Goal: Task Accomplishment & Management: Use online tool/utility

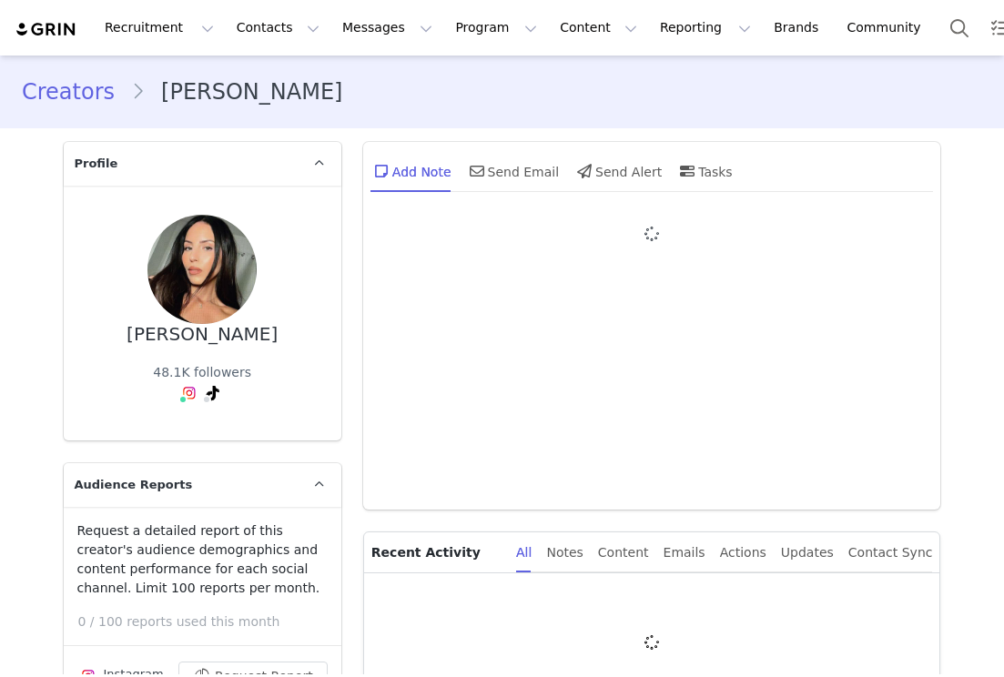
type input "+1 ([GEOGRAPHIC_DATA])"
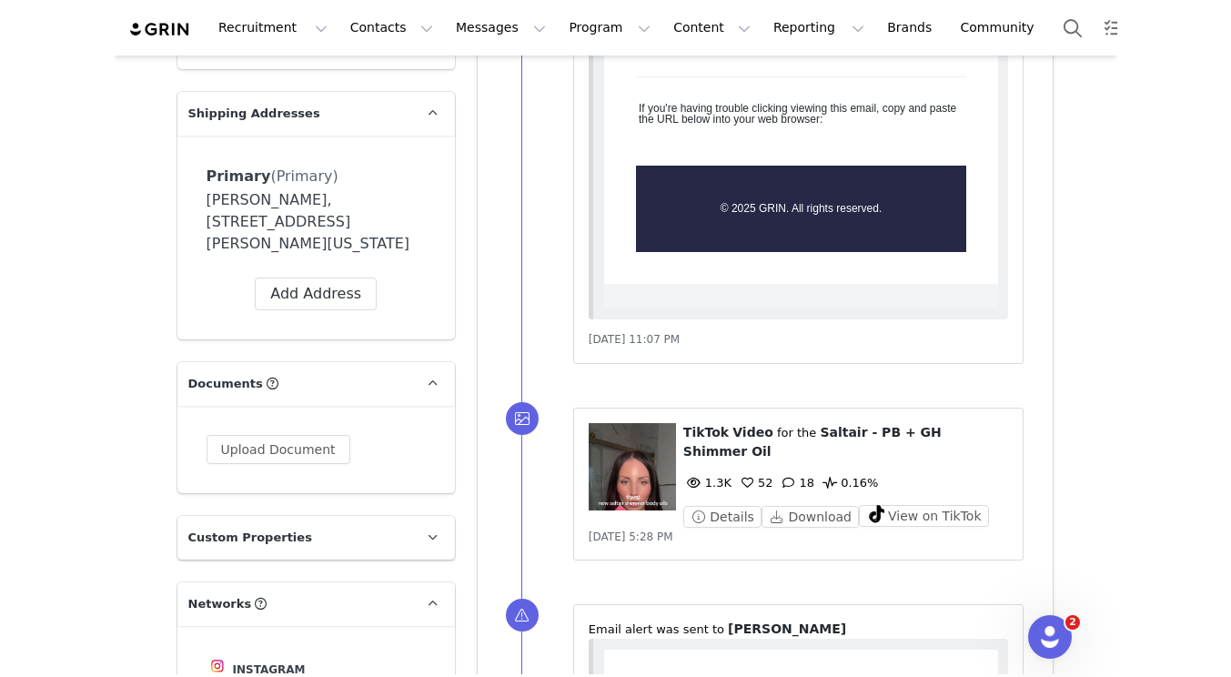
scroll to position [1652, 0]
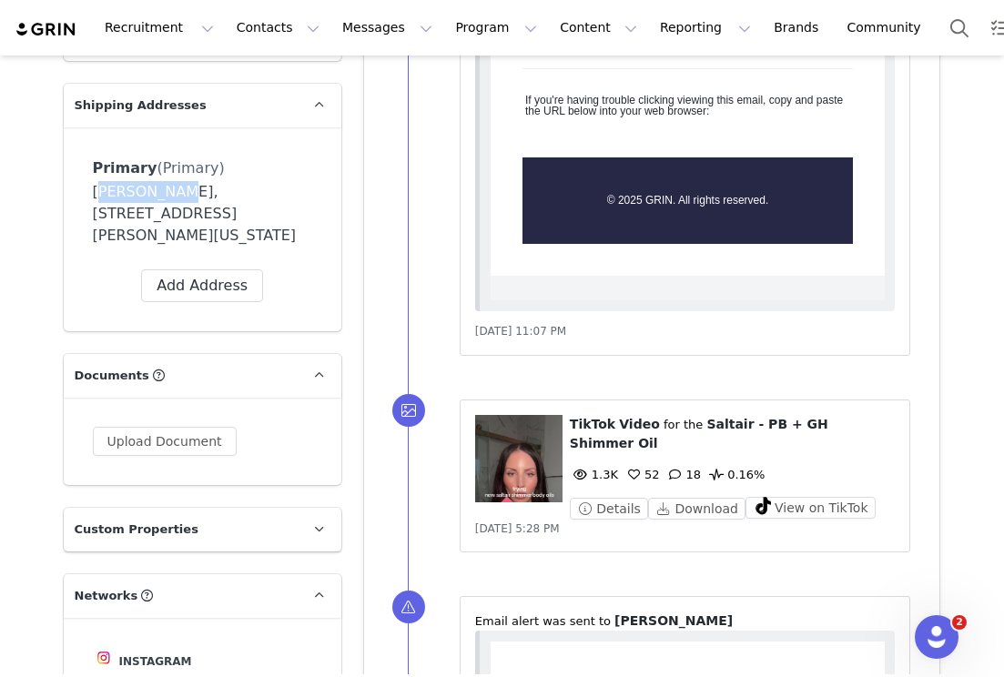
drag, startPoint x: 151, startPoint y: 193, endPoint x: 42, endPoint y: 193, distance: 109.2
copy div "[PERSON_NAME]"
drag, startPoint x: 161, startPoint y: 187, endPoint x: 323, endPoint y: 187, distance: 162.0
click at [323, 187] on div "Primary (Primary) Label Primary First Name [PERSON_NAME] Last Name [PERSON_NAME…" at bounding box center [203, 229] width 278 height 204
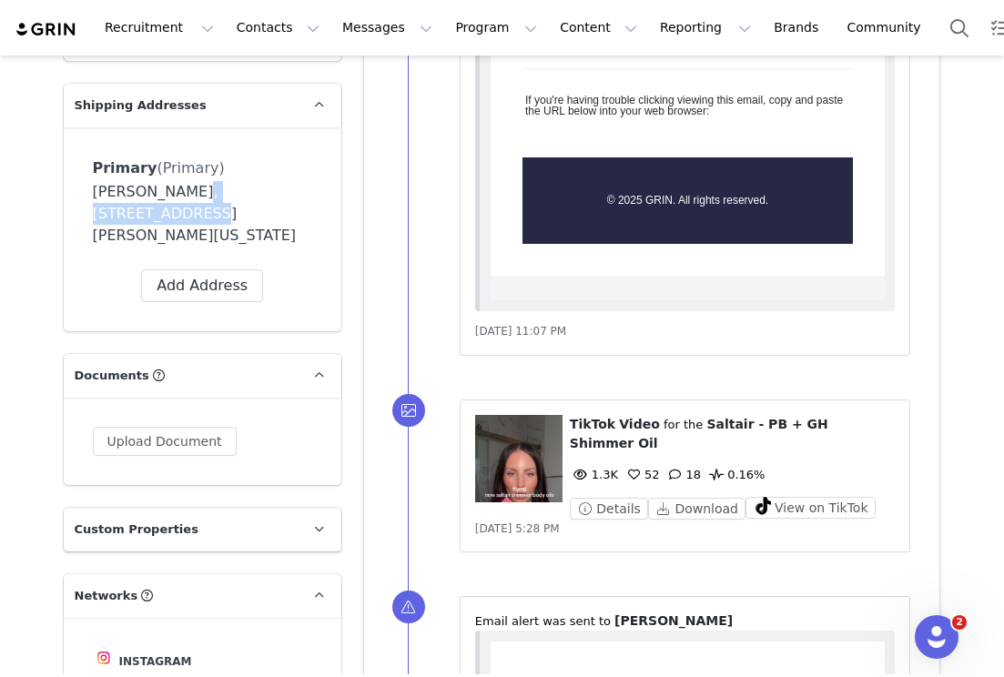
copy div "[STREET_ADDRESS][PERSON_NAME]"
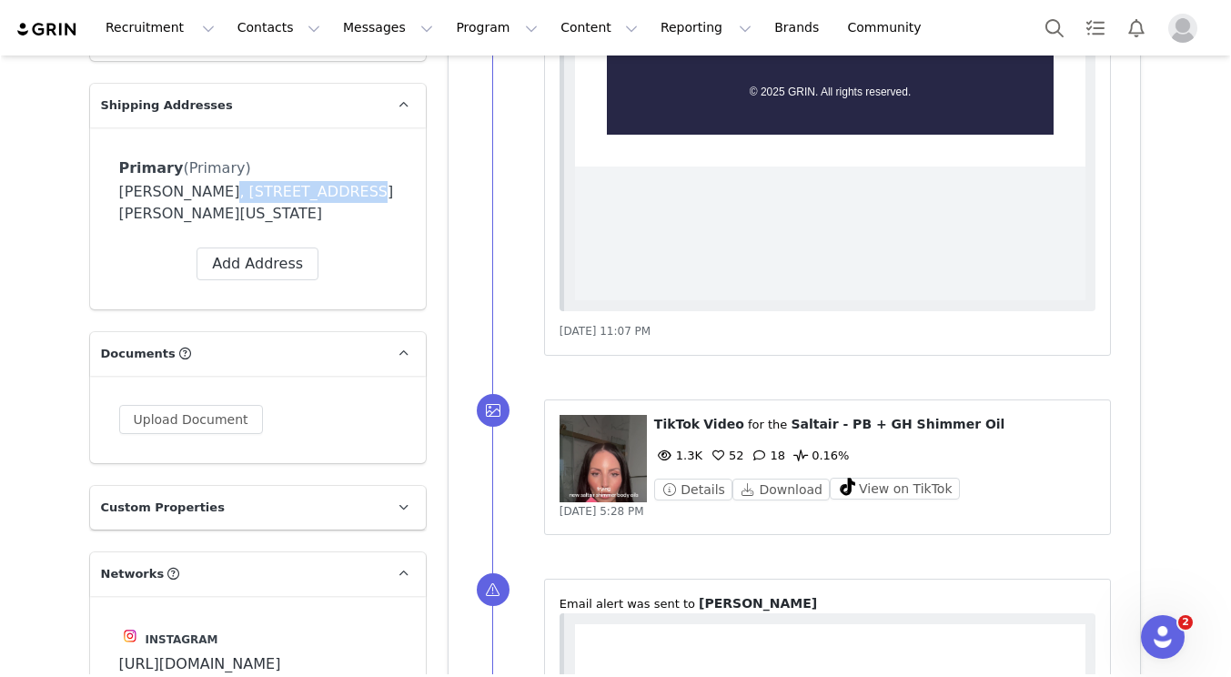
scroll to position [643, 0]
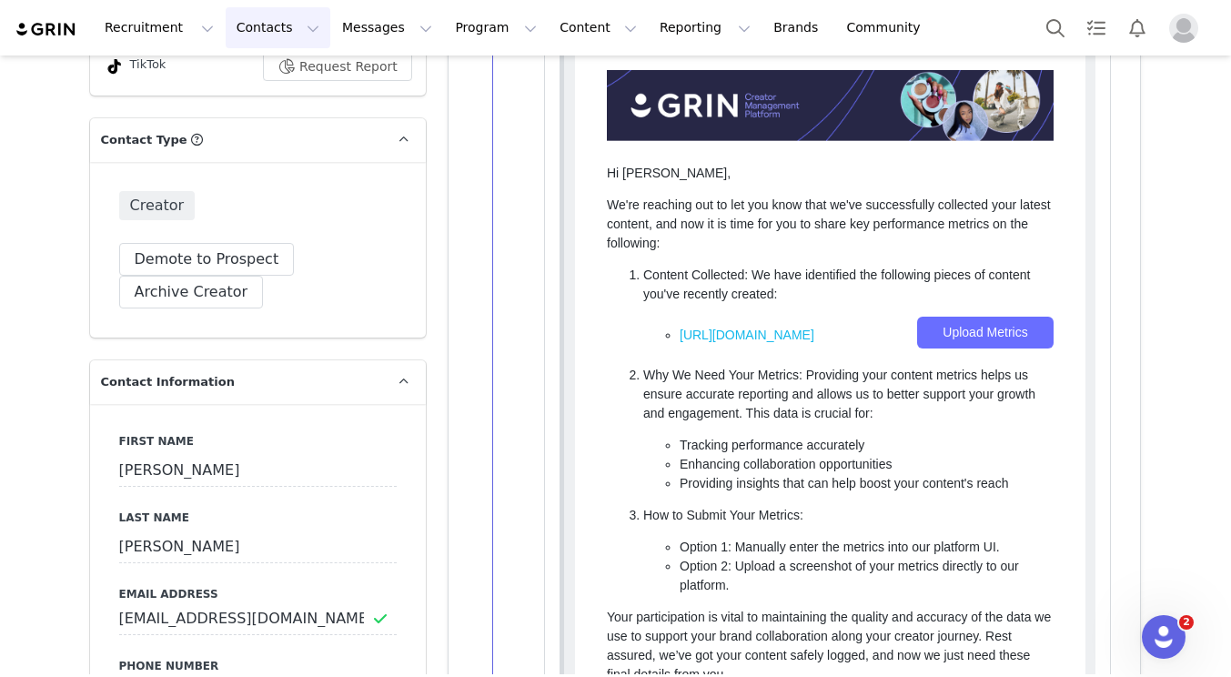
click at [237, 35] on button "Contacts Contacts" at bounding box center [278, 27] width 105 height 41
click at [253, 66] on link "Creators" at bounding box center [285, 81] width 144 height 34
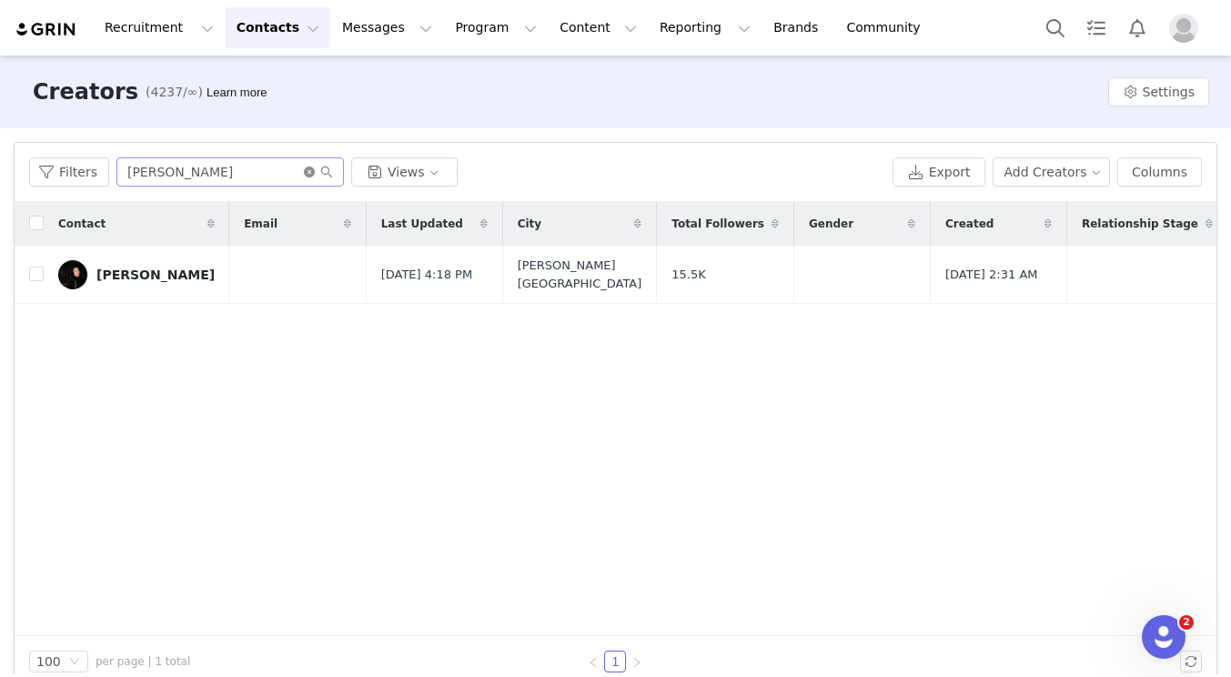
click at [309, 173] on icon "icon: close-circle" at bounding box center [309, 172] width 11 height 11
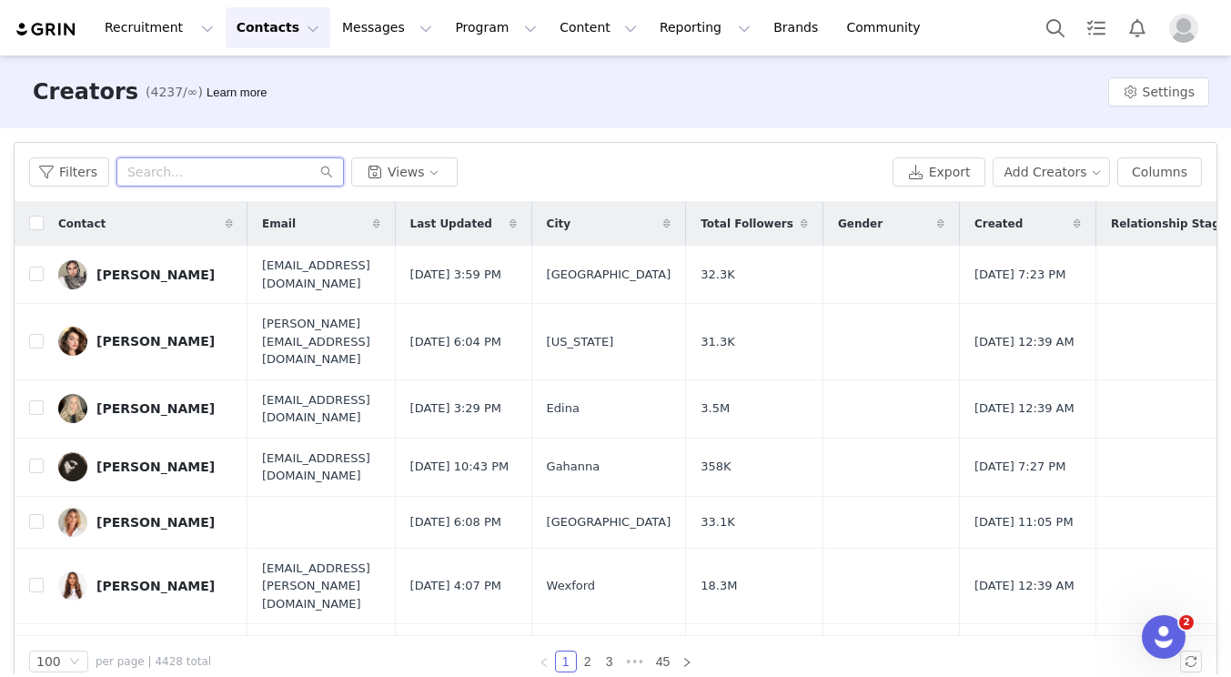
click at [167, 173] on input "text" at bounding box center [230, 171] width 228 height 29
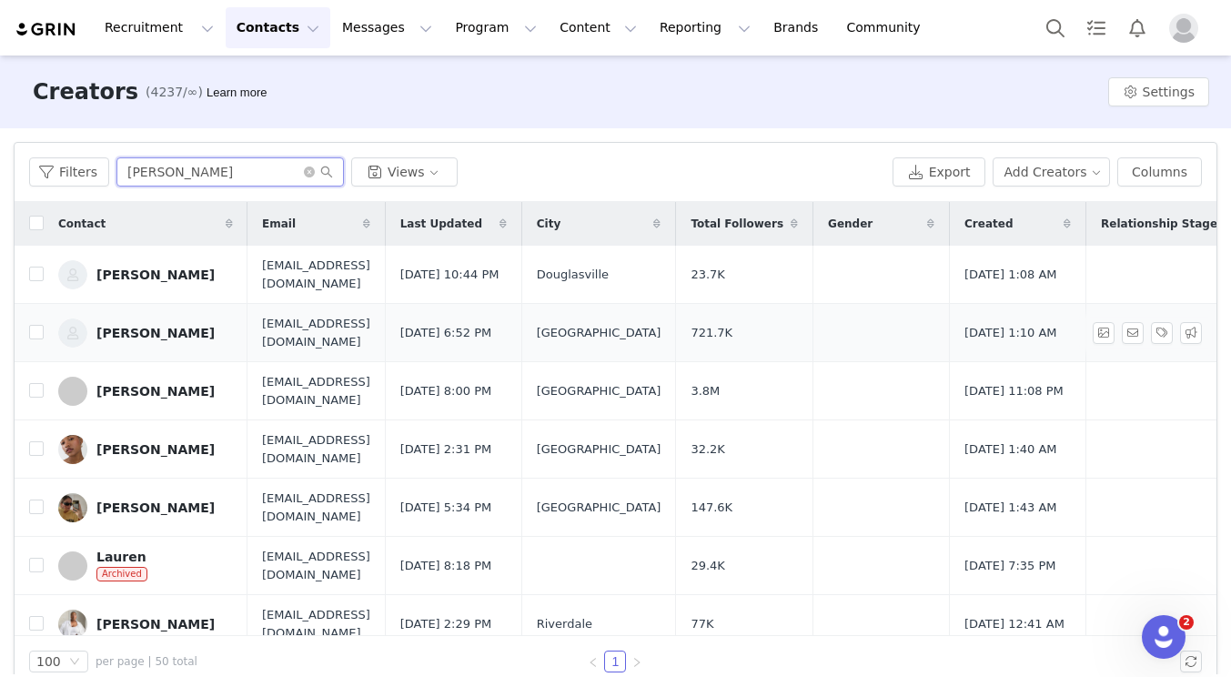
type input "[PERSON_NAME]"
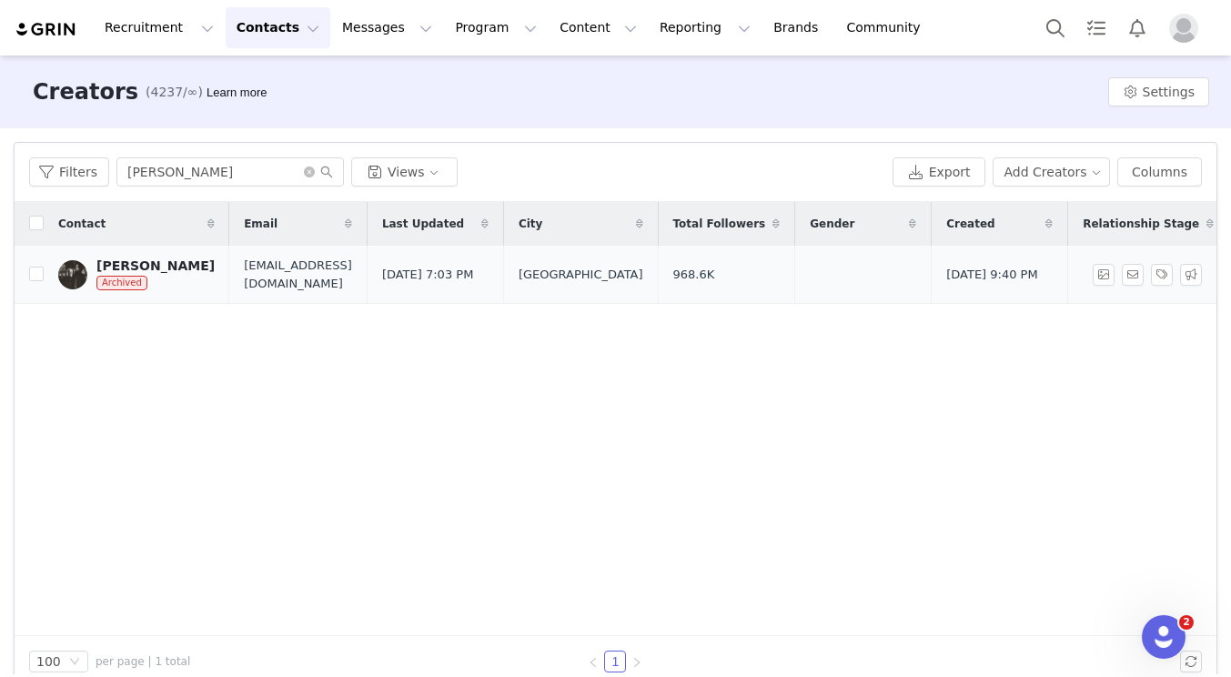
click at [177, 264] on div "[PERSON_NAME]" at bounding box center [155, 265] width 118 height 15
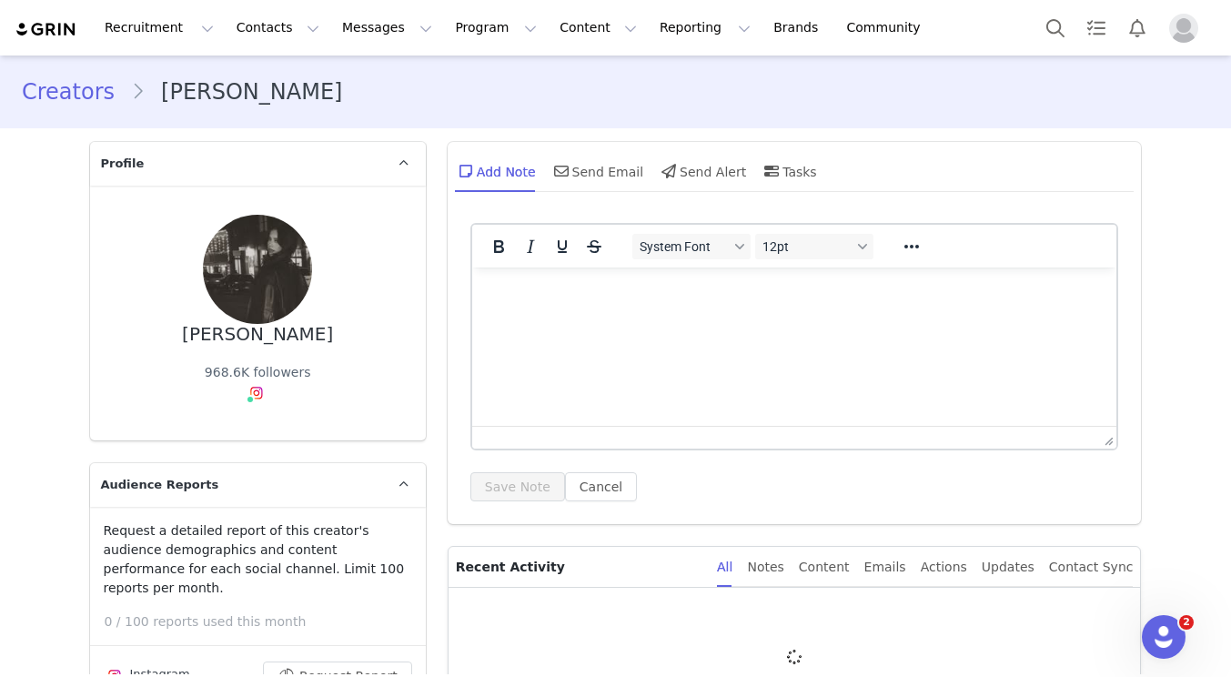
type input "+1 ([GEOGRAPHIC_DATA])"
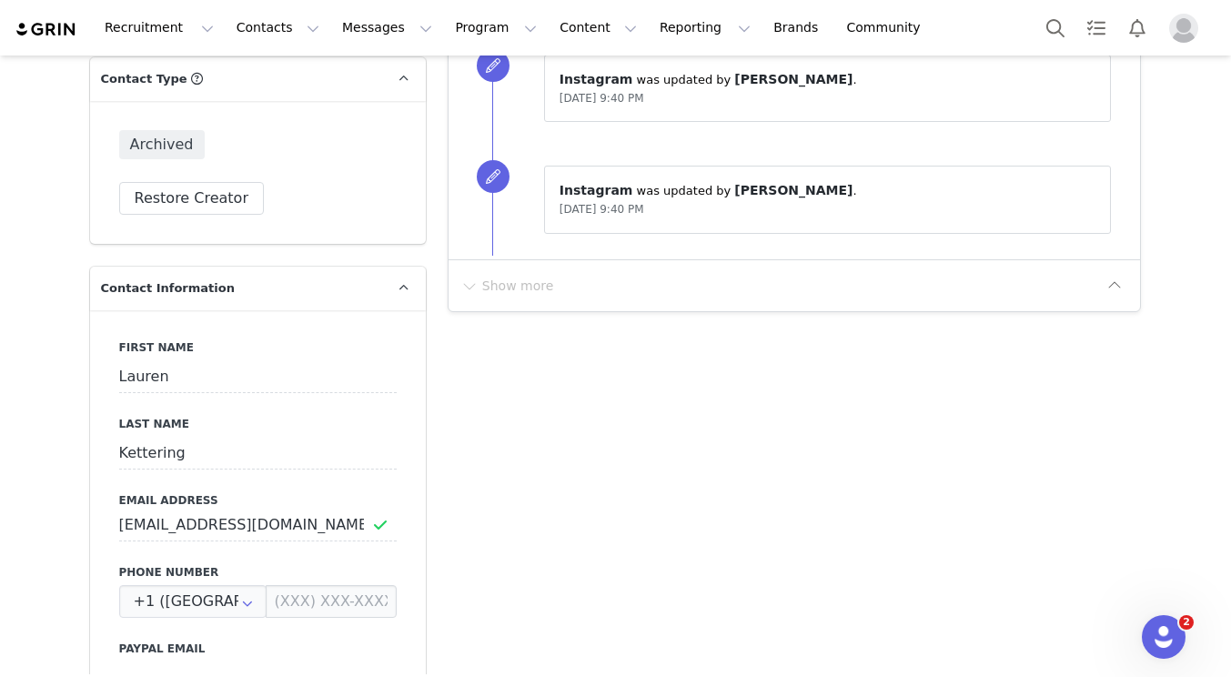
scroll to position [458, 0]
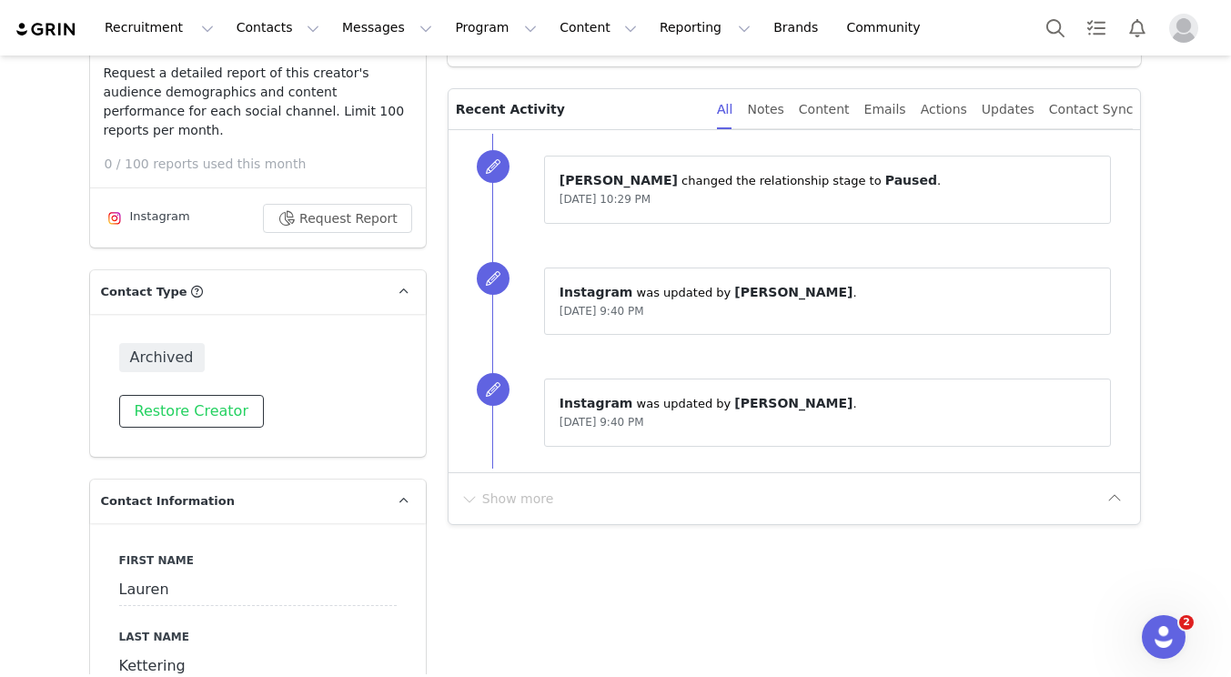
click at [204, 399] on button "Restore Creator" at bounding box center [191, 411] width 145 height 33
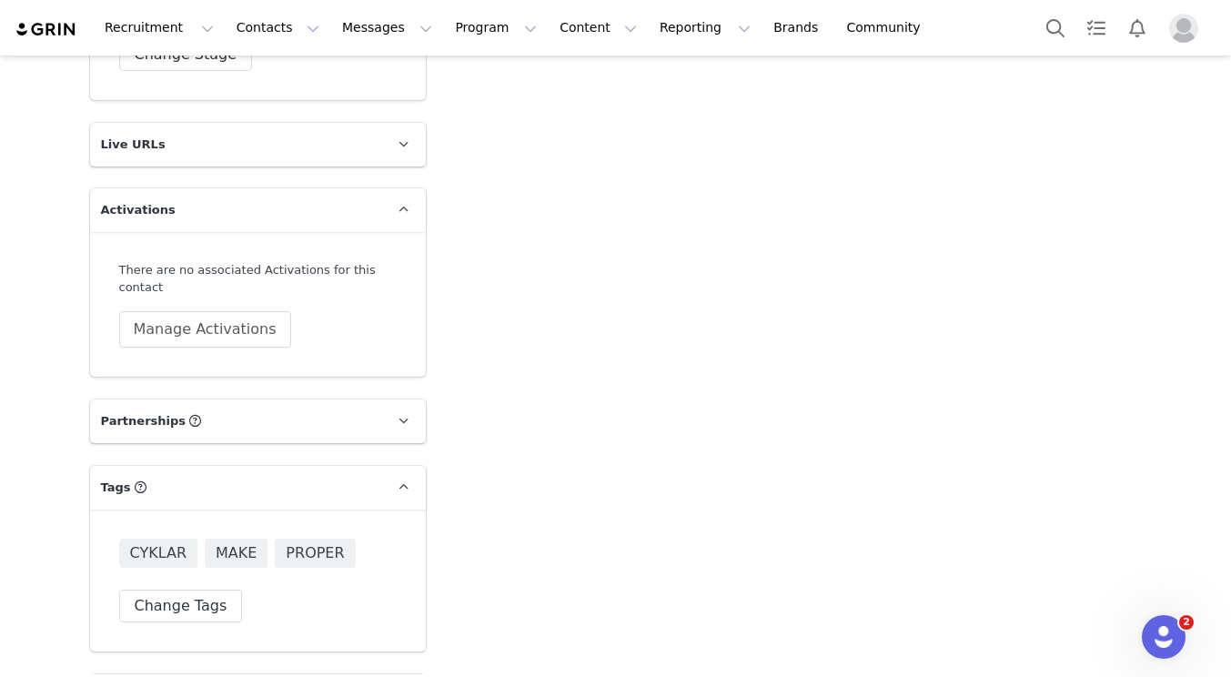
scroll to position [3418, 0]
click at [185, 312] on button "Manage Activations" at bounding box center [205, 330] width 172 height 36
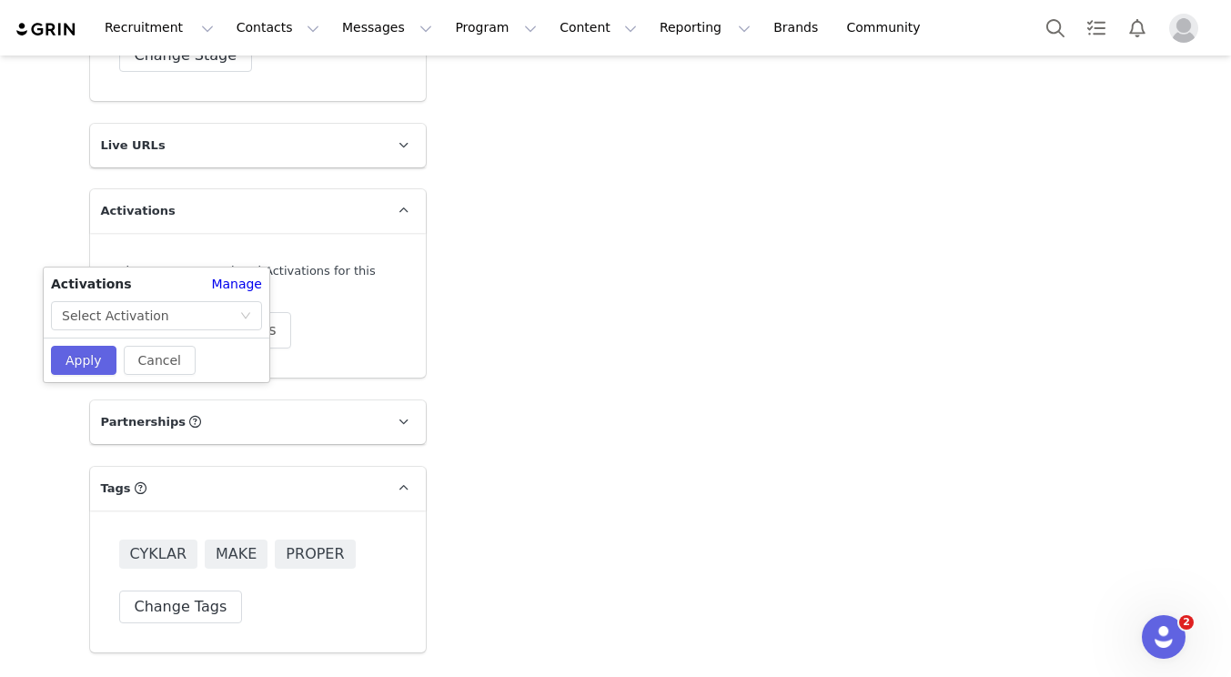
click at [210, 297] on div "Activations Manage Select Activation" at bounding box center [157, 303] width 226 height 56
click at [201, 320] on div "Select Activation" at bounding box center [150, 315] width 177 height 27
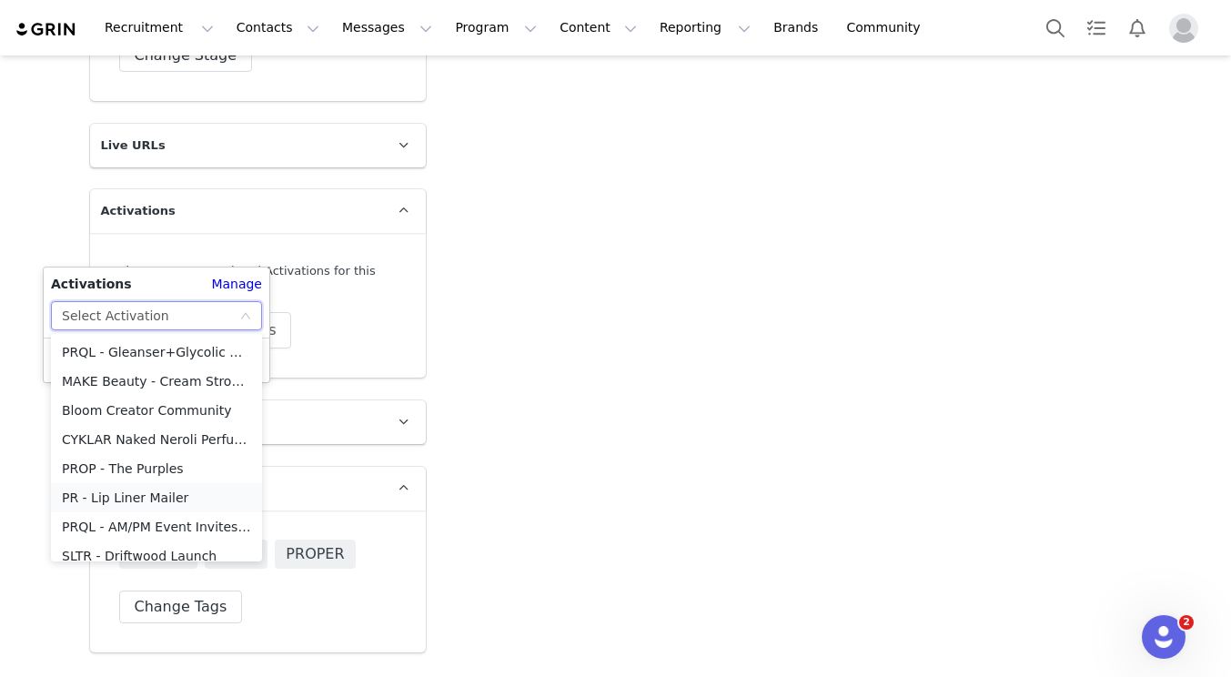
click at [187, 502] on li "PR - Lip Liner Mailer" at bounding box center [156, 497] width 211 height 29
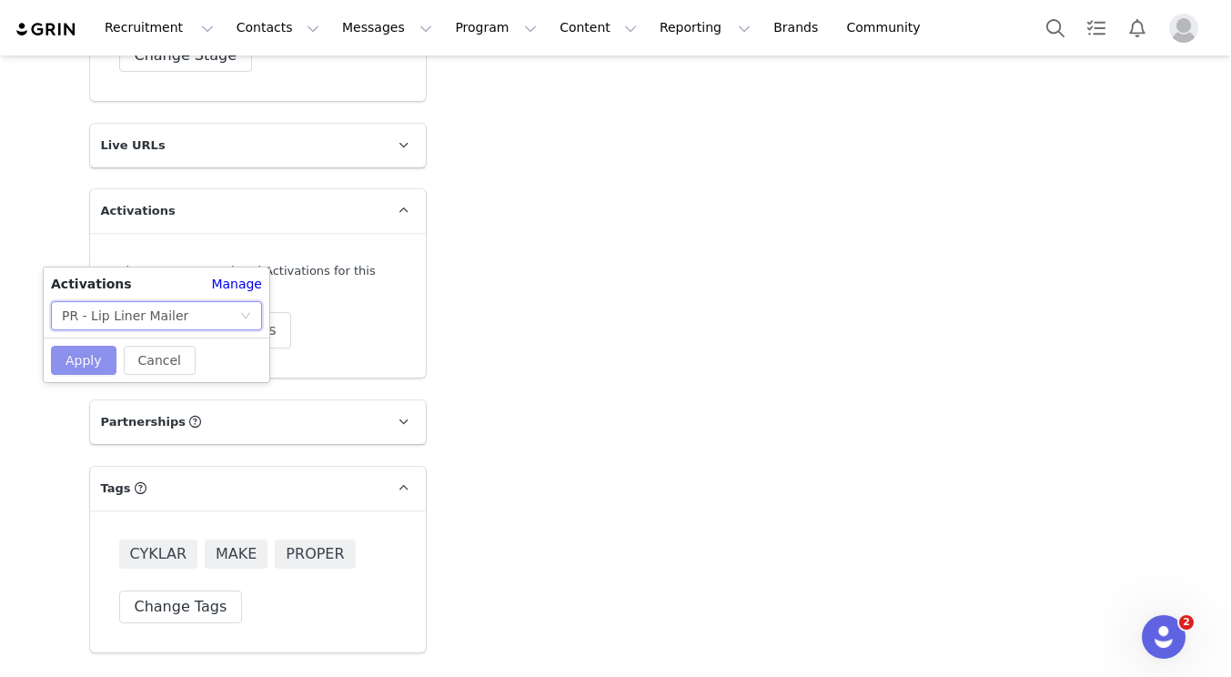
click at [108, 358] on button "Apply" at bounding box center [84, 360] width 66 height 29
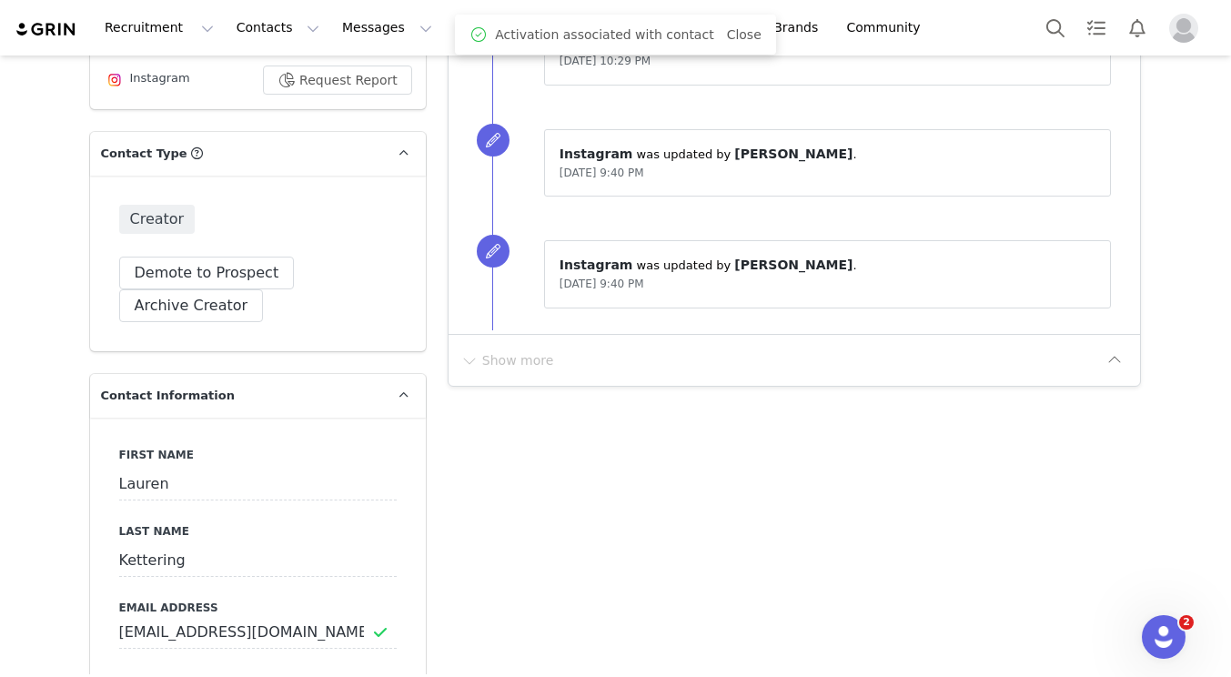
scroll to position [0, 0]
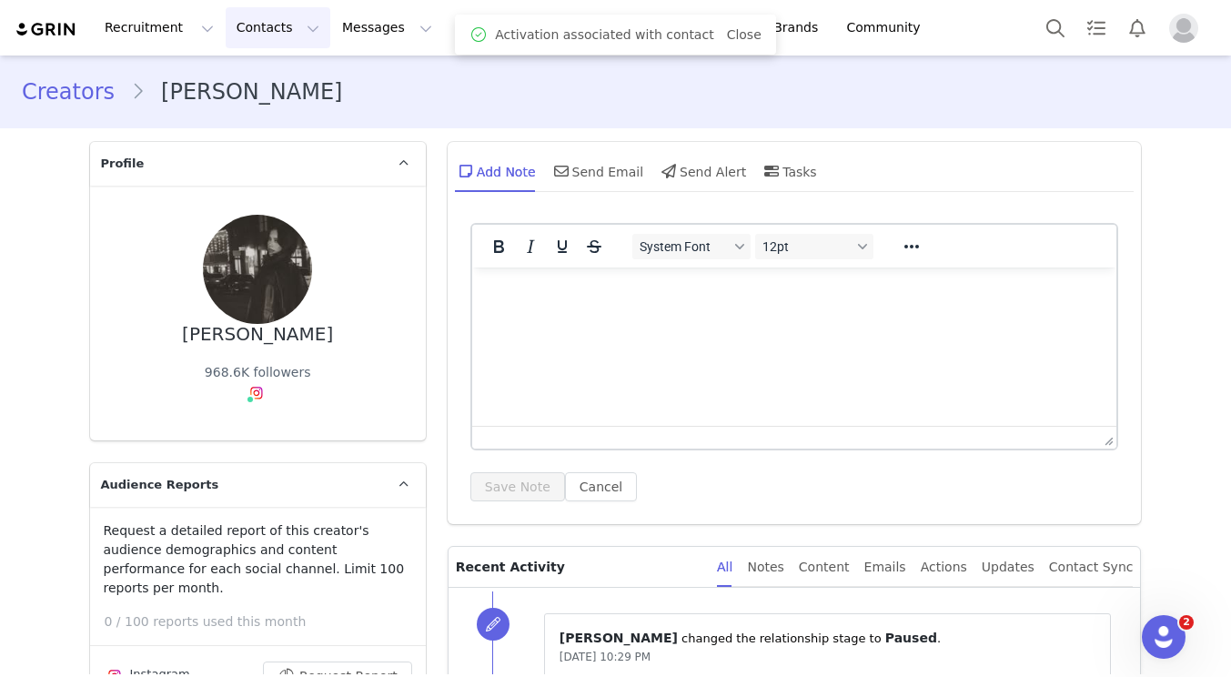
click at [246, 28] on button "Contacts Contacts" at bounding box center [278, 27] width 105 height 41
click at [268, 69] on link "Creators" at bounding box center [285, 81] width 144 height 34
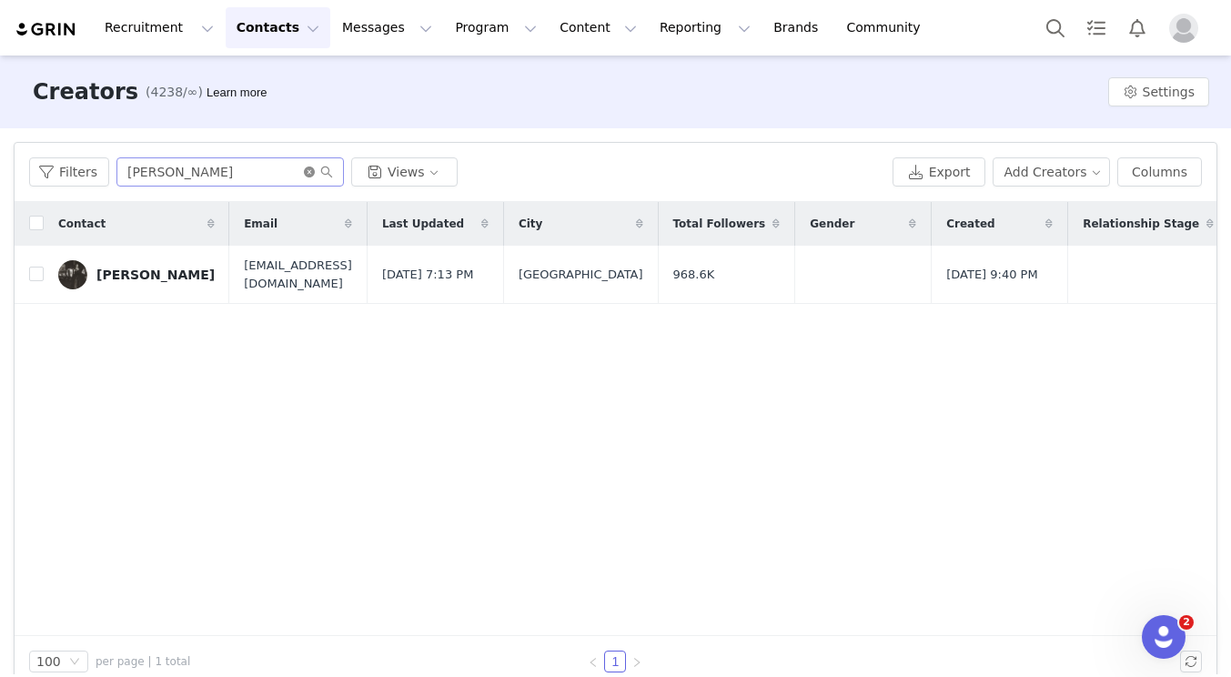
click at [310, 171] on icon "icon: close-circle" at bounding box center [309, 172] width 11 height 11
click at [194, 168] on input "text" at bounding box center [230, 171] width 228 height 29
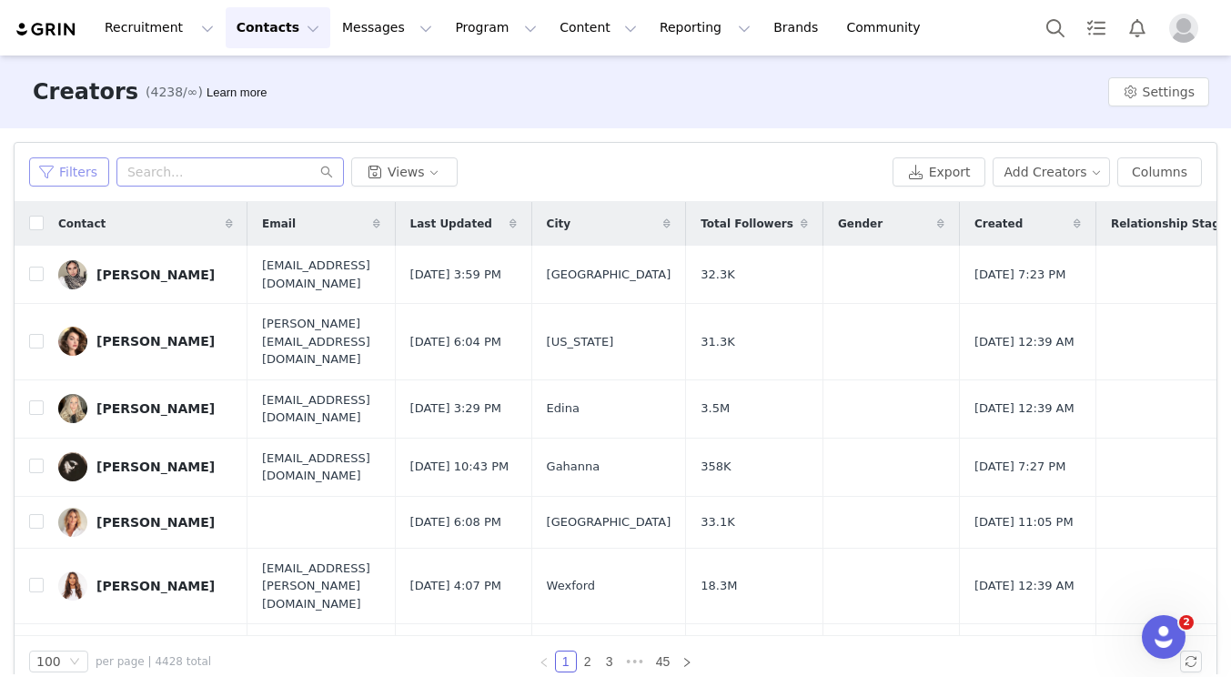
click at [85, 167] on button "Filters" at bounding box center [69, 171] width 80 height 29
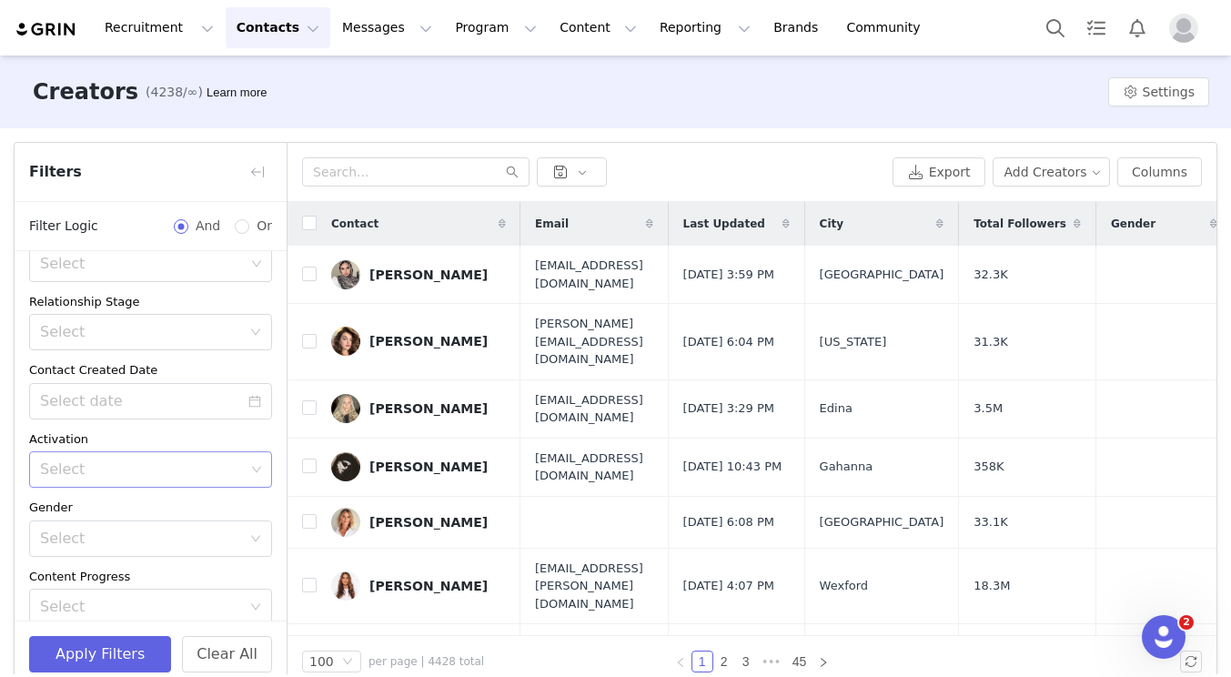
scroll to position [258, 0]
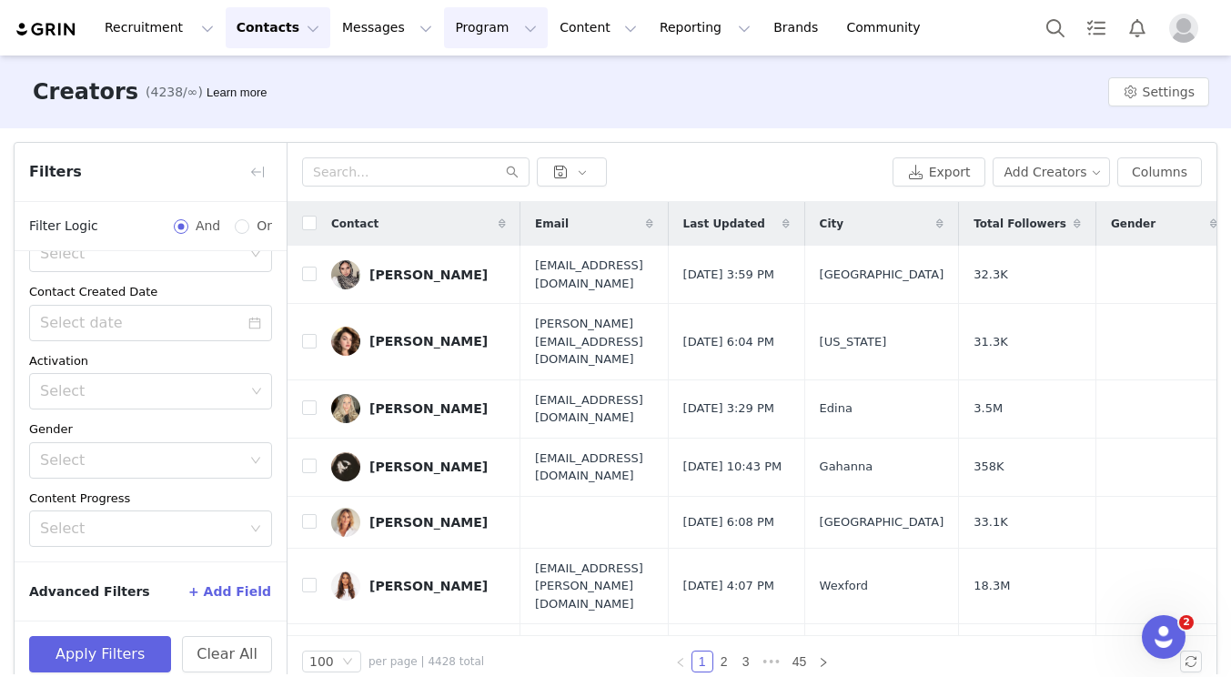
click at [493, 20] on button "Program Program" at bounding box center [496, 27] width 104 height 41
click at [492, 73] on p "Activations" at bounding box center [465, 80] width 70 height 19
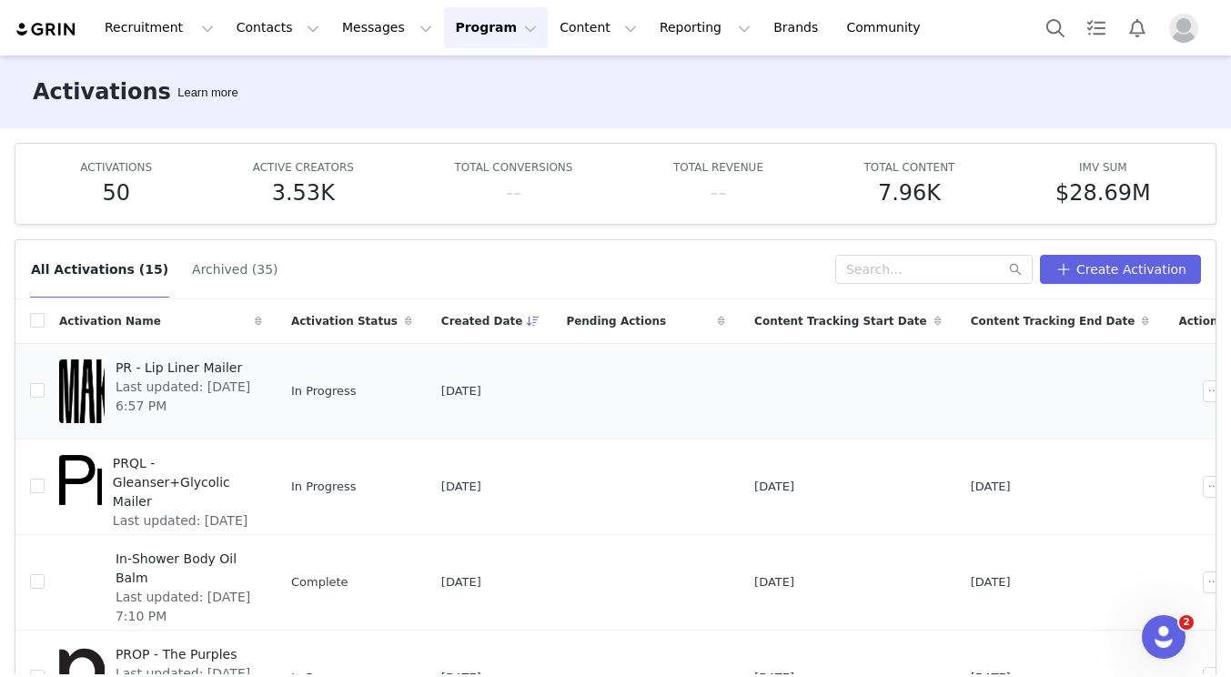
click at [277, 394] on td "PR - Lip Liner Mailer Last updated: [DATE] 6:57 PM" at bounding box center [161, 391] width 232 height 96
click at [175, 362] on span "PR - Lip Liner Mailer" at bounding box center [184, 368] width 136 height 19
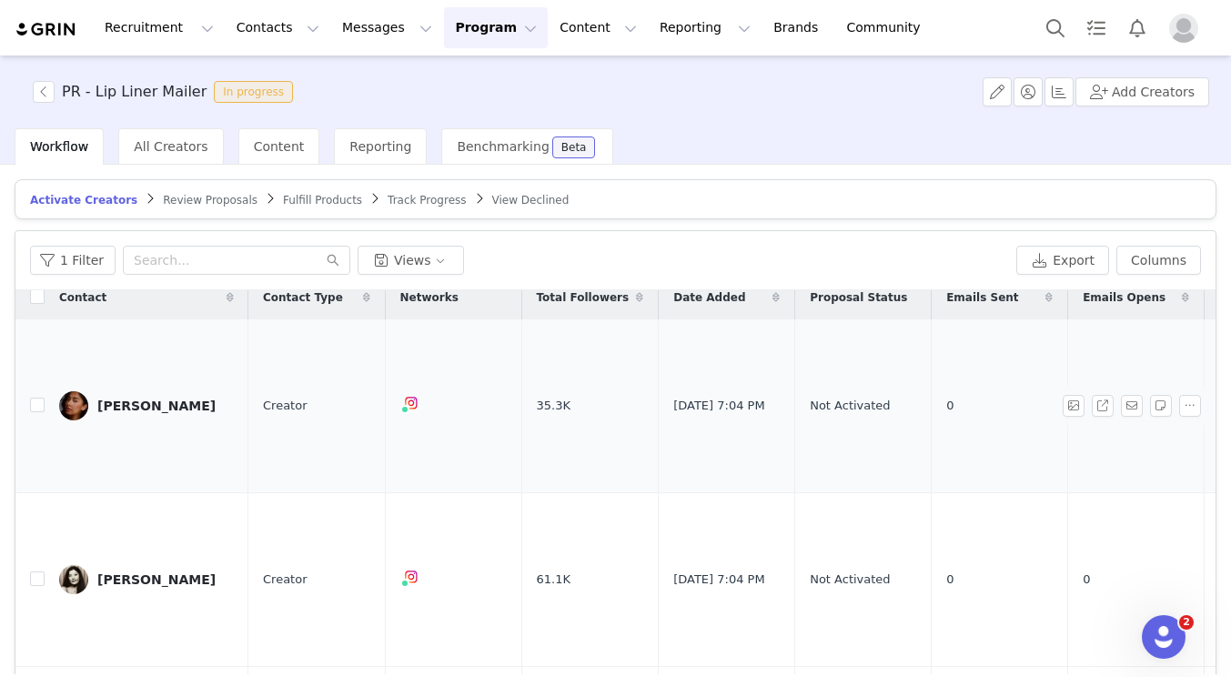
scroll to position [21, 0]
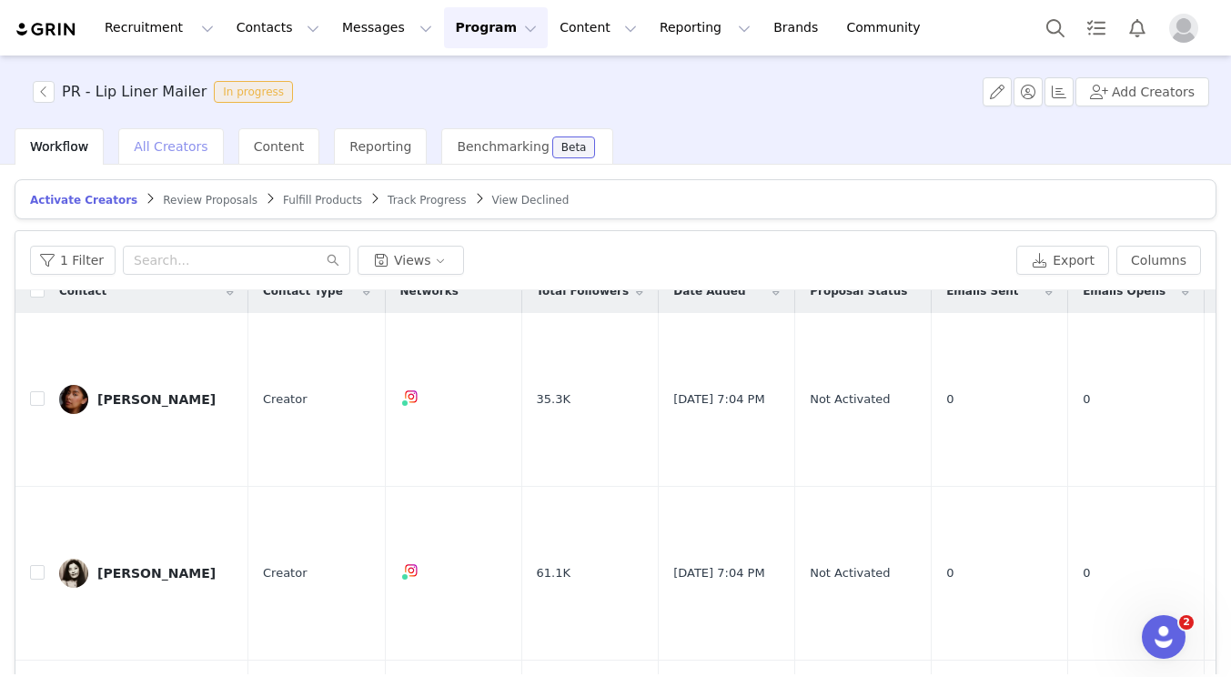
click at [144, 144] on span "All Creators" at bounding box center [171, 146] width 74 height 15
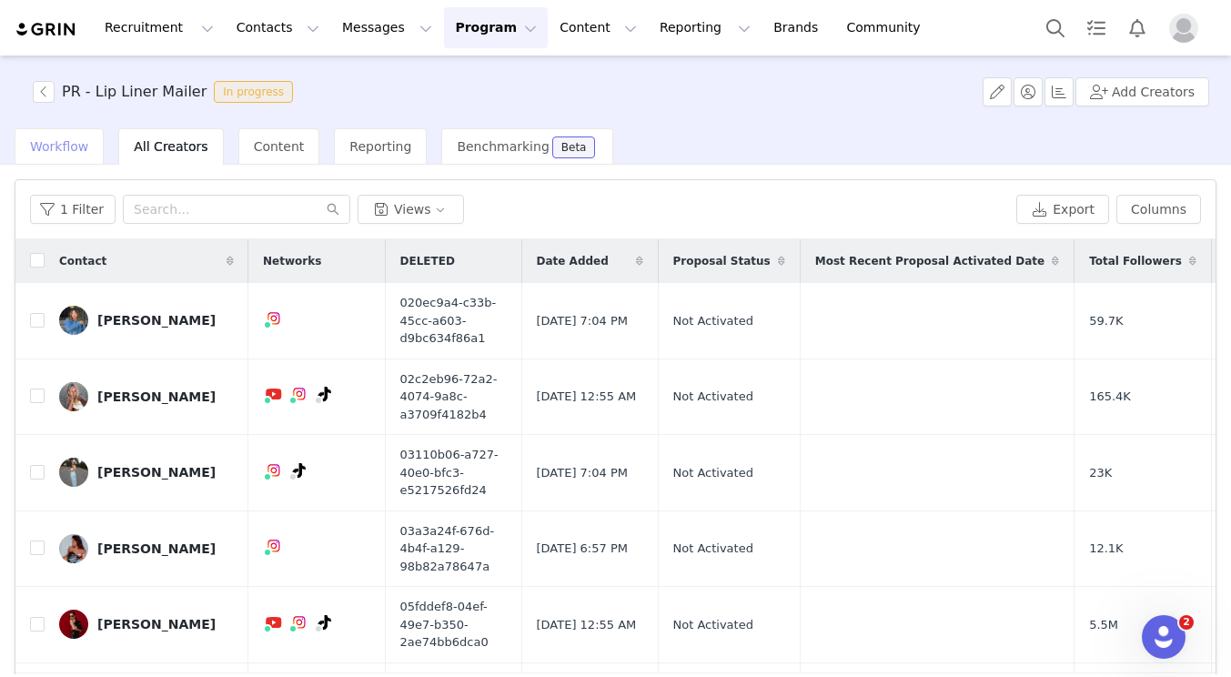
click at [54, 155] on div "Workflow" at bounding box center [59, 146] width 89 height 36
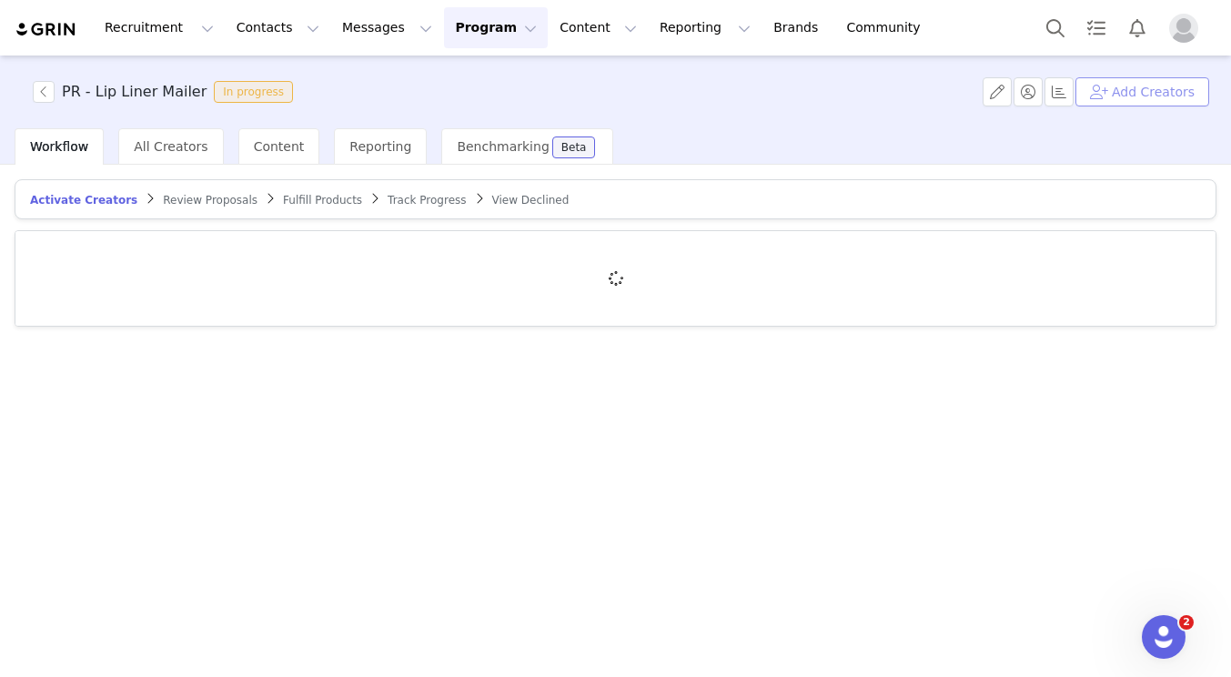
click at [1003, 79] on button "Add Creators" at bounding box center [1143, 91] width 134 height 29
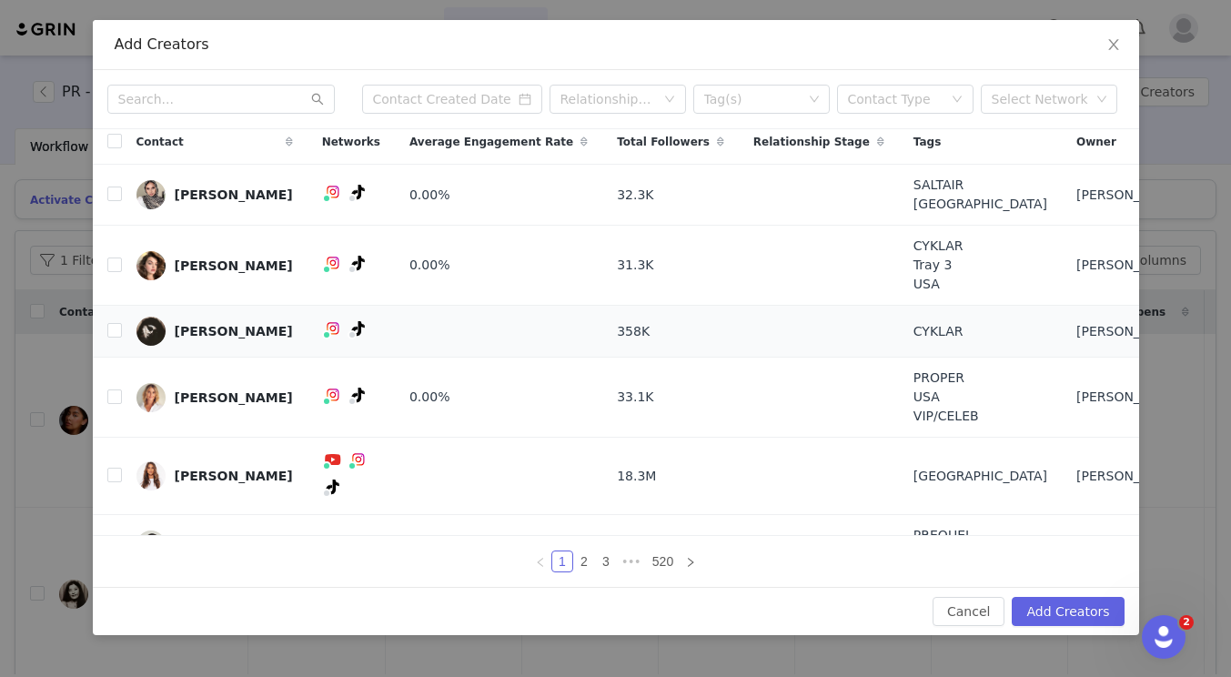
scroll to position [11, 0]
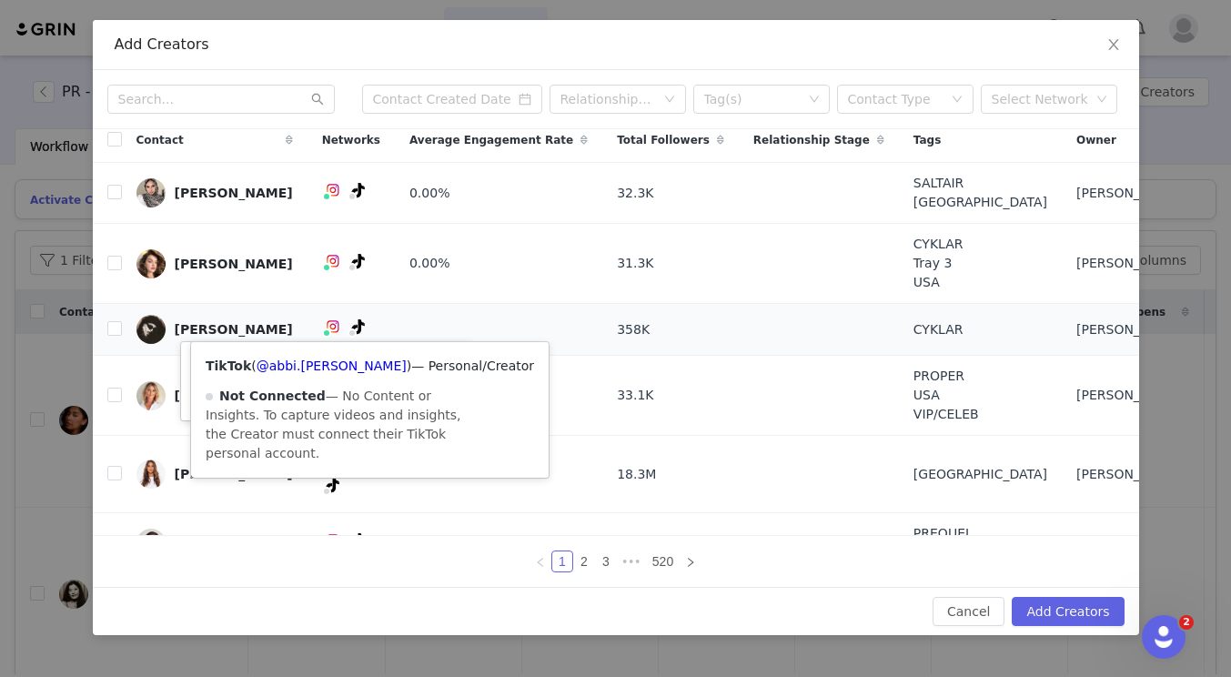
click at [326, 325] on img at bounding box center [333, 326] width 15 height 15
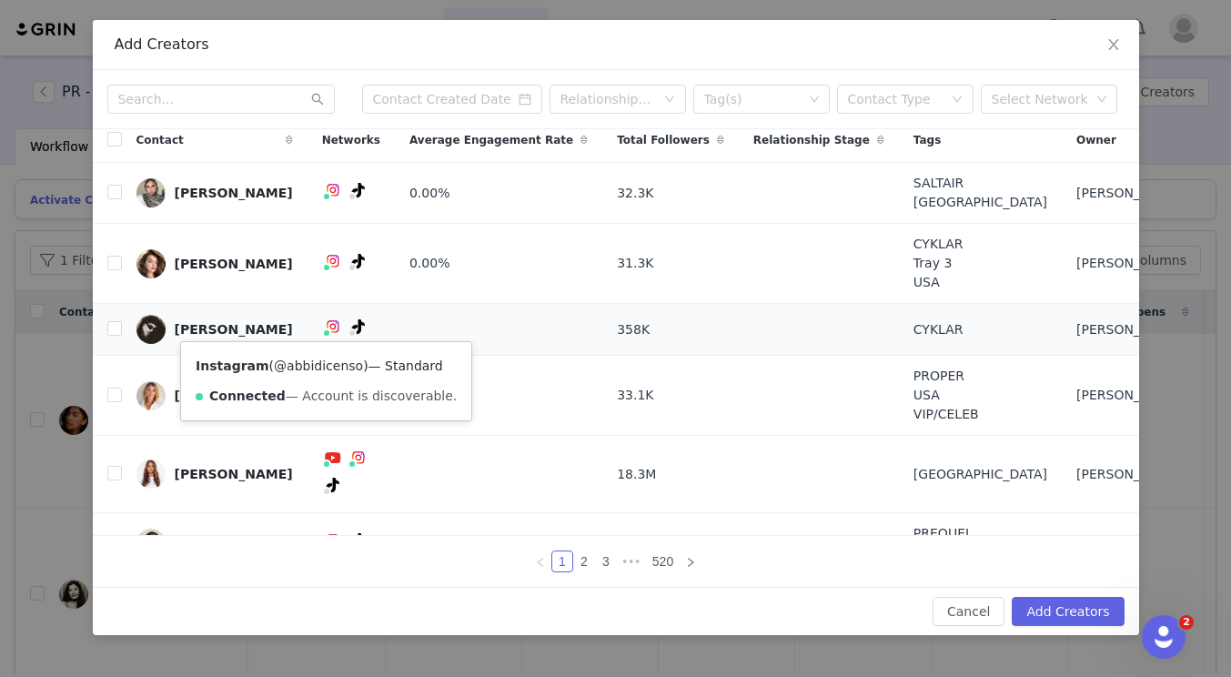
click at [321, 370] on link "@abbidicenso" at bounding box center [318, 366] width 89 height 15
click at [109, 324] on input "checkbox" at bounding box center [114, 328] width 15 height 15
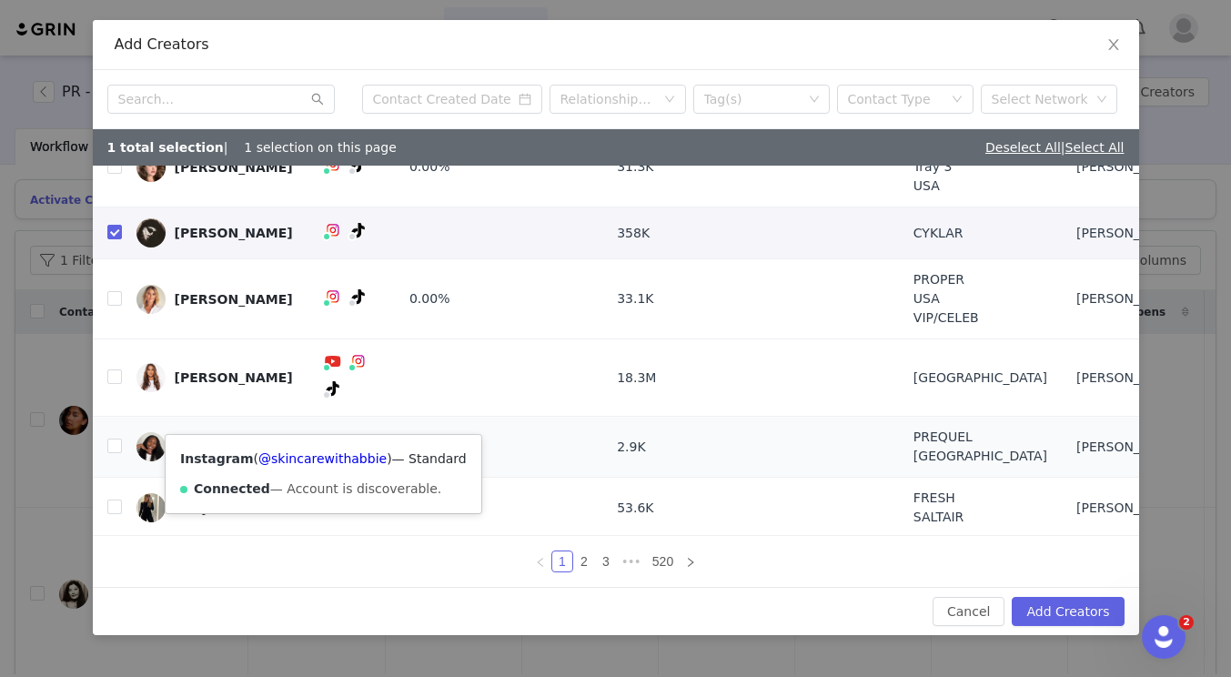
scroll to position [173, 0]
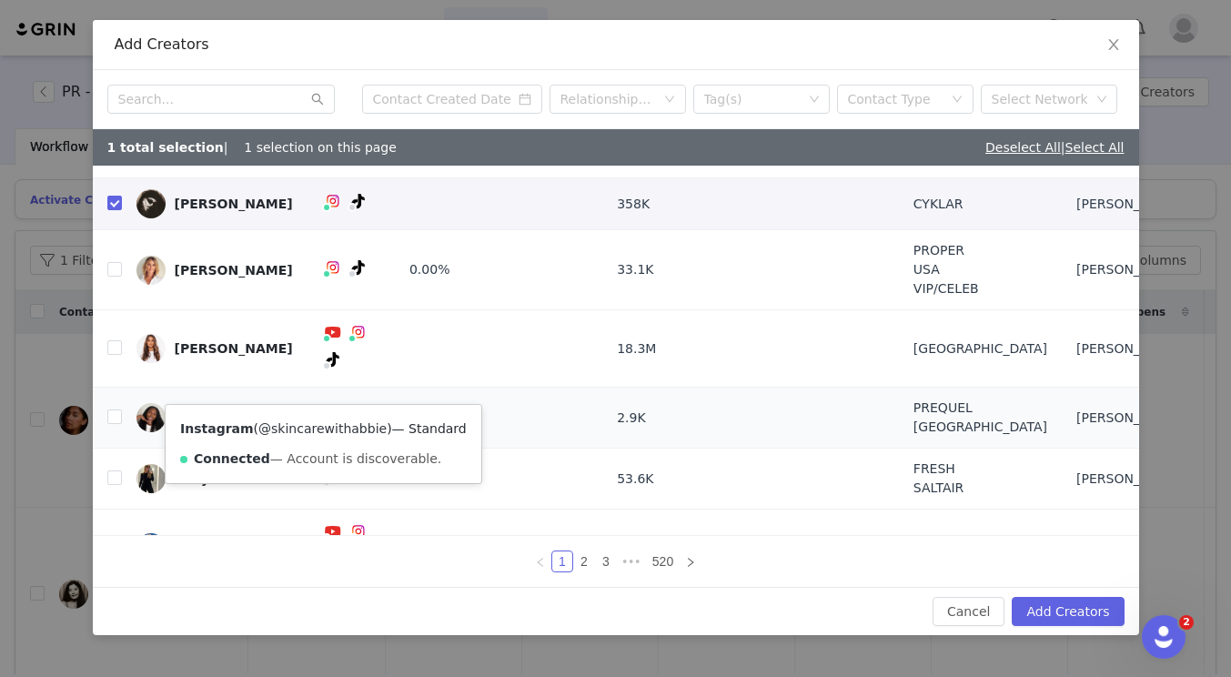
click at [317, 428] on link "@skincarewithabbie" at bounding box center [322, 428] width 128 height 15
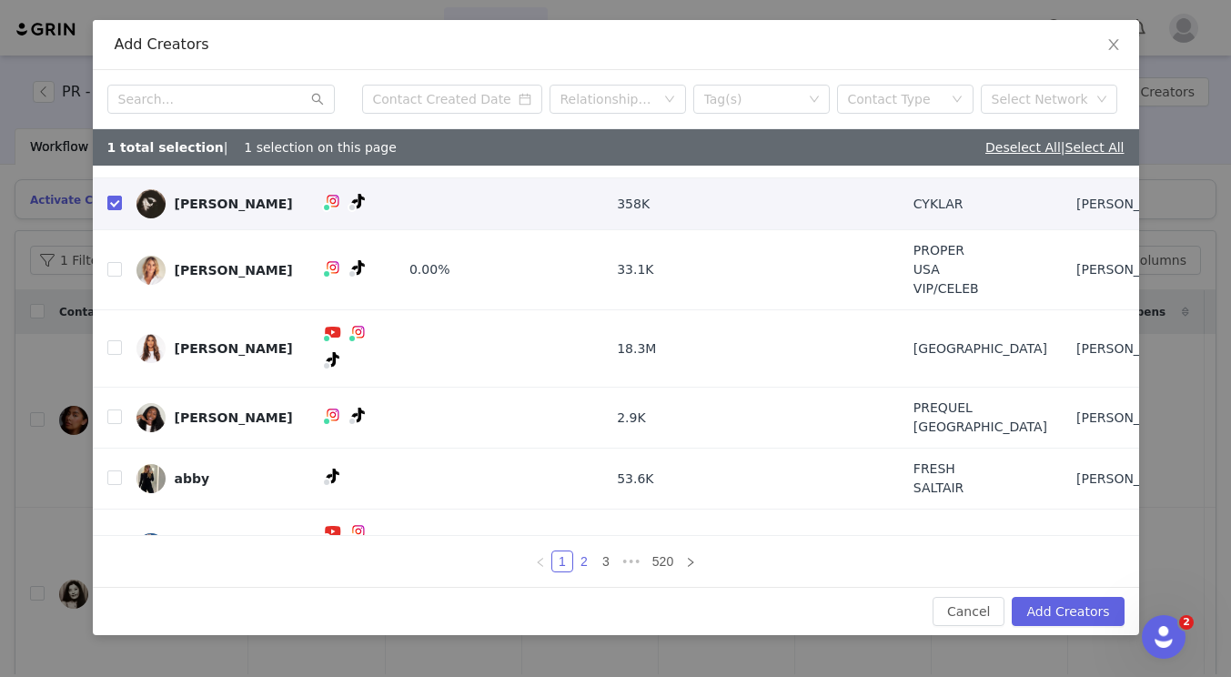
click at [576, 553] on link "2" at bounding box center [584, 562] width 20 height 20
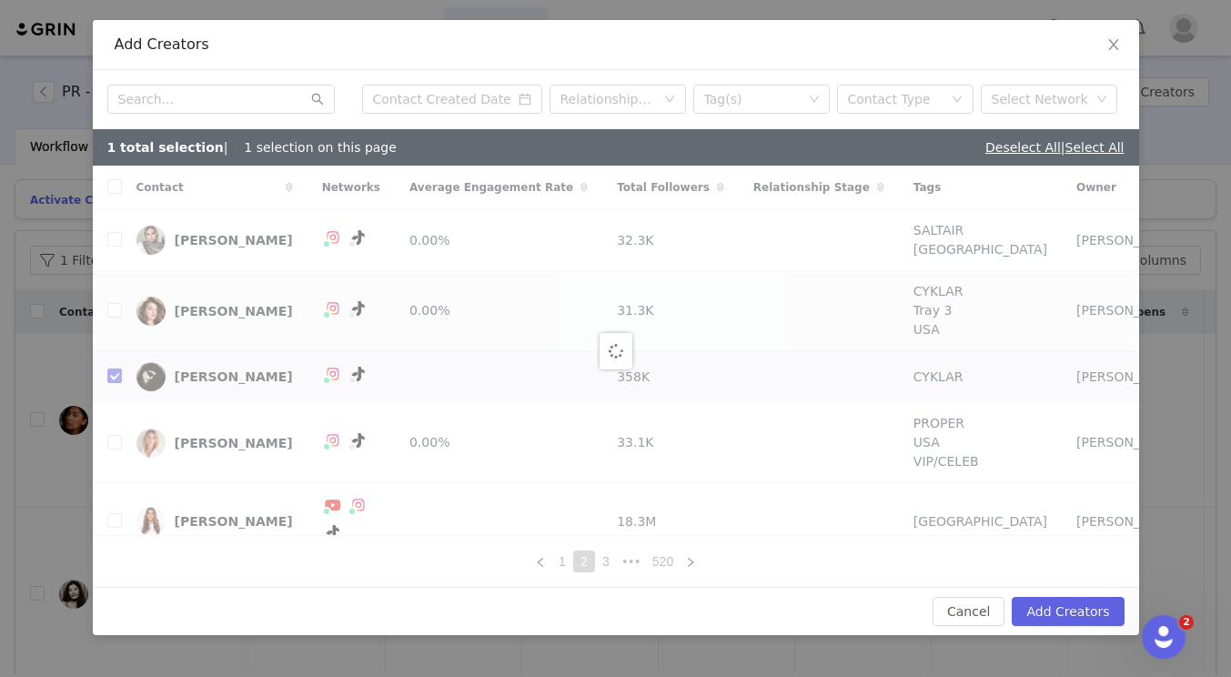
checkbox input "false"
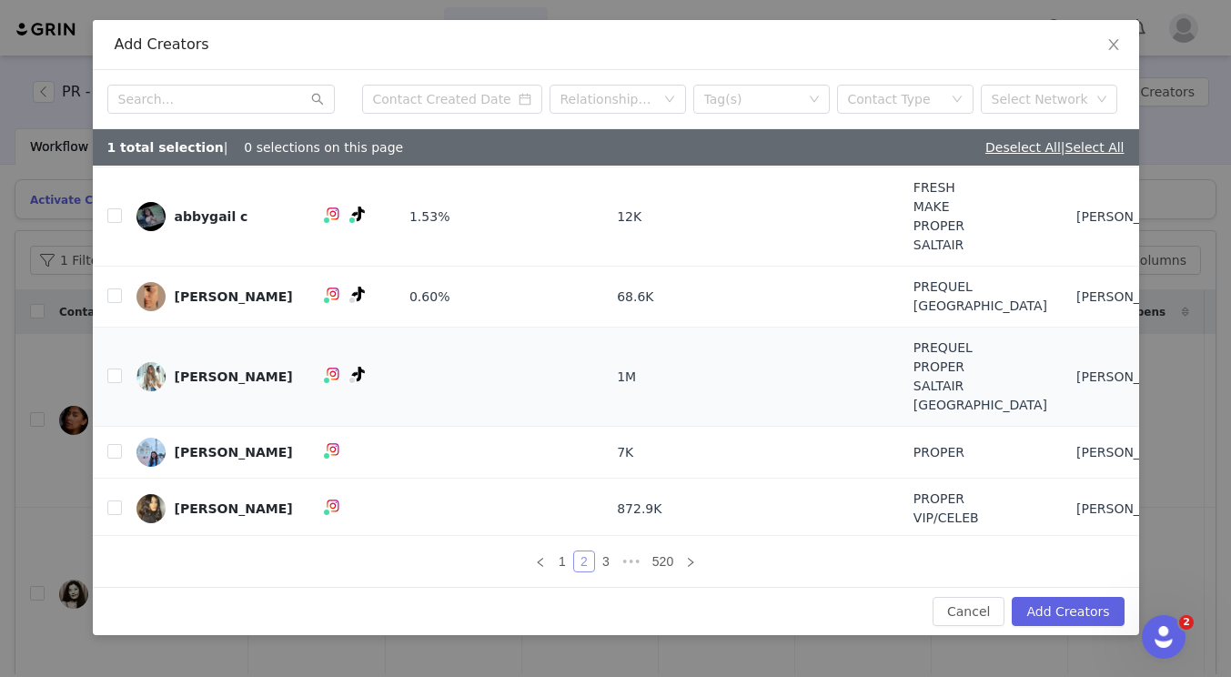
scroll to position [306, 0]
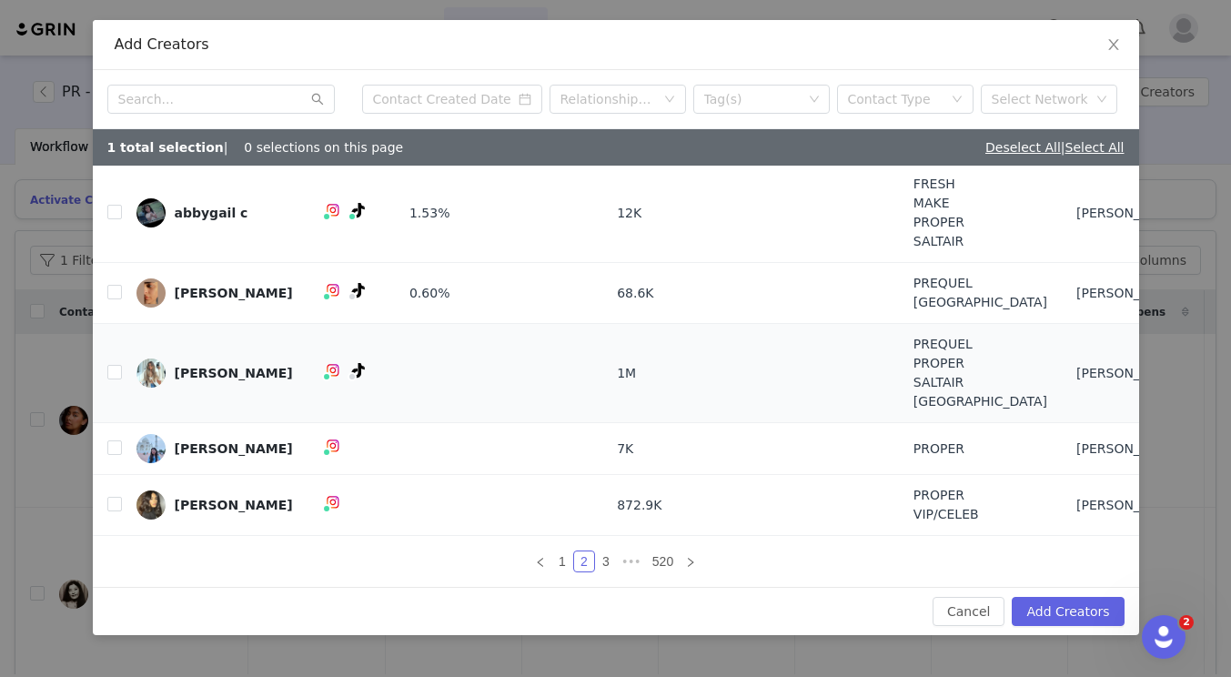
click at [326, 372] on img at bounding box center [333, 370] width 15 height 15
click at [319, 410] on link "@wabbyrose" at bounding box center [321, 409] width 82 height 15
click at [111, 373] on input "checkbox" at bounding box center [114, 372] width 15 height 15
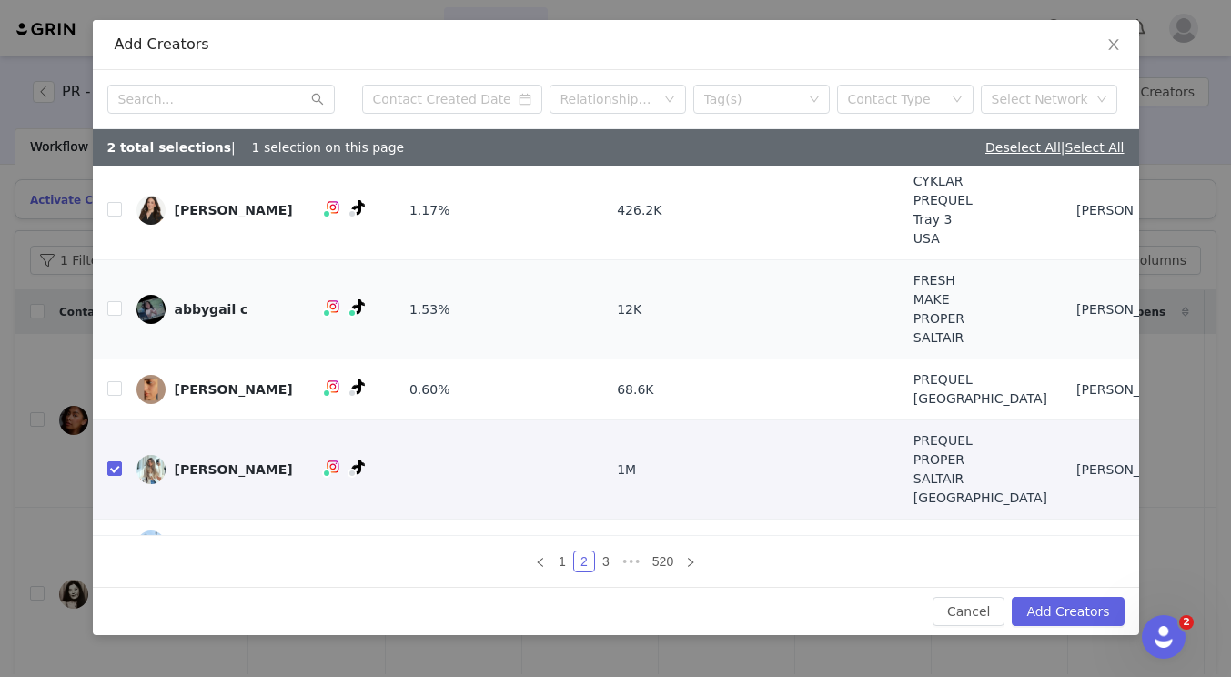
scroll to position [208, 0]
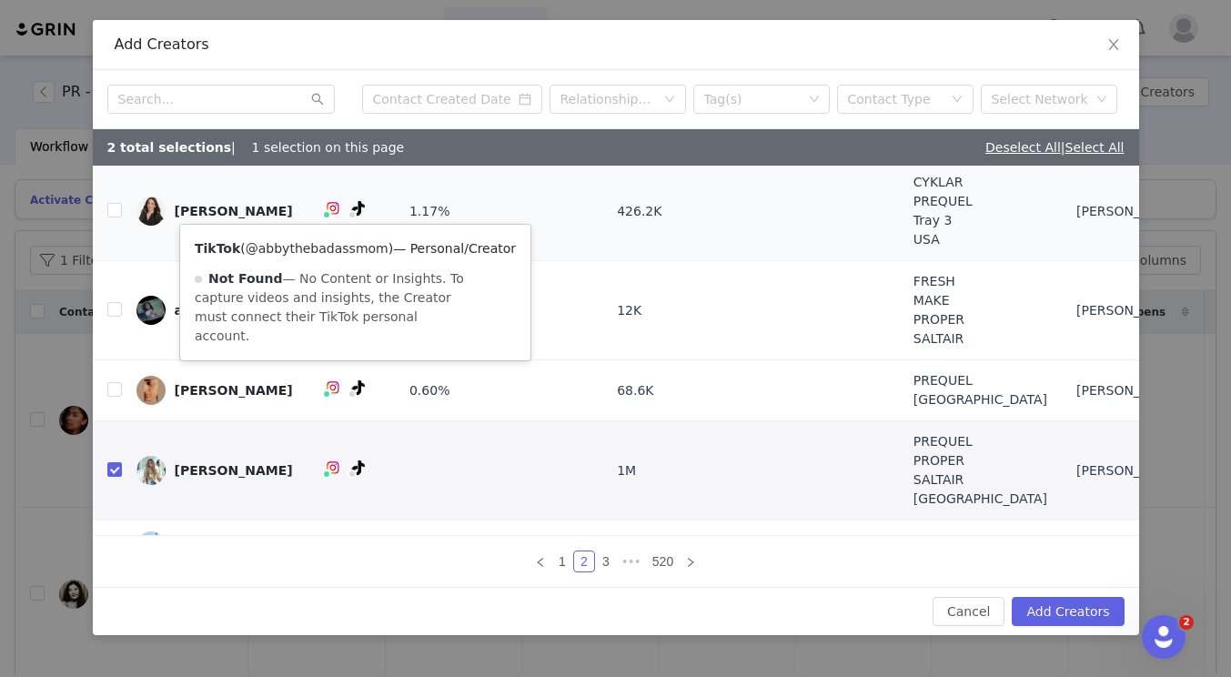
click at [344, 251] on link "@abbythebadassmom" at bounding box center [317, 248] width 143 height 15
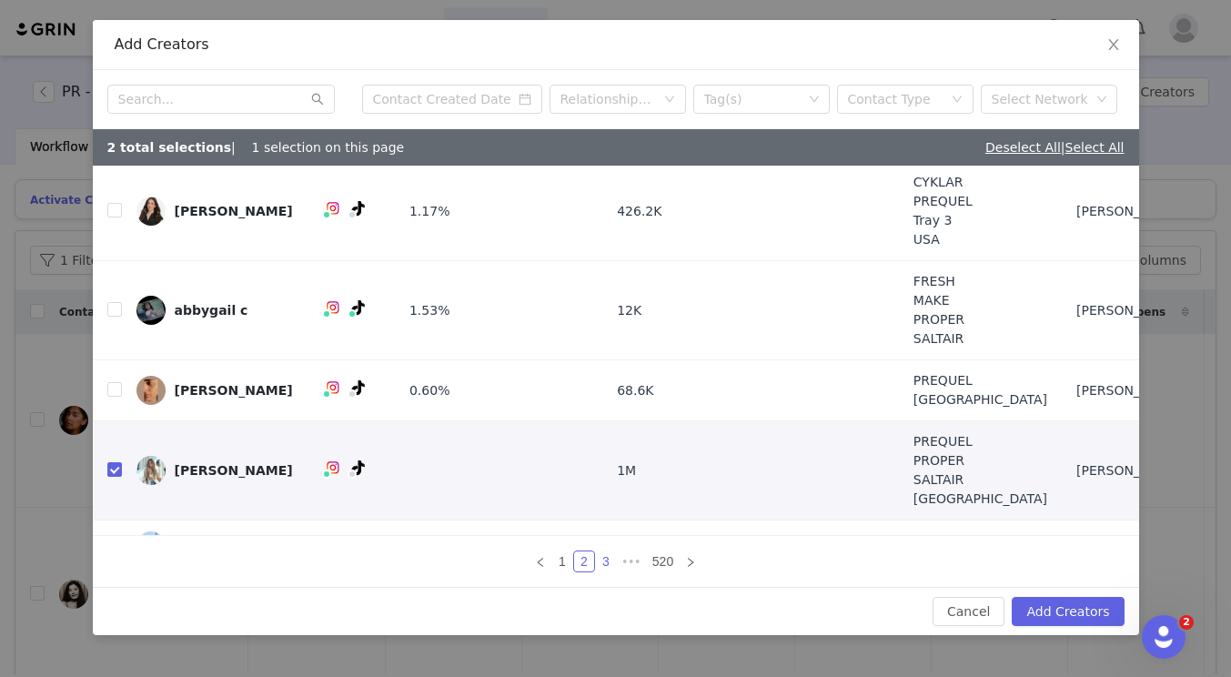
click at [608, 564] on link "3" at bounding box center [606, 562] width 20 height 20
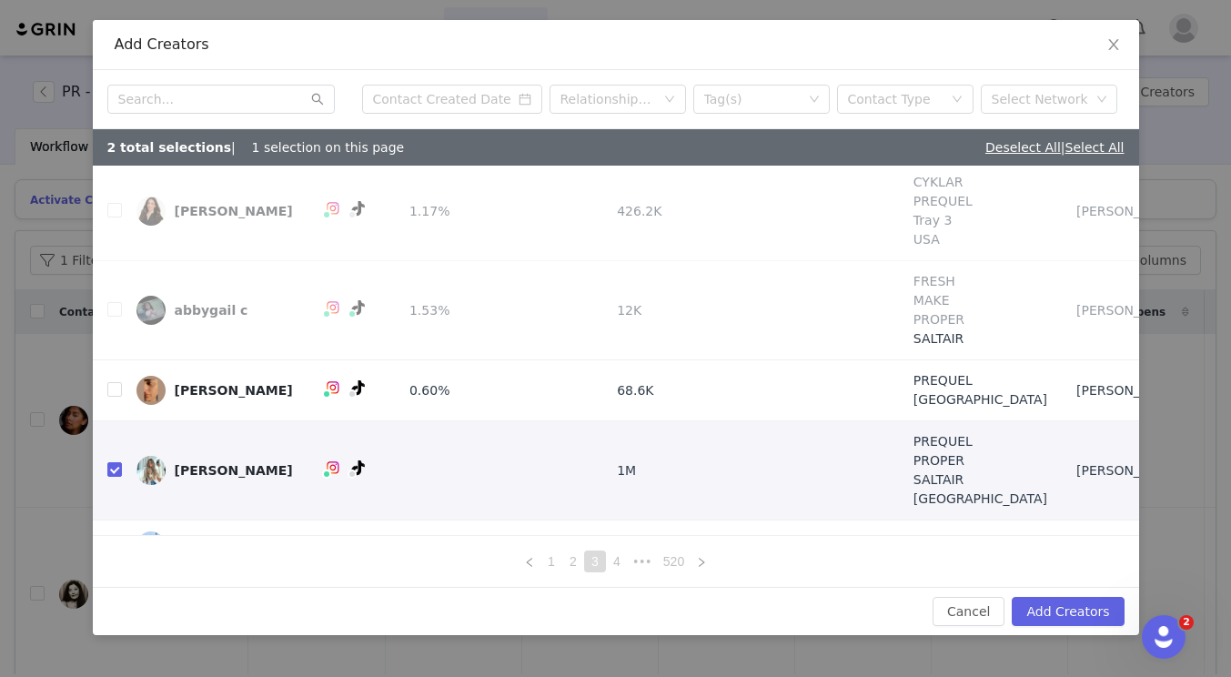
scroll to position [0, 0]
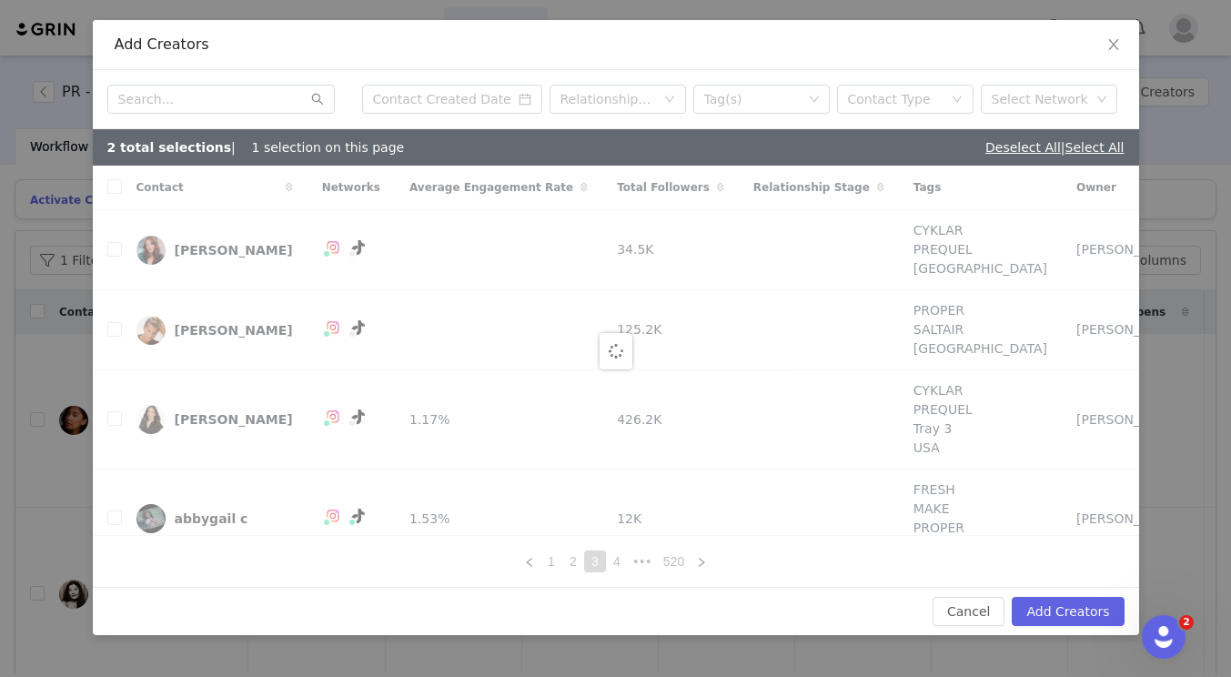
checkbox input "false"
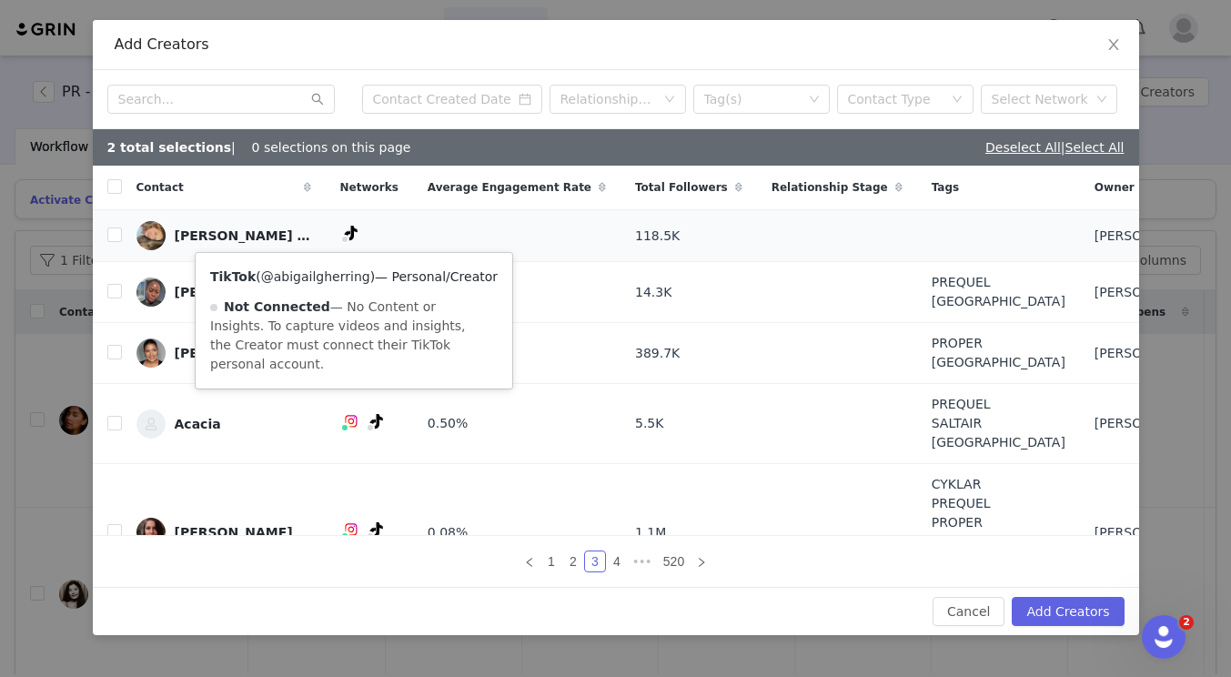
click at [347, 276] on link "@abigailgherring" at bounding box center [315, 276] width 109 height 15
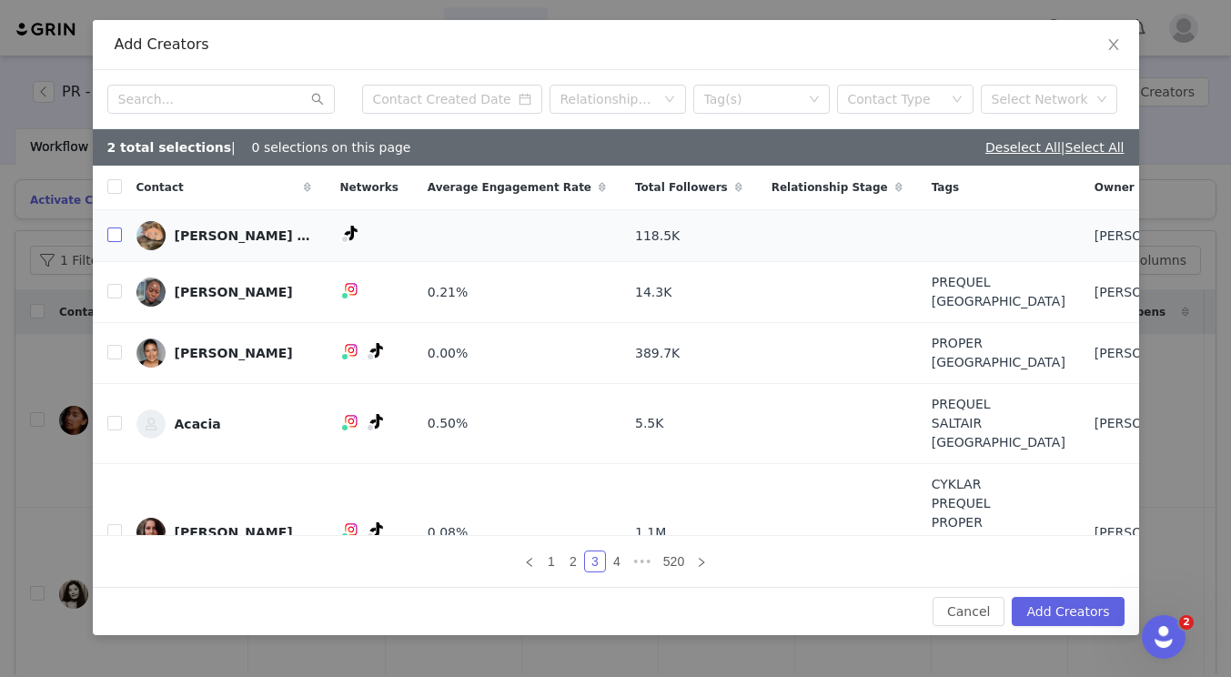
click at [116, 242] on input "checkbox" at bounding box center [114, 235] width 15 height 15
checkbox input "true"
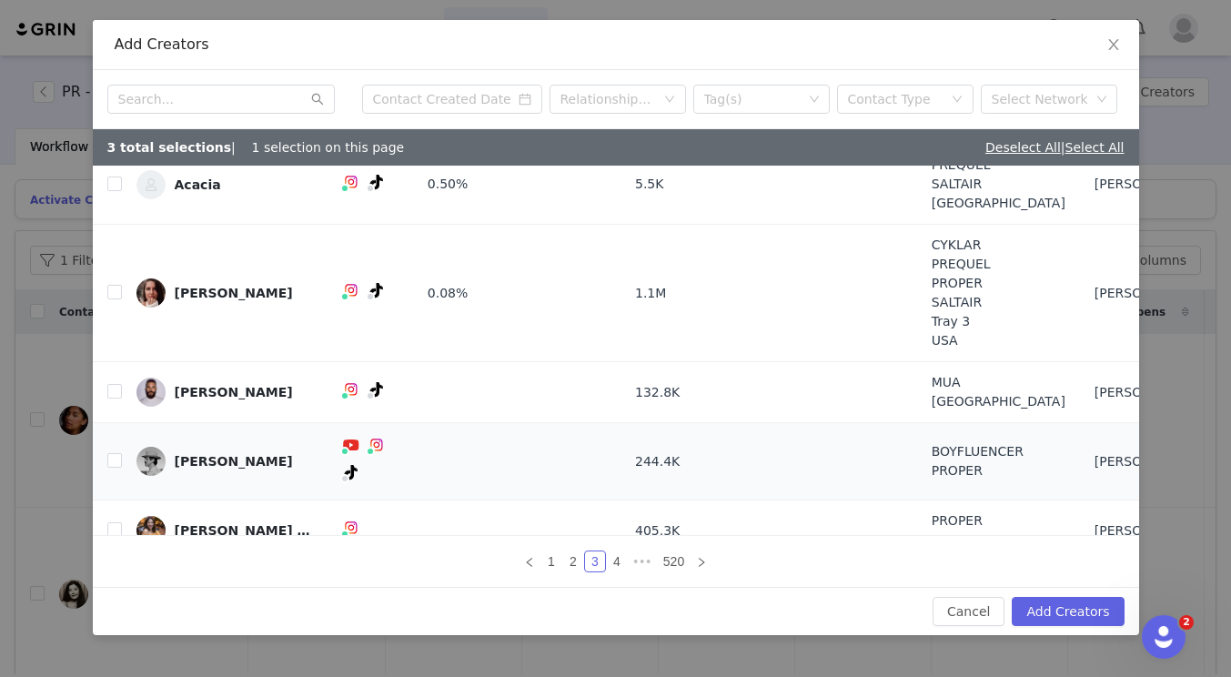
scroll to position [273, 0]
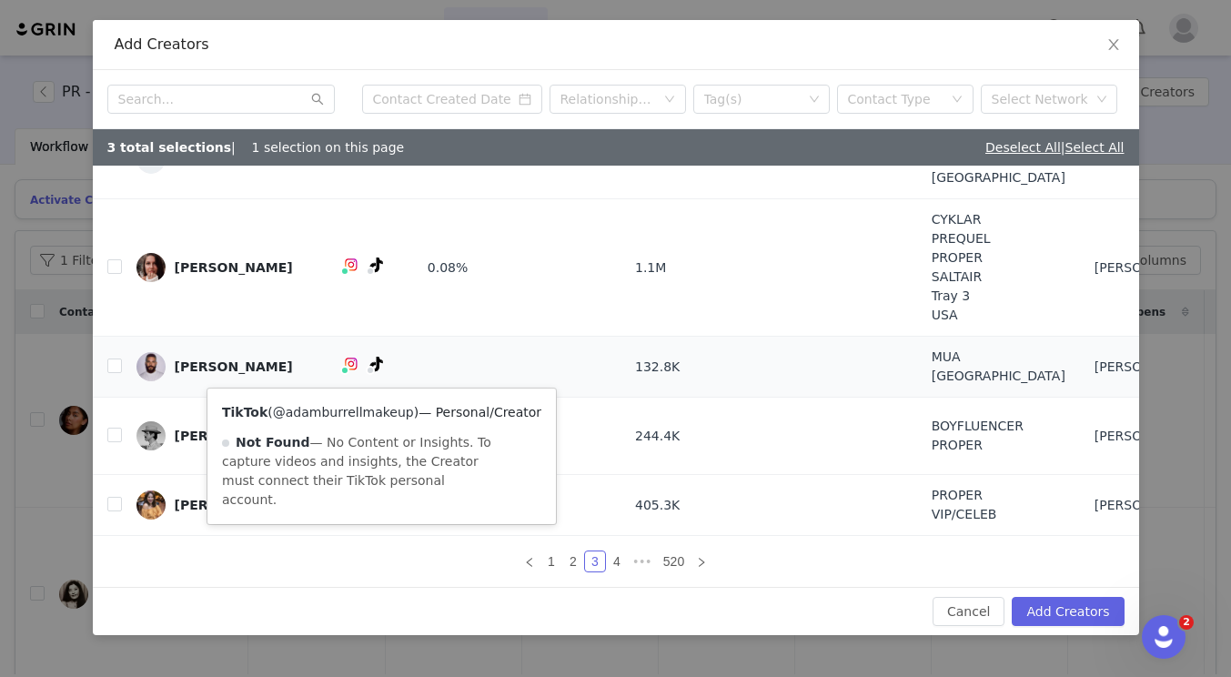
click at [349, 409] on link "@adamburrellmakeup" at bounding box center [343, 412] width 141 height 15
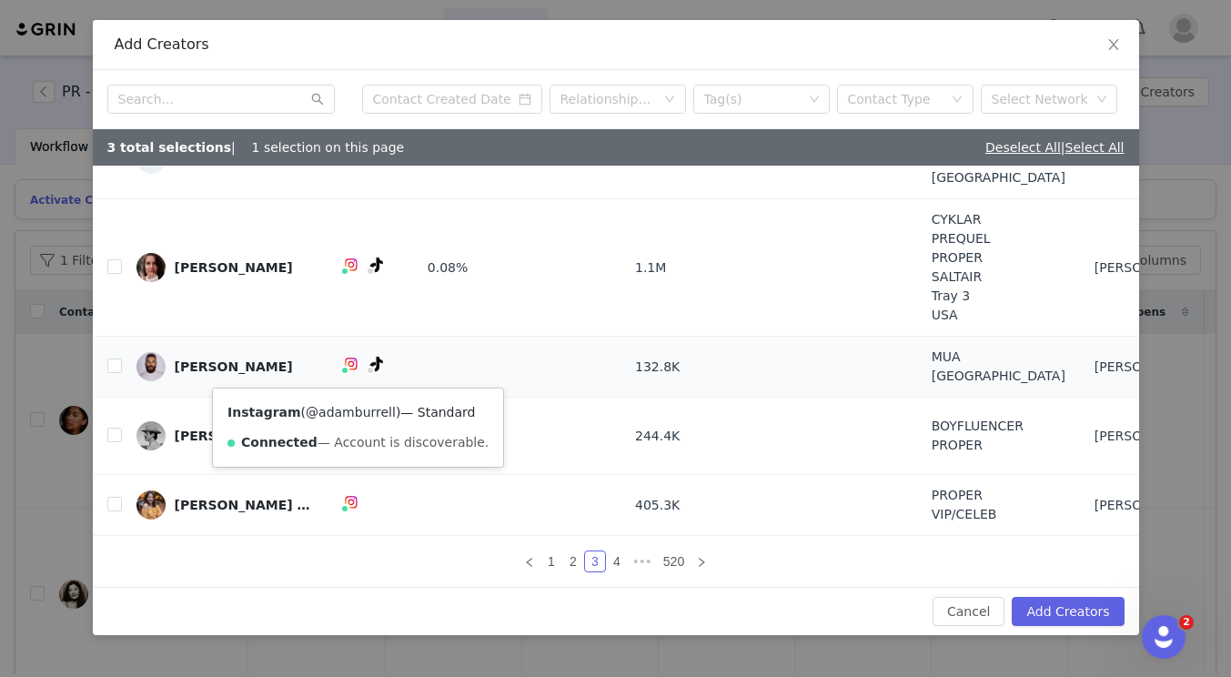
click at [337, 405] on link "@adamburrell" at bounding box center [351, 412] width 90 height 15
click at [113, 357] on td at bounding box center [107, 367] width 29 height 61
click at [115, 364] on input "checkbox" at bounding box center [114, 366] width 15 height 15
checkbox input "true"
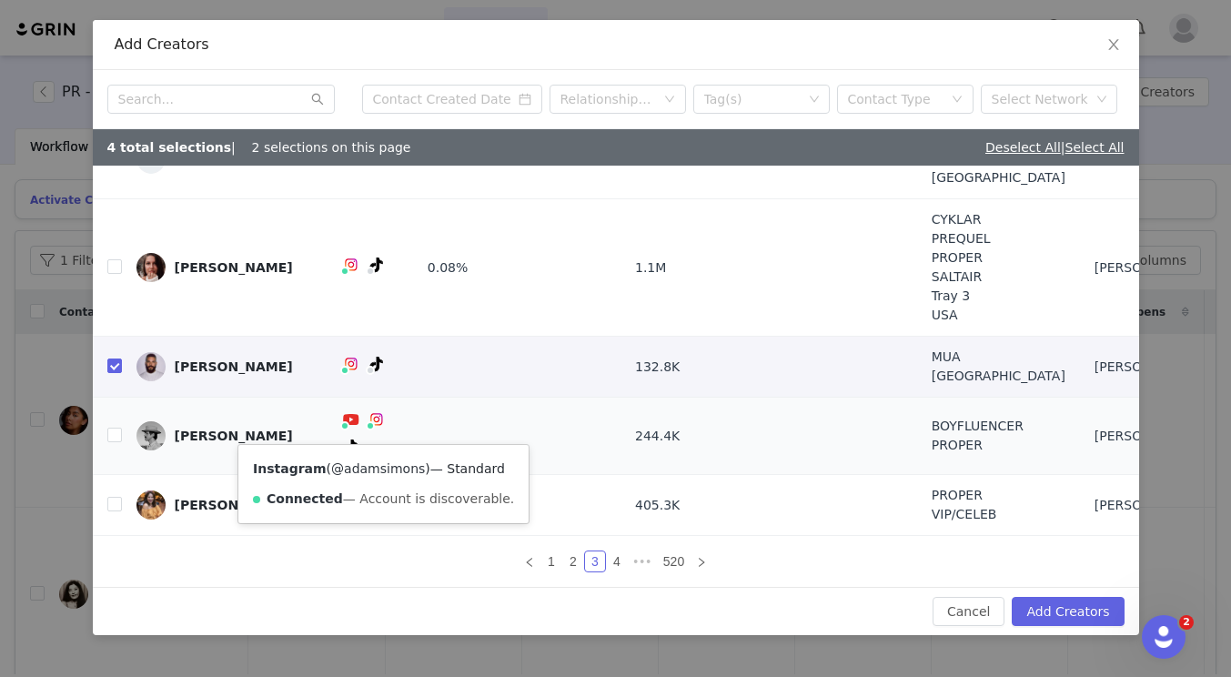
click at [378, 470] on link "@adamsimons" at bounding box center [378, 468] width 94 height 15
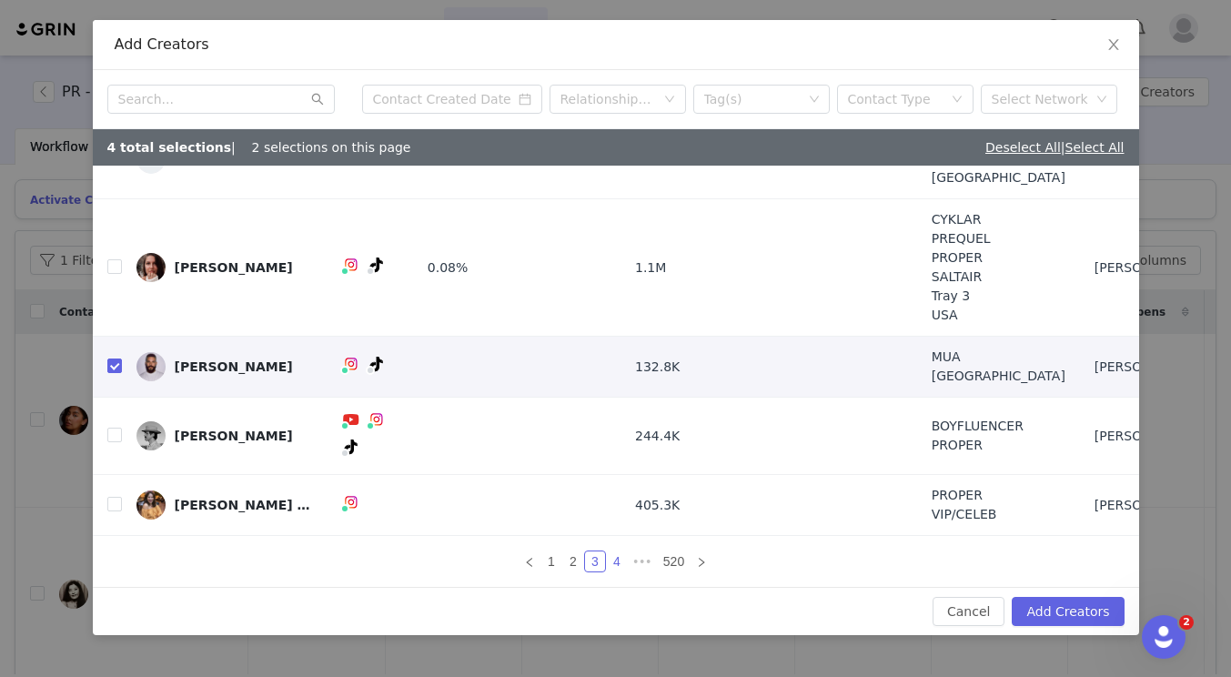
click at [620, 559] on link "4" at bounding box center [617, 562] width 20 height 20
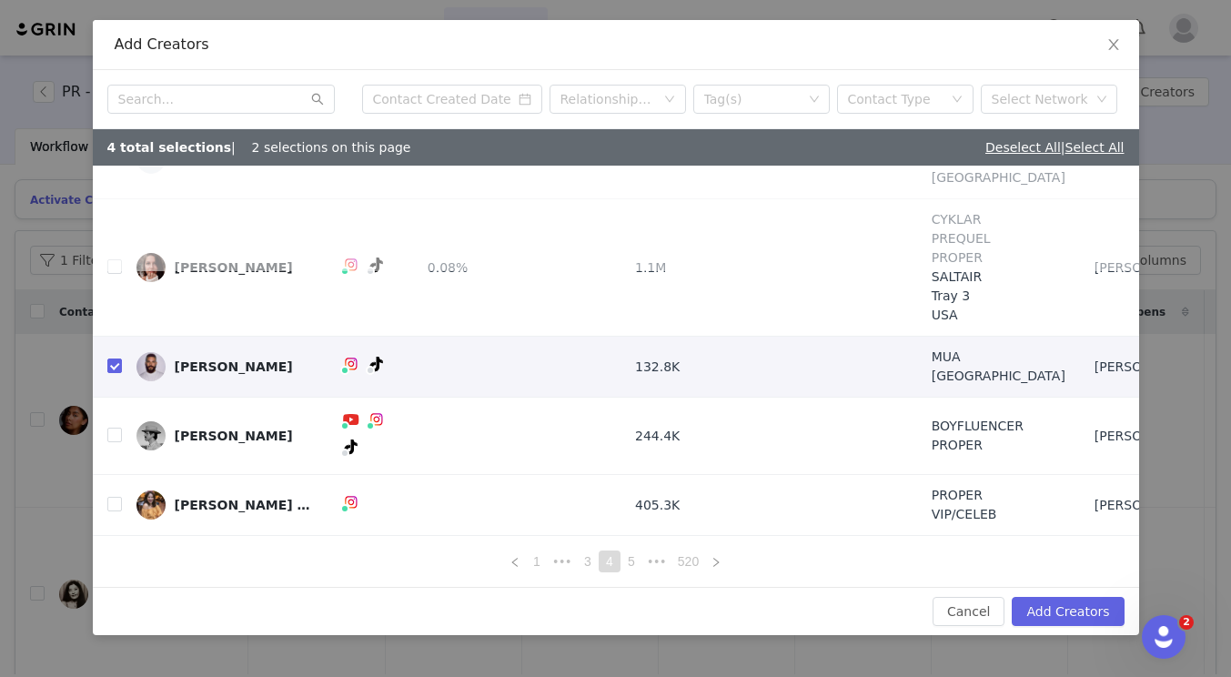
scroll to position [0, 0]
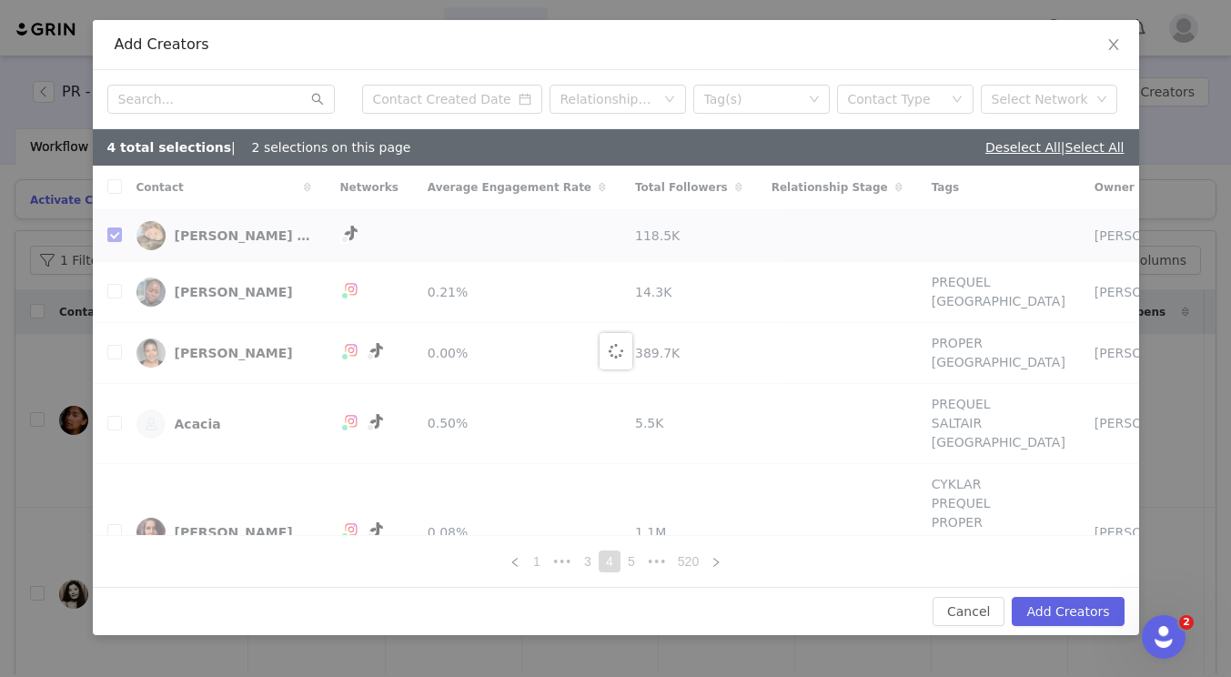
checkbox input "false"
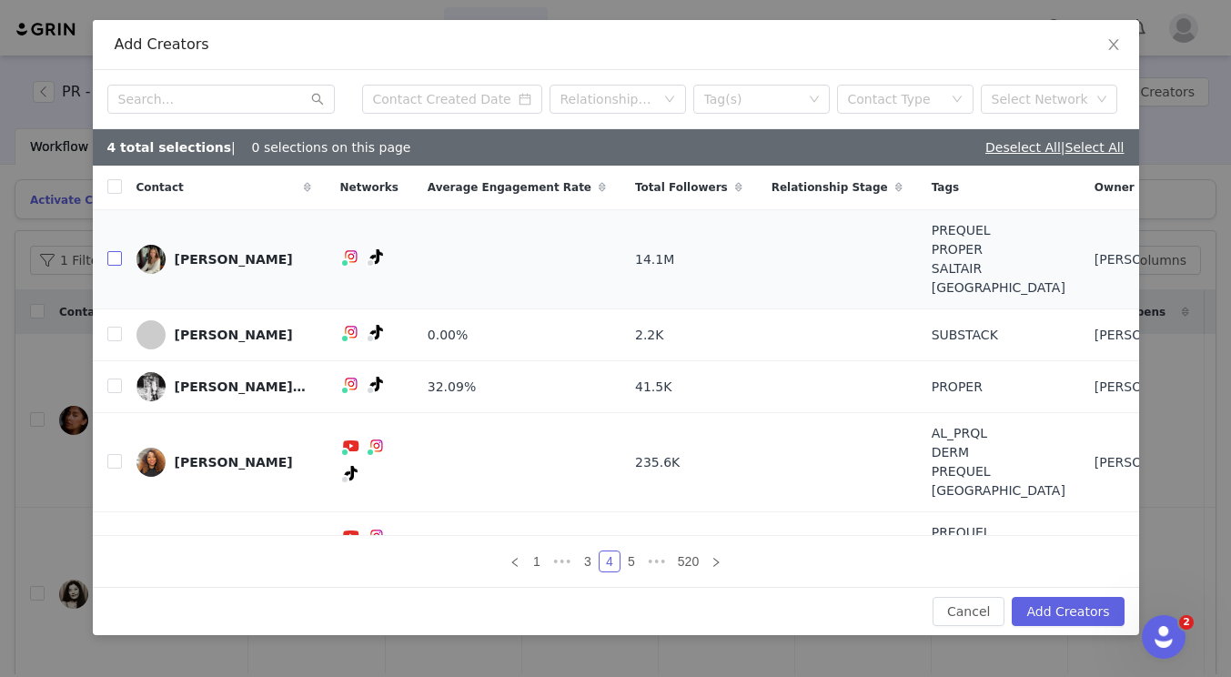
click at [116, 256] on input "checkbox" at bounding box center [114, 258] width 15 height 15
checkbox input "true"
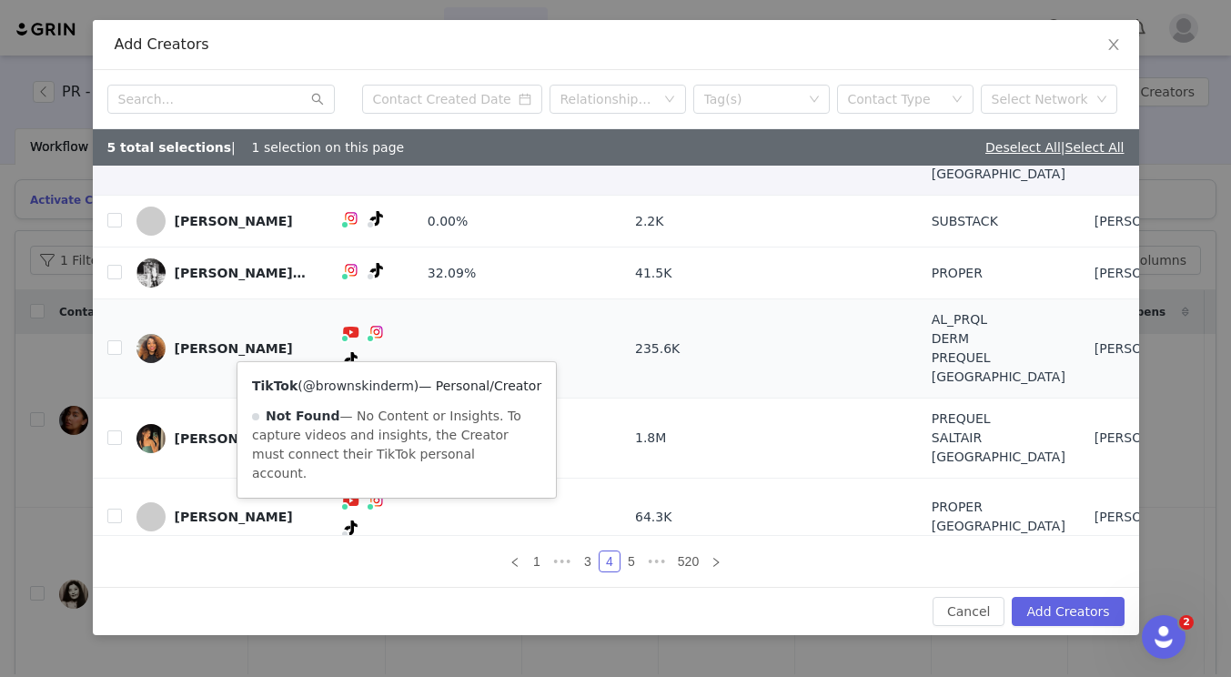
scroll to position [115, 0]
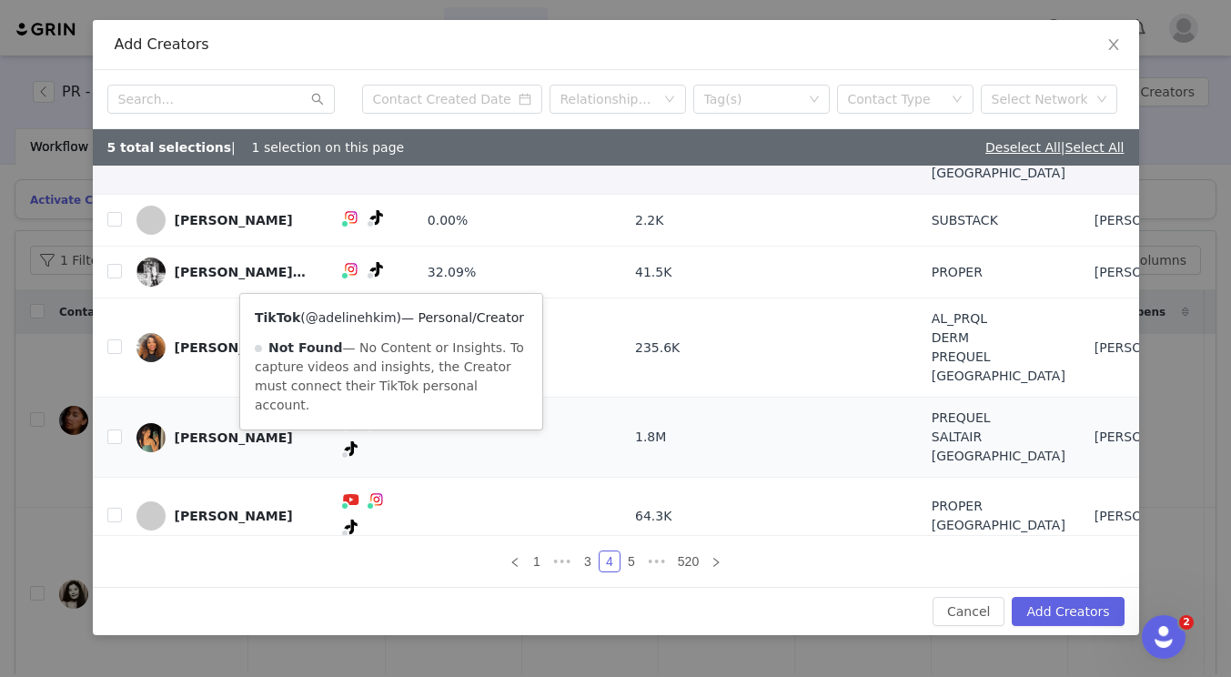
click at [342, 313] on link "@adelinehkim" at bounding box center [351, 317] width 91 height 15
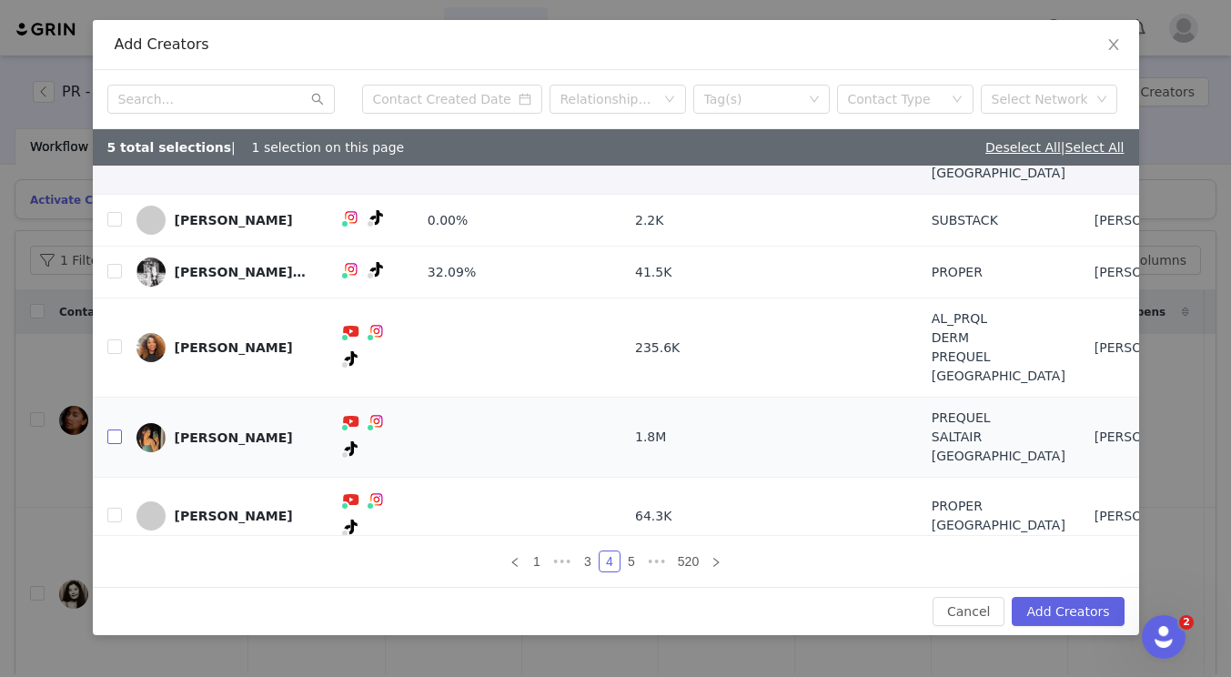
click at [111, 430] on label at bounding box center [114, 437] width 15 height 19
click at [111, 430] on input "checkbox" at bounding box center [114, 437] width 15 height 15
checkbox input "true"
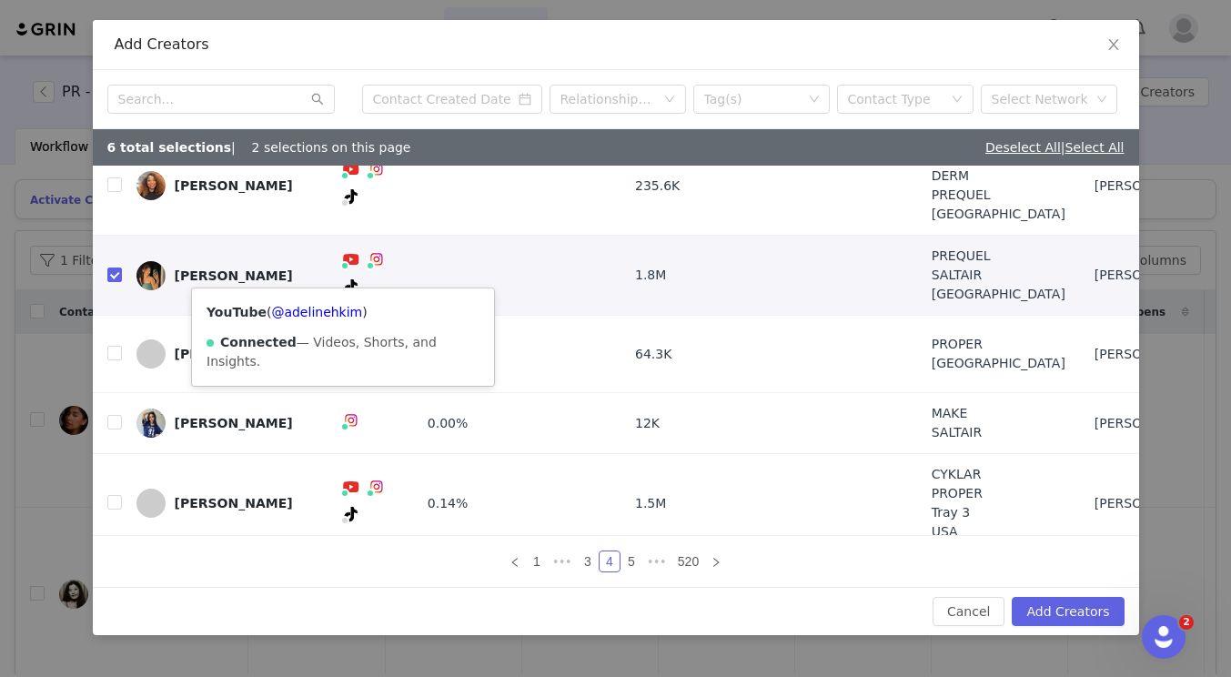
scroll to position [278, 0]
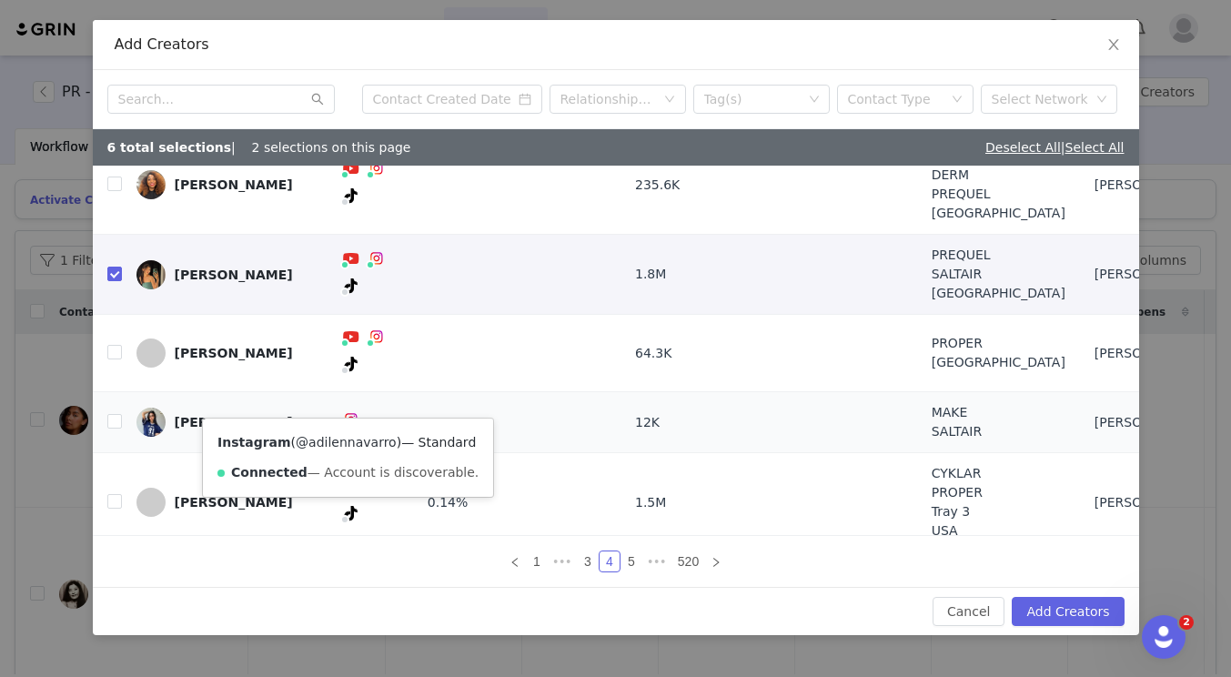
click at [330, 440] on link "@adilennavarro" at bounding box center [346, 442] width 101 height 15
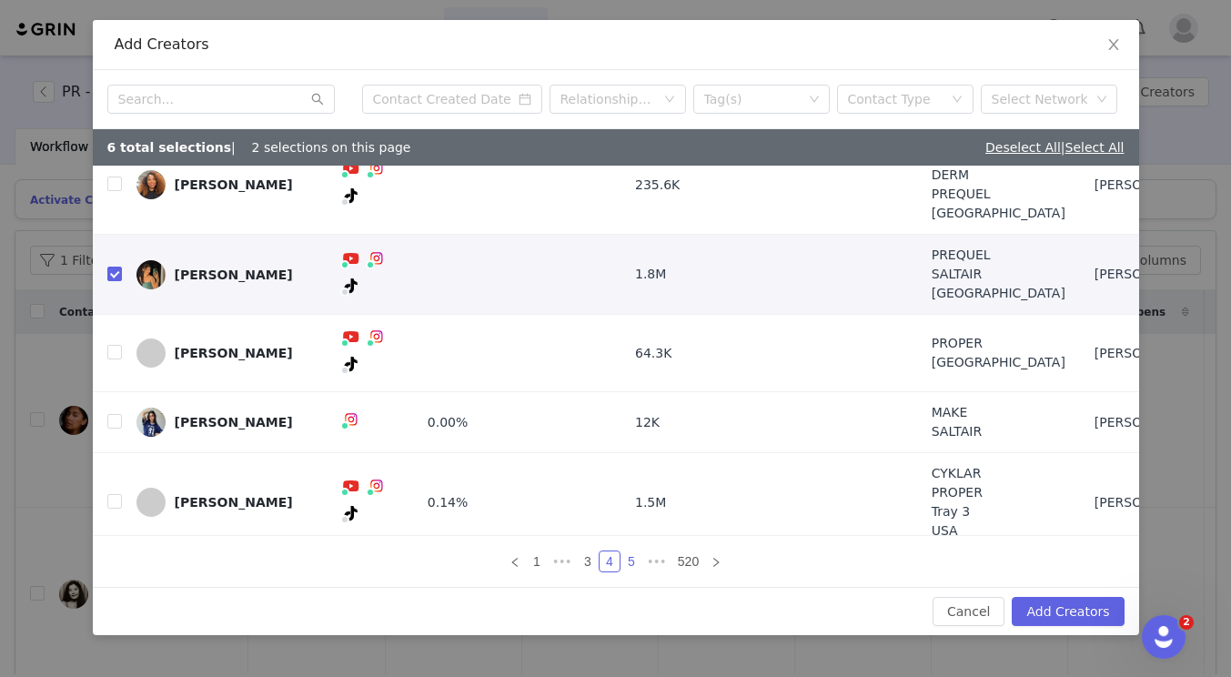
click at [624, 562] on link "5" at bounding box center [632, 562] width 20 height 20
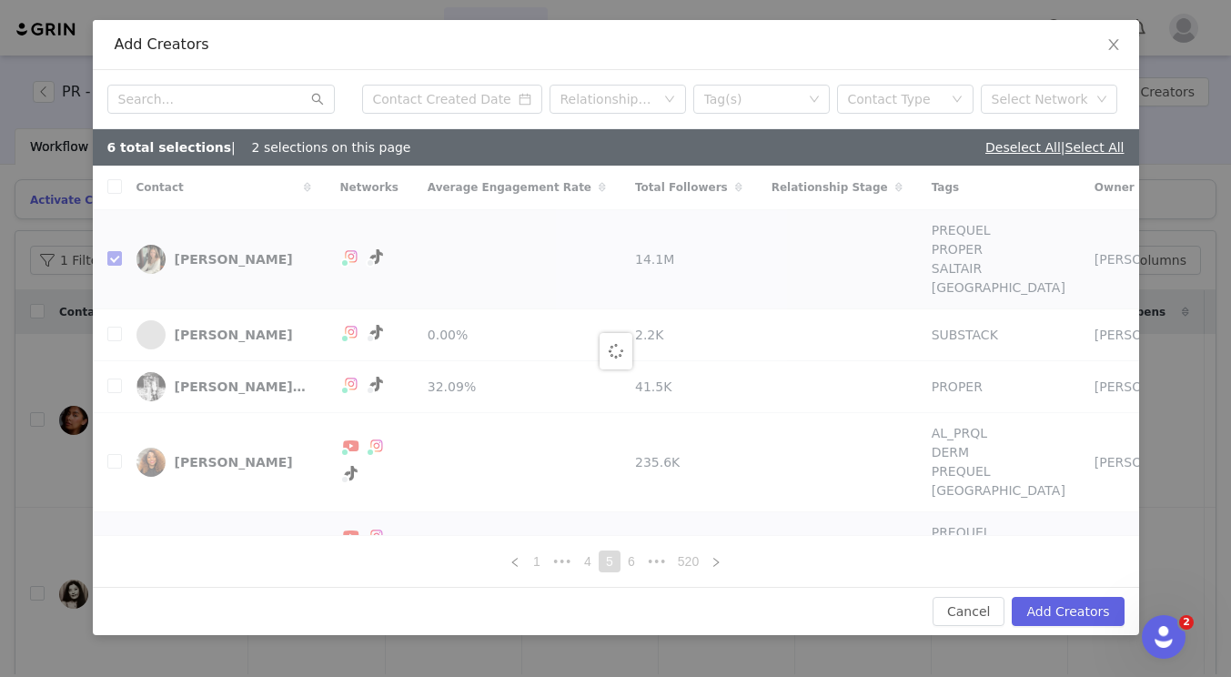
checkbox input "false"
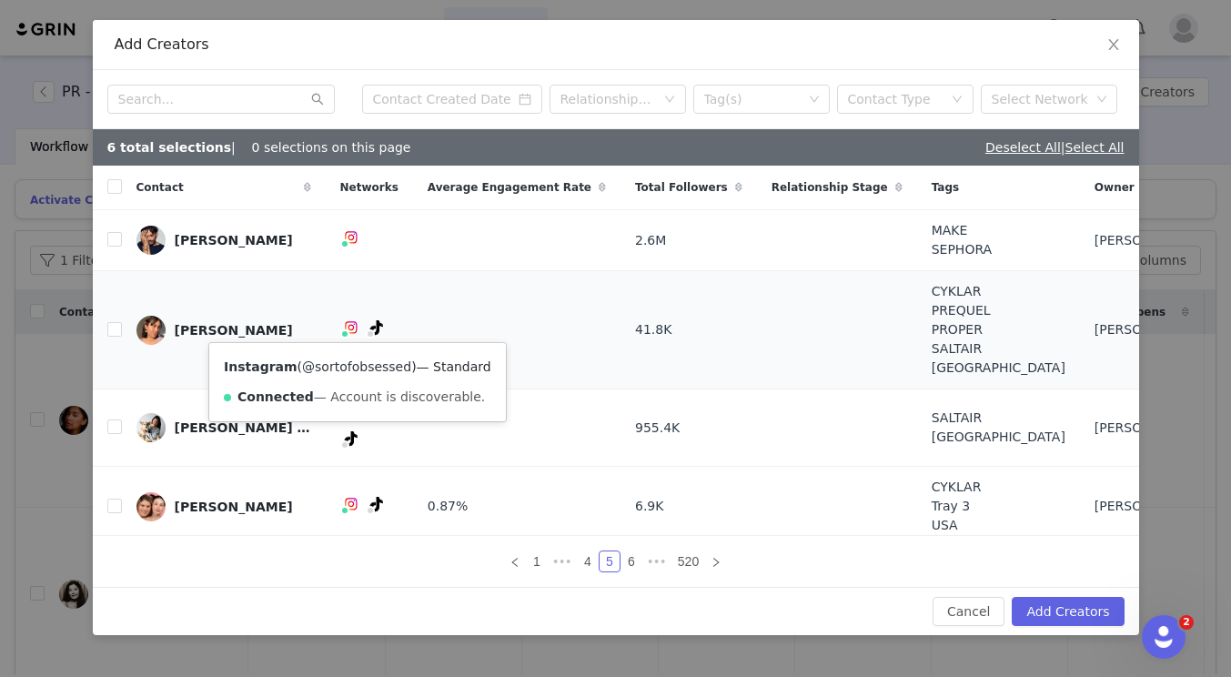
click at [356, 365] on link "@sortofobsessed" at bounding box center [356, 366] width 109 height 15
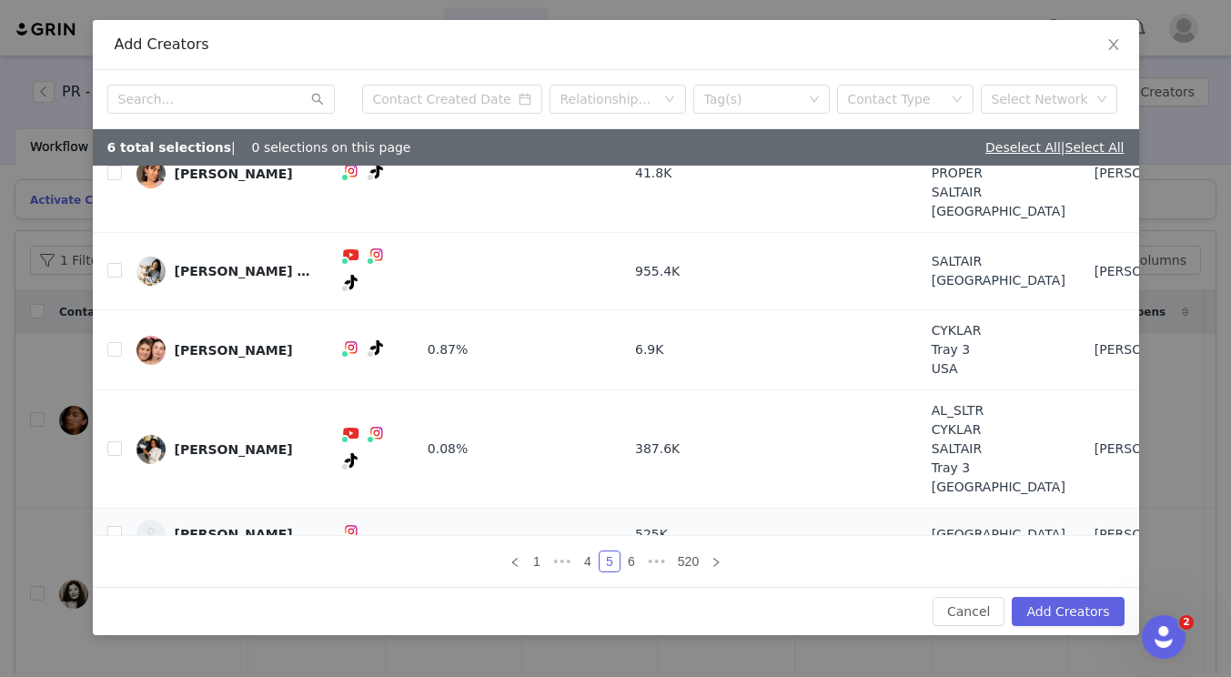
scroll to position [297, 0]
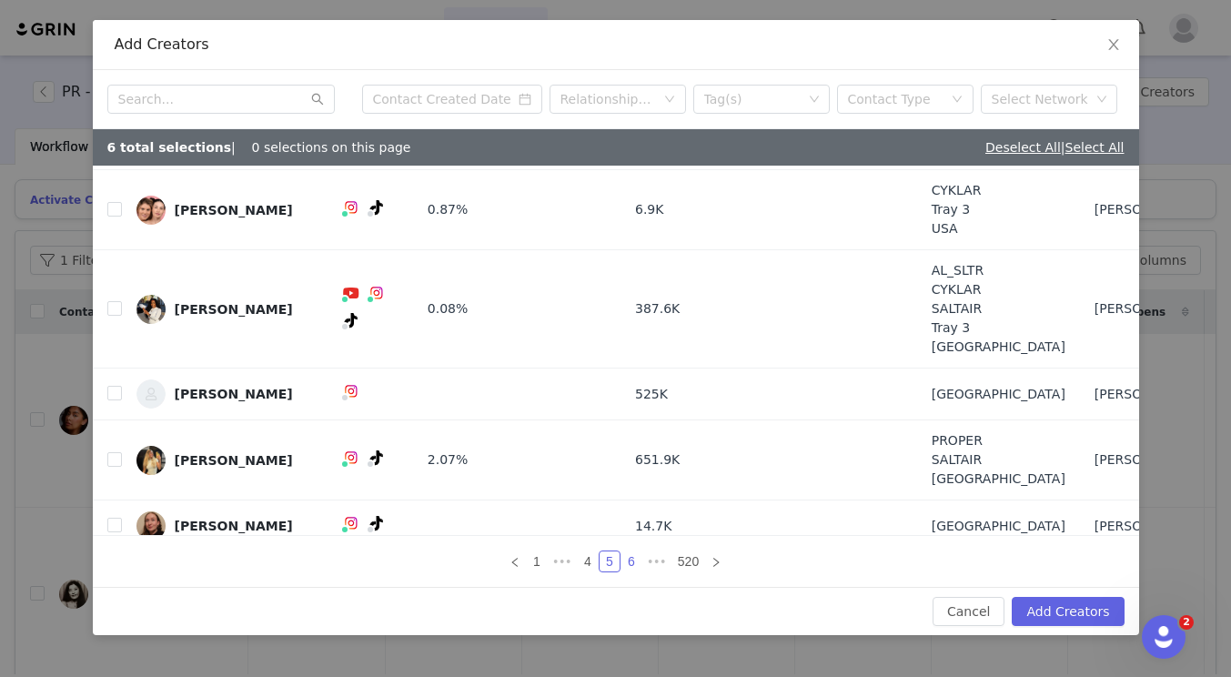
click at [640, 564] on link "6" at bounding box center [632, 562] width 20 height 20
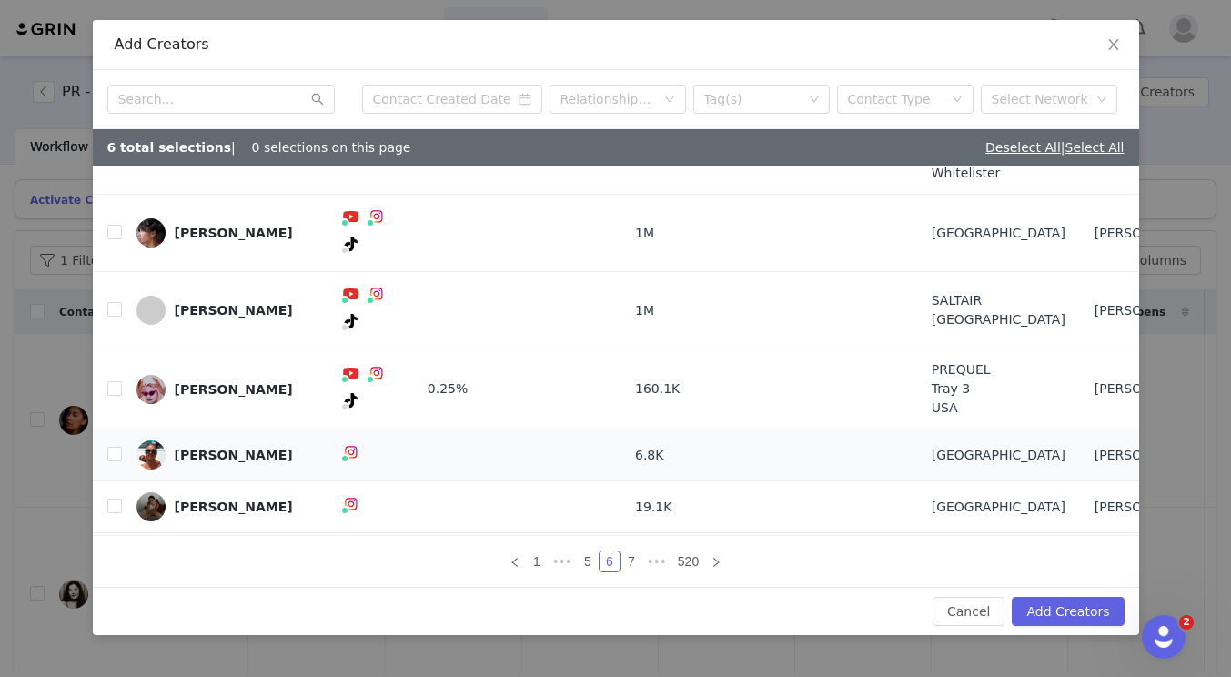
scroll to position [215, 0]
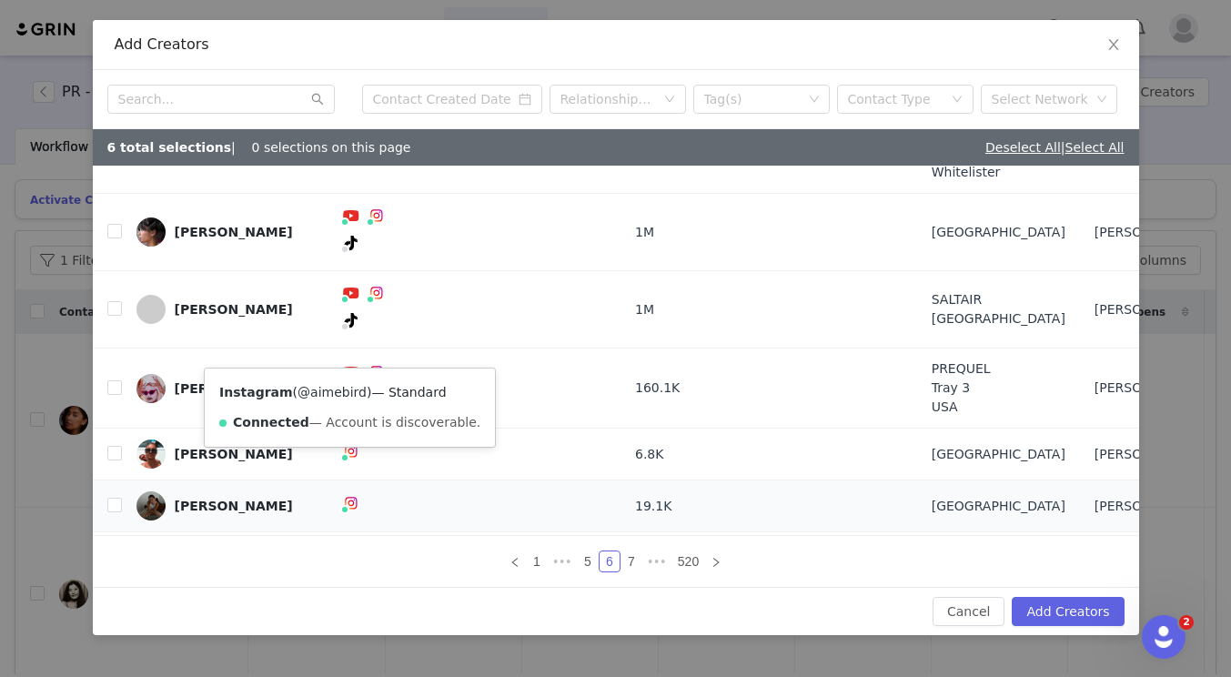
click at [332, 389] on link "@aimebird" at bounding box center [332, 392] width 69 height 15
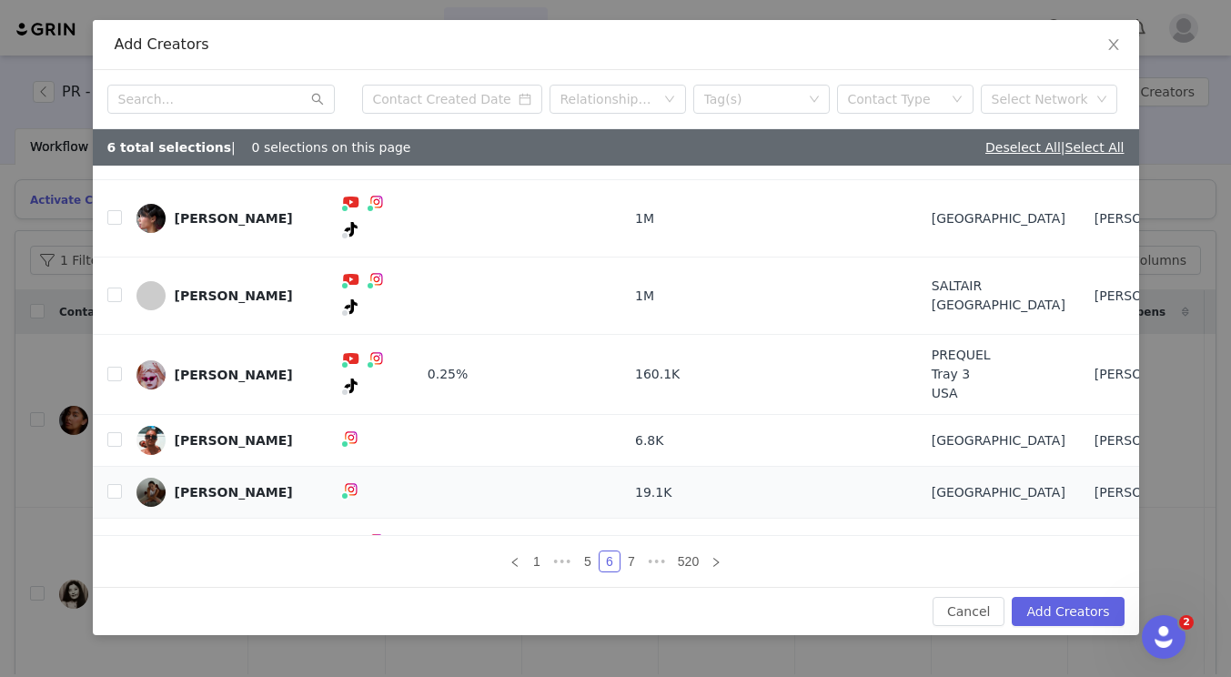
scroll to position [230, 0]
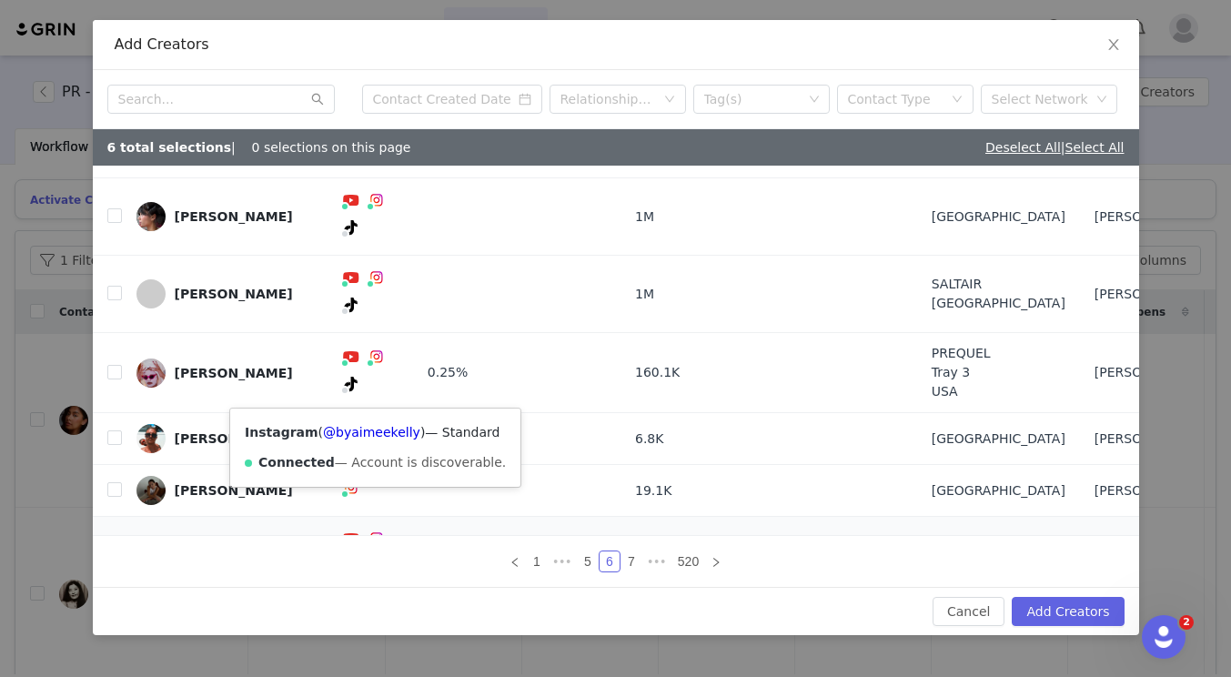
click at [370, 532] on img at bounding box center [377, 539] width 15 height 15
click at [391, 428] on link "@byaimeekelly" at bounding box center [371, 432] width 97 height 15
click at [119, 547] on input "checkbox" at bounding box center [114, 554] width 15 height 15
click at [626, 561] on link "7" at bounding box center [632, 562] width 20 height 20
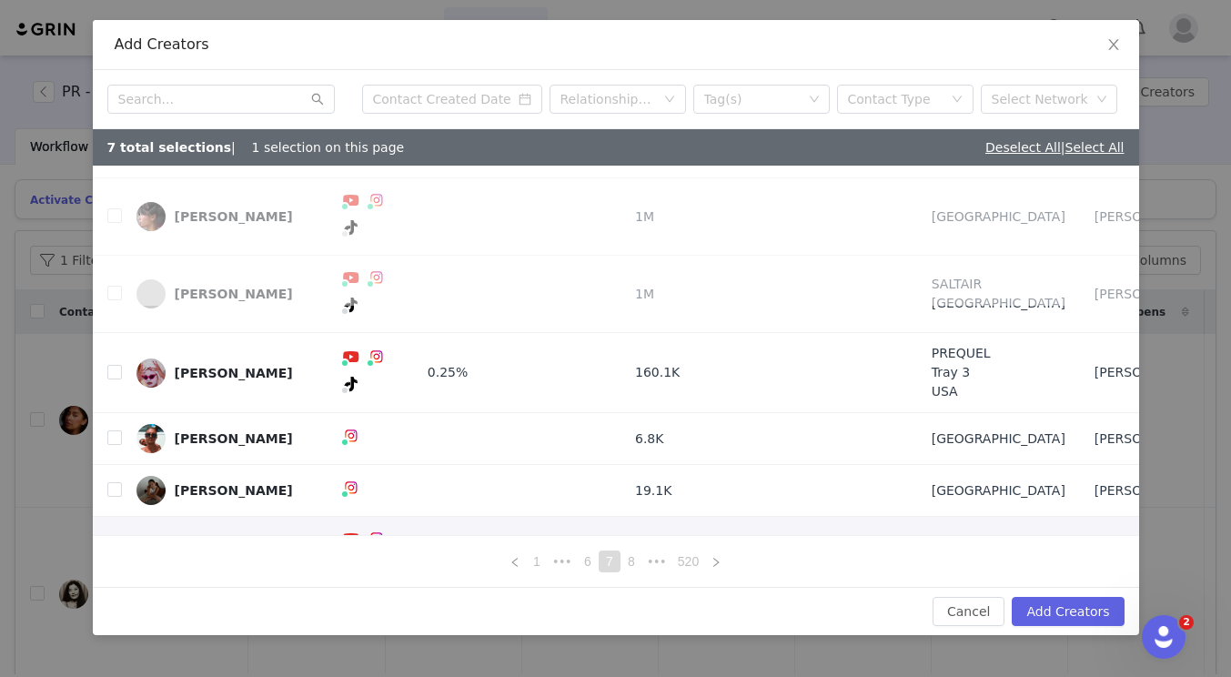
scroll to position [0, 0]
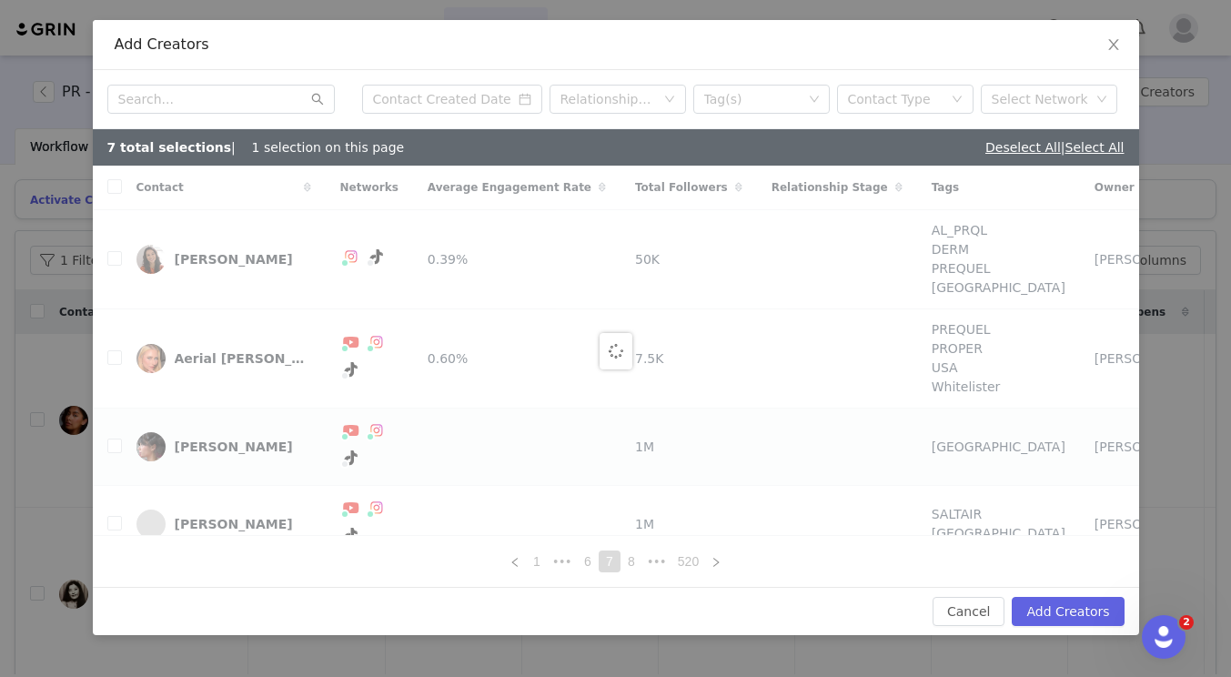
checkbox input "false"
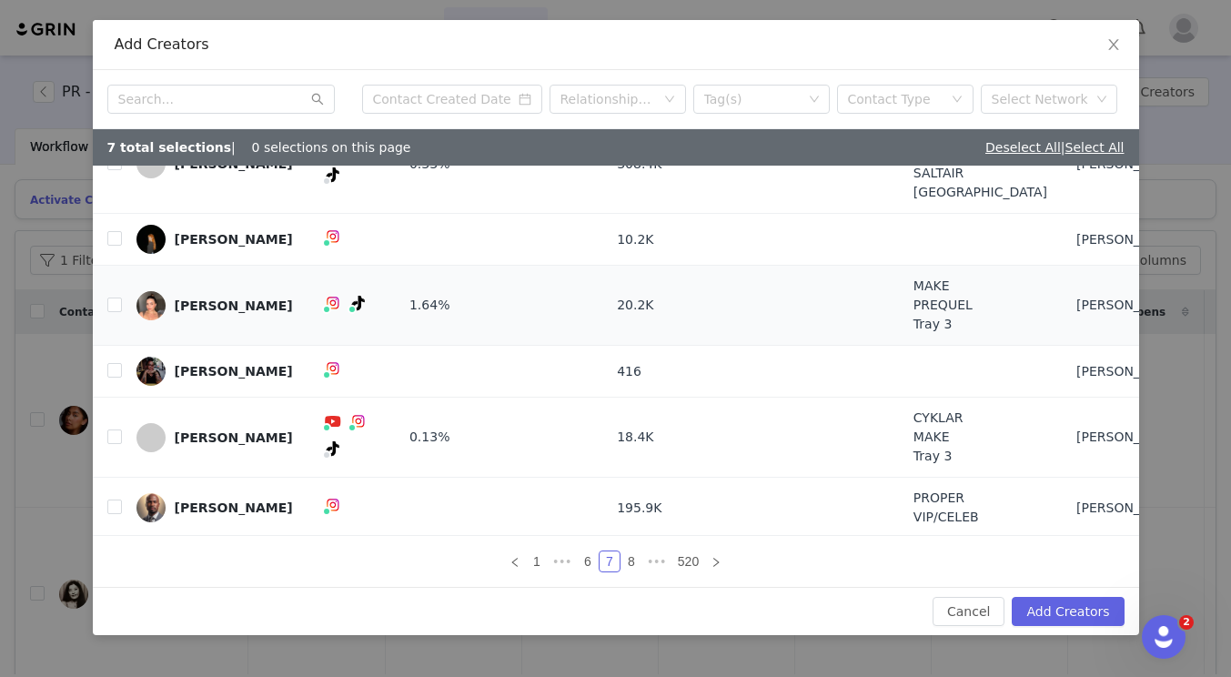
scroll to position [202, 0]
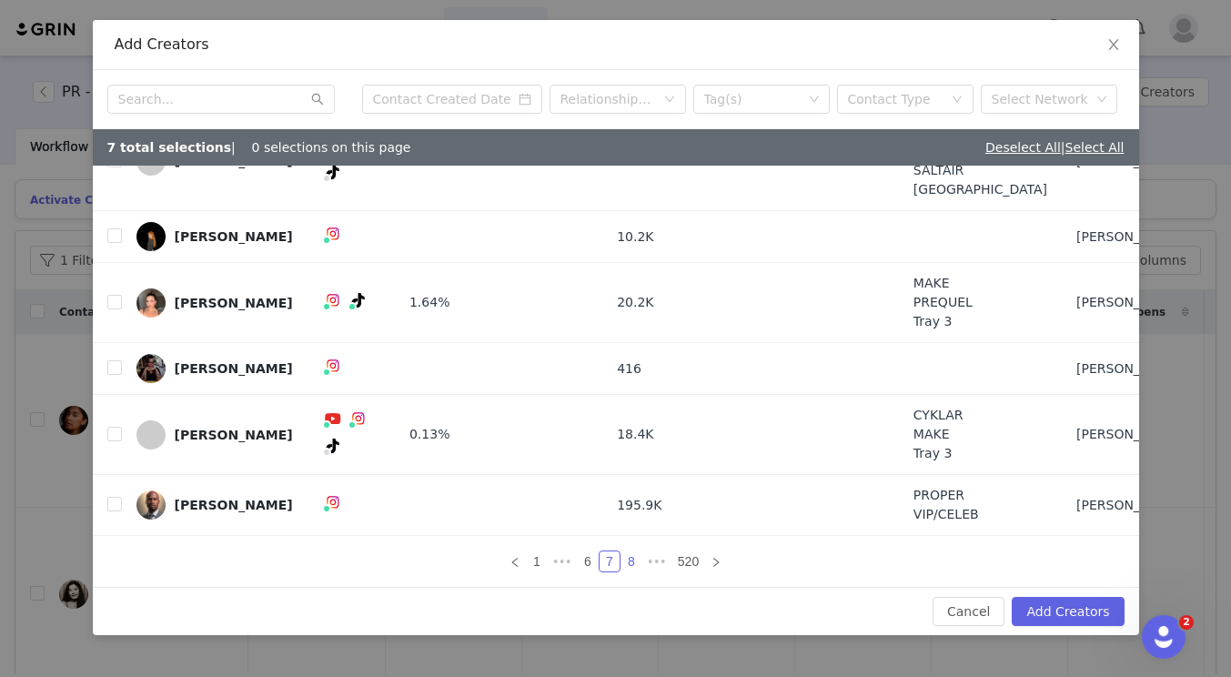
click at [633, 560] on link "8" at bounding box center [632, 562] width 20 height 20
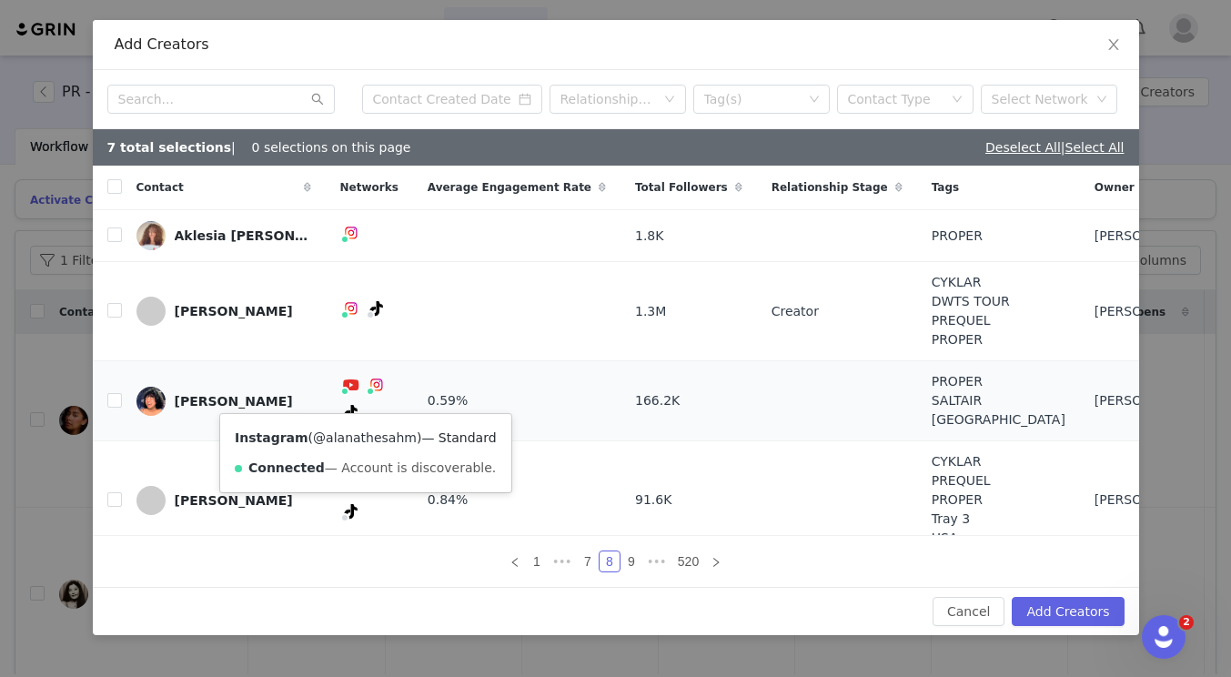
click at [359, 441] on link "@alanathesahm" at bounding box center [365, 437] width 104 height 15
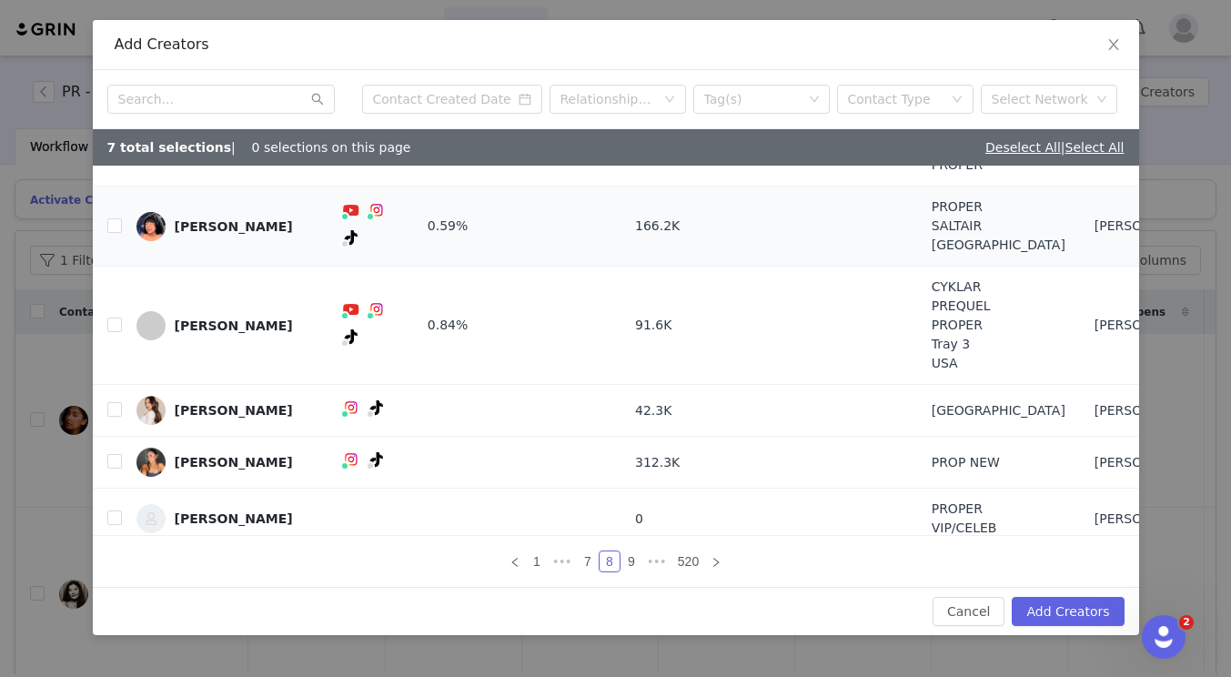
scroll to position [288, 0]
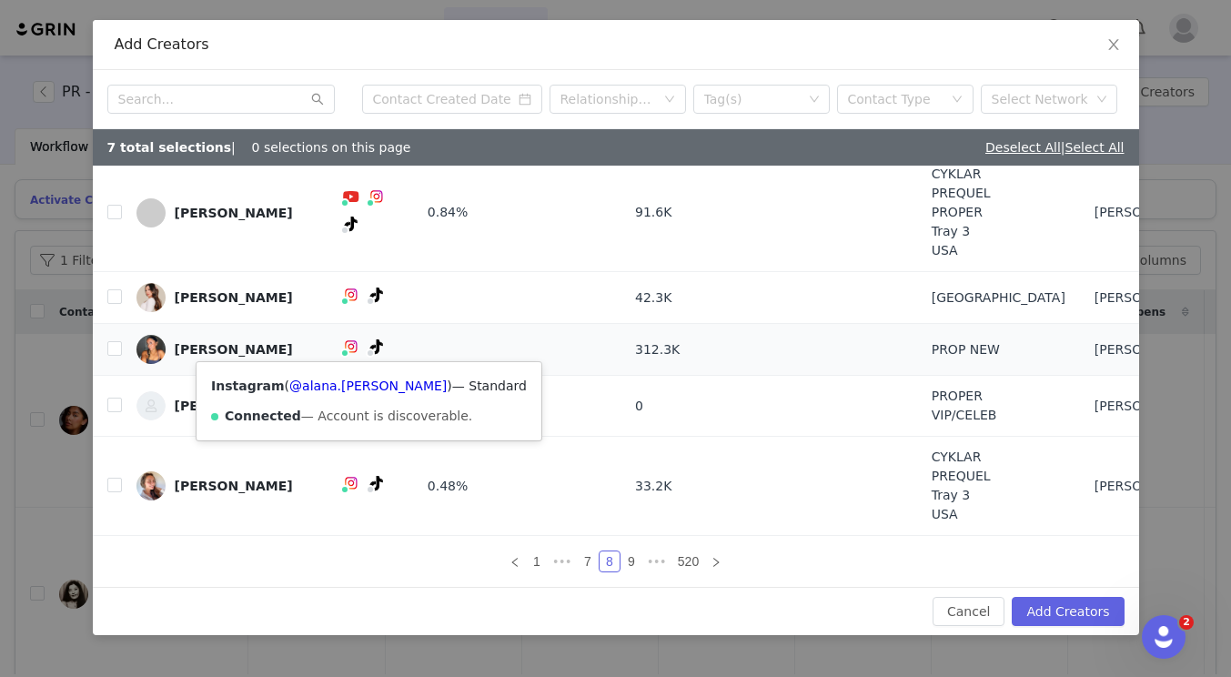
click at [340, 352] on span at bounding box center [344, 353] width 9 height 9
click at [331, 383] on link "@alana.[PERSON_NAME]" at bounding box center [367, 386] width 157 height 15
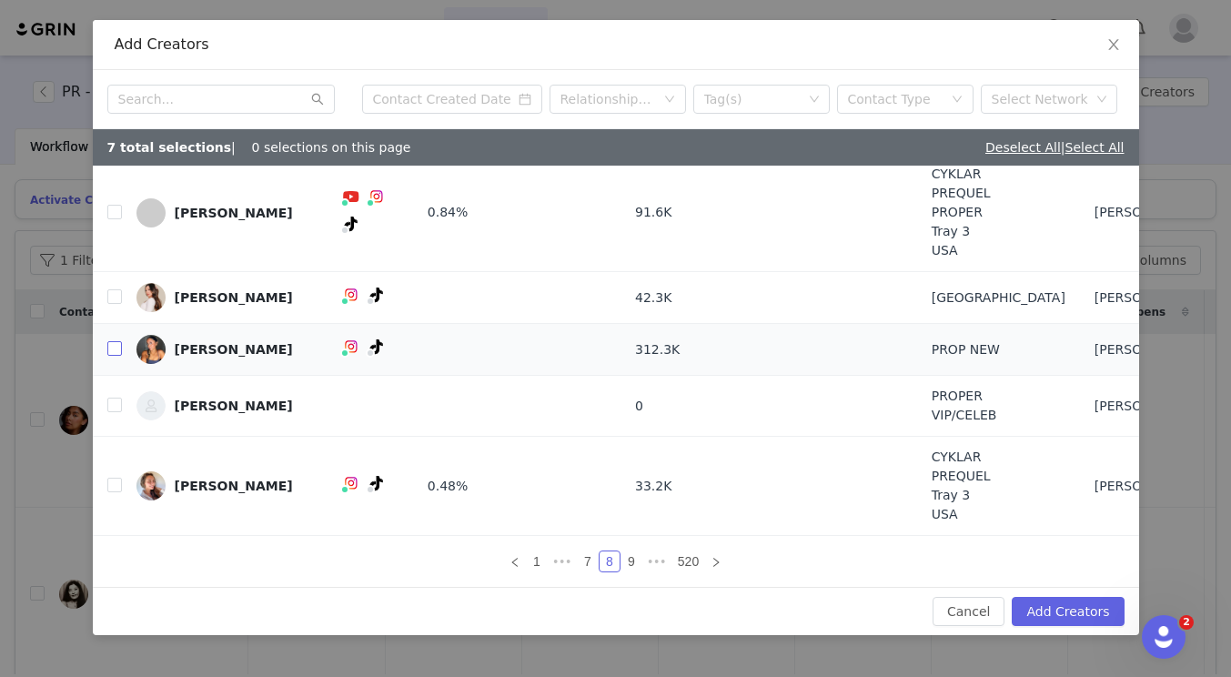
click at [116, 354] on input "checkbox" at bounding box center [114, 348] width 15 height 15
click at [632, 557] on link "9" at bounding box center [632, 562] width 20 height 20
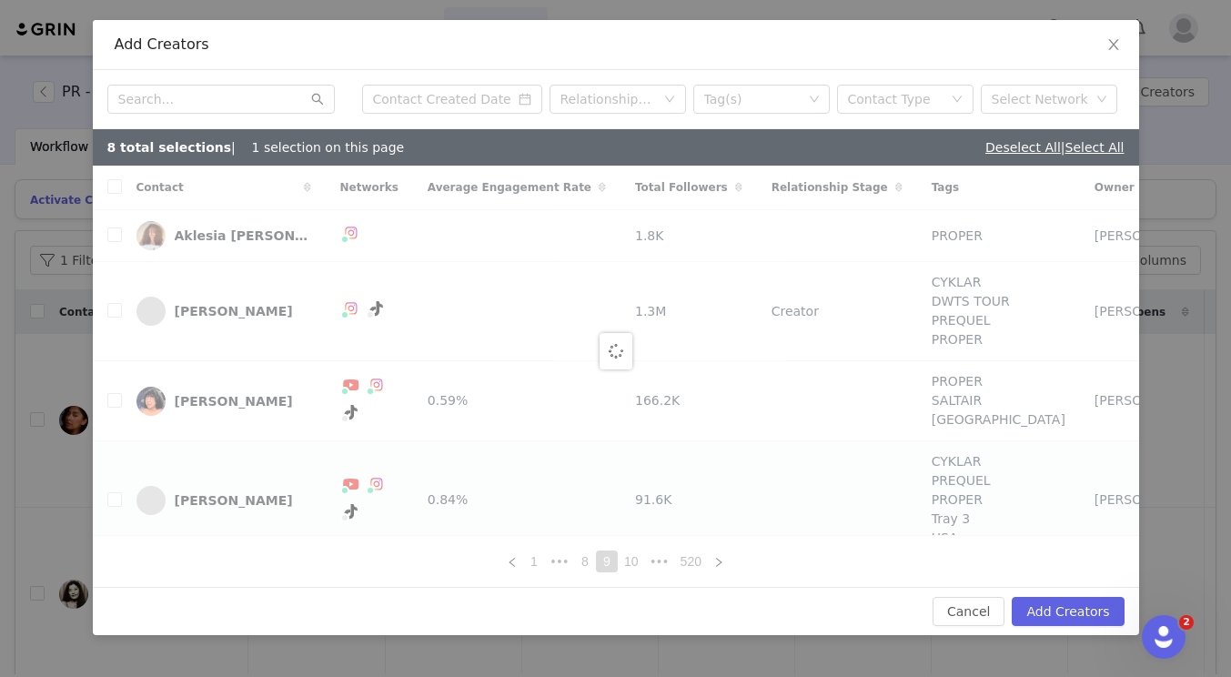
checkbox input "false"
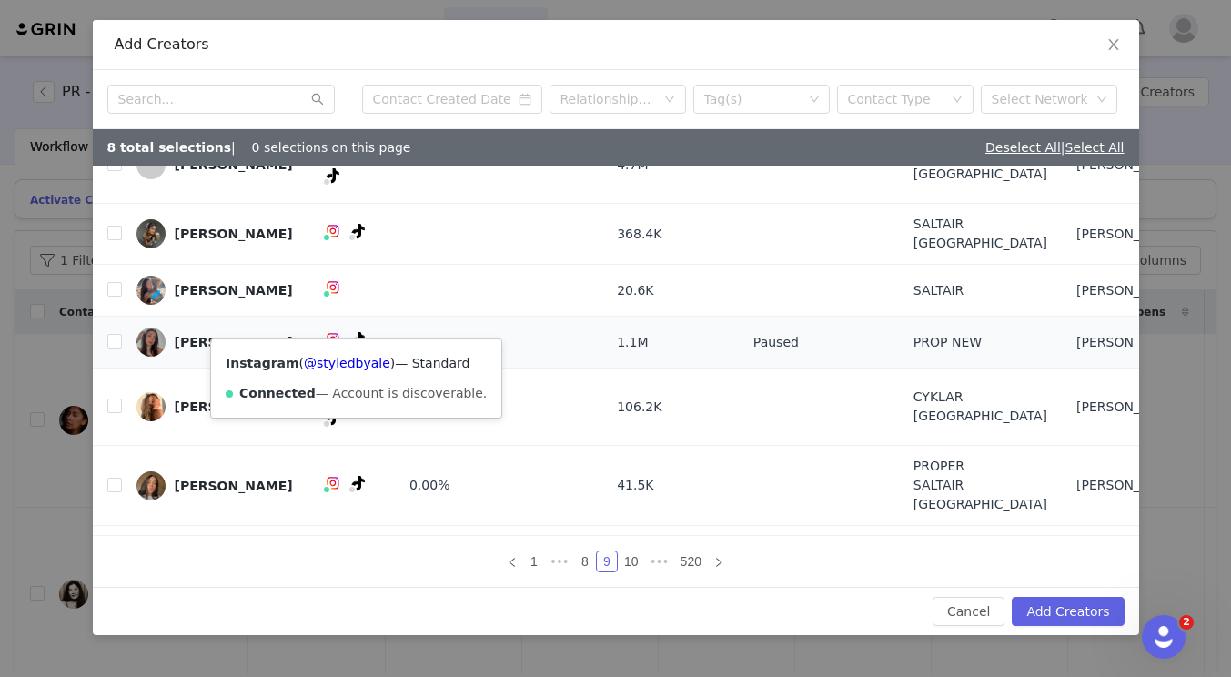
scroll to position [15, 0]
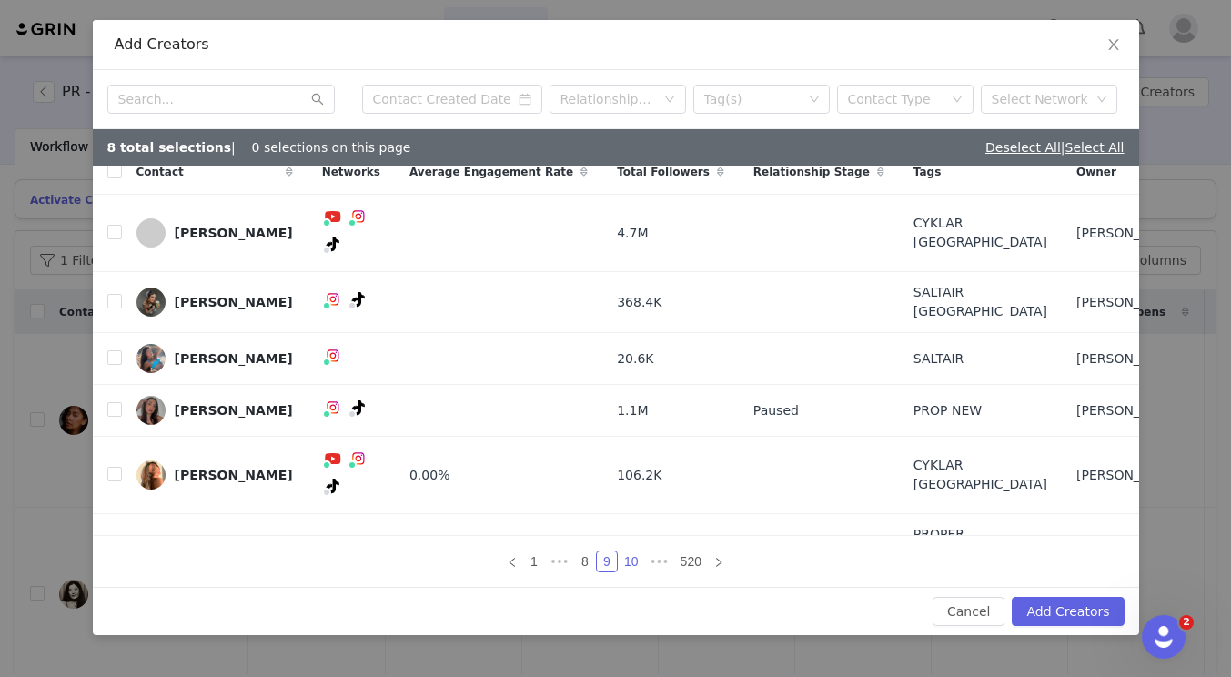
click at [627, 555] on link "10" at bounding box center [631, 562] width 25 height 20
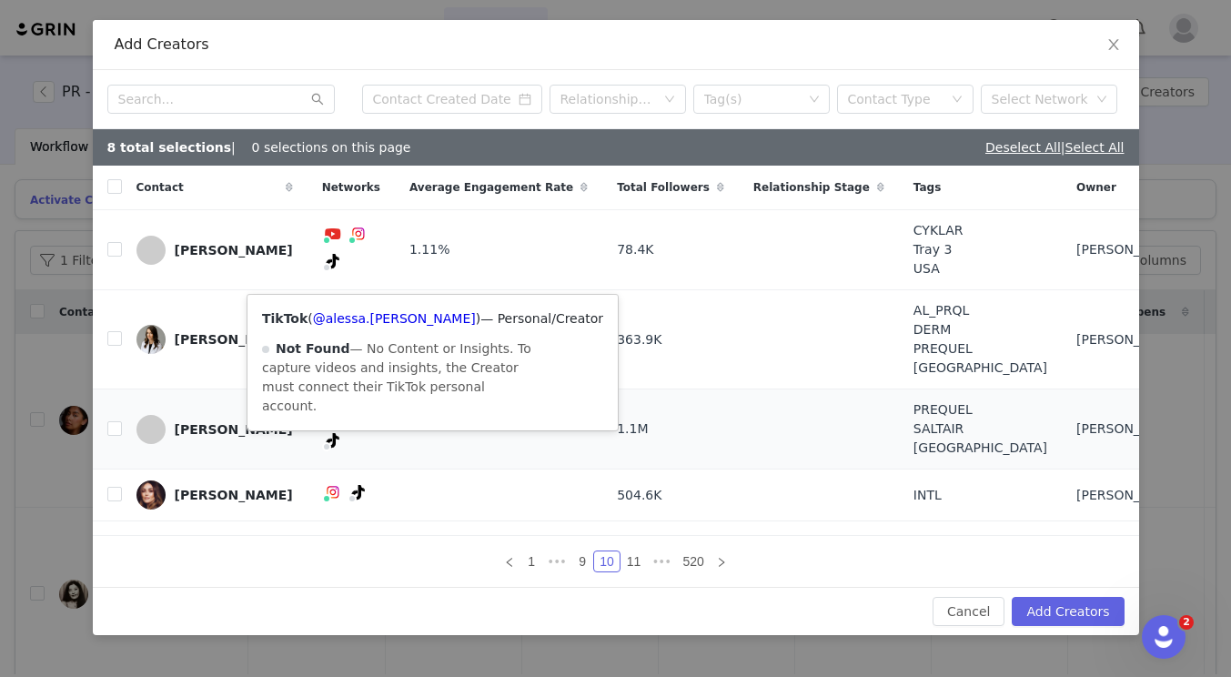
scroll to position [278, 0]
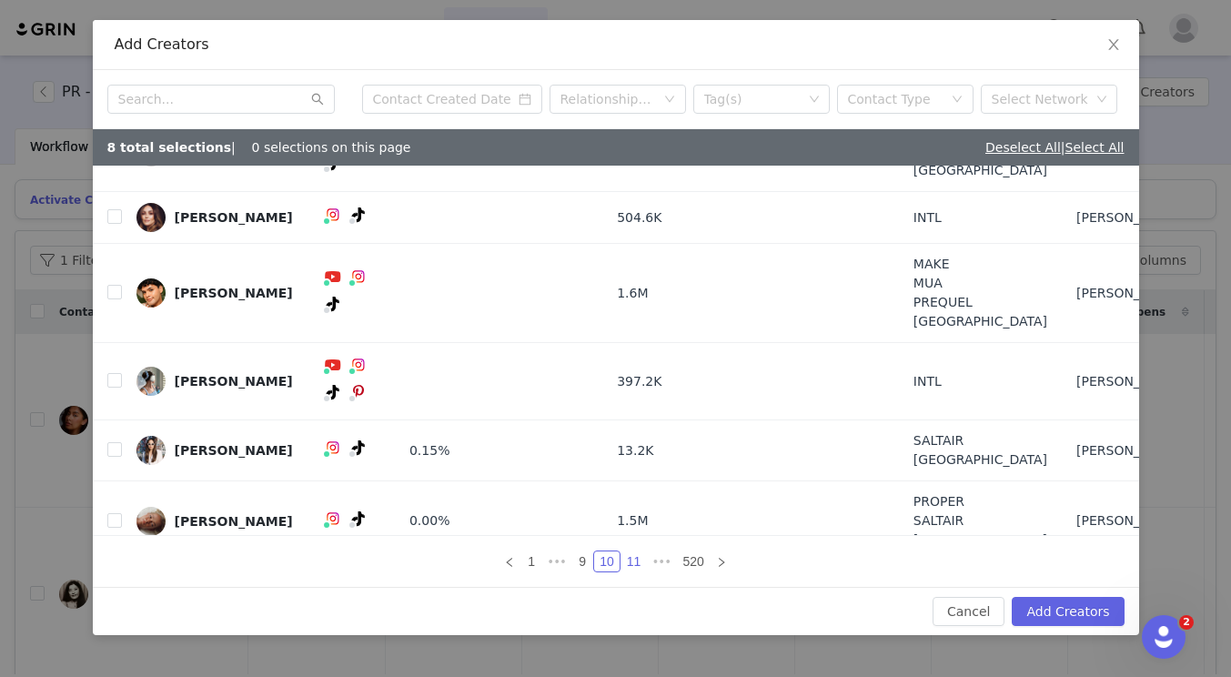
click at [631, 556] on link "11" at bounding box center [634, 562] width 25 height 20
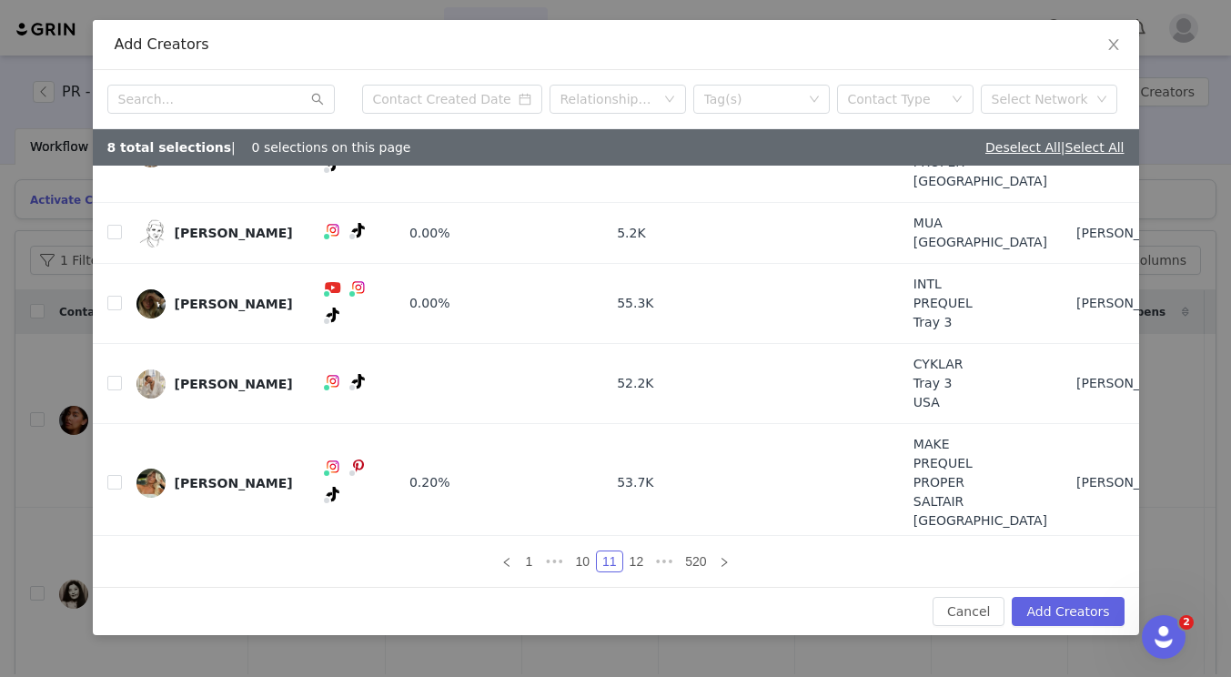
scroll to position [344, 0]
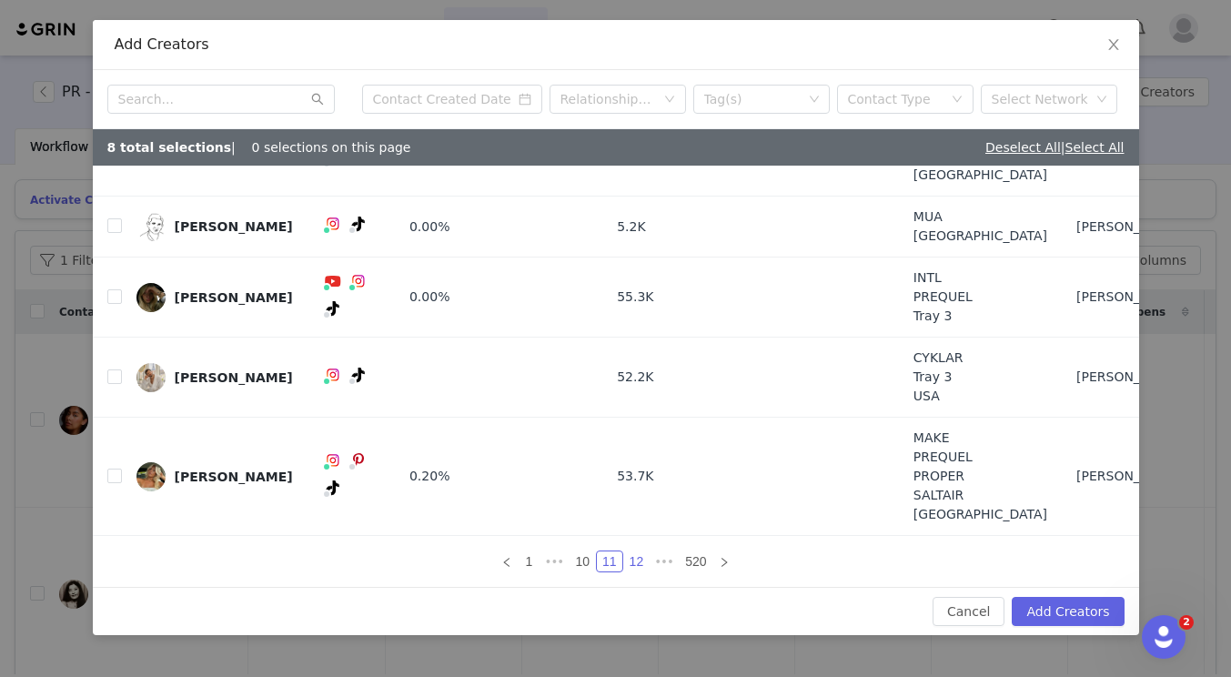
click at [632, 567] on link "12" at bounding box center [636, 562] width 25 height 20
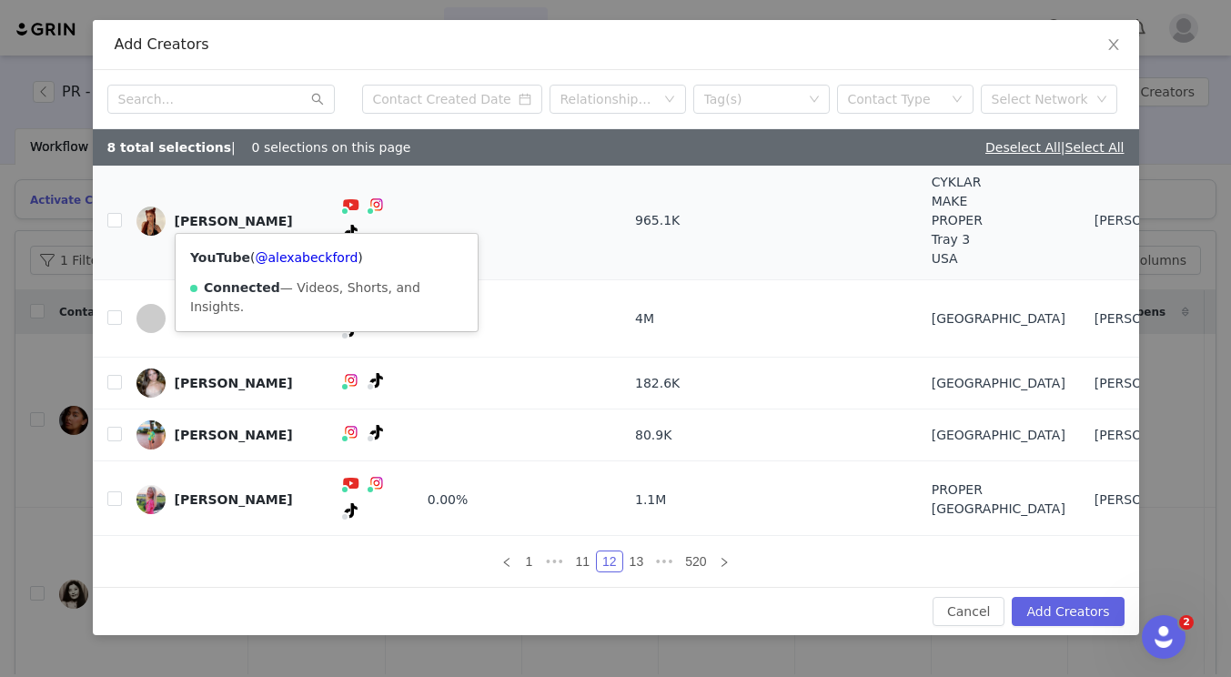
scroll to position [212, 0]
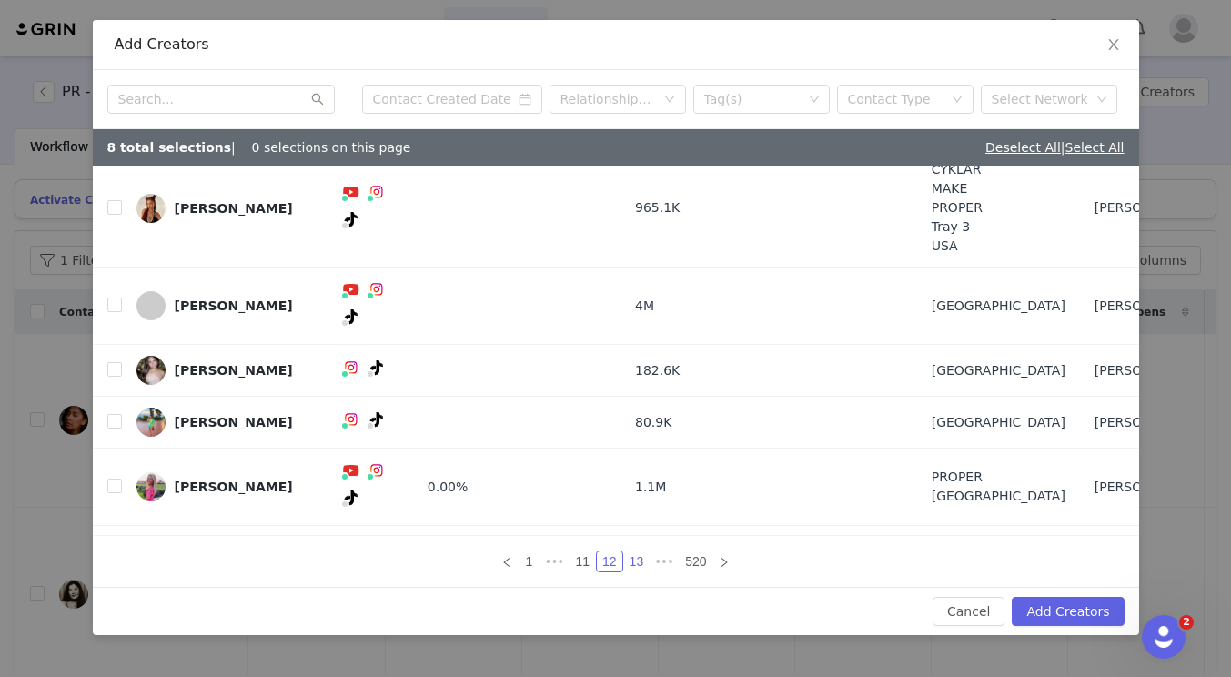
click at [643, 571] on link "13" at bounding box center [636, 562] width 25 height 20
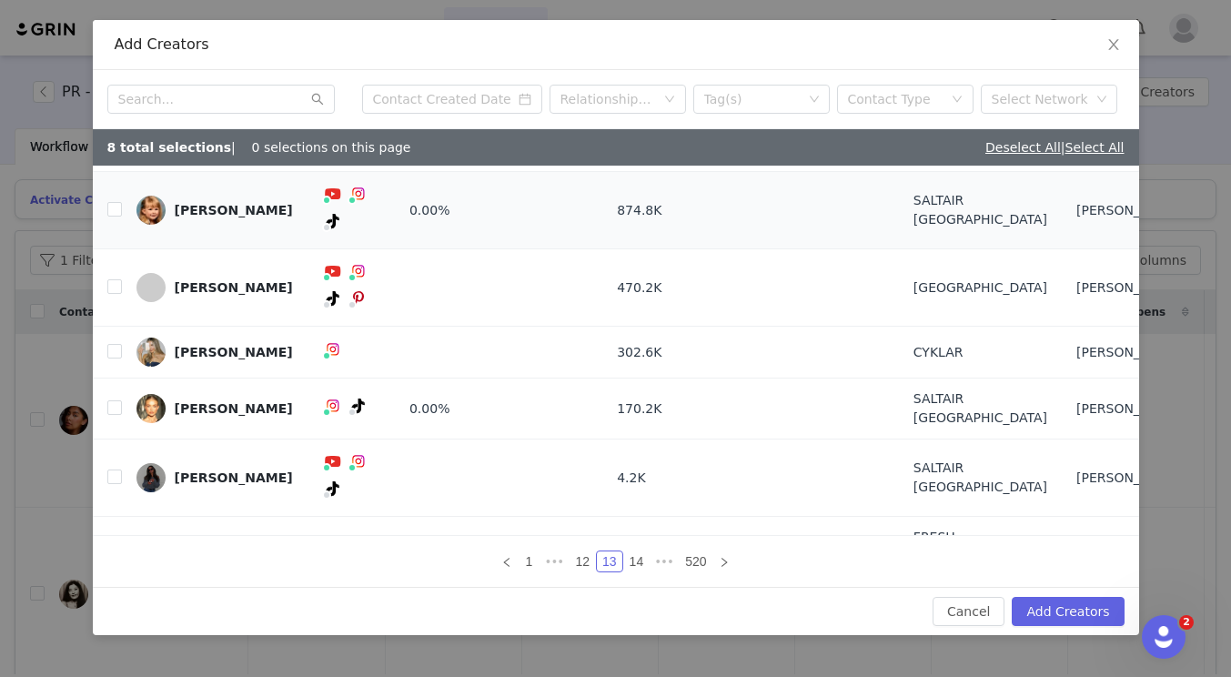
scroll to position [173, 0]
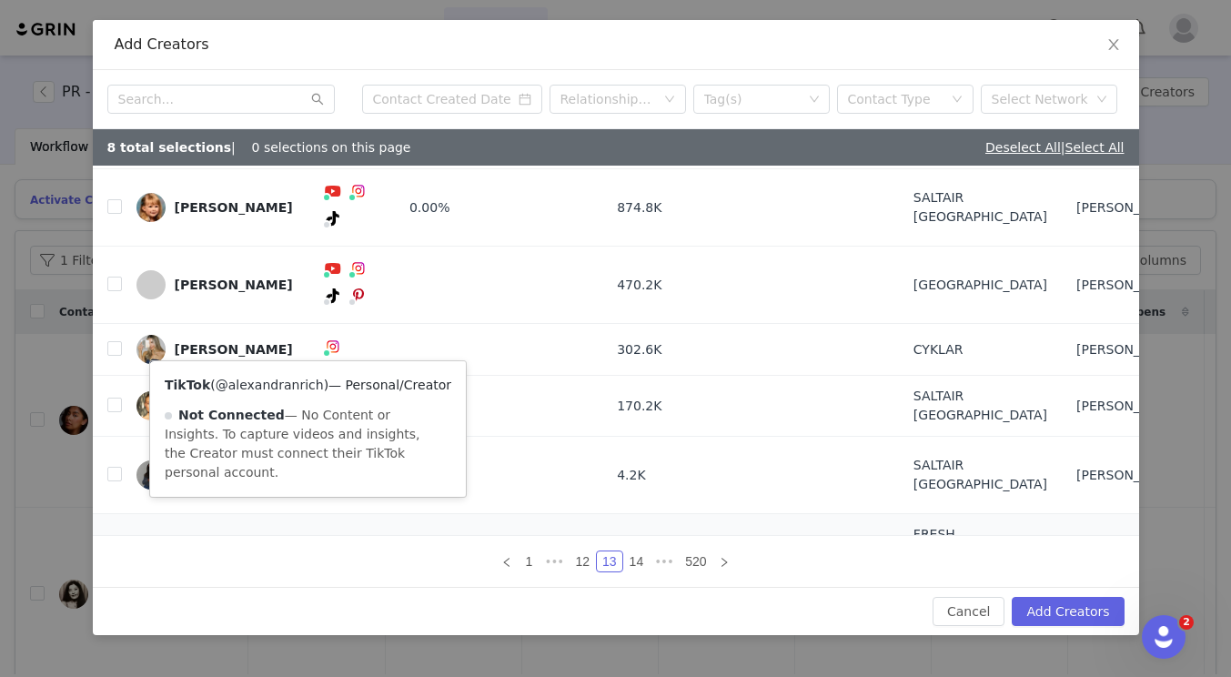
click at [294, 392] on div "TikTok ( @alexandranrich ) — Personal/Creator Not Connected — No Content or Ins…" at bounding box center [308, 429] width 316 height 136
click at [294, 388] on link "@alexandranrich" at bounding box center [270, 385] width 108 height 15
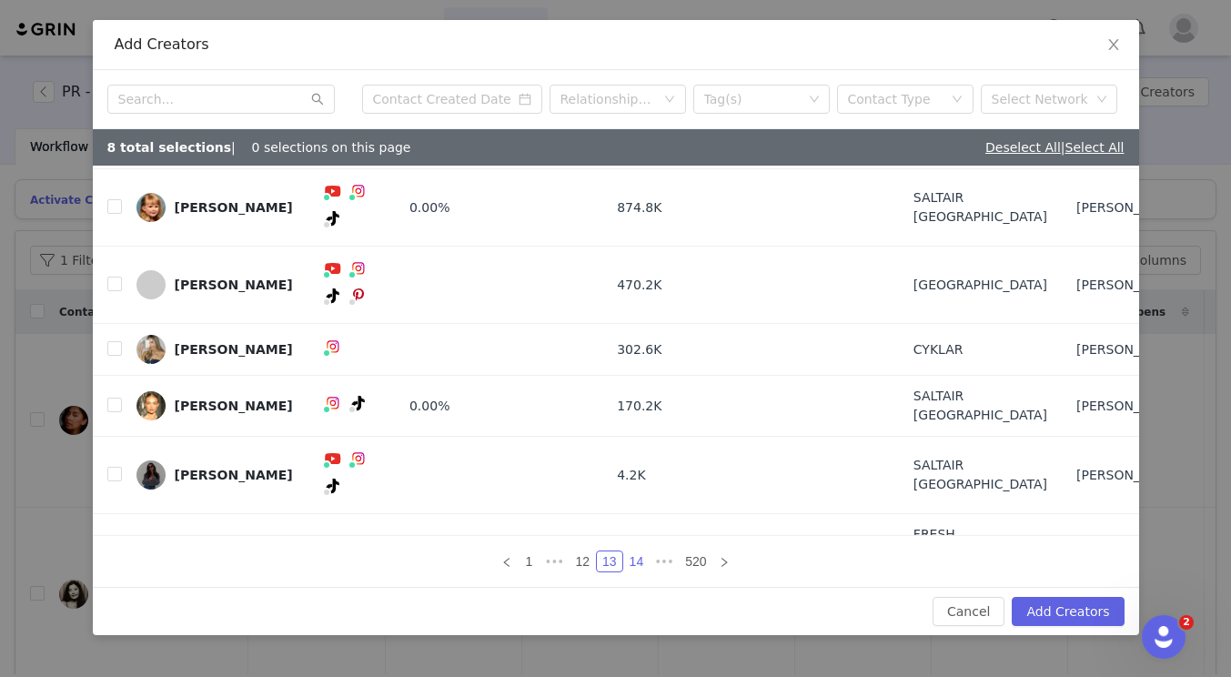
click at [643, 564] on link "14" at bounding box center [636, 562] width 25 height 20
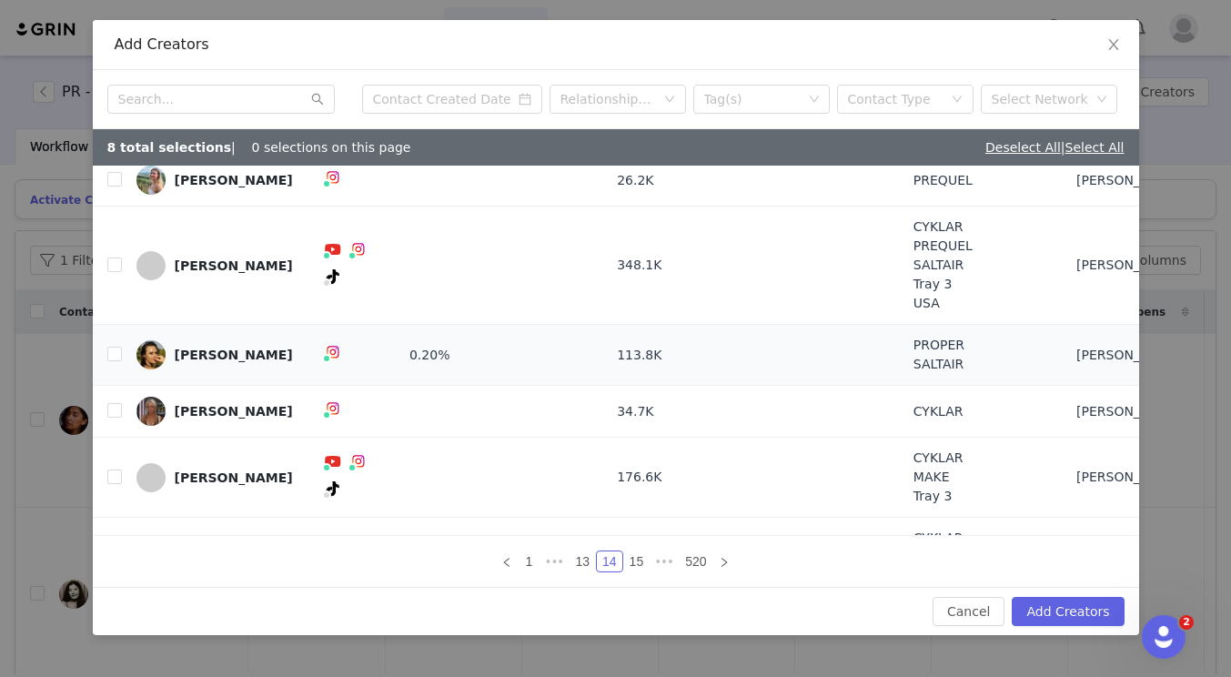
scroll to position [166, 0]
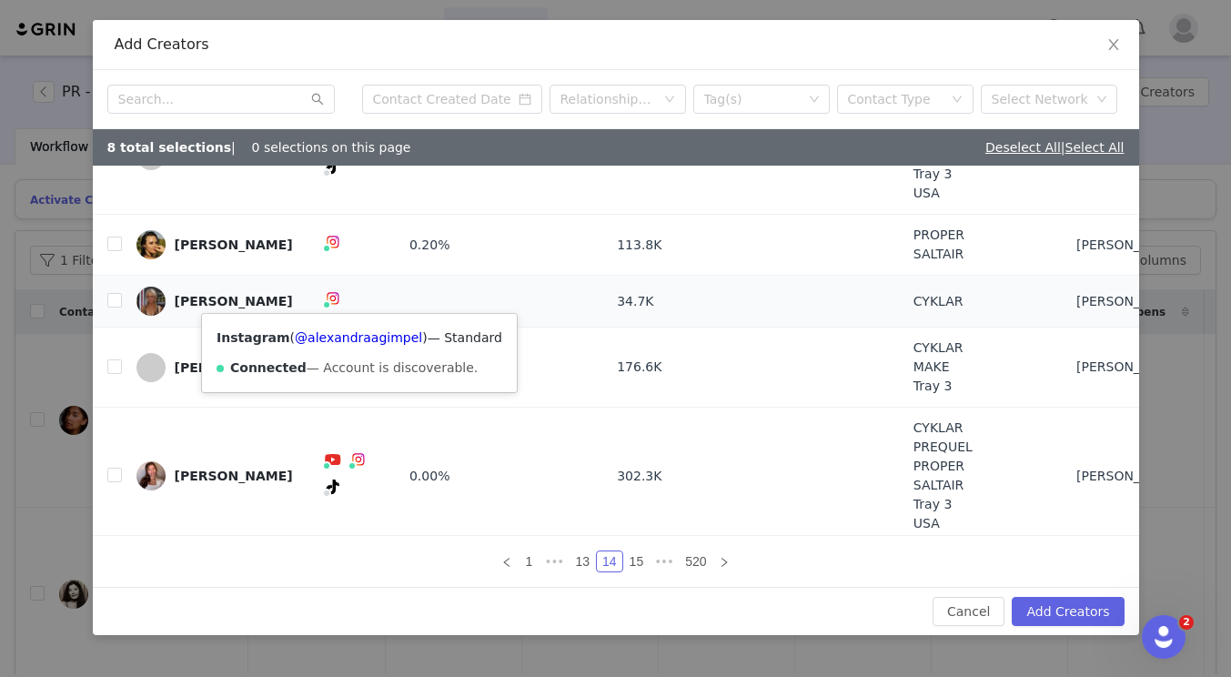
click at [355, 353] on div "Instagram ( @alexandraagimpel ) — Standard Connected — Account is discoverable." at bounding box center [359, 353] width 315 height 78
click at [357, 340] on link "@alexandraagimpel" at bounding box center [358, 337] width 127 height 15
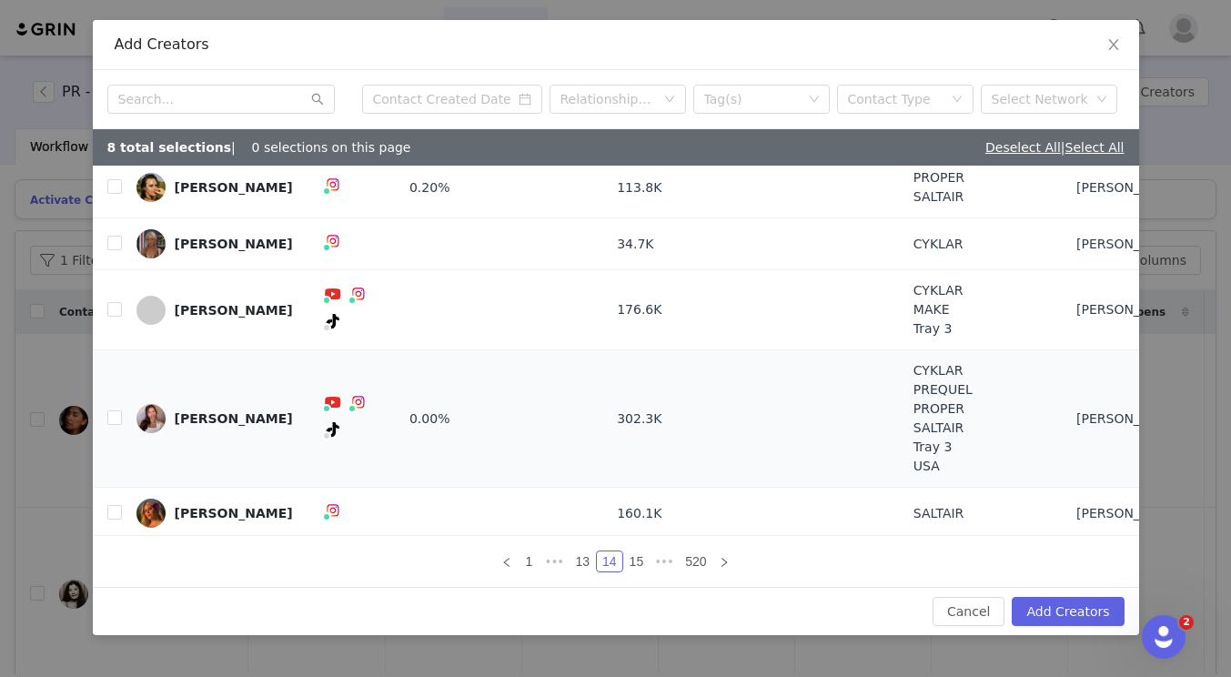
scroll to position [307, 0]
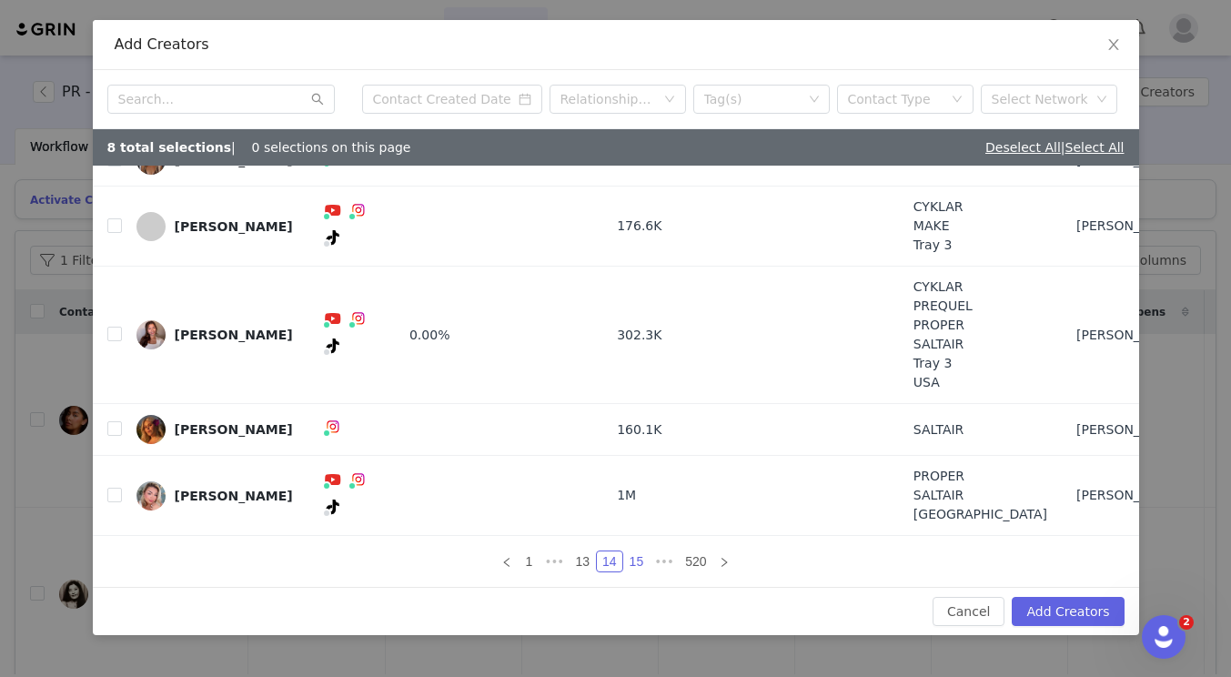
click at [630, 562] on link "15" at bounding box center [636, 562] width 25 height 20
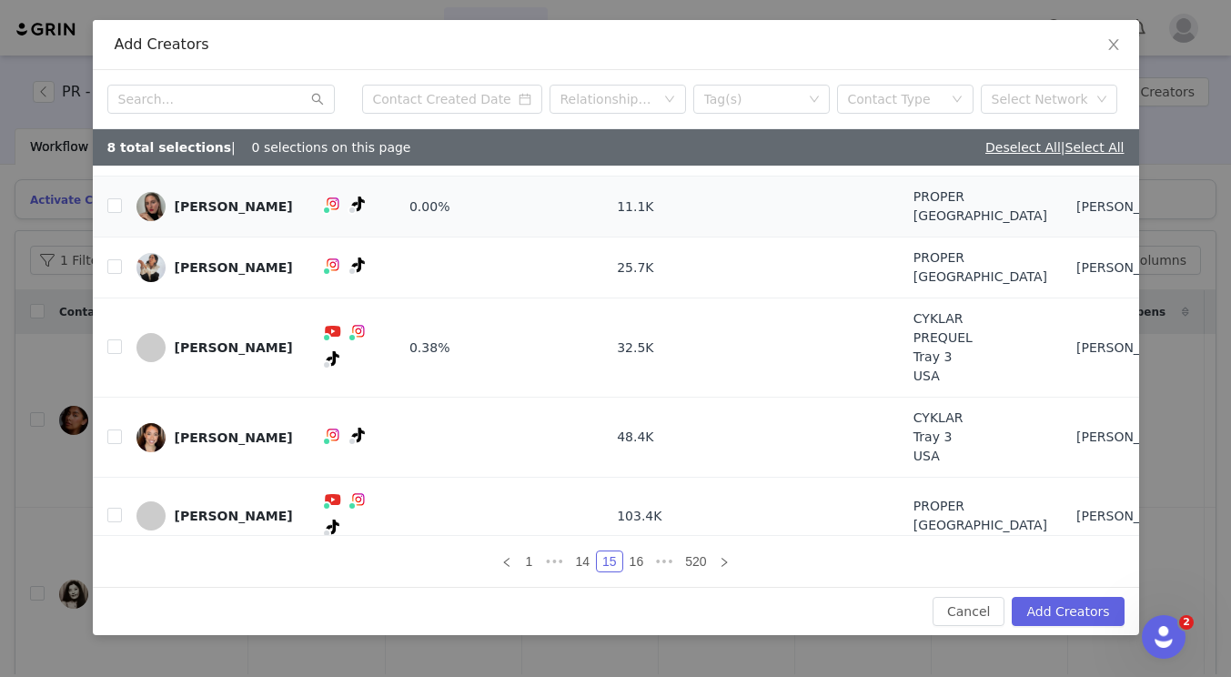
scroll to position [238, 0]
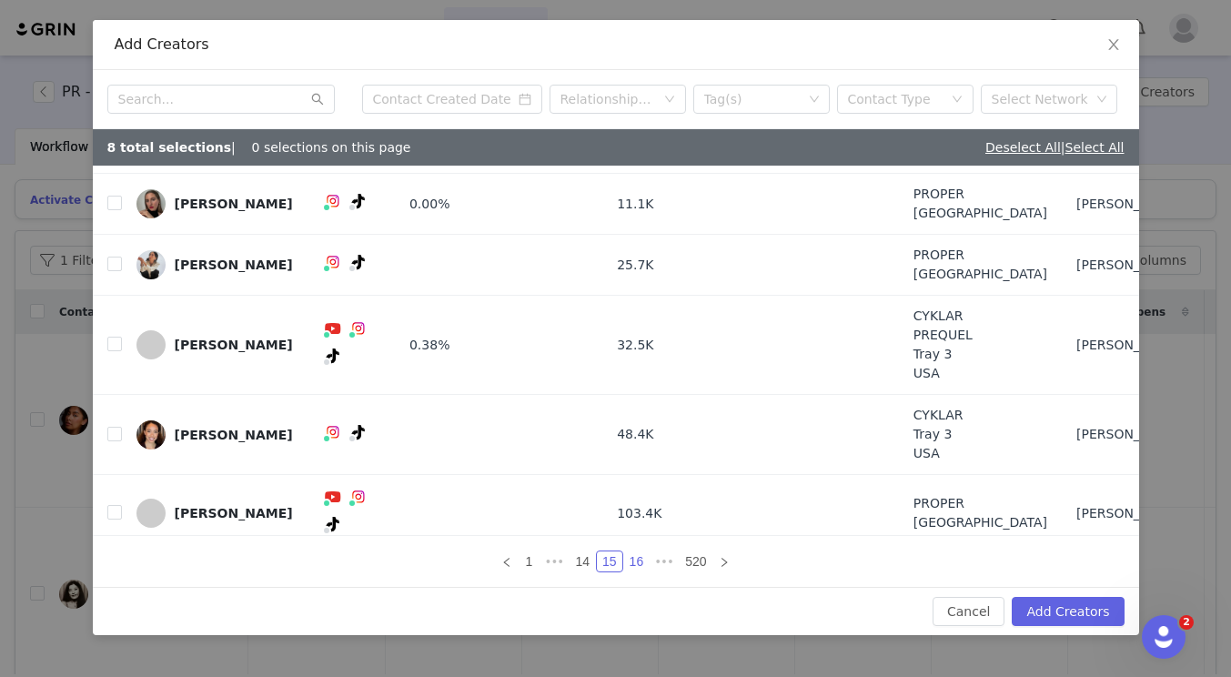
click at [638, 568] on link "16" at bounding box center [636, 562] width 25 height 20
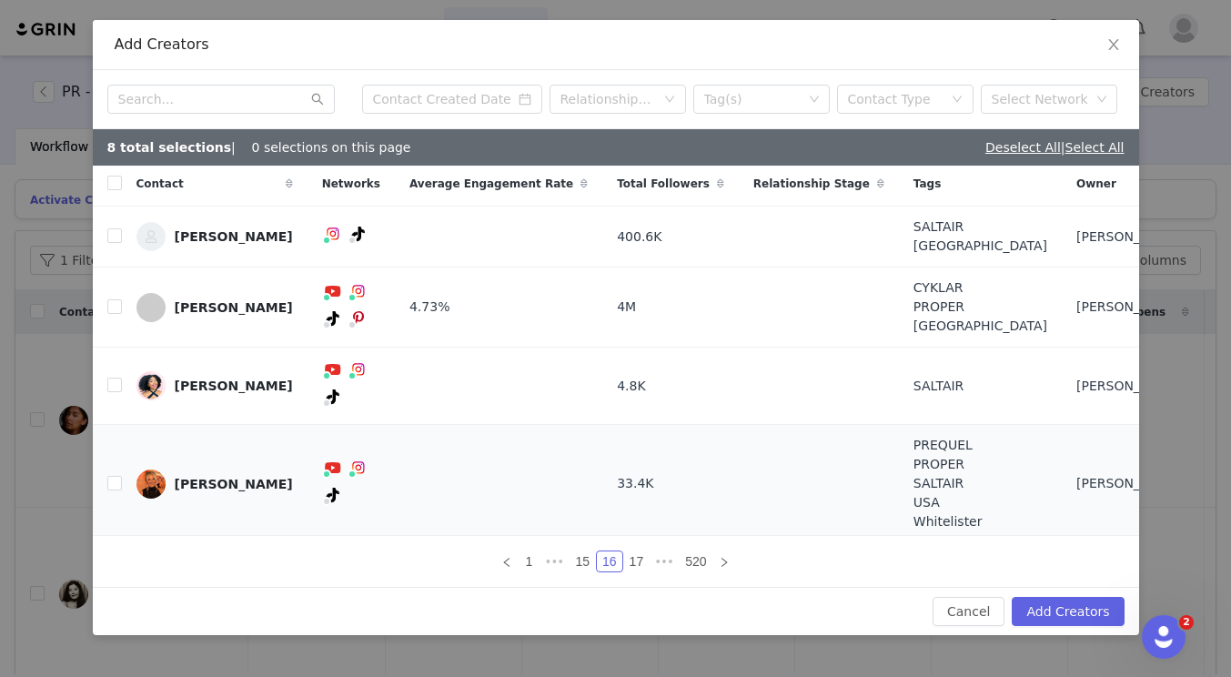
scroll to position [249, 0]
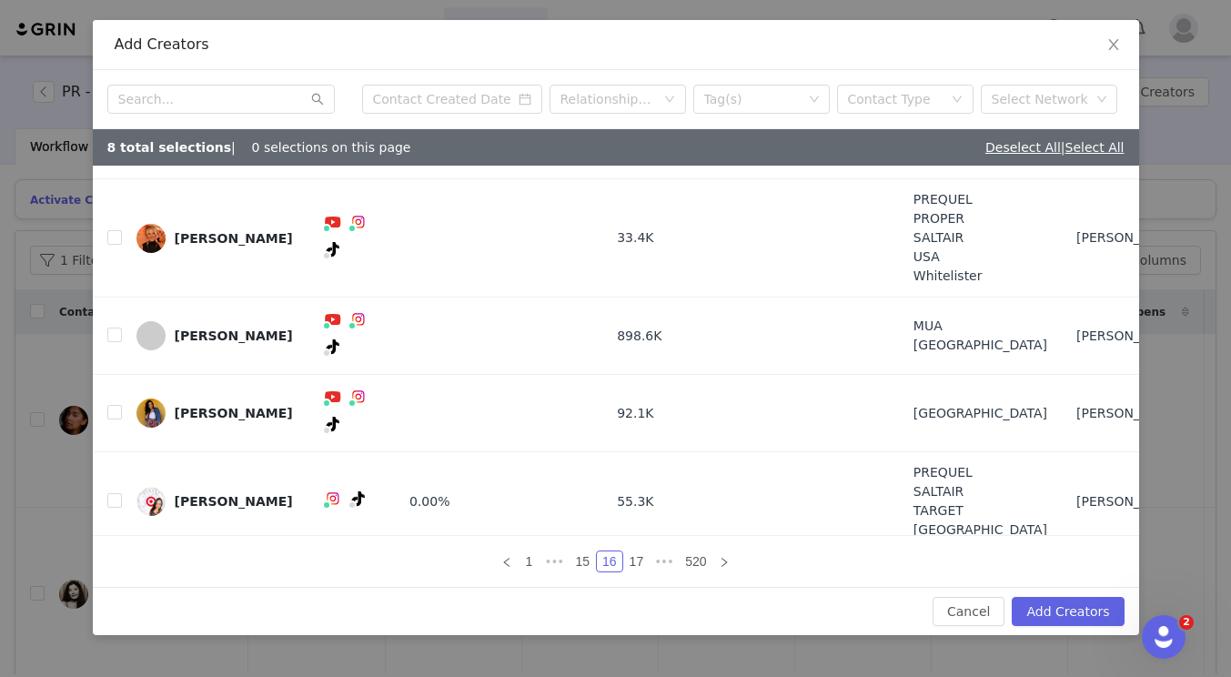
click at [623, 552] on td "75.8K" at bounding box center [671, 578] width 137 height 52
click at [630, 563] on link "17" at bounding box center [636, 562] width 25 height 20
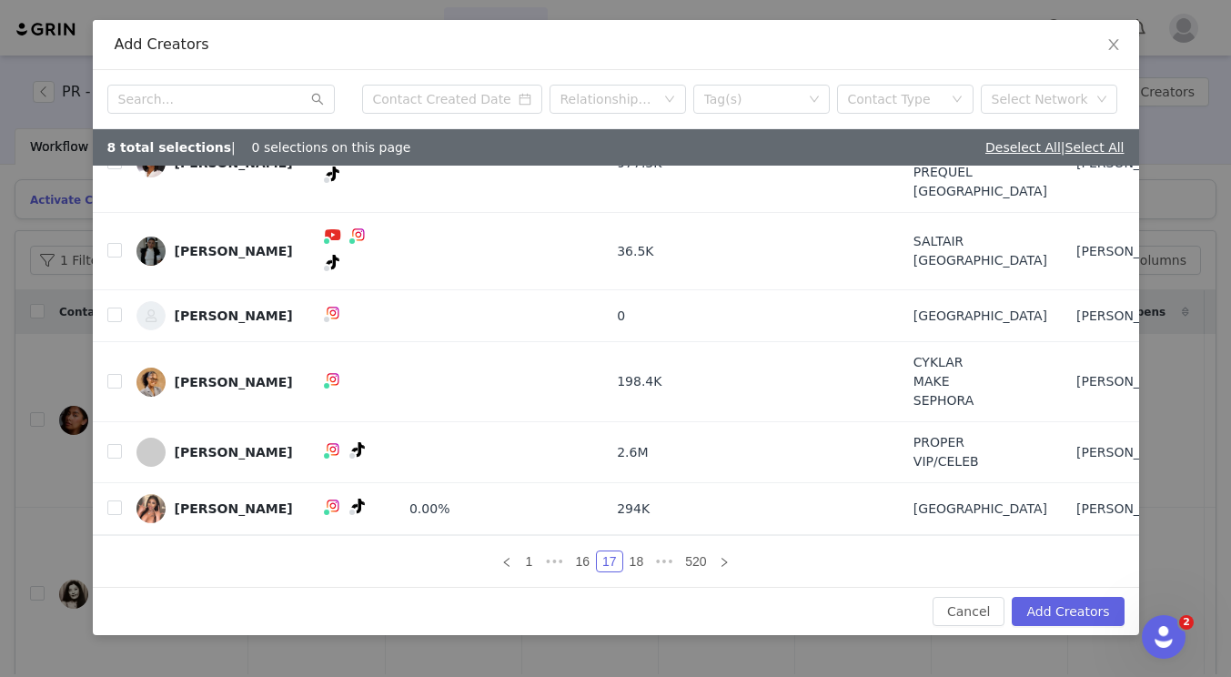
scroll to position [183, 0]
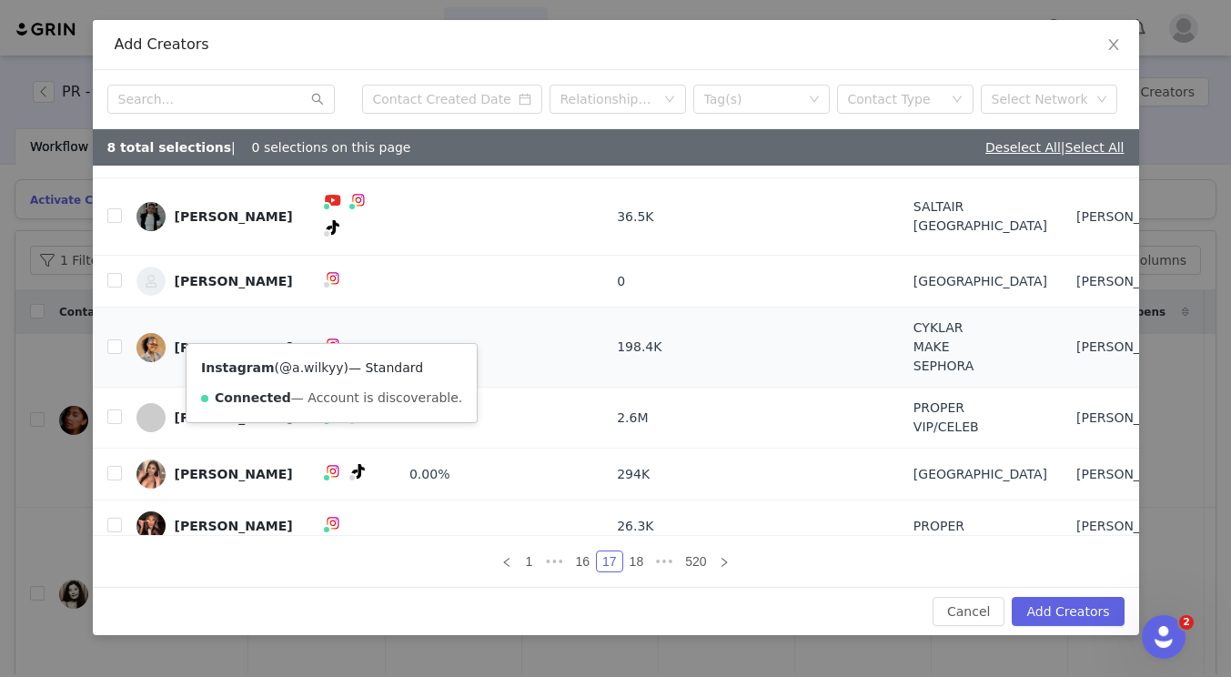
click at [318, 369] on link "@a.wilkyy" at bounding box center [311, 367] width 64 height 15
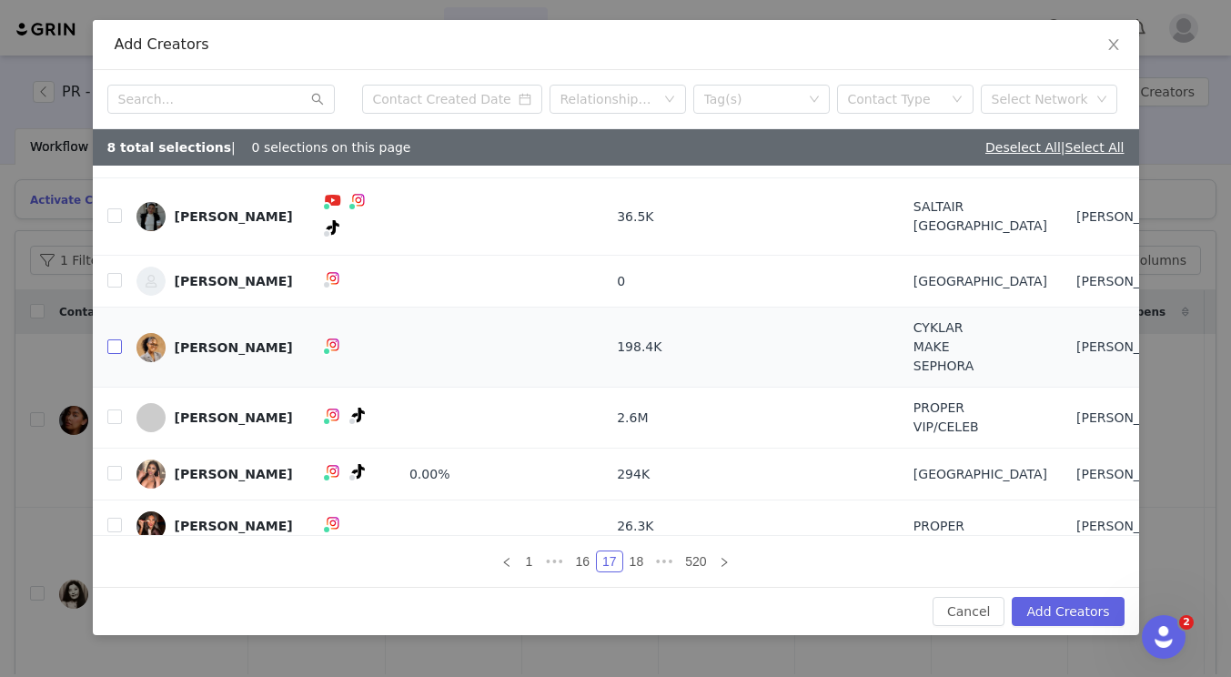
click at [107, 339] on input "checkbox" at bounding box center [114, 346] width 15 height 15
click at [638, 563] on link "18" at bounding box center [636, 562] width 25 height 20
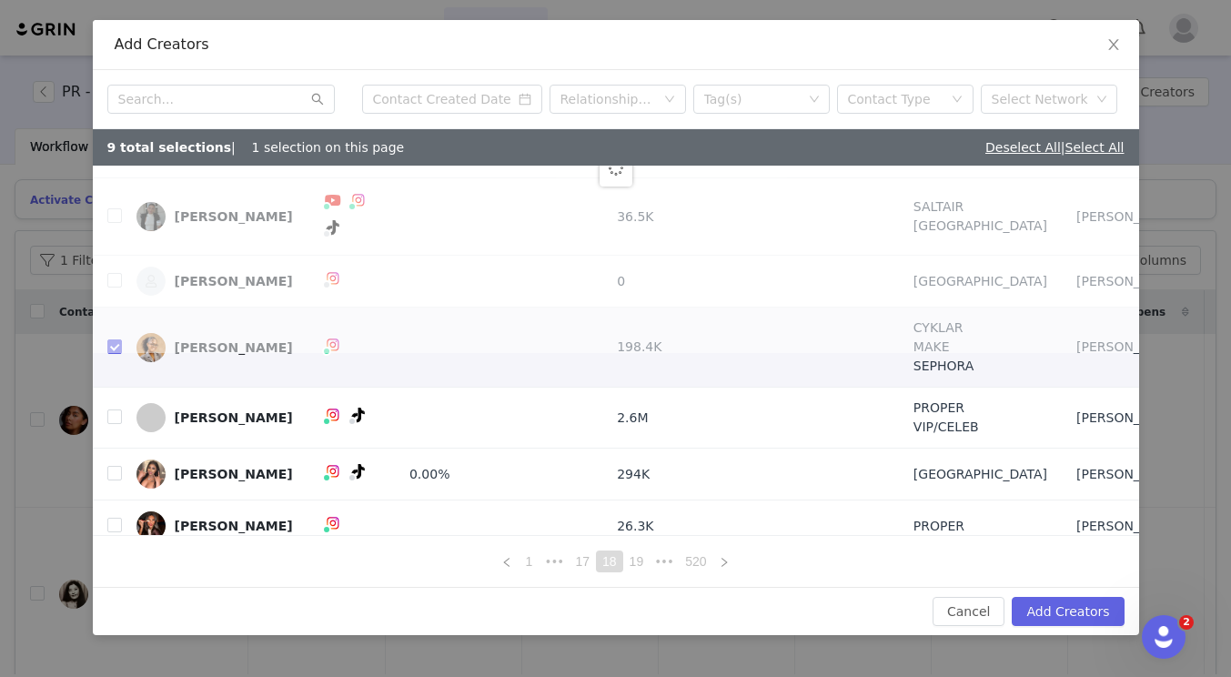
scroll to position [0, 0]
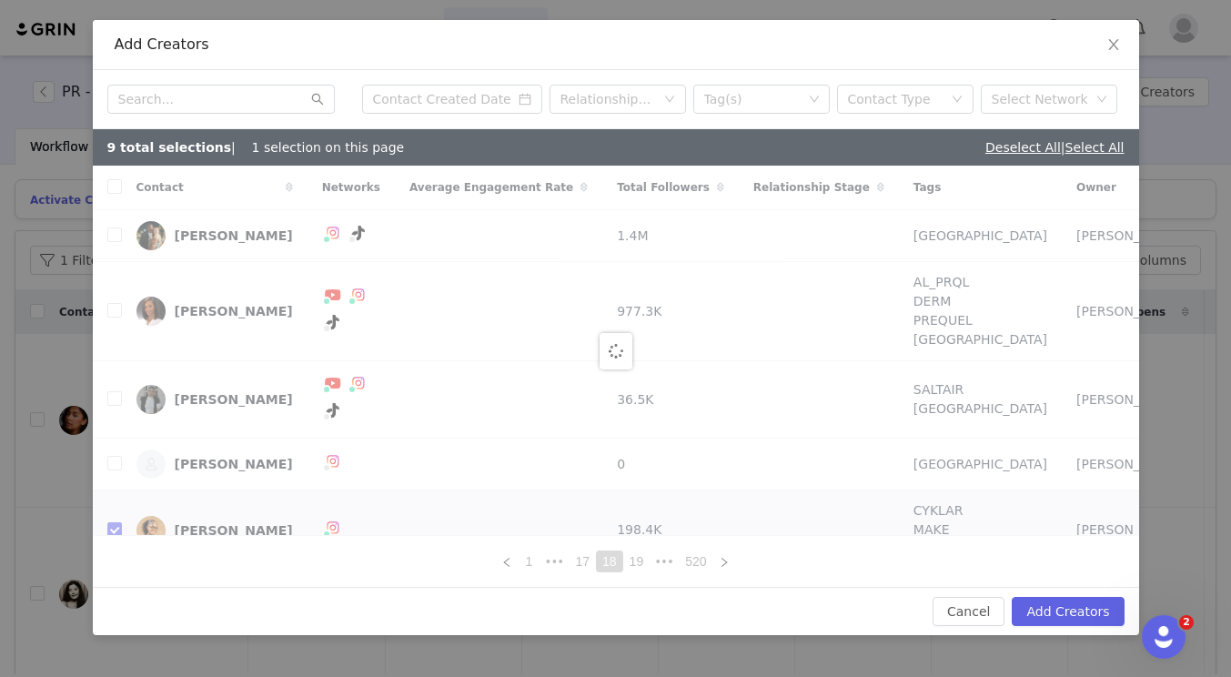
checkbox input "false"
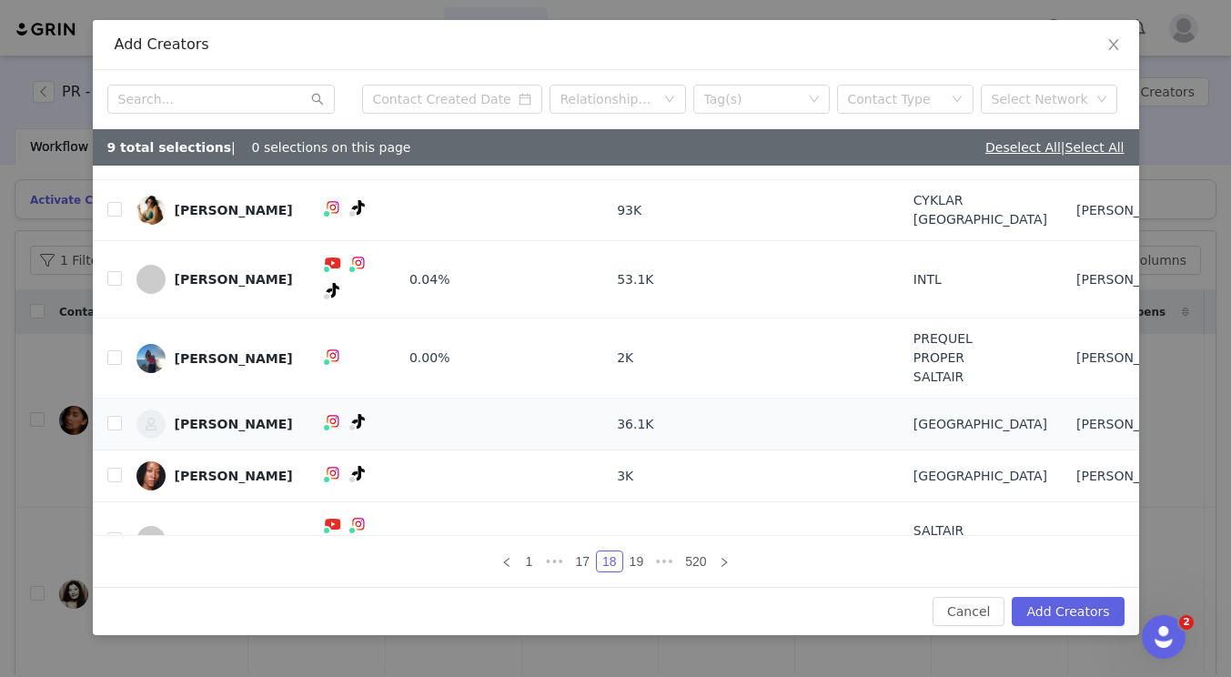
scroll to position [211, 0]
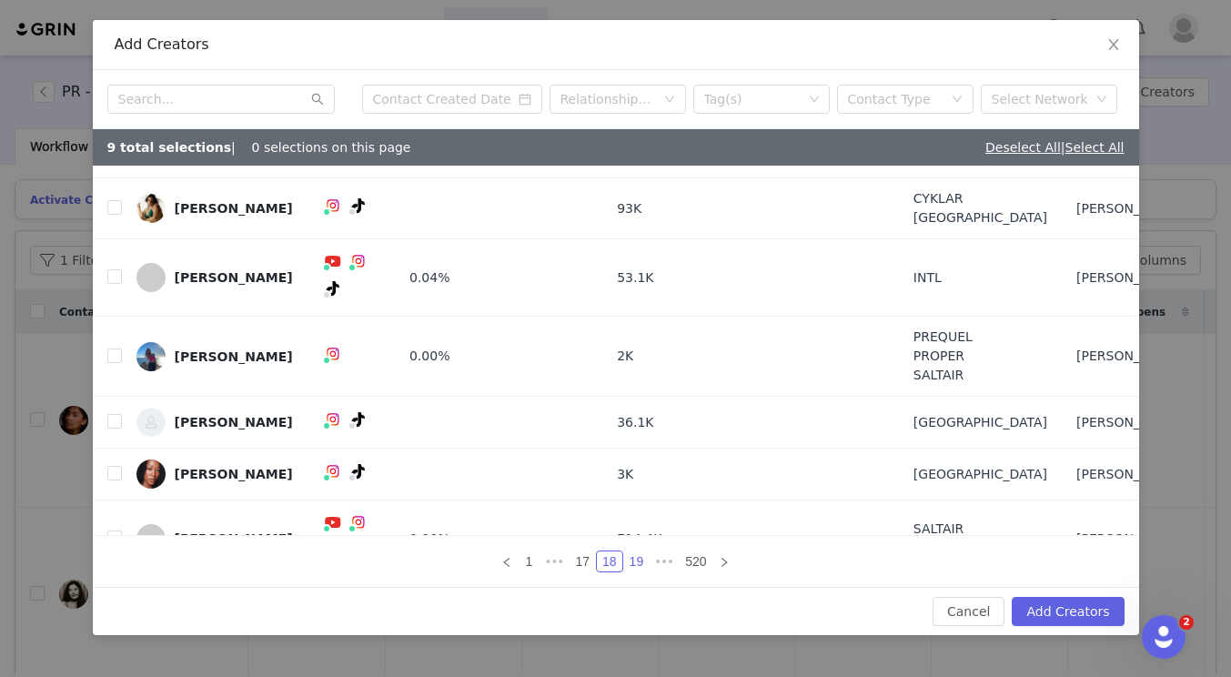
click at [641, 560] on link "19" at bounding box center [636, 562] width 25 height 20
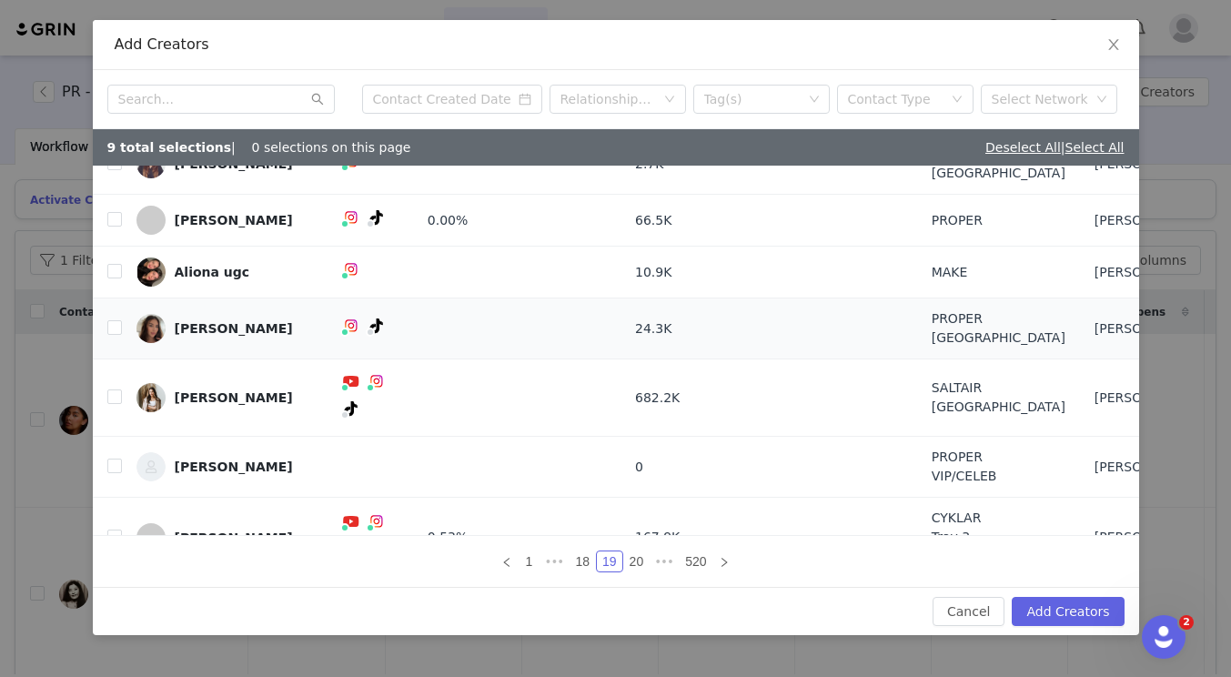
scroll to position [150, 0]
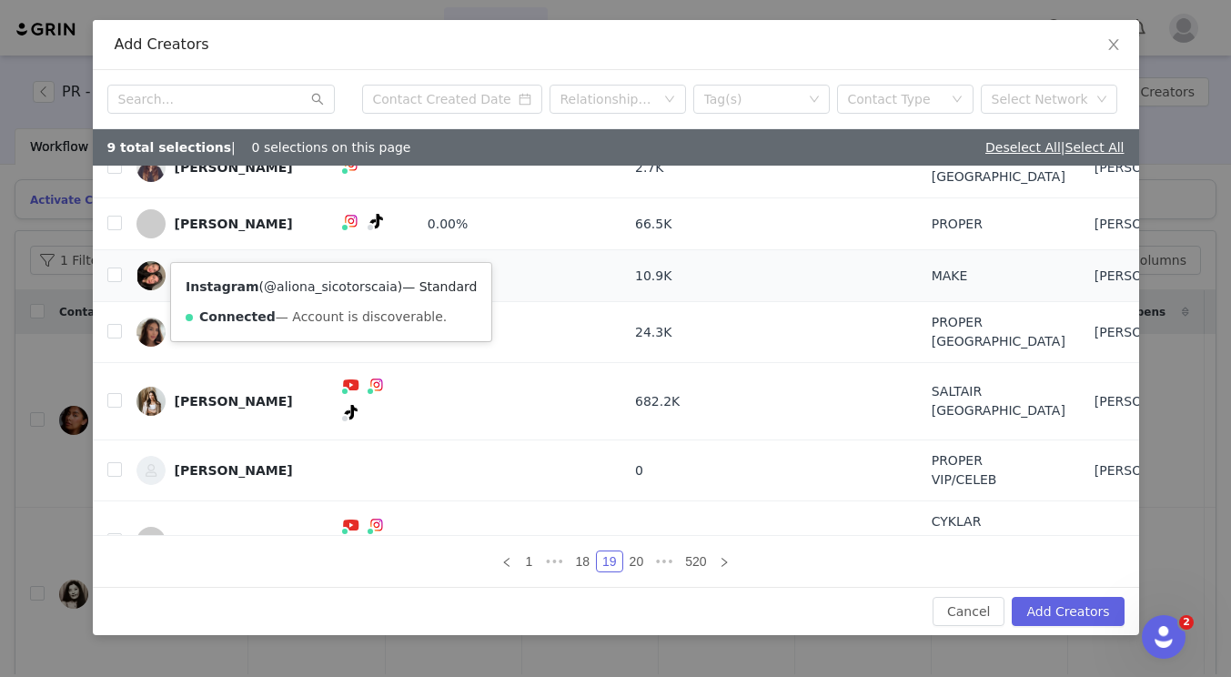
click at [324, 291] on link "@aliona_sicotorscaia" at bounding box center [331, 286] width 134 height 15
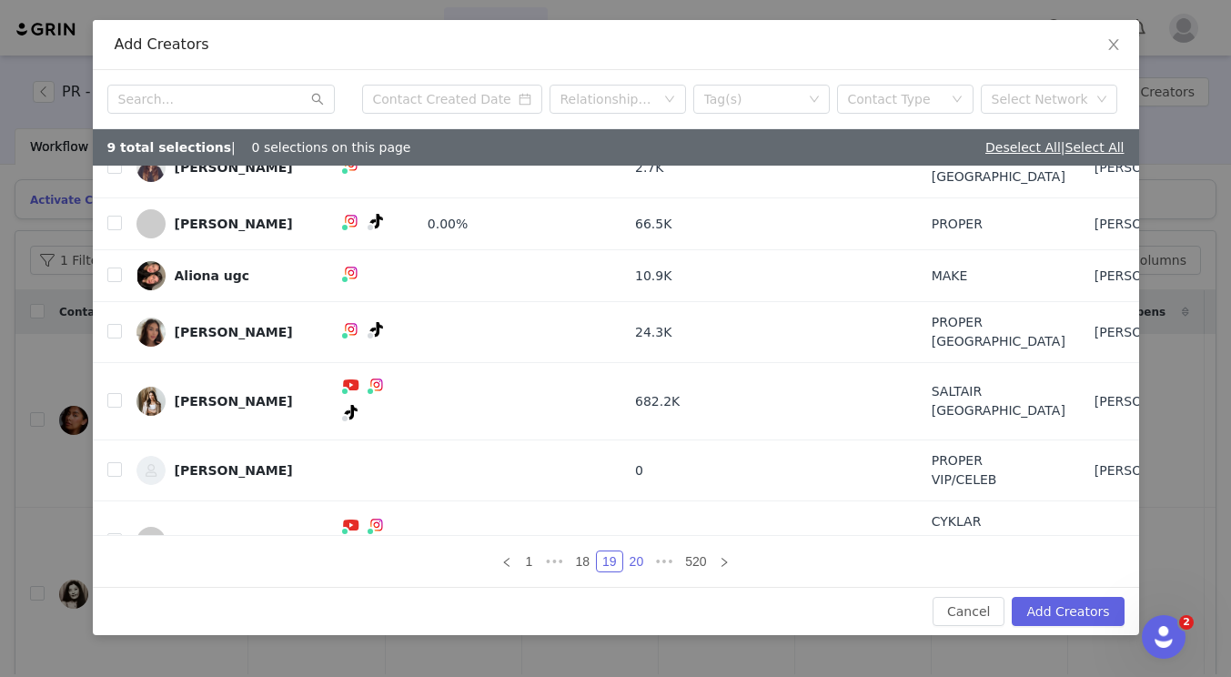
click at [641, 557] on link "20" at bounding box center [636, 562] width 25 height 20
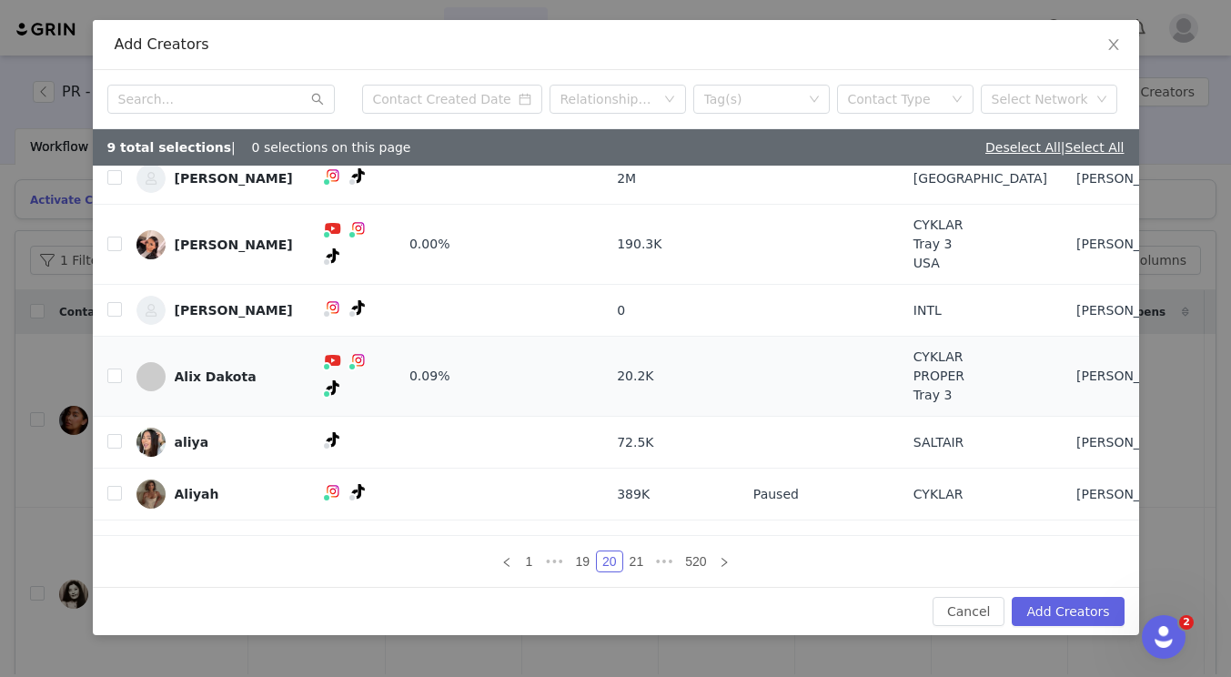
scroll to position [146, 0]
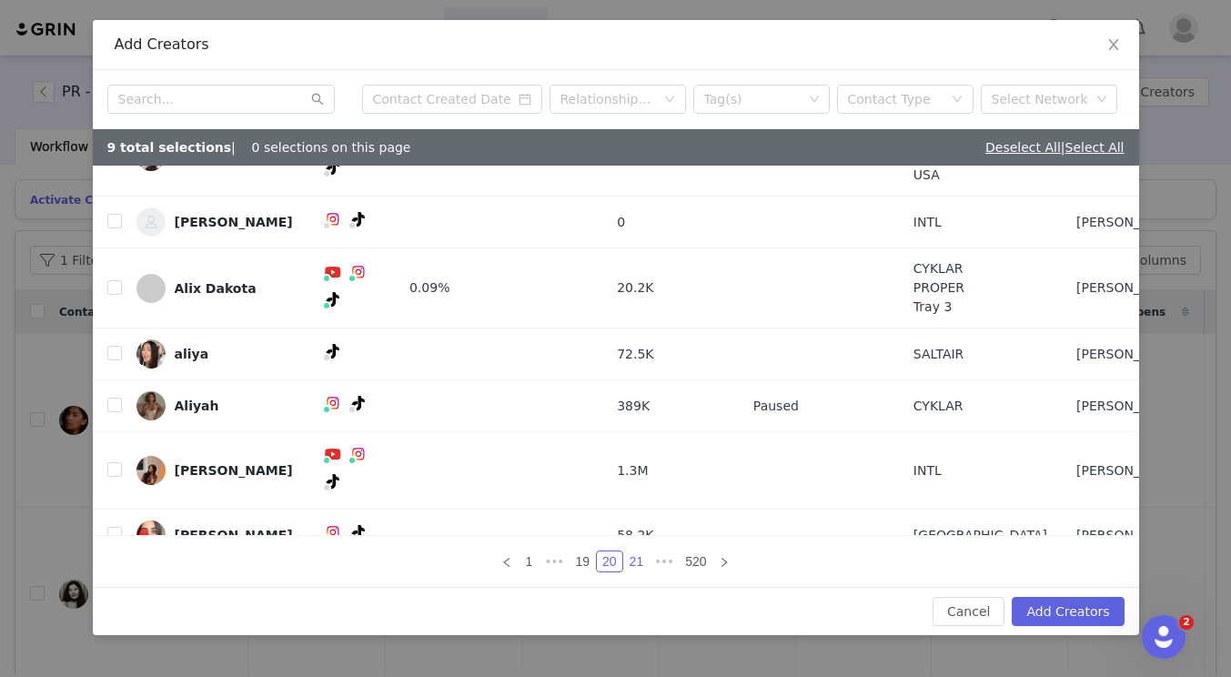
click at [633, 559] on link "21" at bounding box center [636, 562] width 25 height 20
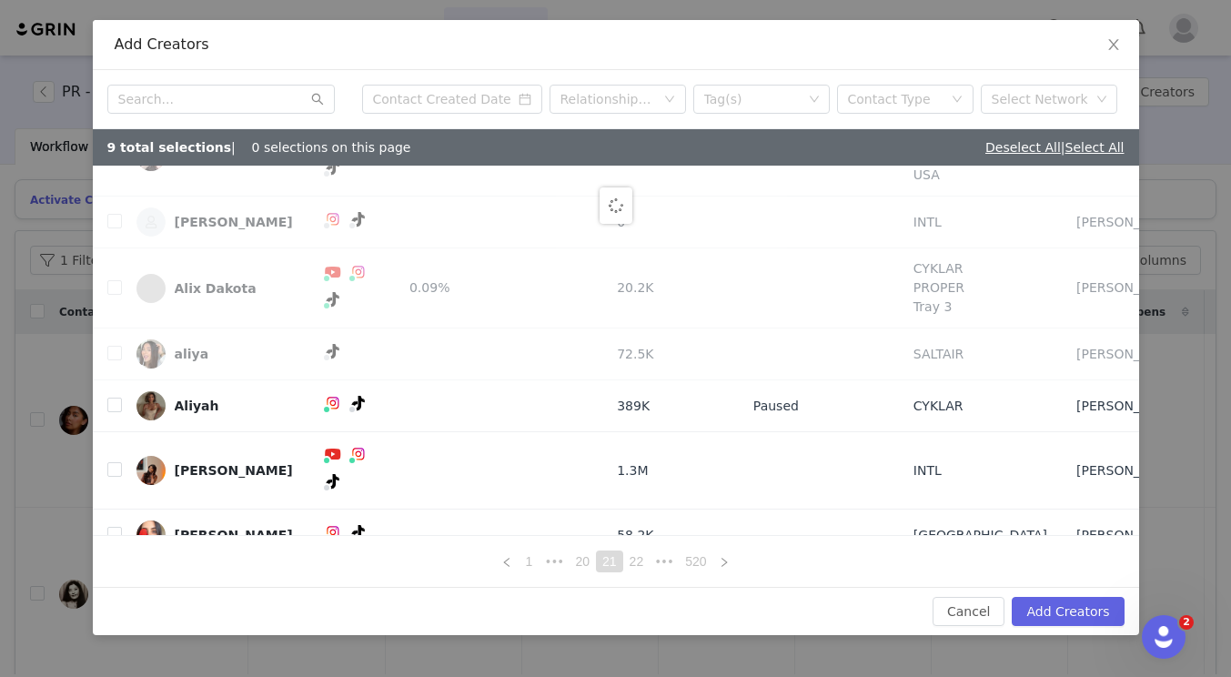
scroll to position [0, 0]
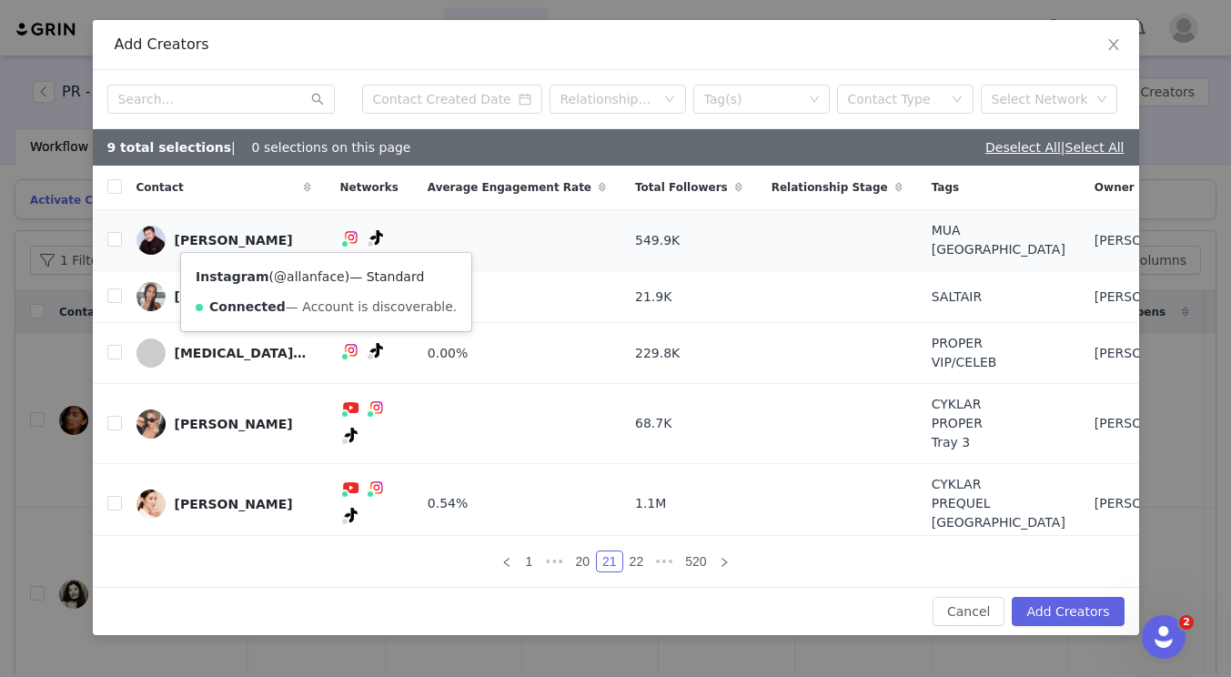
click at [317, 276] on link "@allanface" at bounding box center [309, 276] width 71 height 15
click at [120, 240] on input "checkbox" at bounding box center [114, 239] width 15 height 15
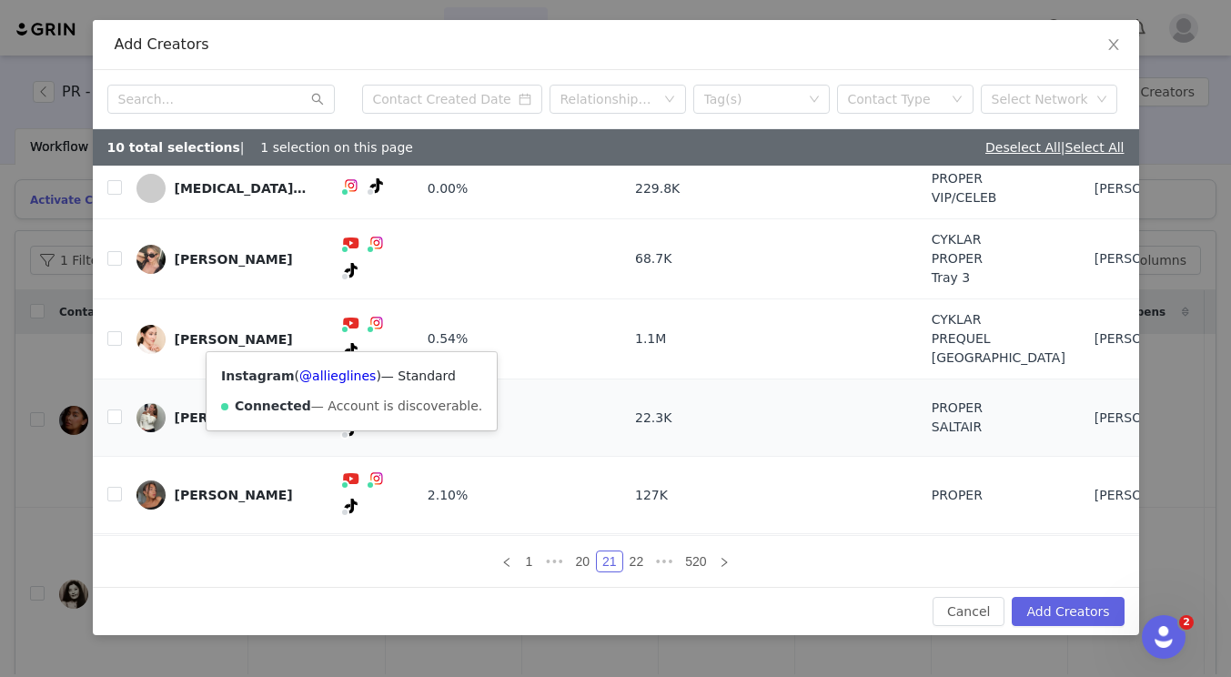
scroll to position [182, 0]
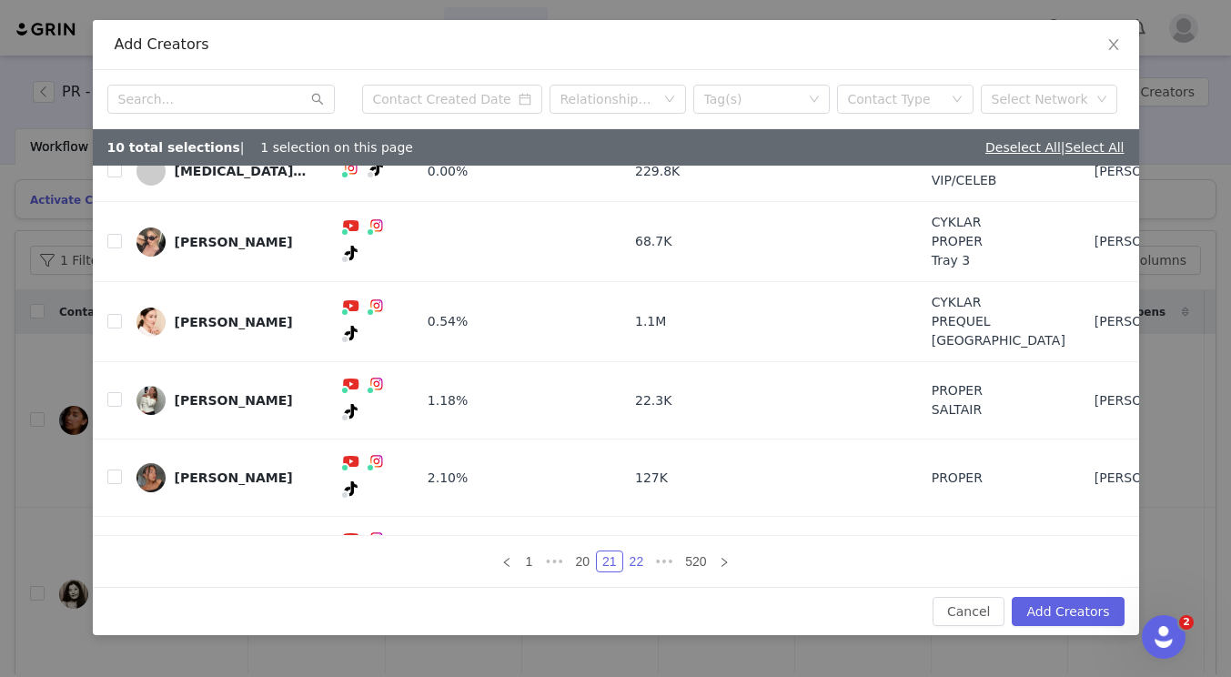
click at [633, 564] on link "22" at bounding box center [636, 562] width 25 height 20
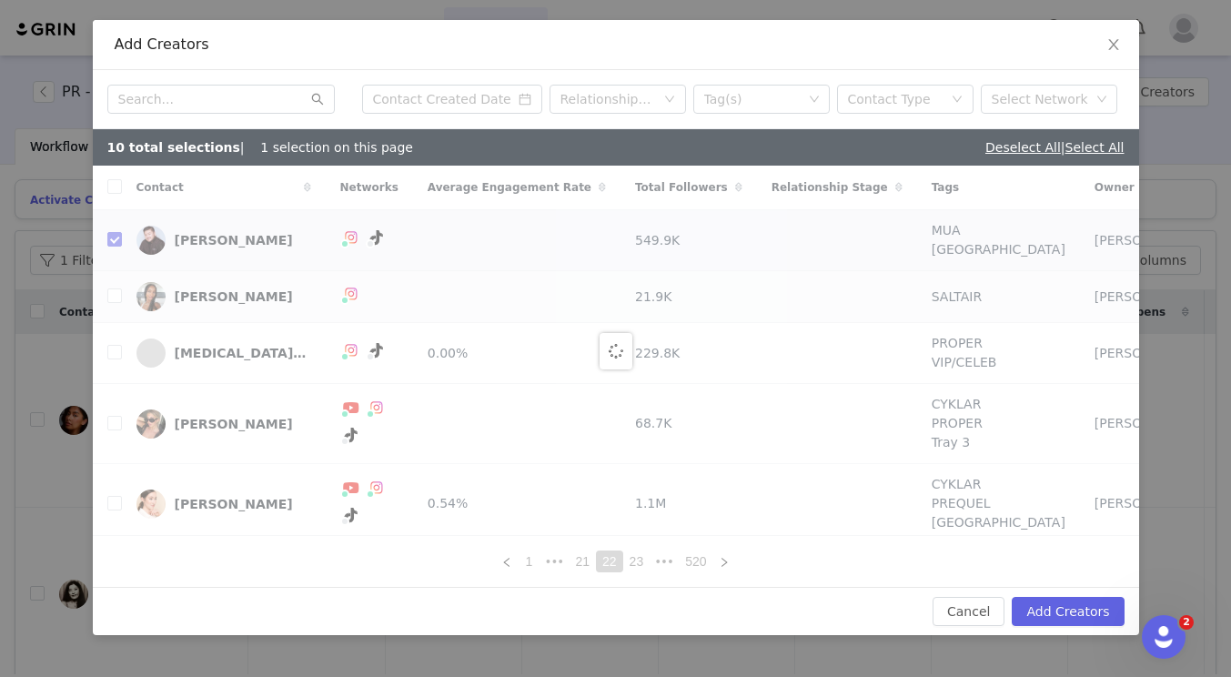
checkbox input "false"
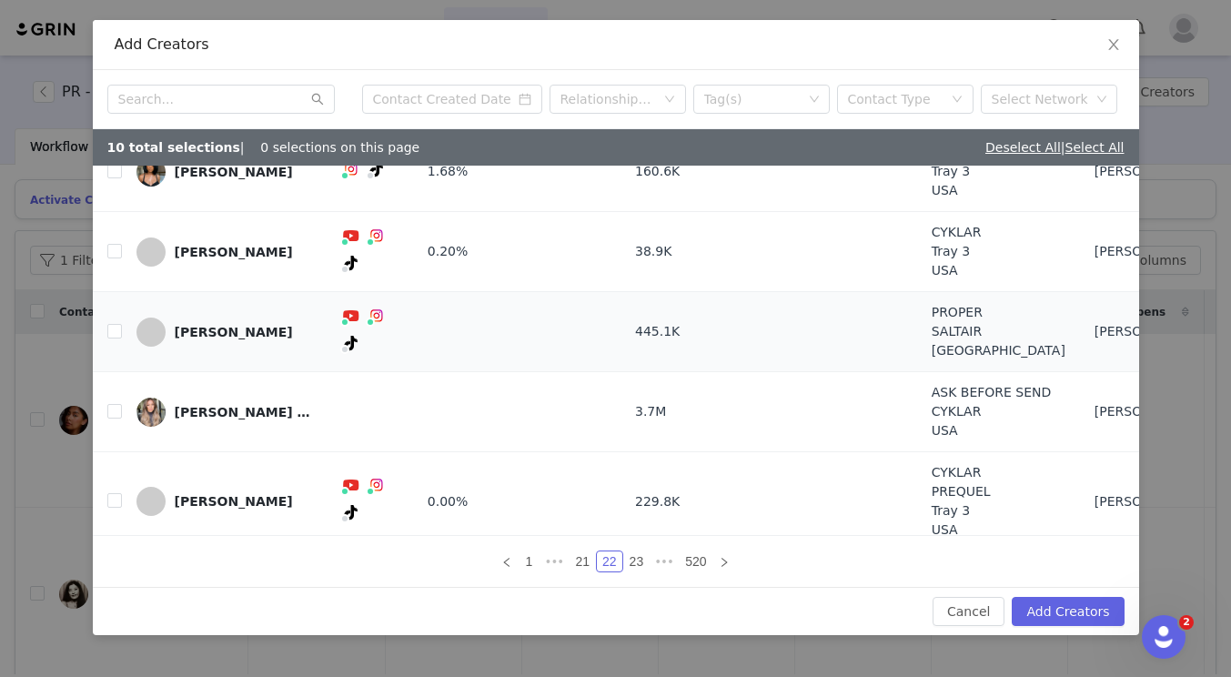
scroll to position [325, 0]
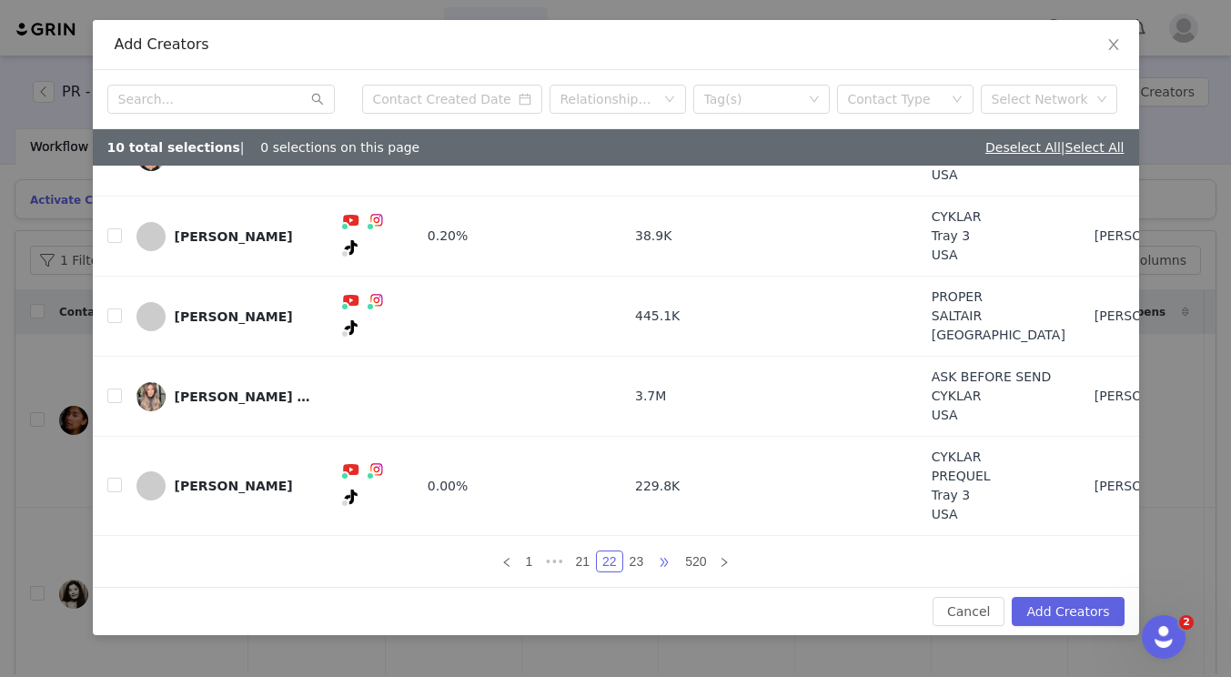
click at [671, 561] on span "•••" at bounding box center [664, 562] width 29 height 22
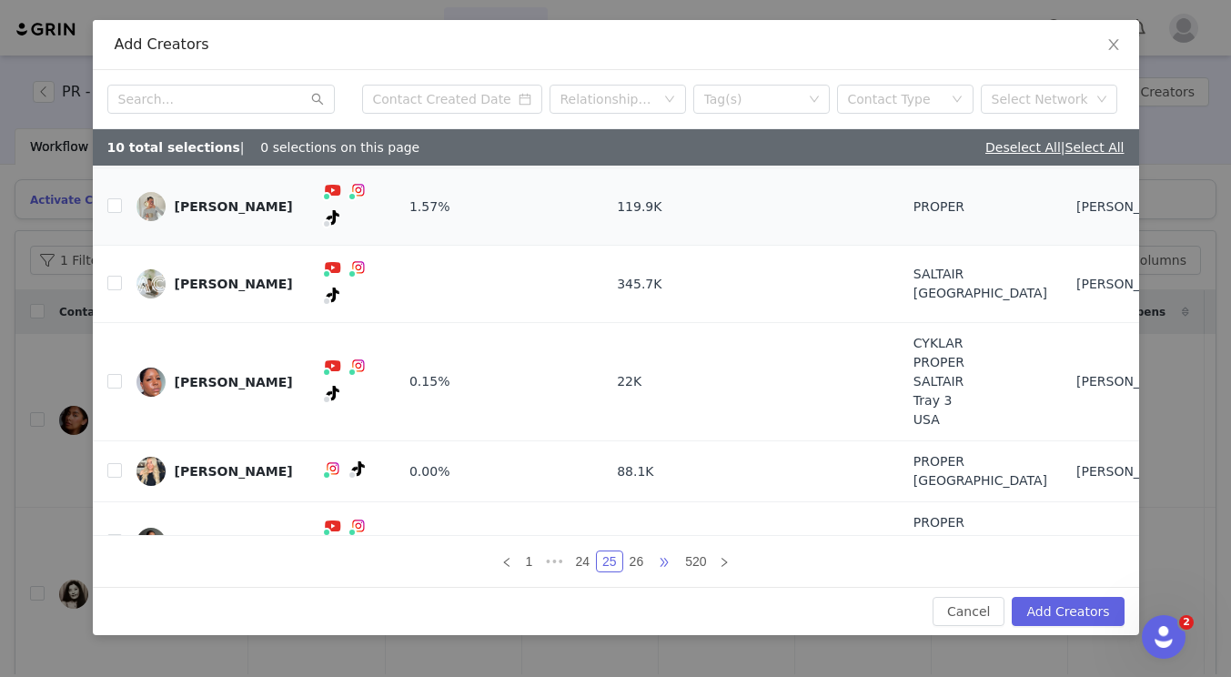
scroll to position [249, 0]
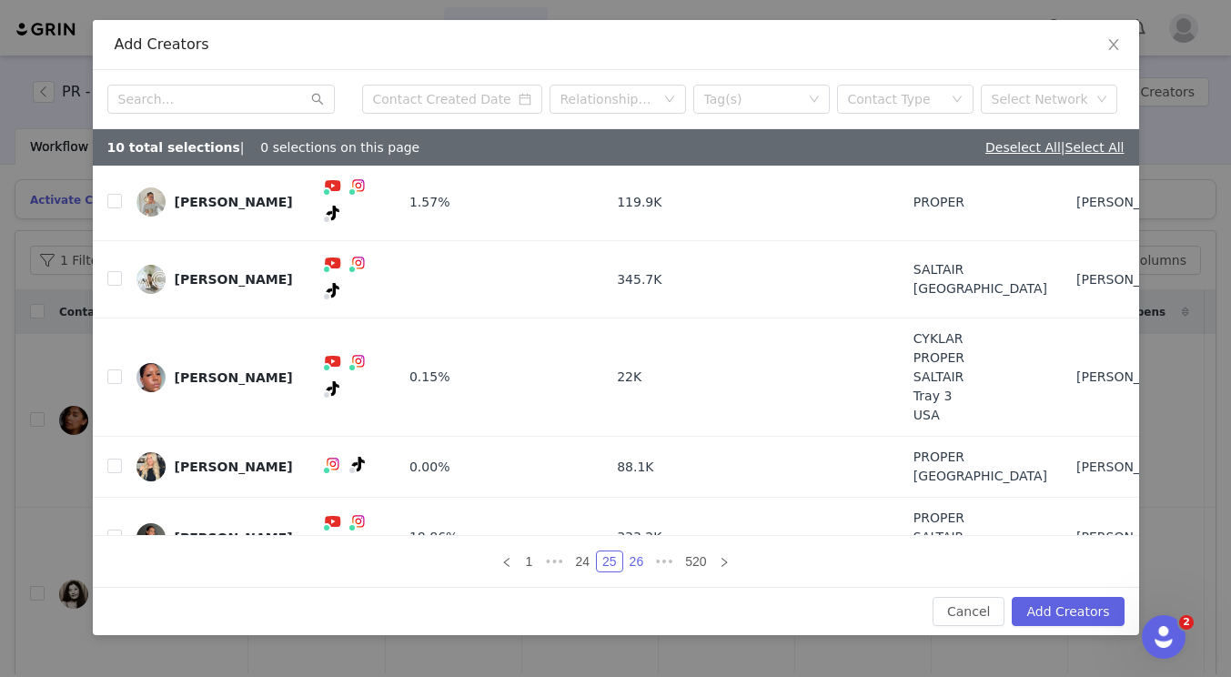
click at [638, 554] on link "26" at bounding box center [636, 562] width 25 height 20
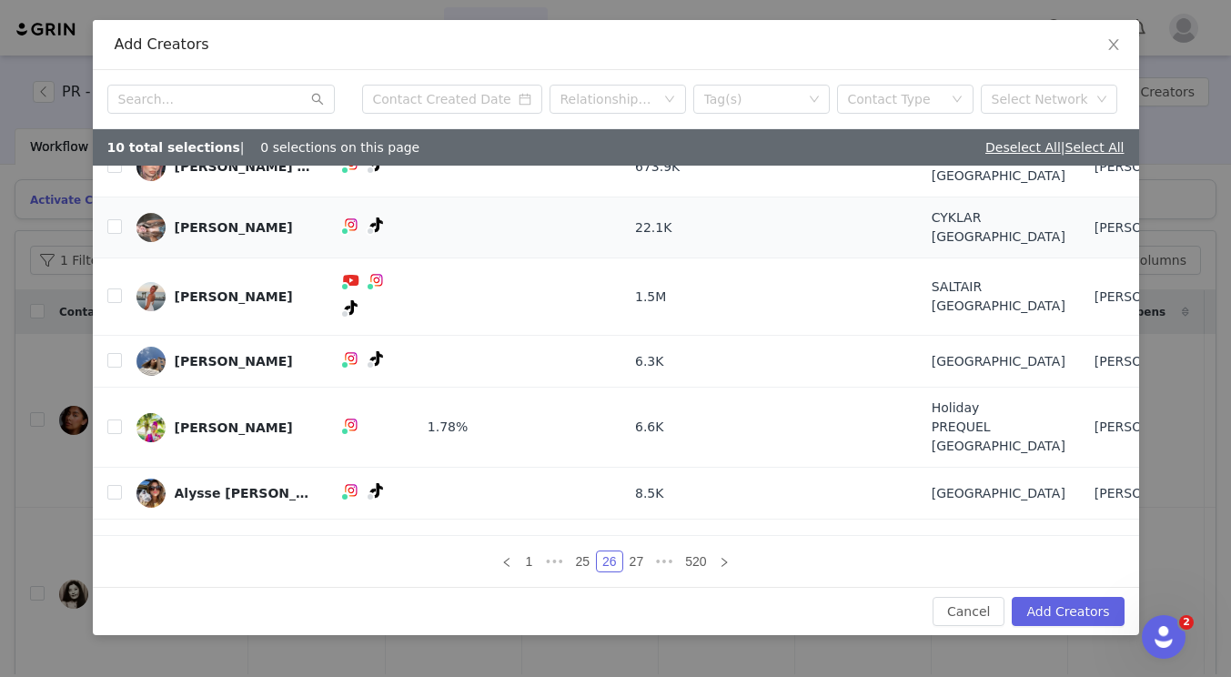
scroll to position [163, 0]
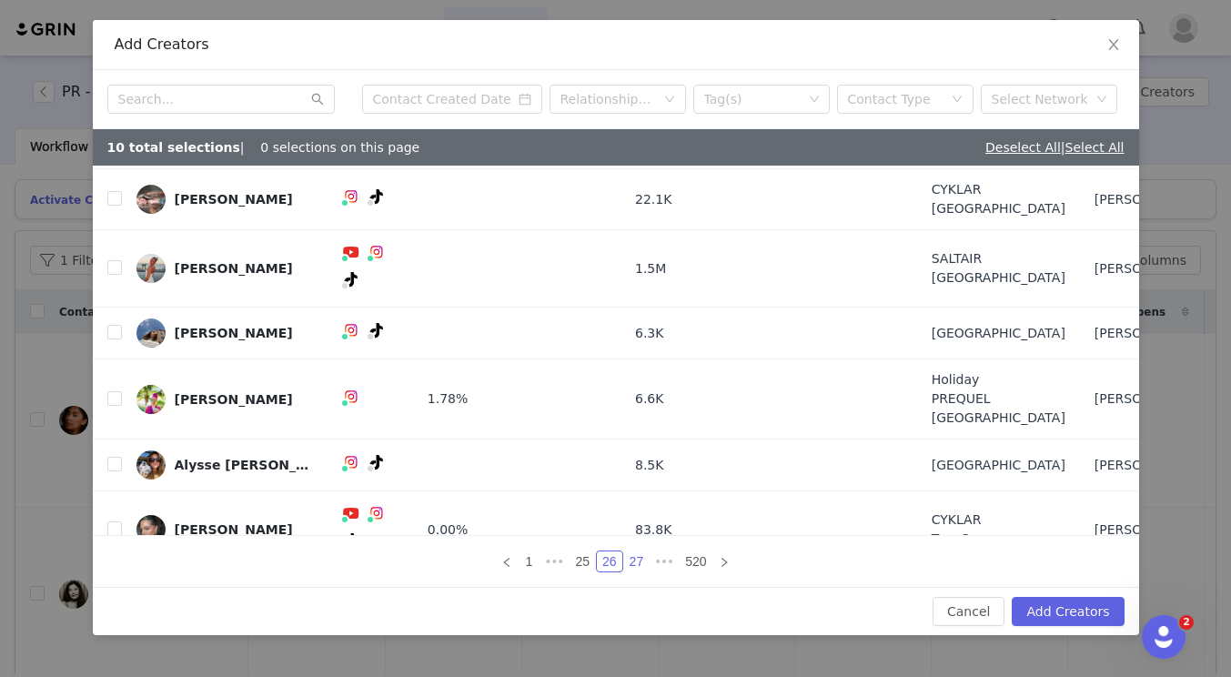
click at [638, 554] on link "27" at bounding box center [636, 562] width 25 height 20
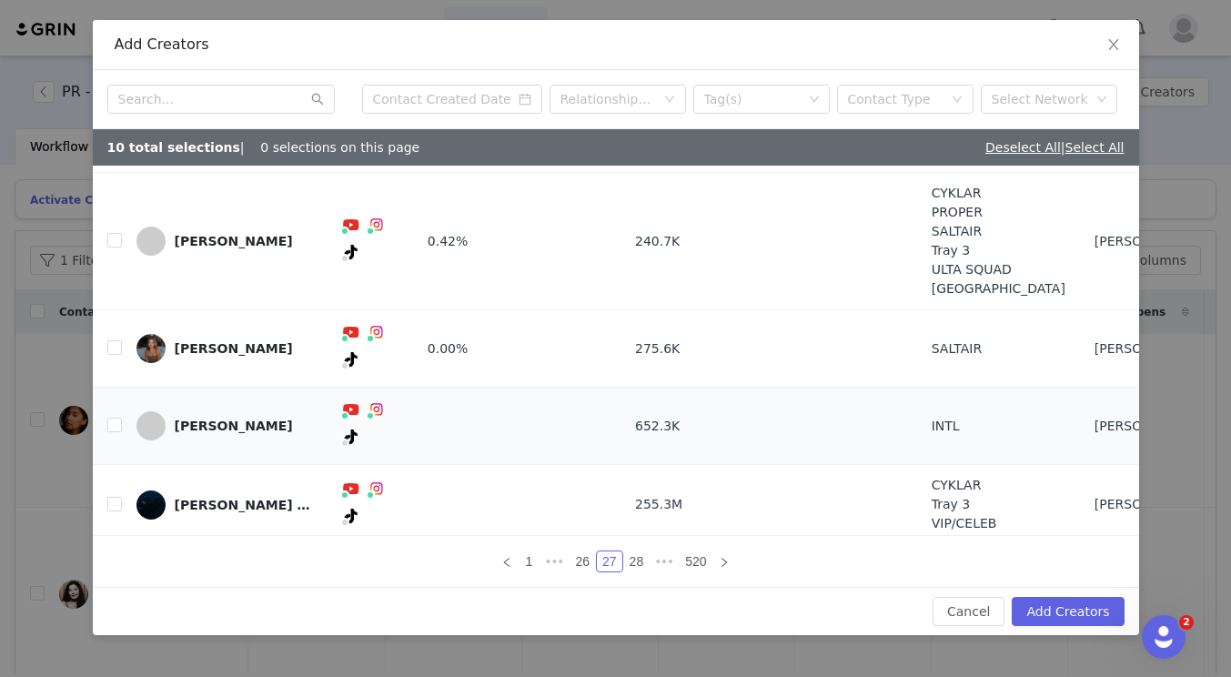
scroll to position [221, 0]
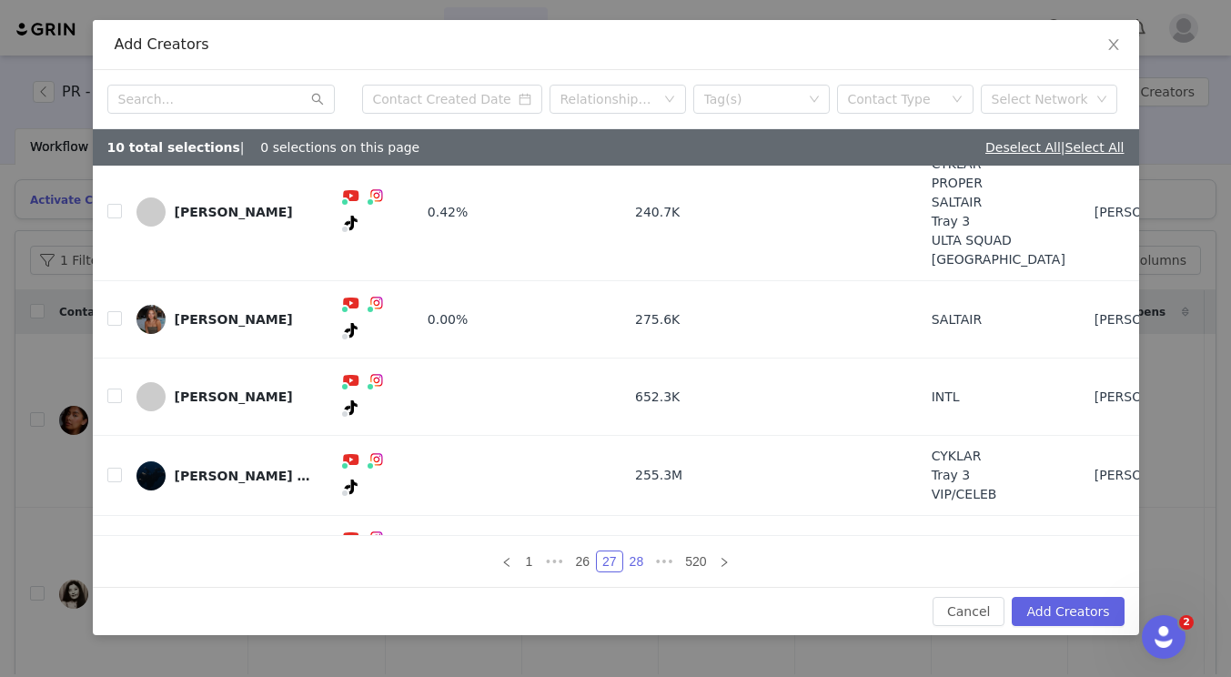
click at [641, 558] on link "28" at bounding box center [636, 562] width 25 height 20
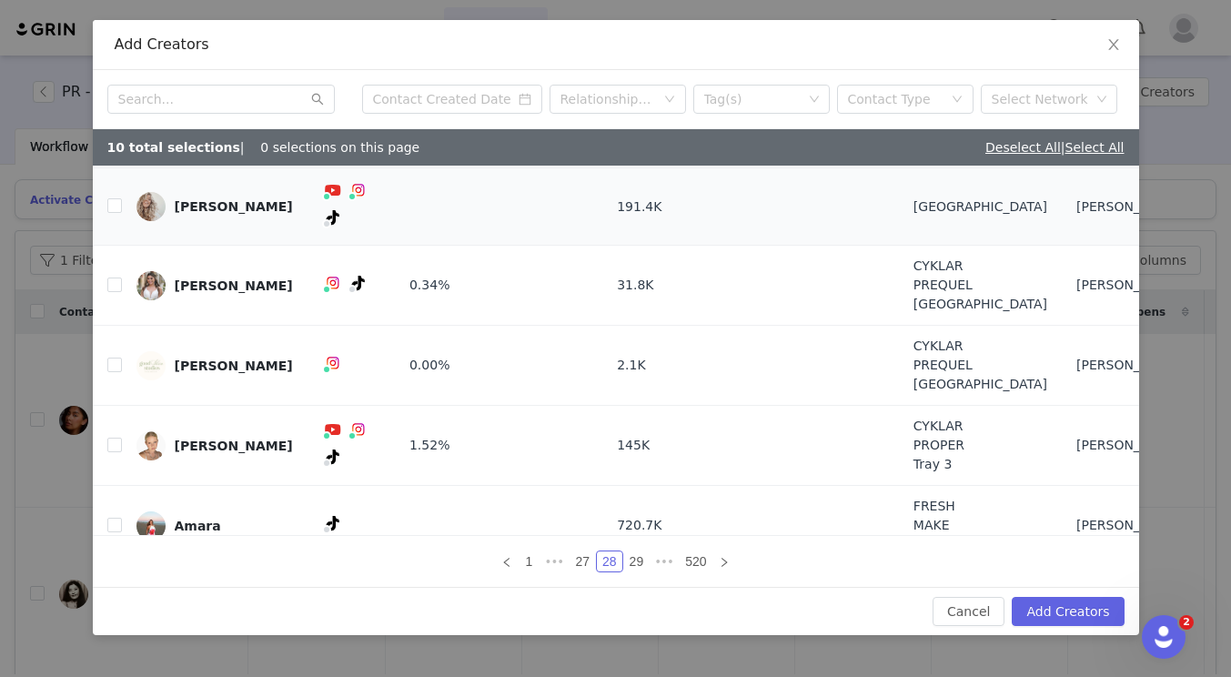
scroll to position [220, 0]
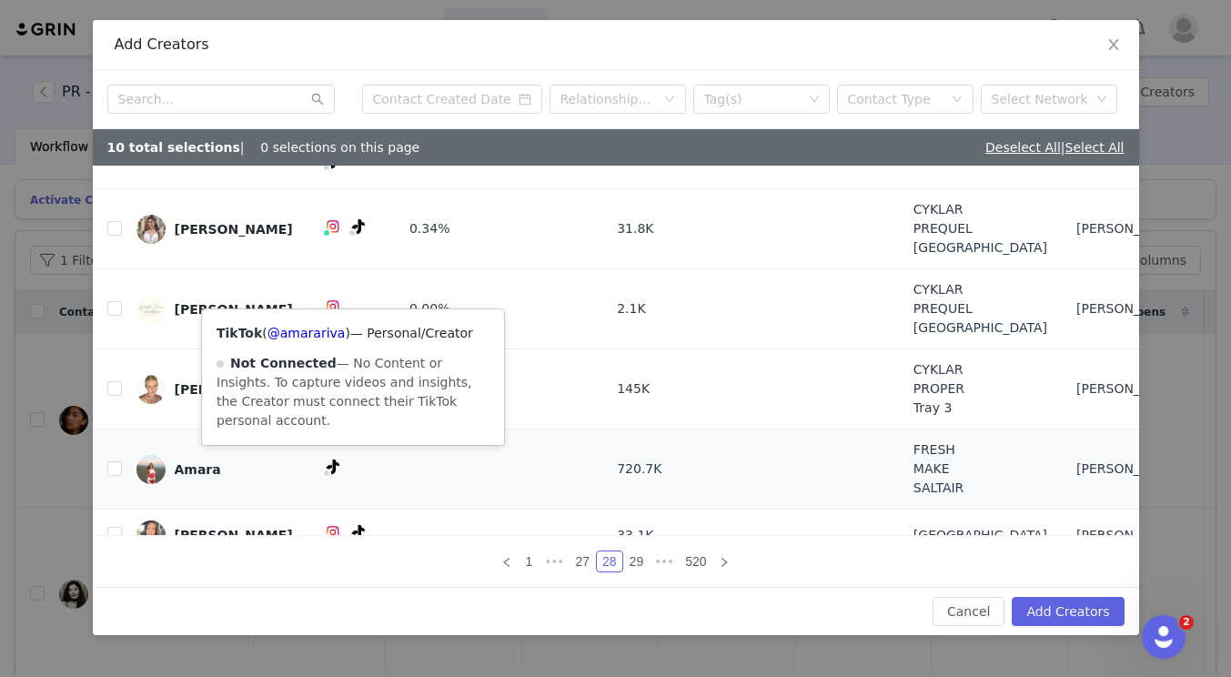
click at [339, 460] on icon at bounding box center [333, 467] width 13 height 15
click at [324, 333] on link "@amarariva" at bounding box center [307, 333] width 78 height 15
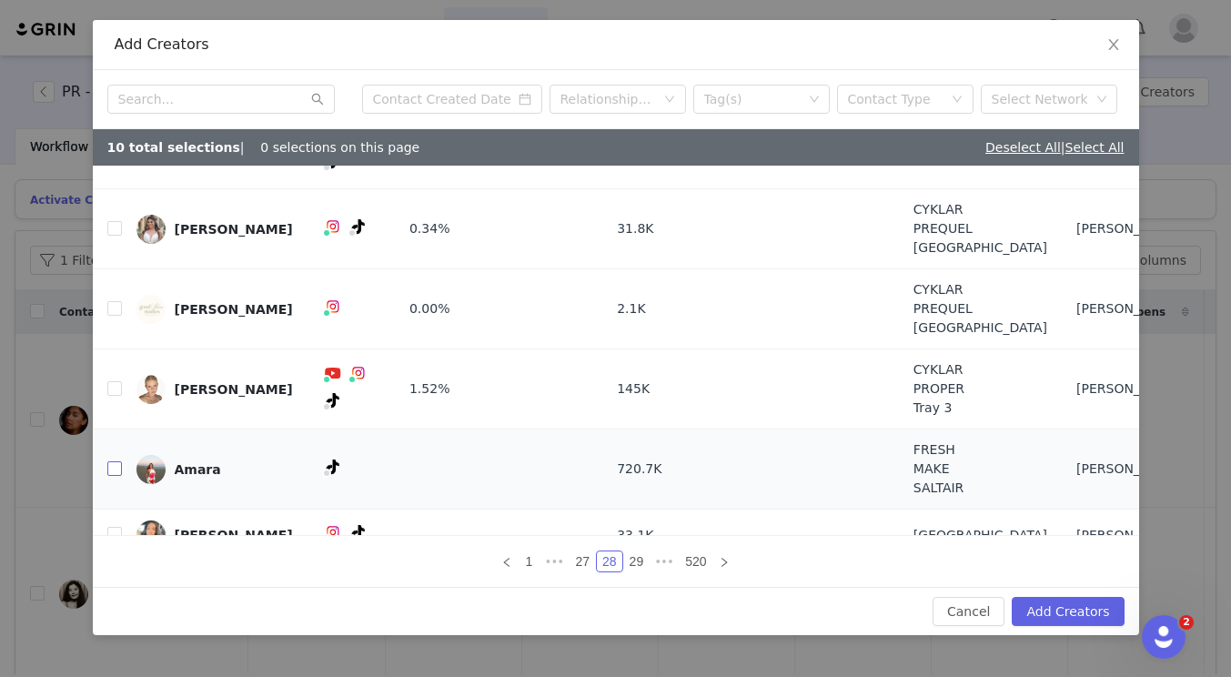
click at [115, 461] on input "checkbox" at bounding box center [114, 468] width 15 height 15
click at [721, 563] on icon "icon: right" at bounding box center [724, 562] width 11 height 11
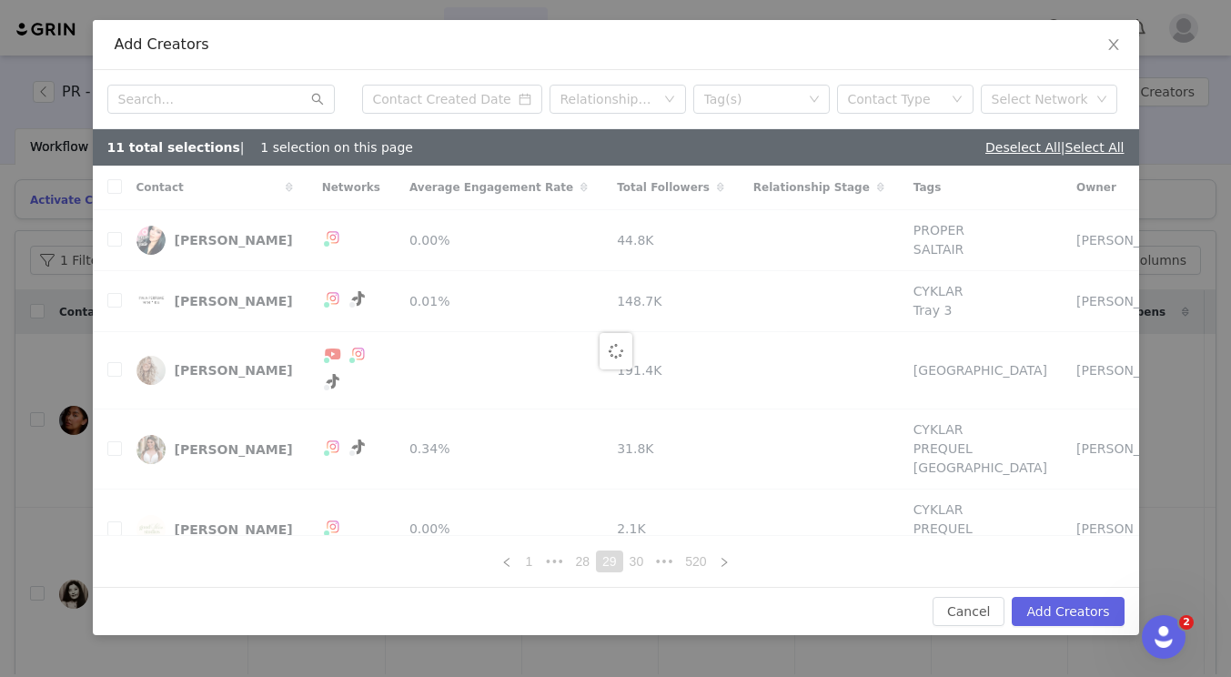
checkbox input "false"
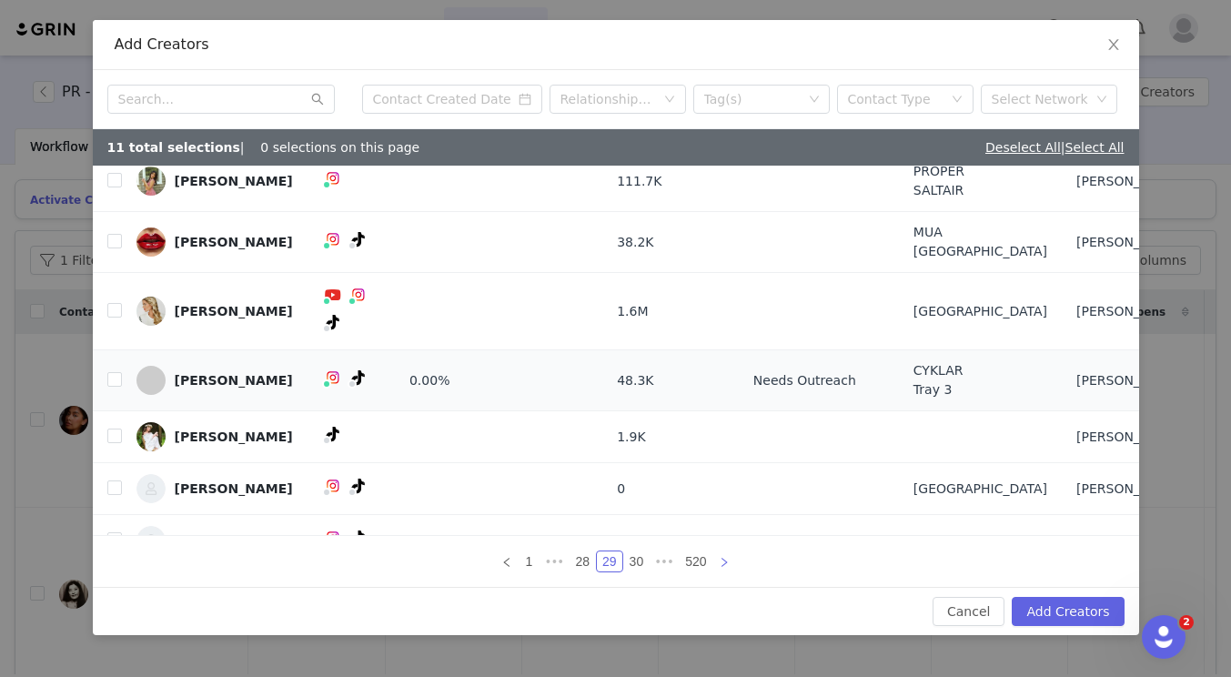
scroll to position [116, 0]
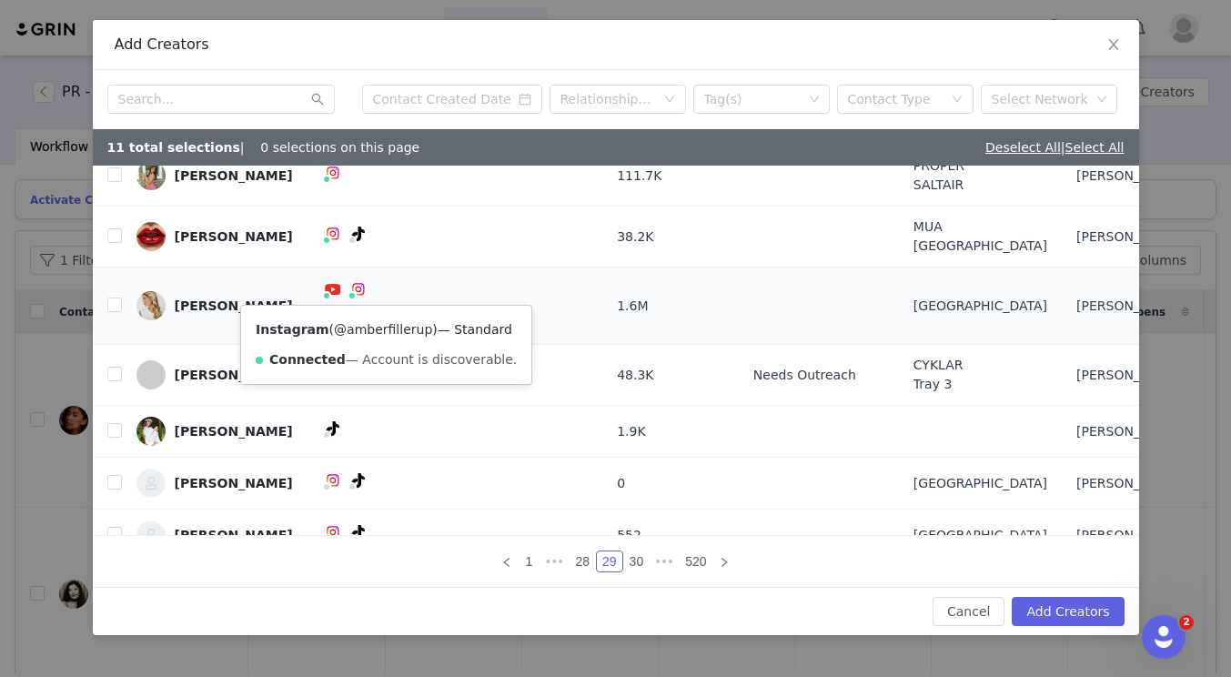
click at [387, 323] on link "@amberfillerup" at bounding box center [383, 329] width 98 height 15
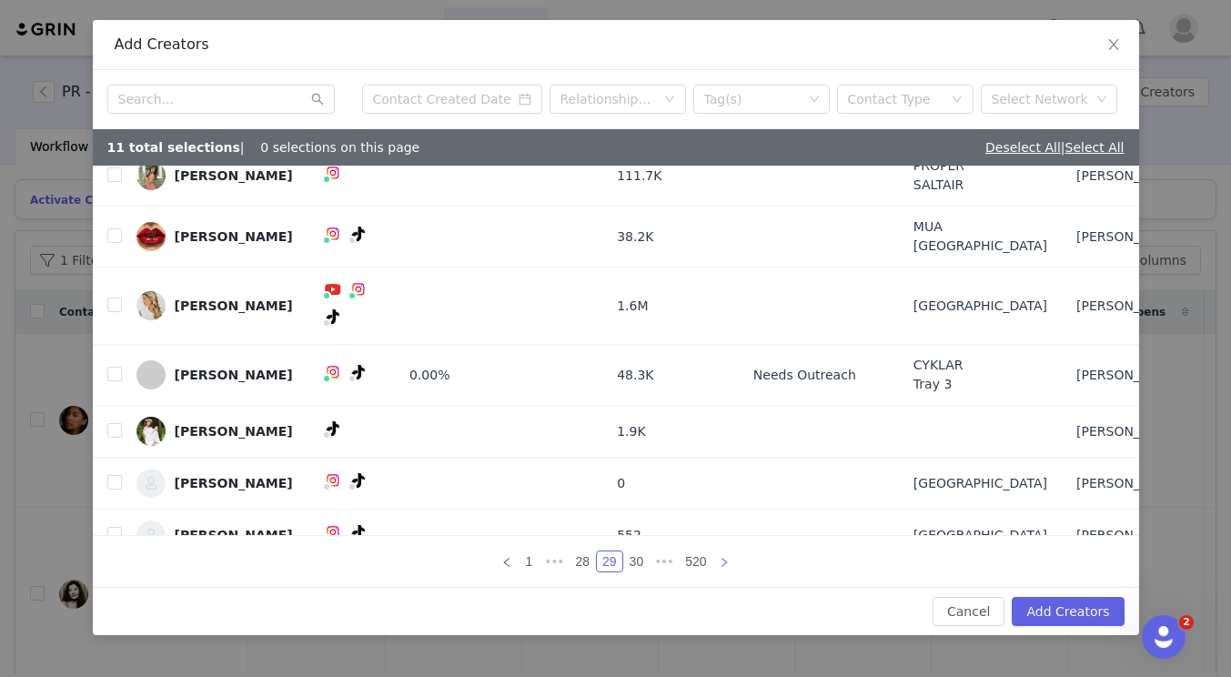
click at [721, 558] on icon "icon: right" at bounding box center [724, 562] width 11 height 11
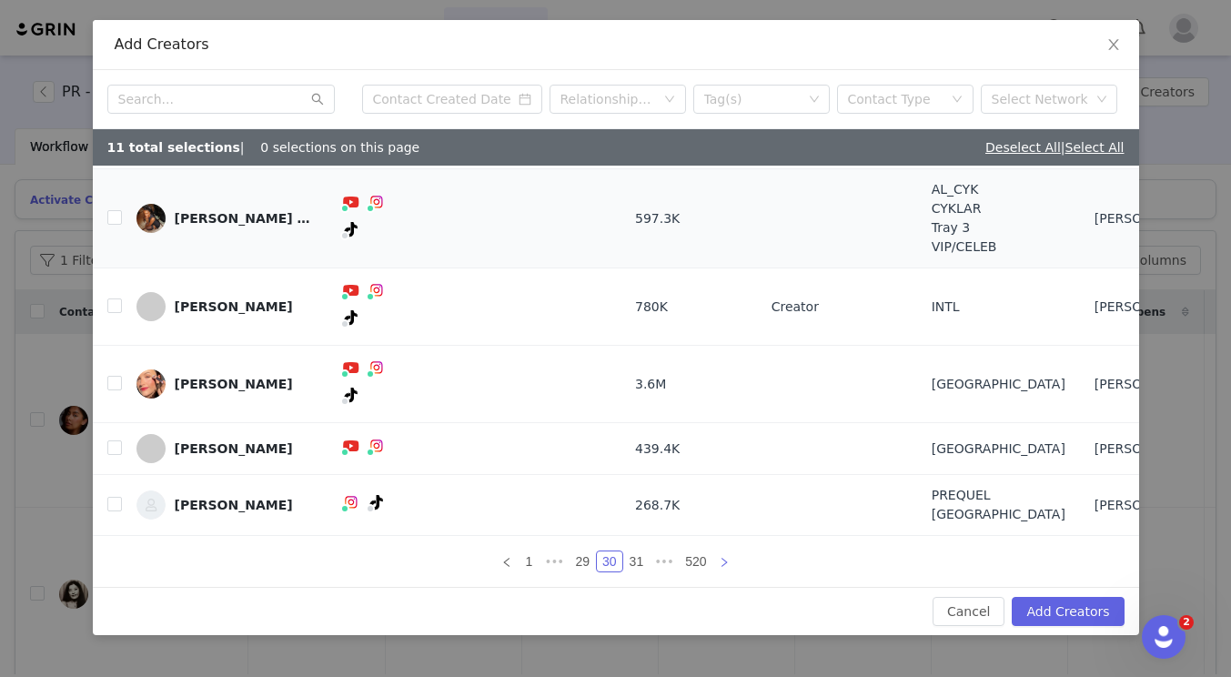
scroll to position [155, 0]
click at [637, 561] on link "31" at bounding box center [636, 562] width 25 height 20
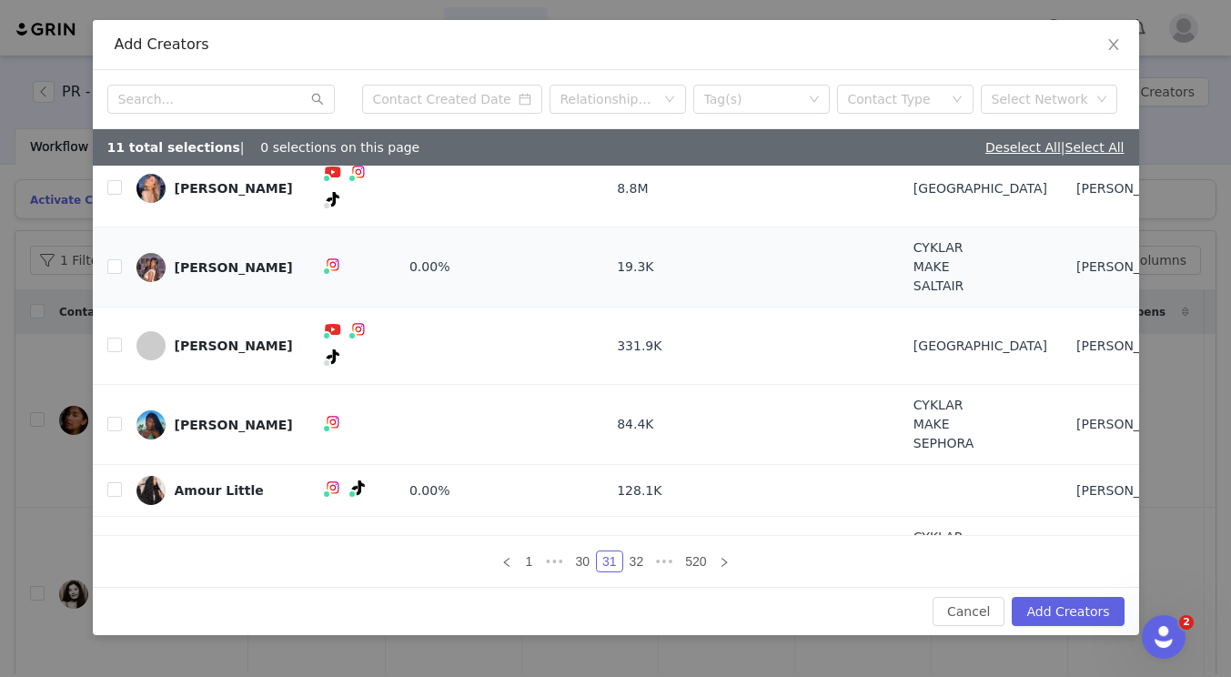
scroll to position [161, 0]
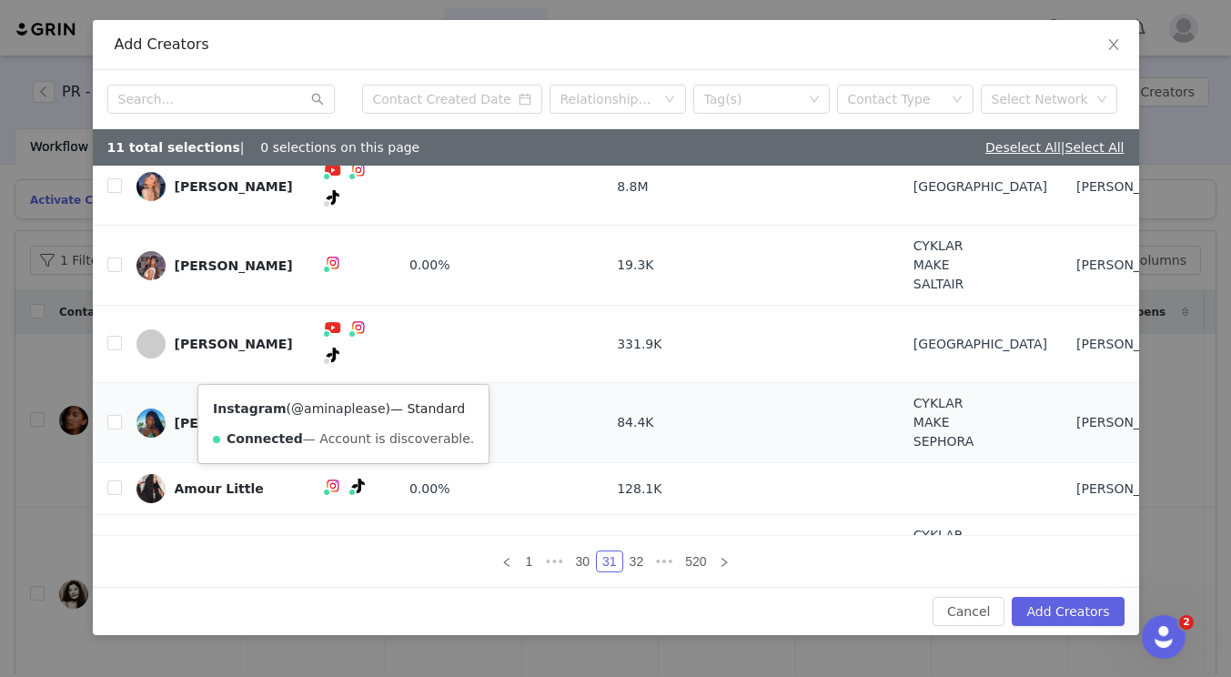
click at [336, 410] on link "@aminaplease" at bounding box center [338, 408] width 94 height 15
click at [118, 415] on input "checkbox" at bounding box center [114, 422] width 15 height 15
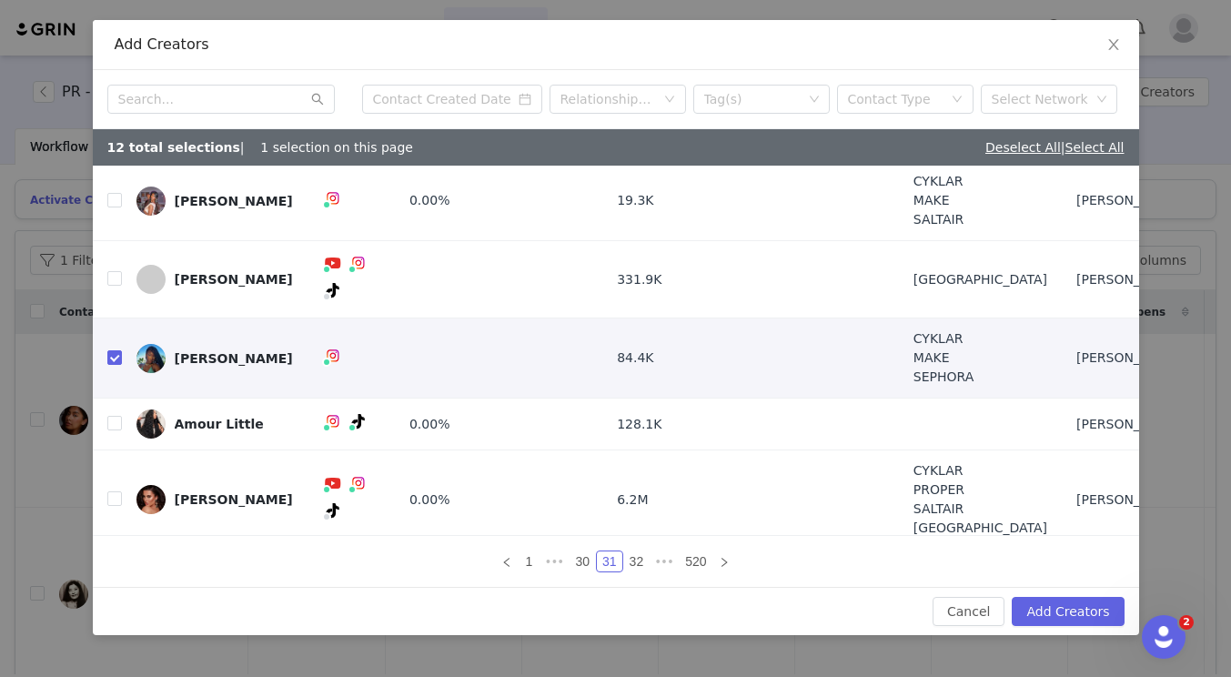
scroll to position [240, 0]
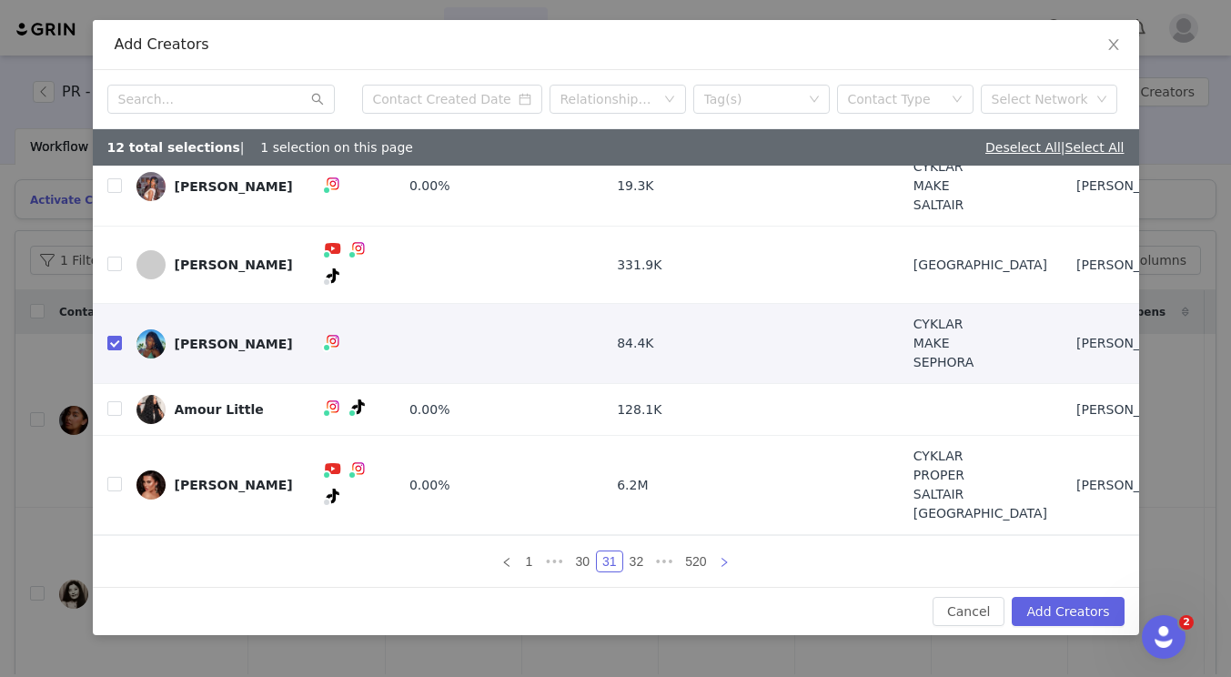
click at [724, 561] on icon "icon: right" at bounding box center [724, 562] width 11 height 11
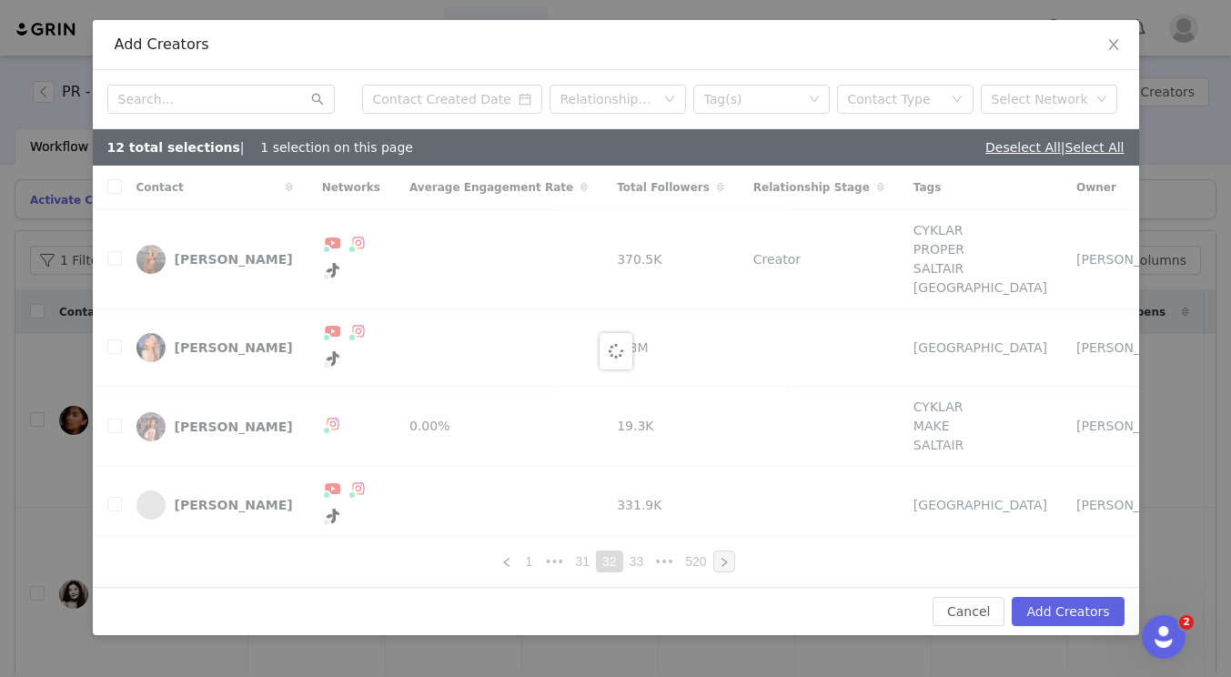
checkbox input "false"
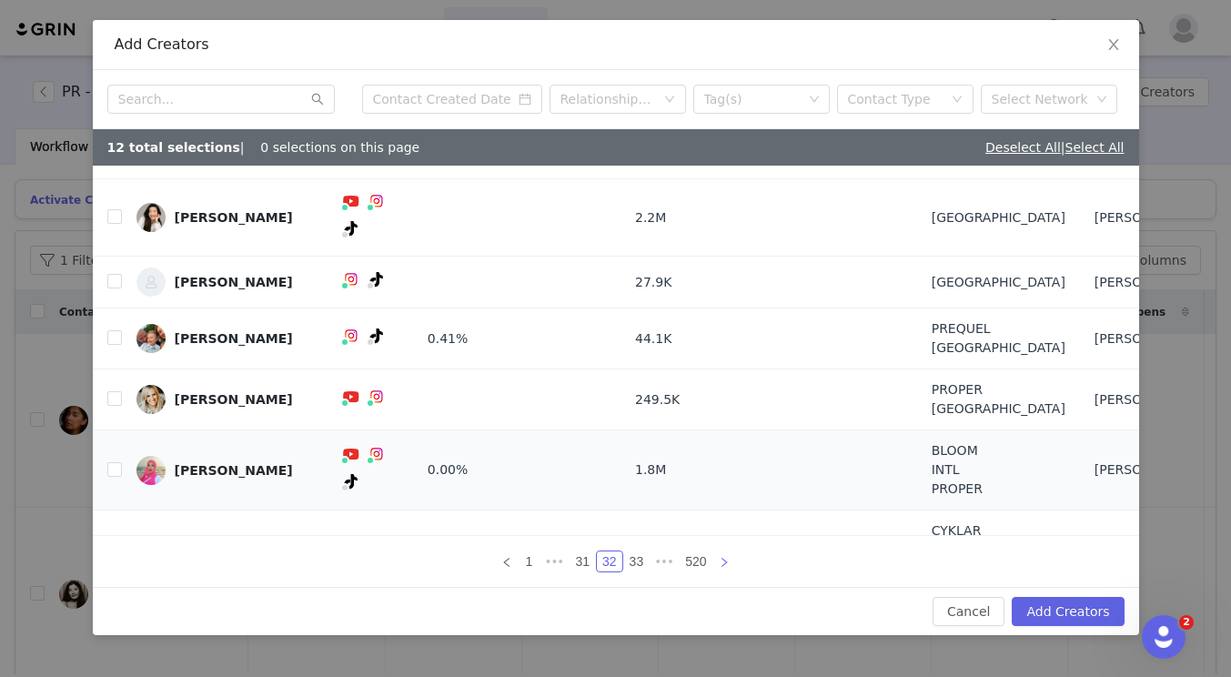
scroll to position [230, 0]
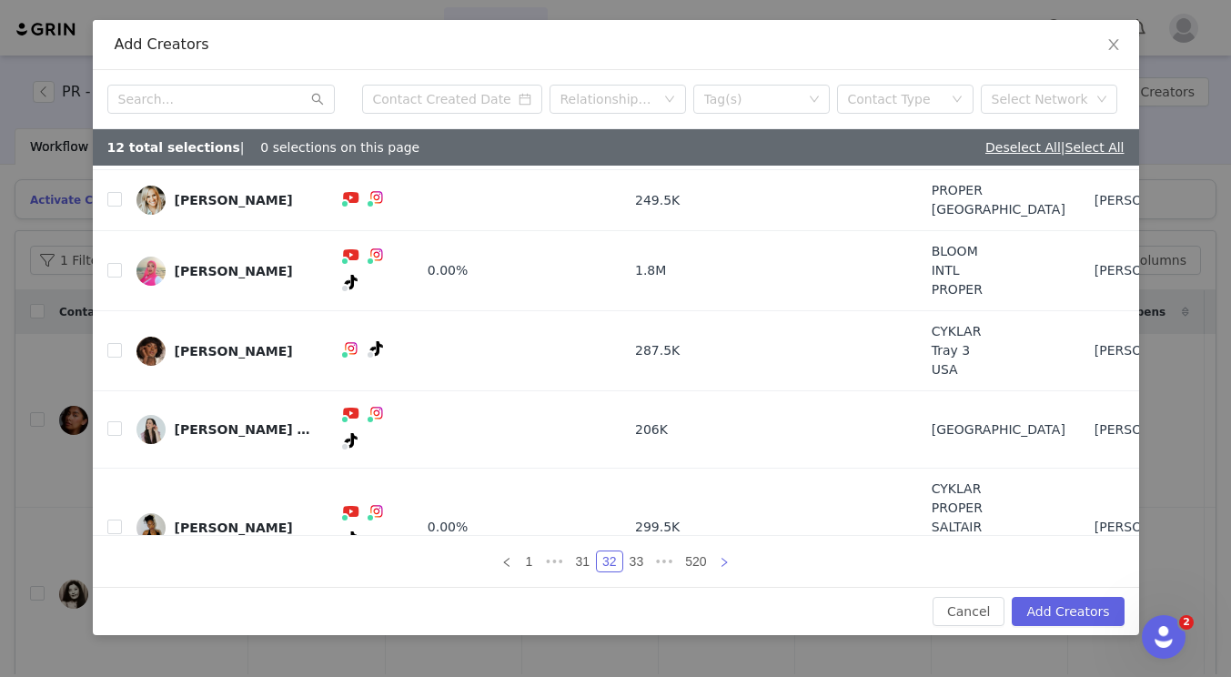
click at [723, 560] on icon "icon: right" at bounding box center [724, 561] width 5 height 9
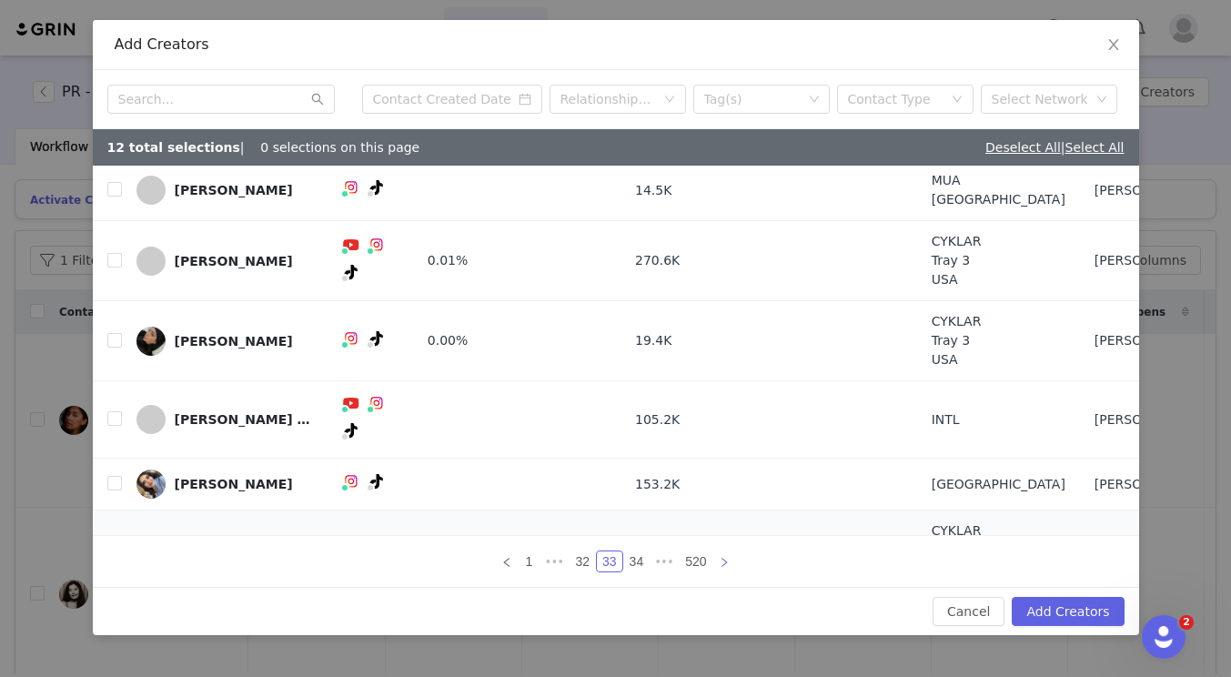
scroll to position [183, 0]
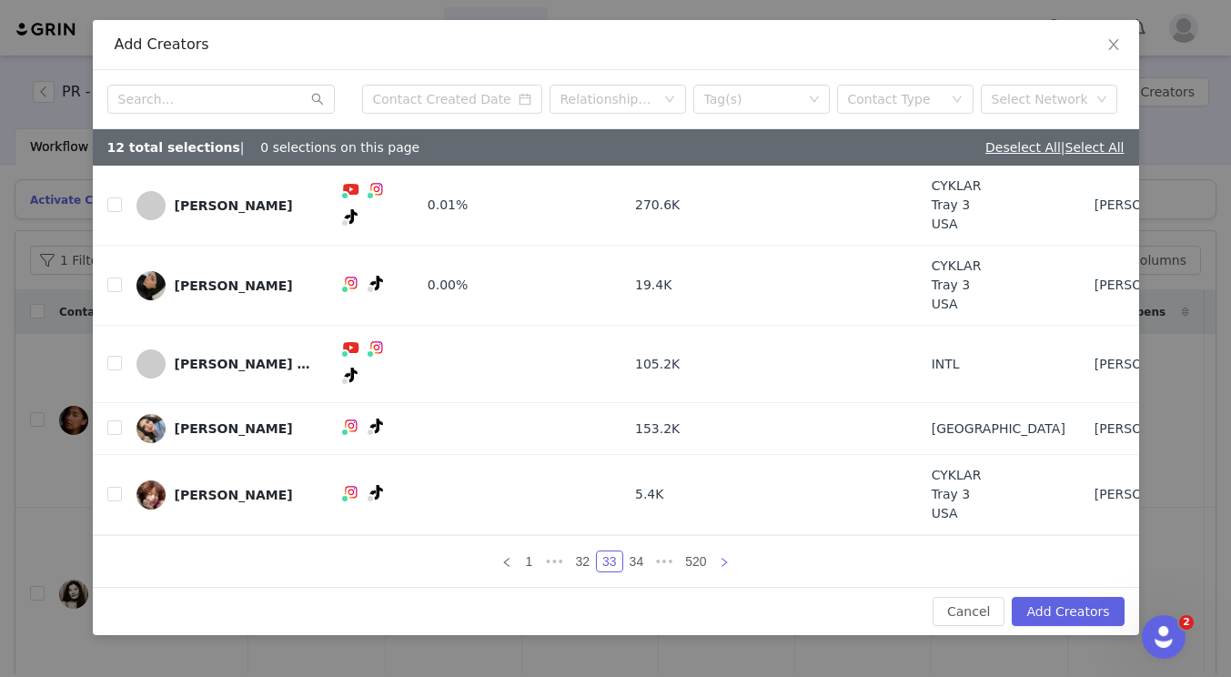
click at [714, 562] on link at bounding box center [725, 562] width 22 height 22
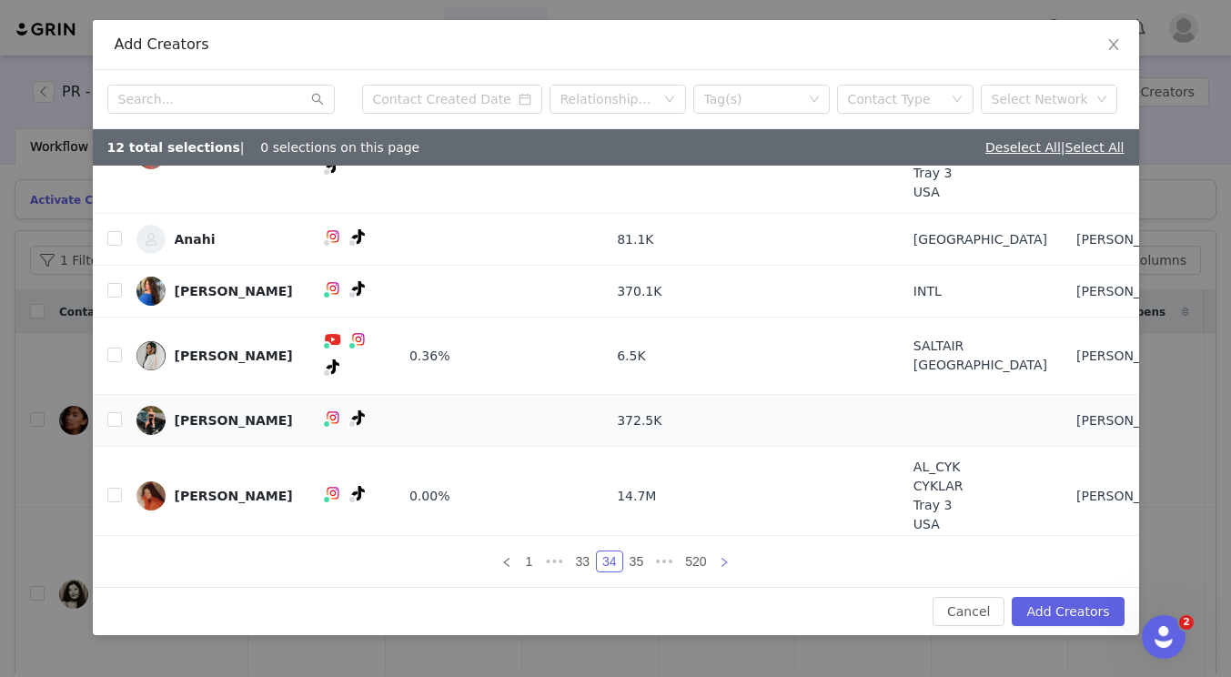
scroll to position [221, 0]
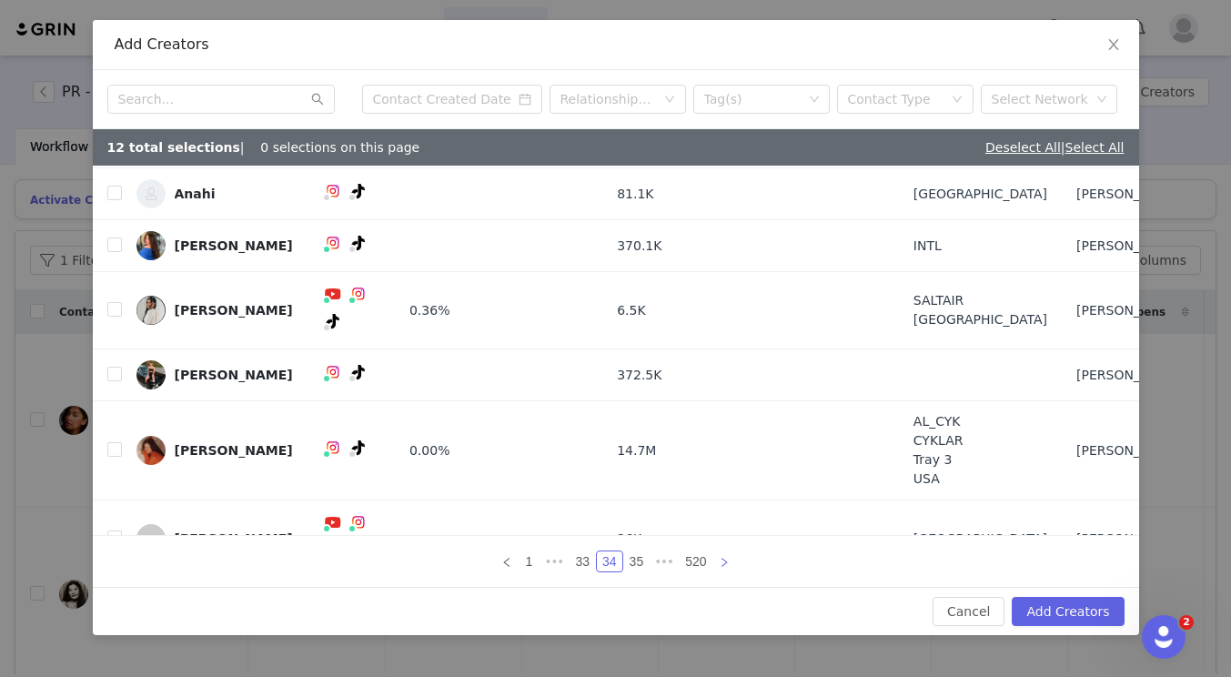
click at [721, 562] on icon "icon: right" at bounding box center [724, 562] width 11 height 11
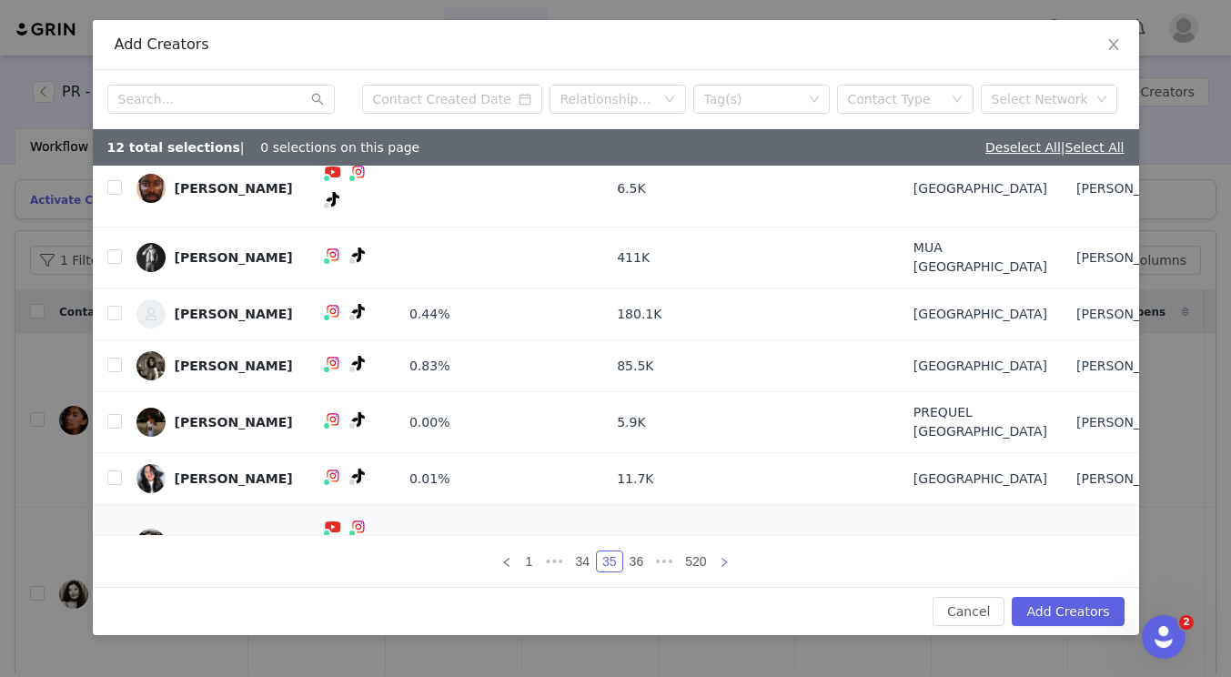
scroll to position [0, 0]
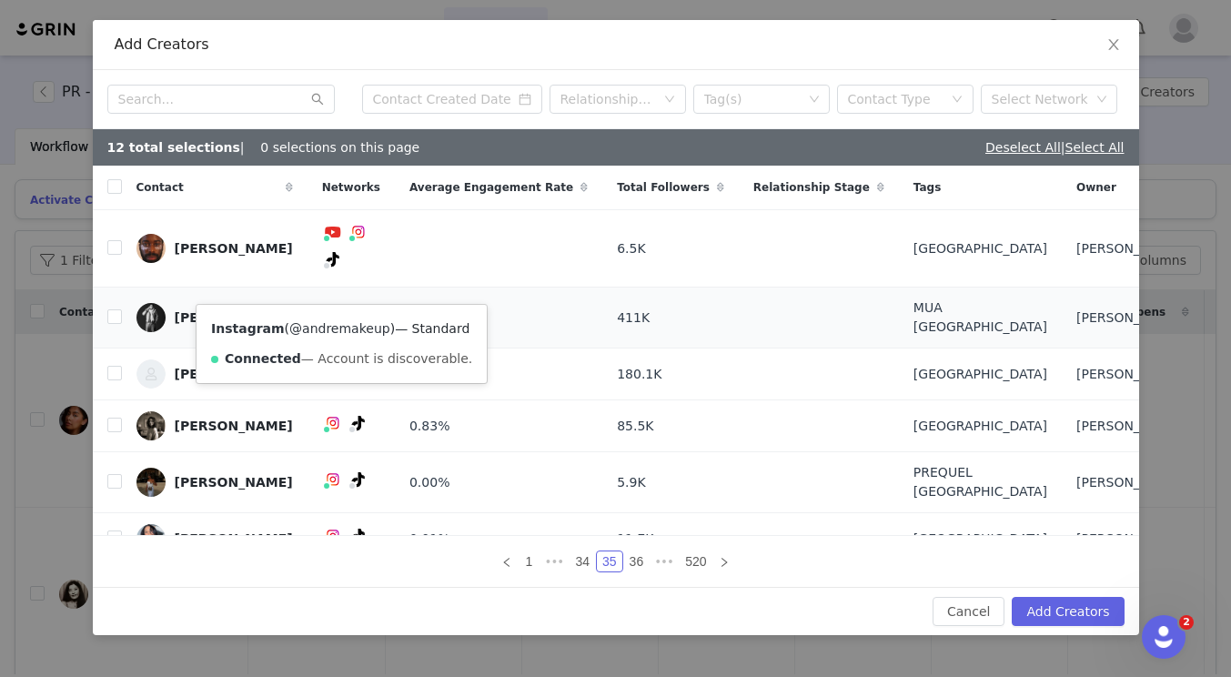
click at [341, 324] on link "@andremakeup" at bounding box center [339, 328] width 101 height 15
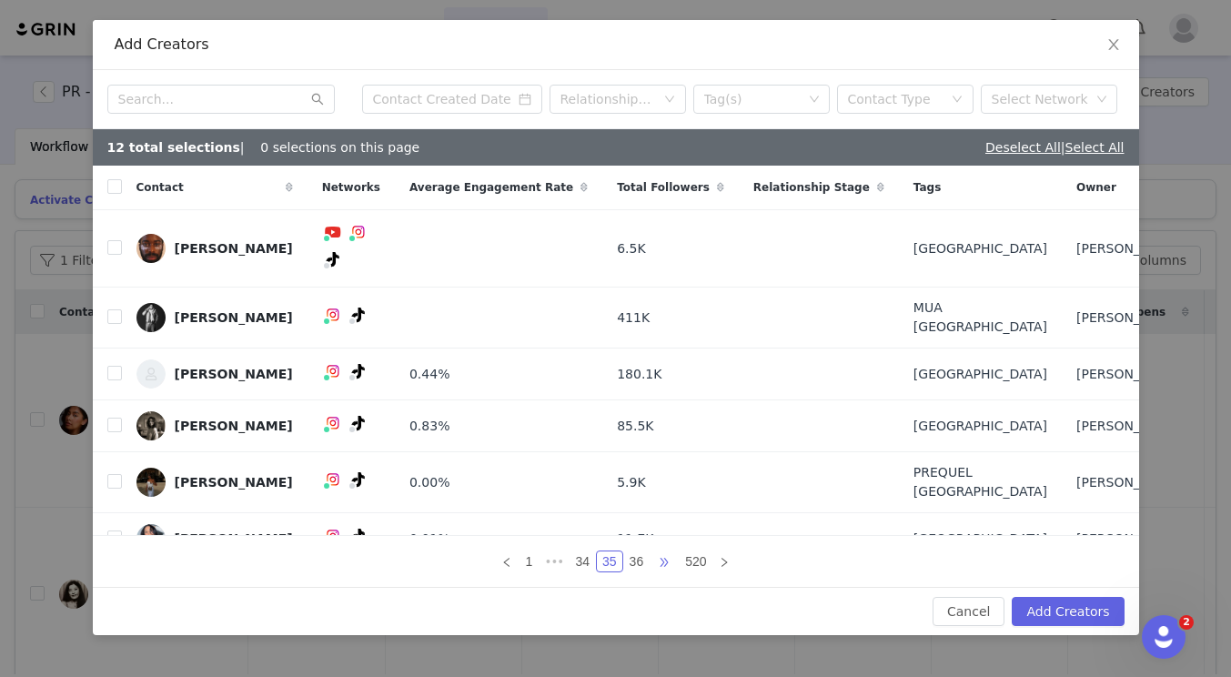
click at [655, 558] on span "•••" at bounding box center [664, 562] width 29 height 22
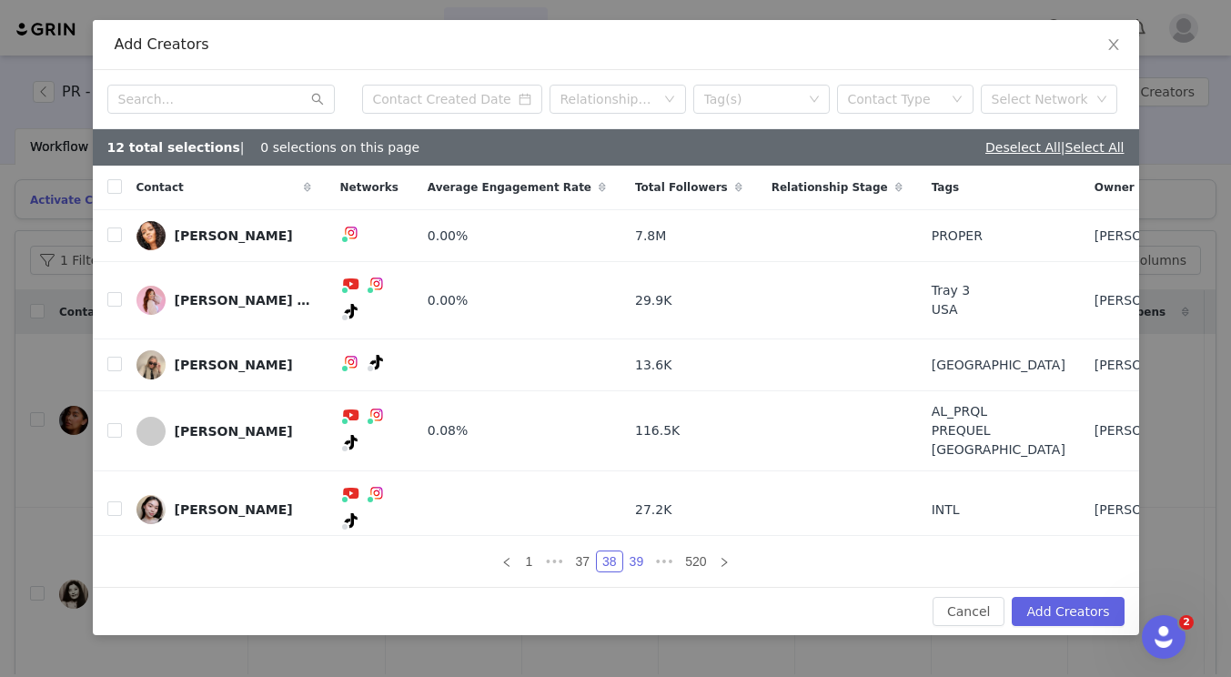
click at [629, 560] on link "39" at bounding box center [636, 562] width 25 height 20
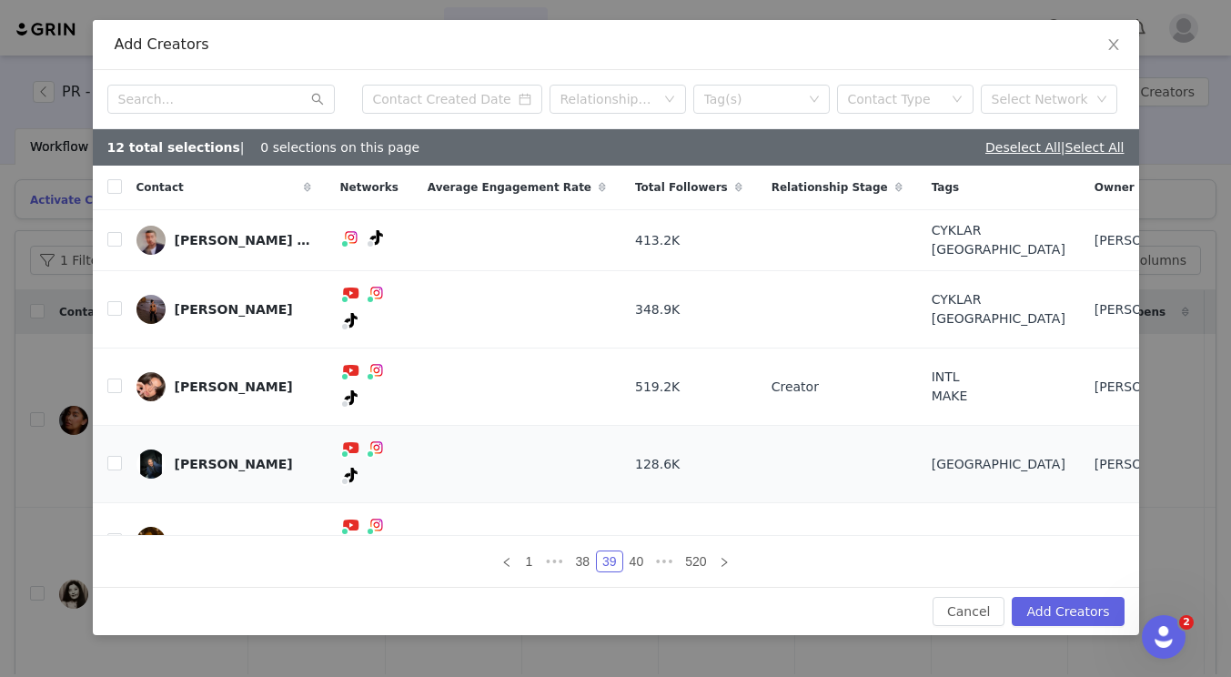
scroll to position [135, 0]
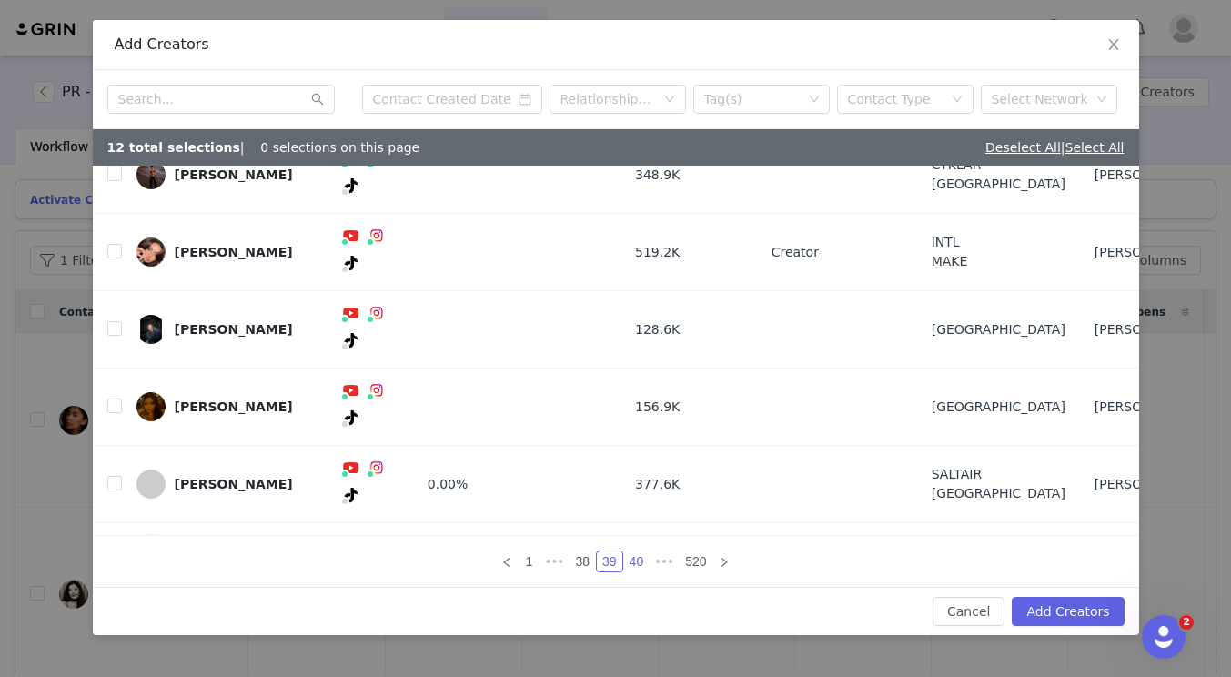
click at [641, 563] on link "40" at bounding box center [636, 562] width 25 height 20
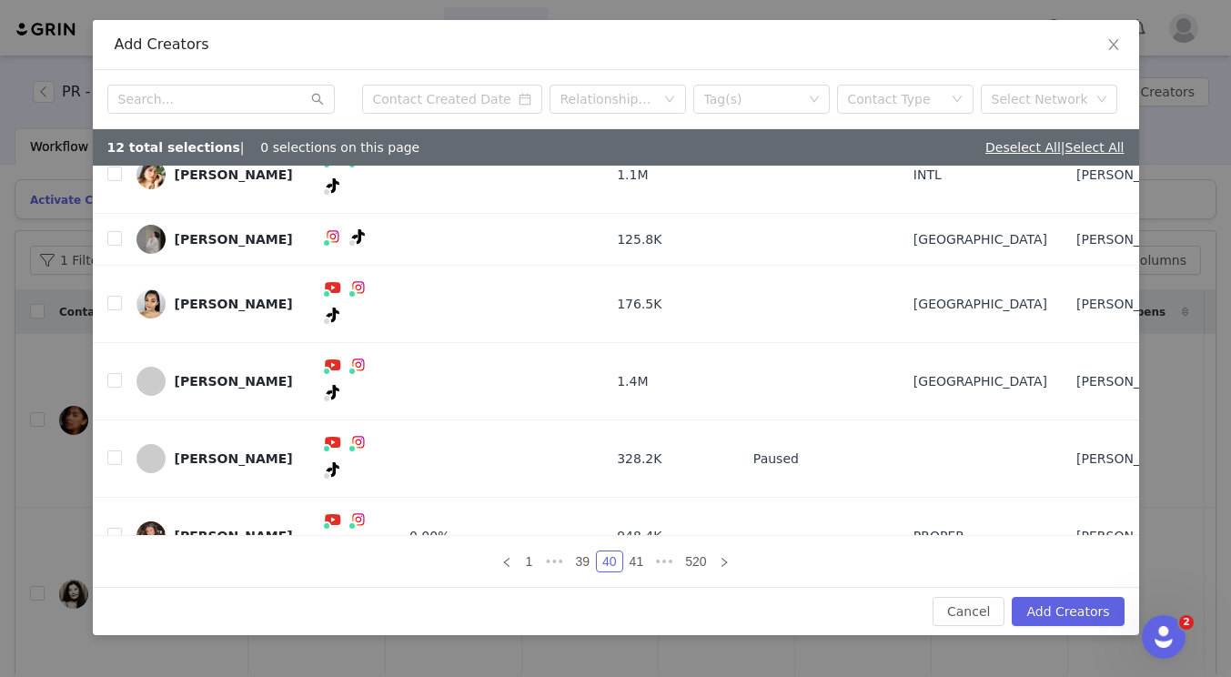
scroll to position [146, 0]
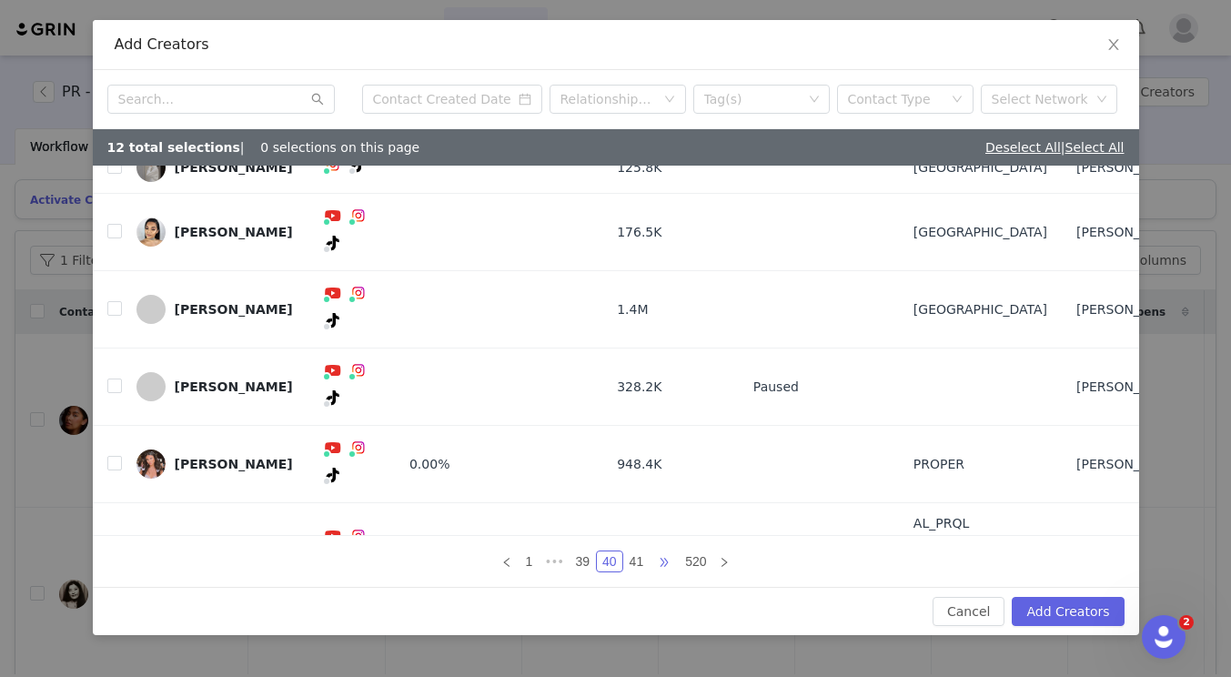
click at [670, 561] on span "•••" at bounding box center [664, 562] width 29 height 22
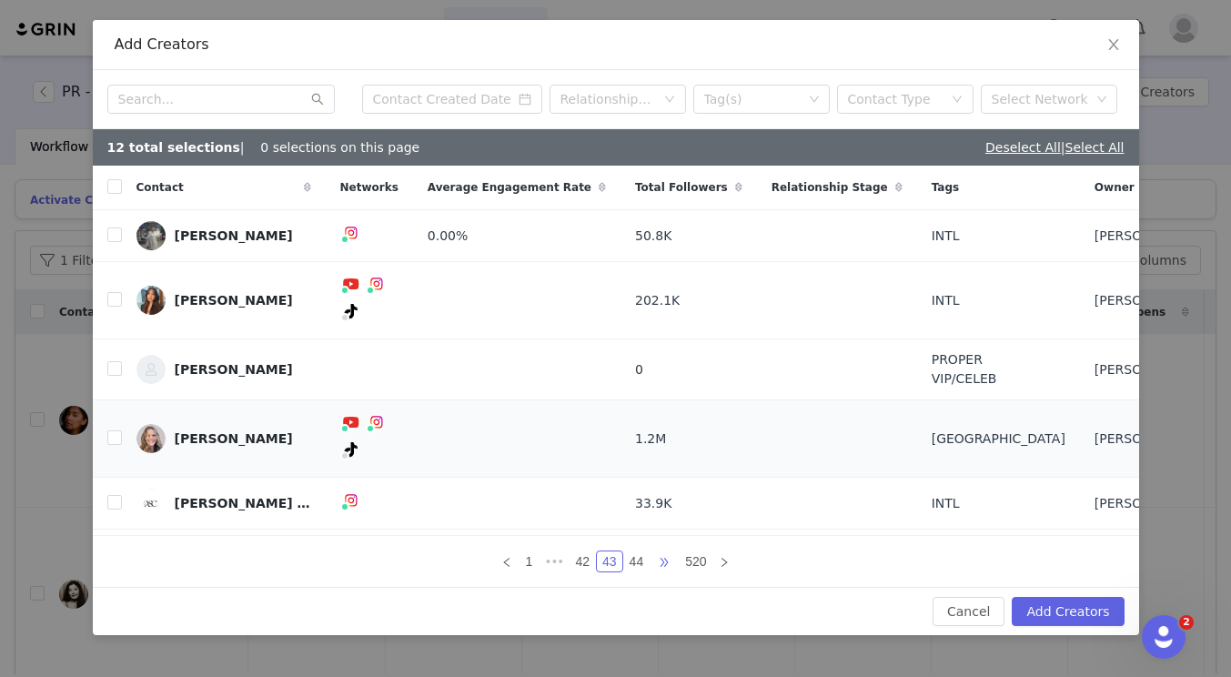
scroll to position [98, 0]
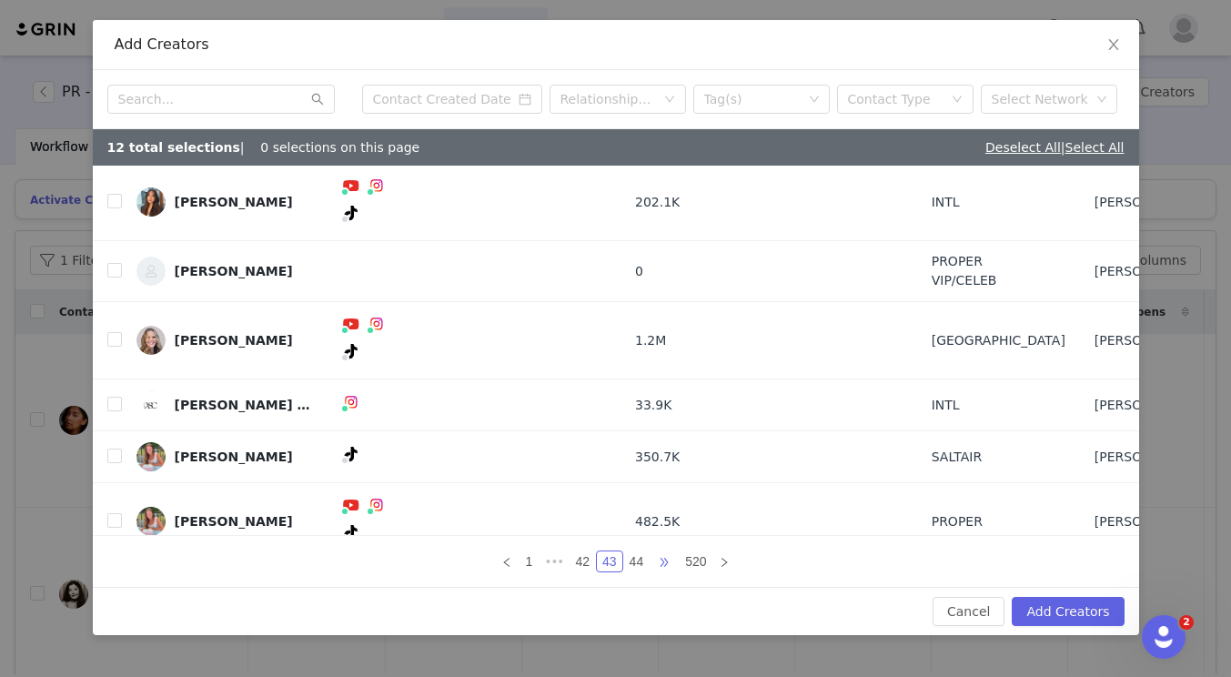
click at [666, 557] on span "•••" at bounding box center [664, 562] width 29 height 22
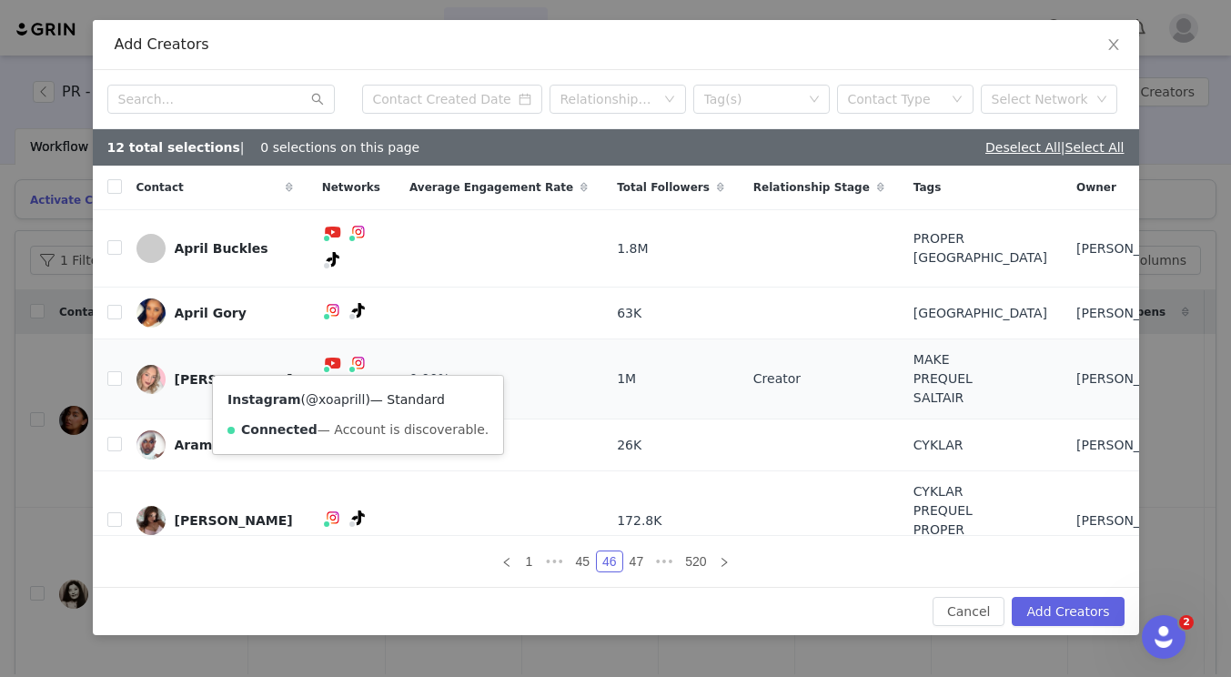
click at [338, 396] on link "@xoaprill" at bounding box center [335, 399] width 59 height 15
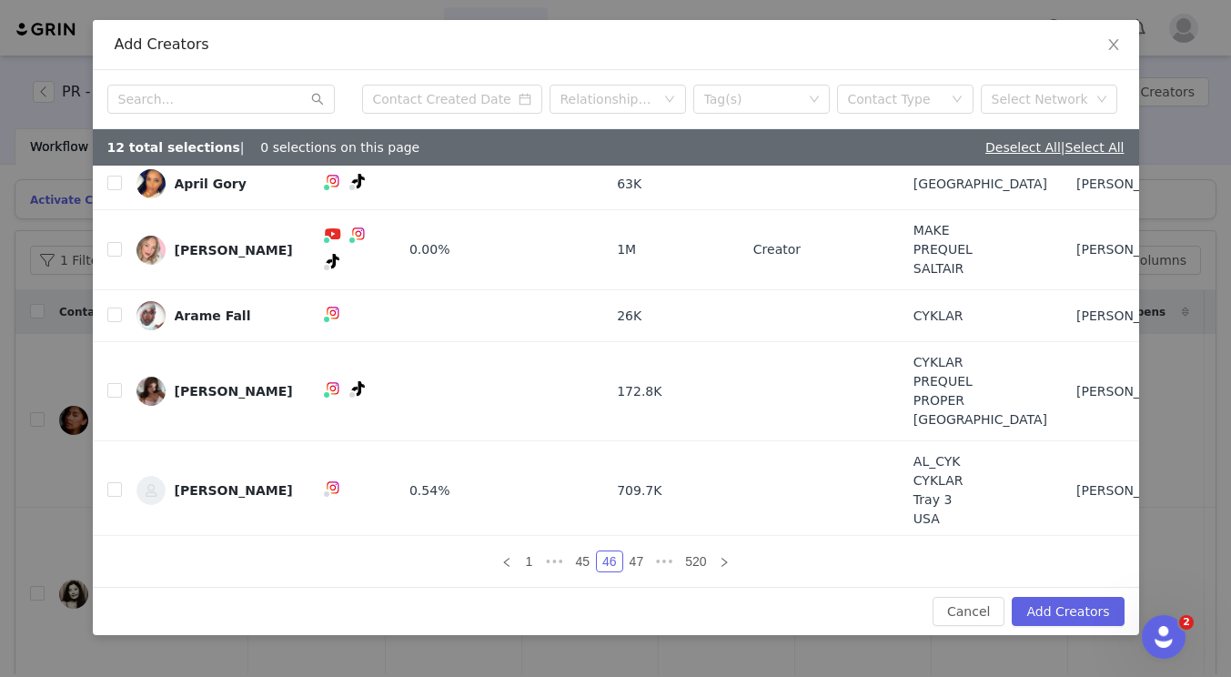
scroll to position [221, 0]
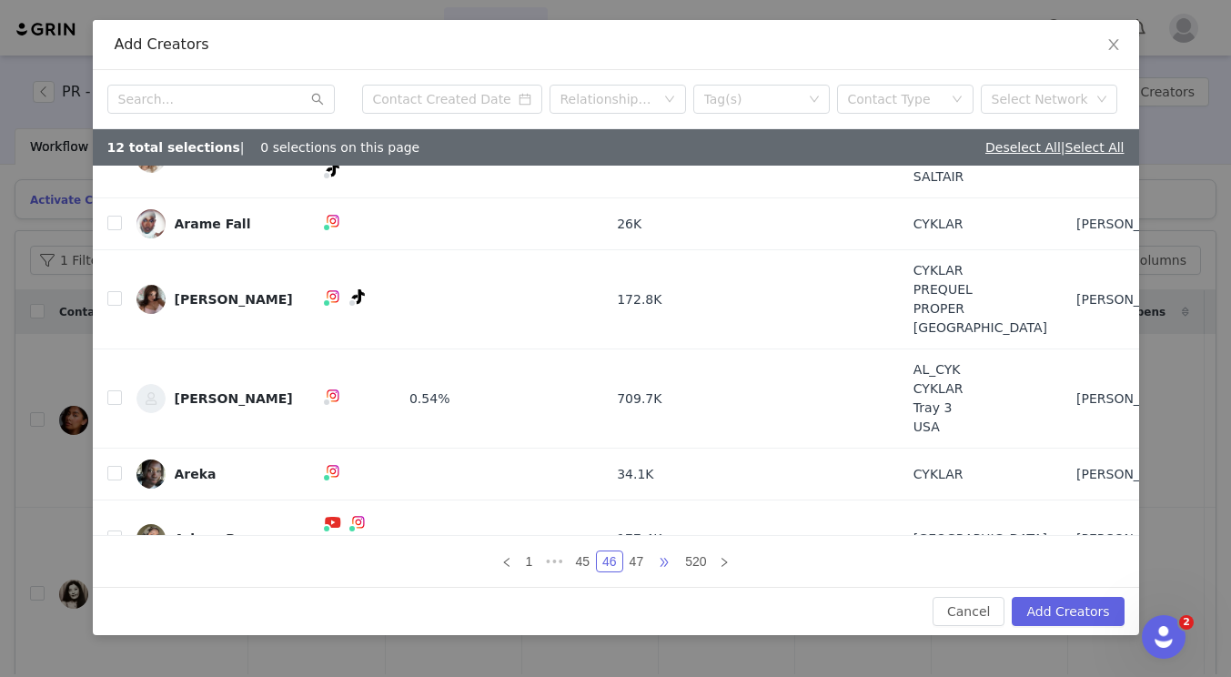
click at [673, 557] on span "•••" at bounding box center [664, 562] width 29 height 22
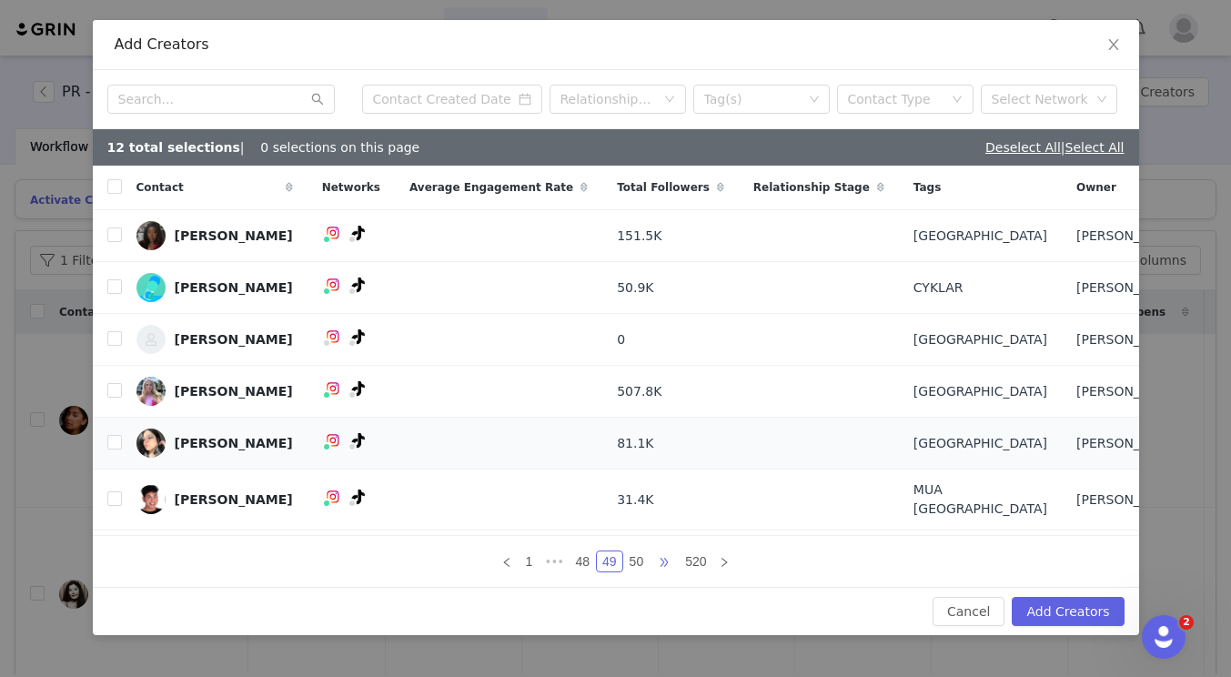
scroll to position [146, 0]
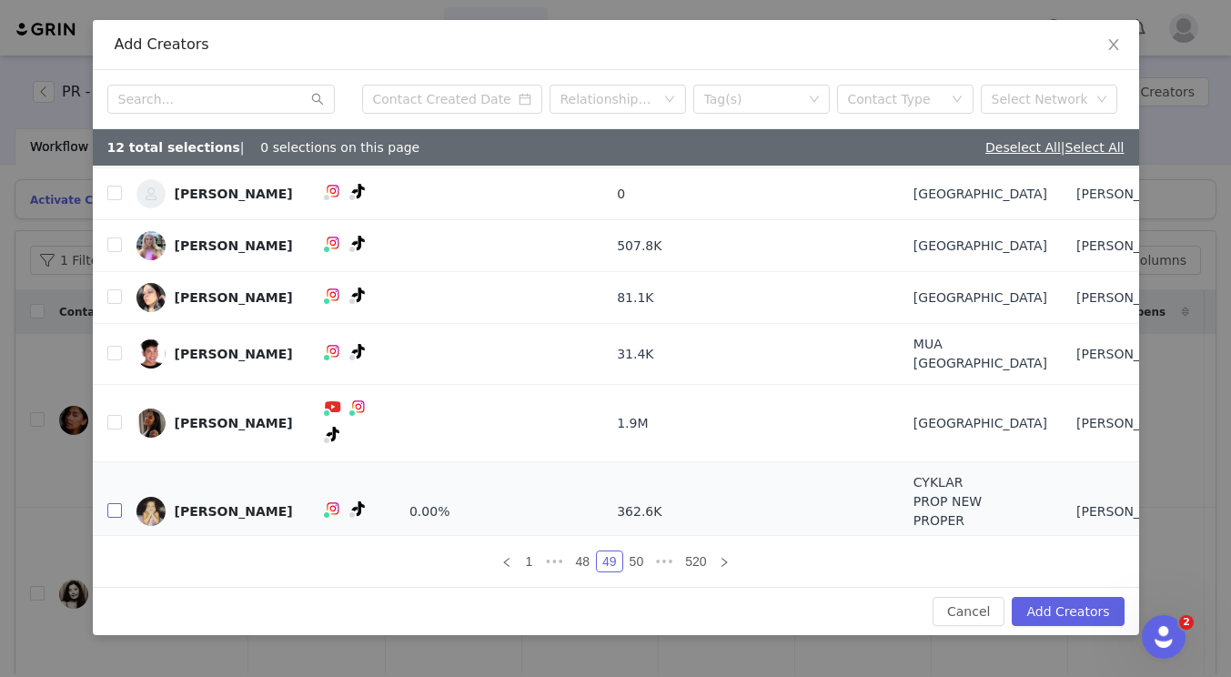
click at [112, 503] on input "checkbox" at bounding box center [114, 510] width 15 height 15
click at [663, 560] on span "•••" at bounding box center [664, 562] width 29 height 22
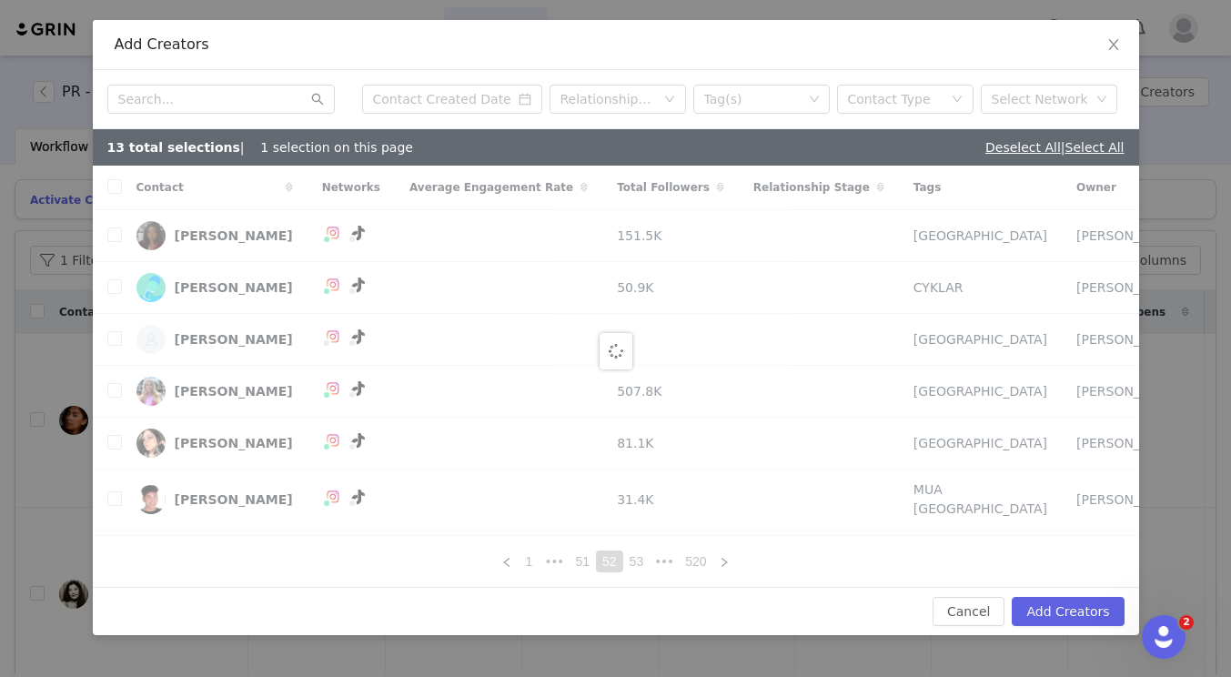
checkbox input "false"
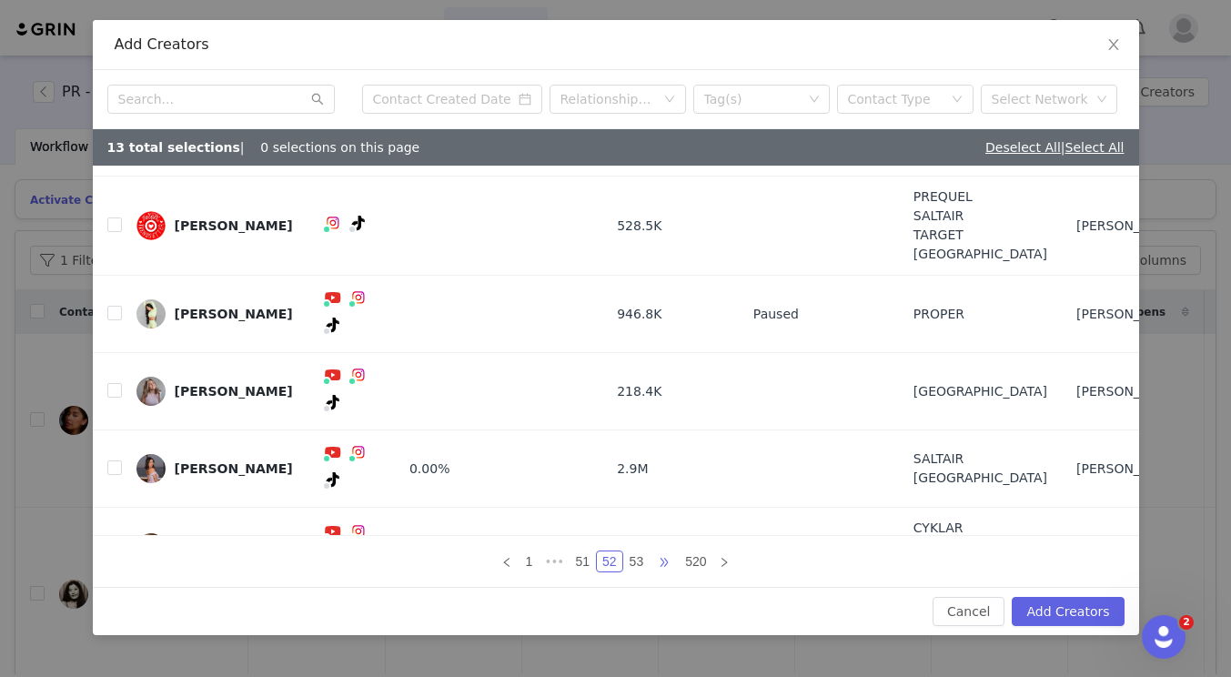
scroll to position [192, 0]
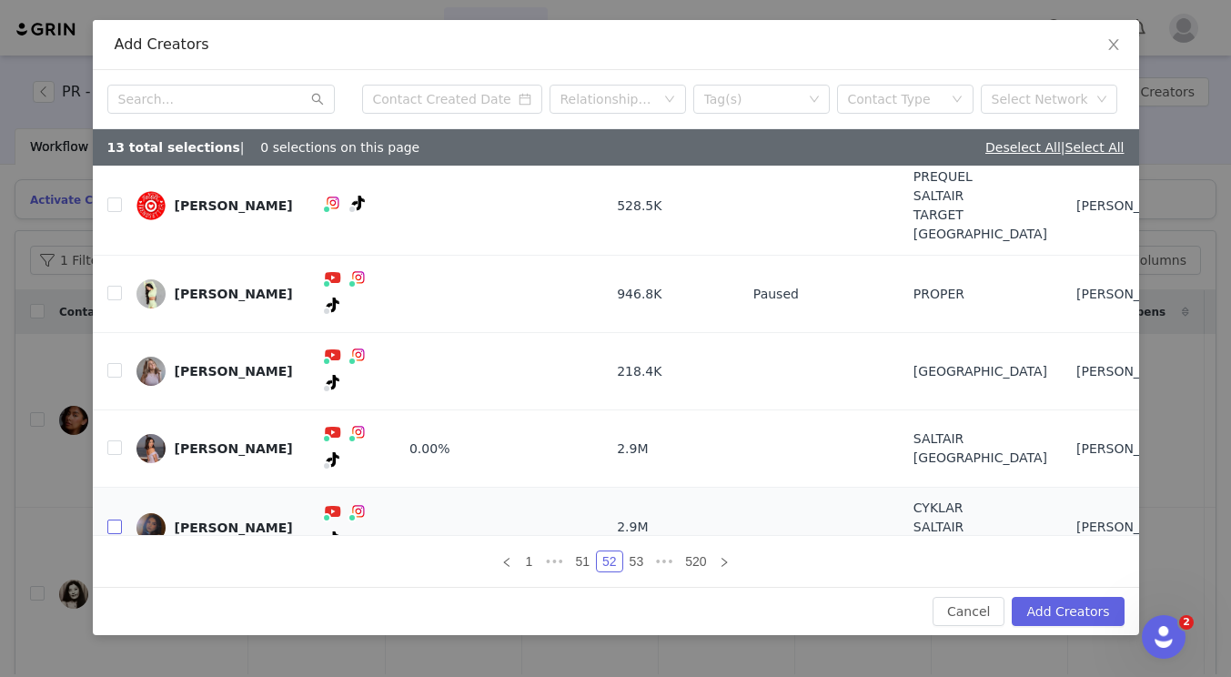
click at [110, 520] on input "checkbox" at bounding box center [114, 527] width 15 height 15
click at [720, 565] on icon "icon: right" at bounding box center [724, 562] width 11 height 11
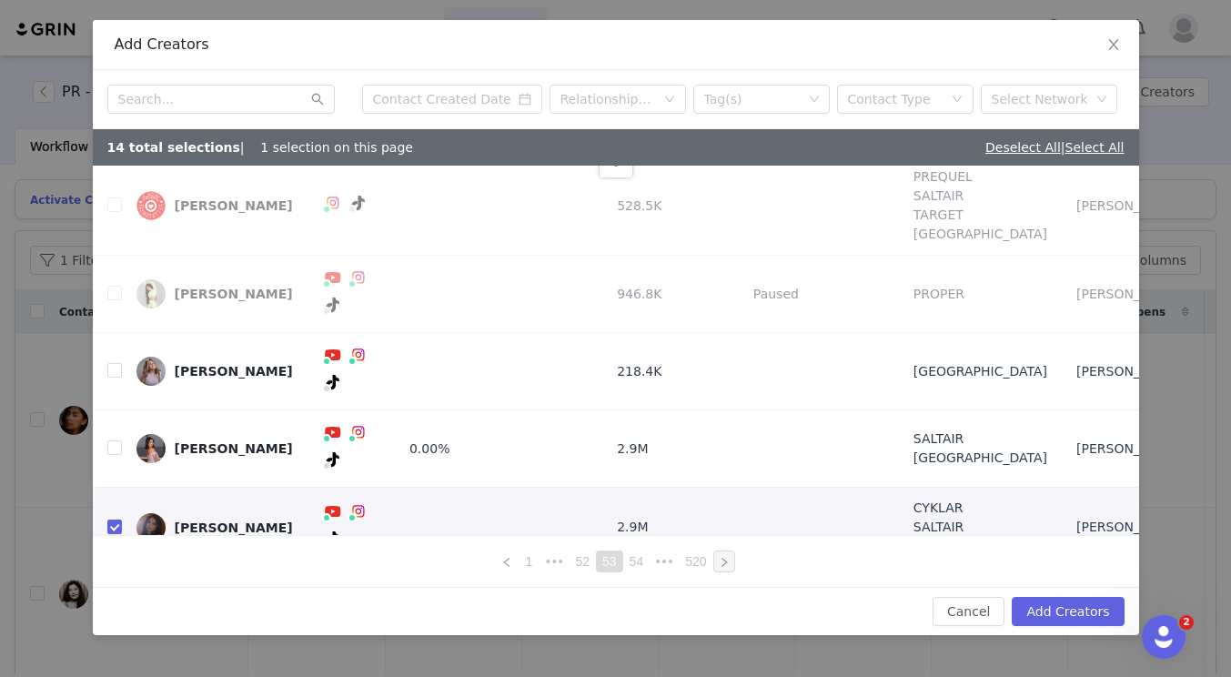
scroll to position [0, 0]
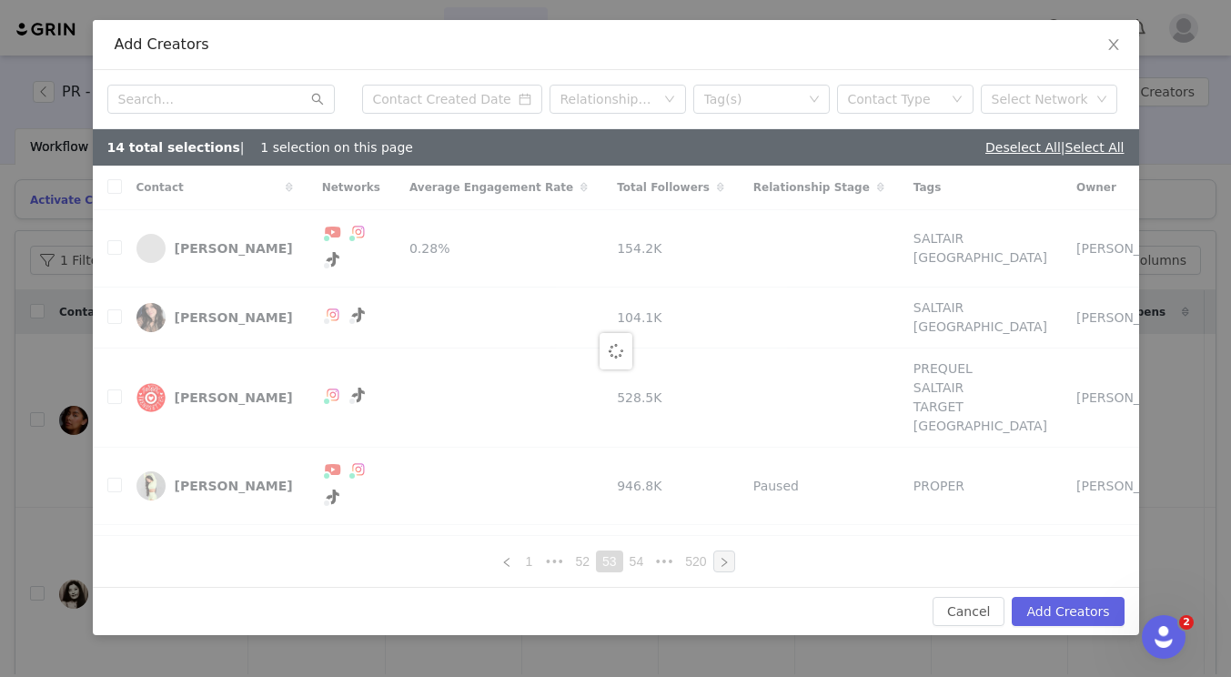
checkbox input "false"
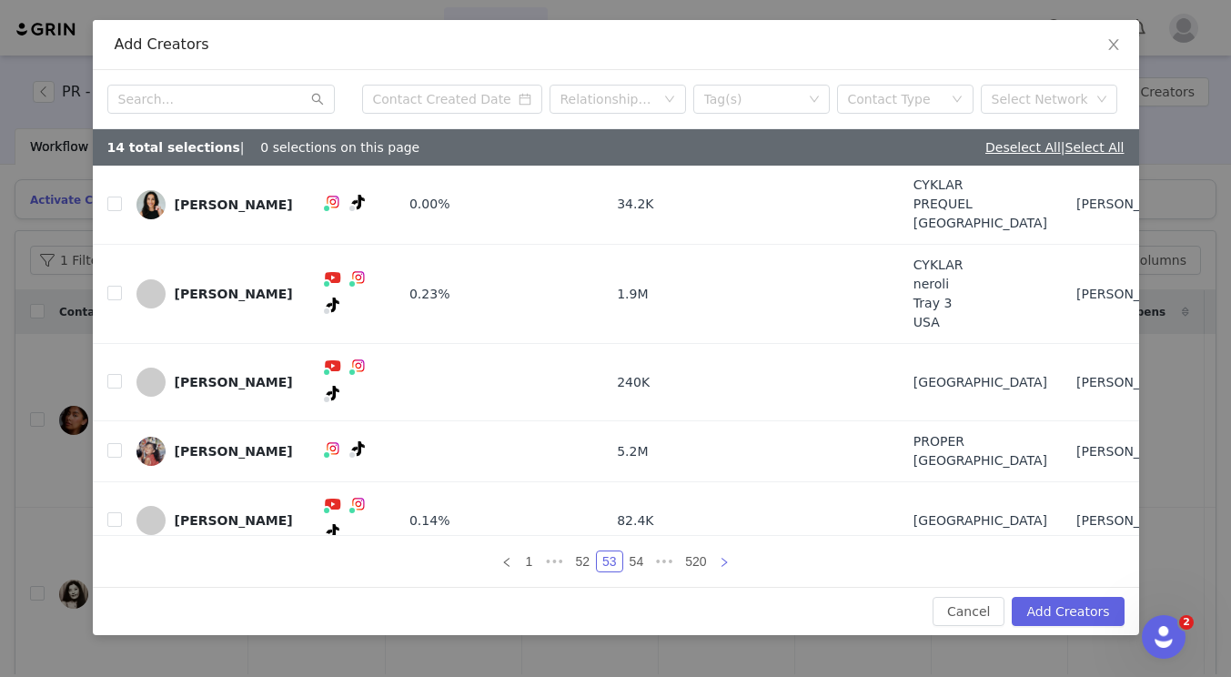
scroll to position [202, 0]
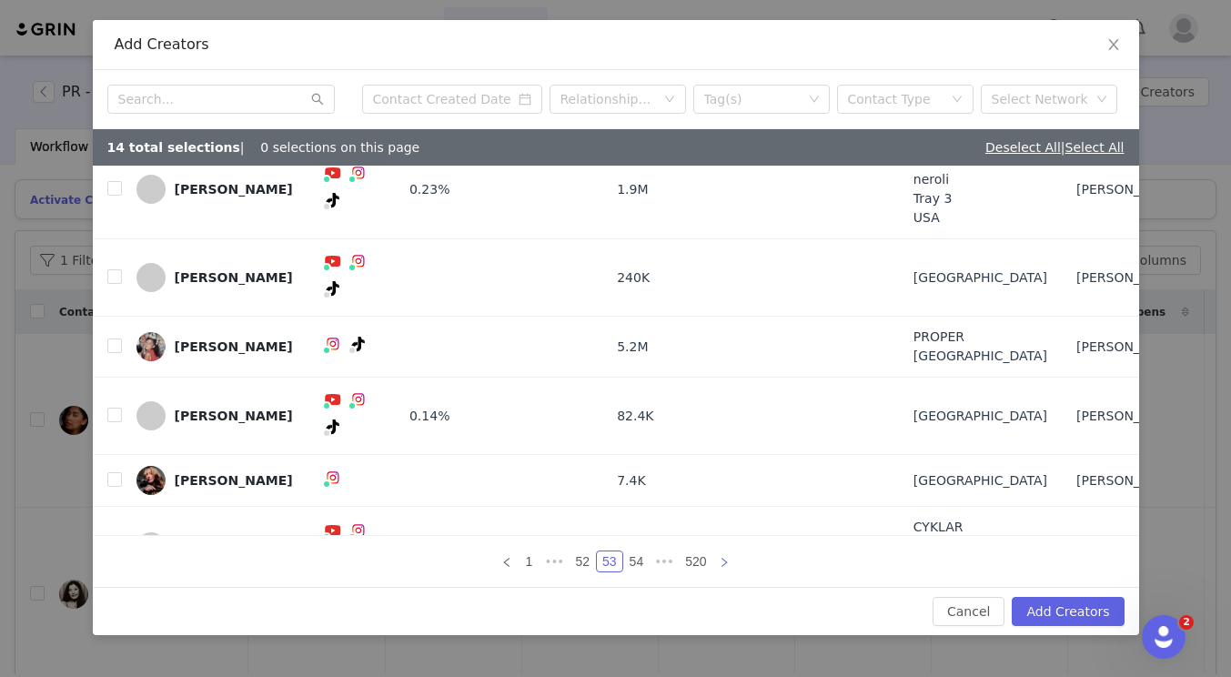
click at [723, 562] on icon "icon: right" at bounding box center [724, 562] width 11 height 11
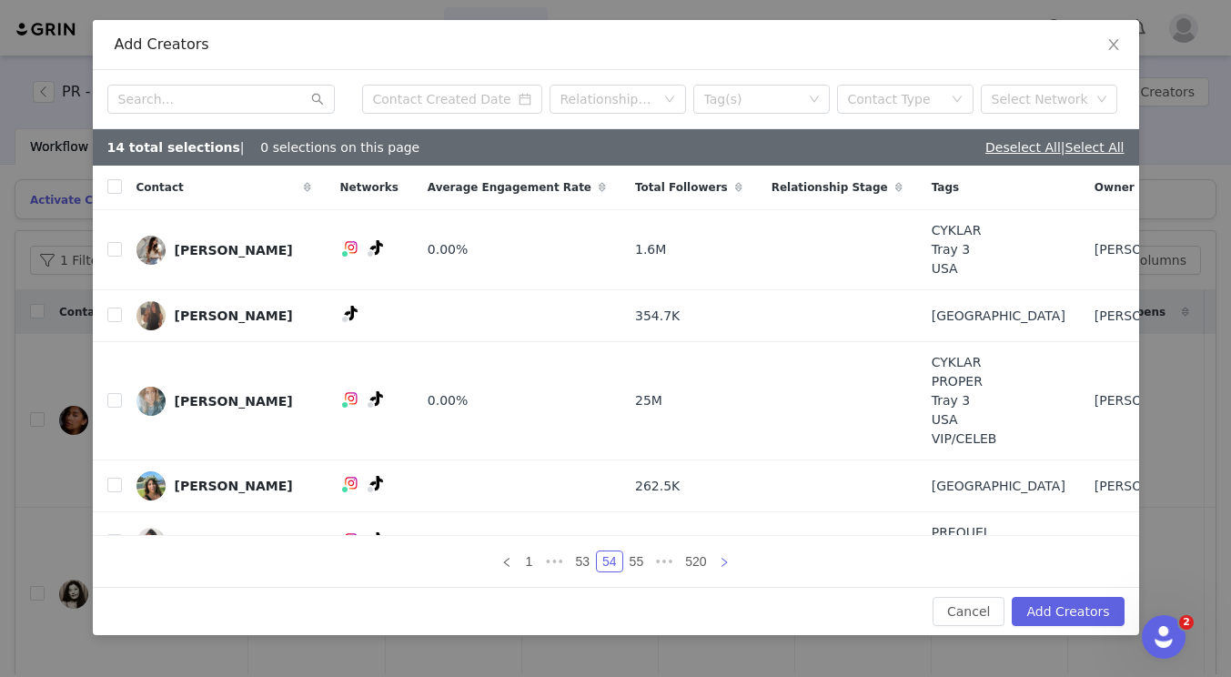
scroll to position [278, 0]
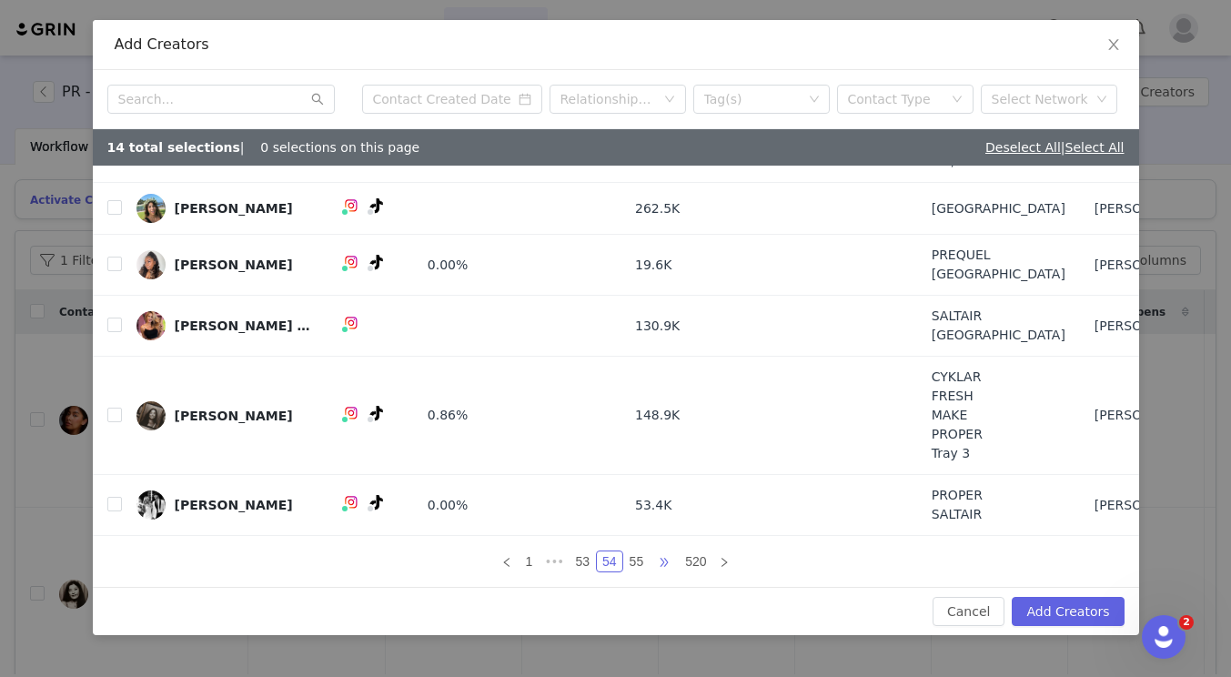
click at [663, 564] on span "•••" at bounding box center [664, 562] width 29 height 22
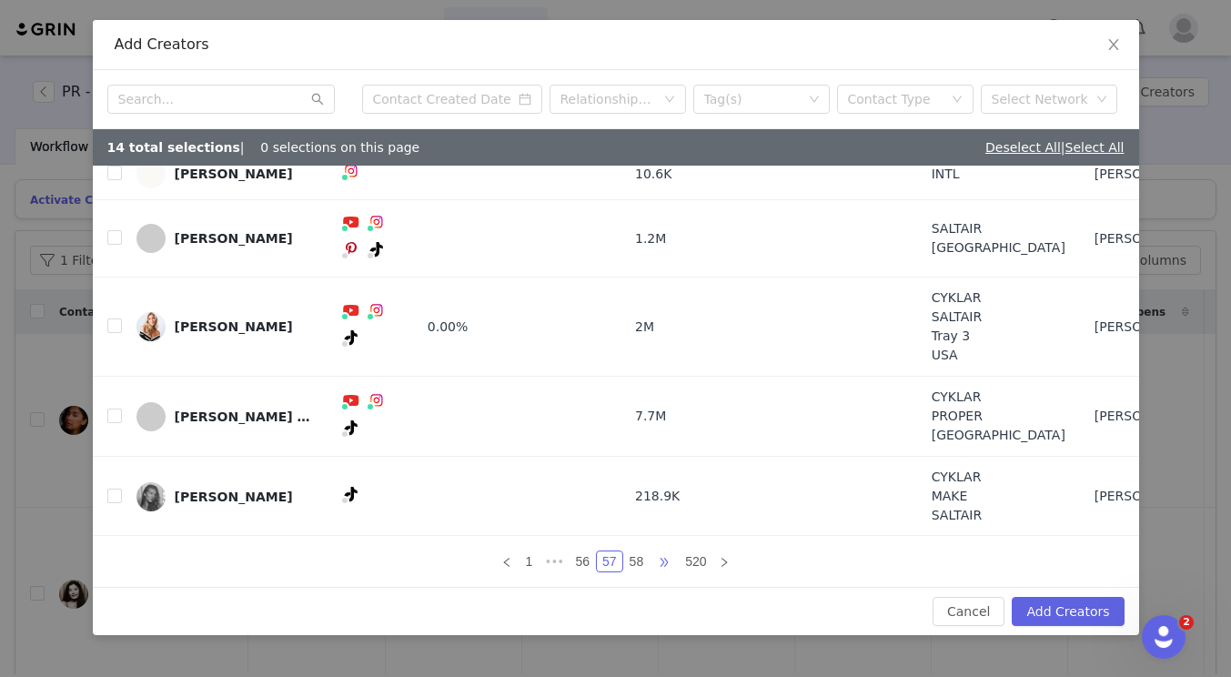
scroll to position [230, 0]
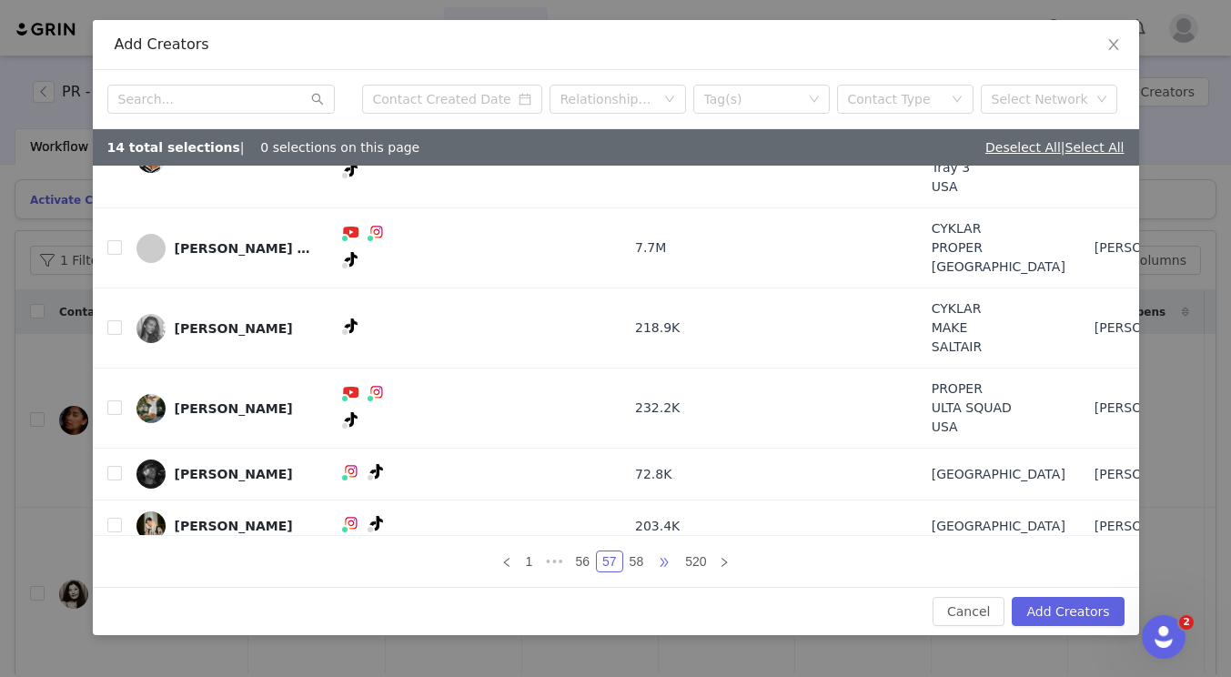
click at [664, 563] on span "•••" at bounding box center [664, 562] width 29 height 22
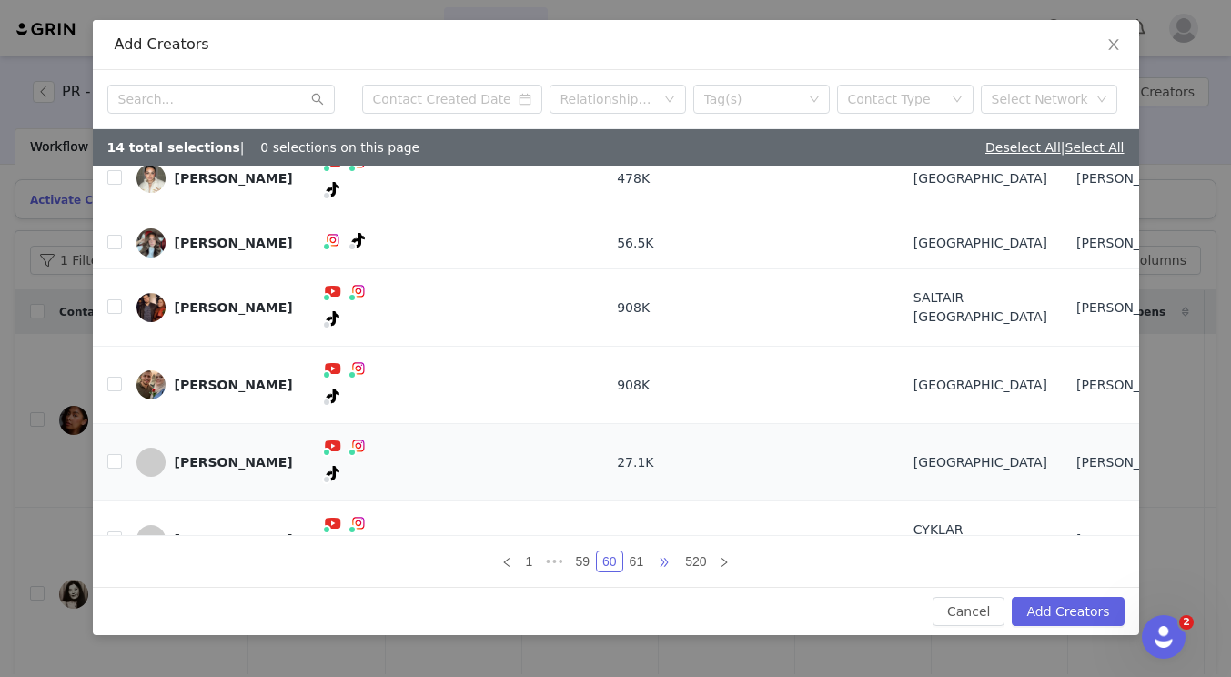
scroll to position [145, 0]
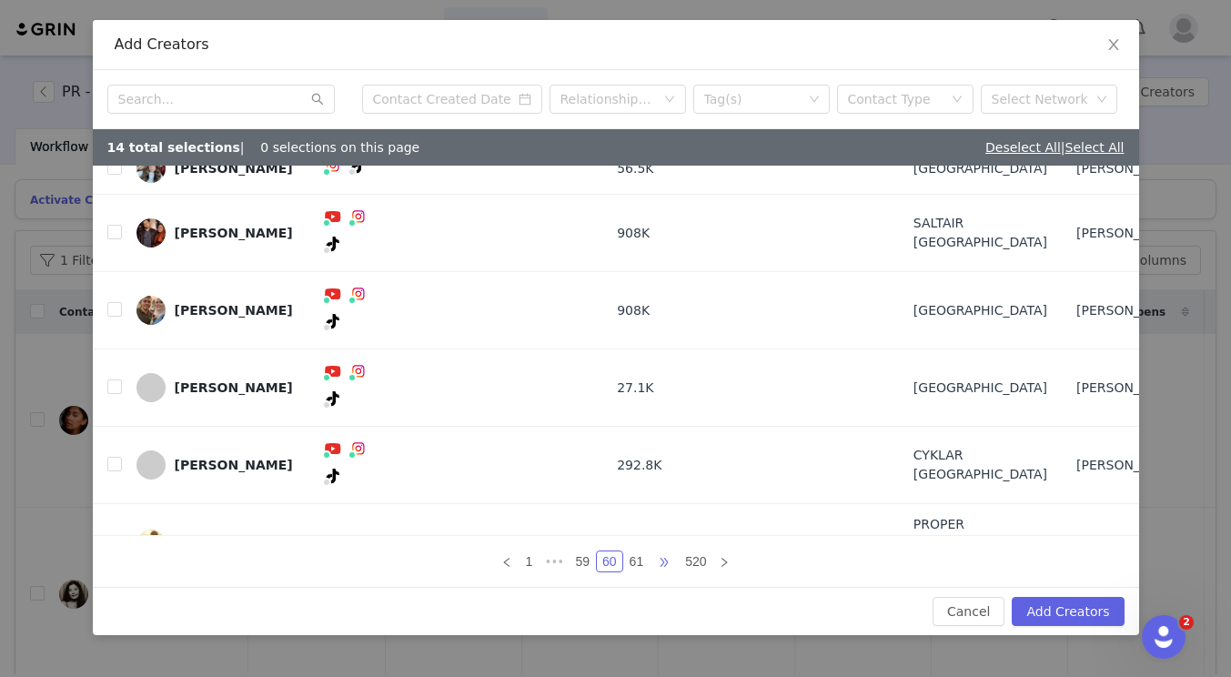
click at [667, 569] on span "•••" at bounding box center [664, 562] width 29 height 22
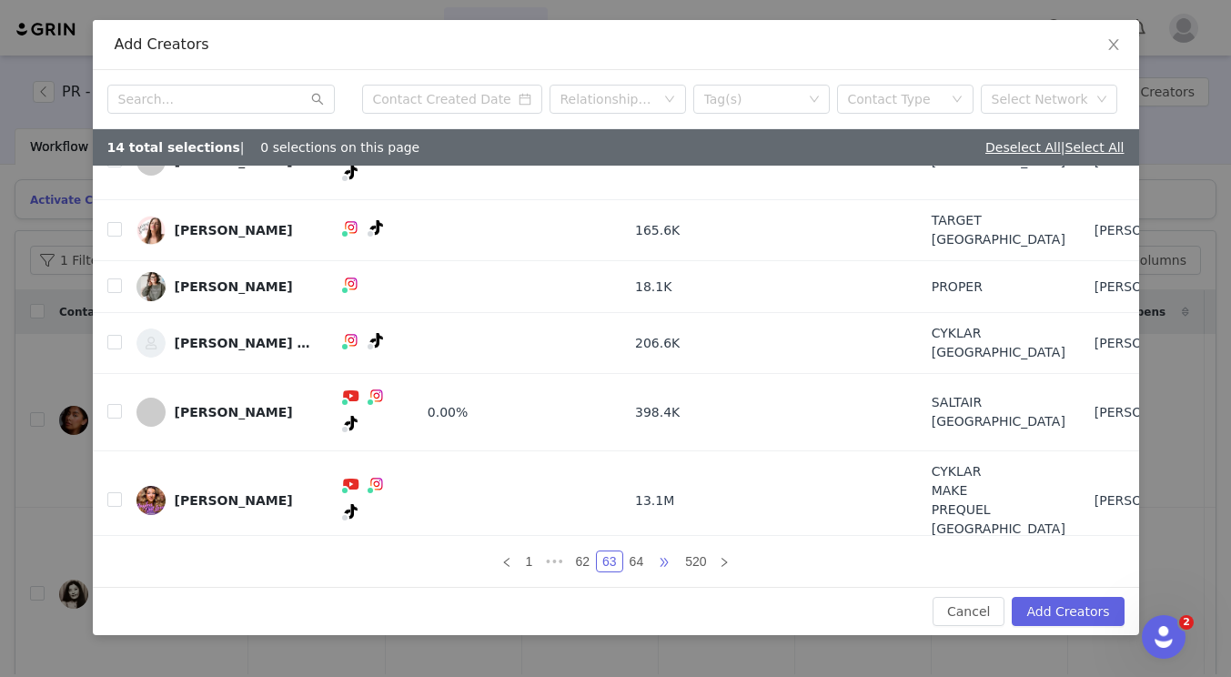
scroll to position [192, 0]
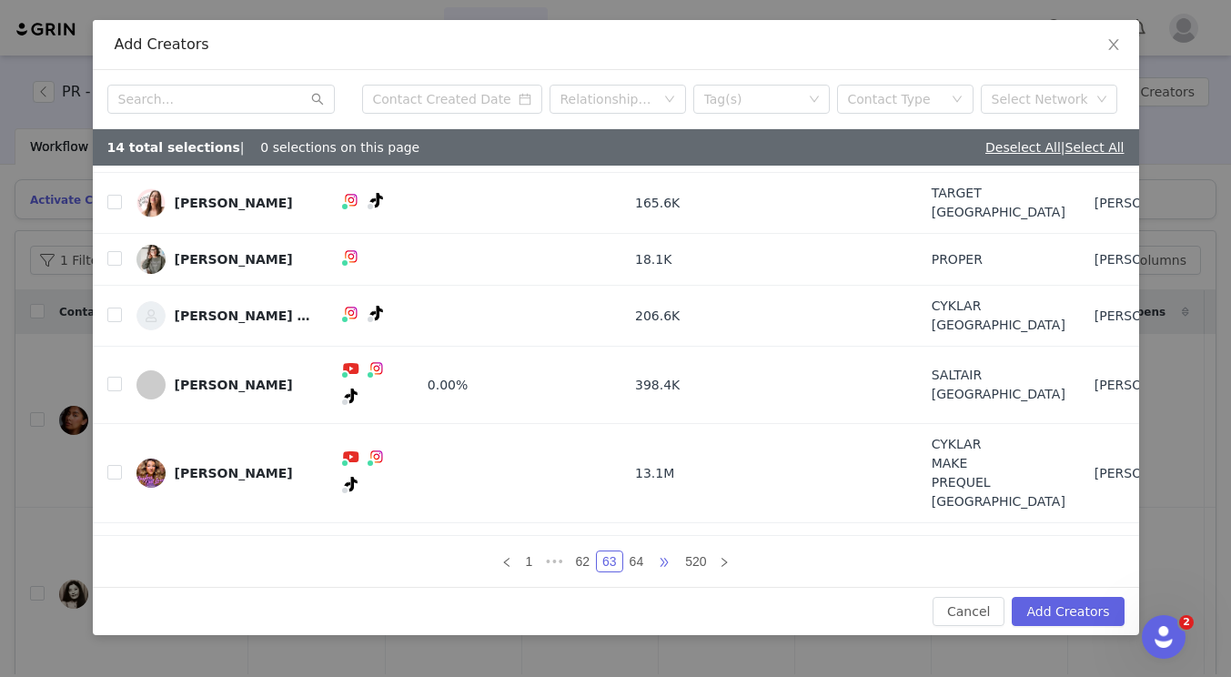
click at [668, 562] on span "•••" at bounding box center [664, 562] width 29 height 22
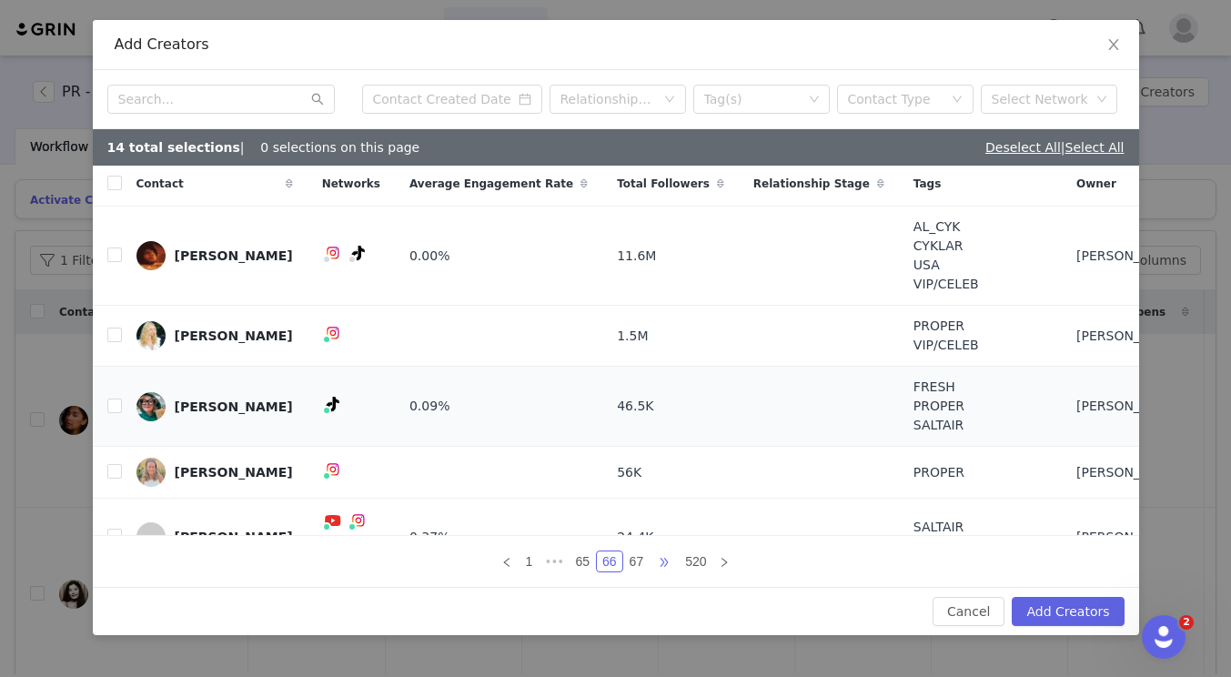
scroll to position [201, 0]
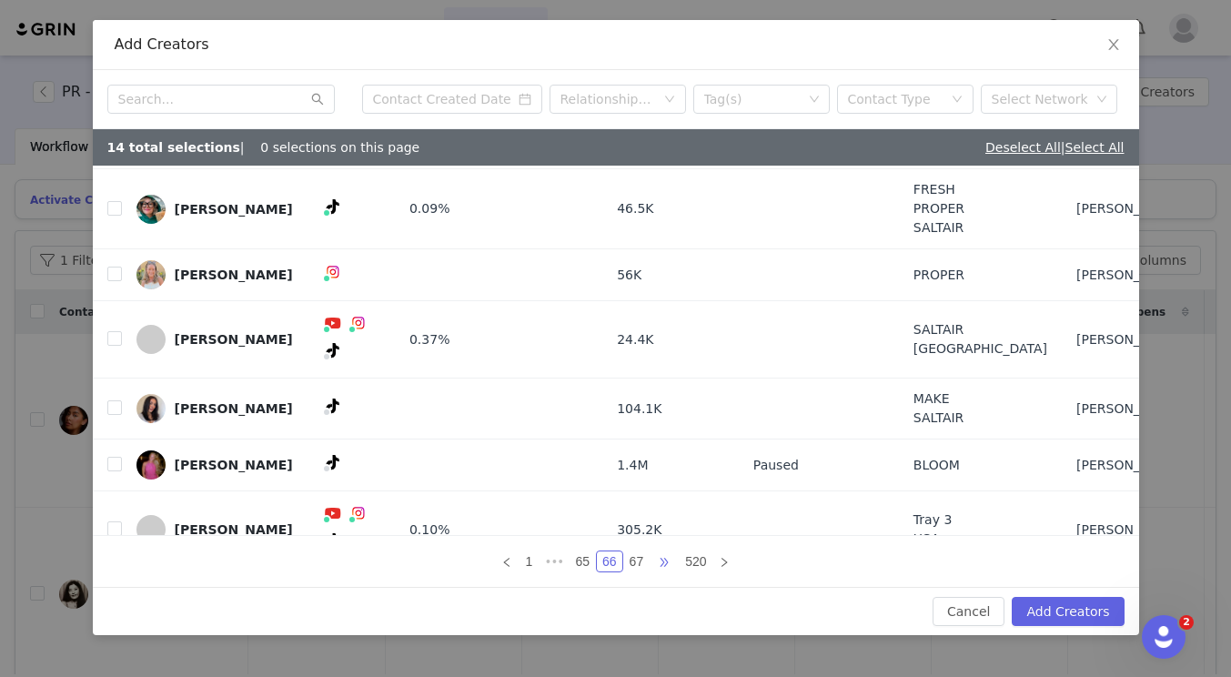
click at [661, 569] on span "•••" at bounding box center [664, 562] width 29 height 22
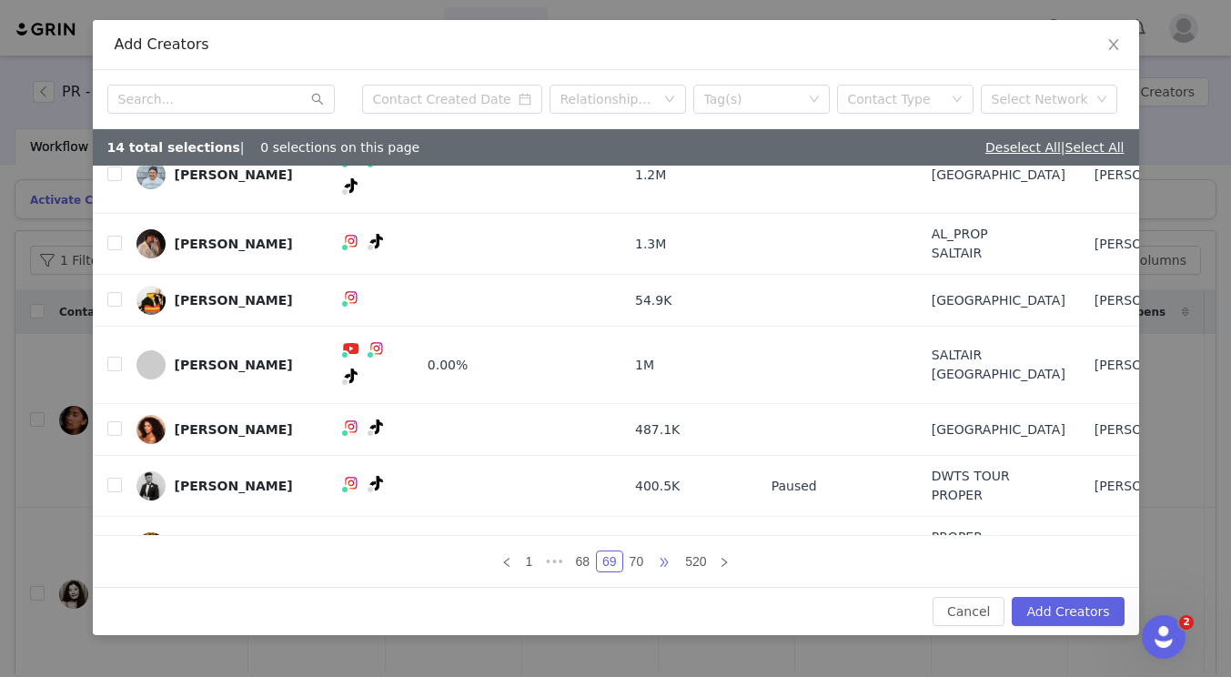
scroll to position [154, 0]
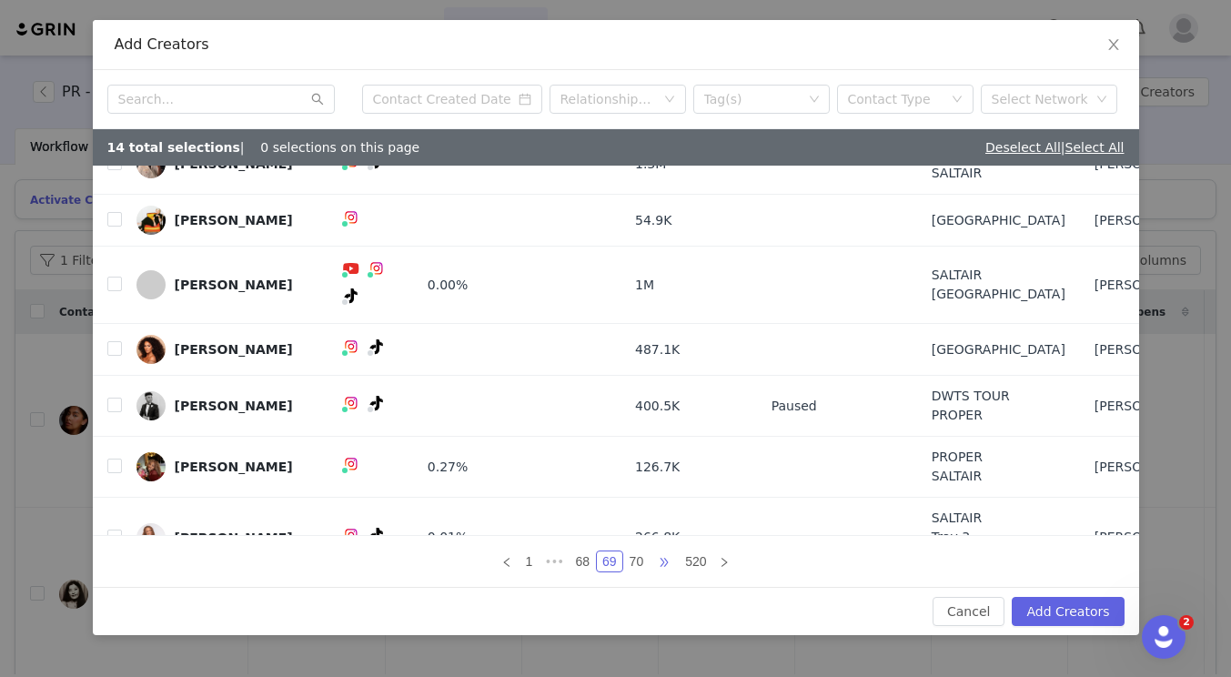
click at [668, 565] on span "•••" at bounding box center [664, 562] width 29 height 22
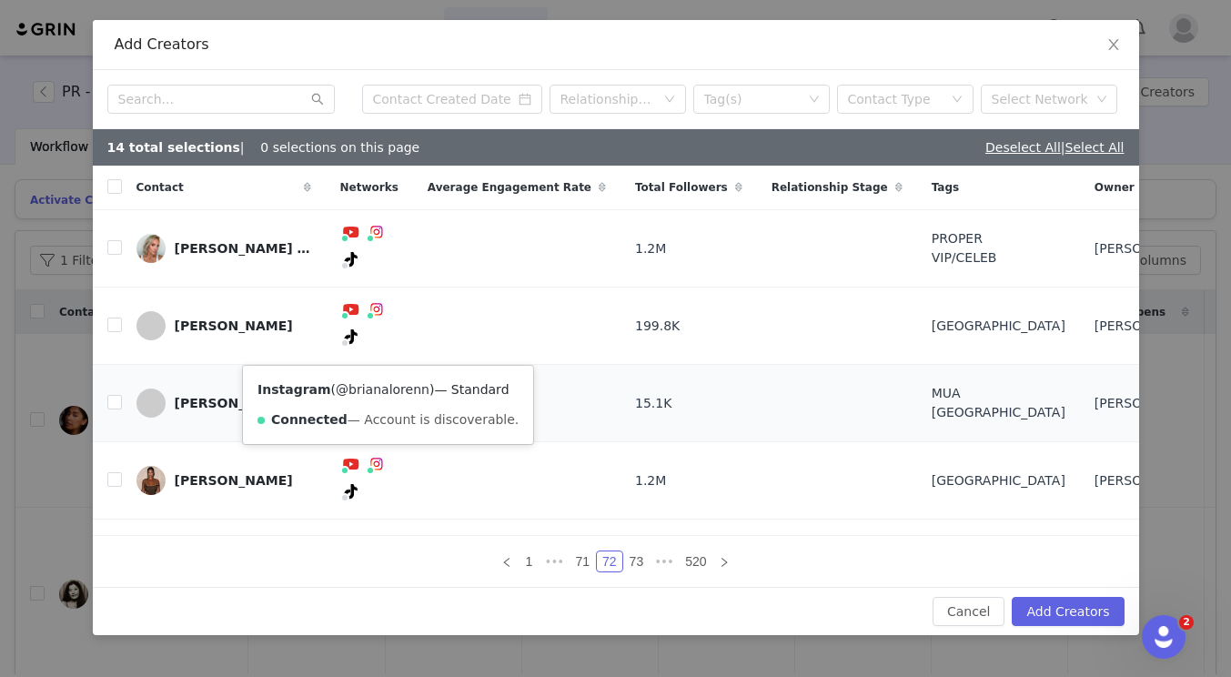
click at [380, 388] on link "@brianalorenn" at bounding box center [383, 389] width 94 height 15
click at [110, 395] on input "checkbox" at bounding box center [114, 402] width 15 height 15
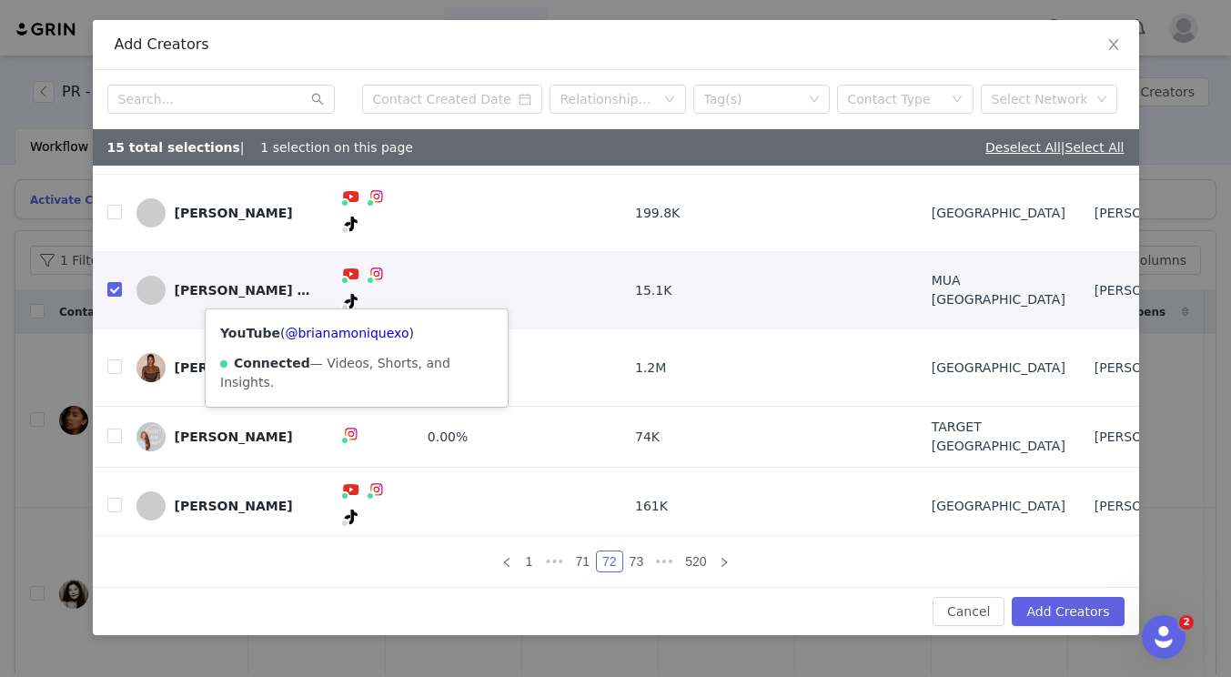
scroll to position [135, 0]
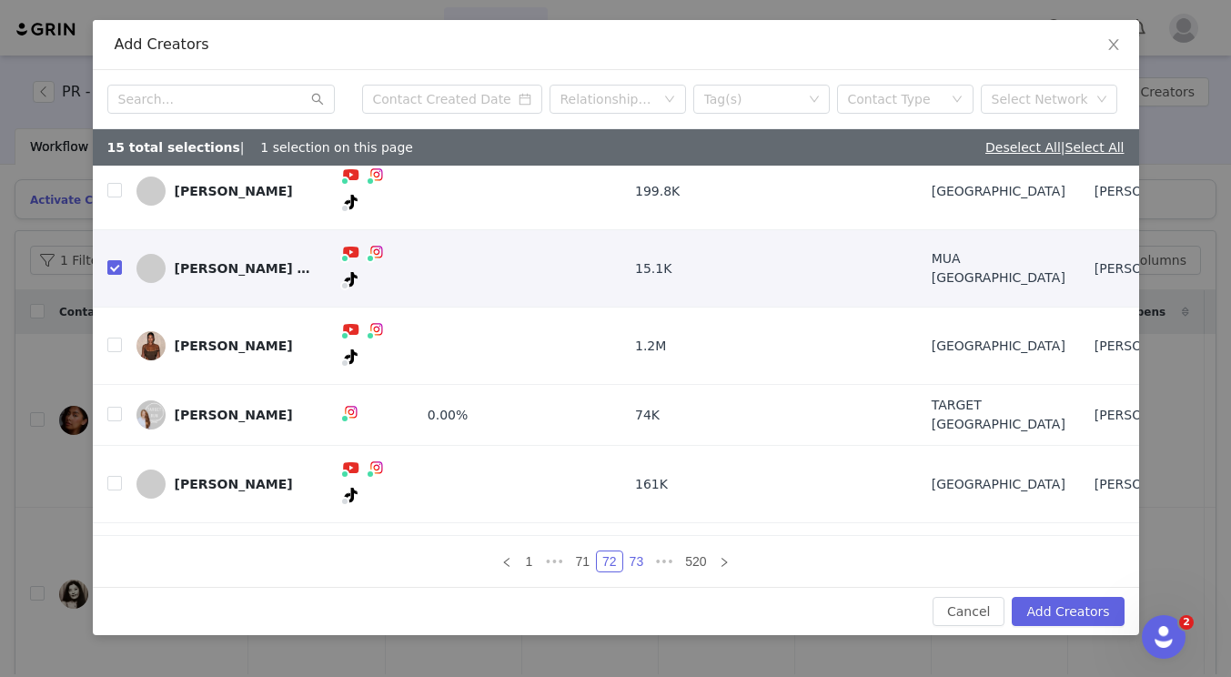
click at [632, 562] on link "73" at bounding box center [636, 562] width 25 height 20
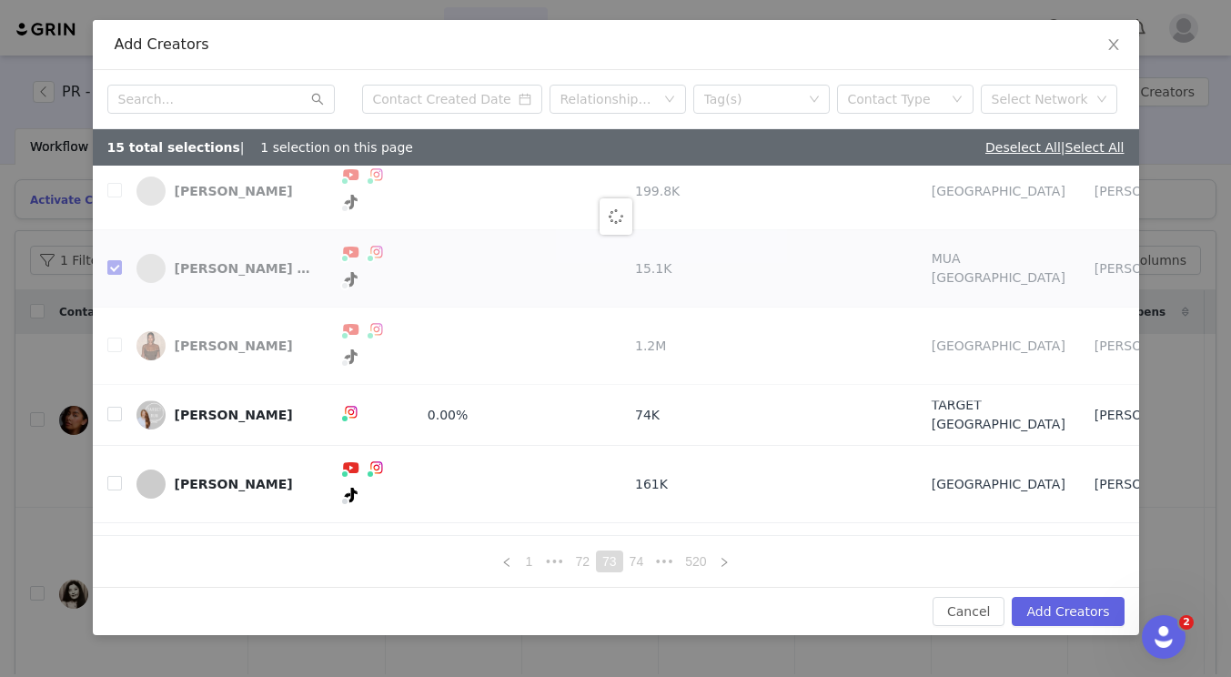
scroll to position [0, 0]
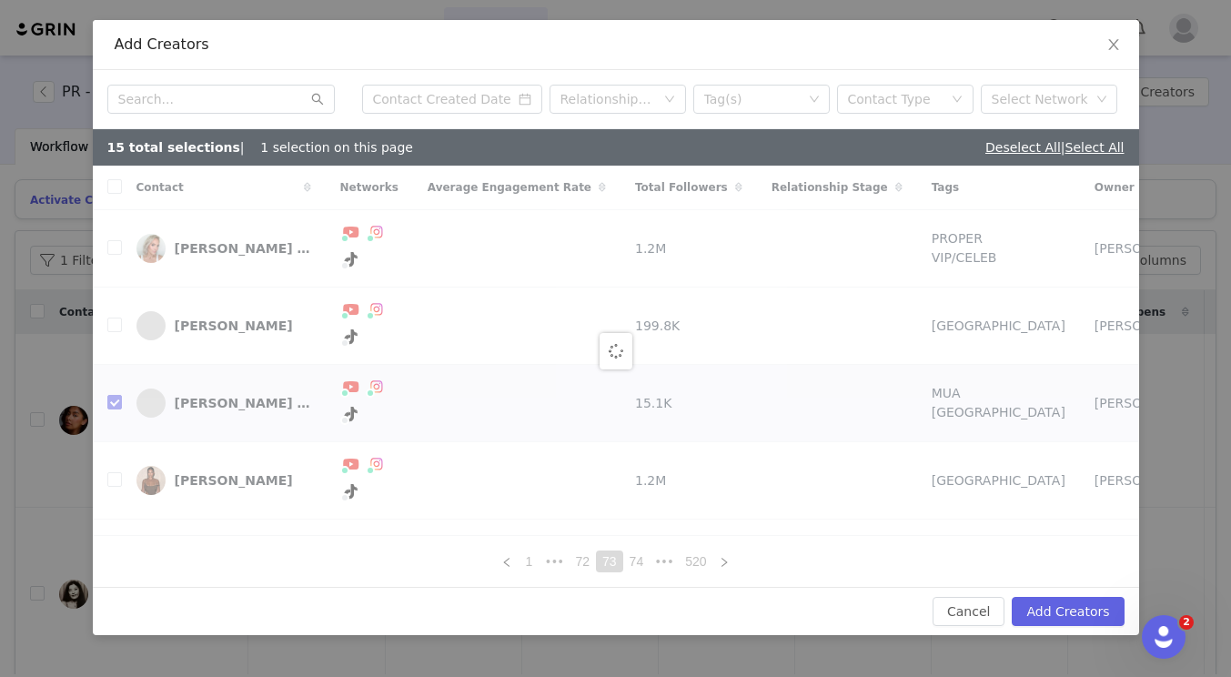
checkbox input "false"
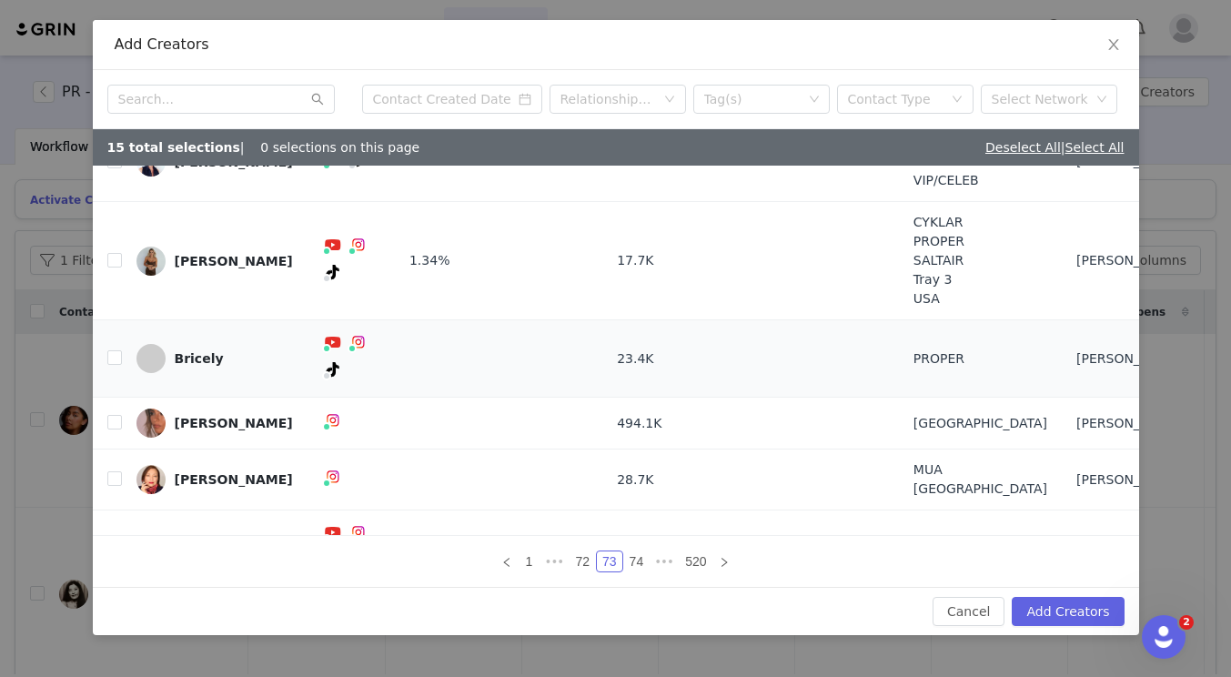
scroll to position [249, 0]
click at [640, 553] on link "74" at bounding box center [636, 562] width 25 height 20
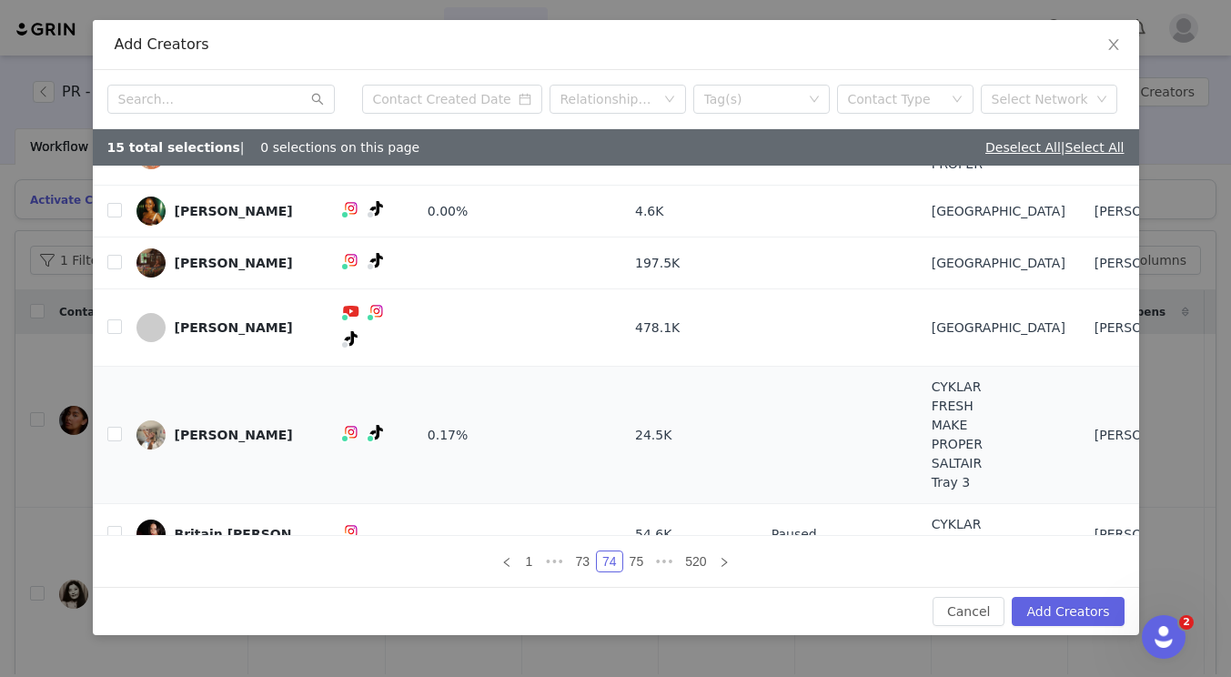
scroll to position [221, 0]
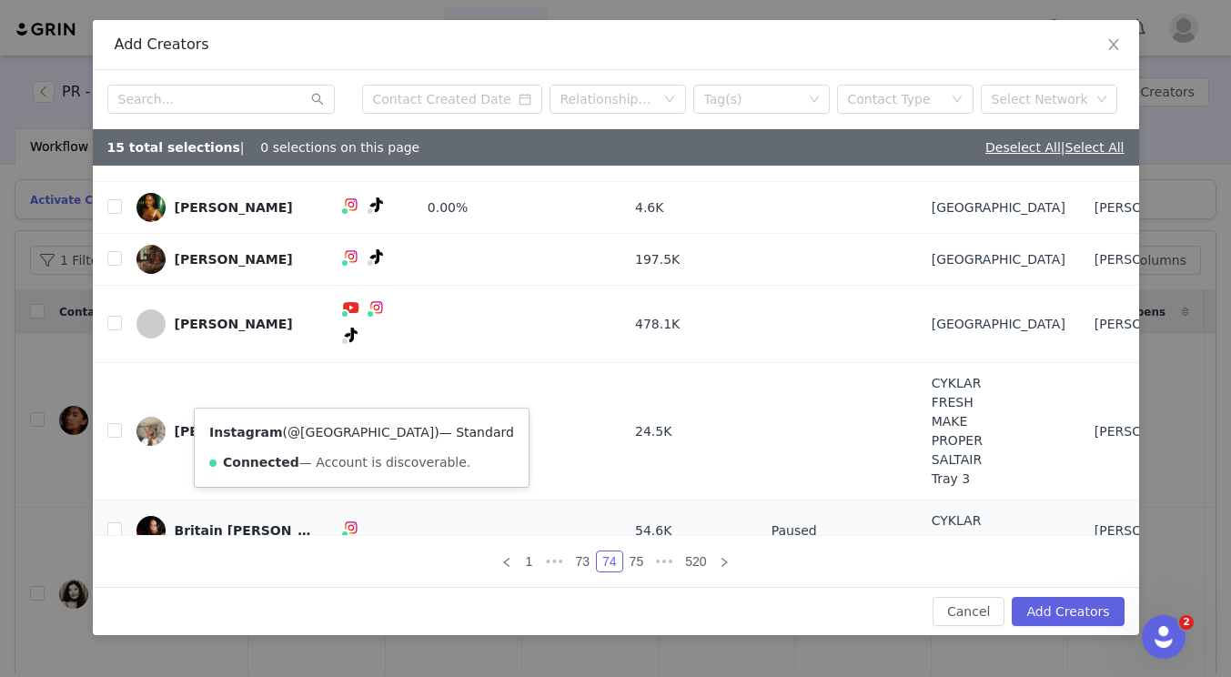
click at [339, 430] on link "@[GEOGRAPHIC_DATA]" at bounding box center [361, 432] width 147 height 15
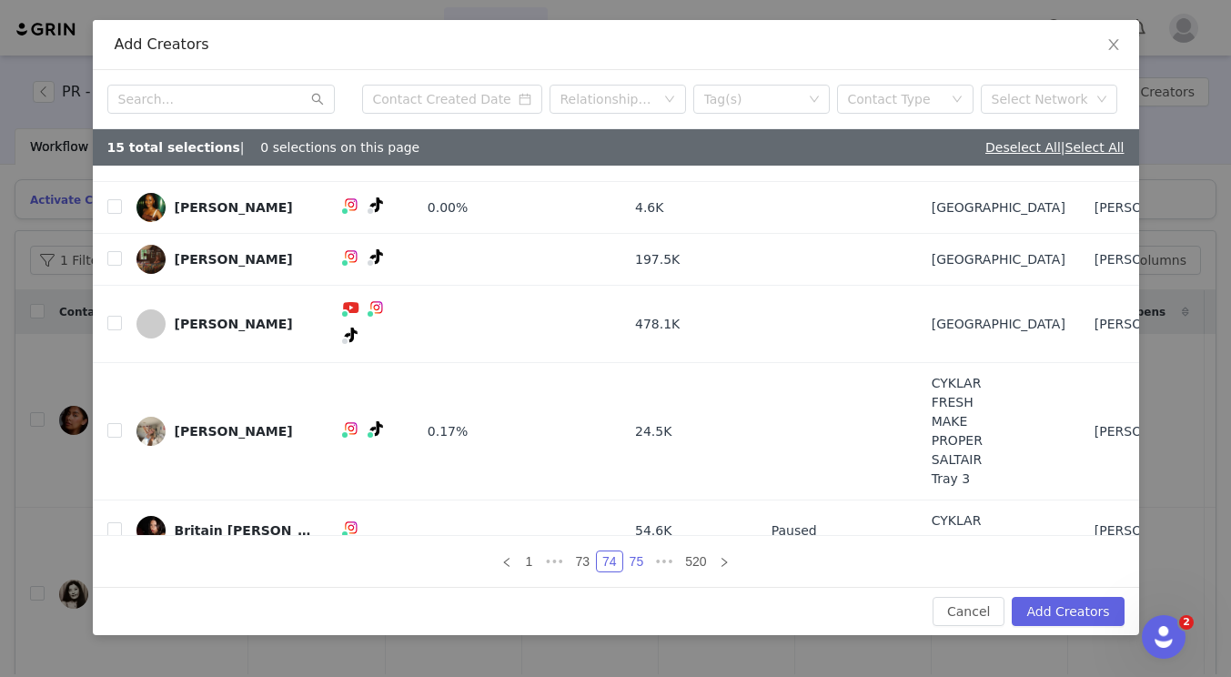
click at [638, 556] on link "75" at bounding box center [636, 562] width 25 height 20
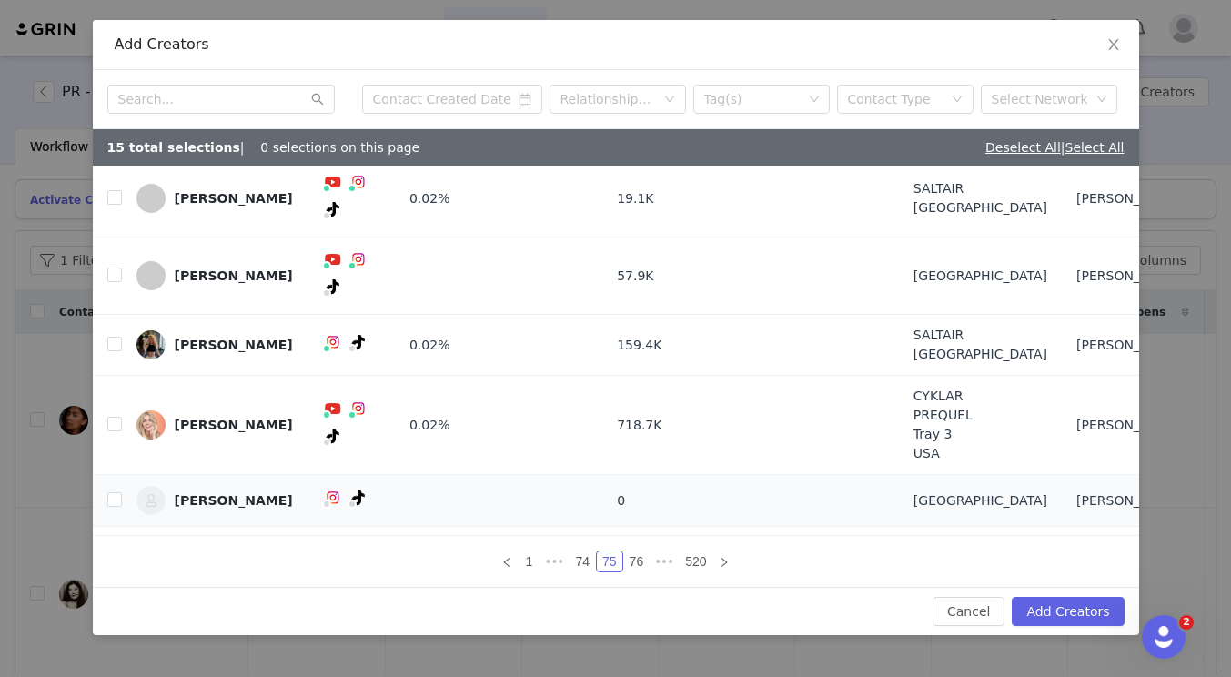
scroll to position [173, 0]
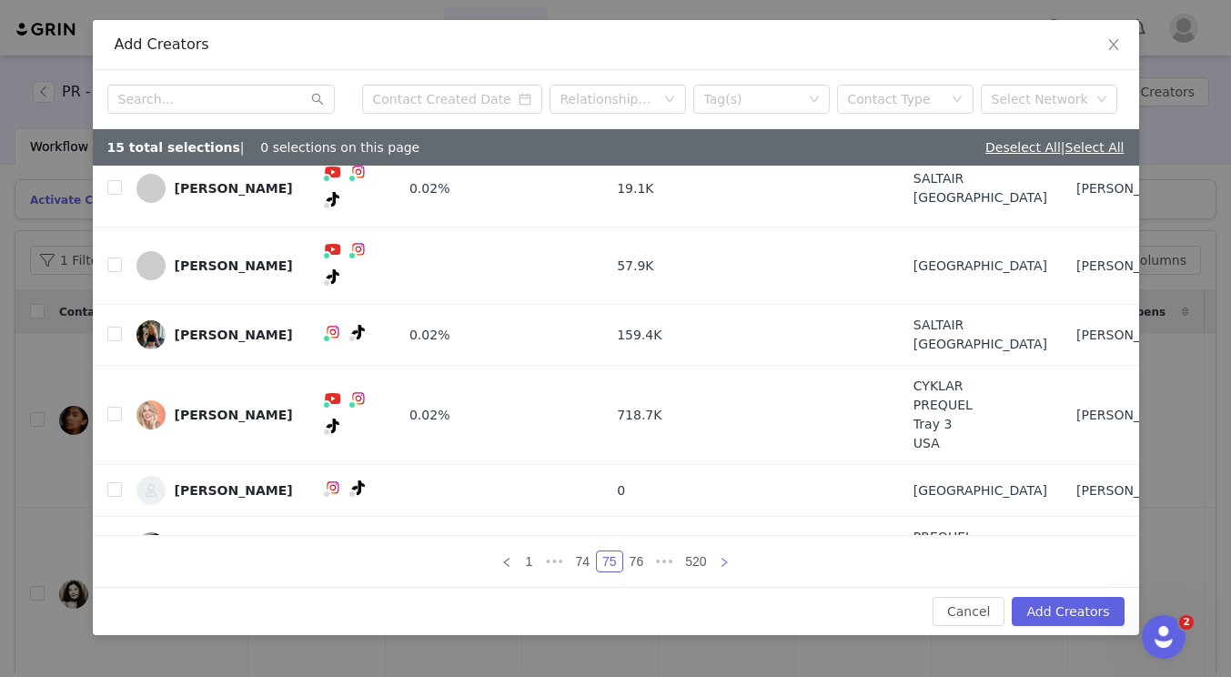
click at [716, 562] on link at bounding box center [725, 562] width 22 height 22
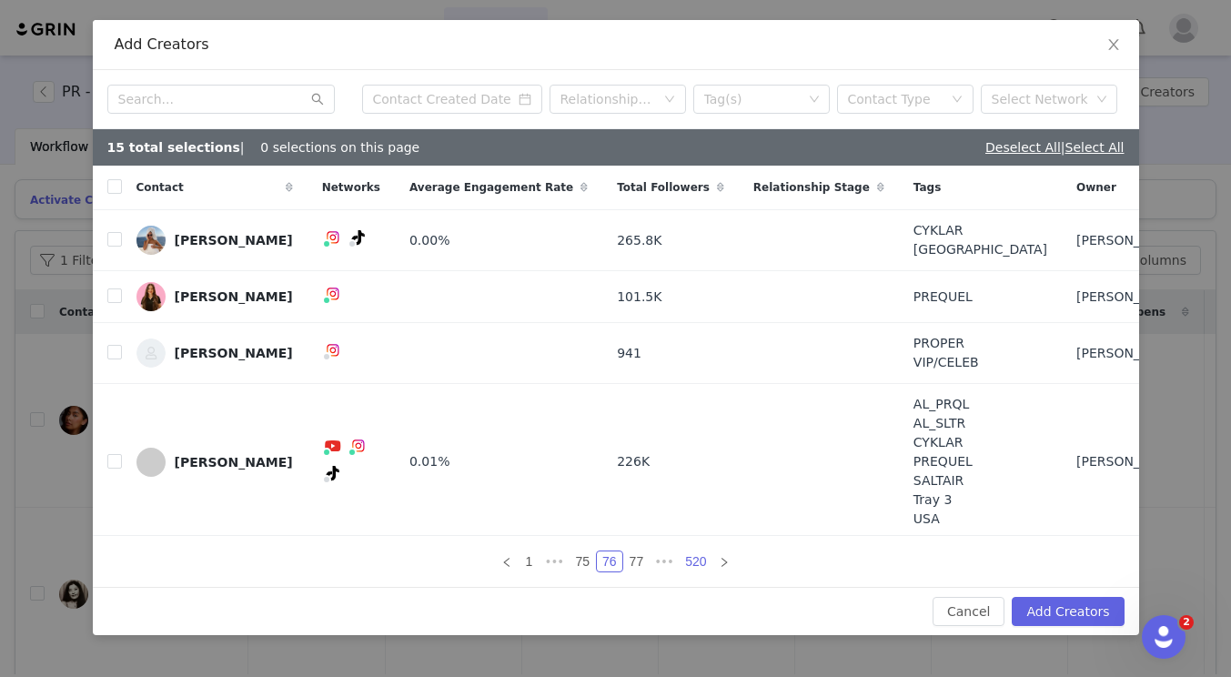
click at [699, 560] on link "520" at bounding box center [696, 562] width 32 height 20
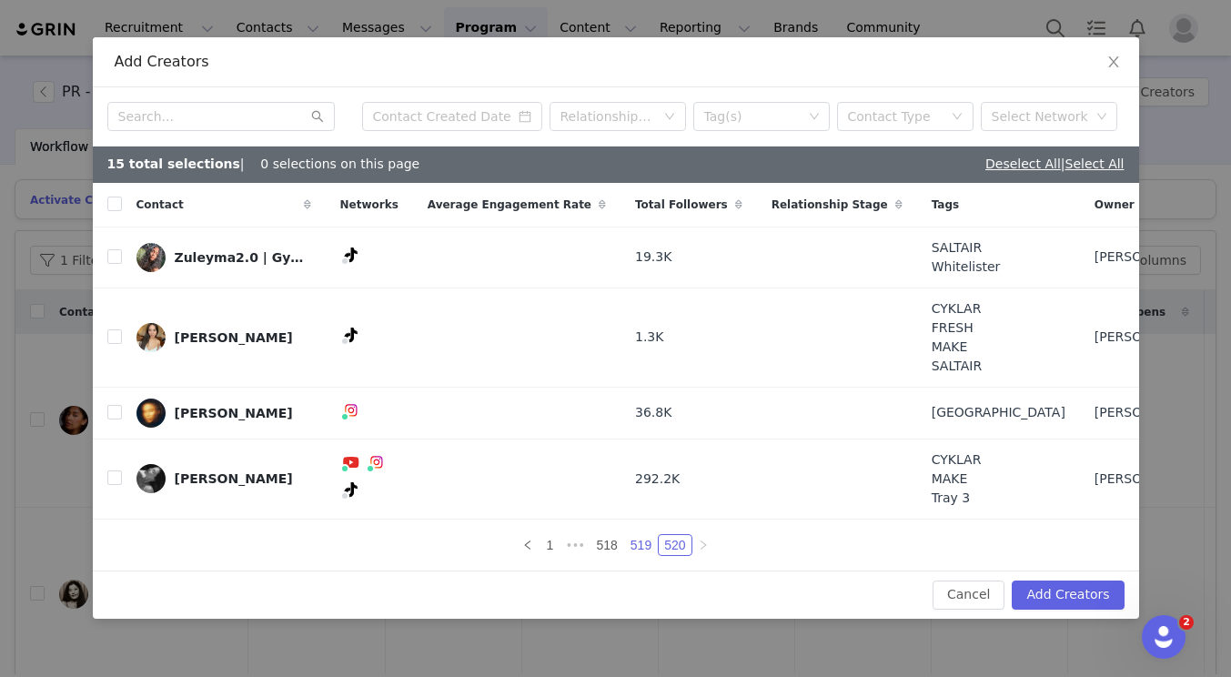
click at [643, 536] on link "519" at bounding box center [641, 545] width 32 height 20
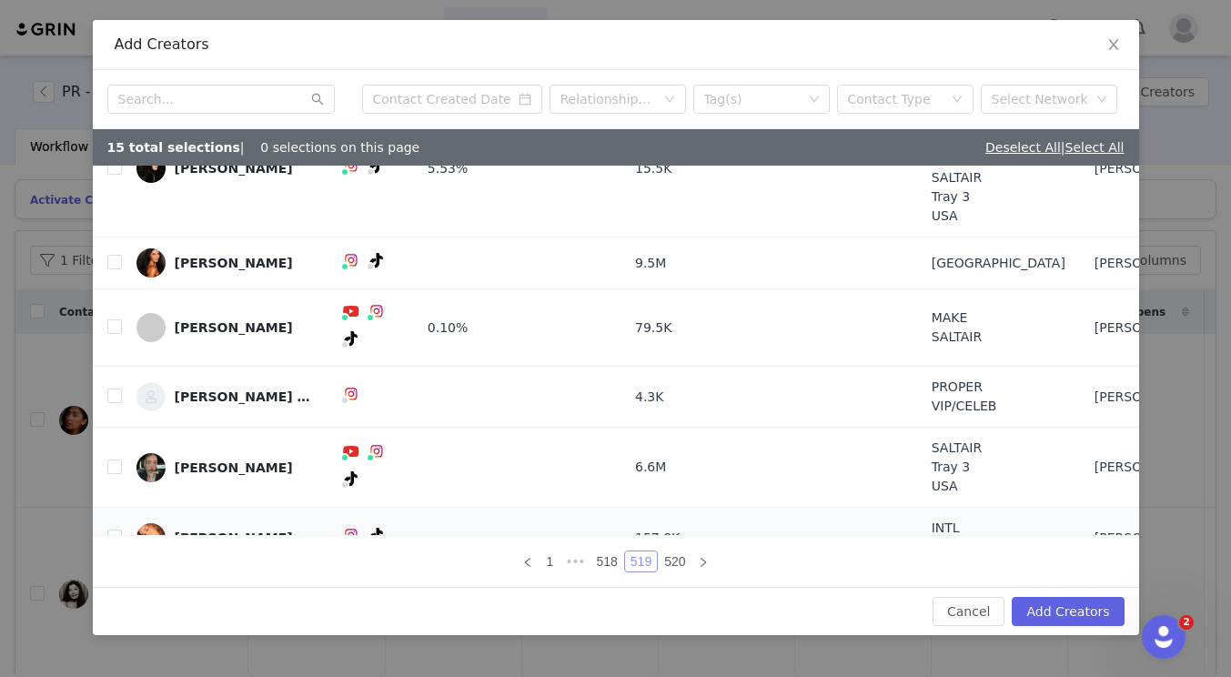
scroll to position [268, 0]
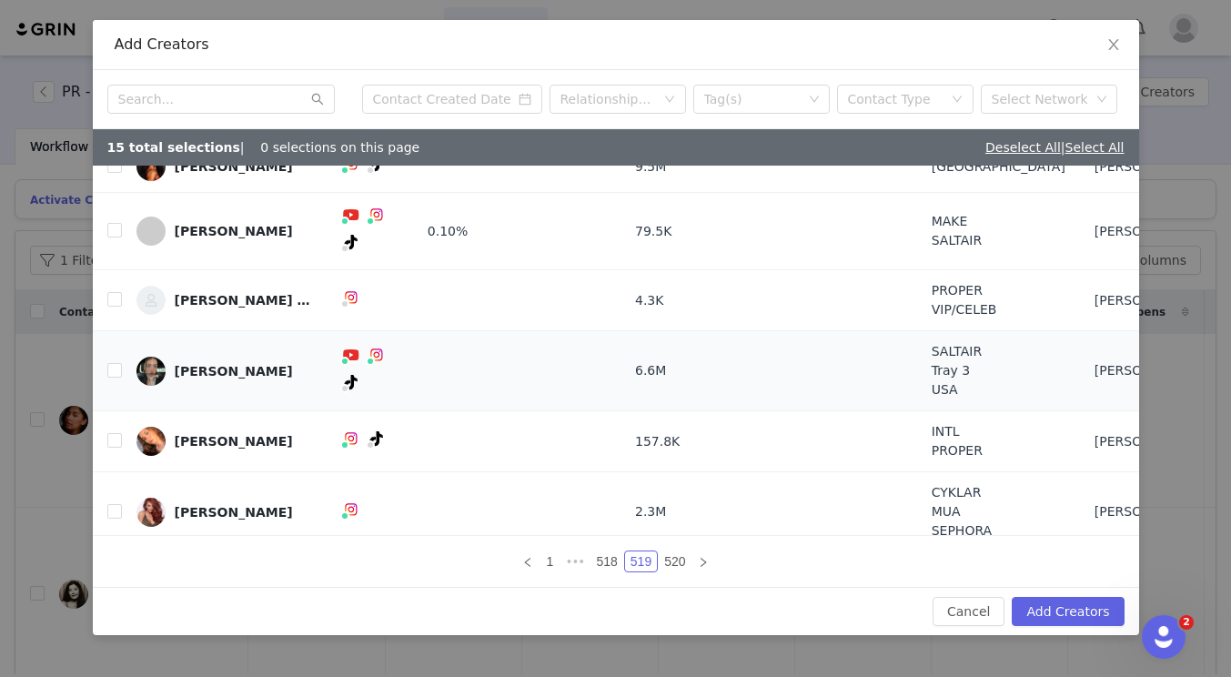
click at [105, 351] on td at bounding box center [107, 371] width 29 height 80
click at [122, 351] on td "[PERSON_NAME]" at bounding box center [224, 371] width 204 height 80
click at [116, 363] on input "checkbox" at bounding box center [114, 370] width 15 height 15
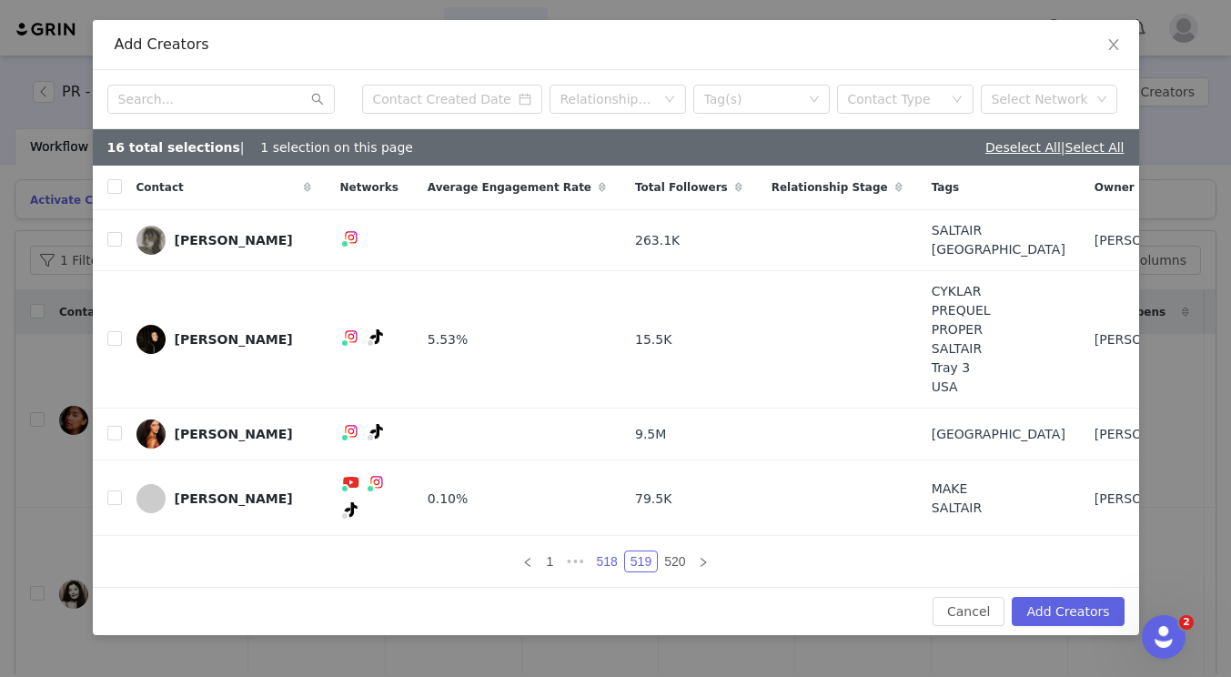
click at [608, 553] on link "518" at bounding box center [607, 562] width 32 height 20
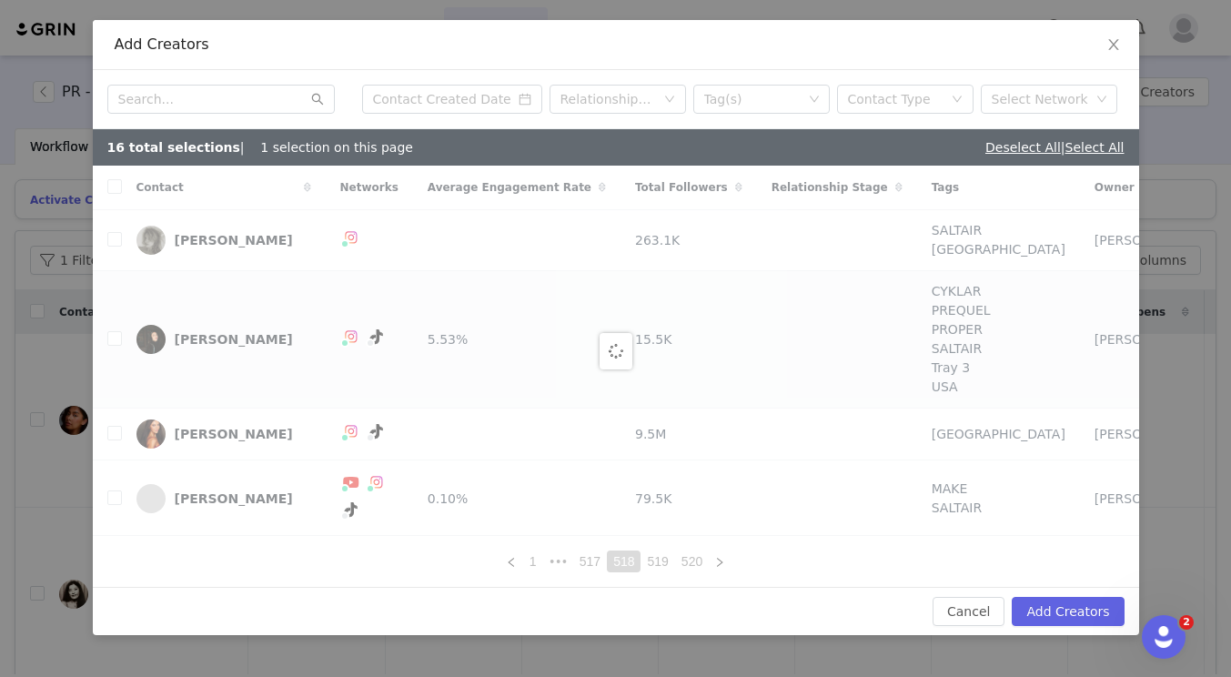
checkbox input "false"
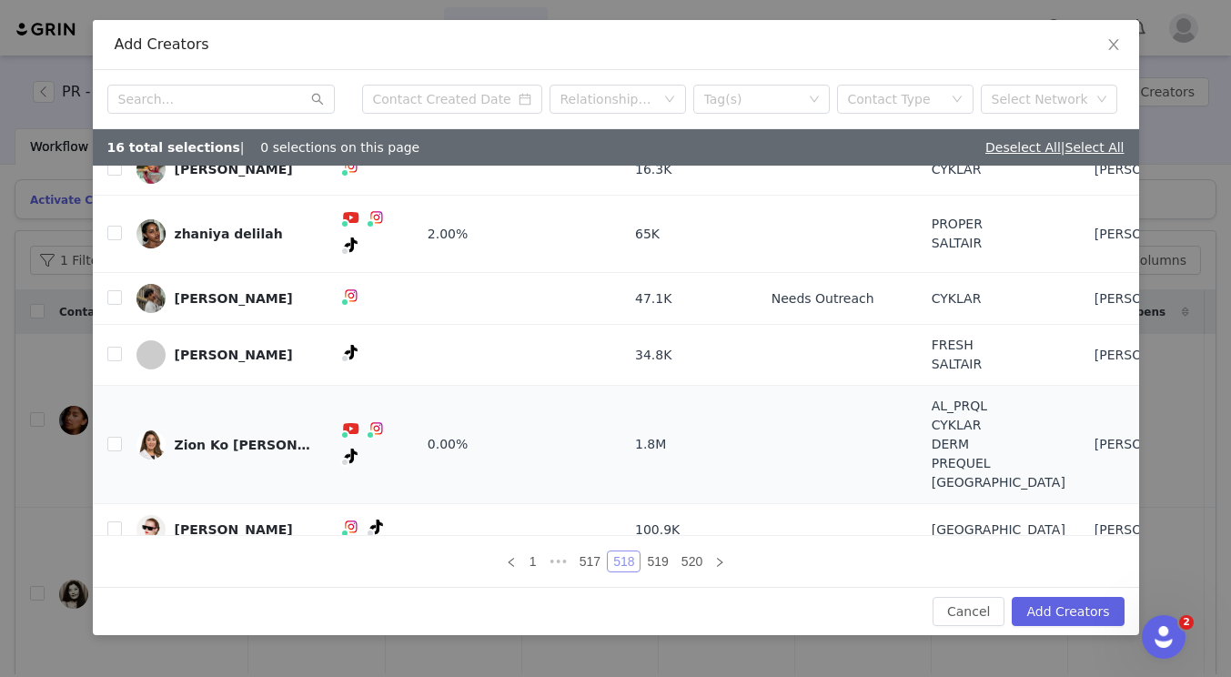
scroll to position [28, 0]
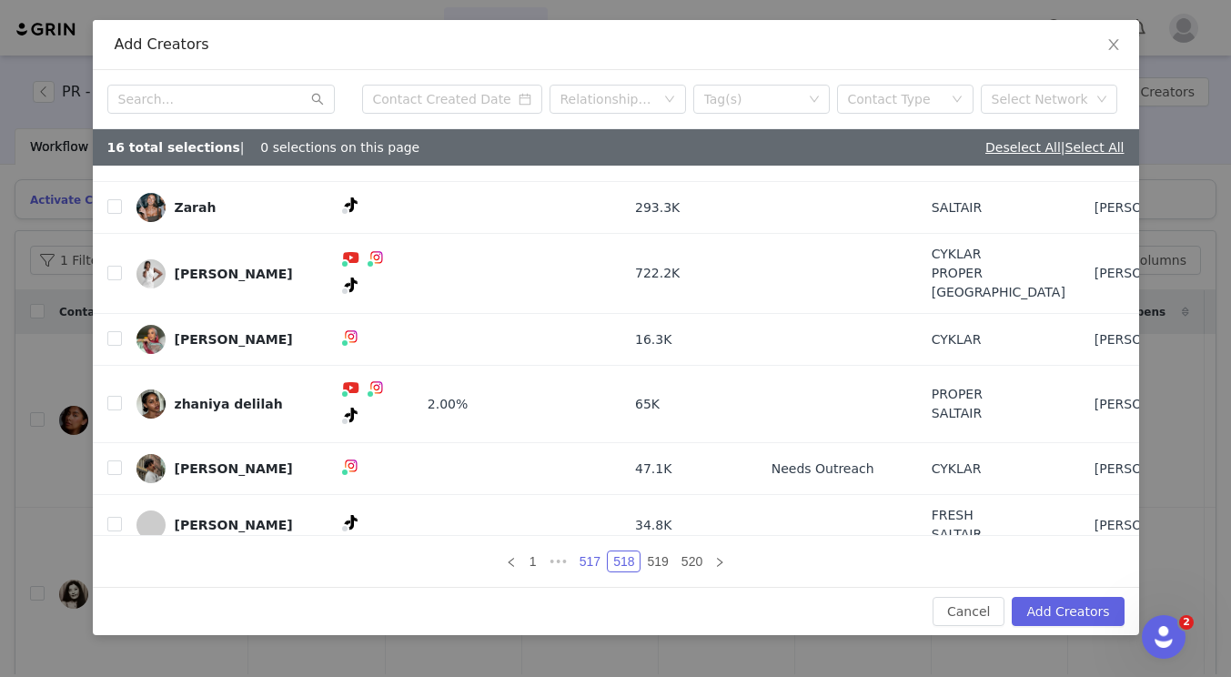
click at [599, 557] on link "517" at bounding box center [590, 562] width 32 height 20
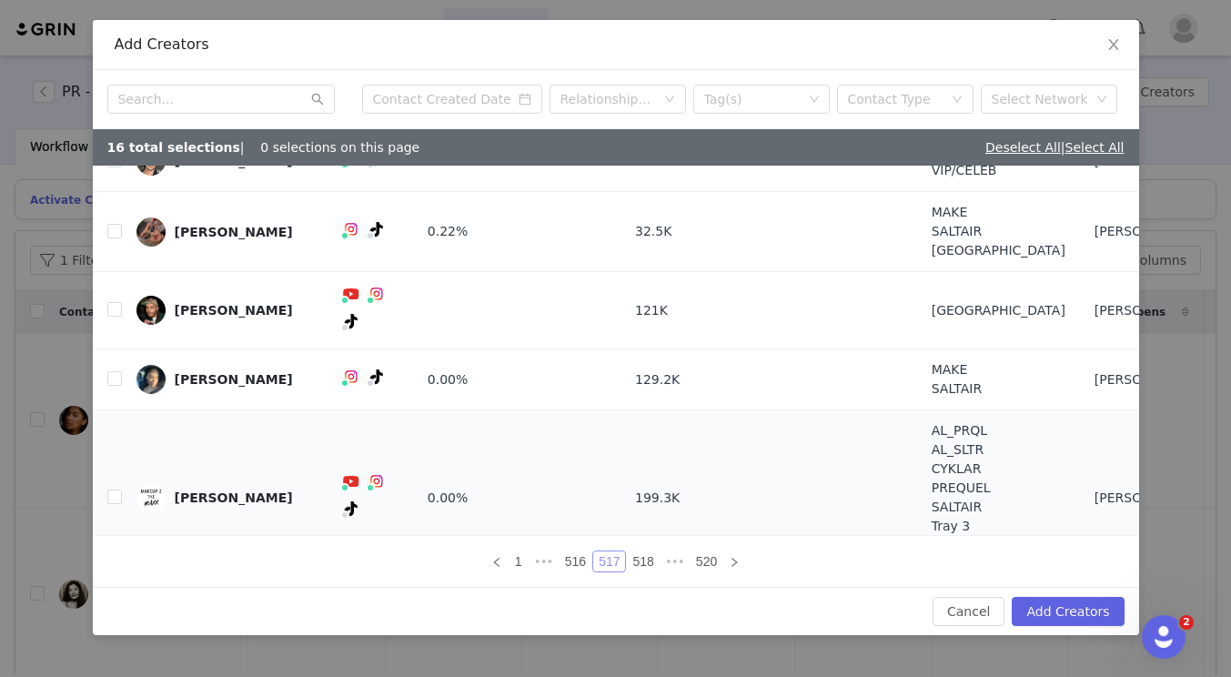
scroll to position [265, 0]
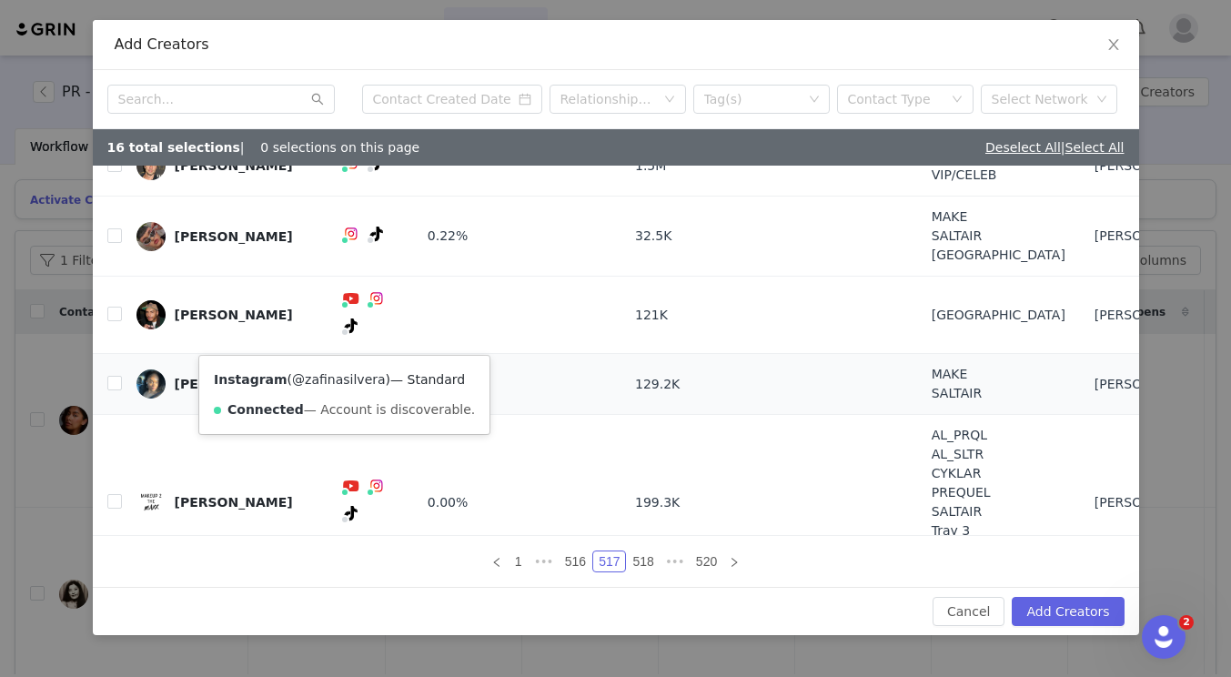
click at [341, 372] on link "@zafinasilvera" at bounding box center [339, 379] width 94 height 15
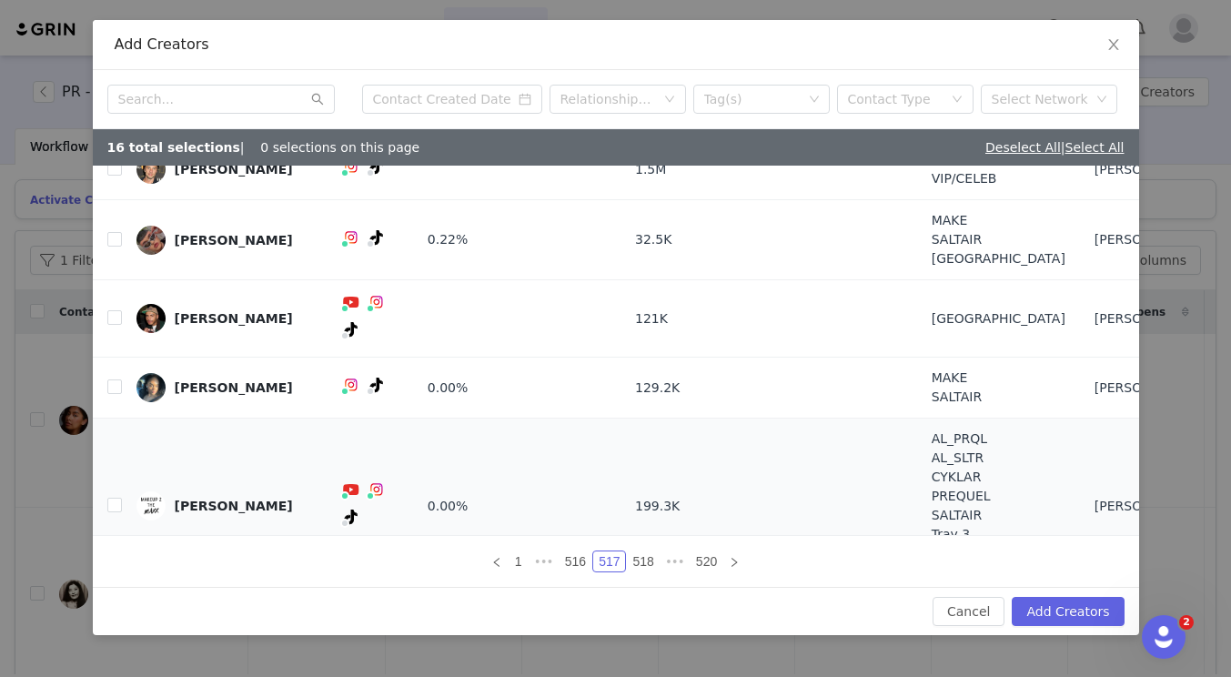
scroll to position [148, 0]
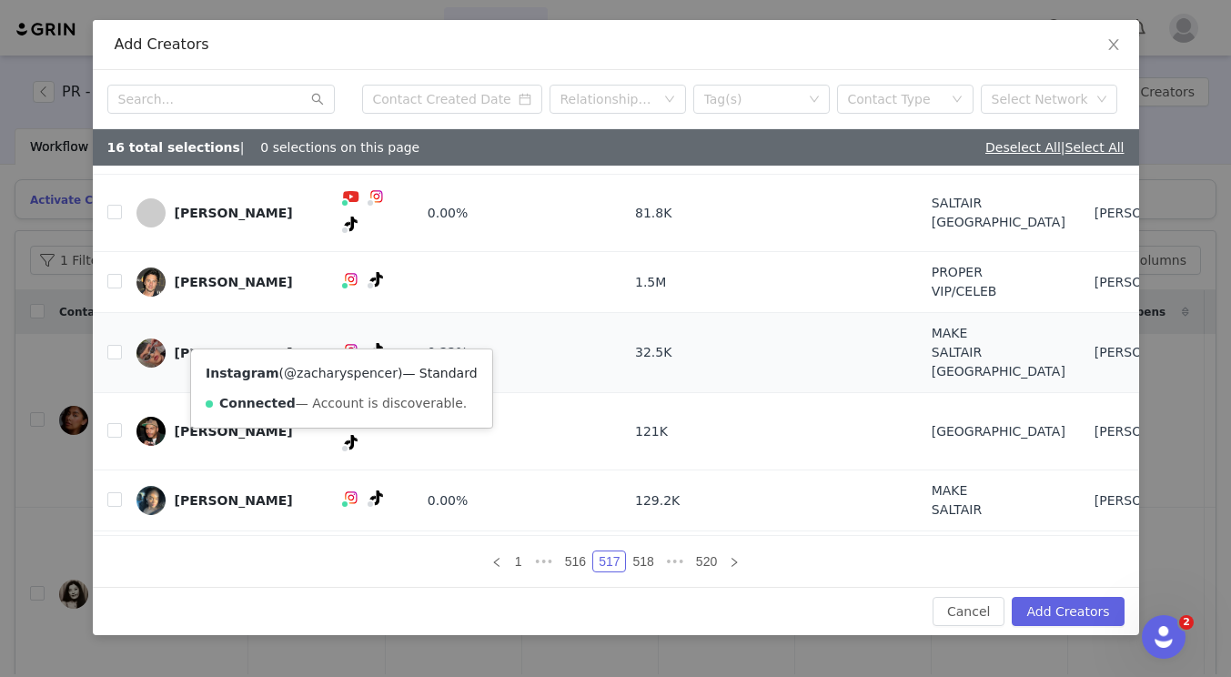
click at [347, 378] on link "@zacharyspencer" at bounding box center [341, 373] width 114 height 15
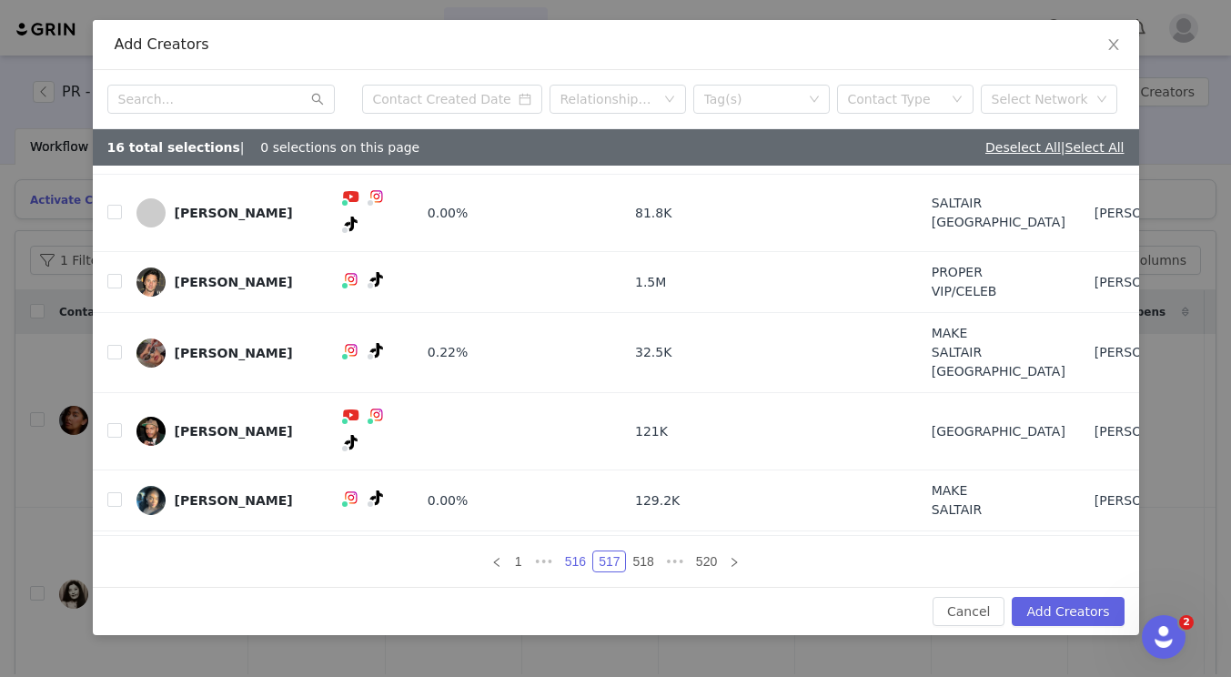
click at [581, 568] on link "516" at bounding box center [576, 562] width 32 height 20
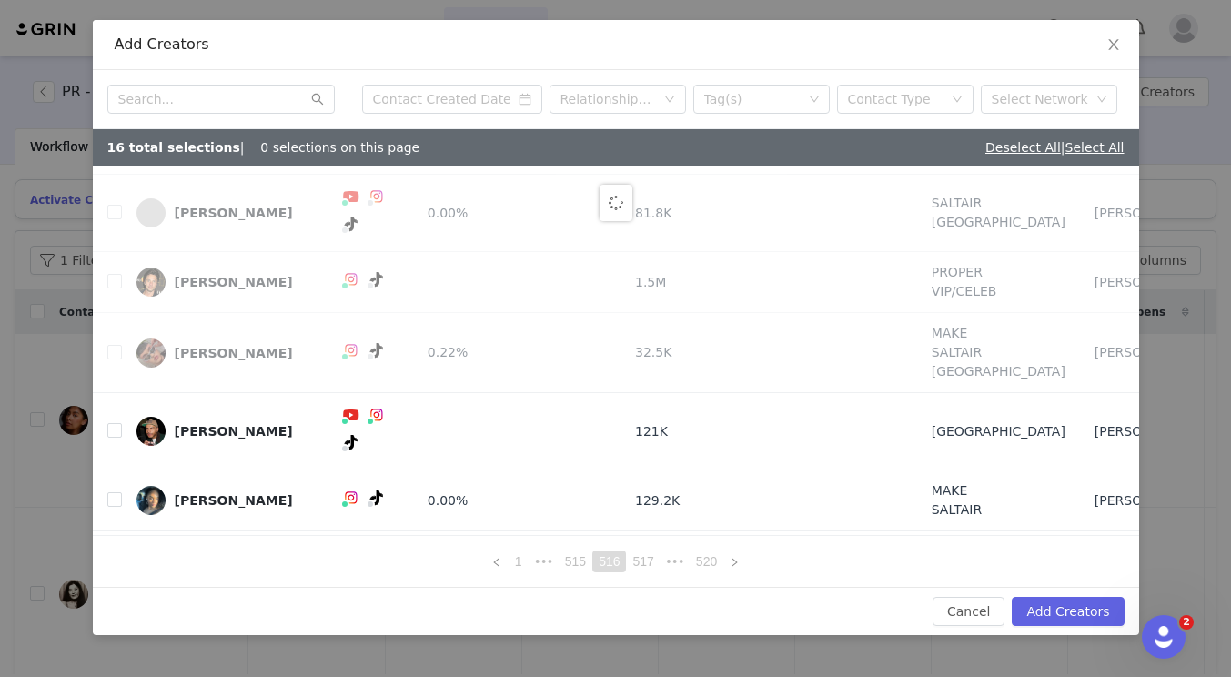
scroll to position [0, 0]
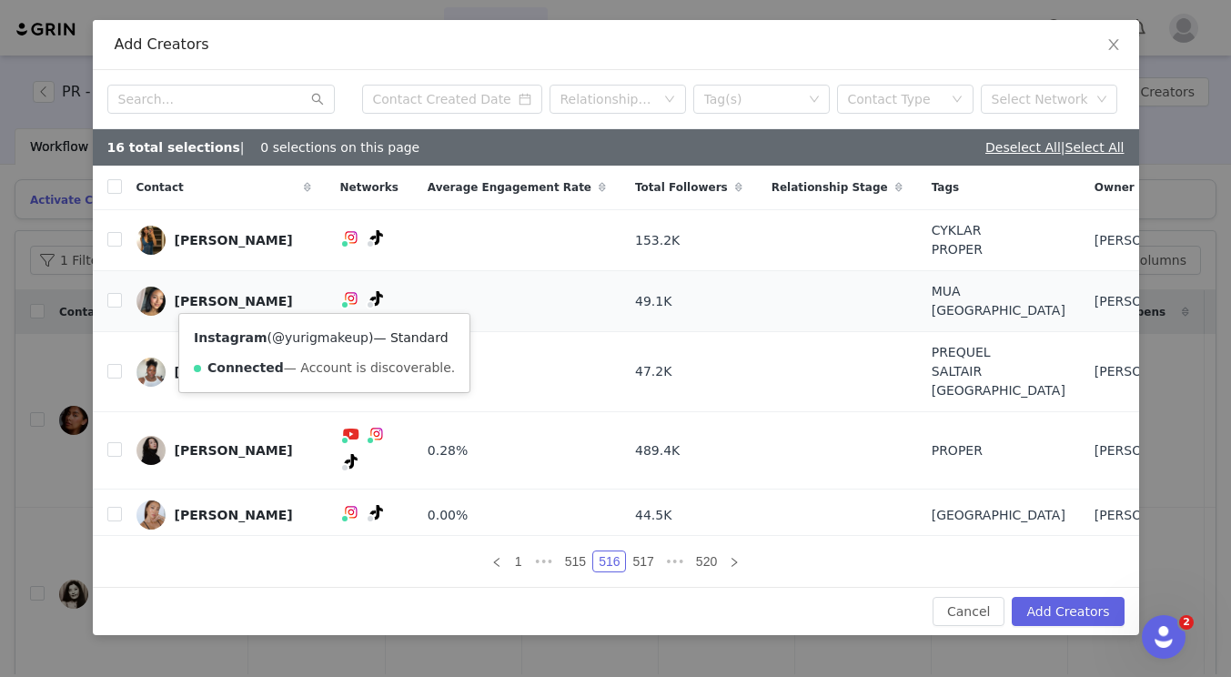
click at [319, 335] on link "@yurigmakeup" at bounding box center [320, 337] width 96 height 15
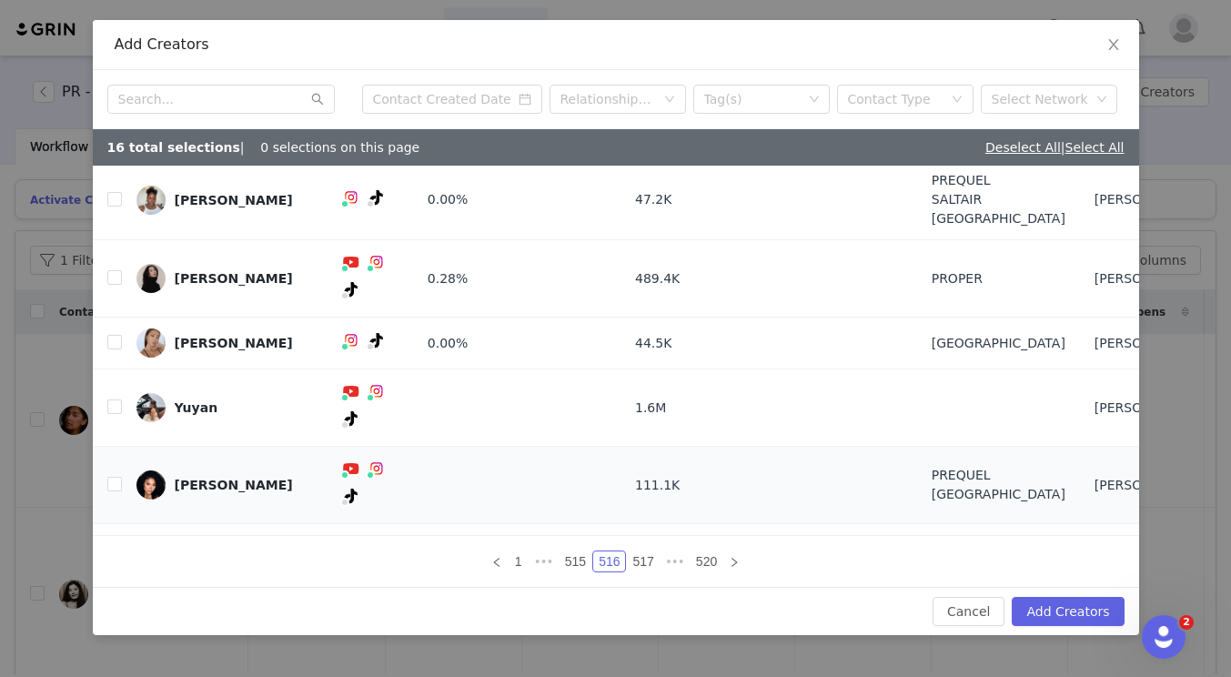
scroll to position [173, 0]
click at [576, 559] on link "515" at bounding box center [576, 562] width 32 height 20
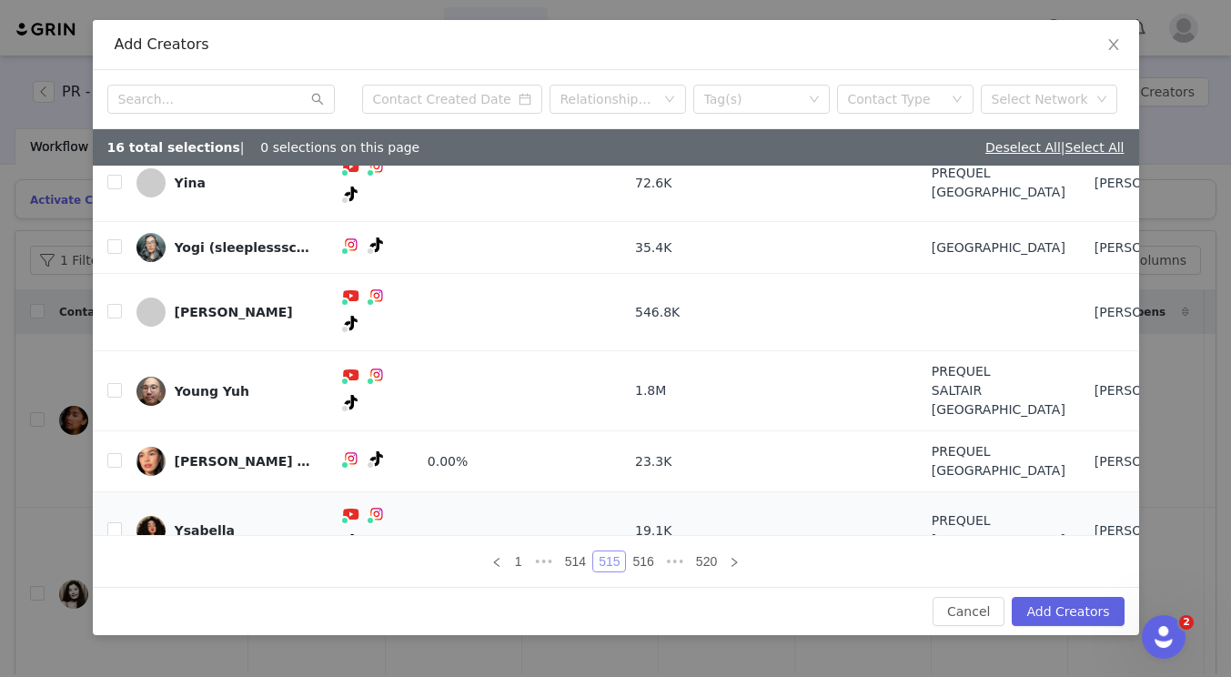
scroll to position [201, 0]
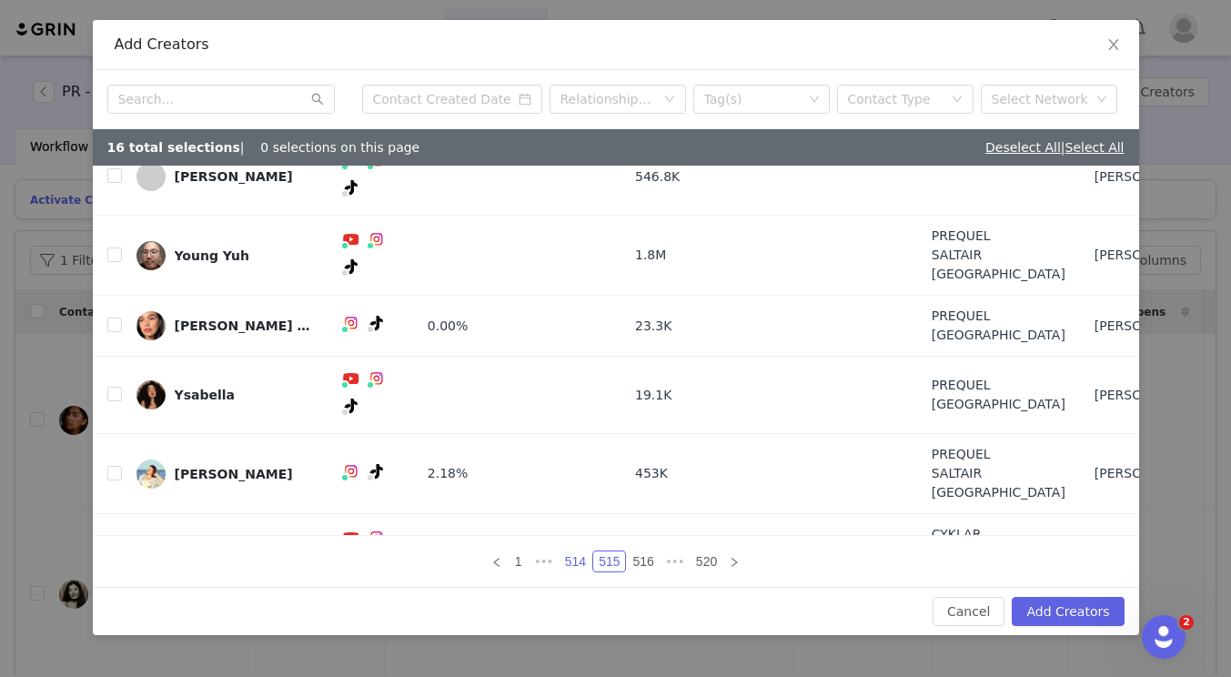
click at [574, 555] on link "514" at bounding box center [576, 562] width 32 height 20
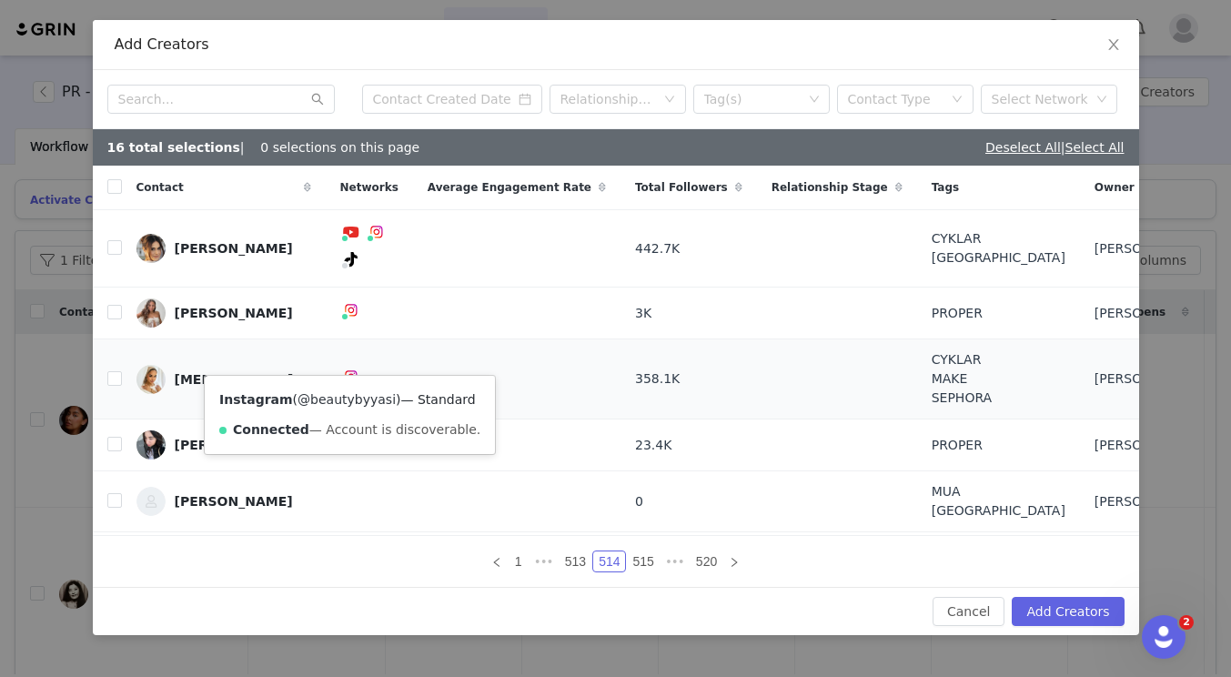
click at [349, 406] on link "@beautybyyasi" at bounding box center [347, 399] width 98 height 15
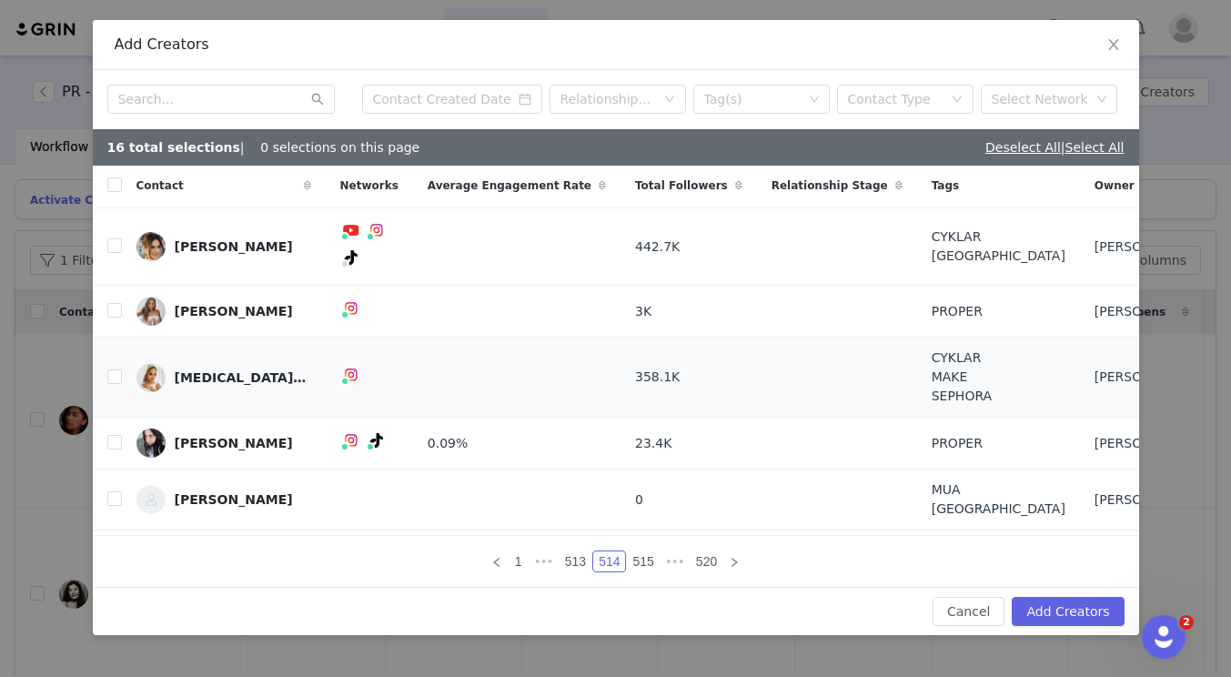
scroll to position [4, 0]
click at [114, 368] on input "checkbox" at bounding box center [114, 375] width 15 height 15
checkbox input "true"
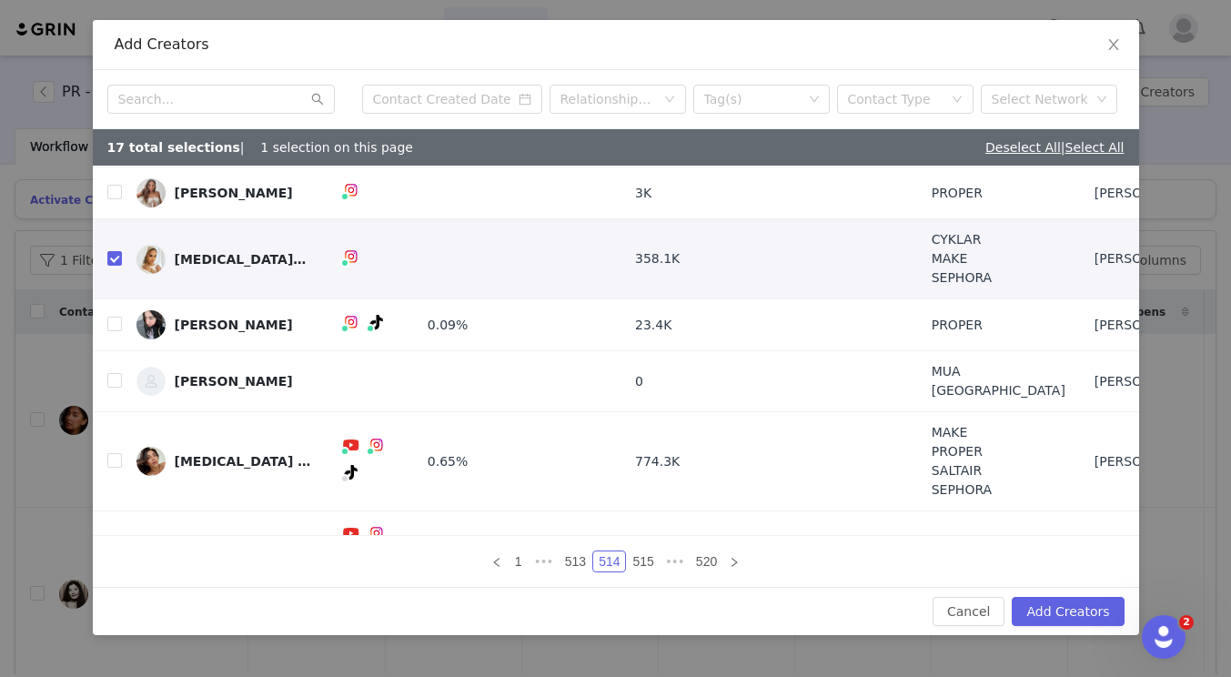
scroll to position [183, 0]
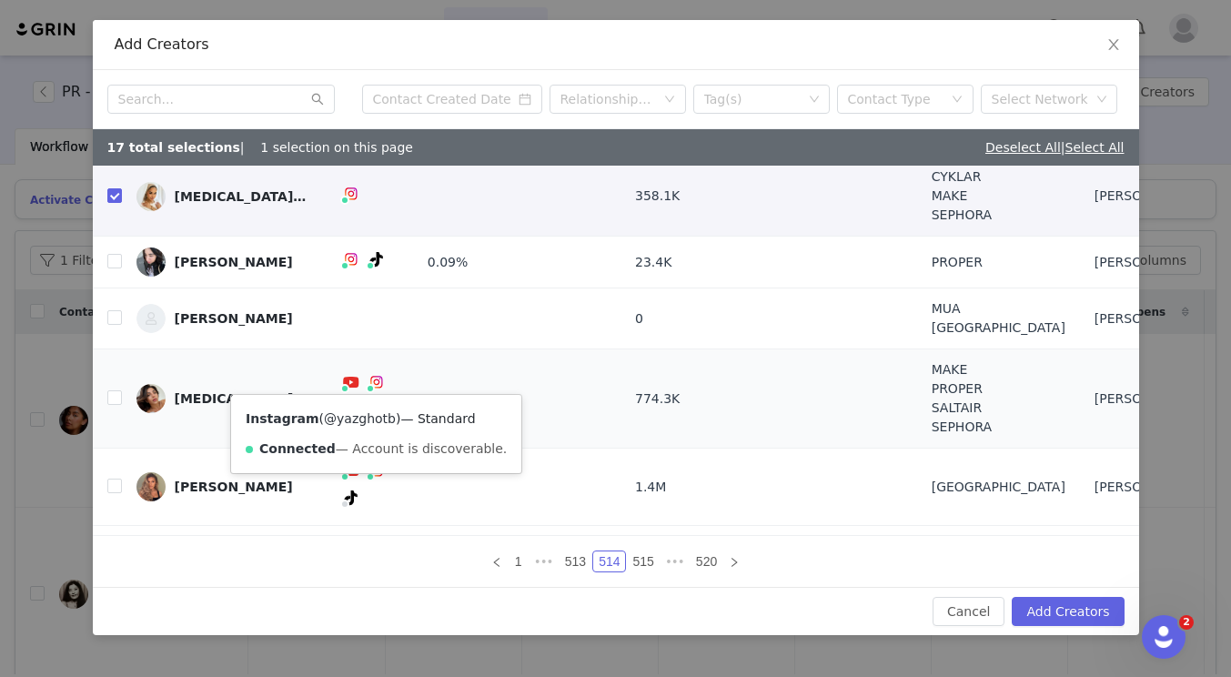
click at [357, 418] on link "@yazghotb" at bounding box center [360, 418] width 72 height 15
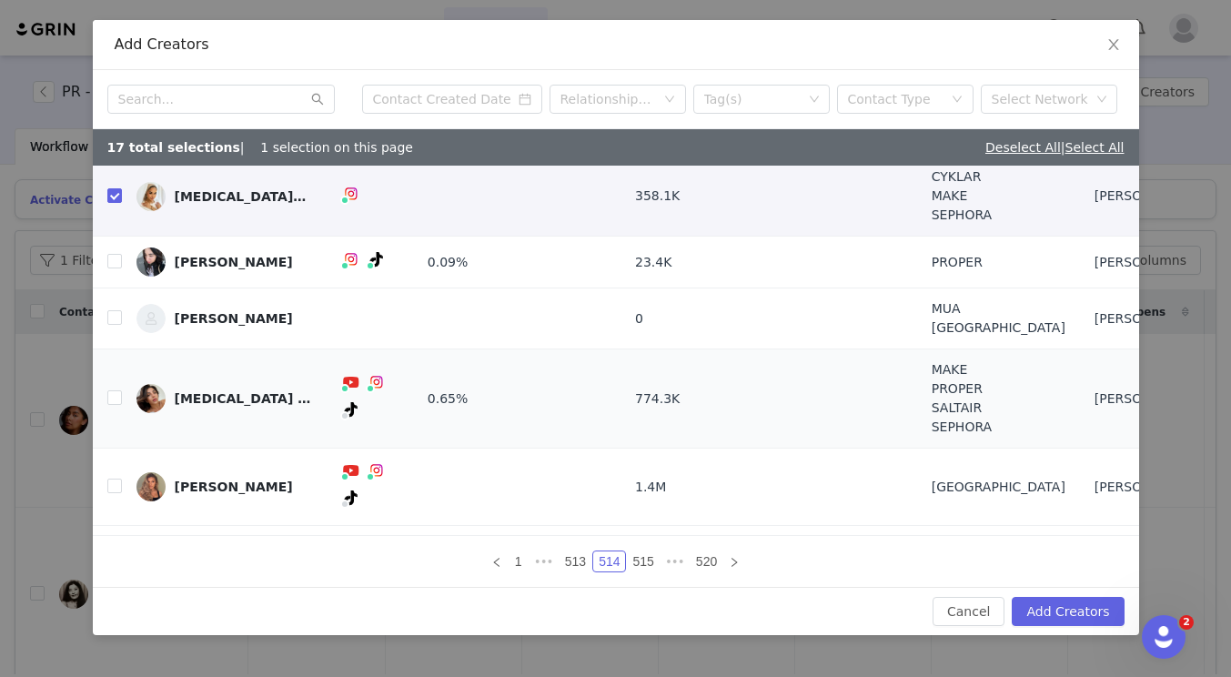
click at [125, 378] on td "[MEDICAL_DATA] ghotb" at bounding box center [224, 398] width 204 height 99
click at [117, 390] on input "checkbox" at bounding box center [114, 397] width 15 height 15
checkbox input "true"
click at [564, 563] on link "513" at bounding box center [576, 562] width 32 height 20
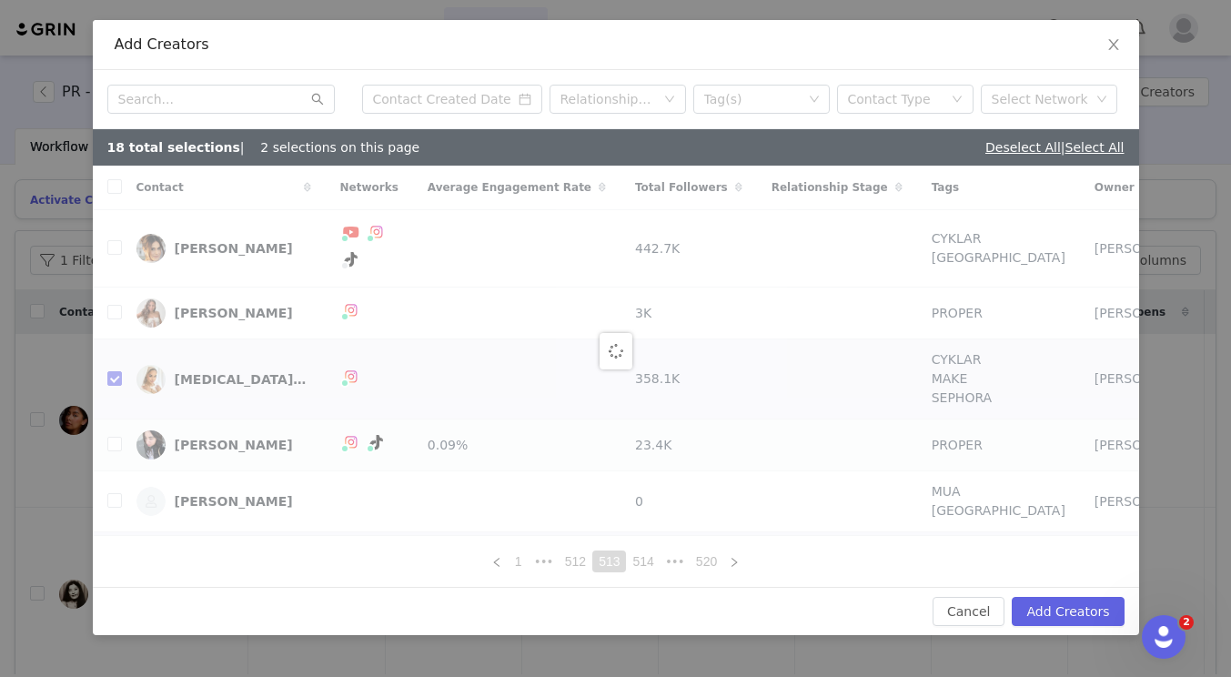
checkbox input "false"
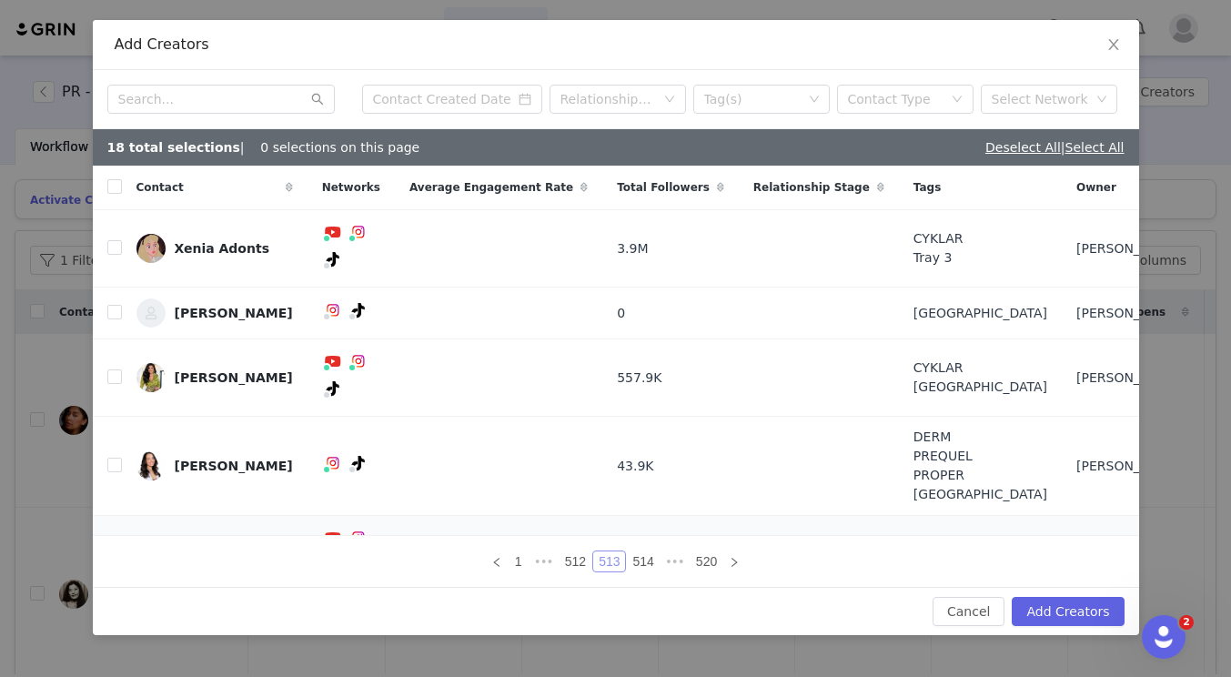
scroll to position [239, 0]
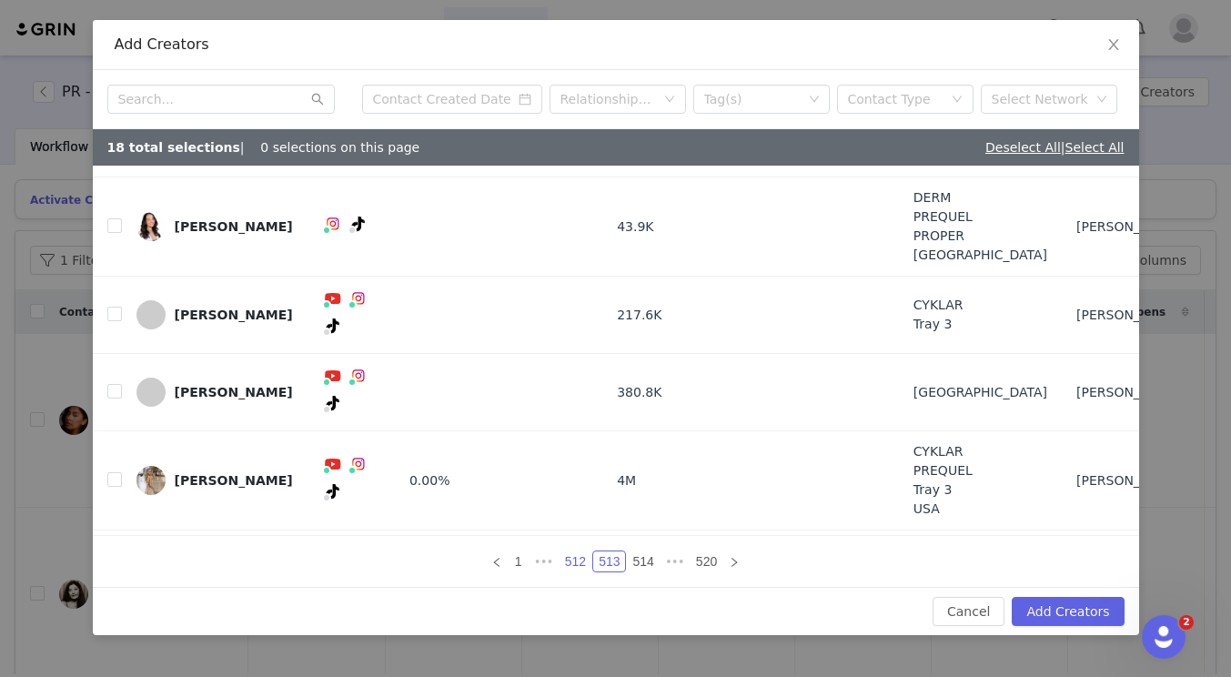
click at [583, 562] on link "512" at bounding box center [576, 562] width 32 height 20
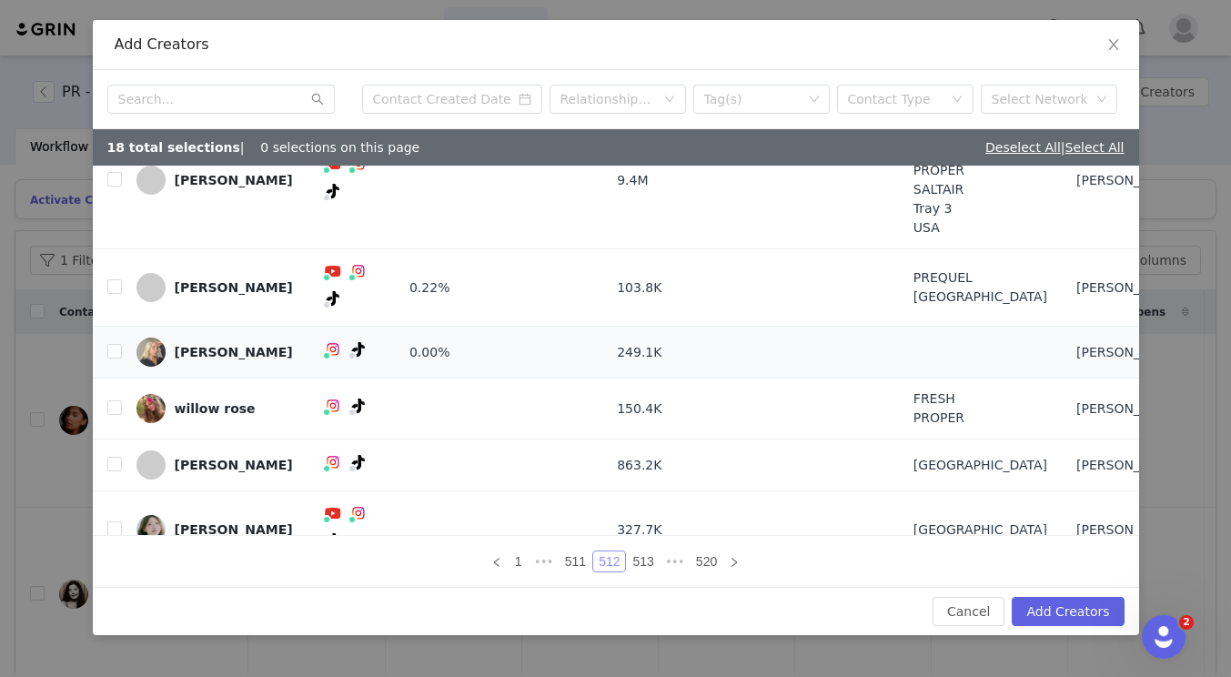
scroll to position [230, 0]
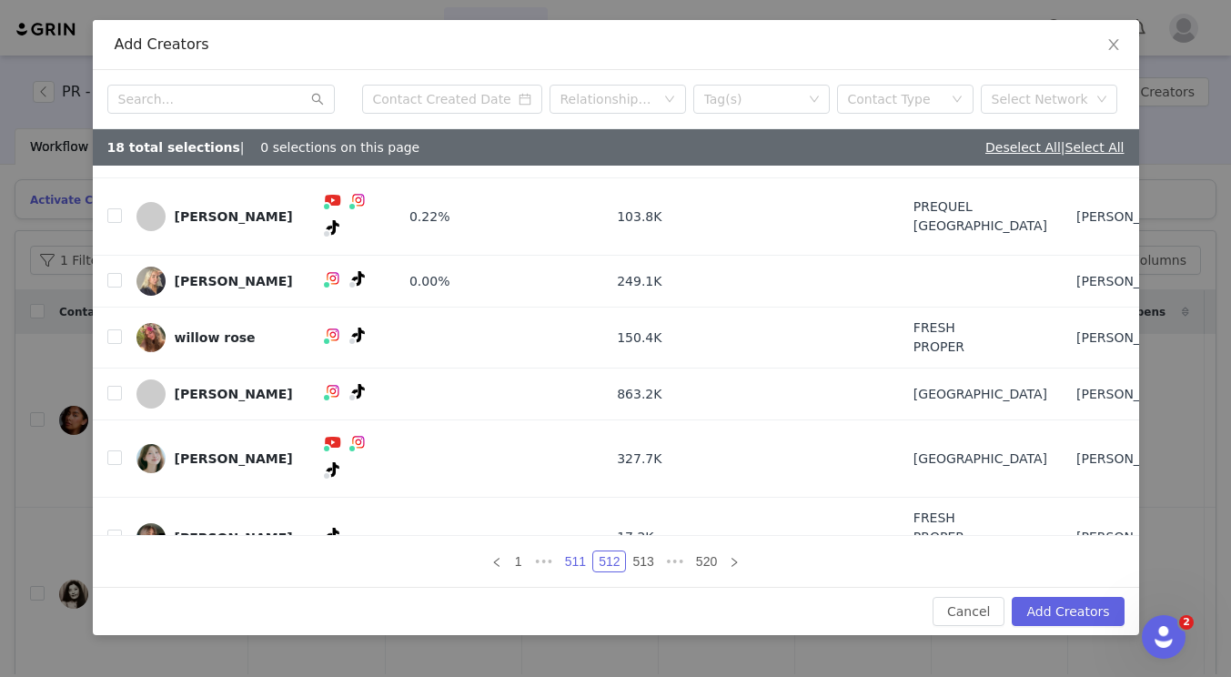
click at [581, 562] on link "511" at bounding box center [576, 562] width 32 height 20
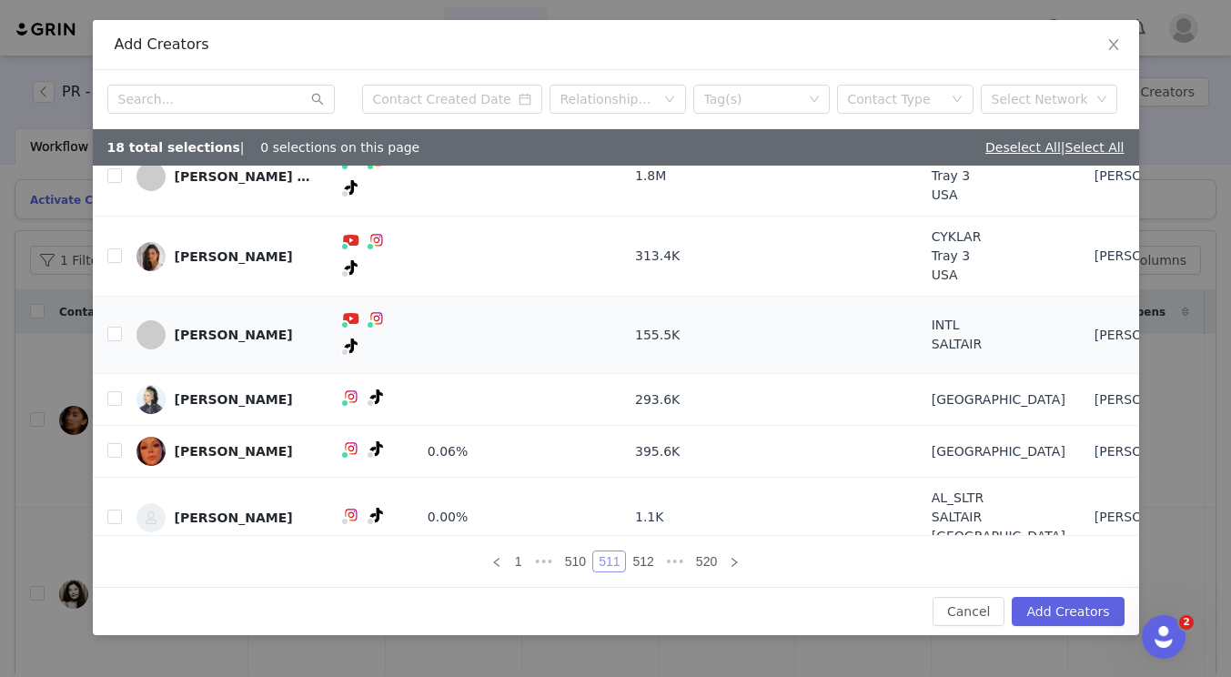
scroll to position [192, 0]
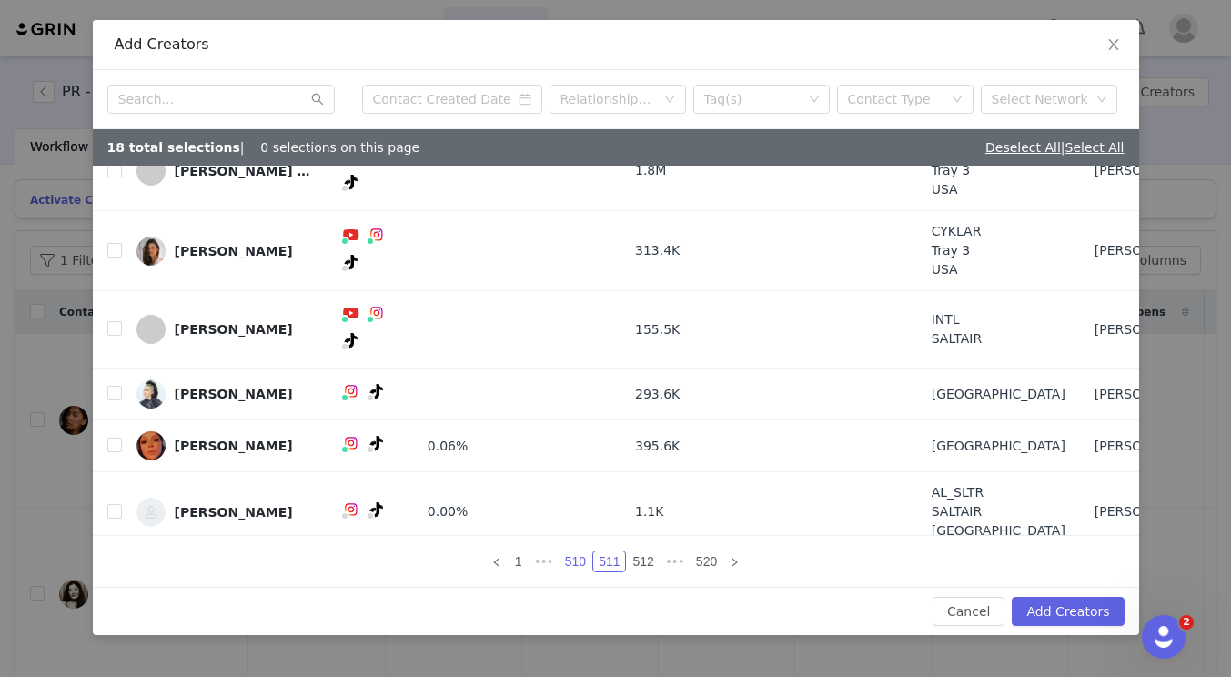
click at [577, 561] on link "510" at bounding box center [576, 562] width 32 height 20
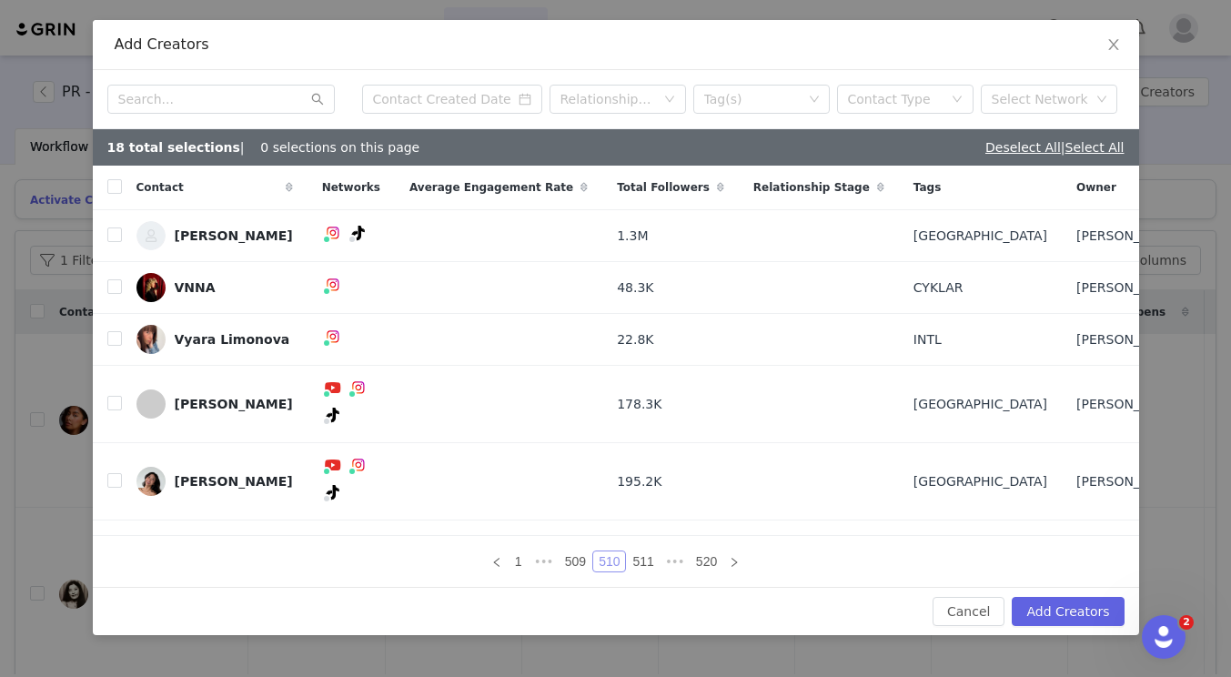
scroll to position [116, 0]
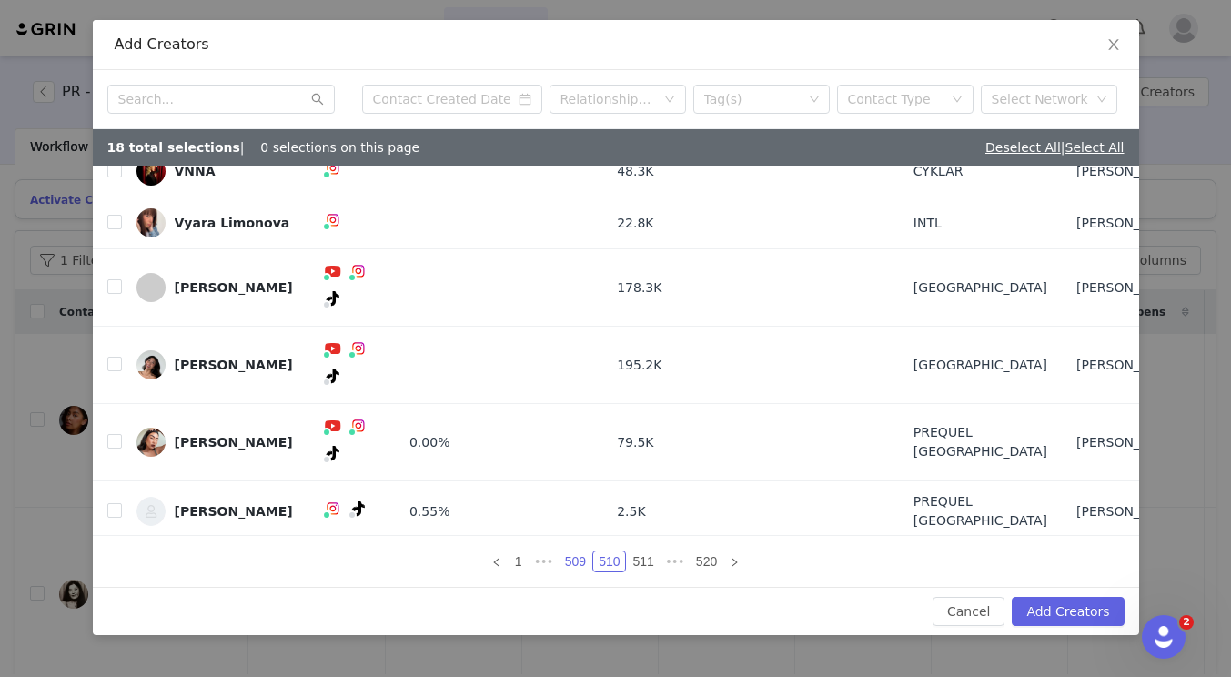
click at [586, 561] on link "509" at bounding box center [576, 562] width 32 height 20
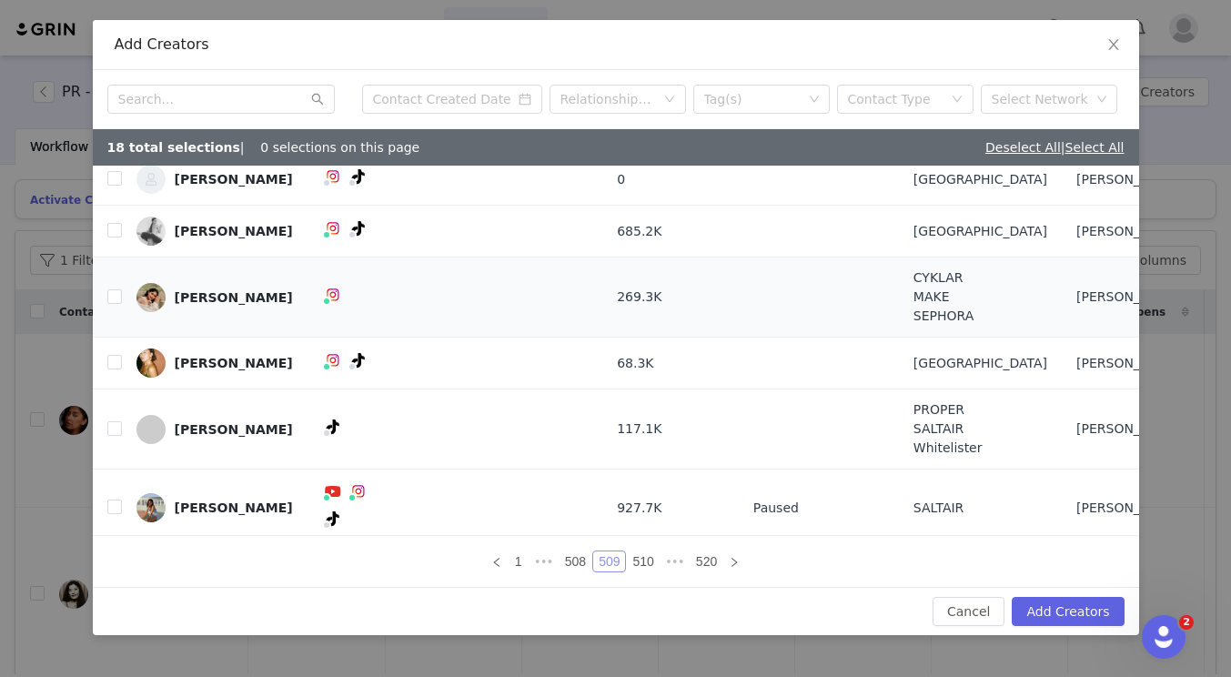
scroll to position [179, 0]
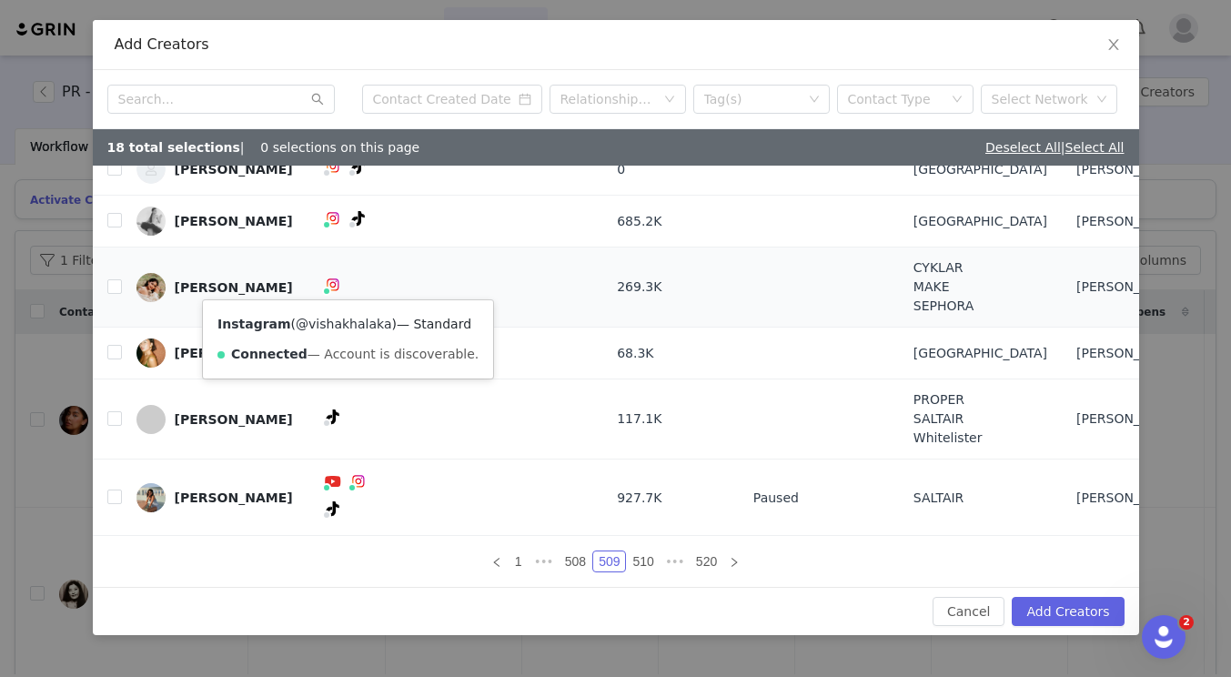
click at [336, 317] on link "@vishakhalaka" at bounding box center [344, 324] width 96 height 15
click at [580, 568] on link "508" at bounding box center [576, 562] width 32 height 20
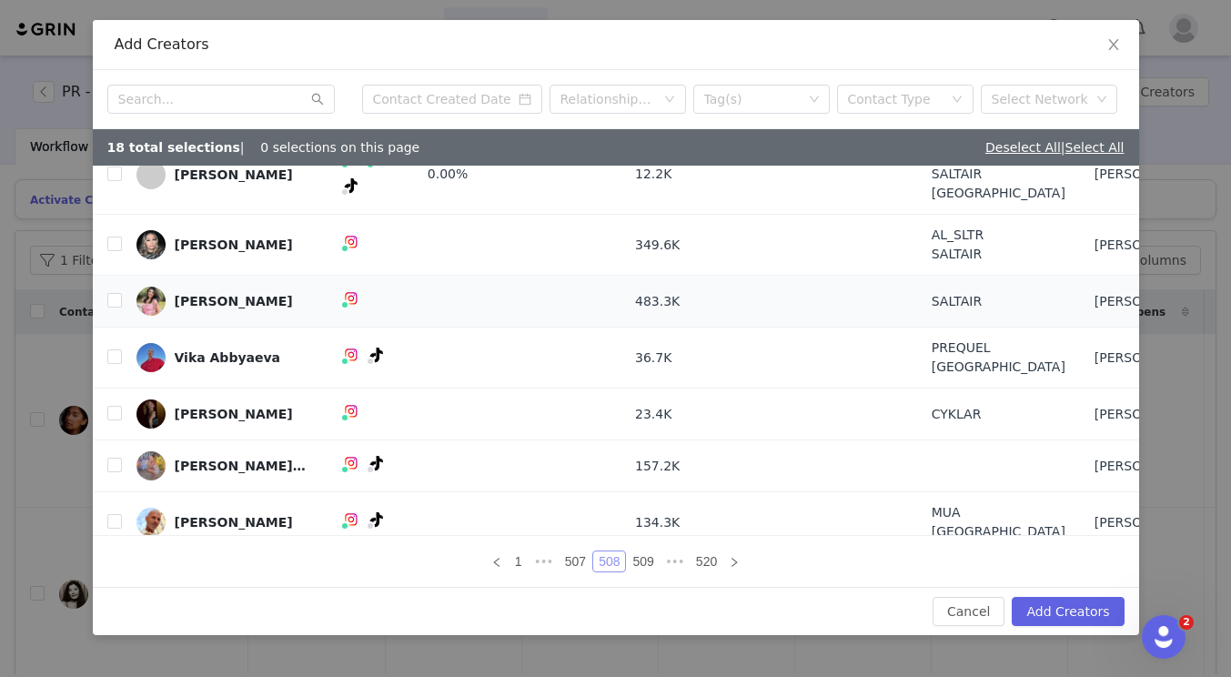
scroll to position [154, 0]
click at [564, 561] on link "507" at bounding box center [576, 562] width 32 height 20
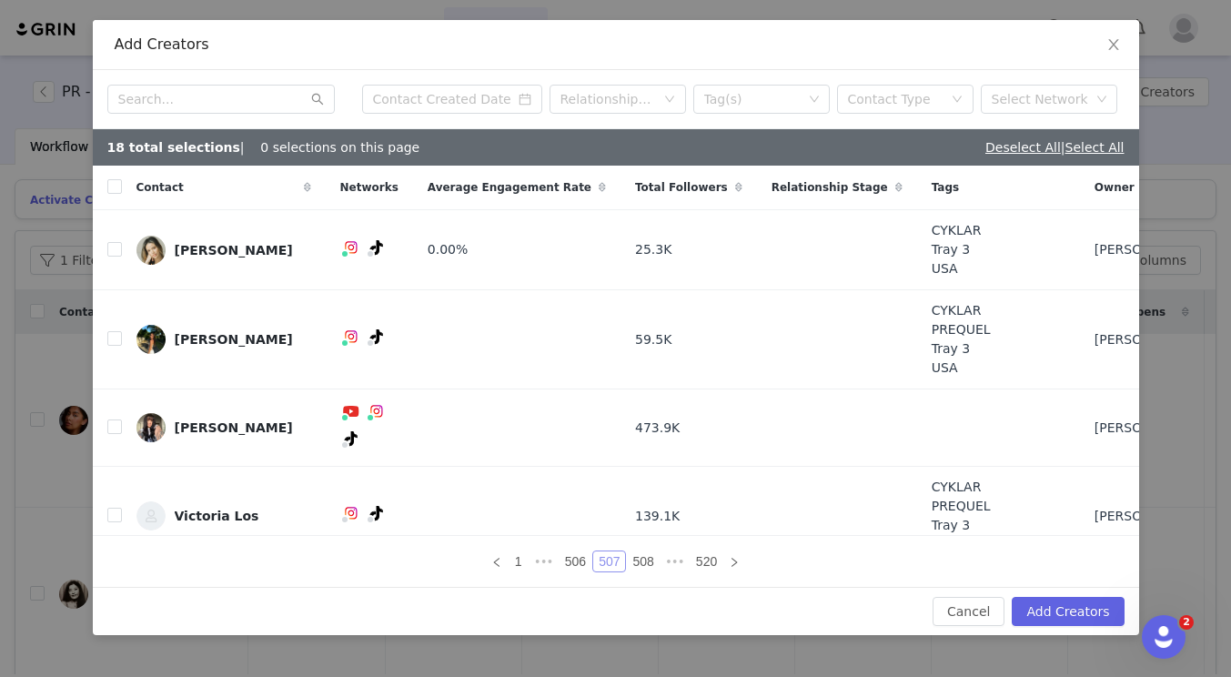
scroll to position [259, 0]
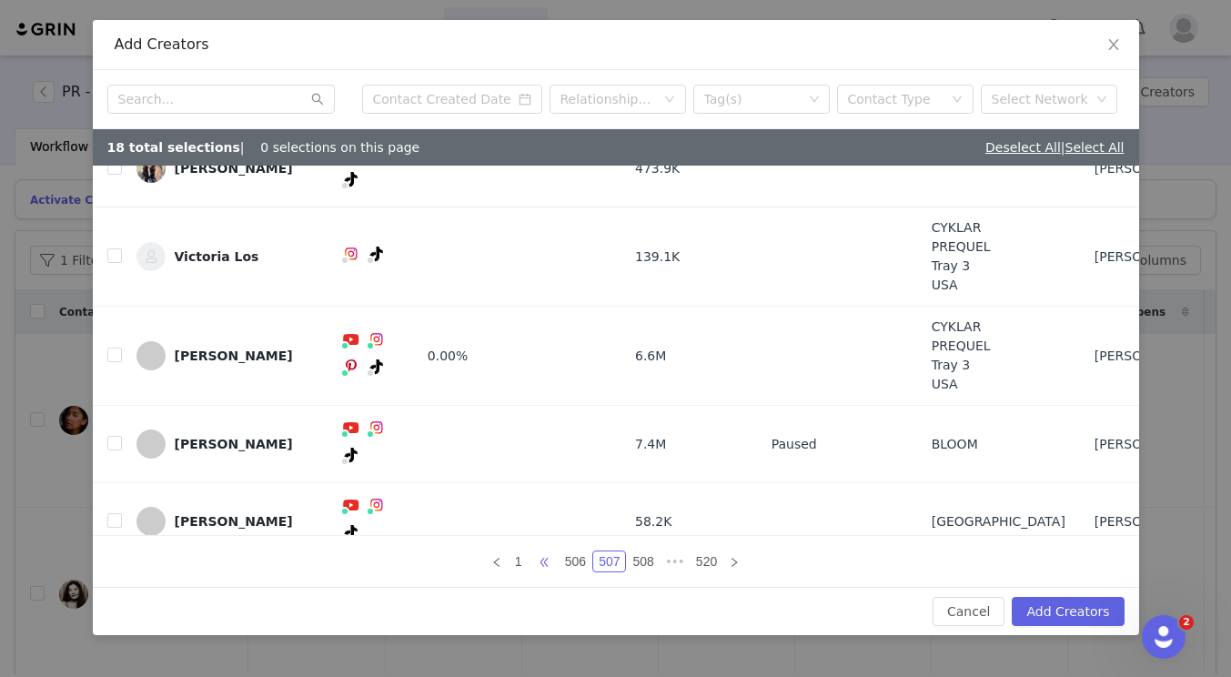
click at [550, 563] on span "•••" at bounding box center [544, 562] width 29 height 22
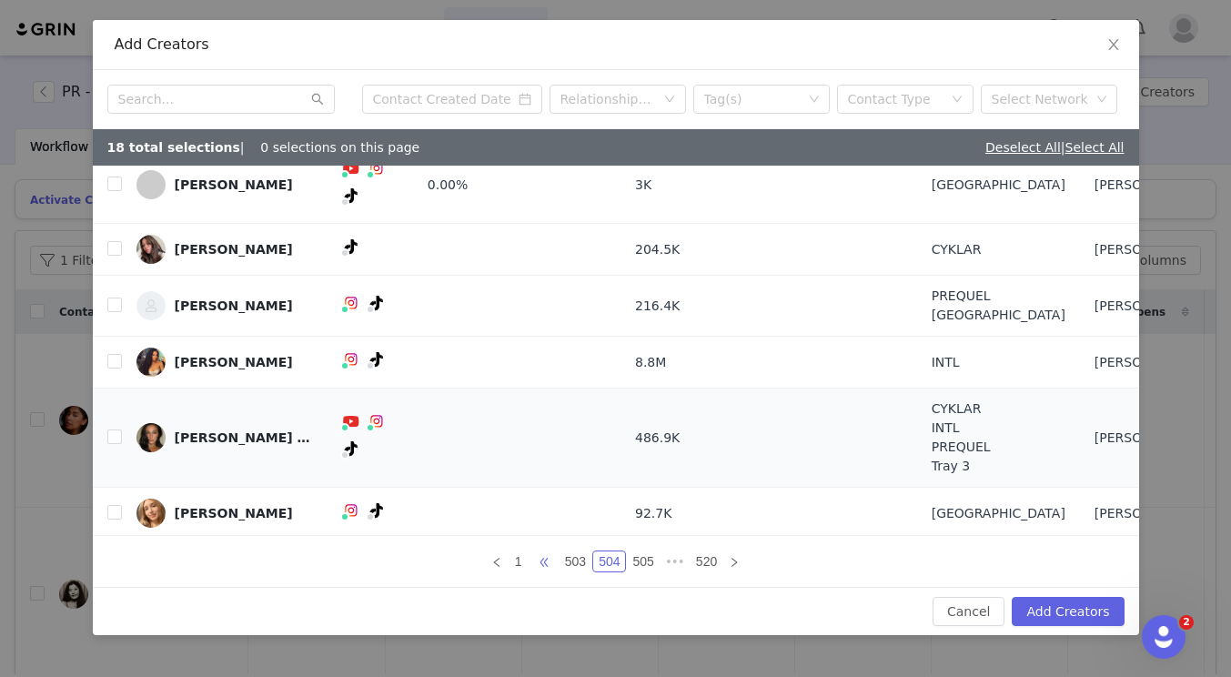
scroll to position [183, 0]
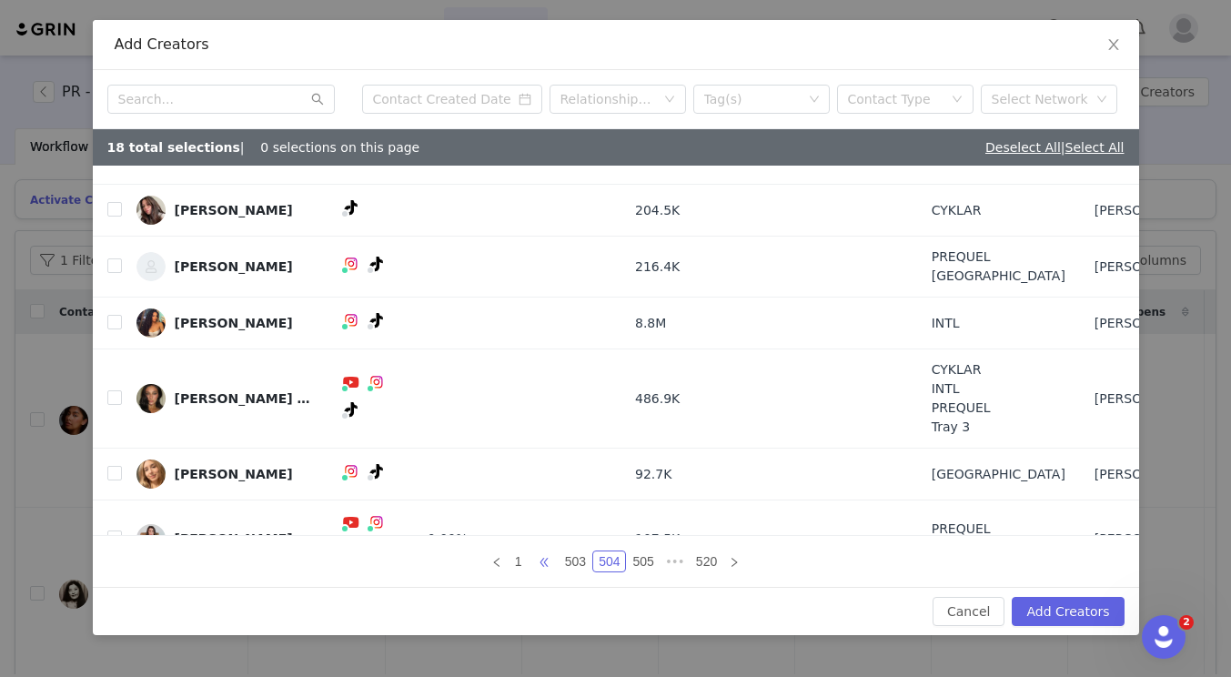
click at [542, 558] on span "•••" at bounding box center [544, 562] width 29 height 22
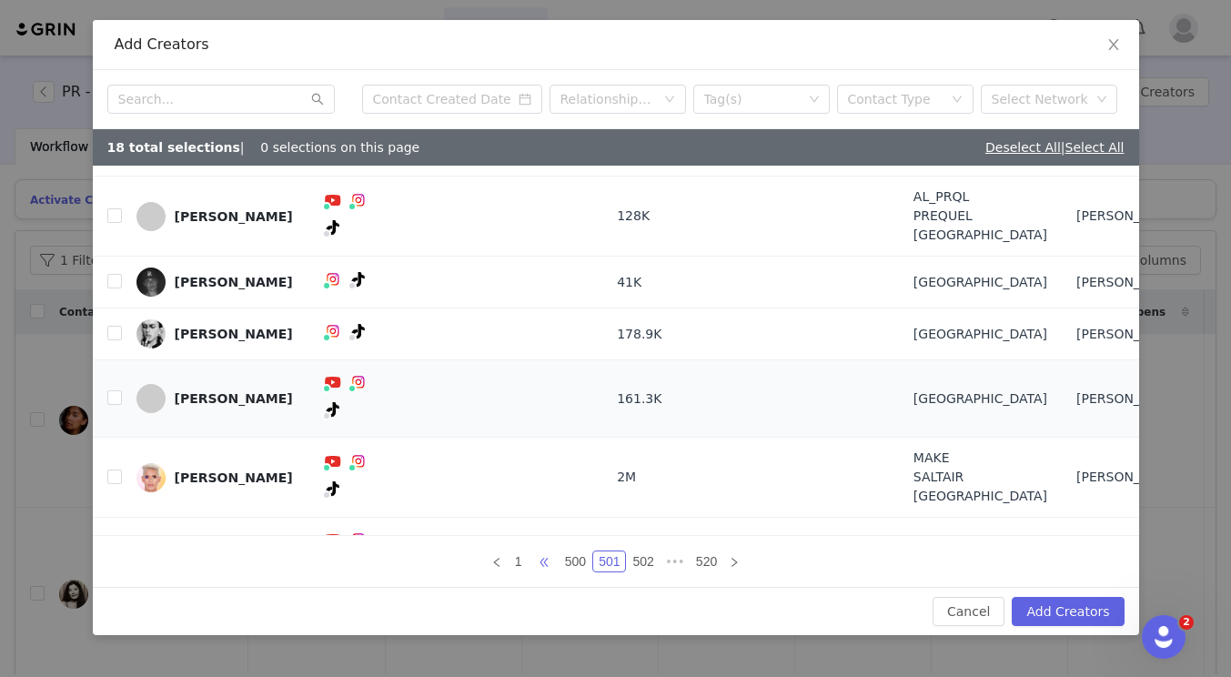
scroll to position [164, 0]
click at [576, 562] on link "500" at bounding box center [576, 562] width 32 height 20
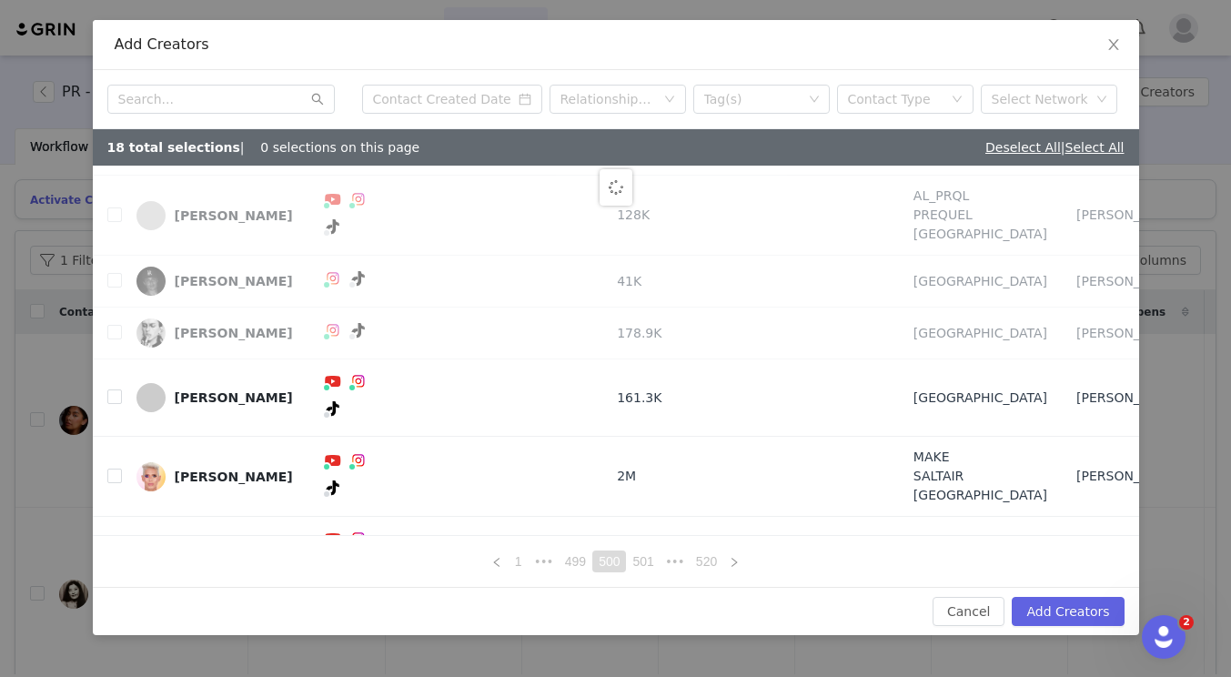
scroll to position [0, 0]
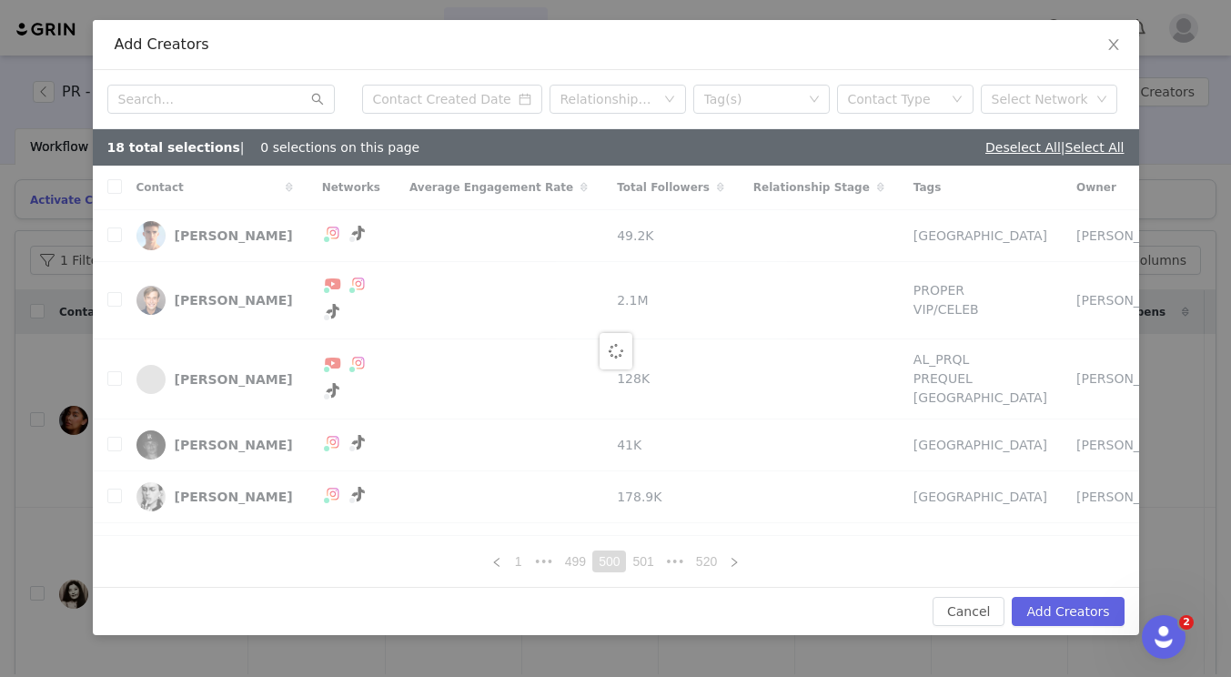
click at [576, 562] on link "499" at bounding box center [576, 562] width 32 height 20
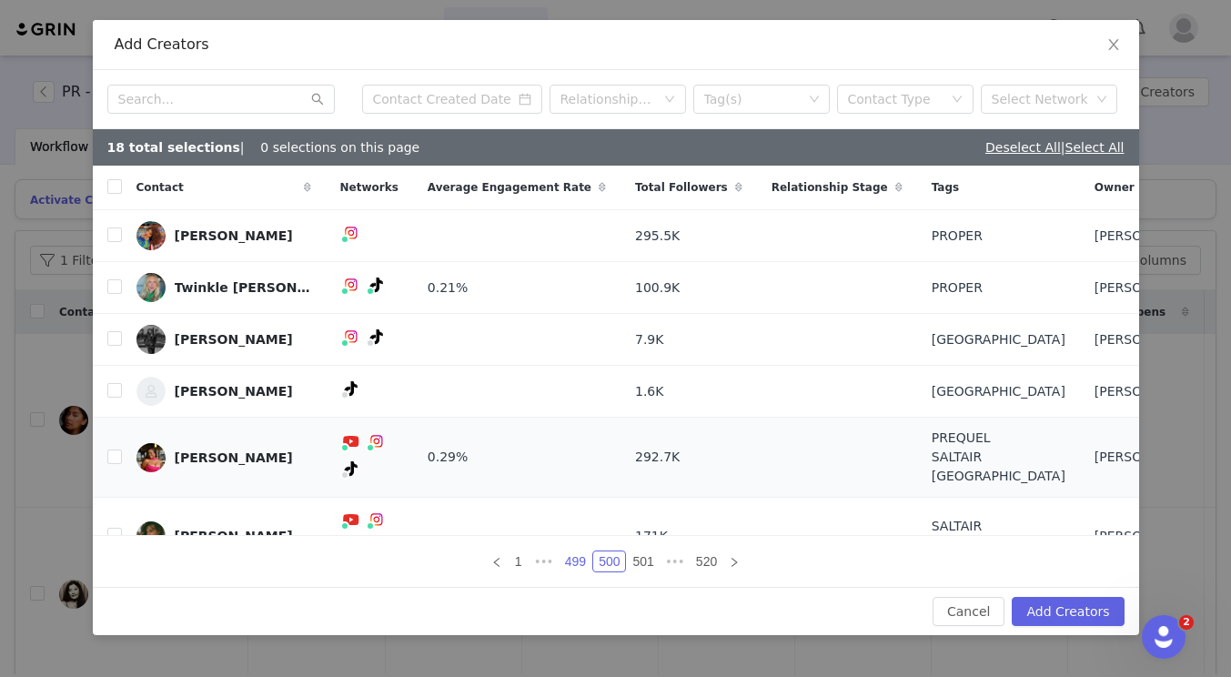
scroll to position [155, 0]
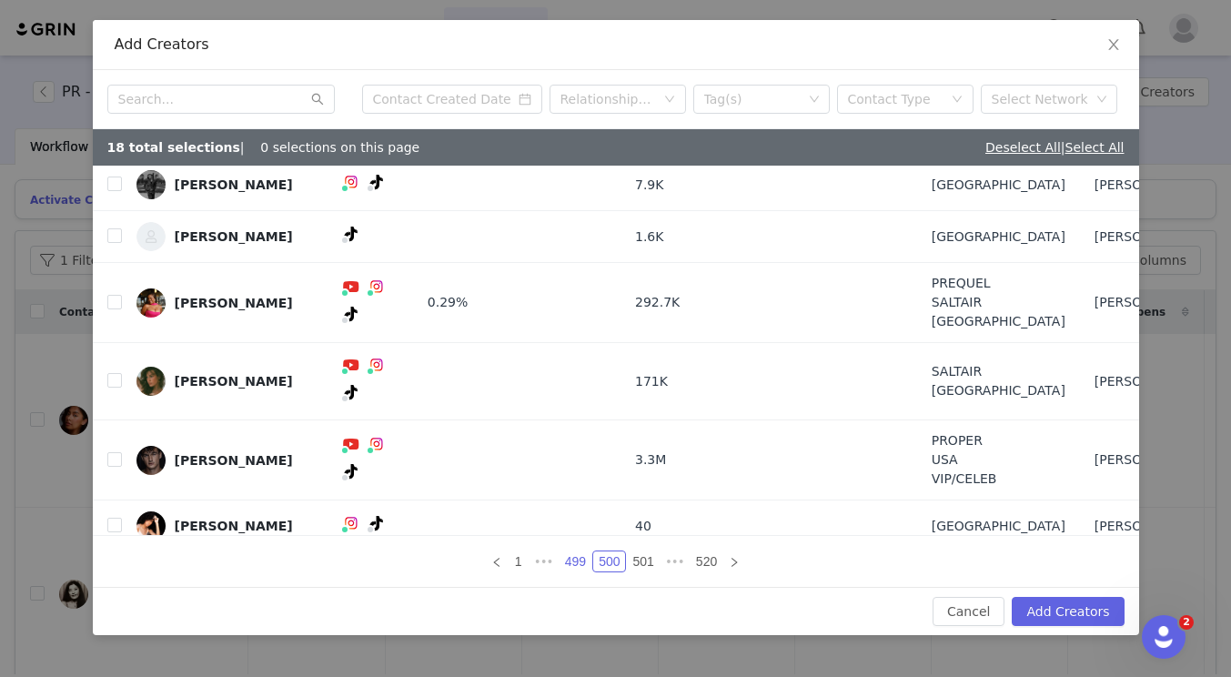
click at [582, 552] on link "499" at bounding box center [576, 562] width 32 height 20
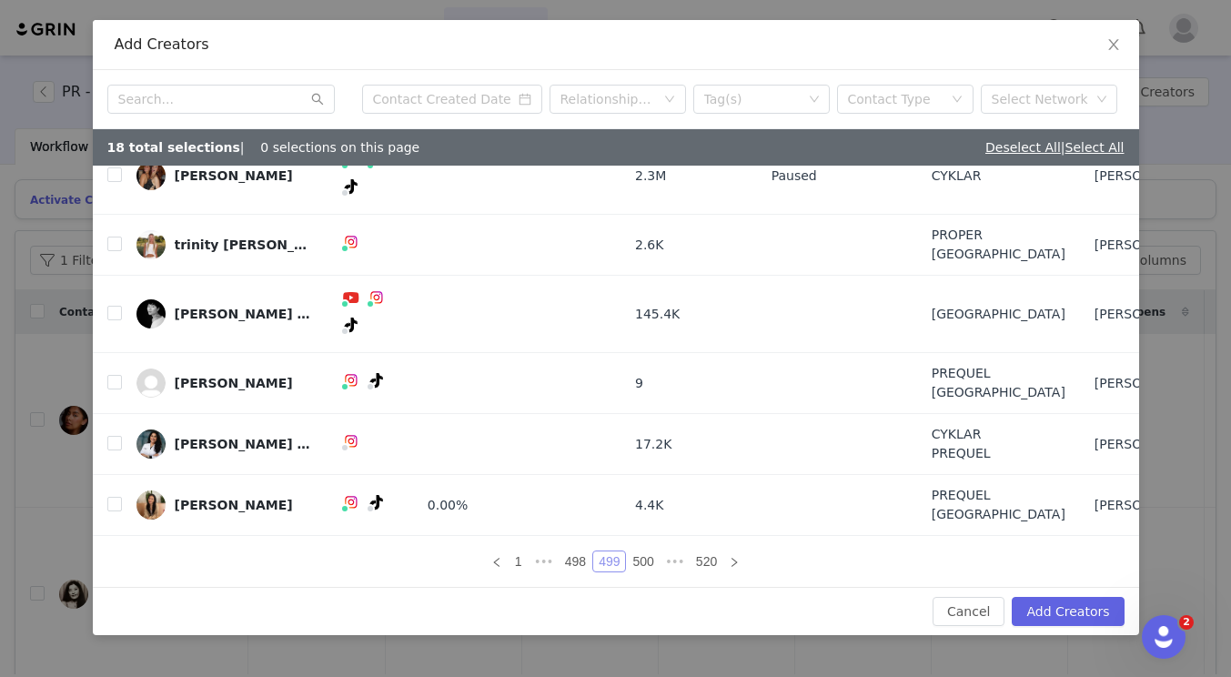
scroll to position [126, 0]
click at [581, 554] on link "498" at bounding box center [576, 562] width 32 height 20
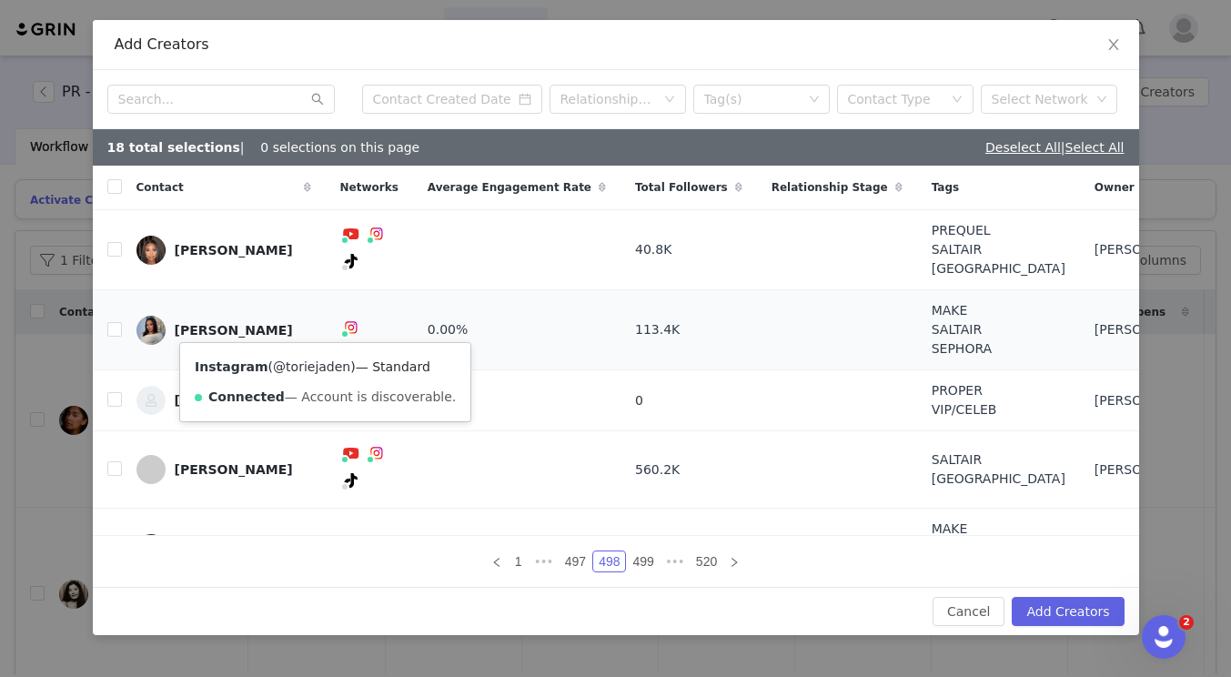
click at [307, 362] on link "@toriejaden" at bounding box center [311, 366] width 77 height 15
click at [116, 329] on input "checkbox" at bounding box center [114, 329] width 15 height 15
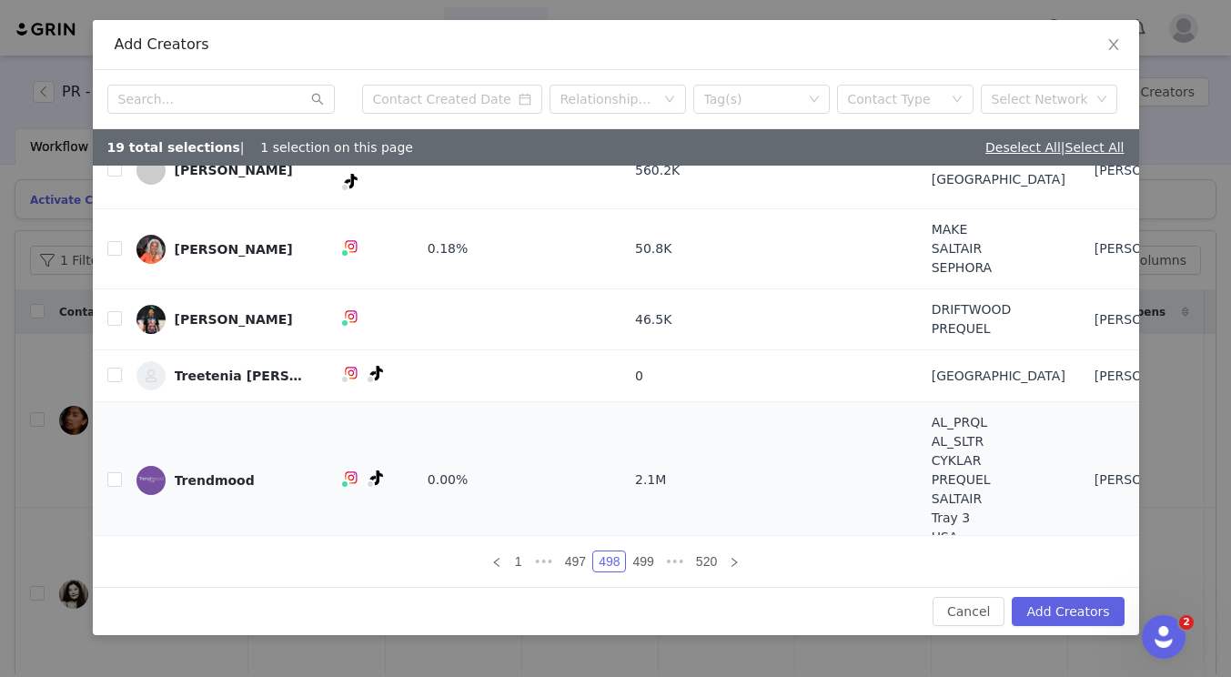
scroll to position [306, 0]
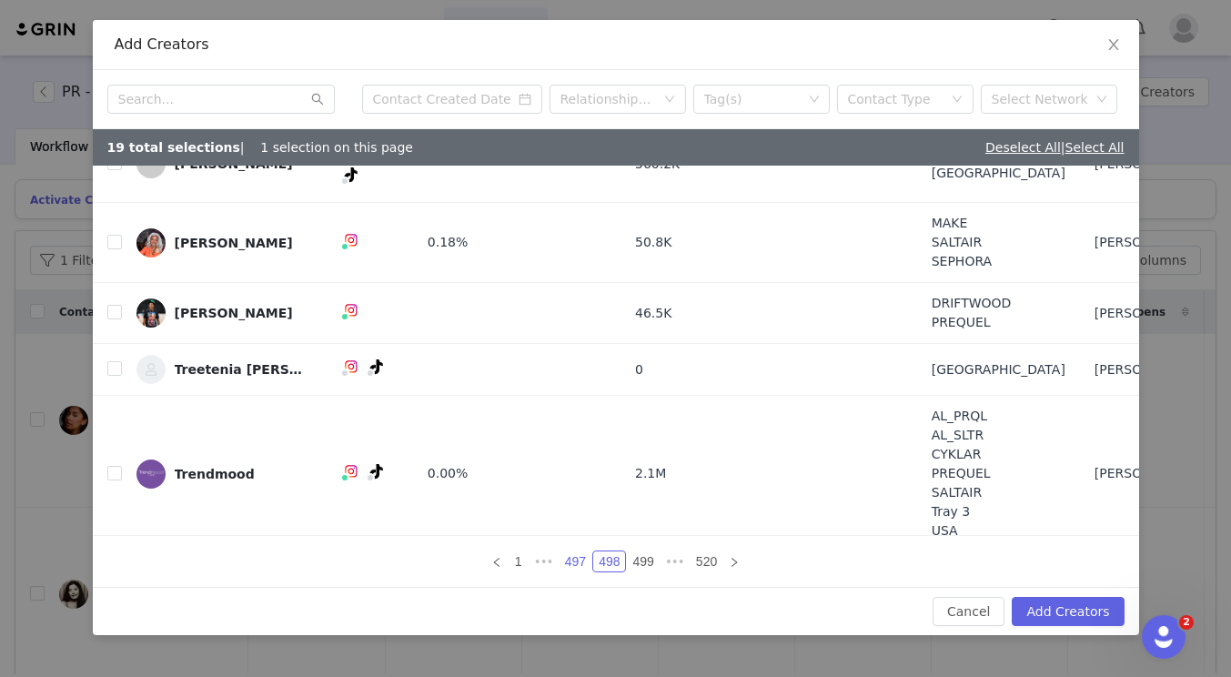
click at [582, 563] on link "497" at bounding box center [576, 562] width 32 height 20
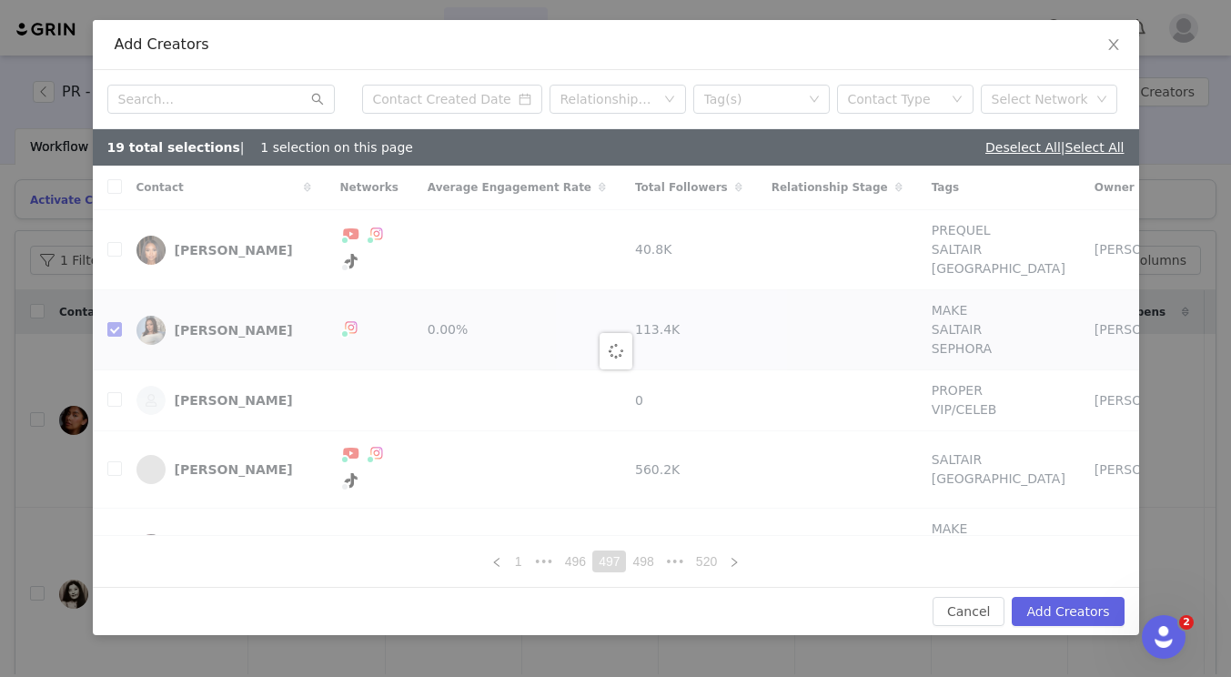
checkbox input "false"
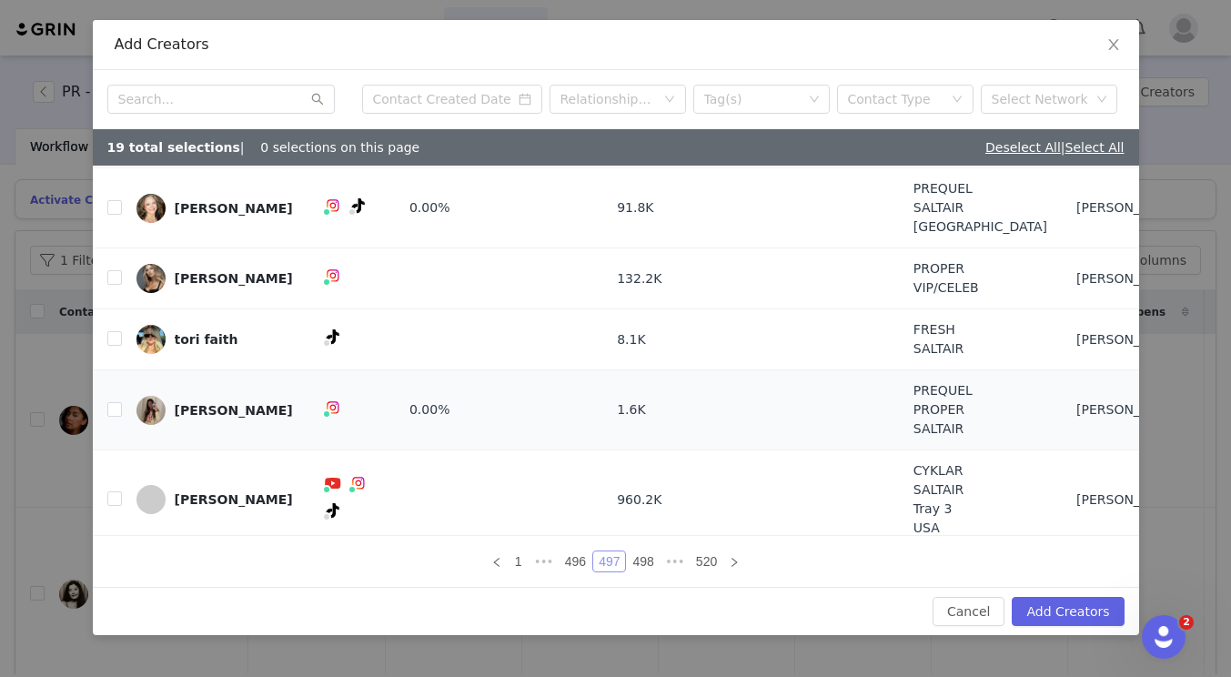
scroll to position [45, 0]
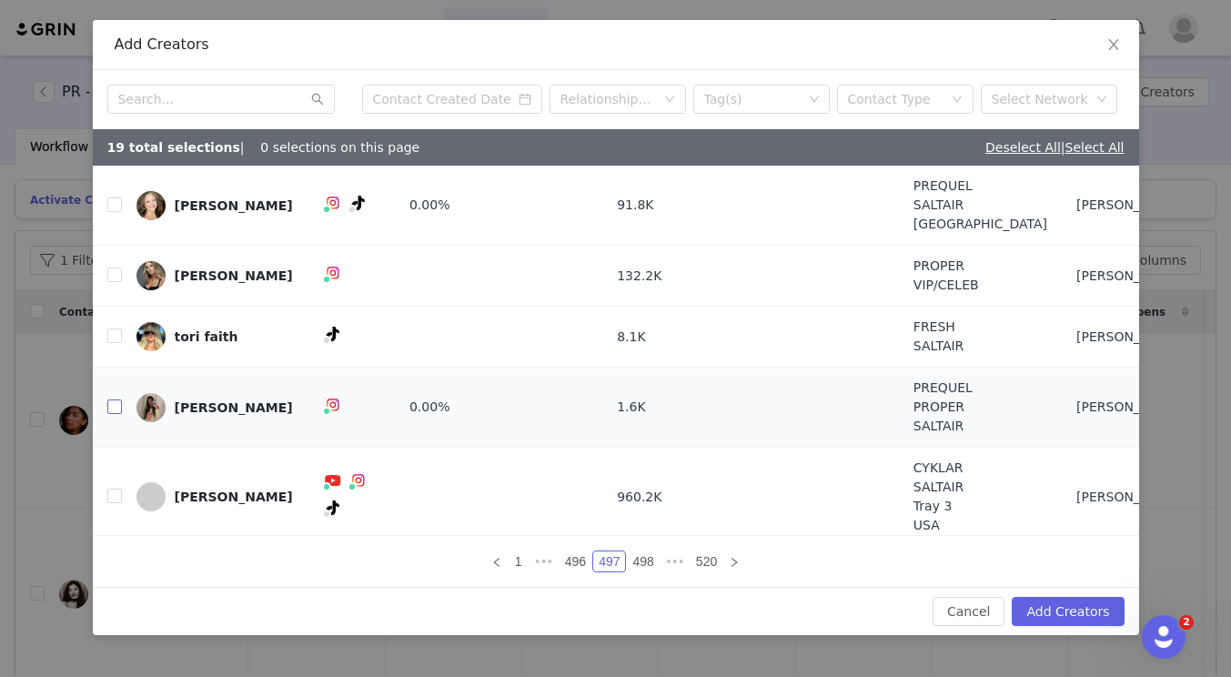
click at [112, 405] on input "checkbox" at bounding box center [114, 407] width 15 height 15
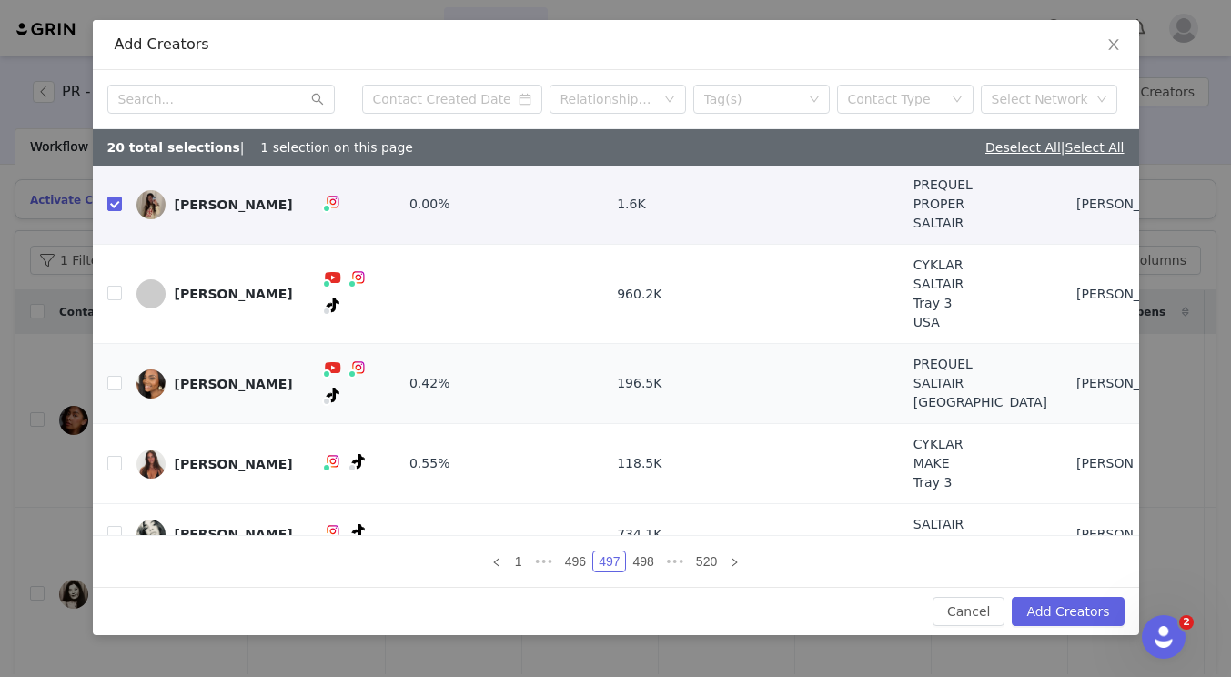
scroll to position [277, 0]
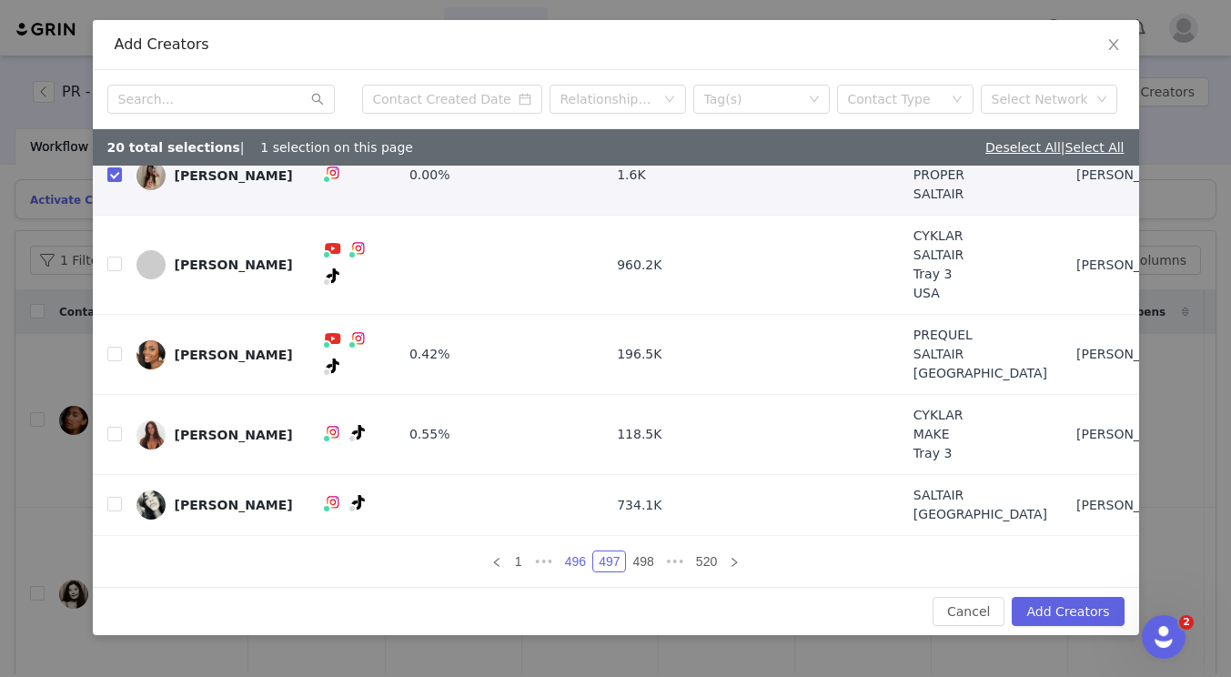
click at [560, 570] on link "496" at bounding box center [576, 562] width 32 height 20
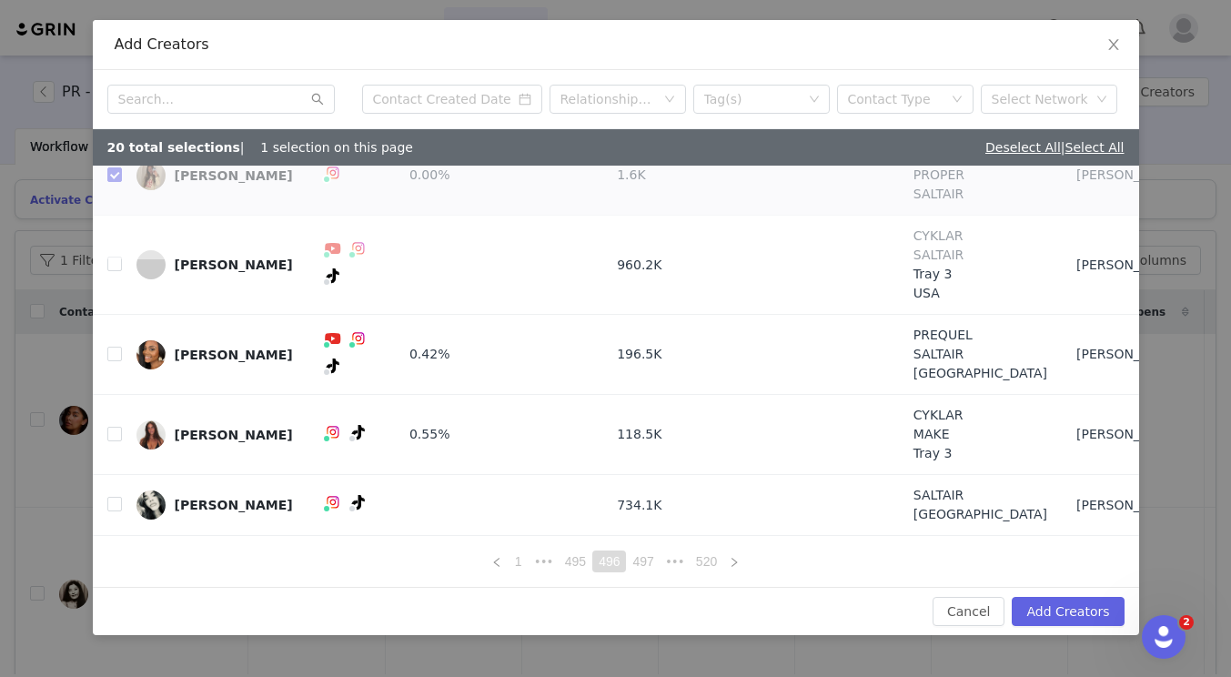
scroll to position [0, 0]
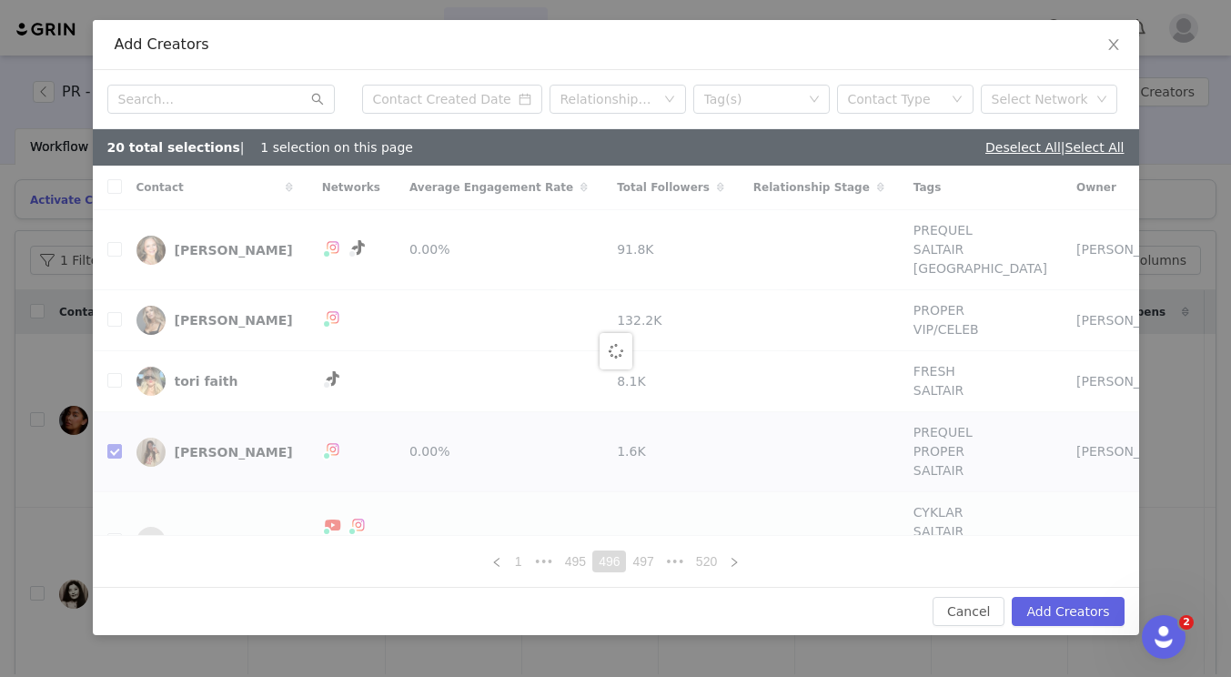
checkbox input "false"
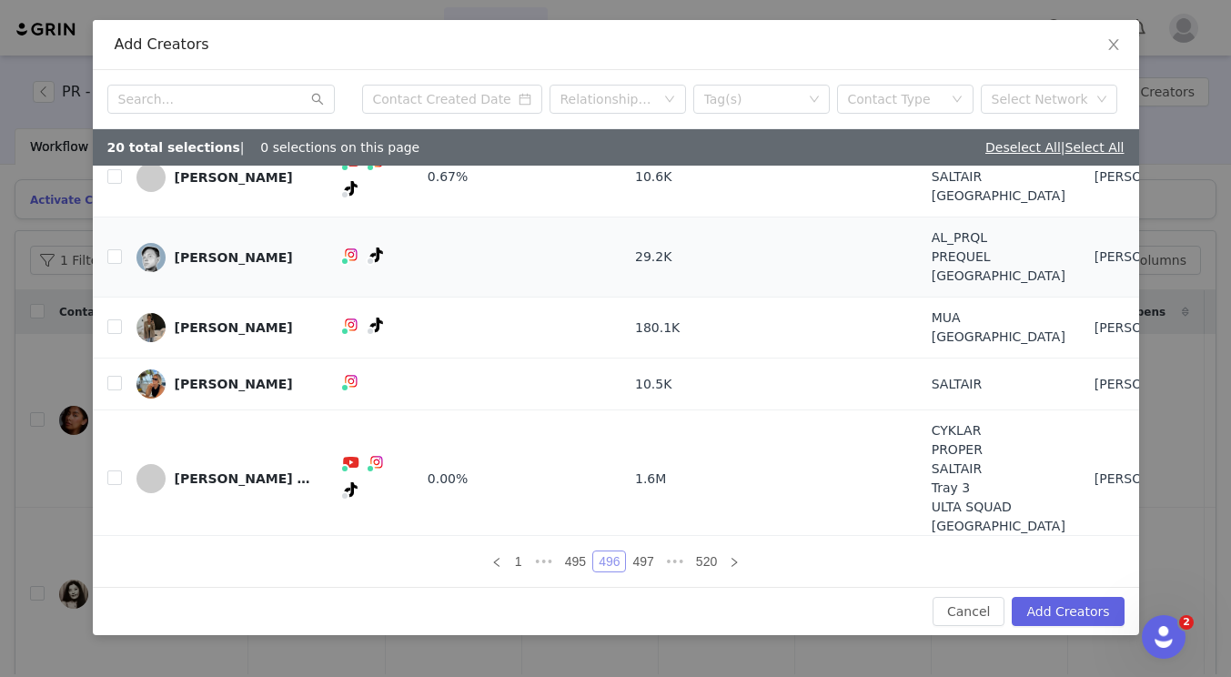
scroll to position [258, 0]
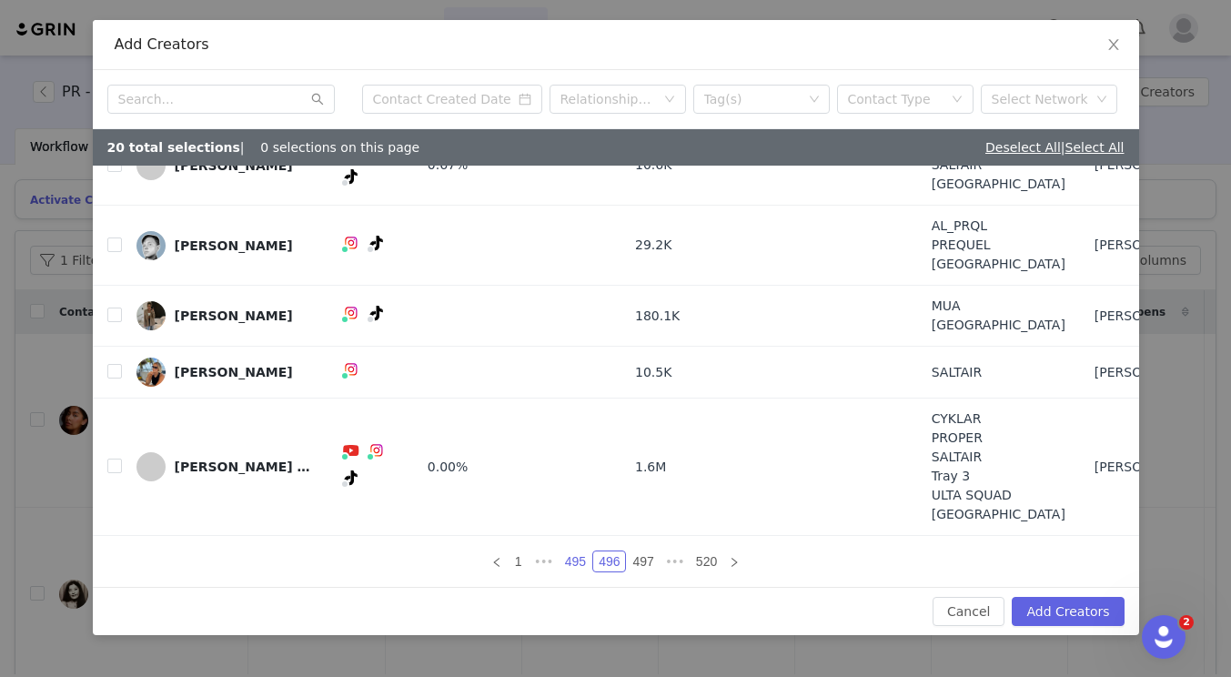
click at [585, 570] on link "495" at bounding box center [576, 562] width 32 height 20
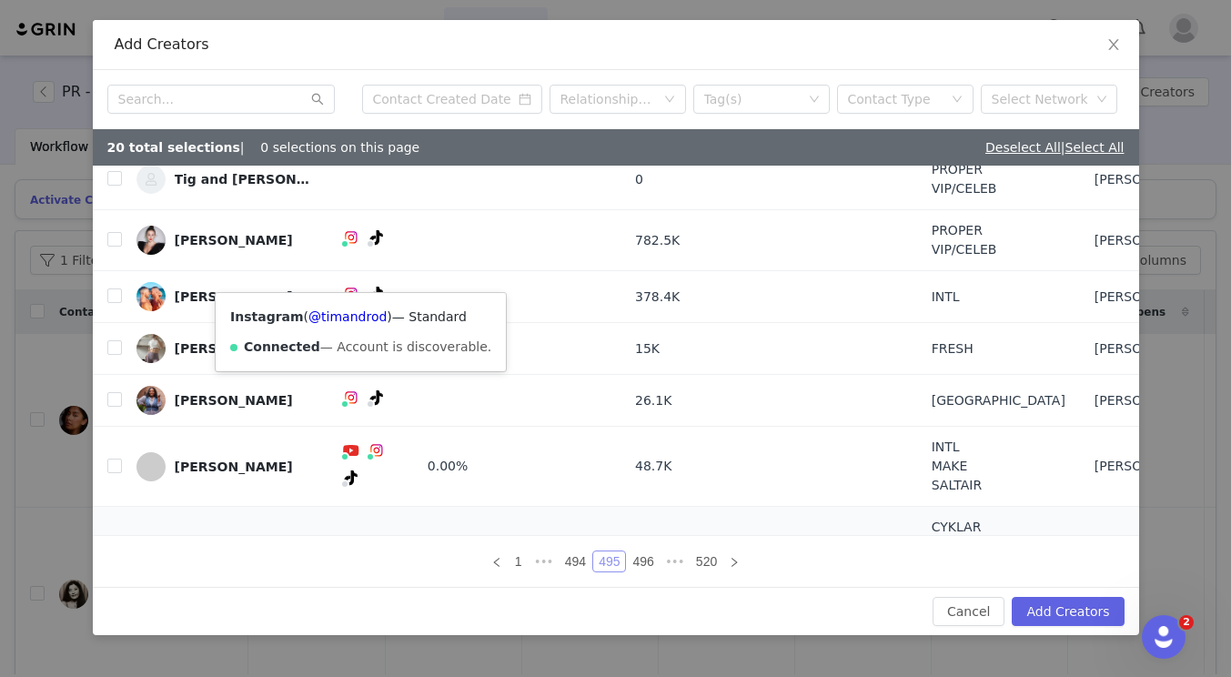
scroll to position [249, 0]
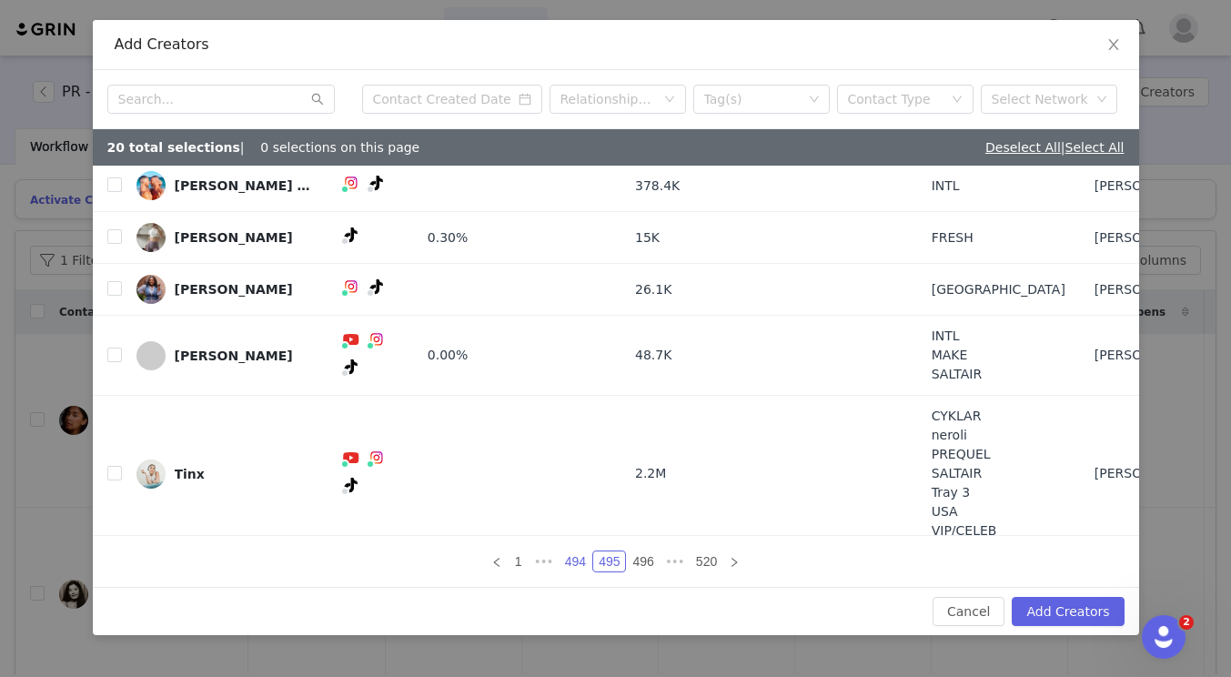
click at [576, 556] on link "494" at bounding box center [576, 562] width 32 height 20
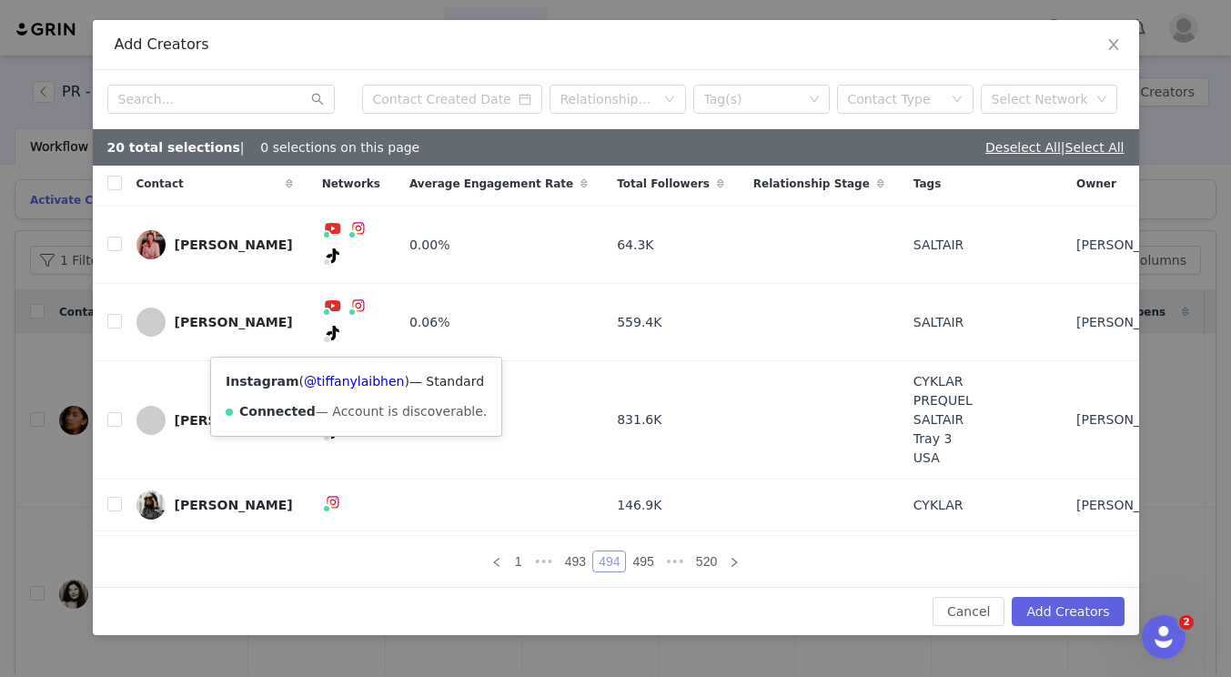
scroll to position [308, 0]
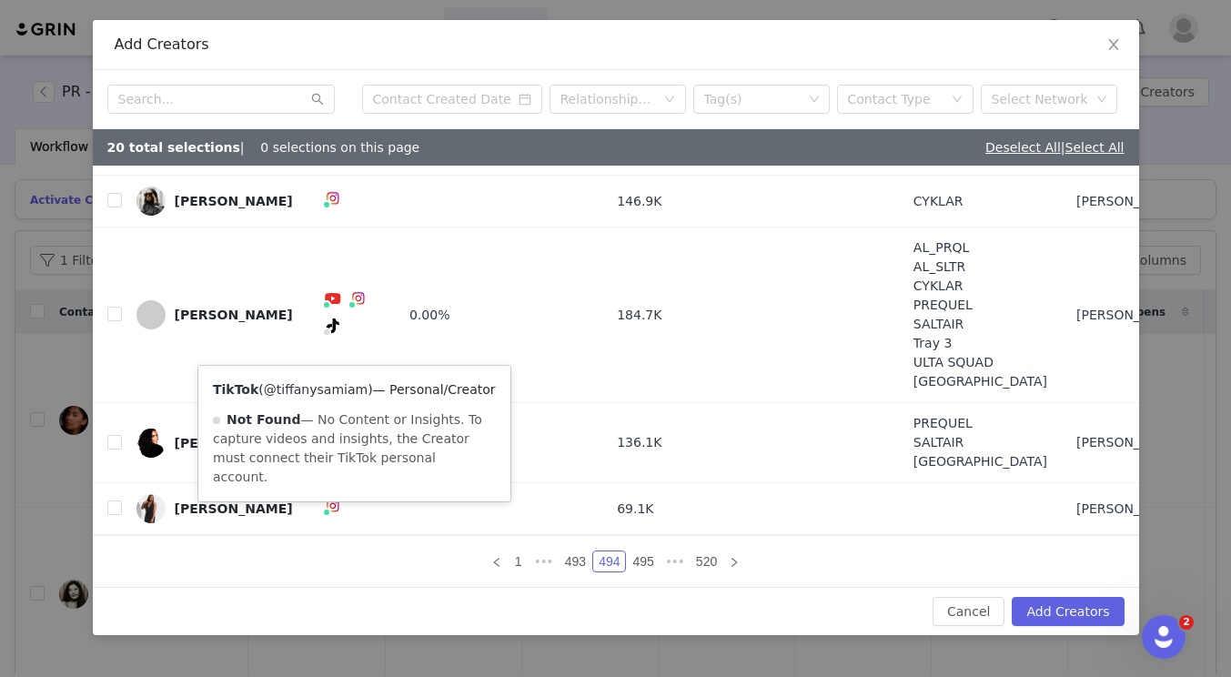
click at [339, 391] on link "@tiffanysamiam" at bounding box center [316, 389] width 104 height 15
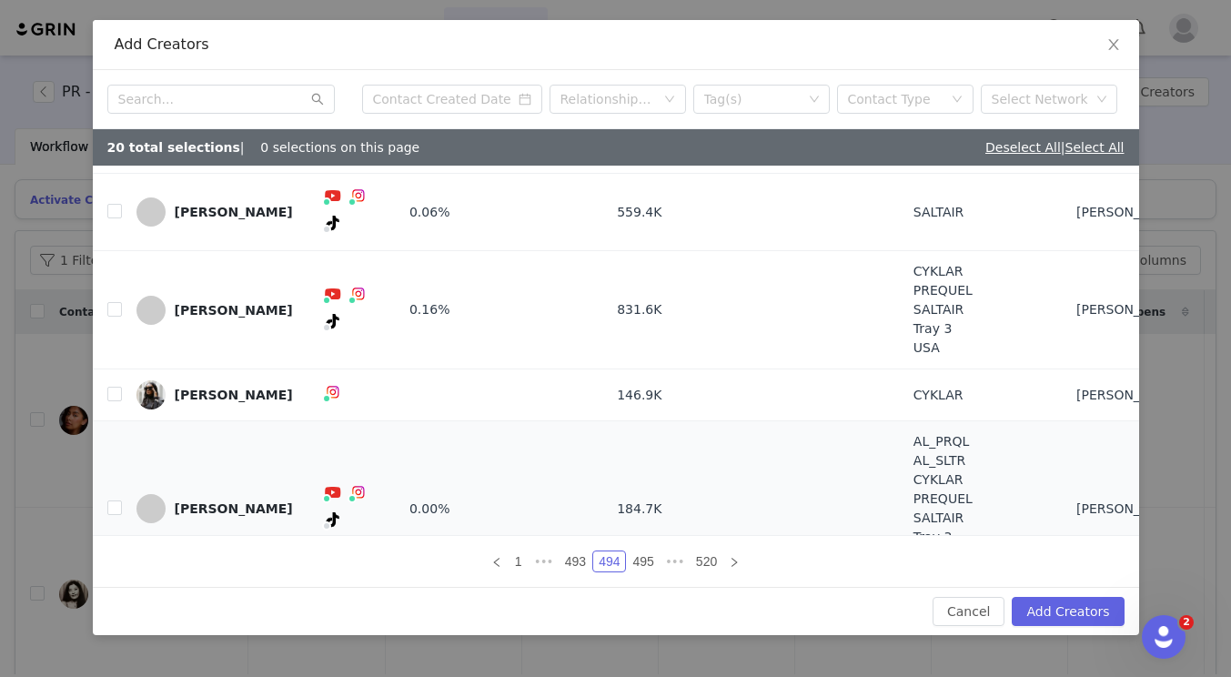
scroll to position [0, 0]
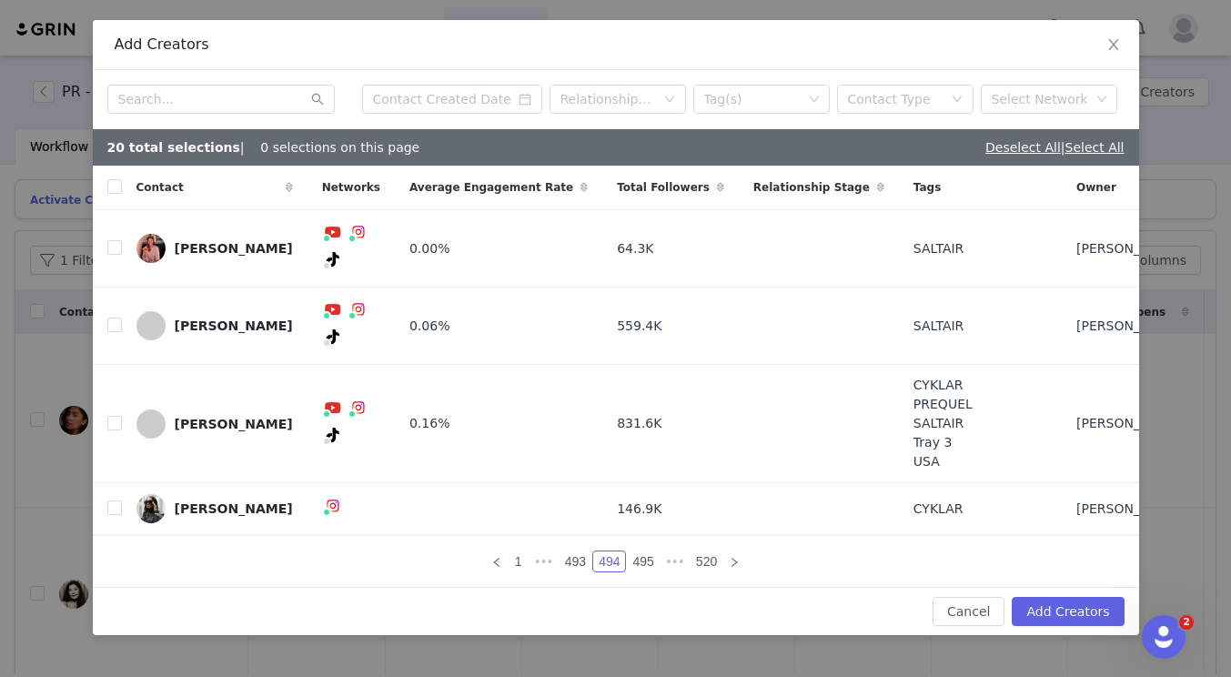
click at [580, 547] on div "1 ••• 493 494 495 ••• 520" at bounding box center [616, 561] width 1047 height 51
click at [577, 555] on link "493" at bounding box center [576, 562] width 32 height 20
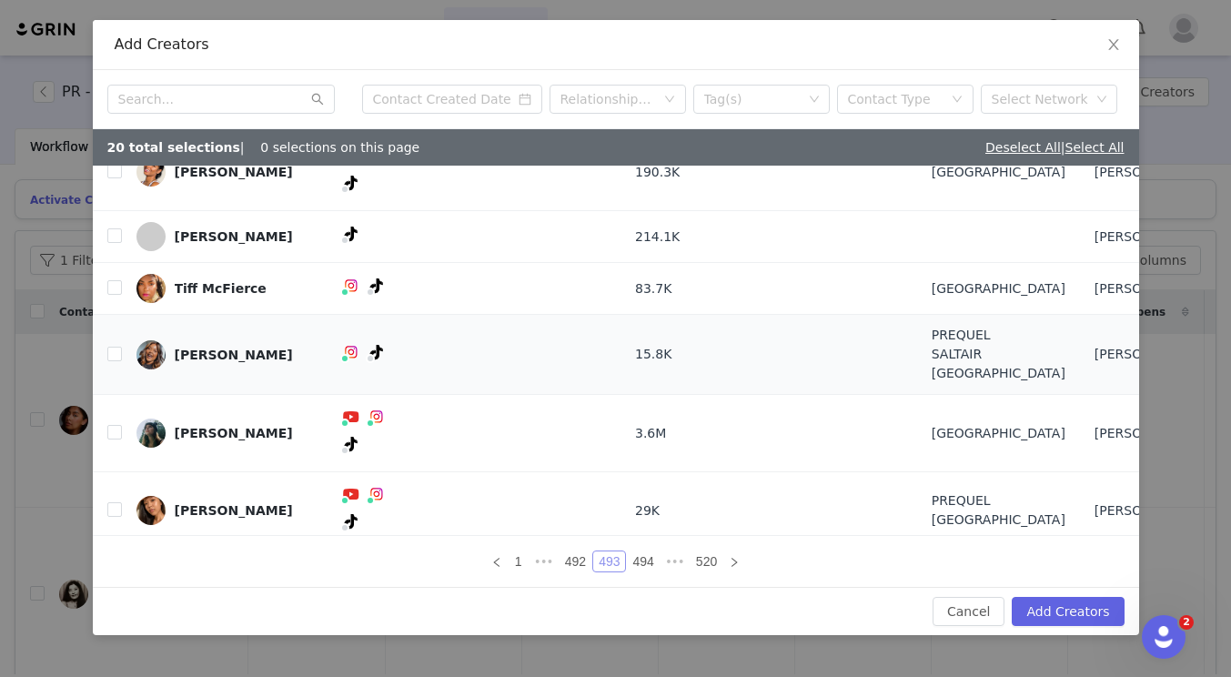
scroll to position [127, 0]
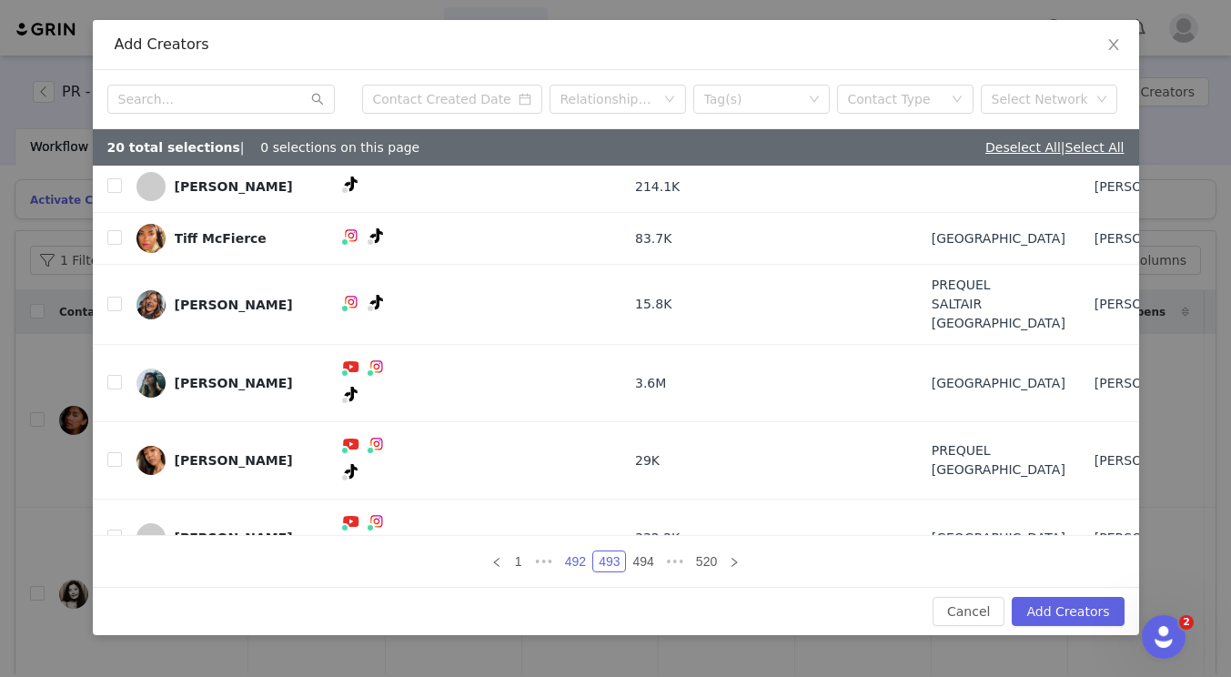
click at [564, 562] on link "492" at bounding box center [576, 562] width 32 height 20
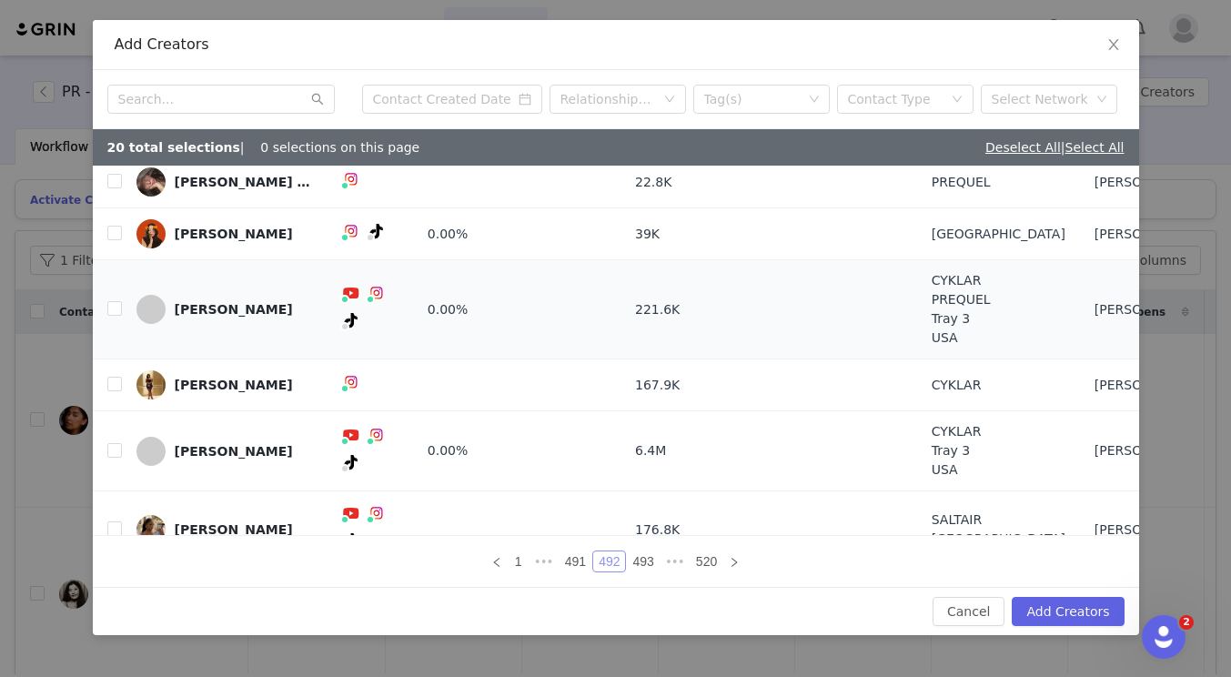
scroll to position [0, 0]
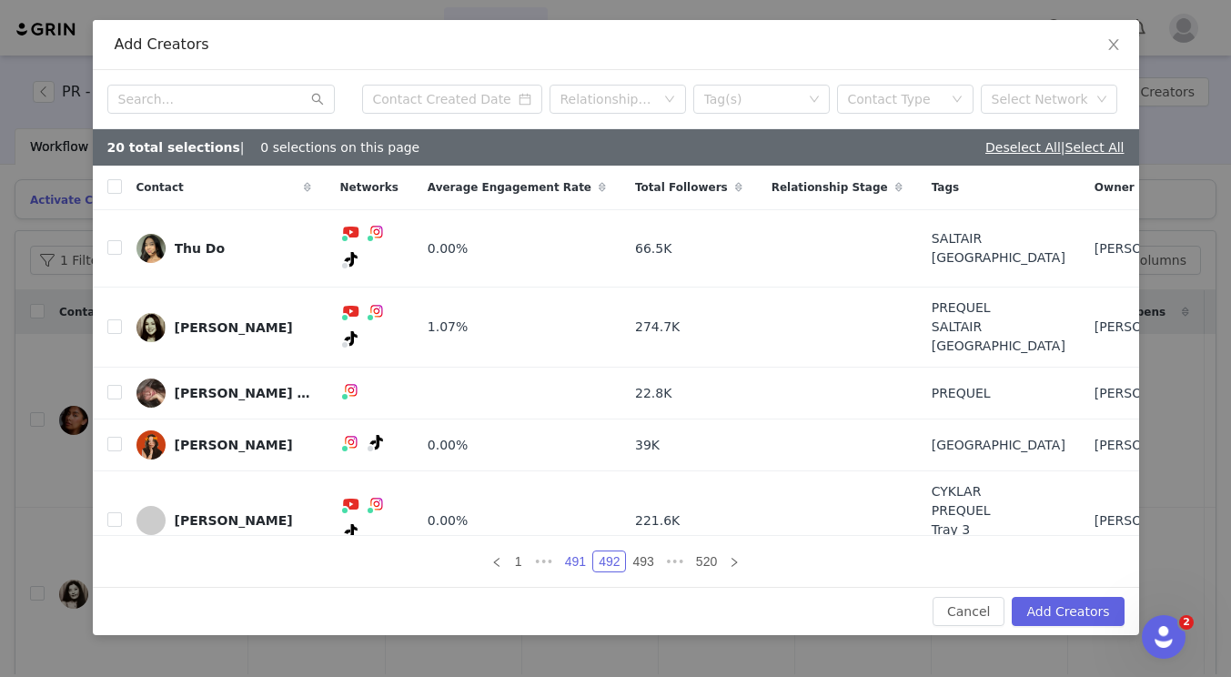
click at [574, 555] on link "491" at bounding box center [576, 562] width 32 height 20
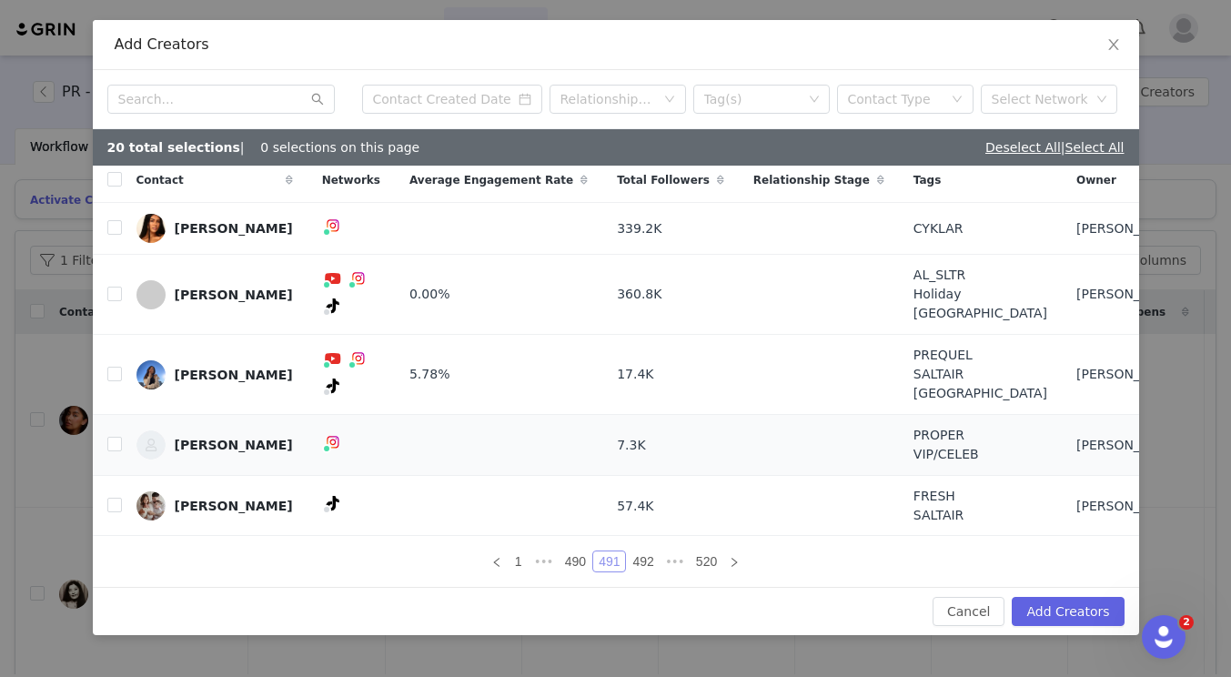
scroll to position [164, 0]
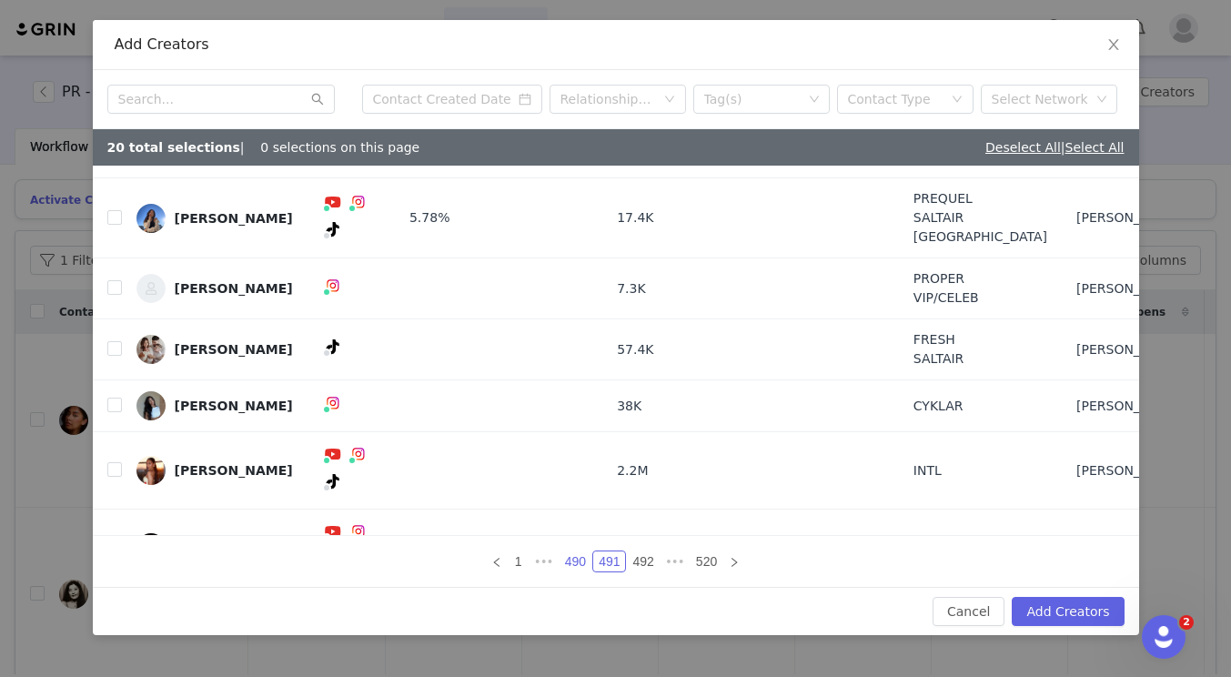
click at [581, 565] on link "490" at bounding box center [576, 562] width 32 height 20
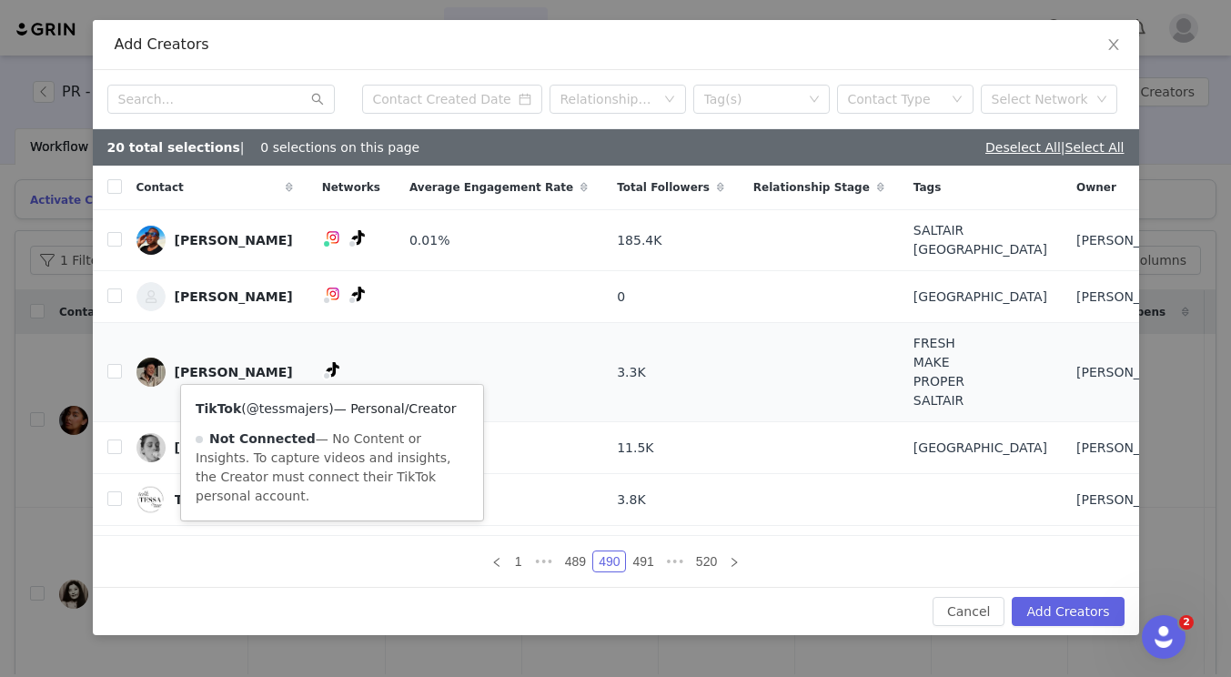
click at [309, 408] on link "@tessmajers" at bounding box center [288, 408] width 82 height 15
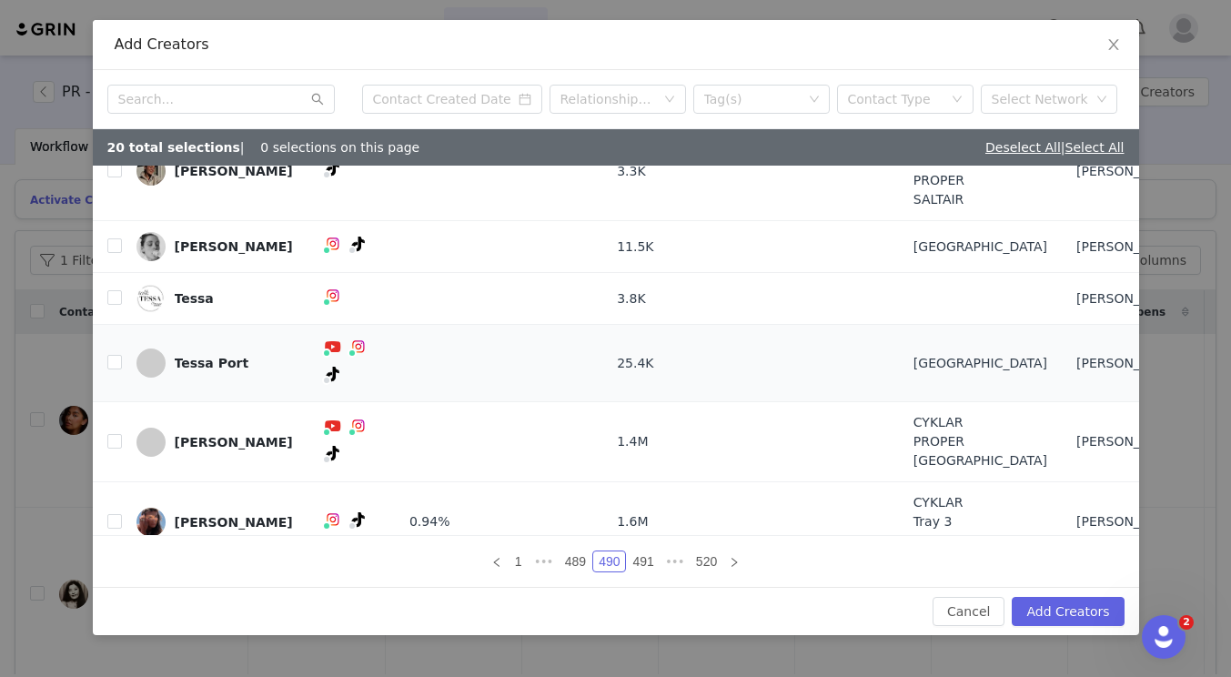
scroll to position [202, 0]
click at [585, 559] on link "489" at bounding box center [576, 562] width 32 height 20
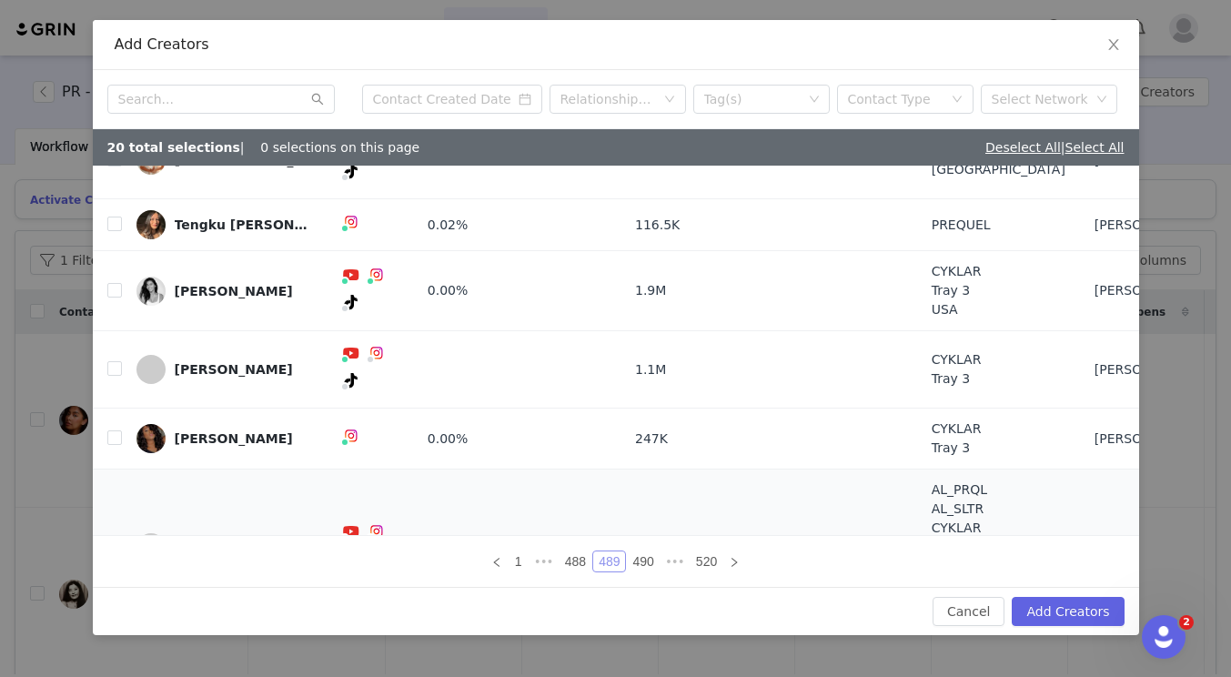
scroll to position [306, 0]
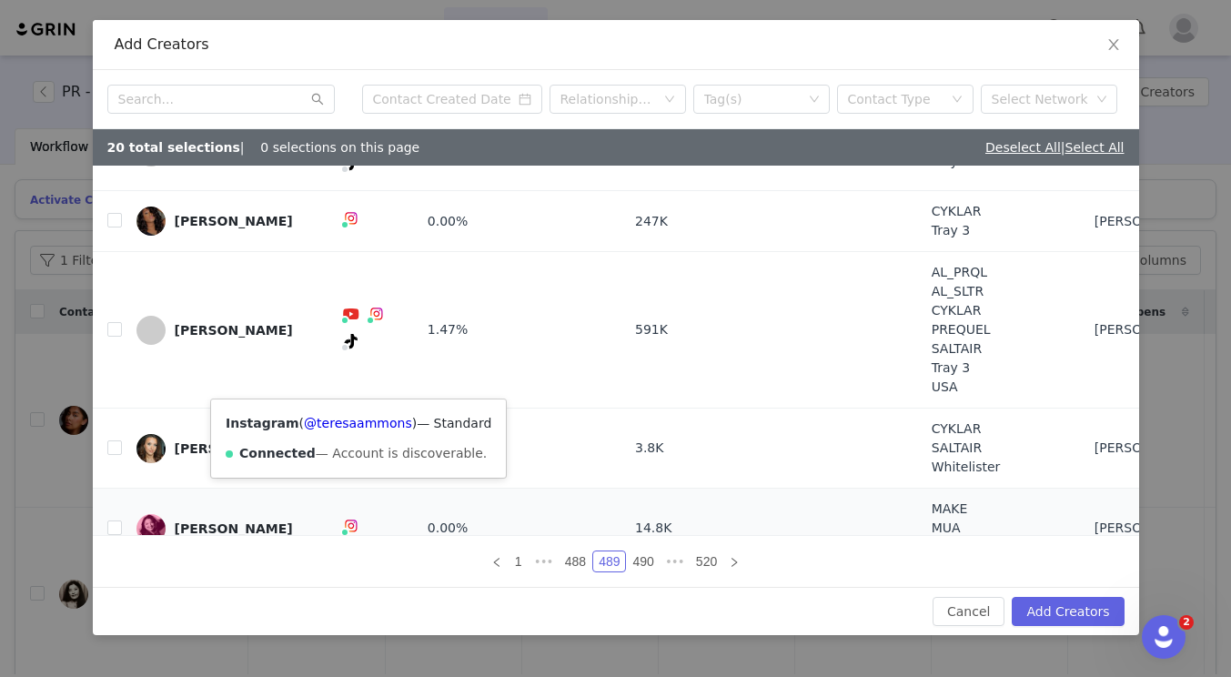
click at [365, 430] on div "Instagram ( @teresaammons ) — Standard Connected — Account is discoverable." at bounding box center [358, 439] width 295 height 78
click at [368, 425] on link "@teresaammons" at bounding box center [358, 423] width 108 height 15
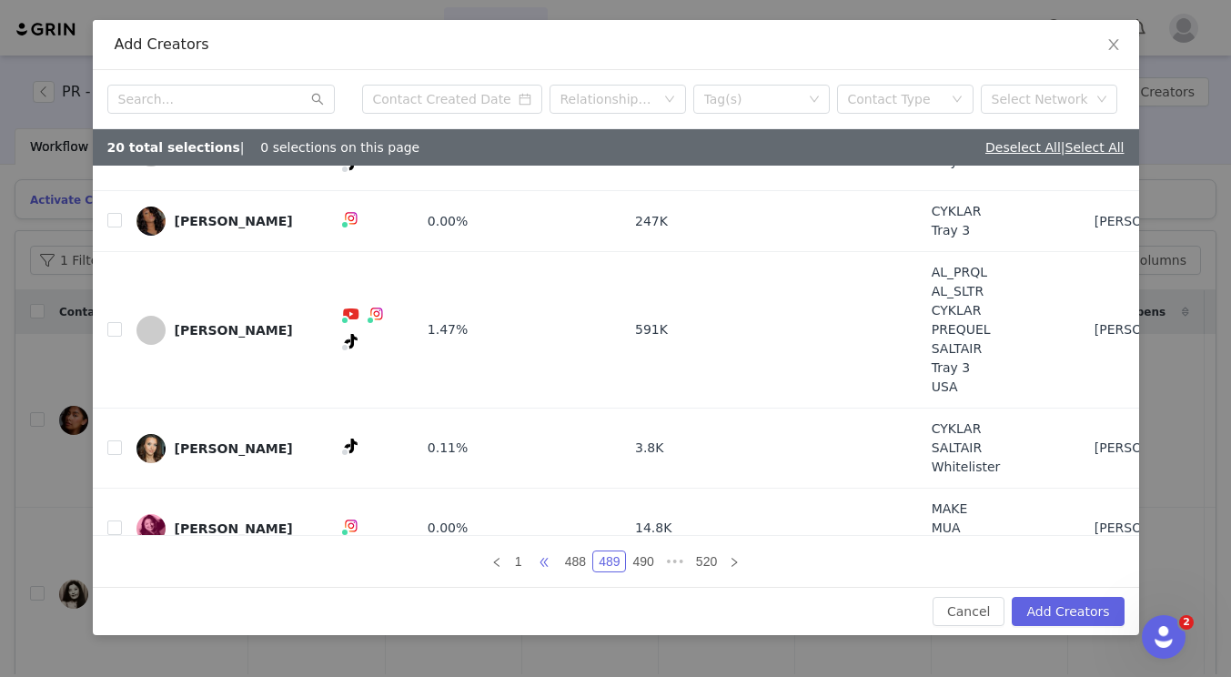
click at [550, 561] on span "•••" at bounding box center [544, 562] width 29 height 22
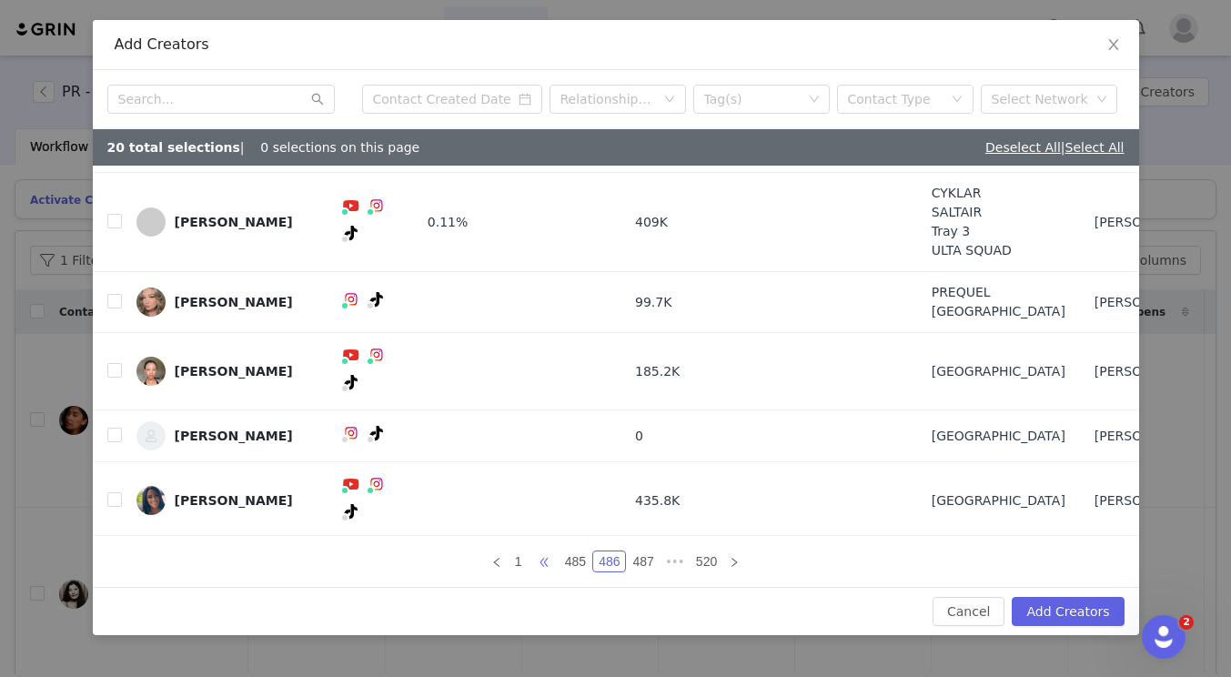
scroll to position [193, 0]
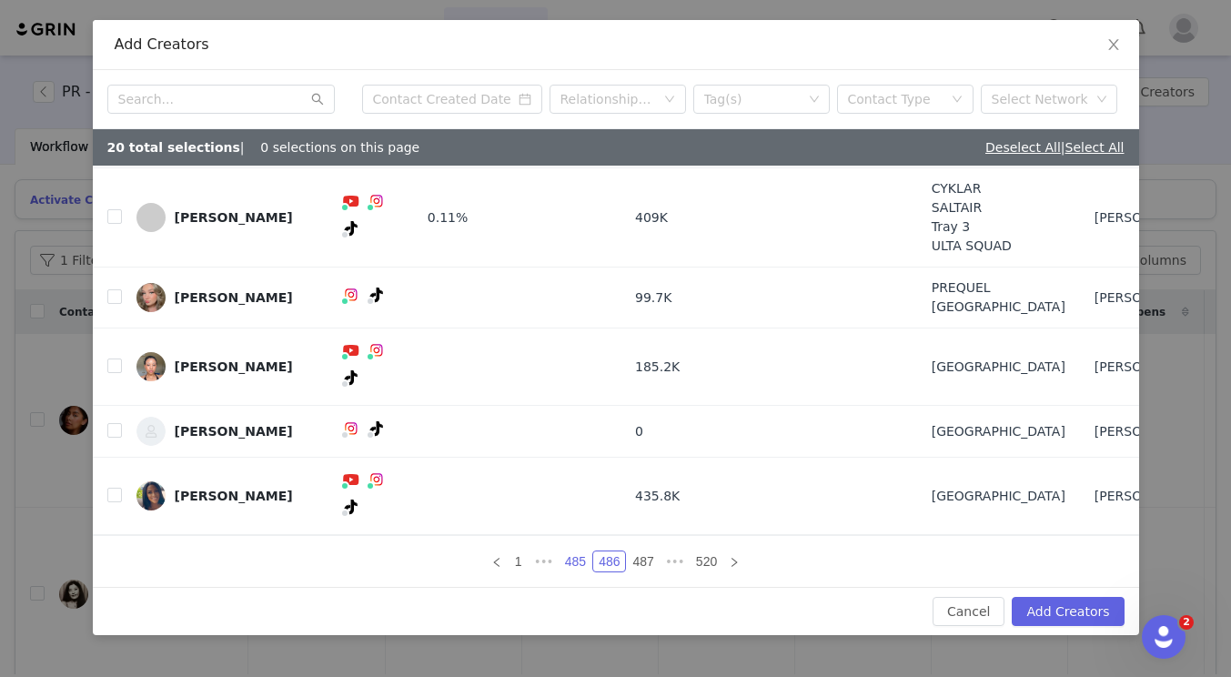
click at [565, 559] on link "485" at bounding box center [576, 562] width 32 height 20
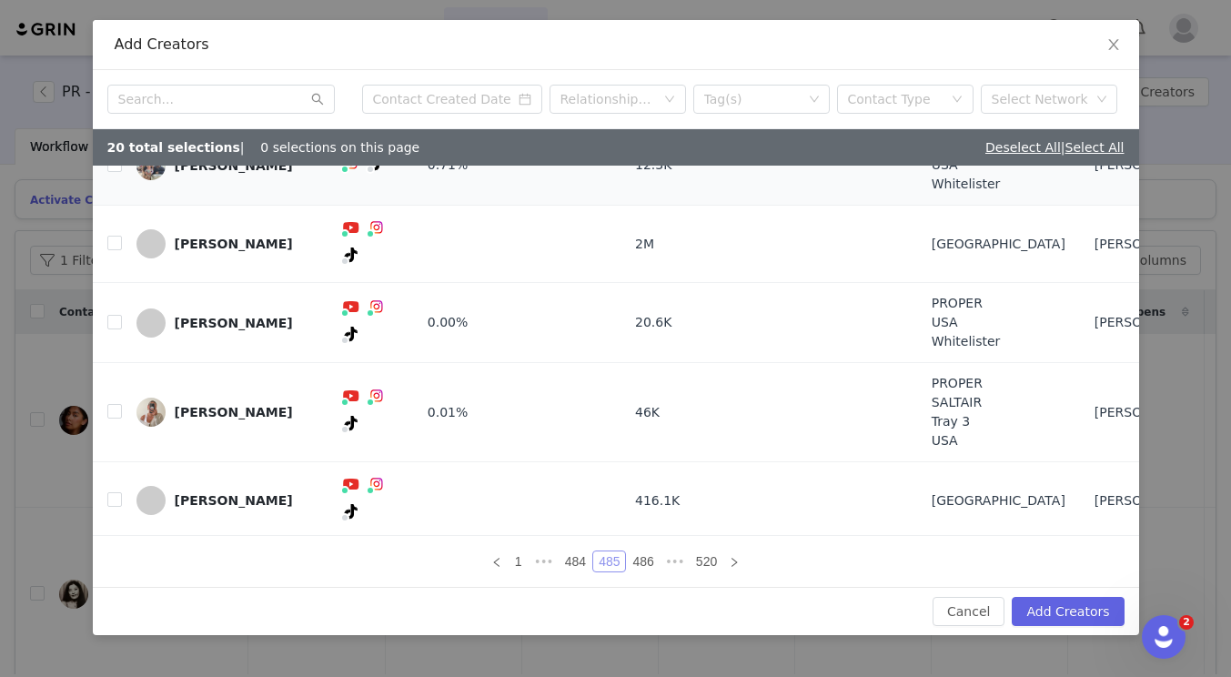
scroll to position [249, 0]
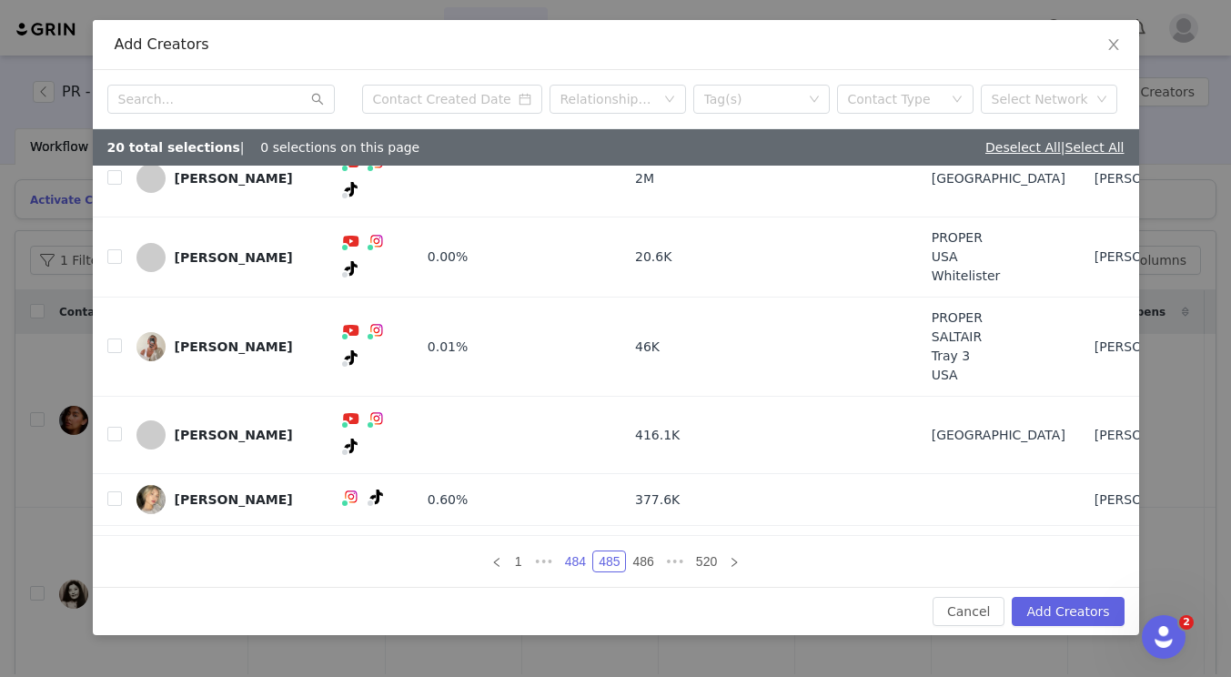
click at [583, 567] on link "484" at bounding box center [576, 562] width 32 height 20
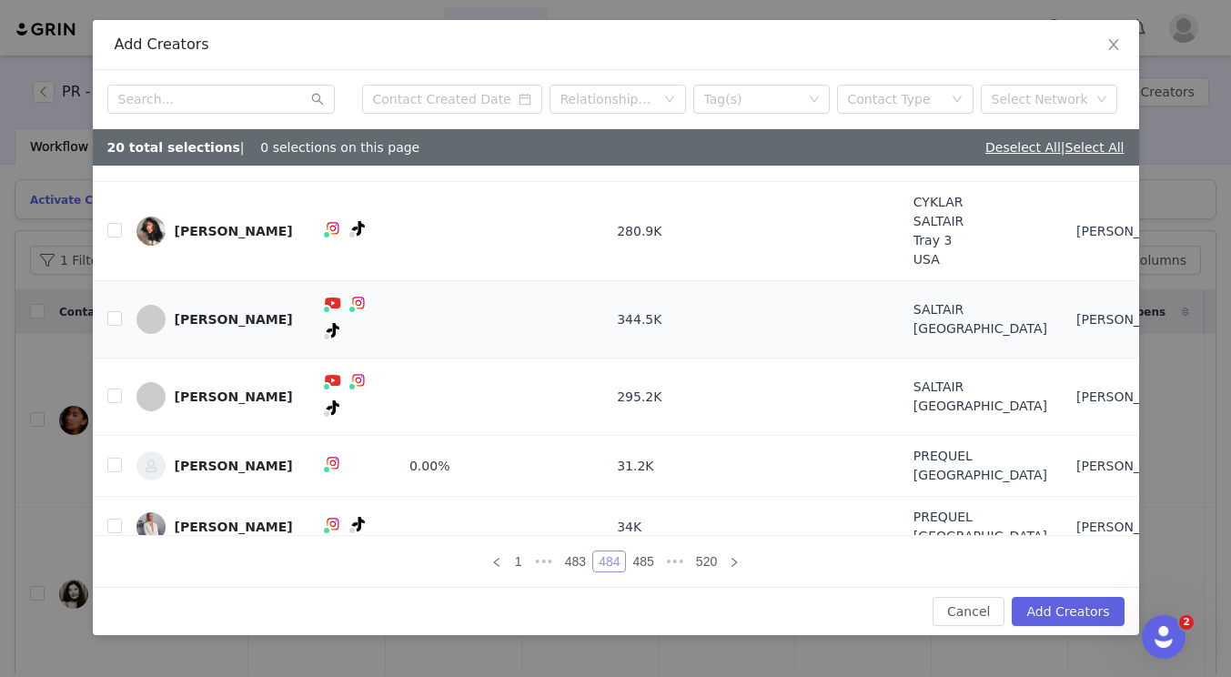
scroll to position [25, 0]
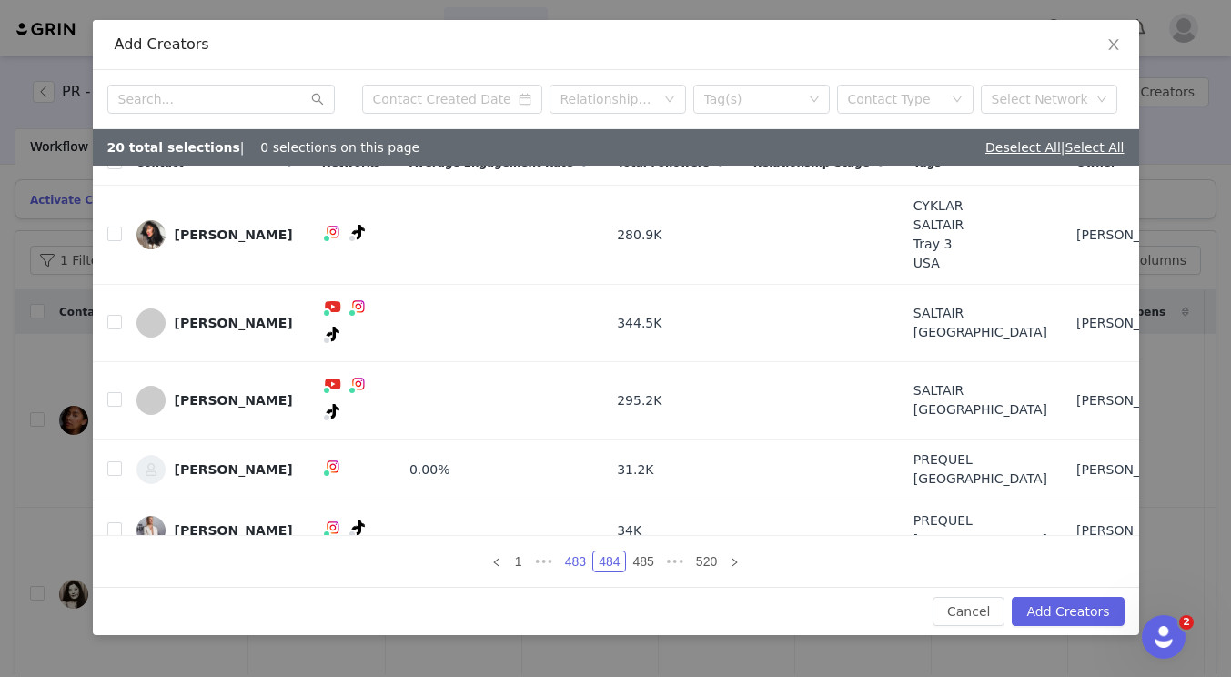
click at [564, 559] on link "483" at bounding box center [576, 562] width 32 height 20
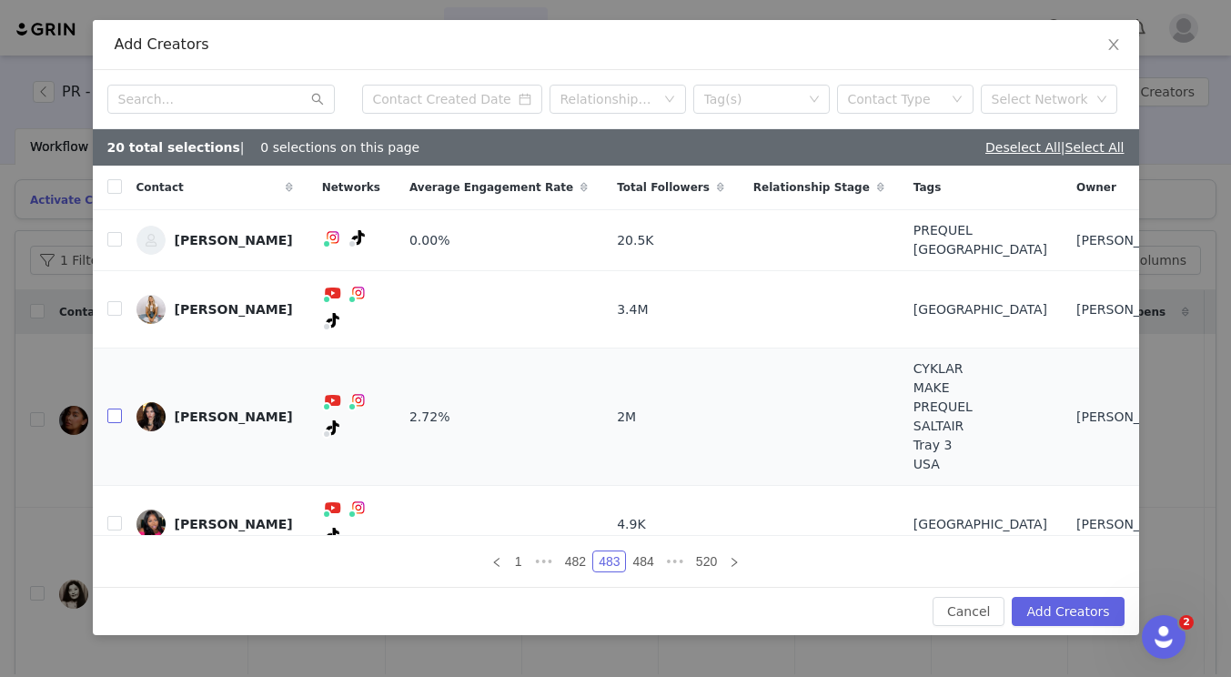
click at [114, 409] on input "checkbox" at bounding box center [114, 416] width 15 height 15
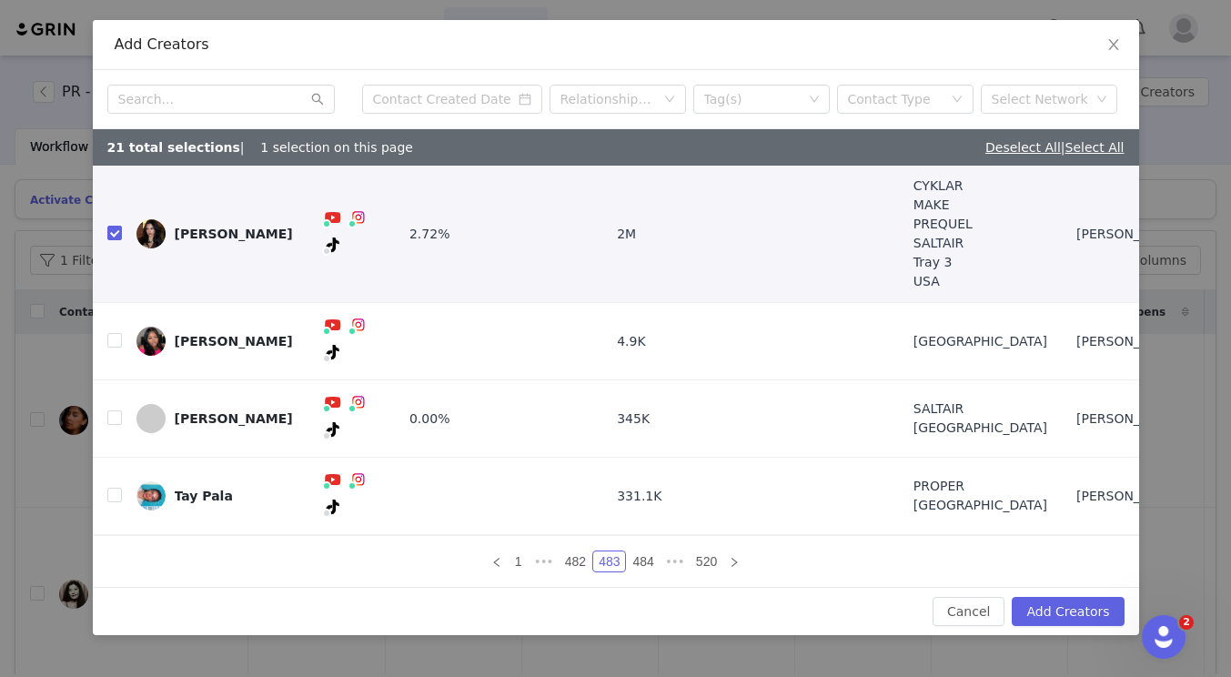
scroll to position [202, 0]
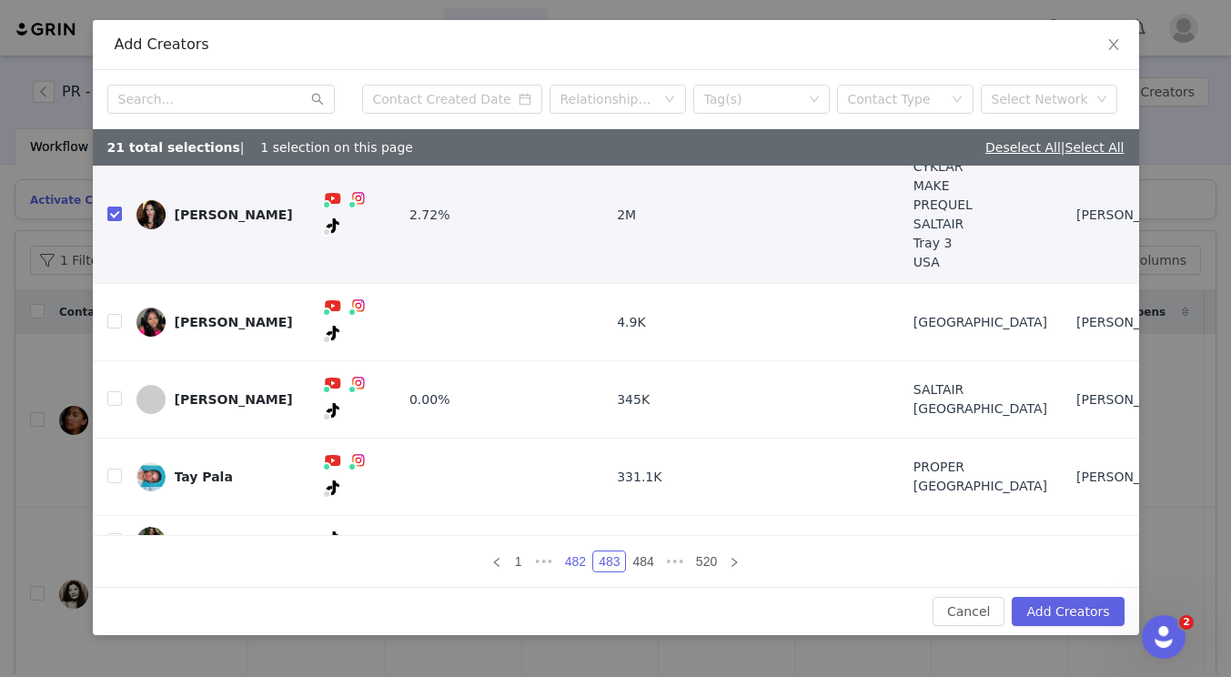
click at [567, 553] on link "482" at bounding box center [576, 562] width 32 height 20
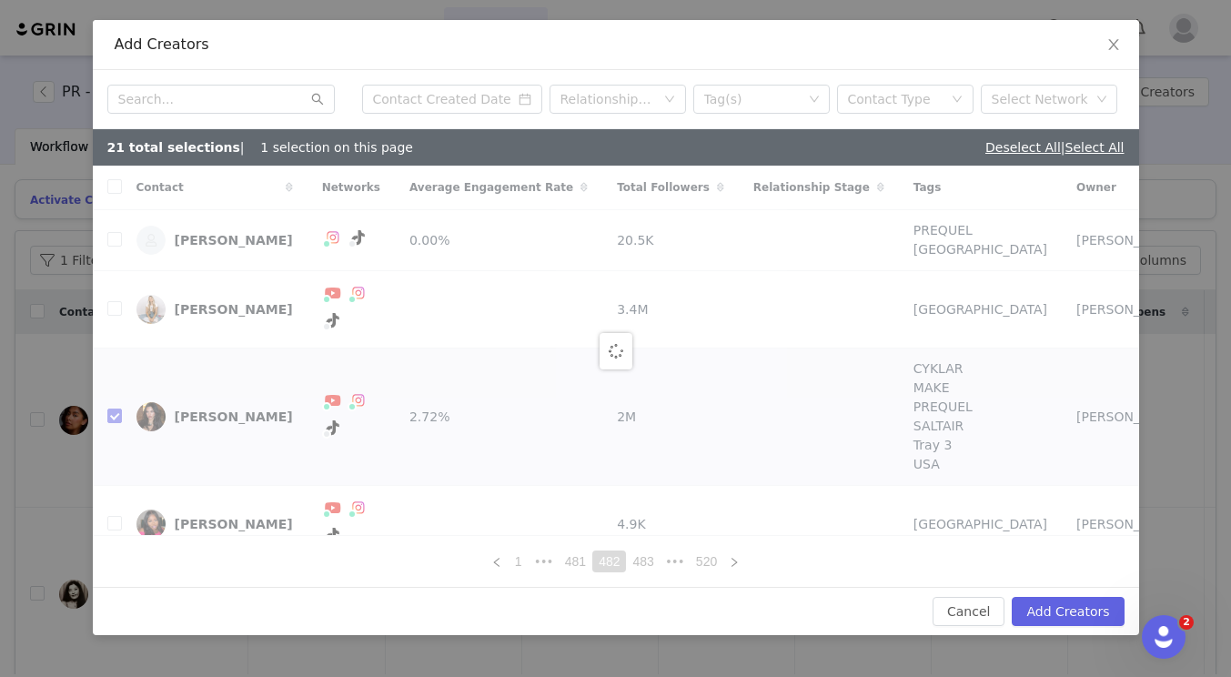
checkbox input "false"
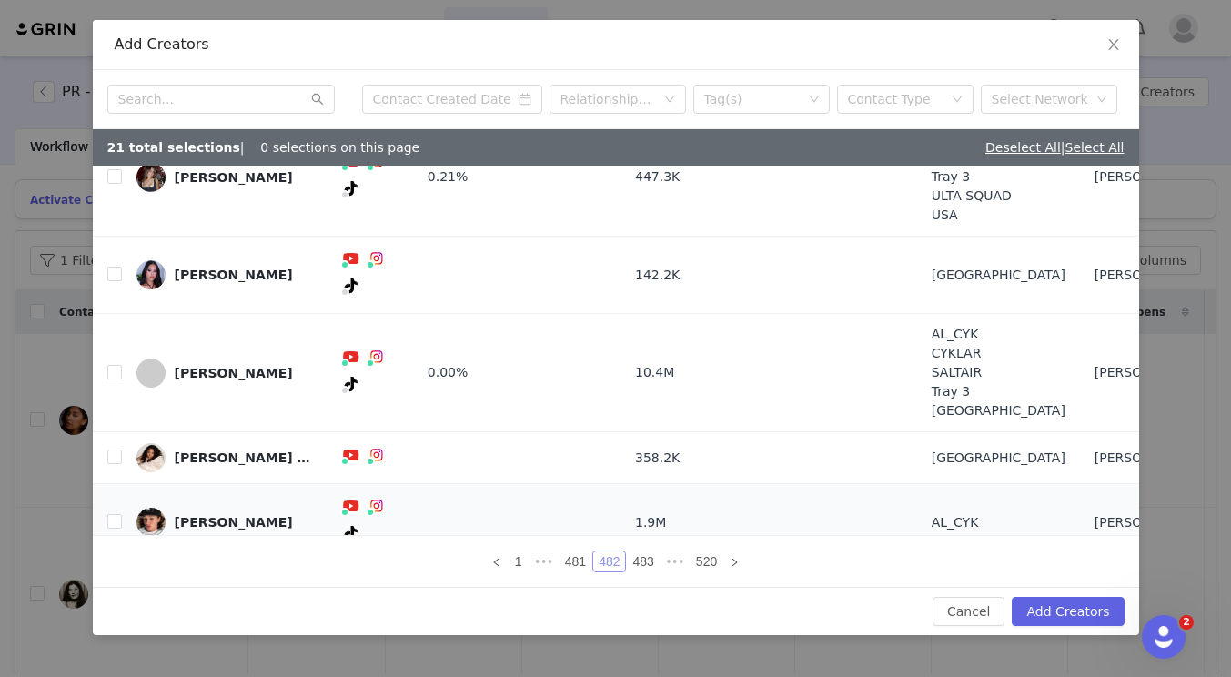
scroll to position [240, 0]
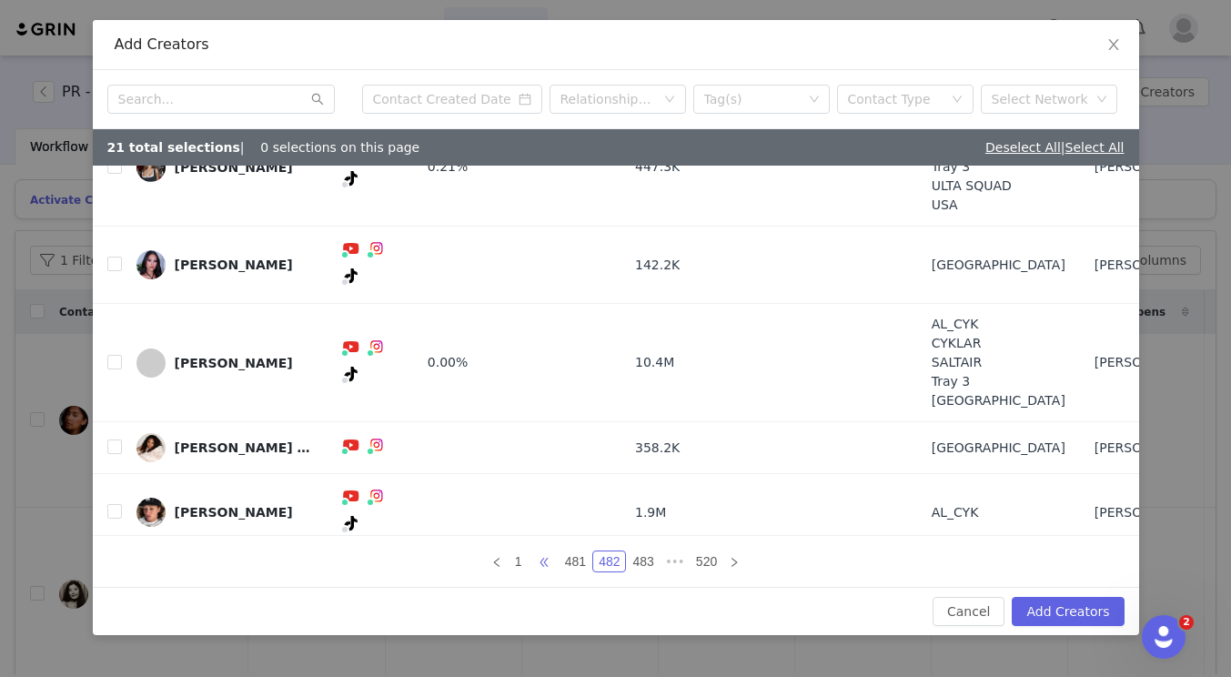
click at [549, 557] on span "•••" at bounding box center [544, 562] width 29 height 22
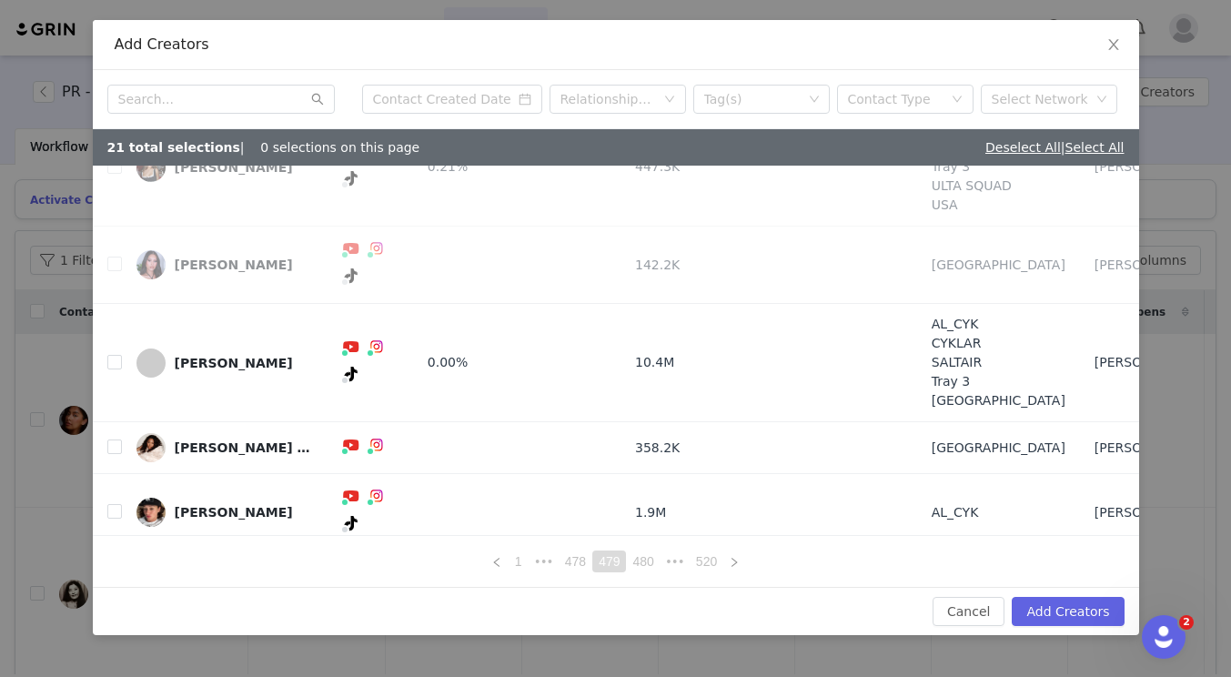
scroll to position [0, 0]
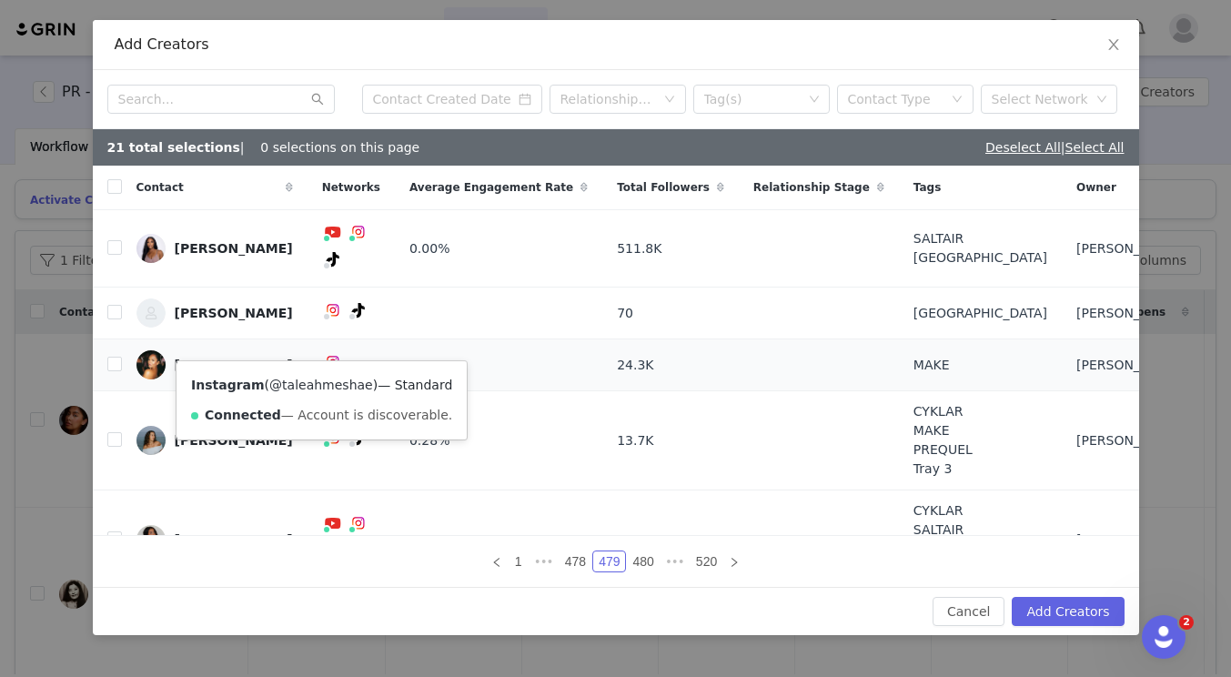
click at [307, 389] on link "@taleahmeshae" at bounding box center [321, 385] width 104 height 15
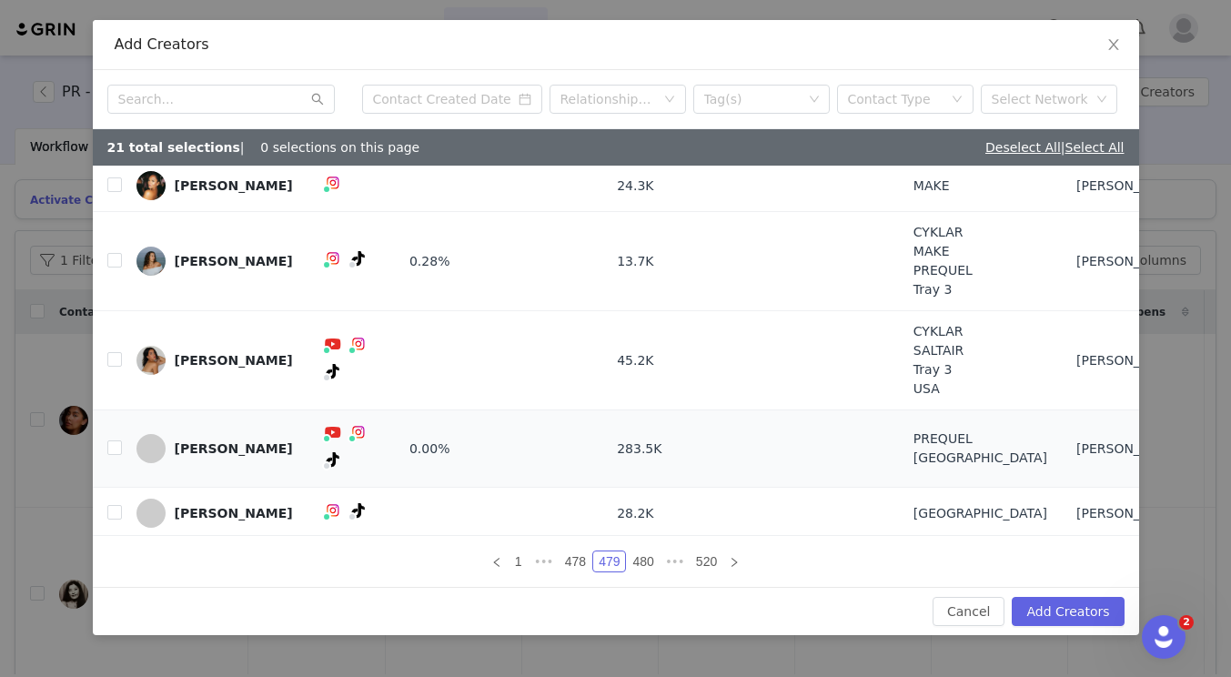
scroll to position [202, 0]
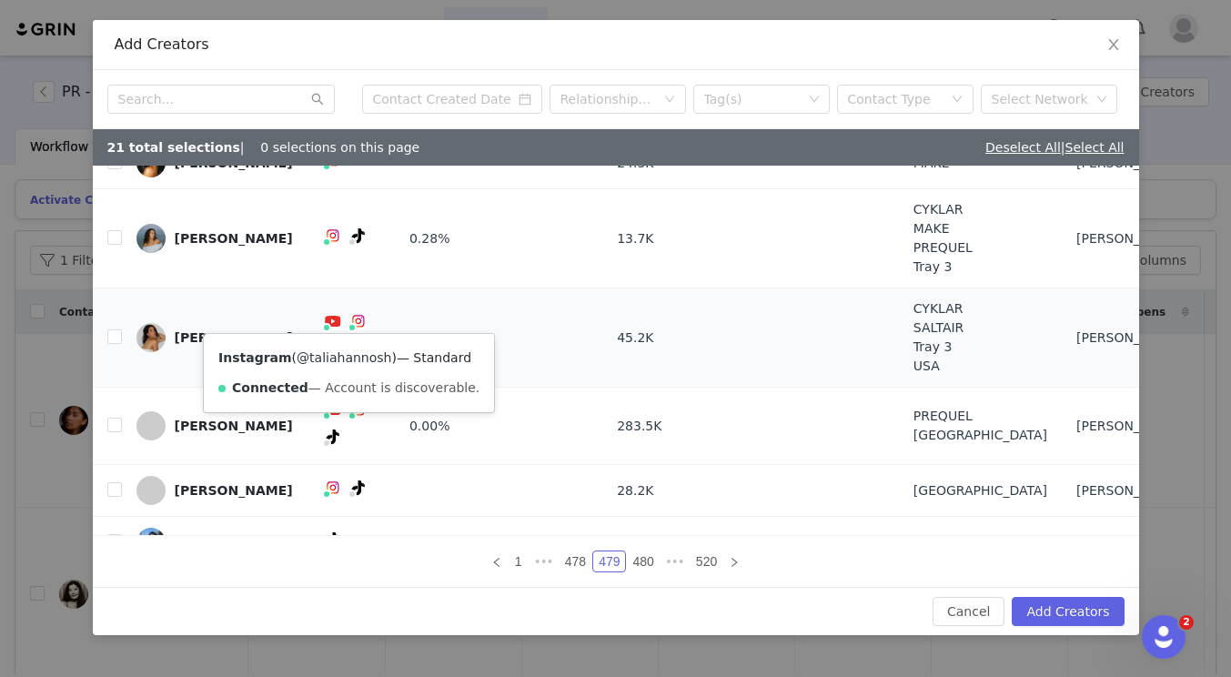
click at [338, 351] on link "@taliahannosh" at bounding box center [344, 357] width 95 height 15
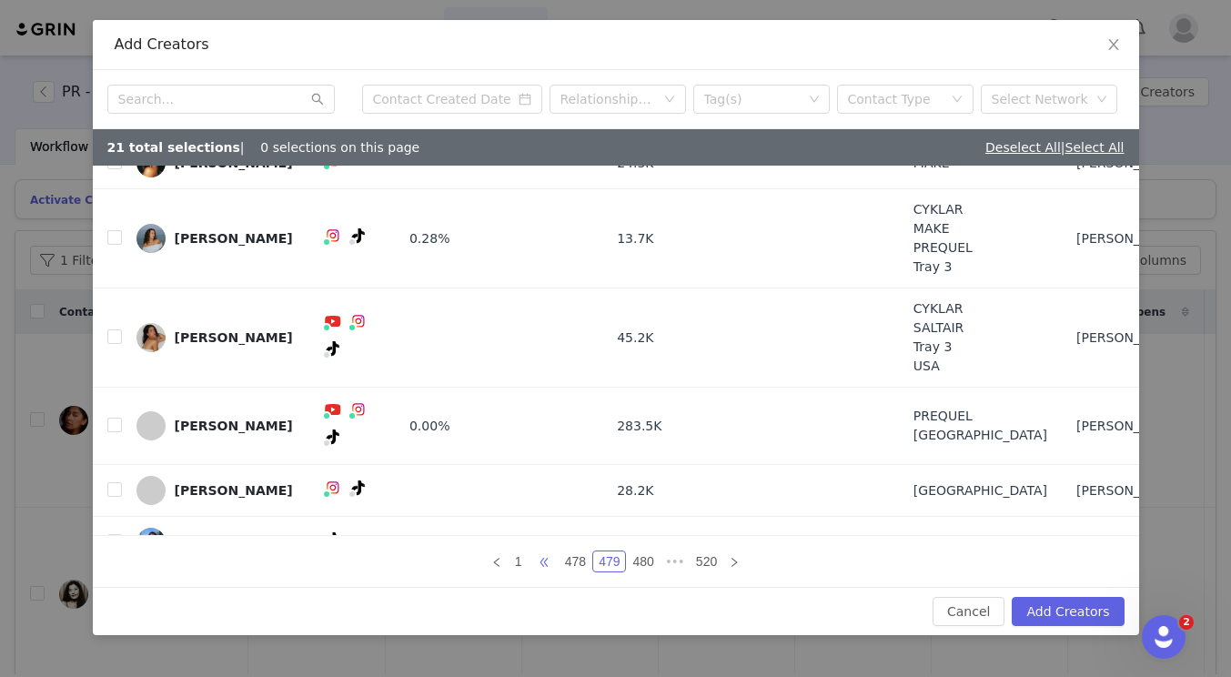
click at [542, 558] on span "•••" at bounding box center [544, 562] width 29 height 22
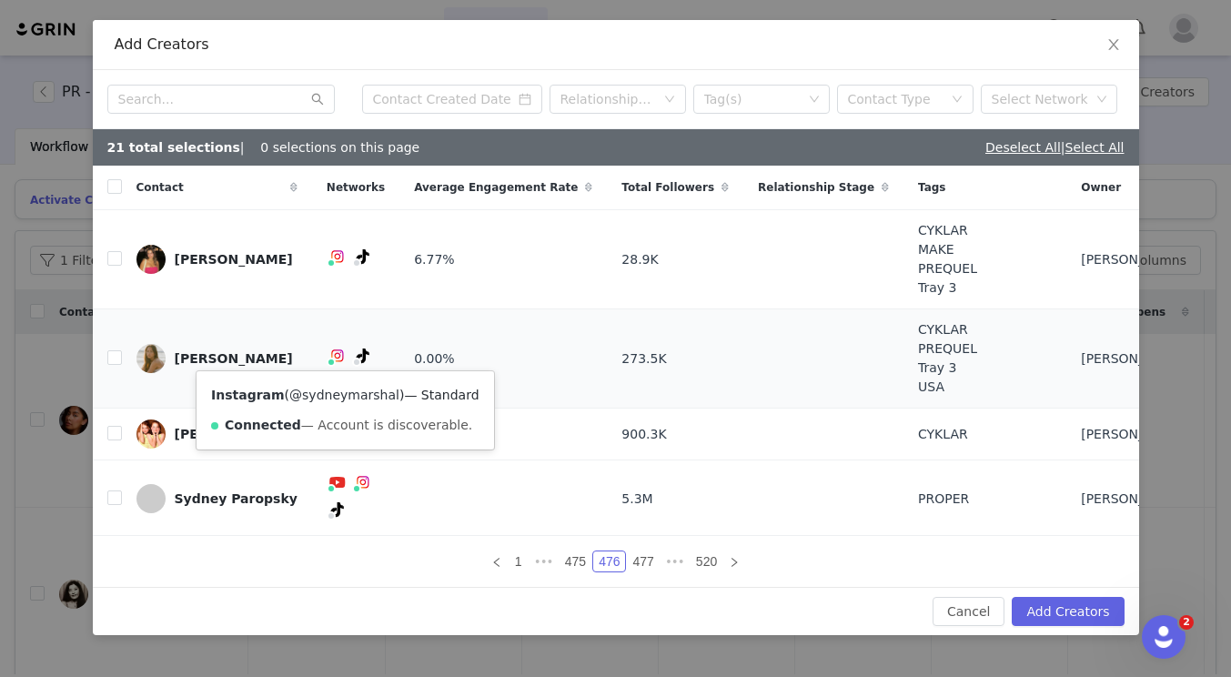
click at [322, 400] on link "@sydneymarshal" at bounding box center [344, 395] width 110 height 15
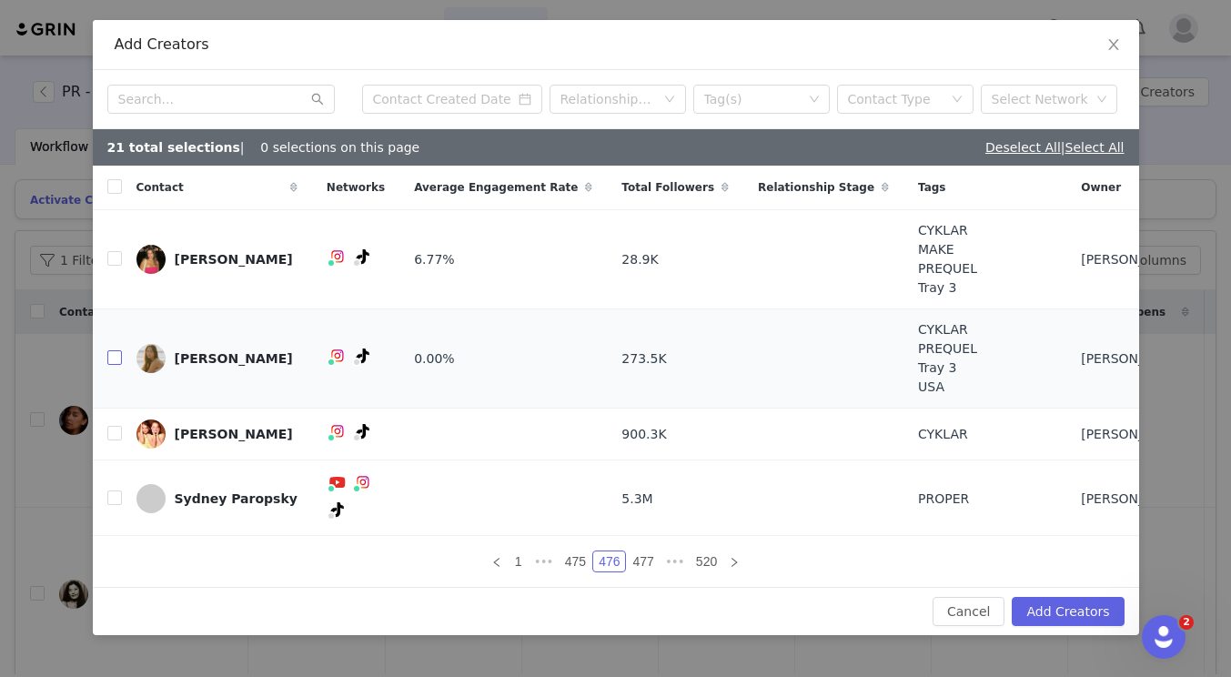
click at [118, 358] on input "checkbox" at bounding box center [114, 357] width 15 height 15
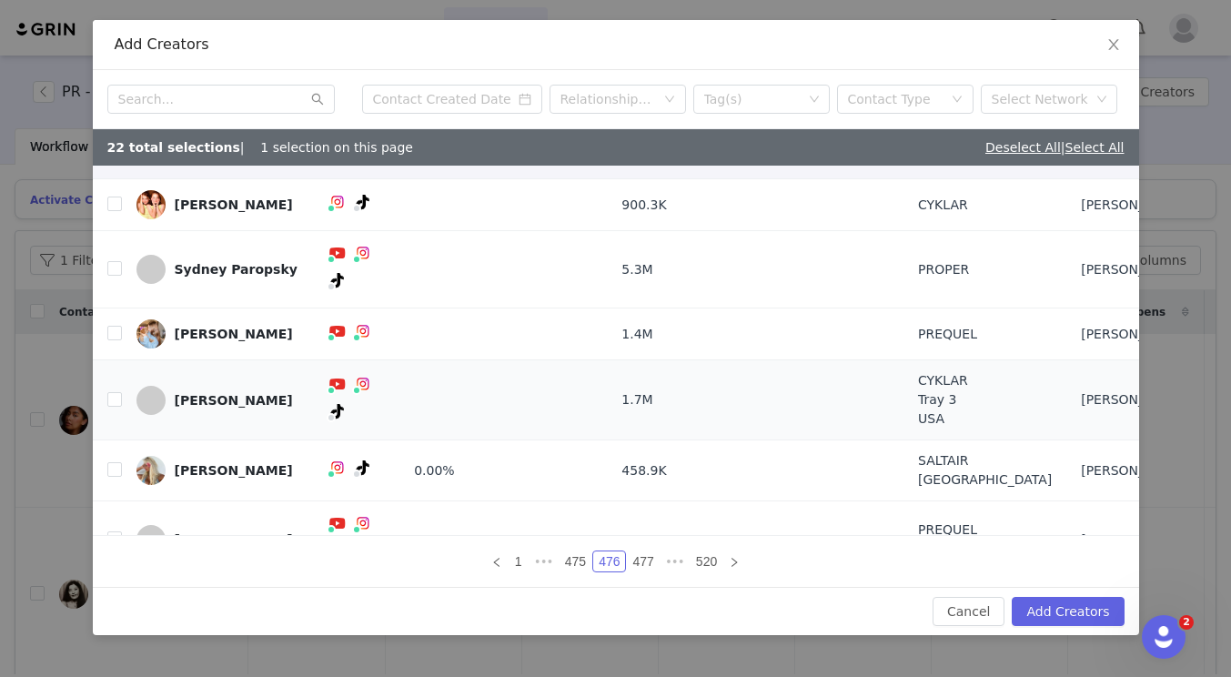
scroll to position [230, 0]
drag, startPoint x: 568, startPoint y: 563, endPoint x: 540, endPoint y: 531, distance: 43.2
click at [568, 563] on link "475" at bounding box center [576, 562] width 32 height 20
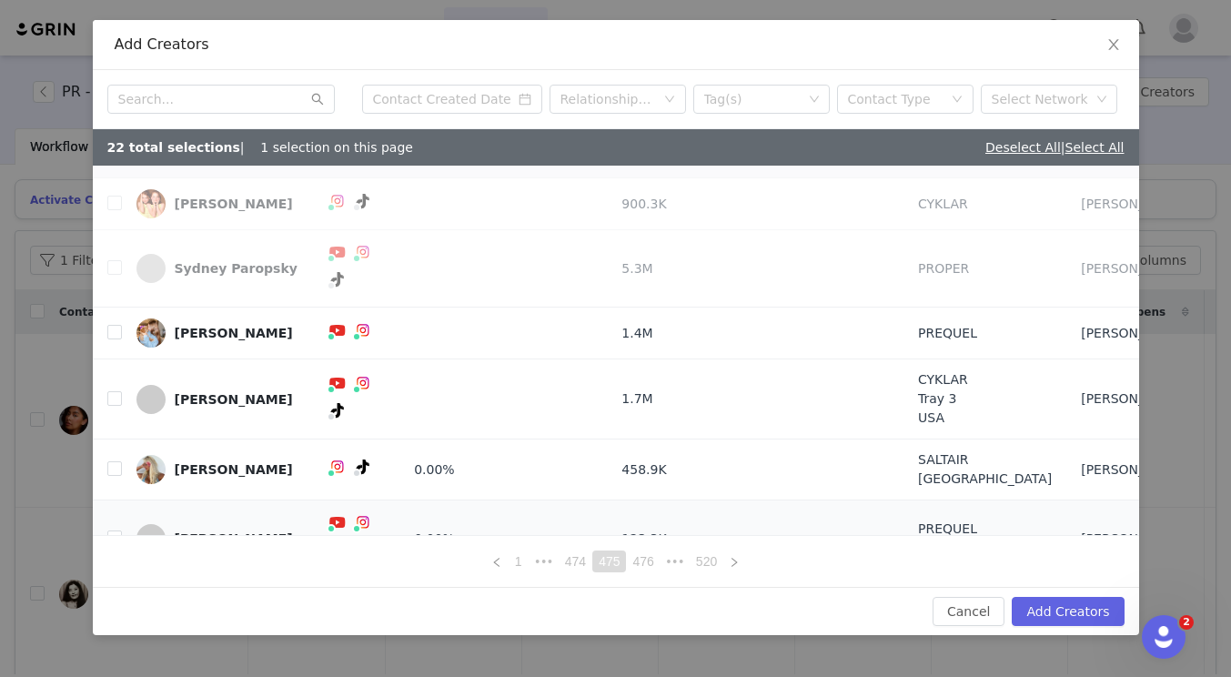
scroll to position [0, 0]
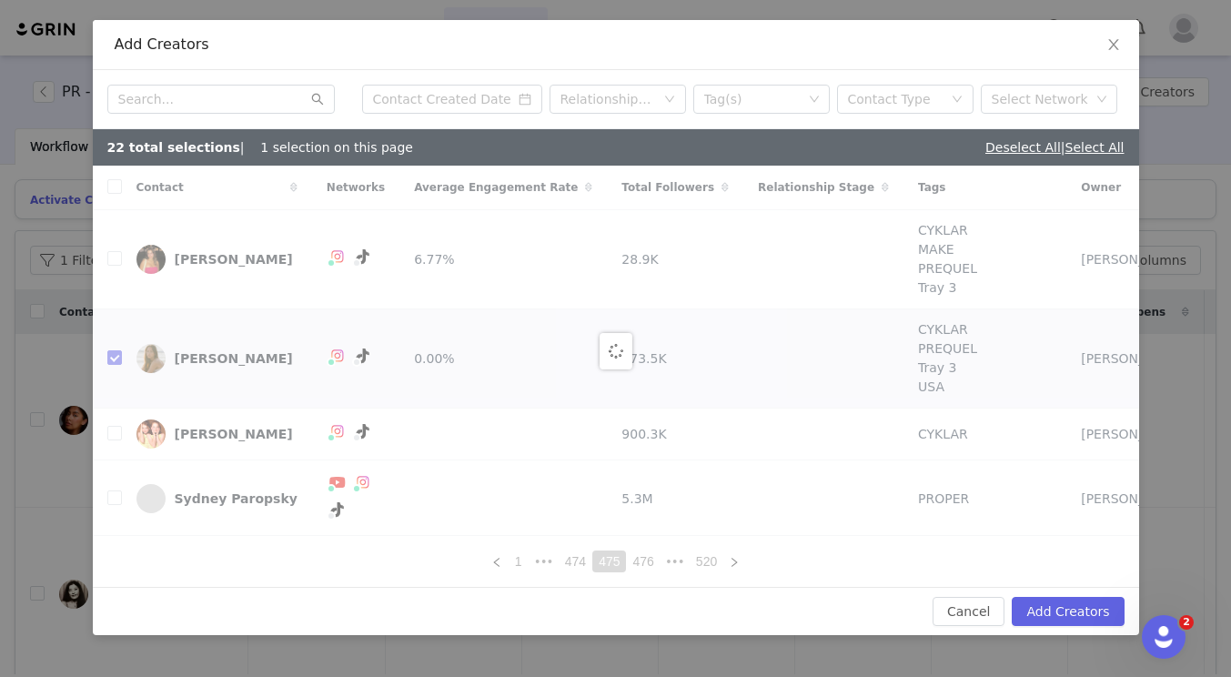
checkbox input "false"
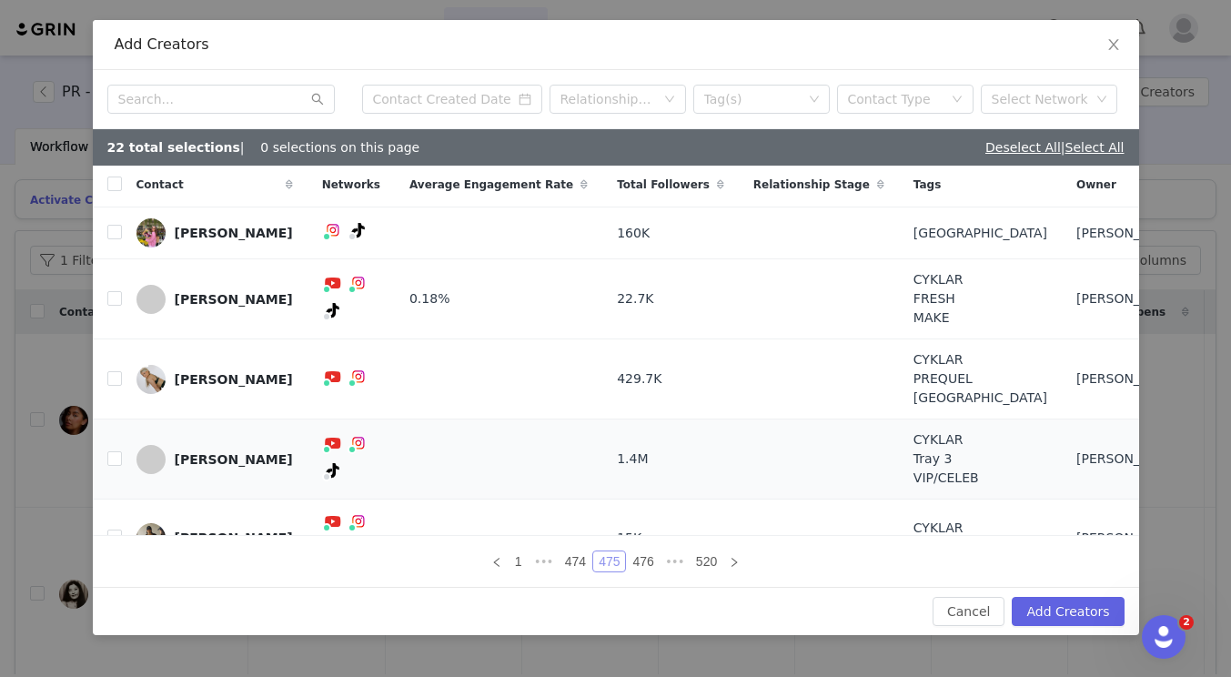
scroll to position [4, 0]
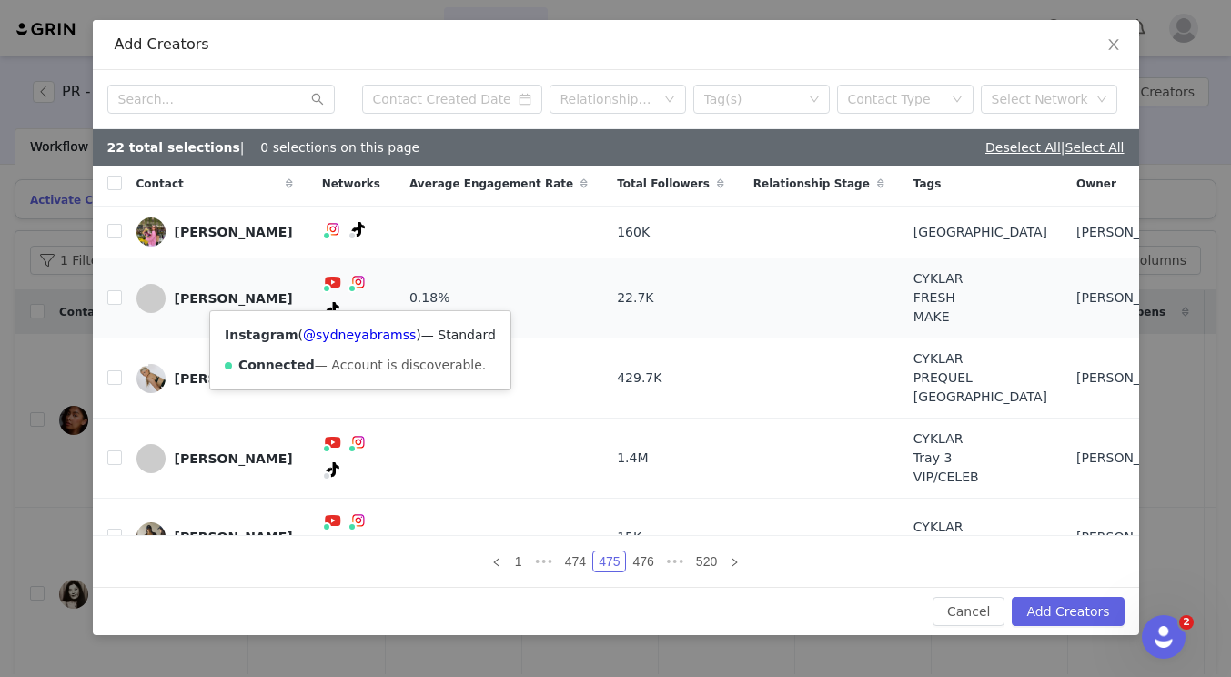
click at [351, 344] on div "Instagram ( @sydneyabramss ) — Standard Connected — Account is discoverable." at bounding box center [360, 350] width 300 height 78
click at [354, 332] on link "@sydneyabramss" at bounding box center [359, 335] width 113 height 15
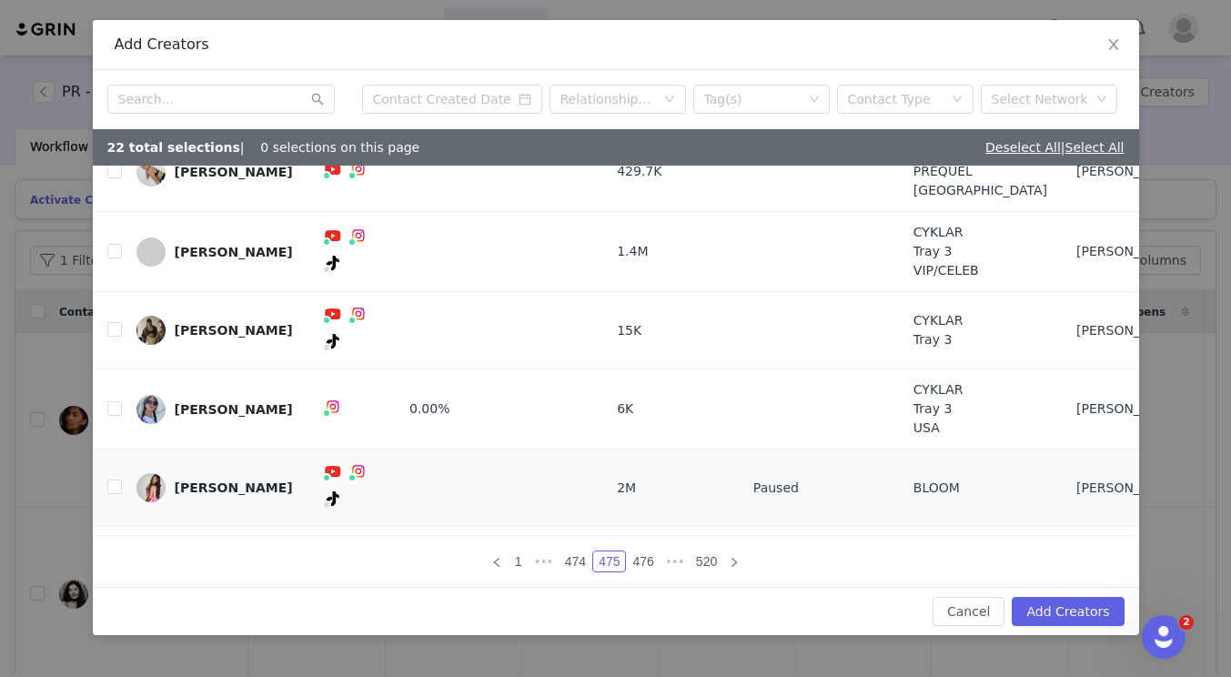
scroll to position [211, 0]
click at [579, 559] on link "474" at bounding box center [576, 562] width 32 height 20
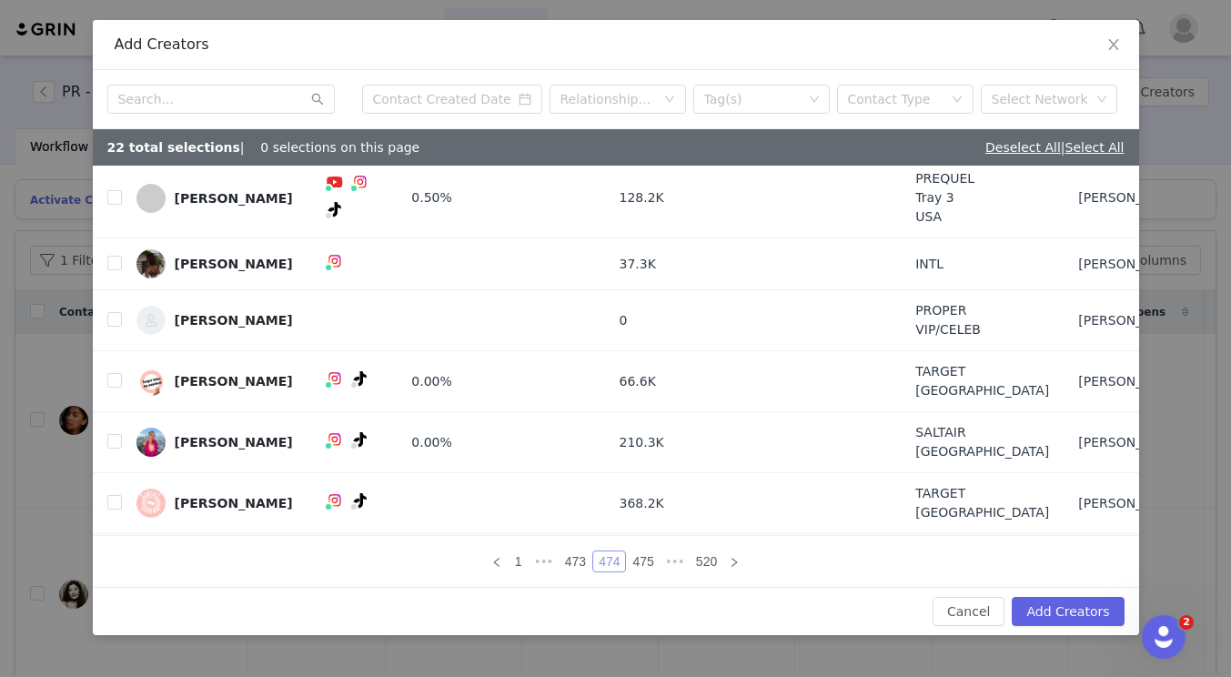
scroll to position [0, 0]
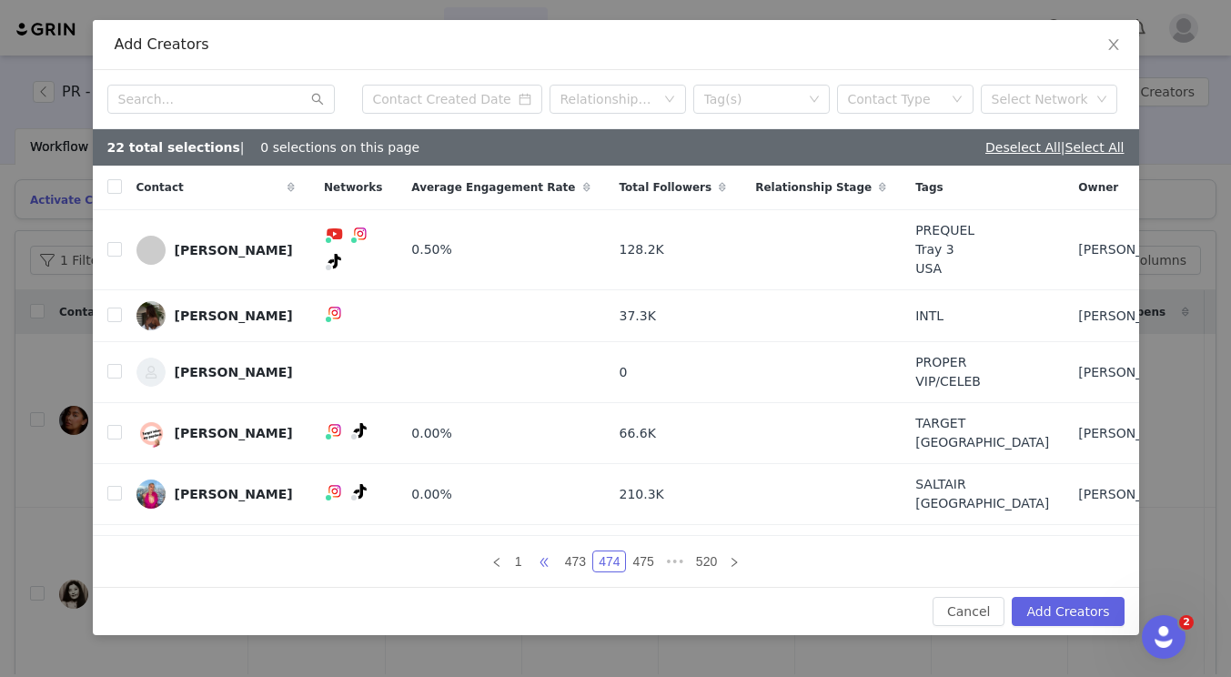
click at [555, 568] on span "•••" at bounding box center [544, 562] width 29 height 22
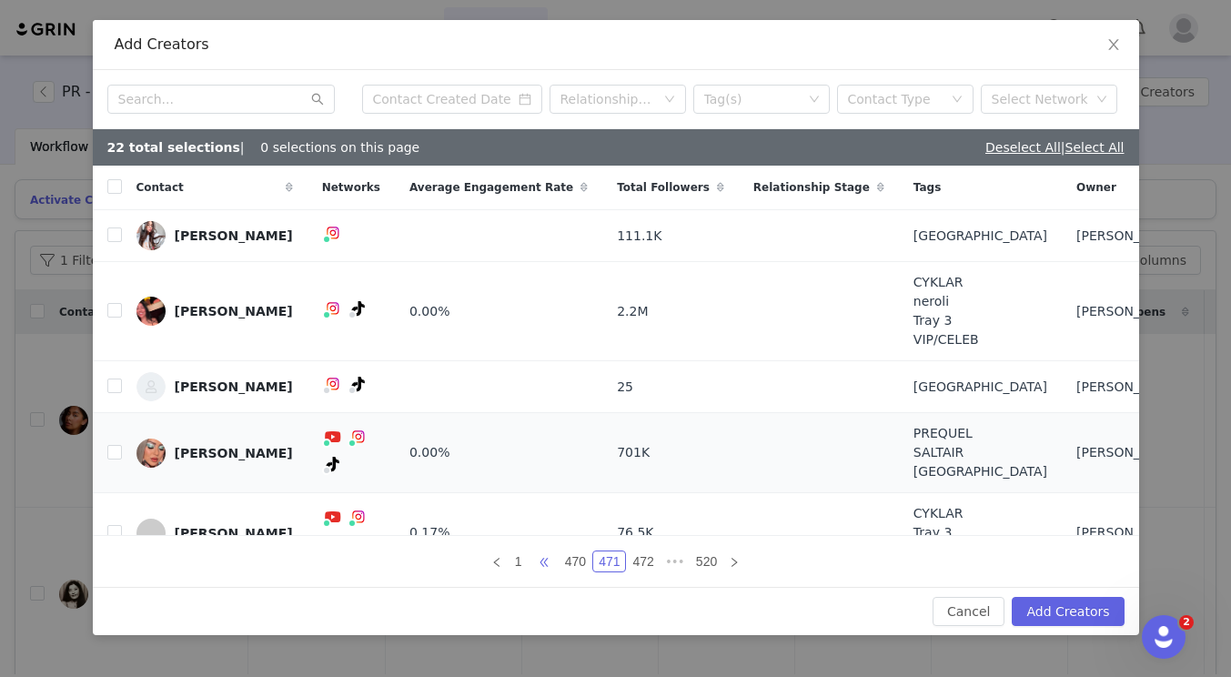
scroll to position [202, 0]
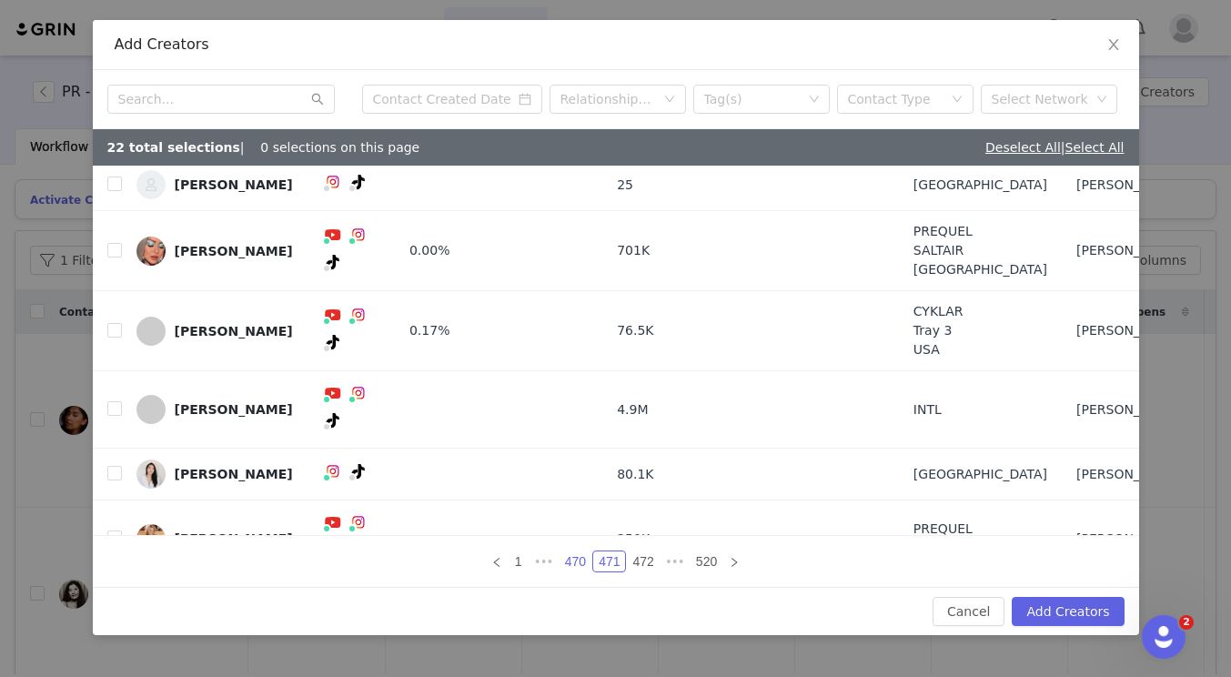
click at [583, 557] on link "470" at bounding box center [576, 562] width 32 height 20
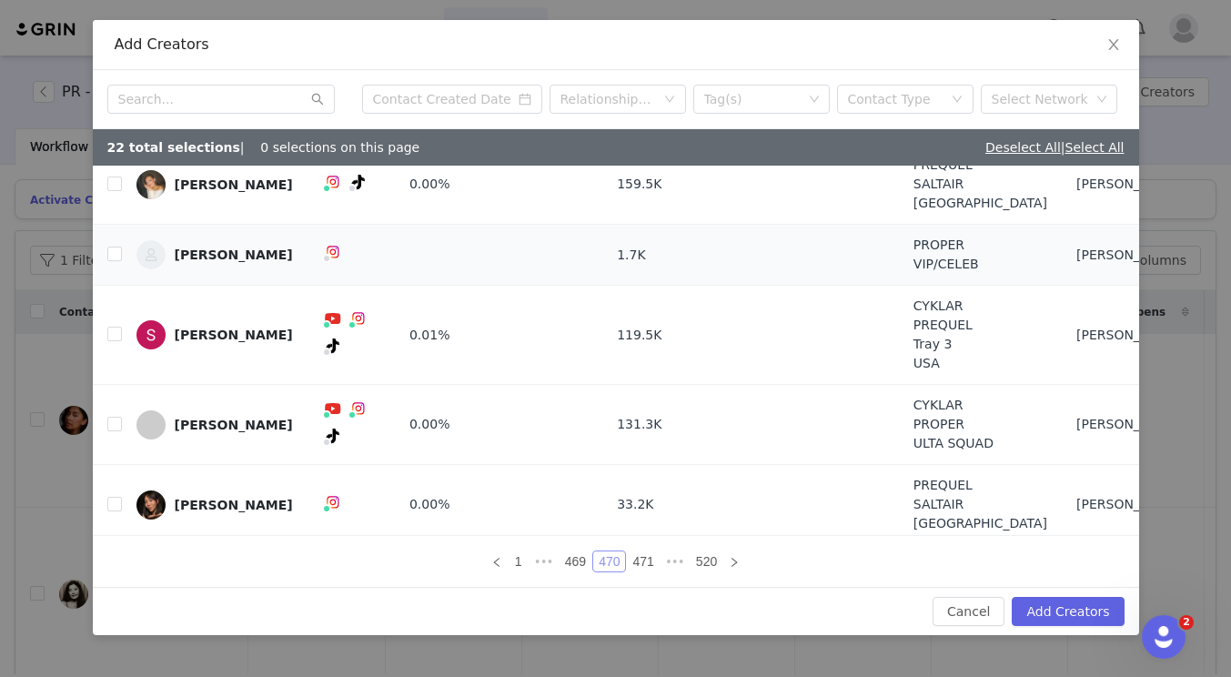
scroll to position [258, 0]
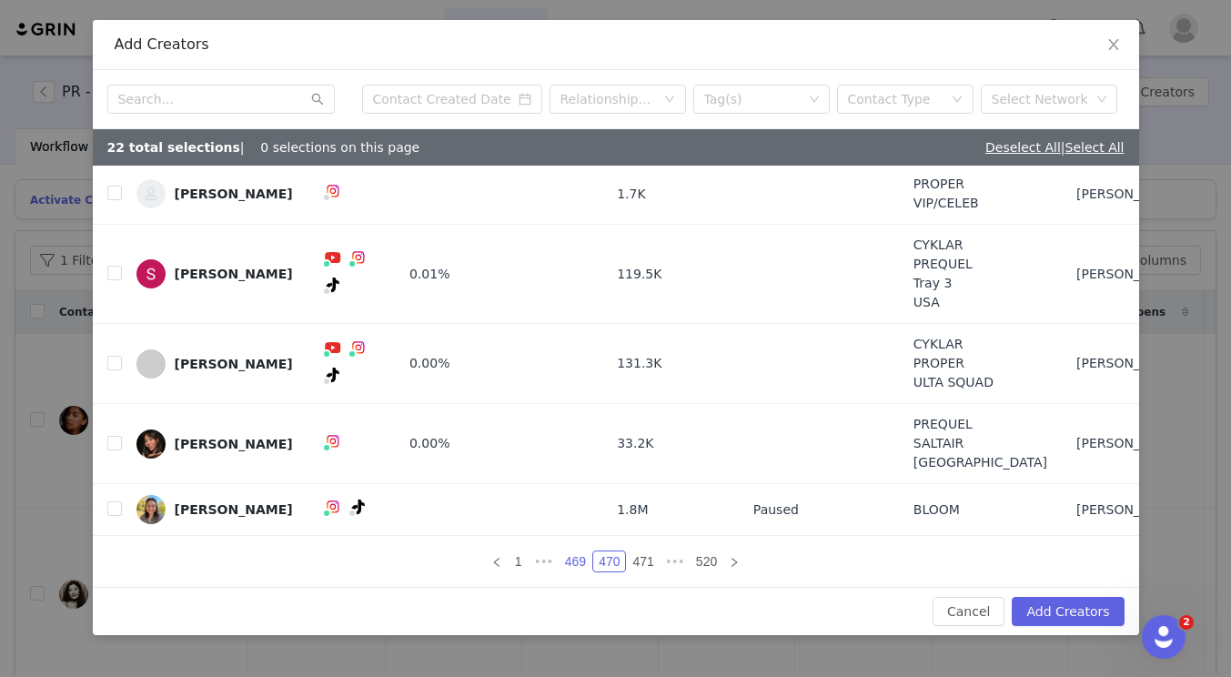
click at [577, 562] on link "469" at bounding box center [576, 562] width 32 height 20
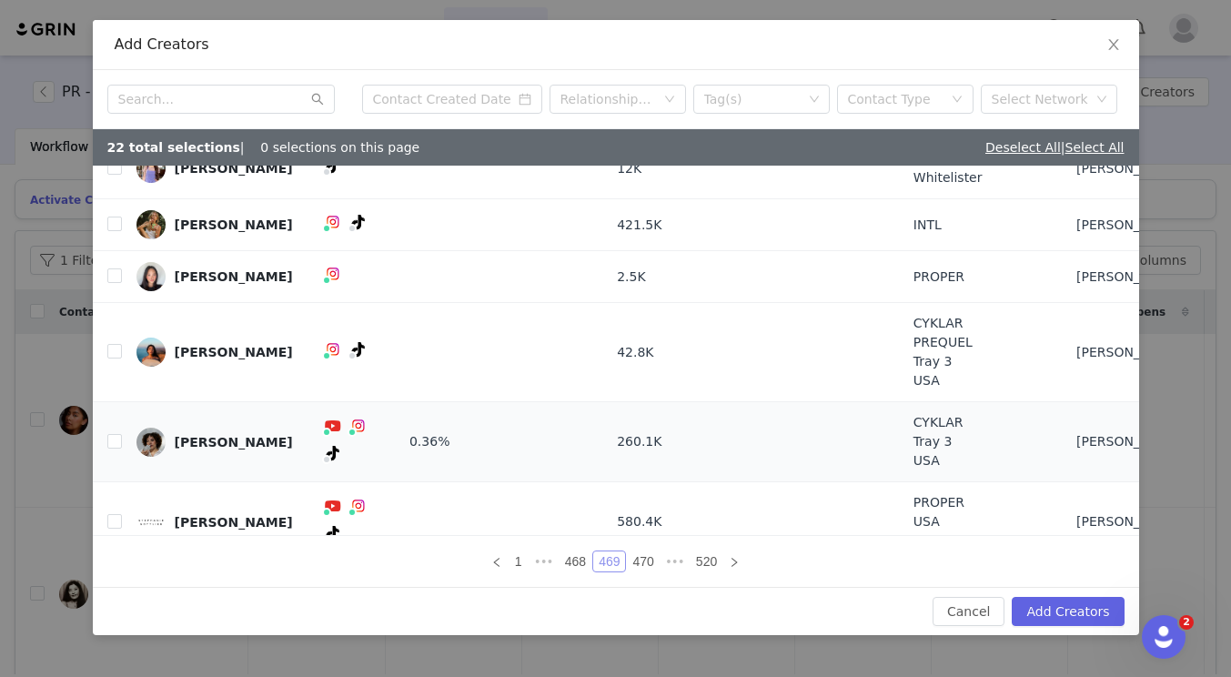
scroll to position [202, 0]
click at [541, 562] on span "•••" at bounding box center [544, 562] width 29 height 22
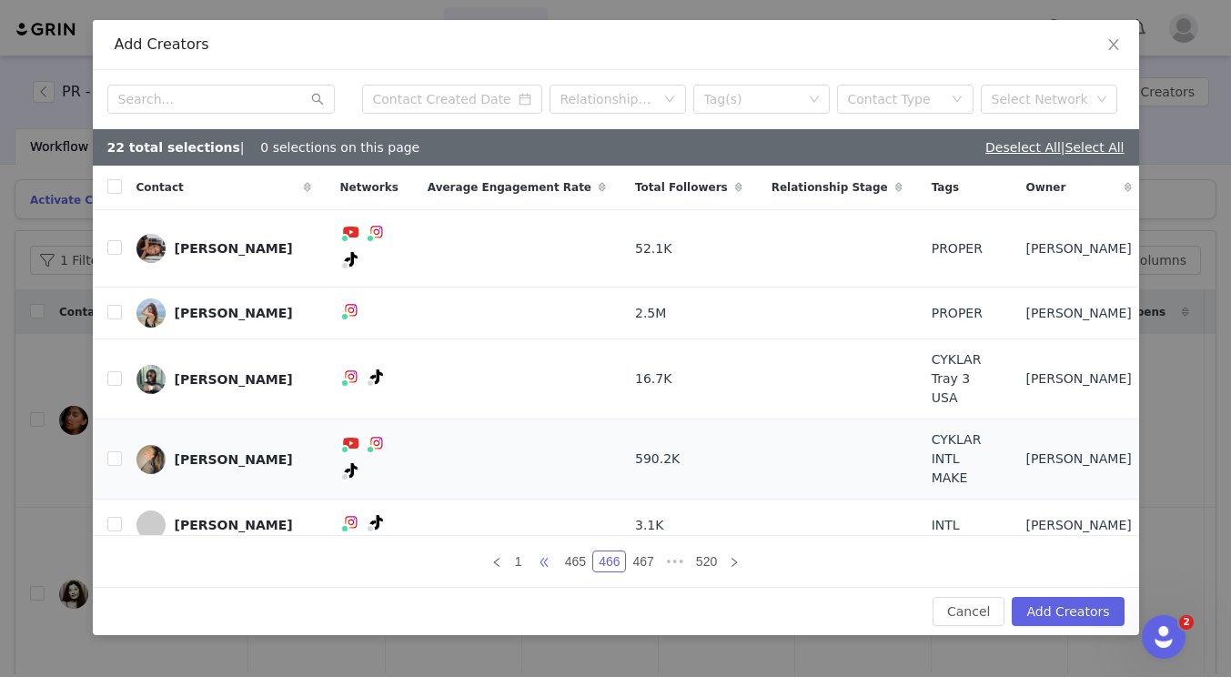
scroll to position [164, 0]
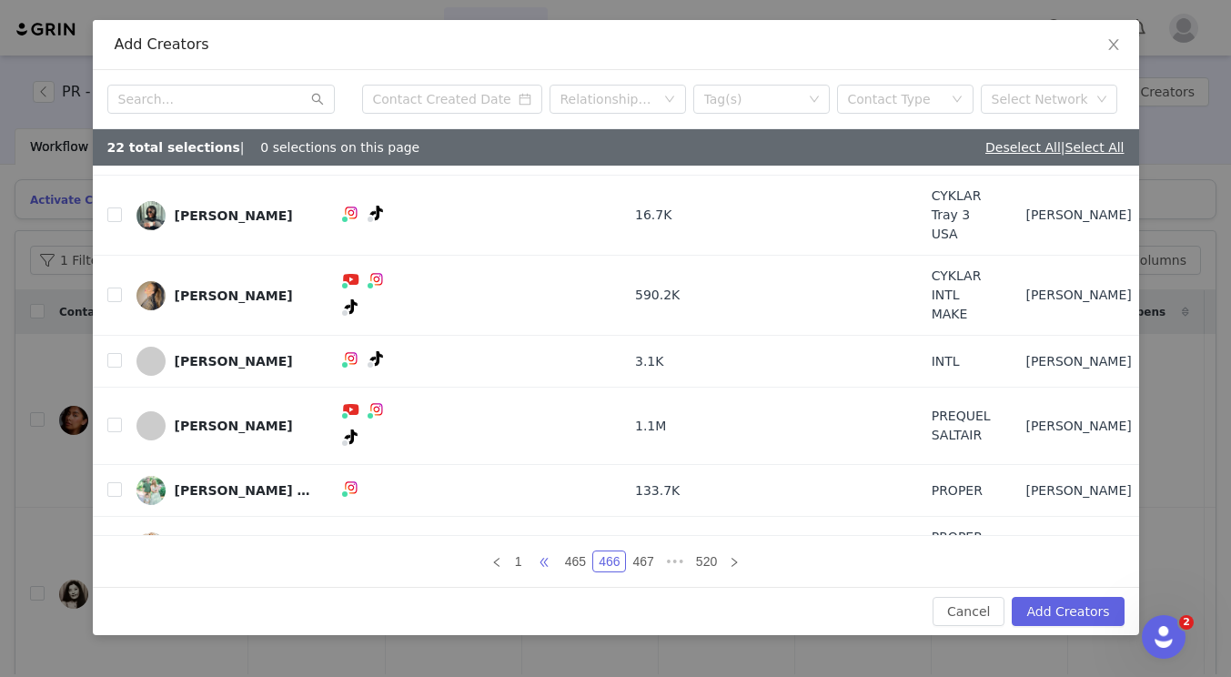
click at [543, 560] on span "•••" at bounding box center [544, 562] width 29 height 22
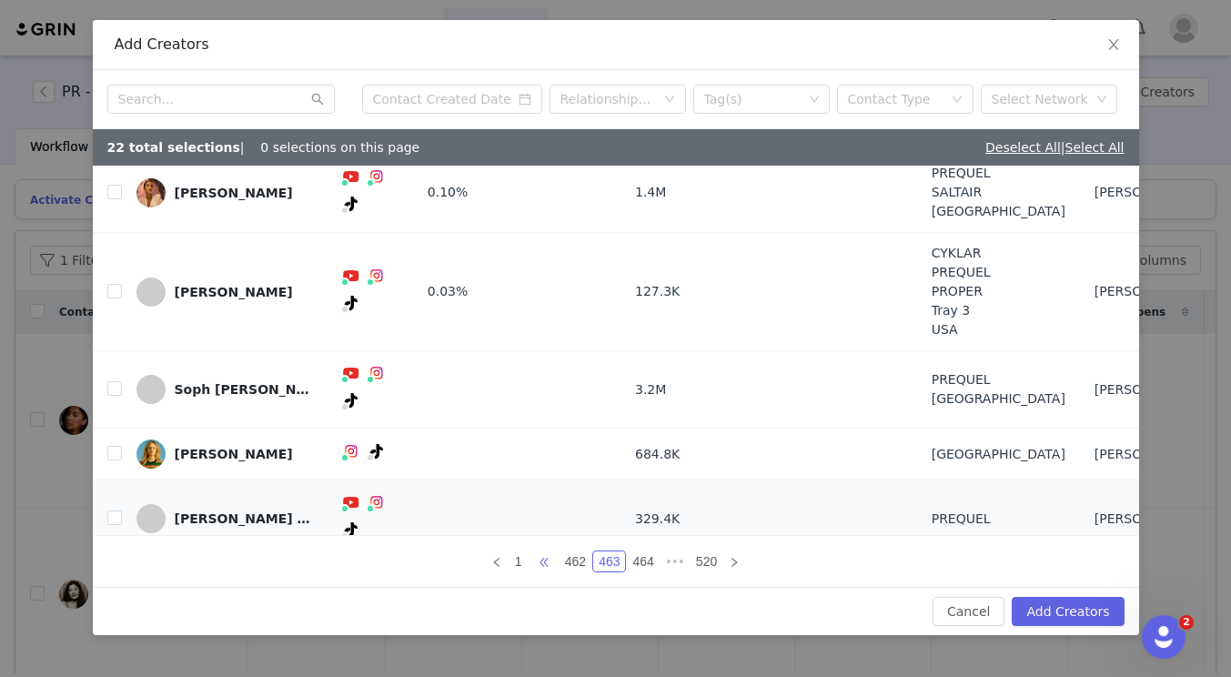
scroll to position [0, 0]
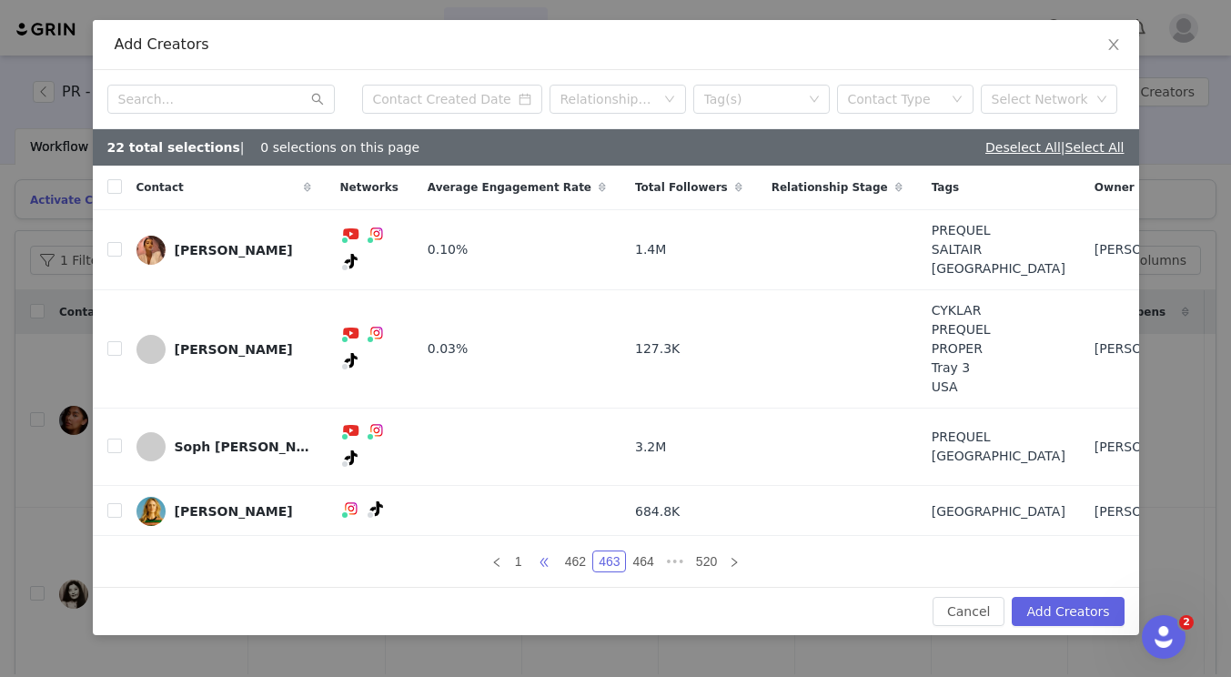
click at [547, 562] on span "•••" at bounding box center [544, 562] width 29 height 22
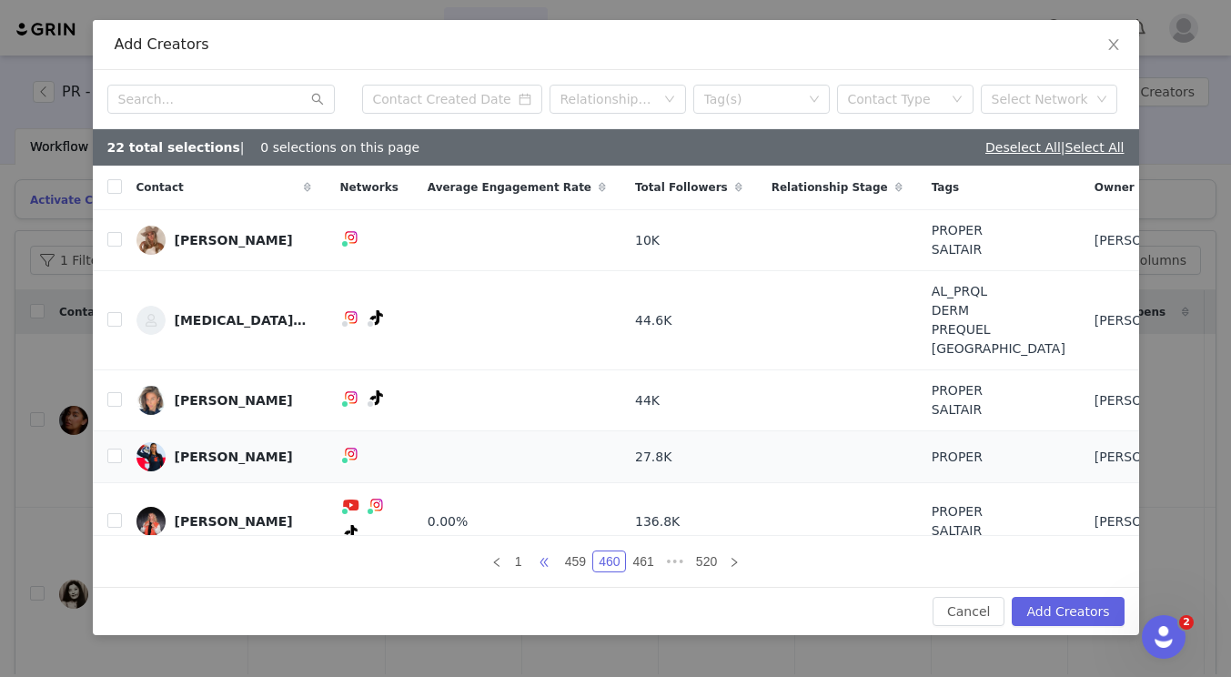
scroll to position [354, 0]
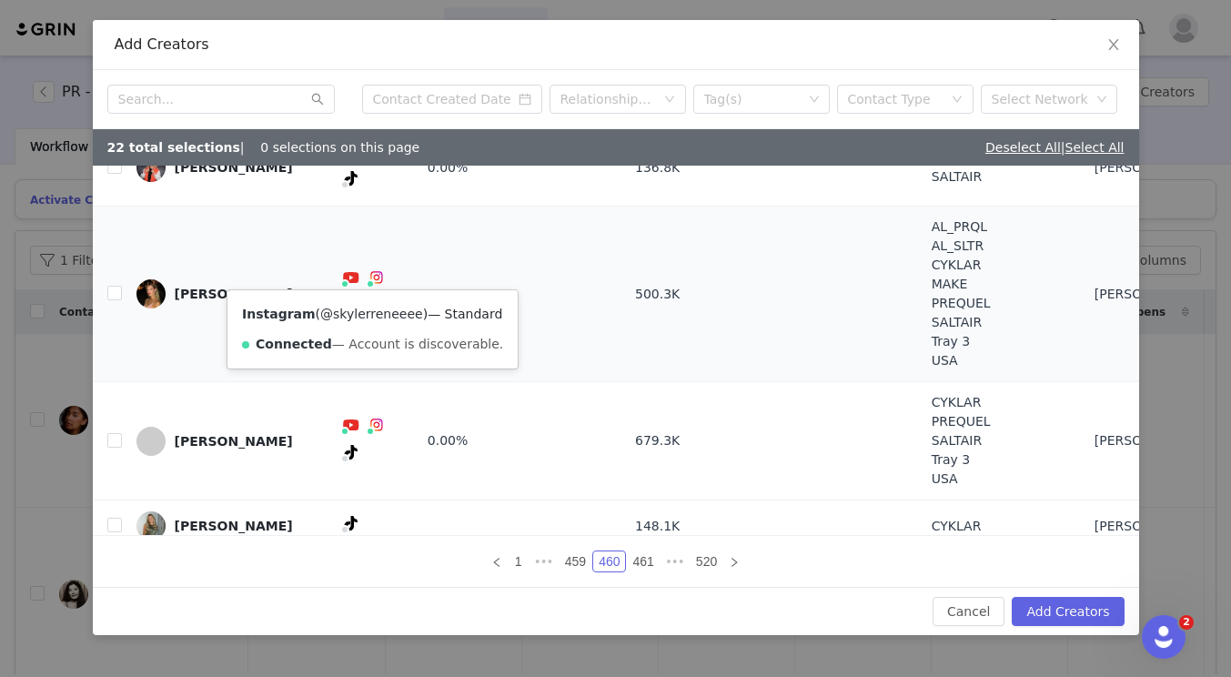
click at [365, 316] on link "@skylerreneeee" at bounding box center [371, 314] width 103 height 15
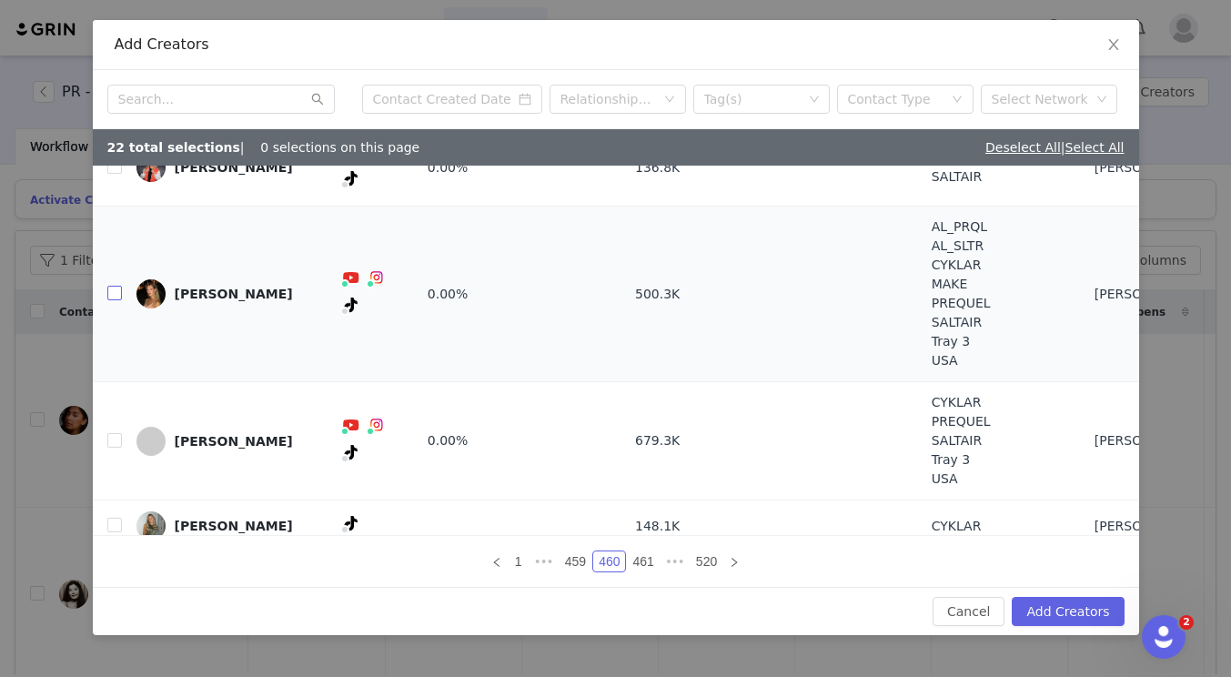
click at [113, 286] on input "checkbox" at bounding box center [114, 293] width 15 height 15
checkbox input "true"
click at [115, 433] on input "checkbox" at bounding box center [114, 440] width 15 height 15
checkbox input "true"
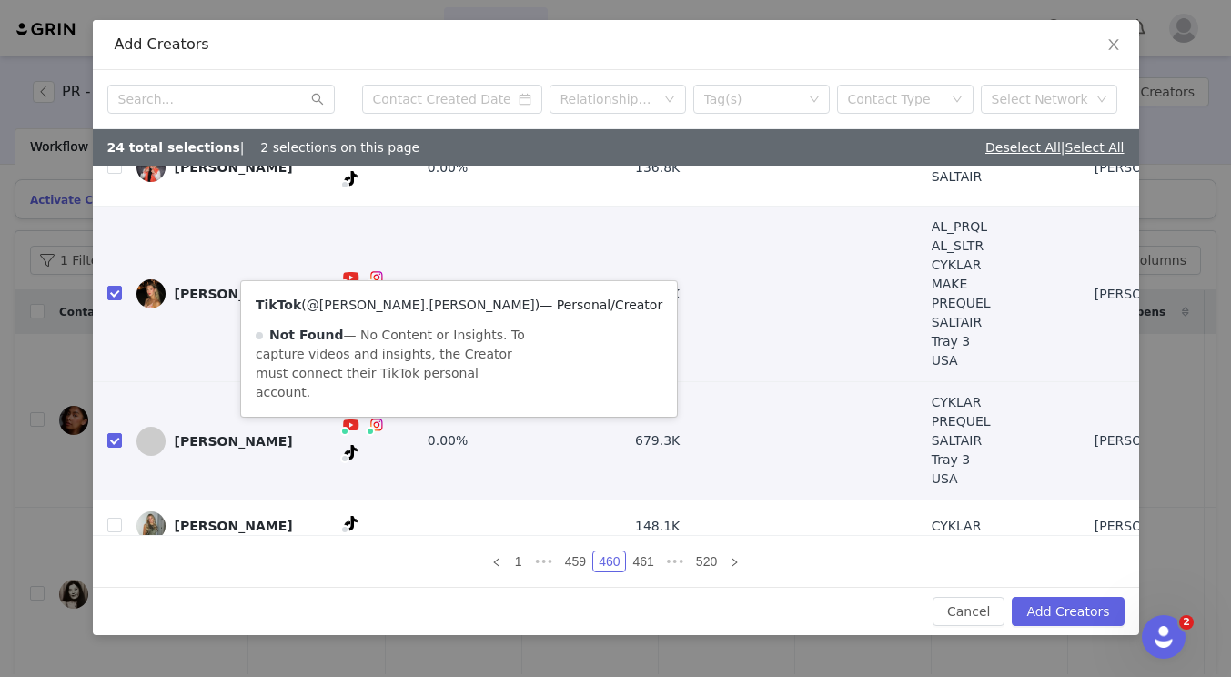
click at [359, 305] on link "@[PERSON_NAME].[PERSON_NAME]" at bounding box center [421, 305] width 228 height 15
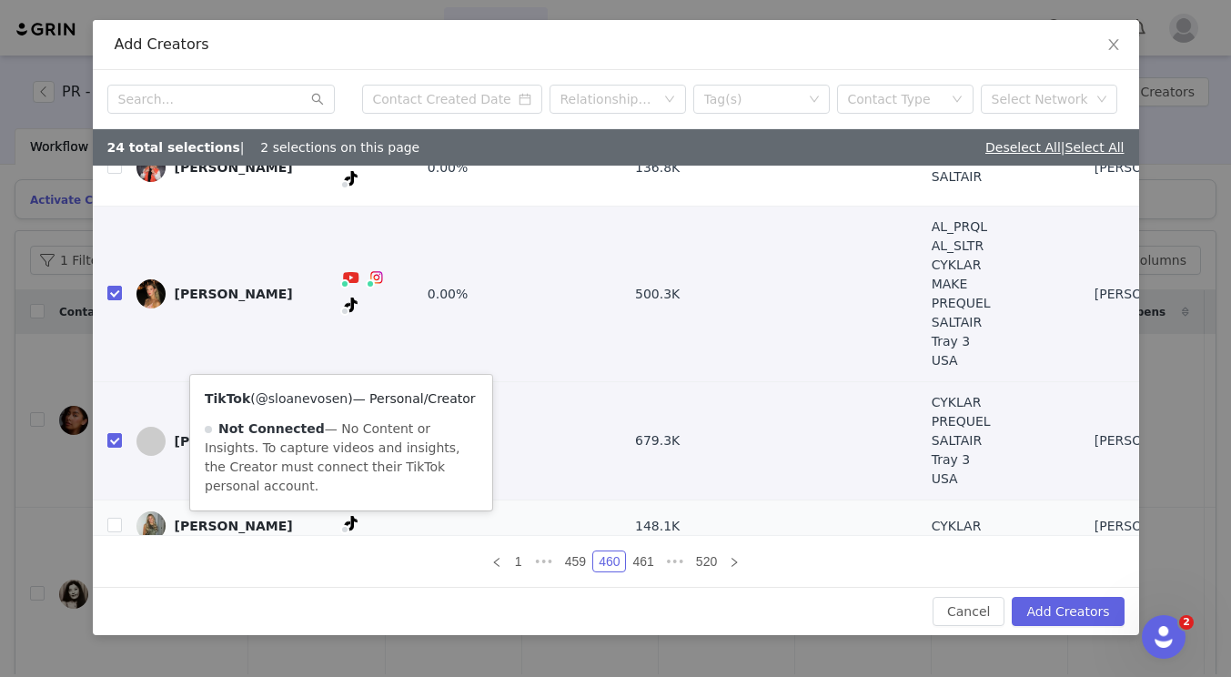
click at [315, 400] on link "@sloanevosen" at bounding box center [302, 398] width 92 height 15
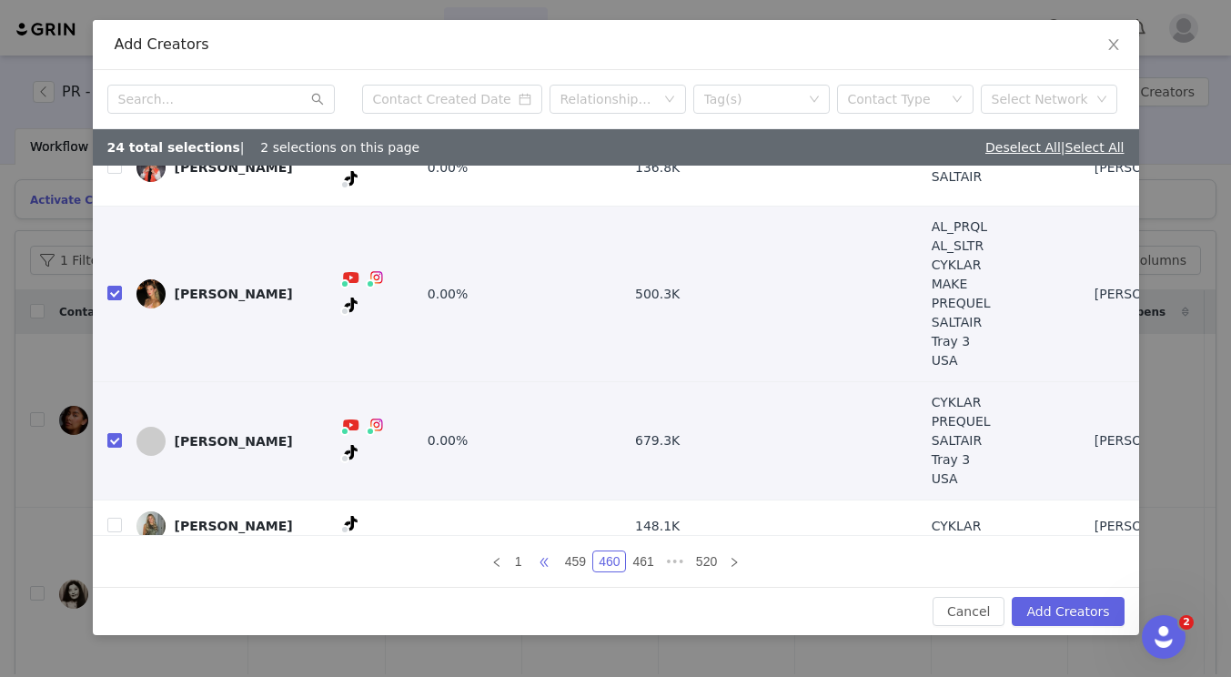
click at [536, 563] on span "•••" at bounding box center [544, 562] width 29 height 22
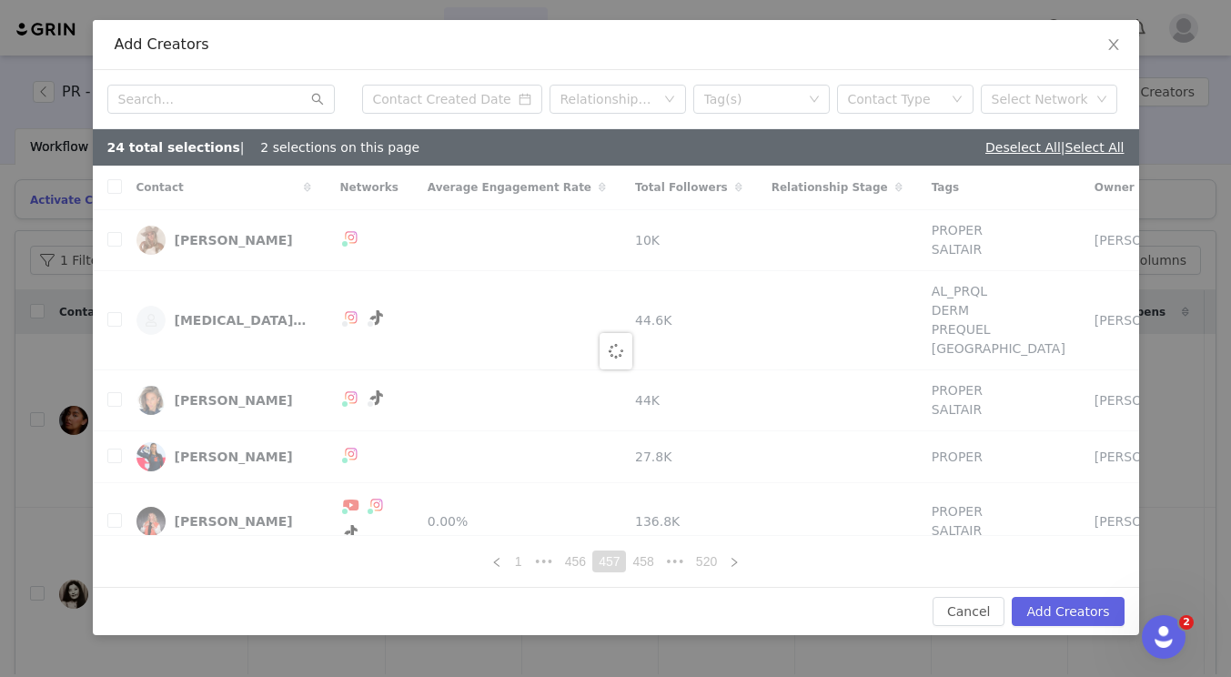
checkbox input "false"
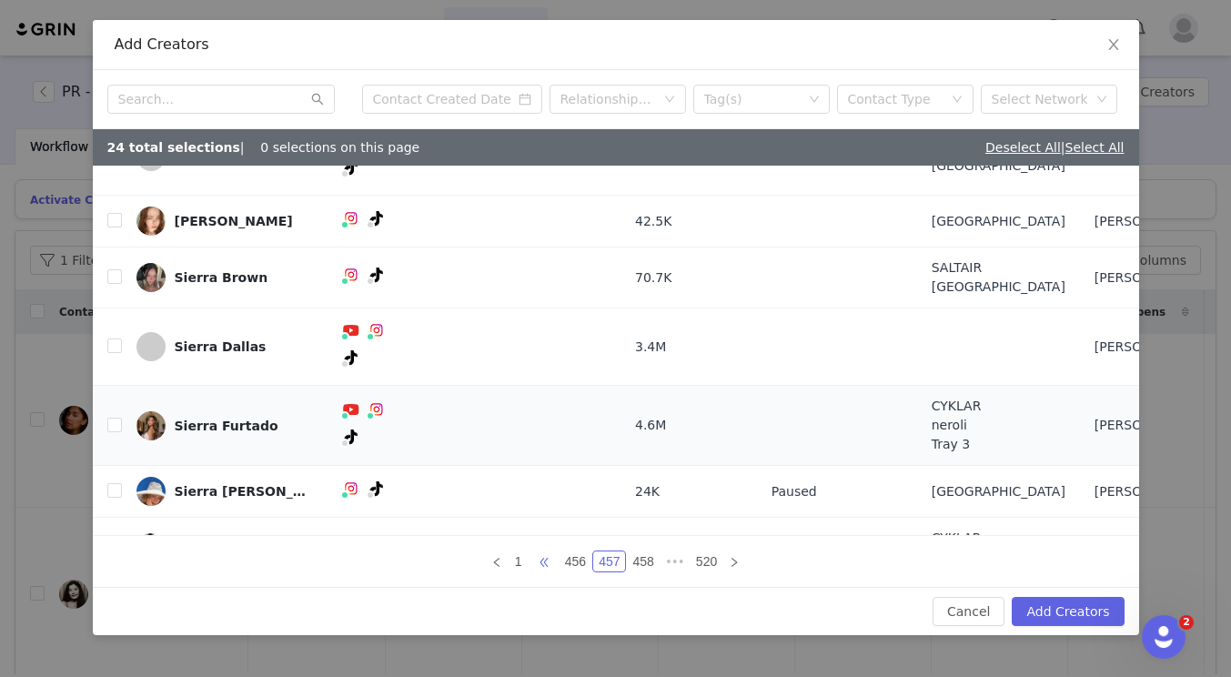
scroll to position [173, 0]
click at [307, 427] on link "@sierrapetrossi" at bounding box center [327, 423] width 99 height 15
click at [119, 539] on input "checkbox" at bounding box center [114, 546] width 15 height 15
click at [552, 560] on span "•••" at bounding box center [544, 562] width 29 height 22
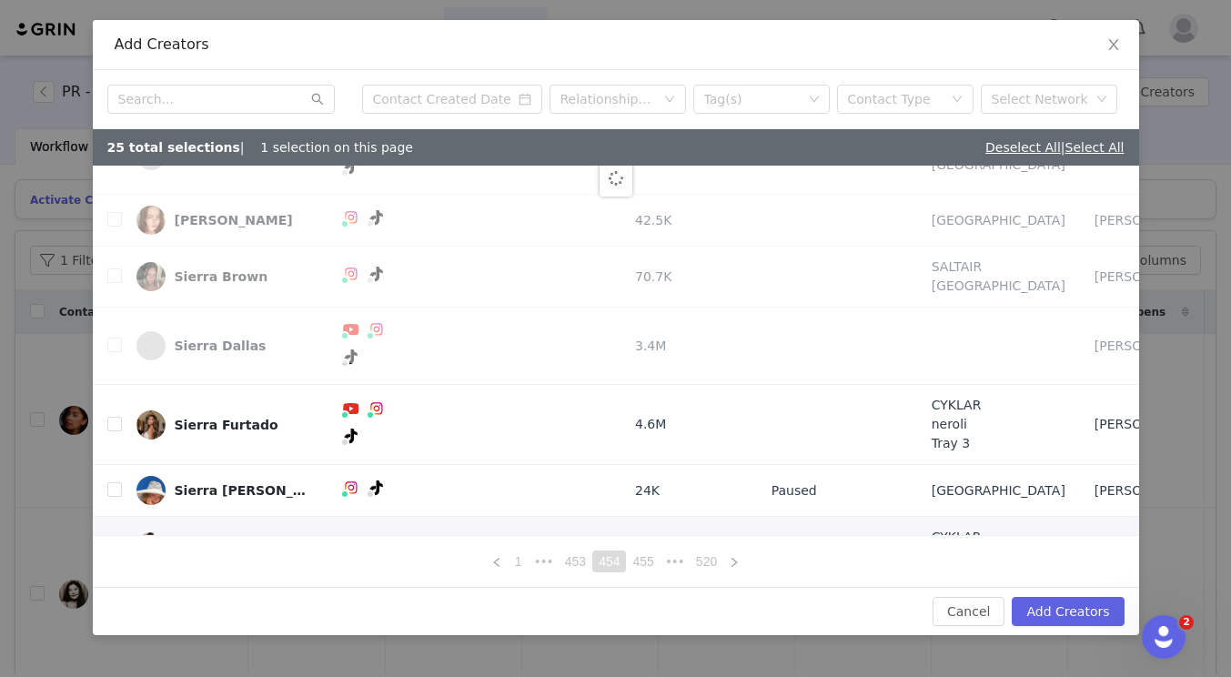
scroll to position [0, 0]
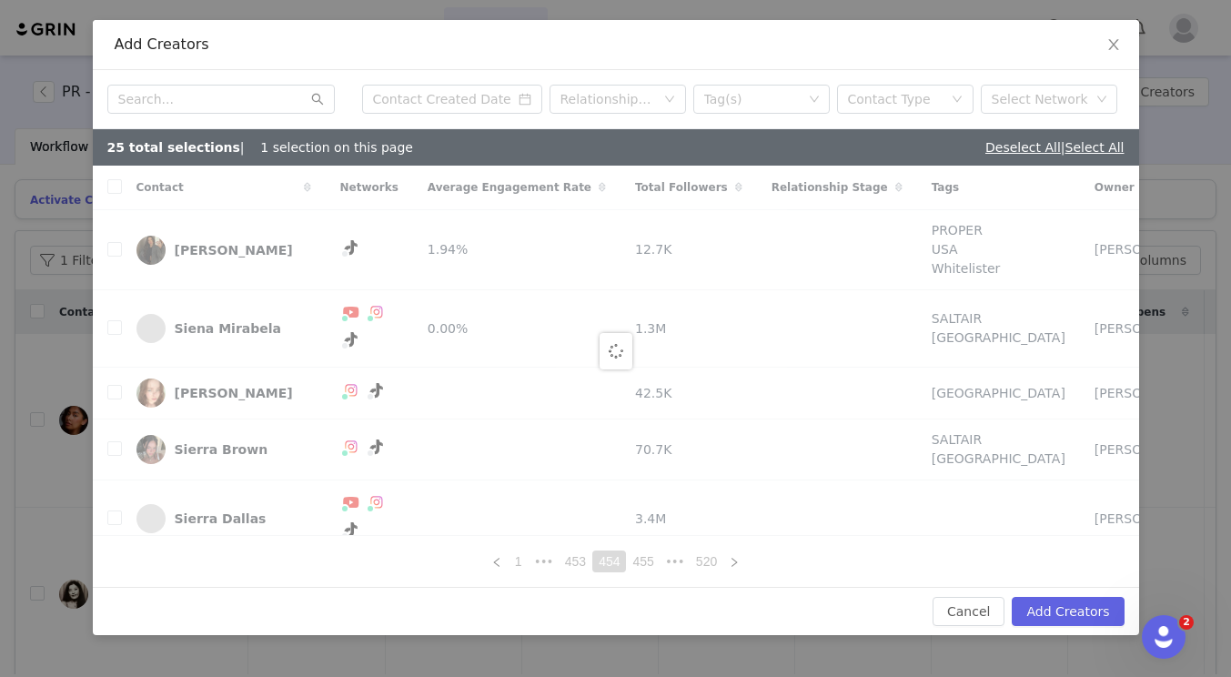
checkbox input "false"
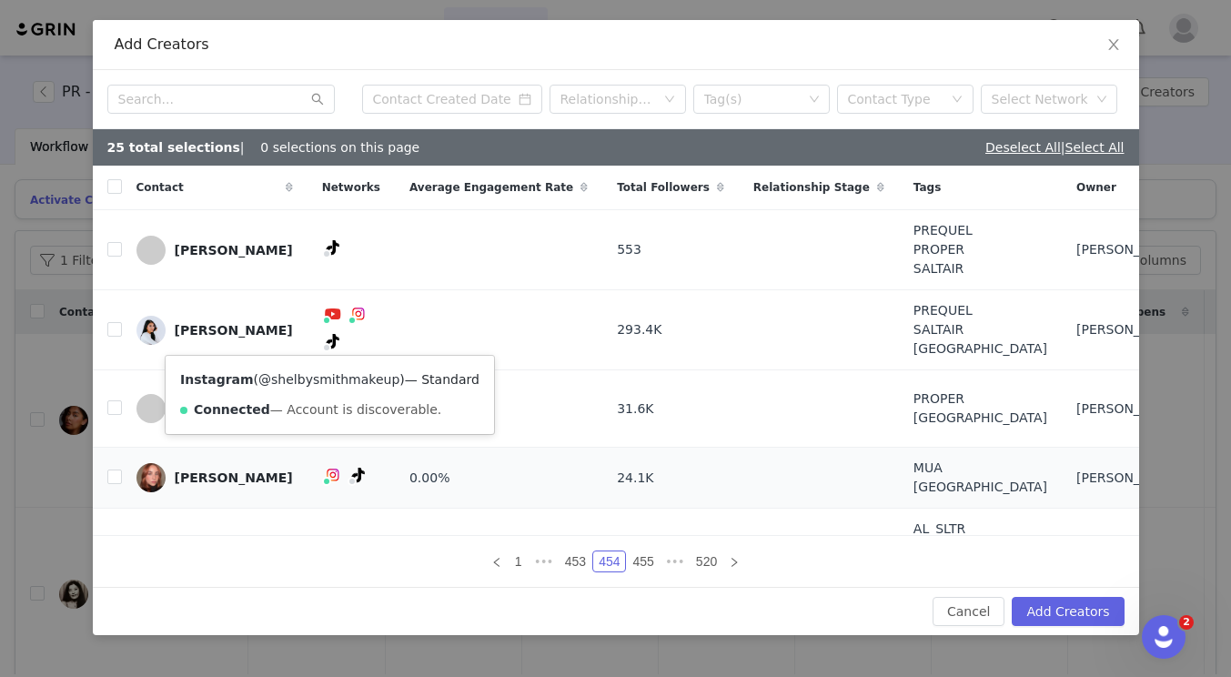
click at [309, 373] on link "@shelbysmithmakeup" at bounding box center [328, 379] width 141 height 15
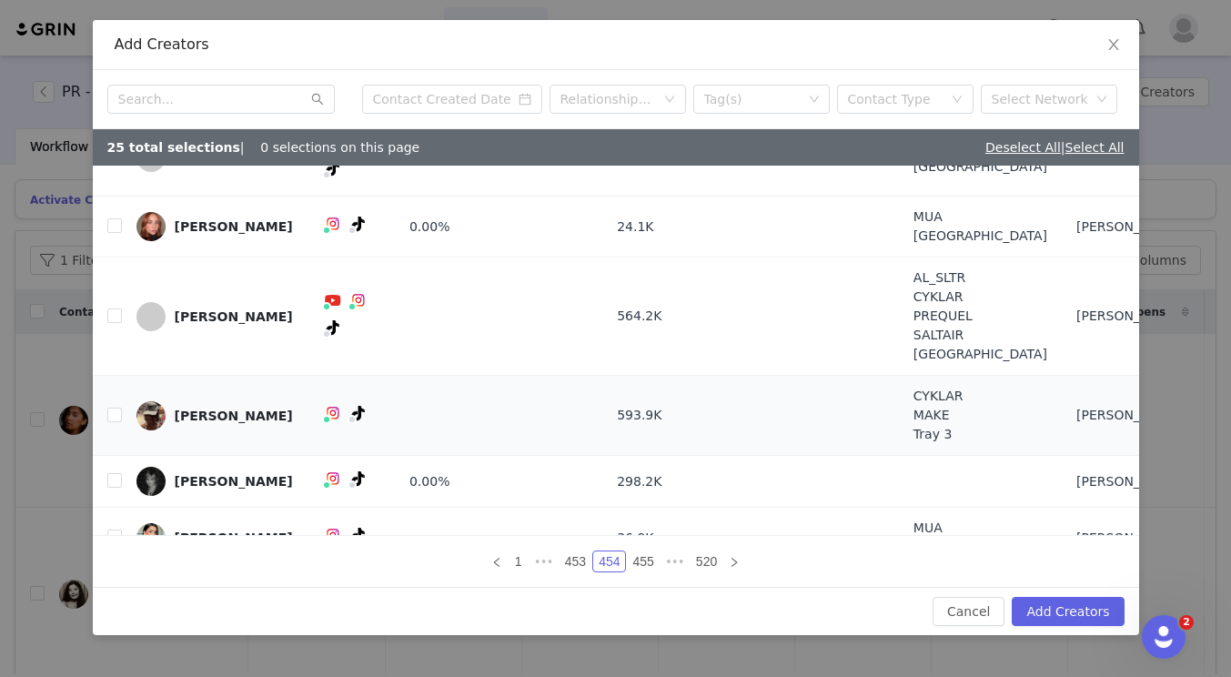
scroll to position [268, 0]
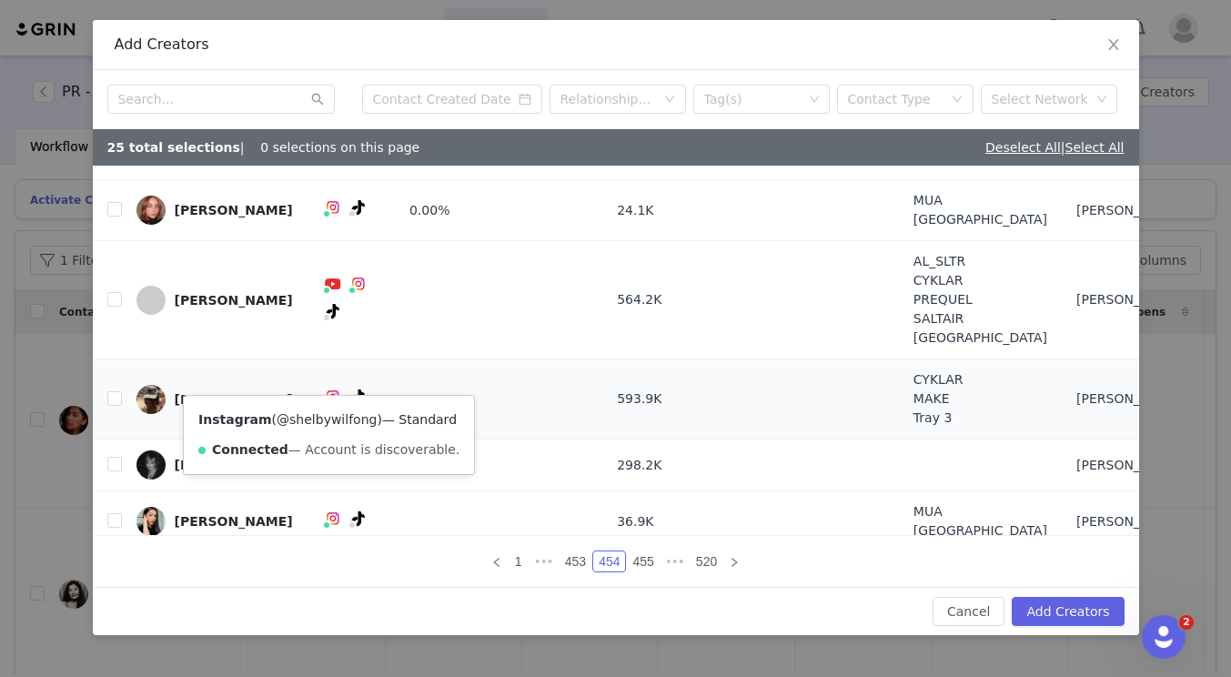
click at [316, 421] on link "@shelbywilfong" at bounding box center [327, 419] width 100 height 15
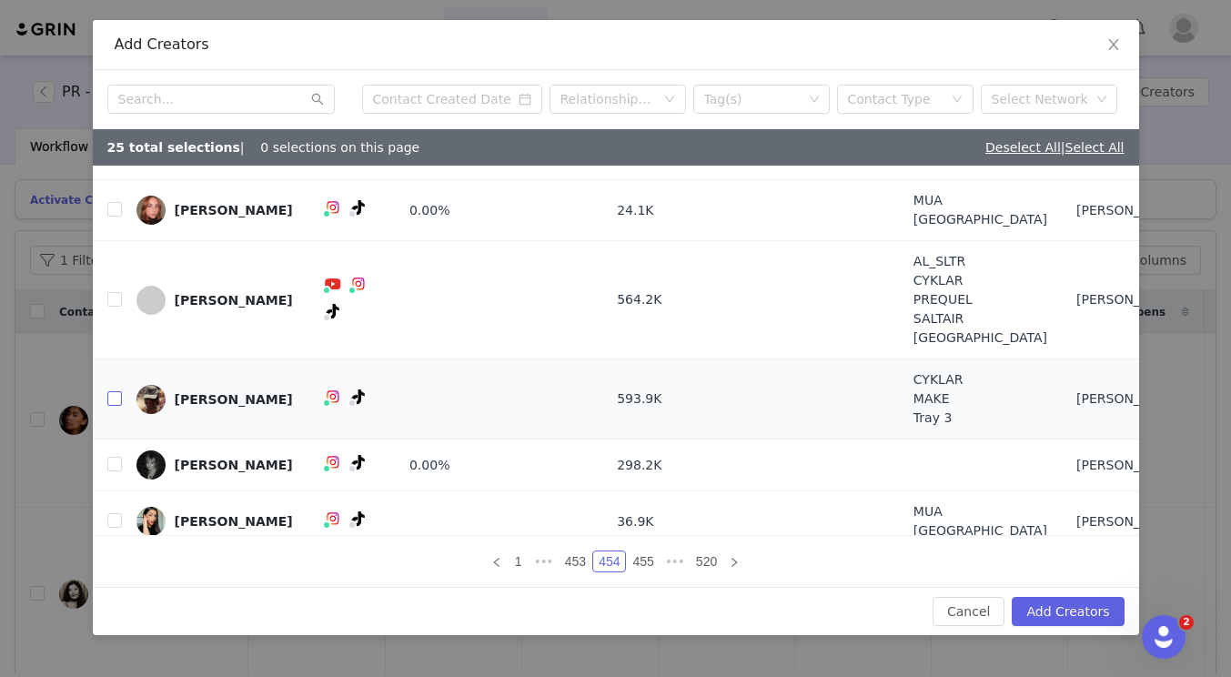
click at [117, 391] on input "checkbox" at bounding box center [114, 398] width 15 height 15
click at [542, 559] on span "•••" at bounding box center [544, 562] width 29 height 22
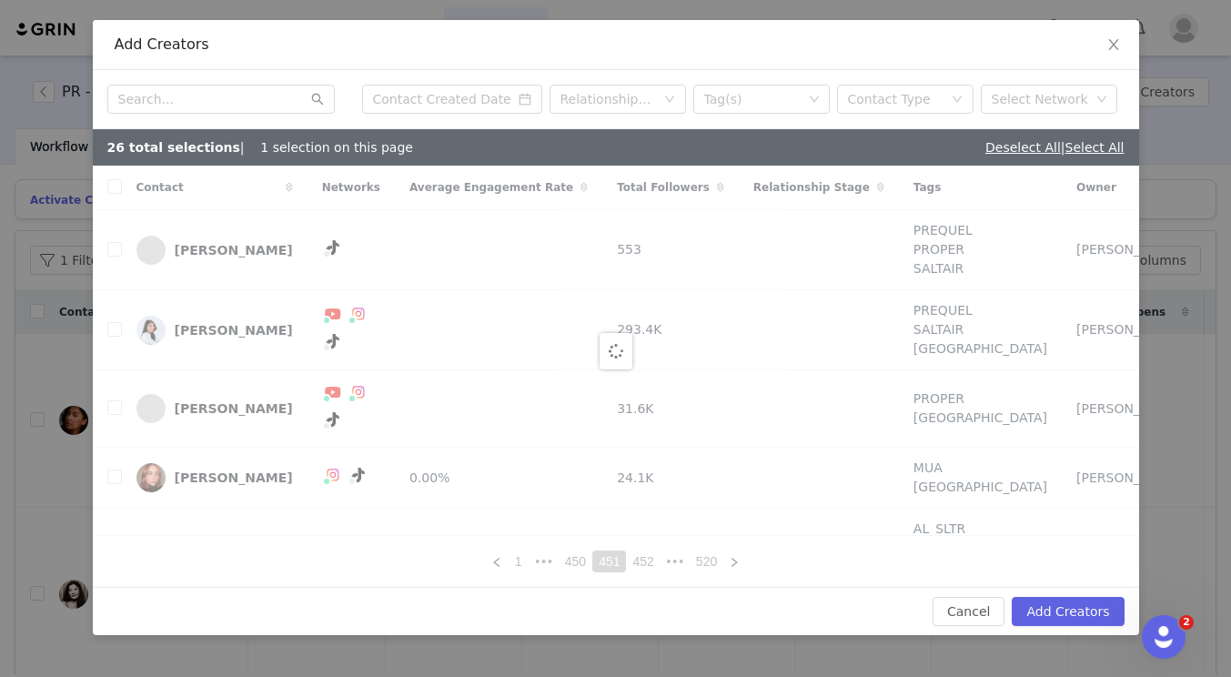
checkbox input "false"
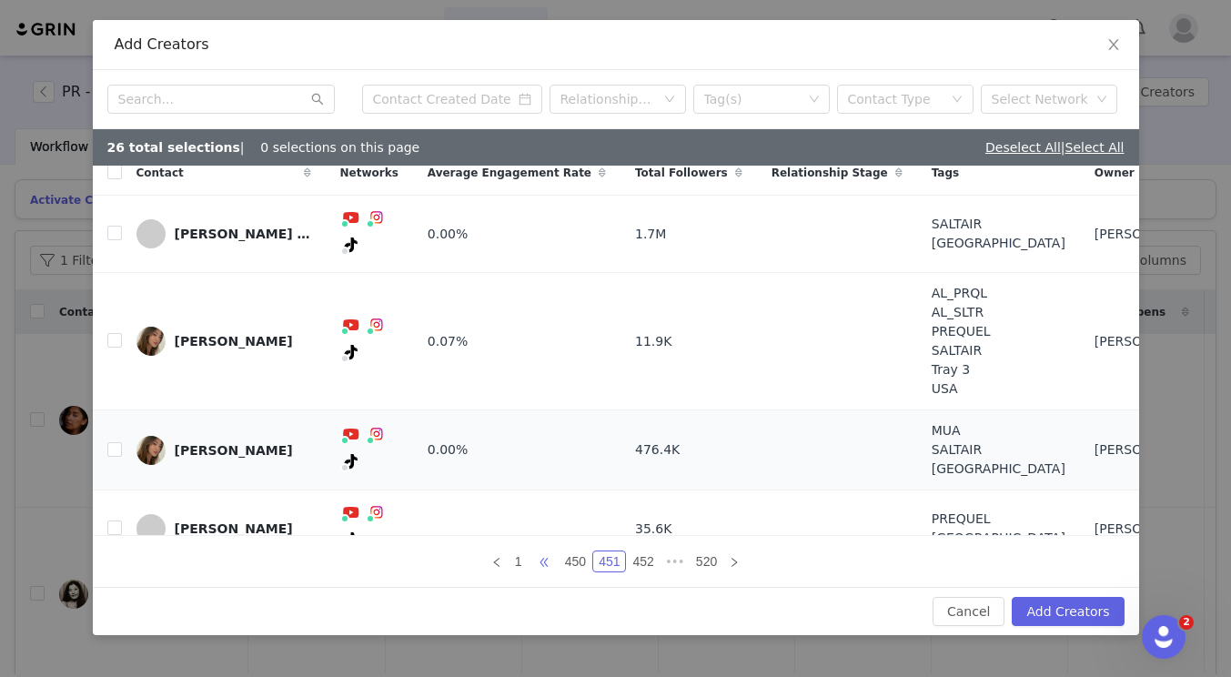
scroll to position [124, 0]
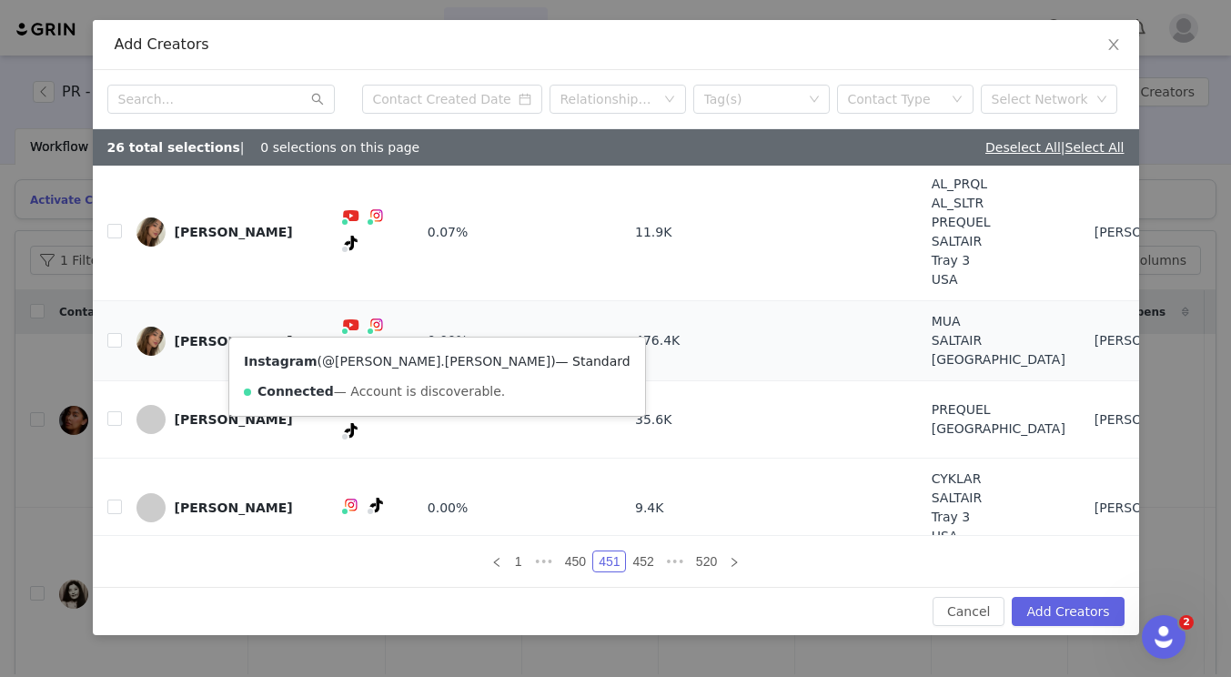
click at [375, 361] on link "@[PERSON_NAME].[PERSON_NAME]" at bounding box center [436, 361] width 228 height 15
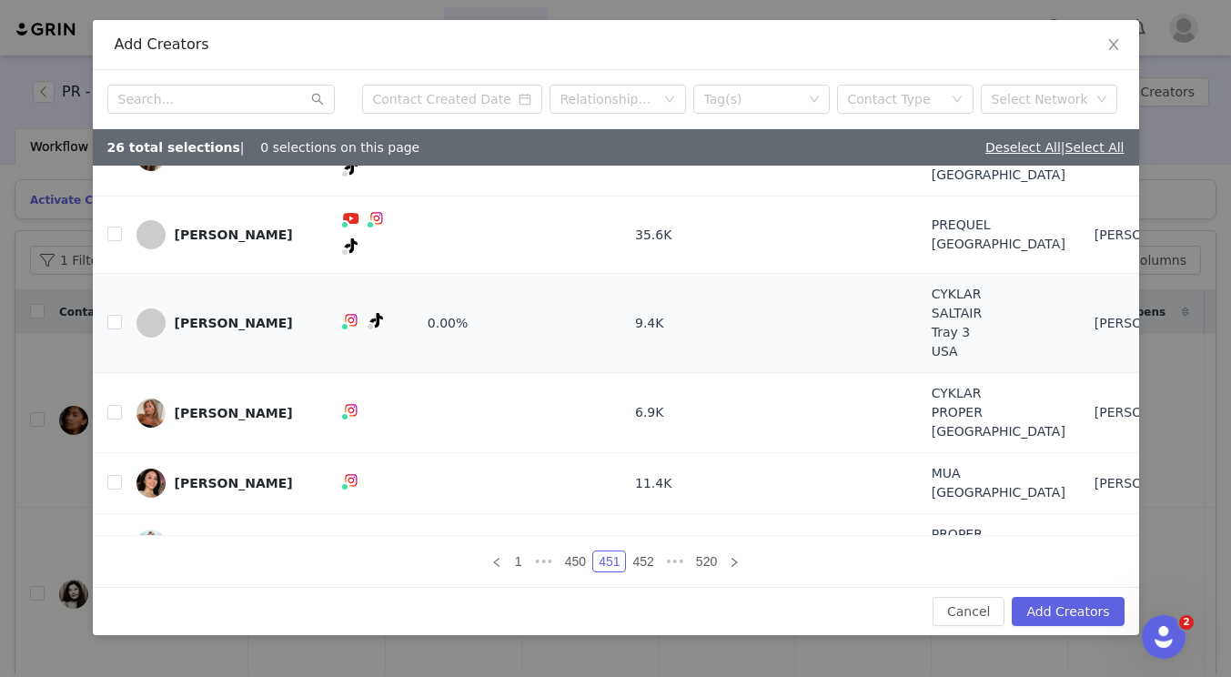
scroll to position [315, 0]
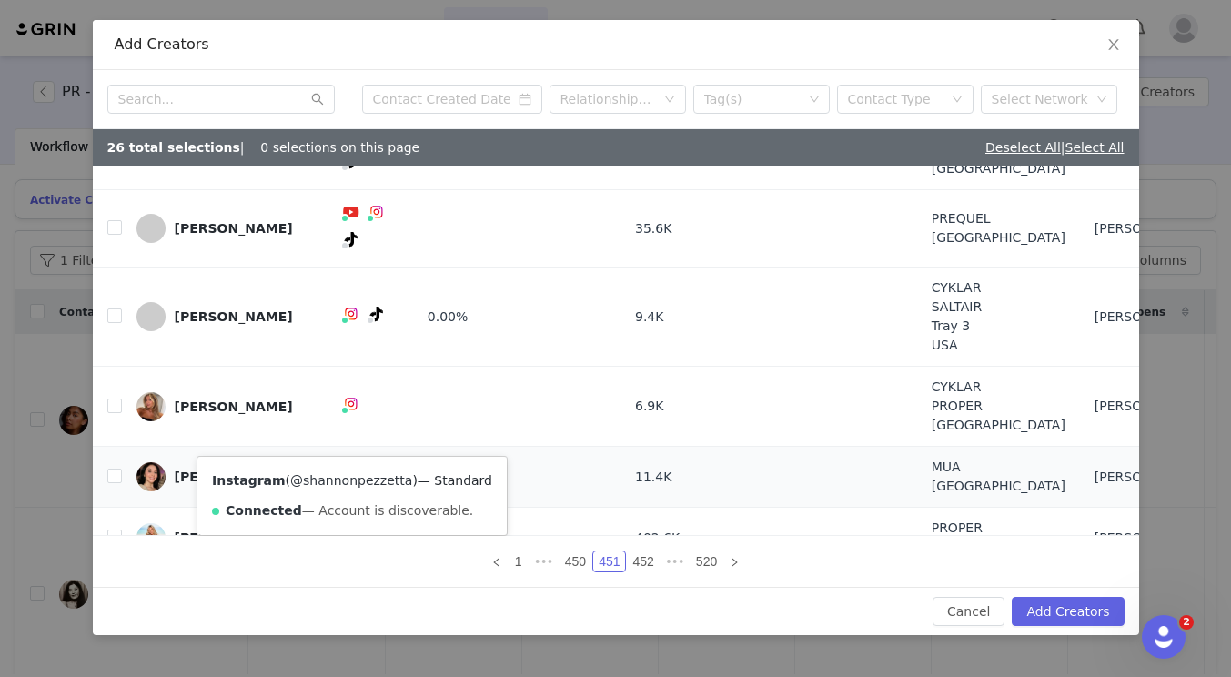
click at [341, 475] on link "@shannonpezzetta" at bounding box center [351, 480] width 122 height 15
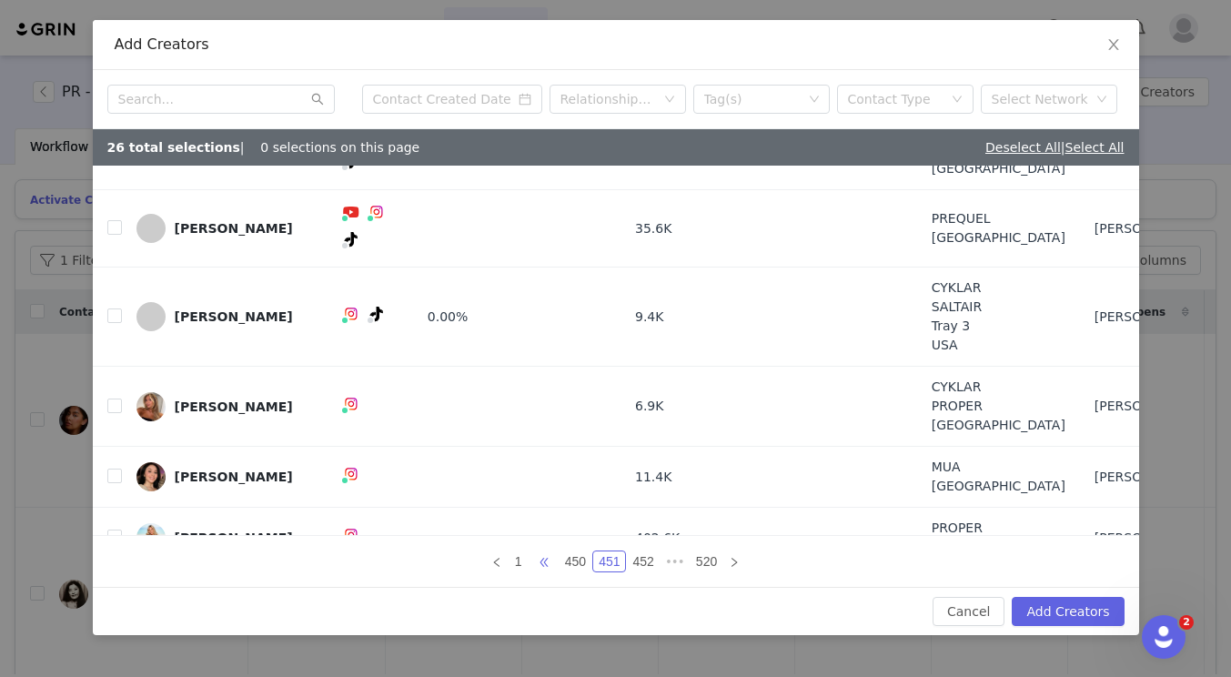
drag, startPoint x: 535, startPoint y: 556, endPoint x: 556, endPoint y: 538, distance: 27.7
click at [535, 557] on span "•••" at bounding box center [544, 562] width 29 height 22
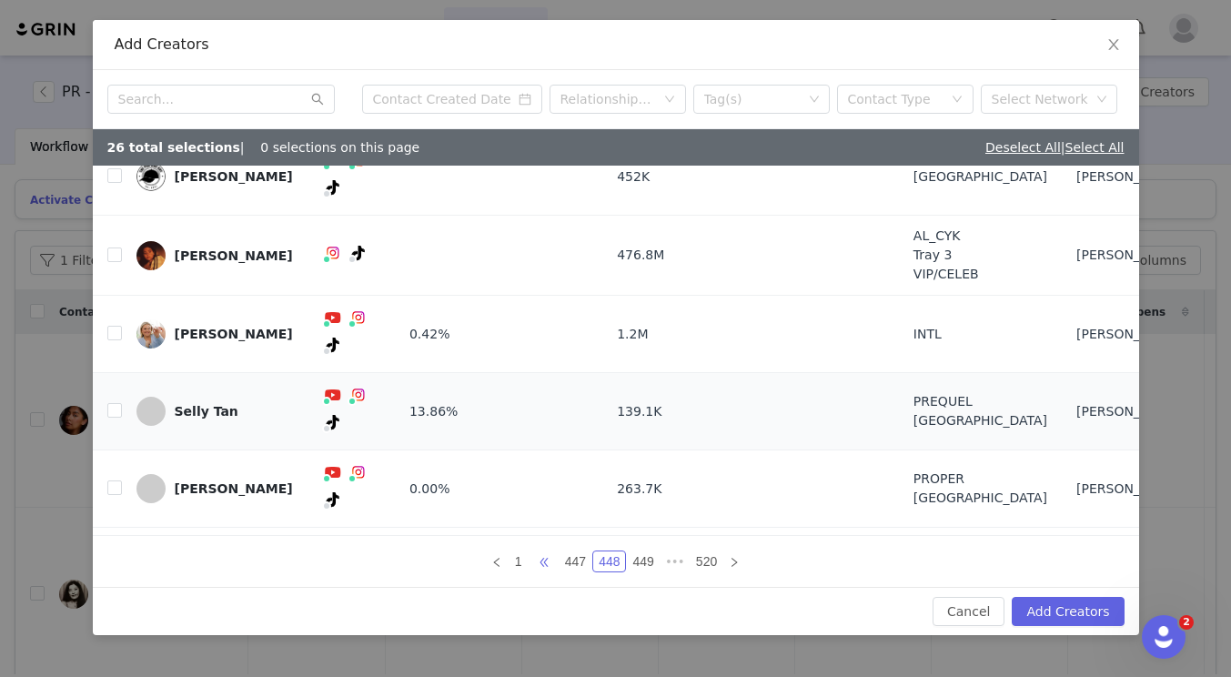
scroll to position [192, 0]
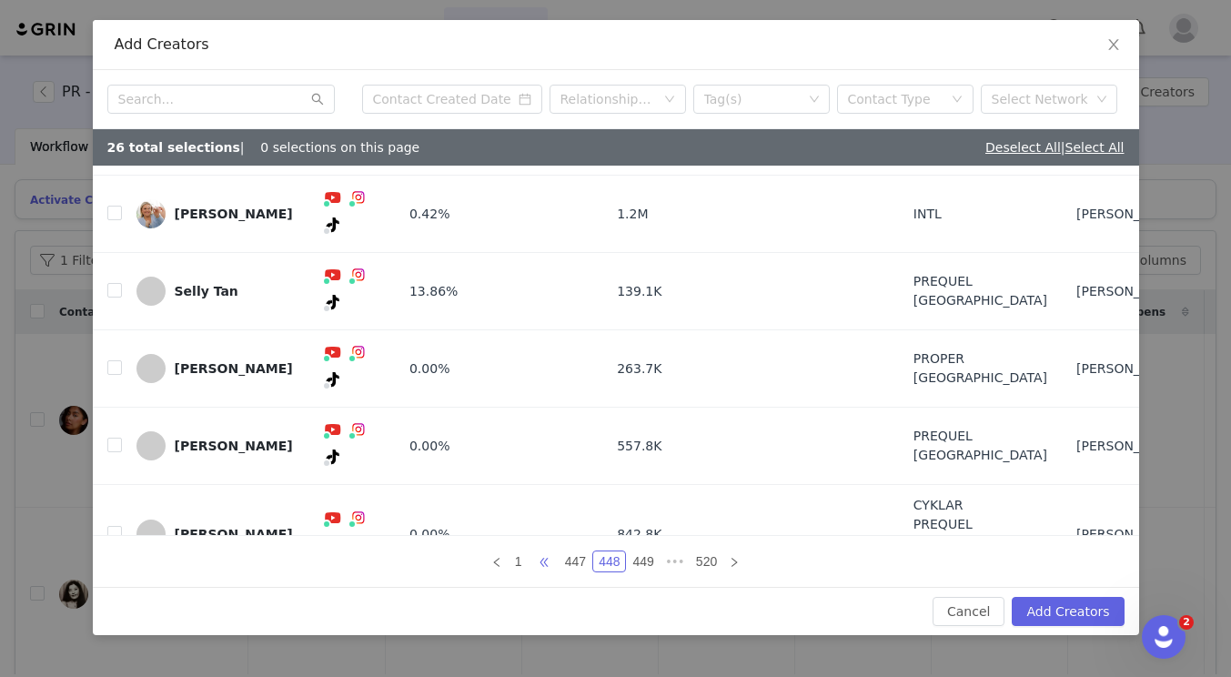
click at [552, 560] on span "•••" at bounding box center [544, 562] width 29 height 22
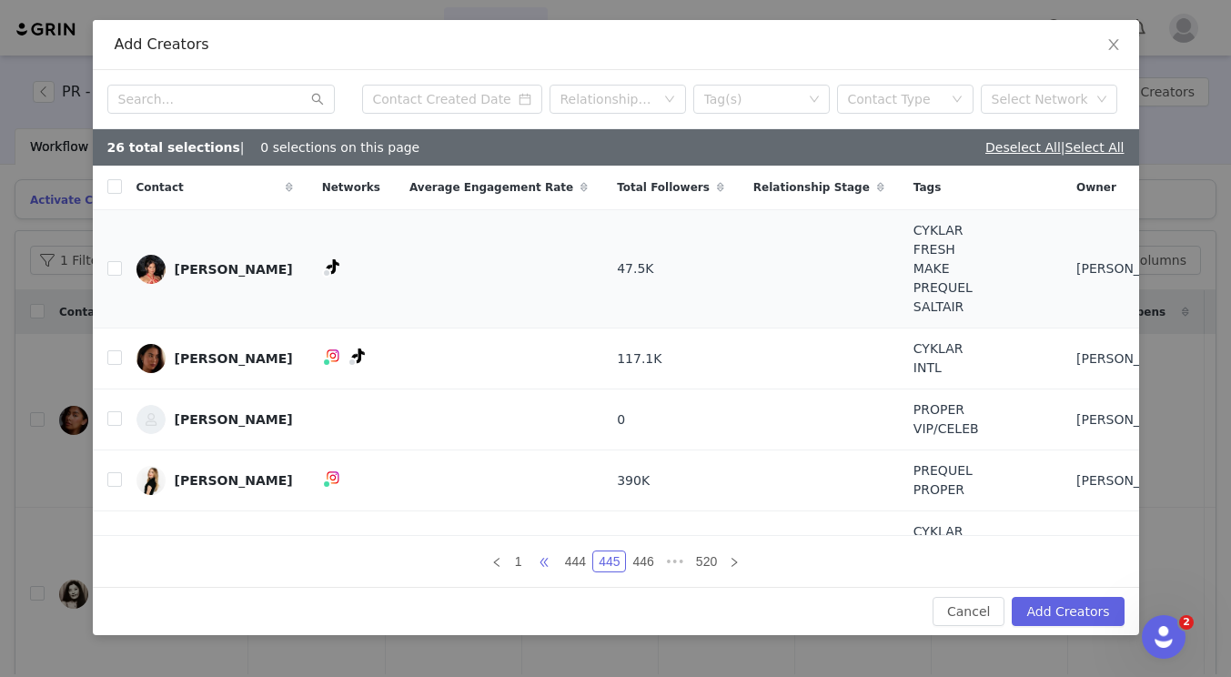
scroll to position [4, 0]
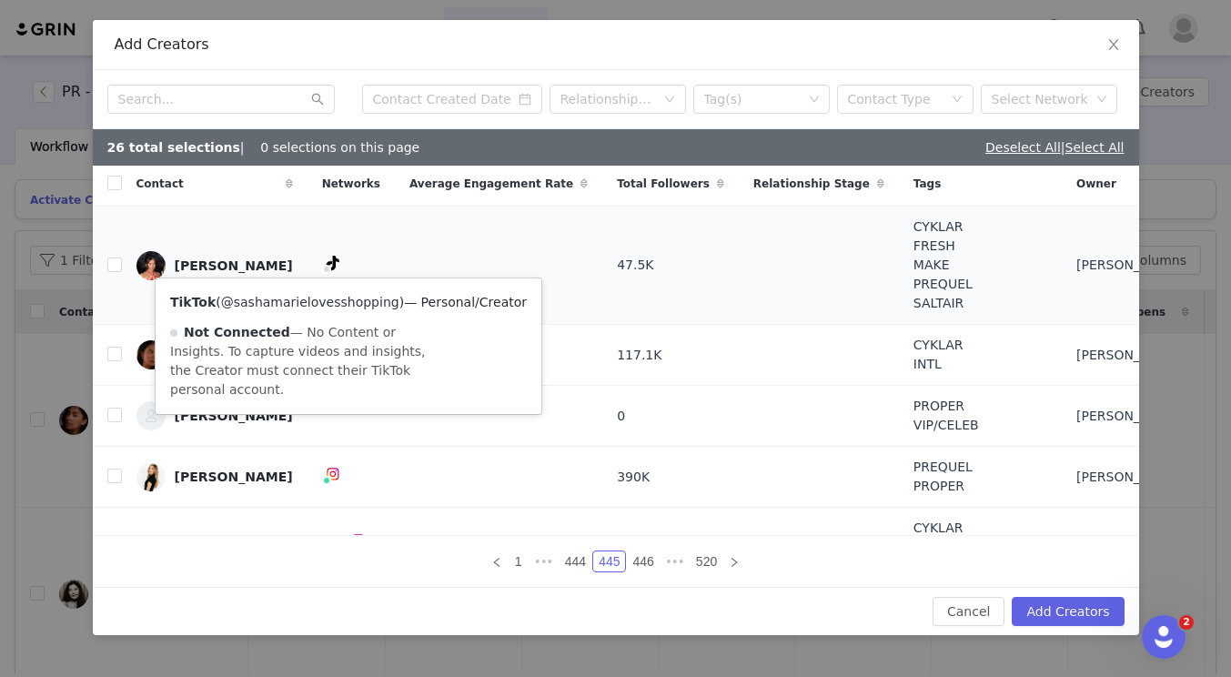
click at [338, 303] on link "@sashamarielovesshopping" at bounding box center [310, 302] width 178 height 15
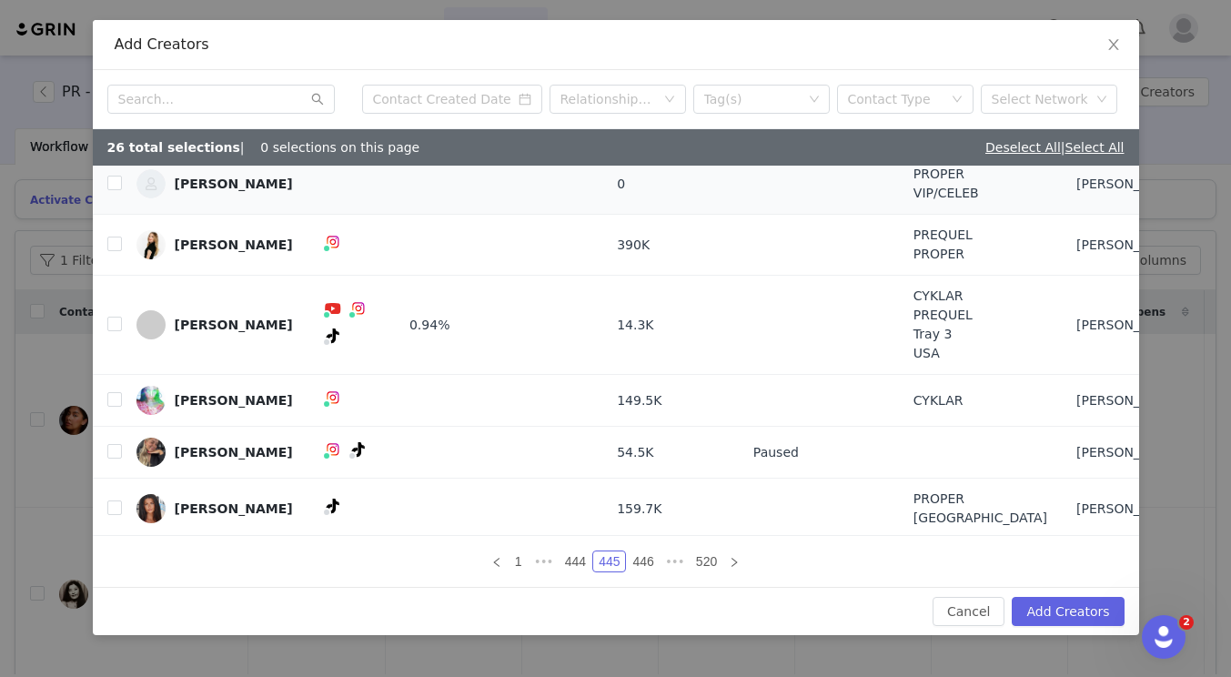
scroll to position [239, 0]
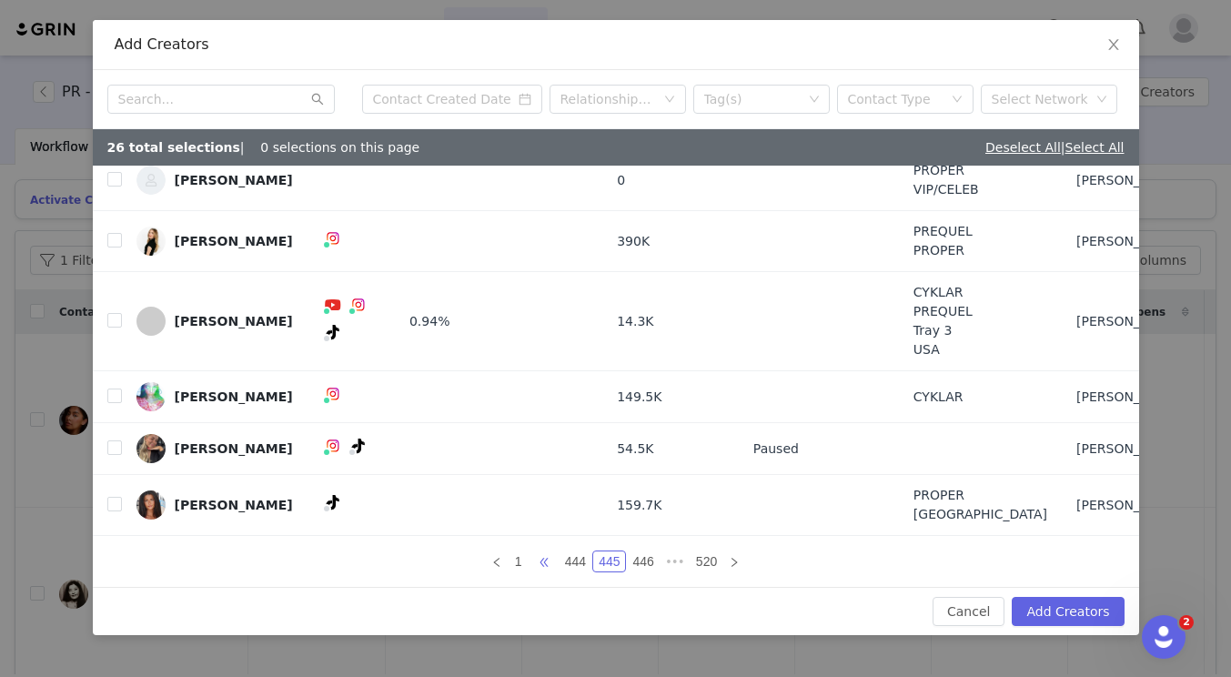
click at [546, 556] on span "•••" at bounding box center [544, 562] width 29 height 22
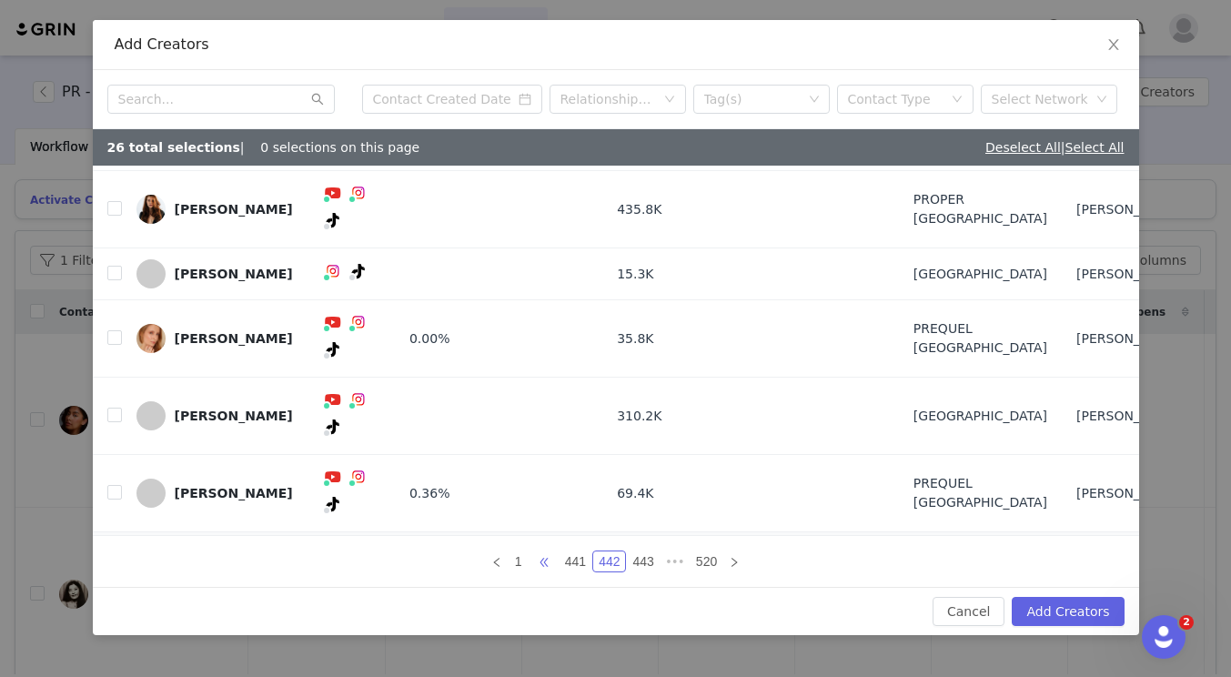
scroll to position [126, 0]
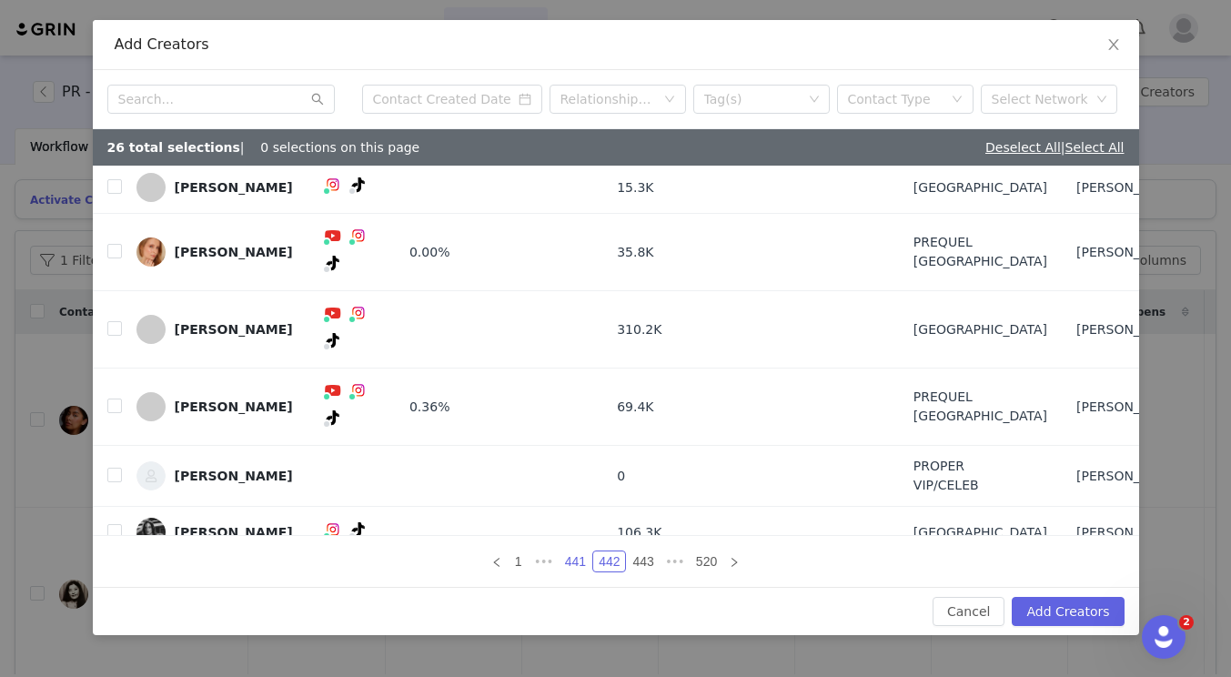
click at [566, 561] on link "441" at bounding box center [576, 562] width 32 height 20
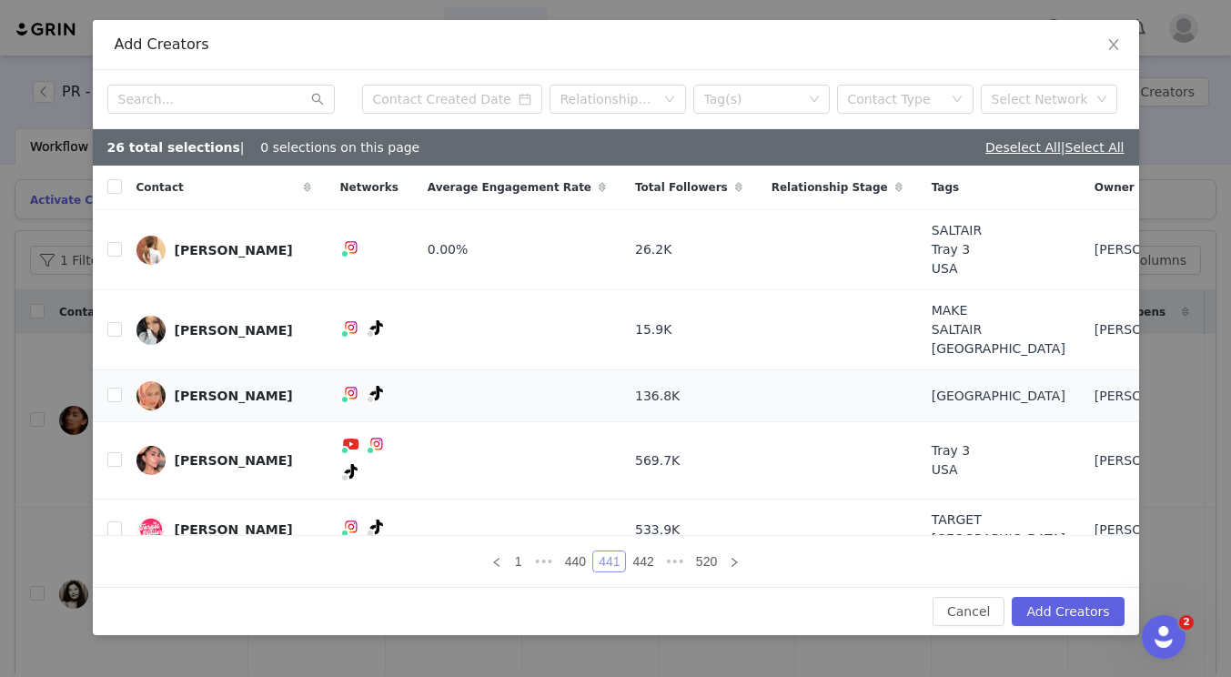
scroll to position [4, 0]
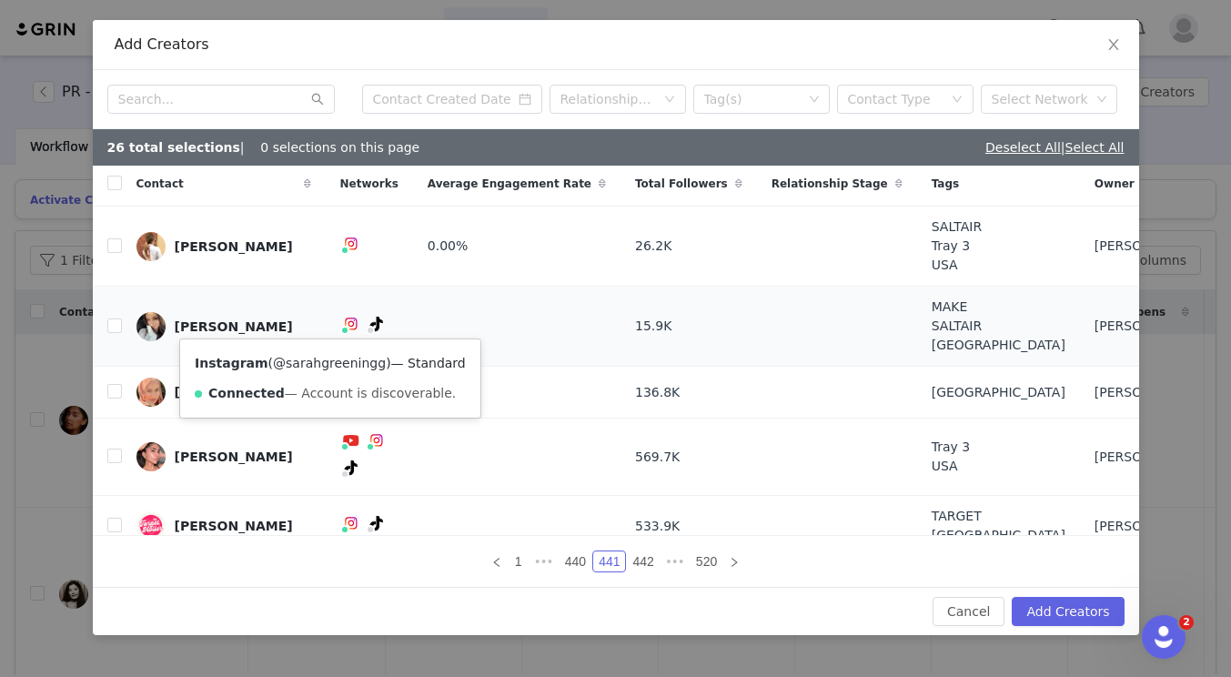
click at [325, 369] on link "@sarahgreeningg" at bounding box center [329, 363] width 113 height 15
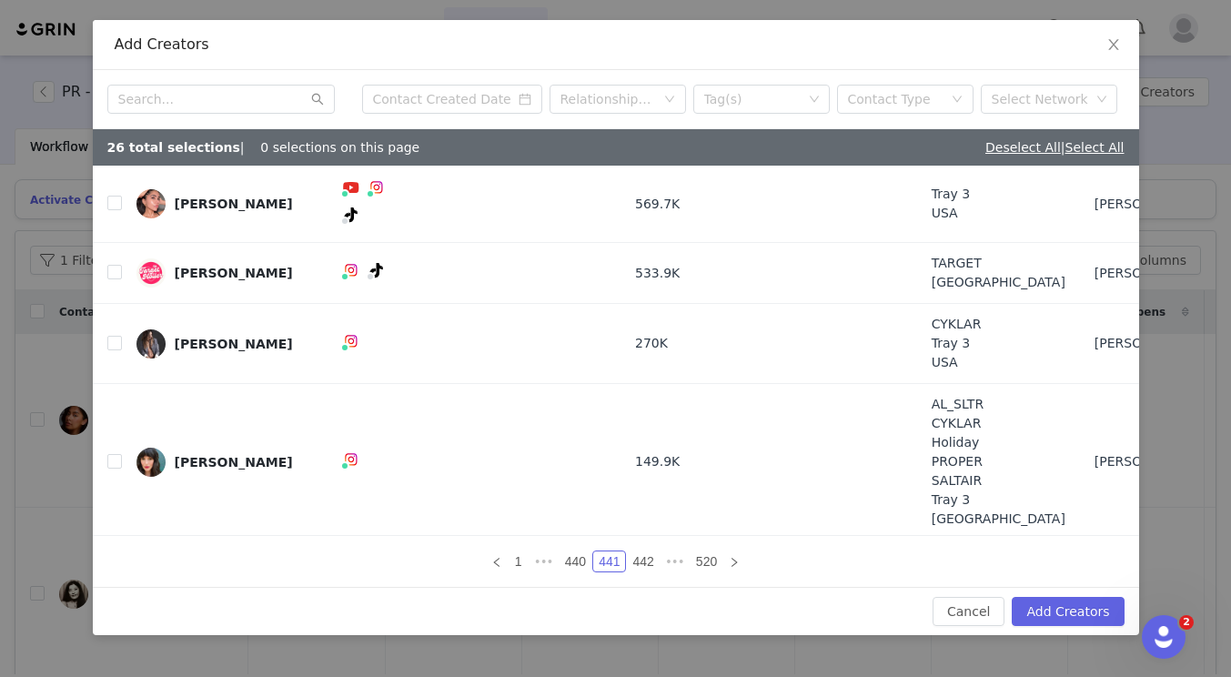
scroll to position [297, 0]
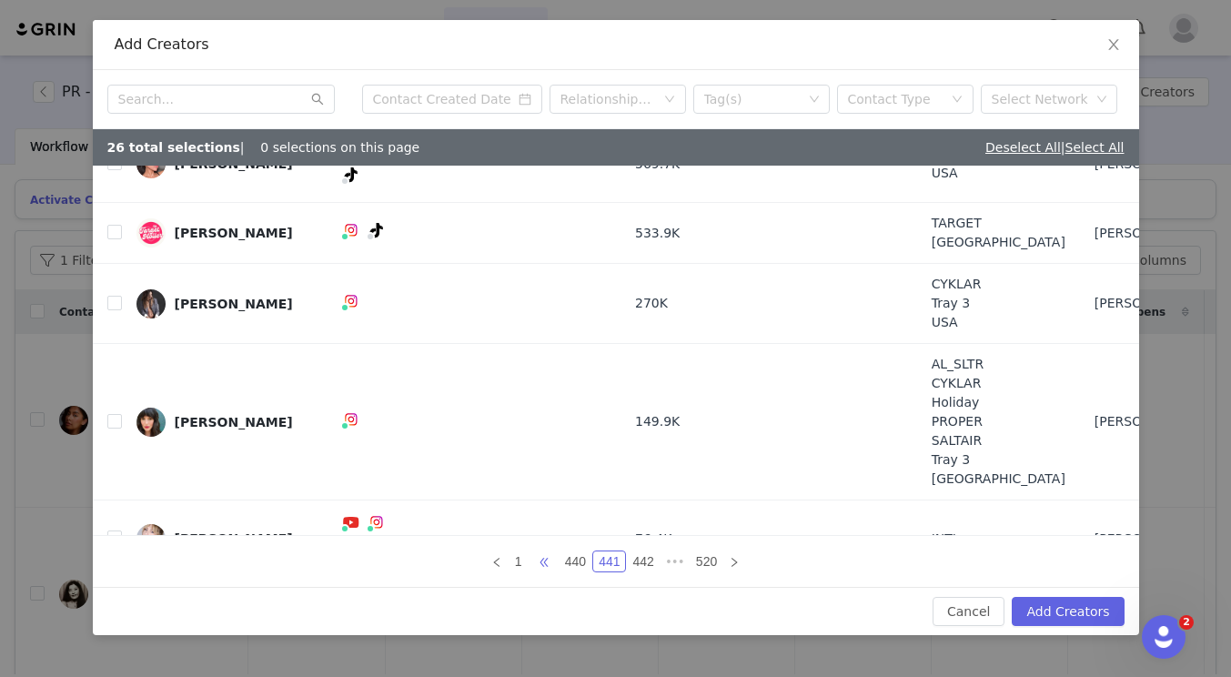
click at [543, 560] on span "•••" at bounding box center [544, 562] width 29 height 22
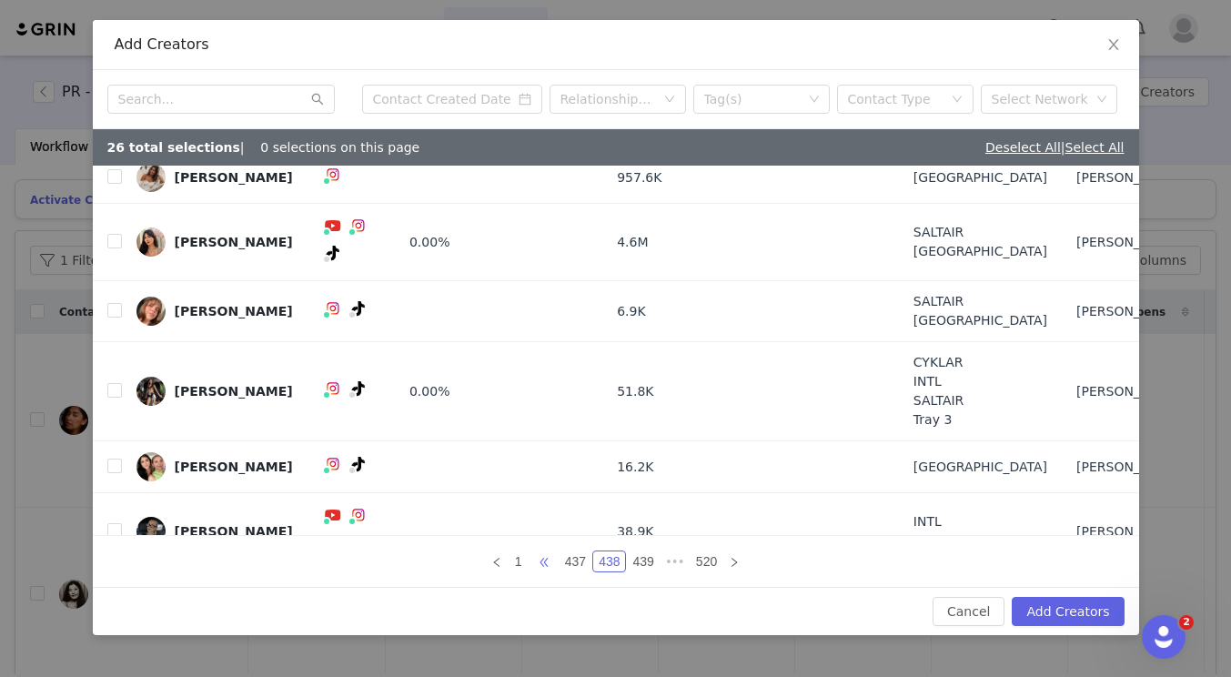
scroll to position [0, 0]
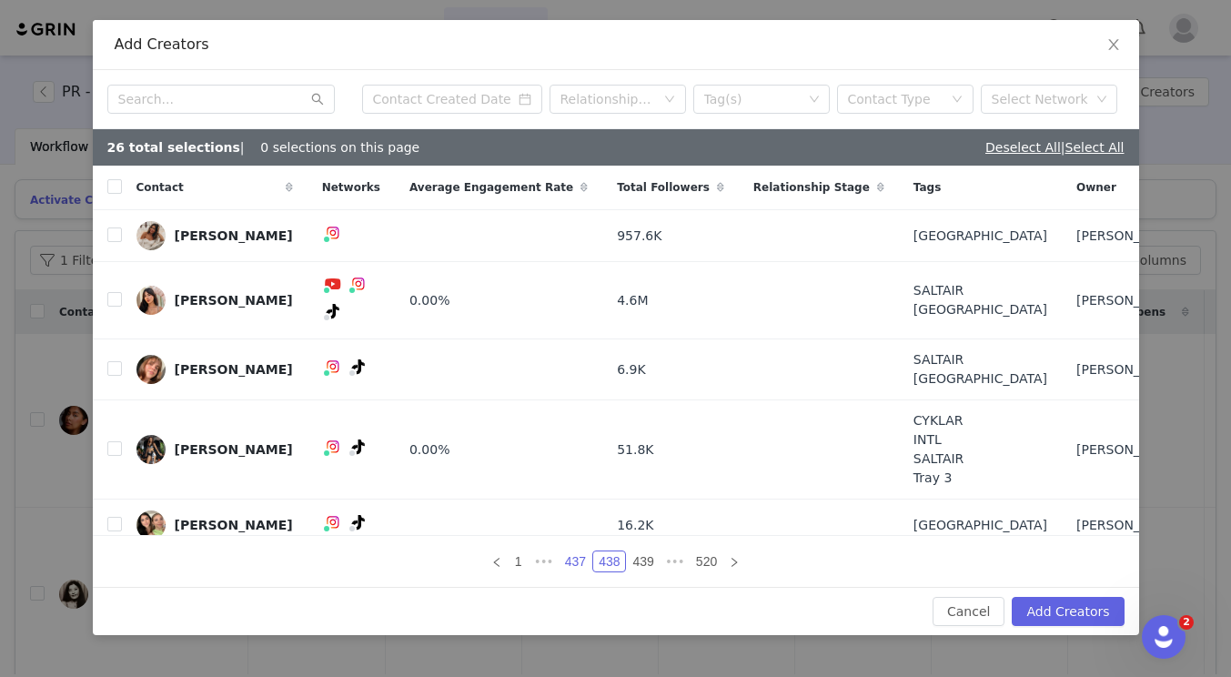
click at [578, 566] on link "437" at bounding box center [576, 562] width 32 height 20
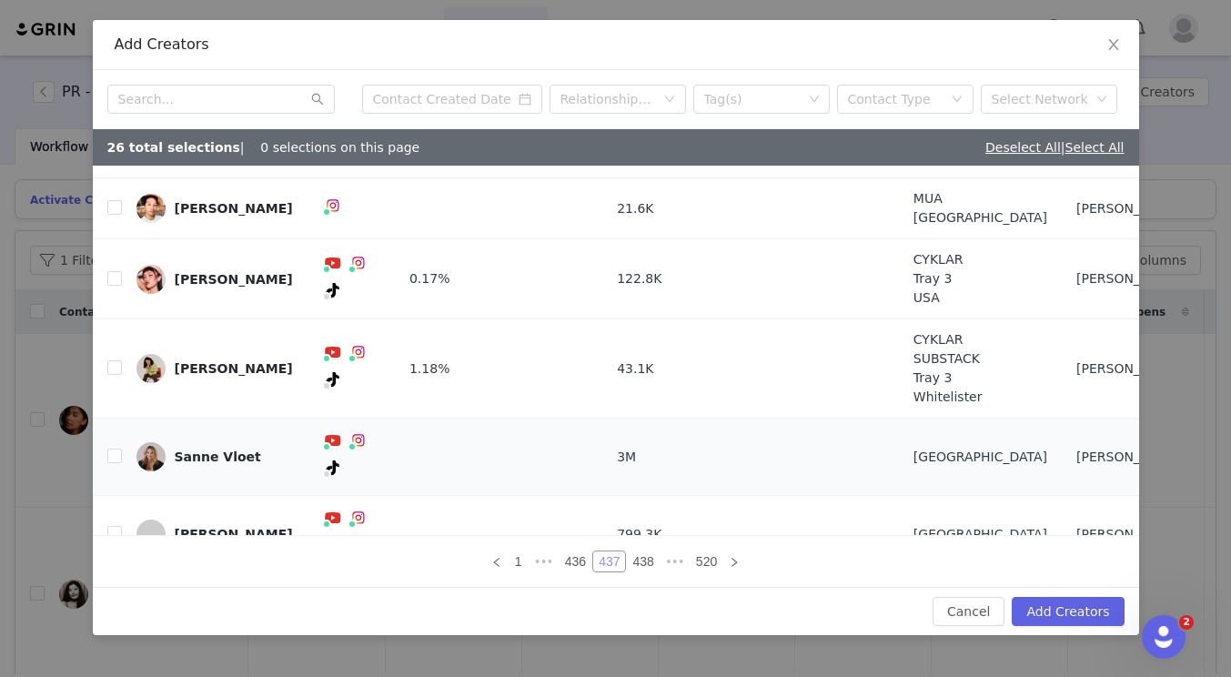
scroll to position [192, 0]
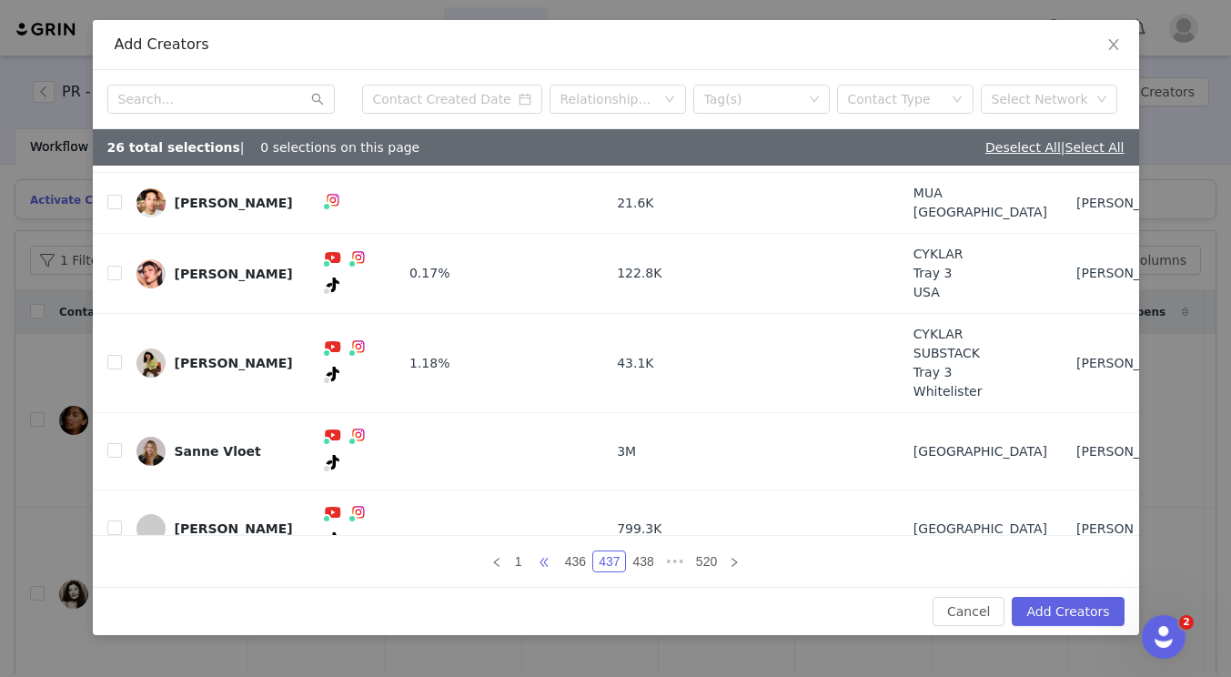
click at [536, 562] on span "•••" at bounding box center [544, 562] width 29 height 22
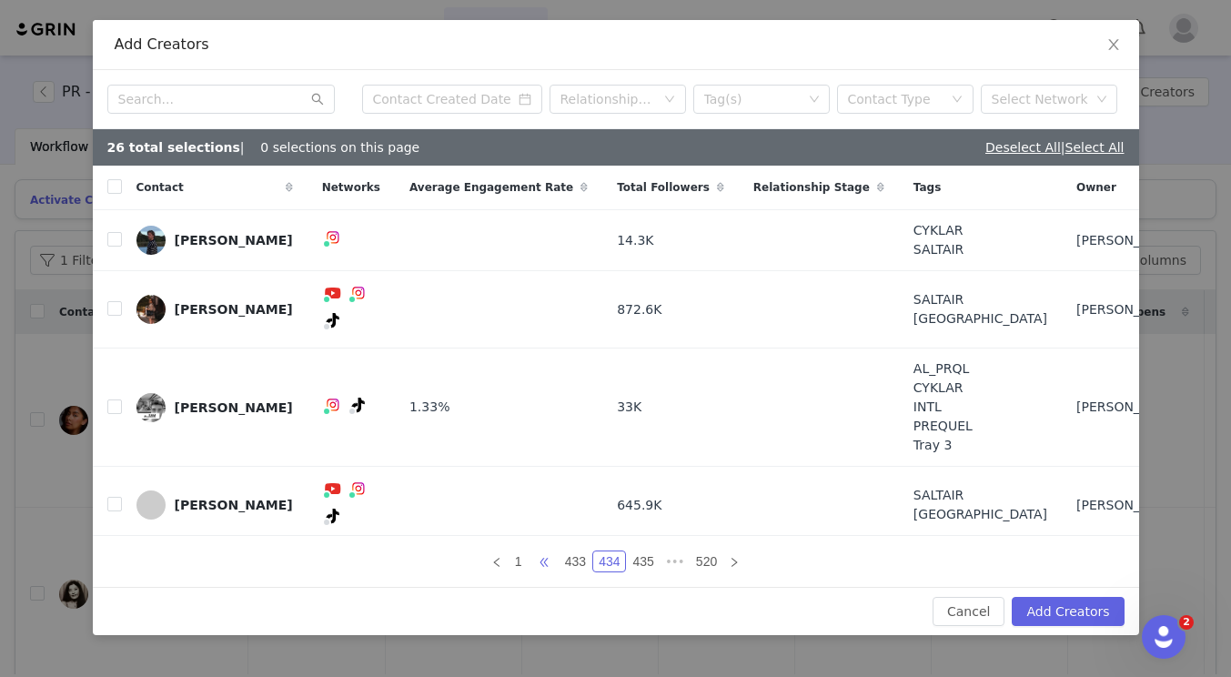
scroll to position [220, 0]
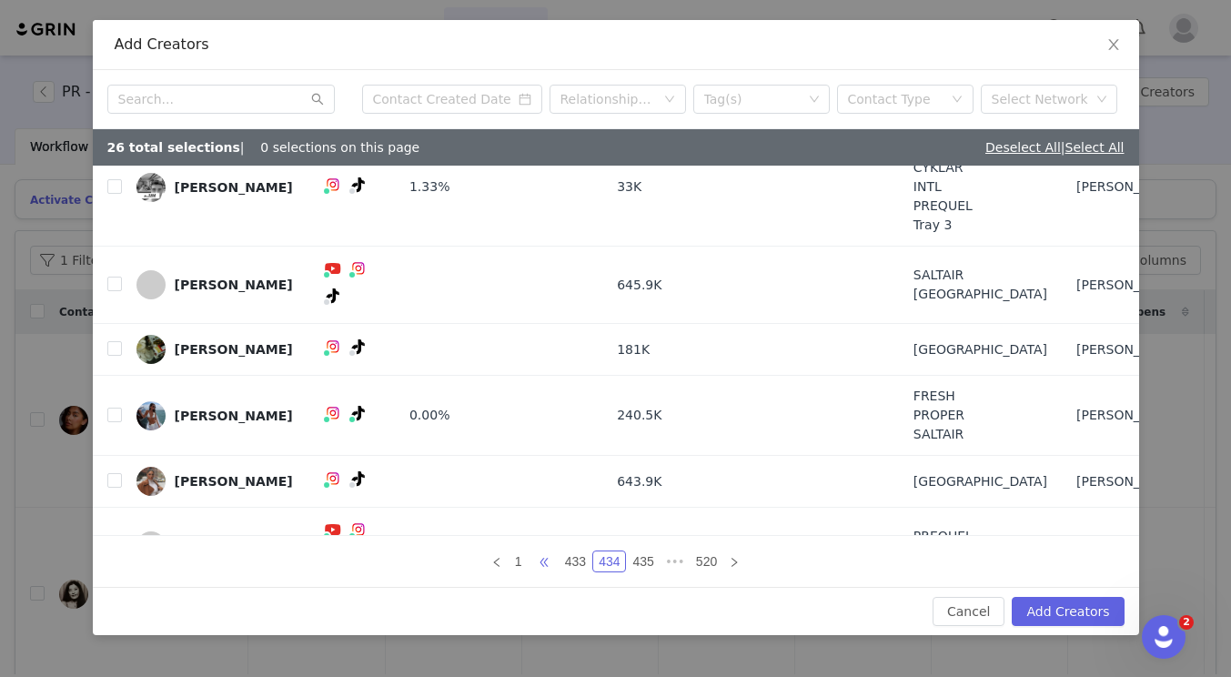
click at [544, 558] on span "•••" at bounding box center [544, 562] width 29 height 22
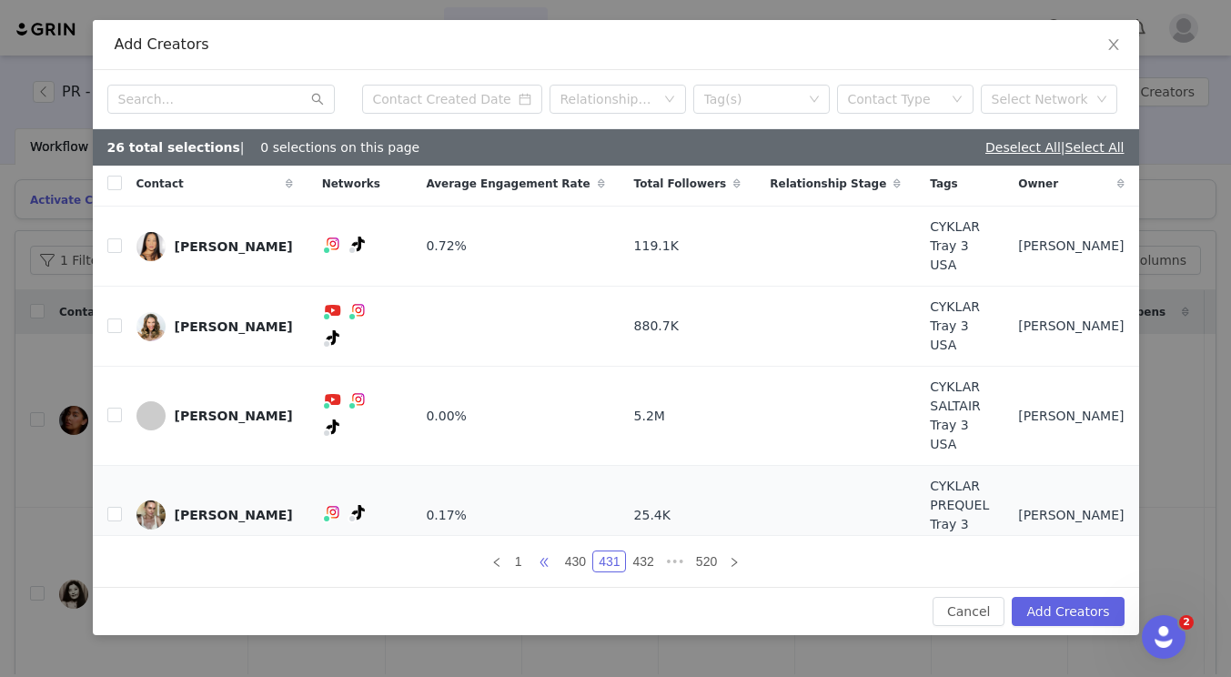
scroll to position [306, 0]
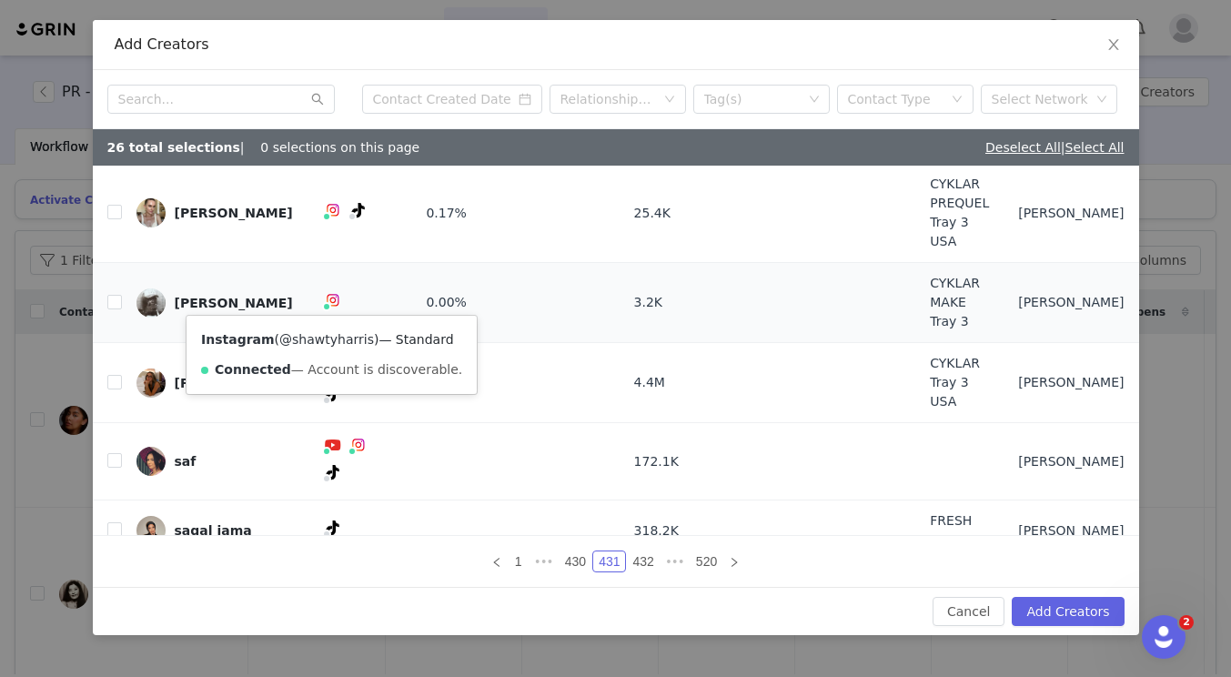
click at [327, 338] on link "@shawtyharris" at bounding box center [326, 339] width 95 height 15
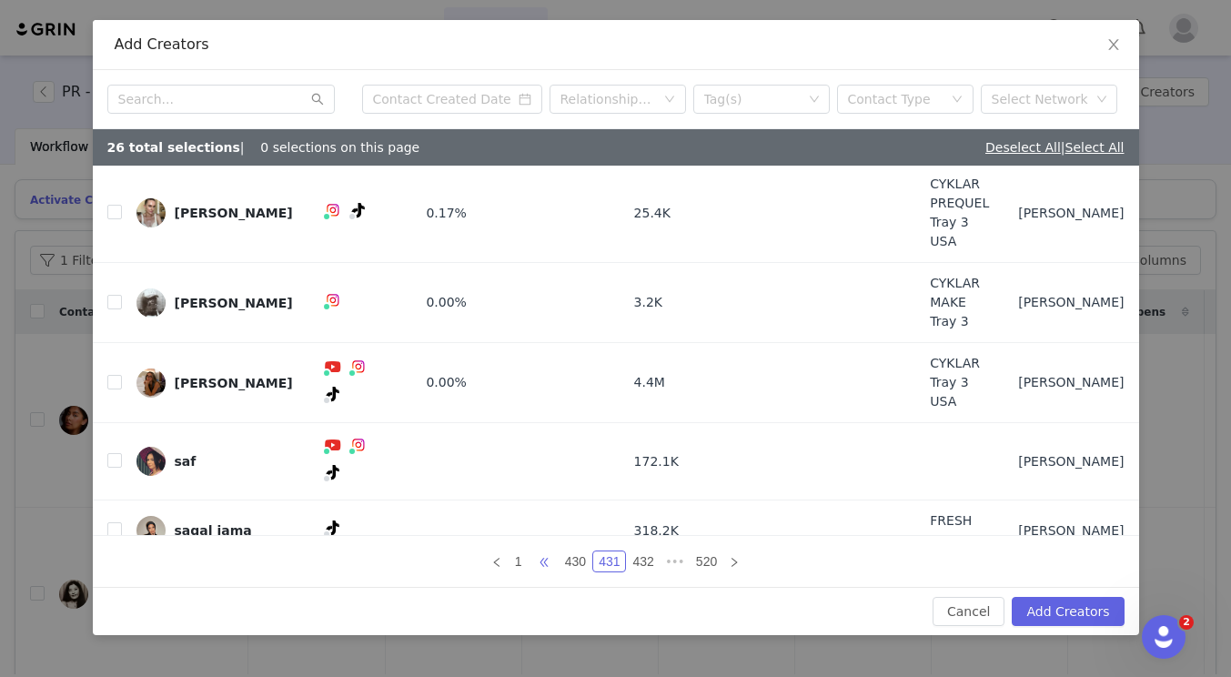
click at [539, 568] on span "•••" at bounding box center [544, 562] width 29 height 22
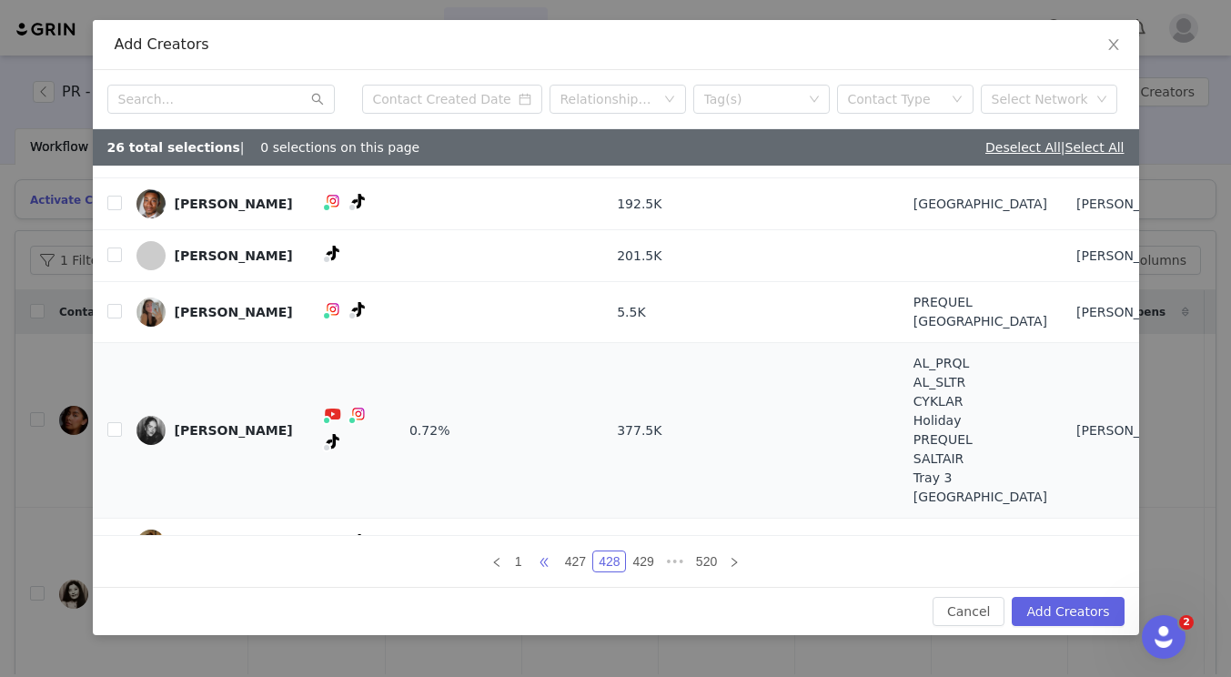
scroll to position [0, 0]
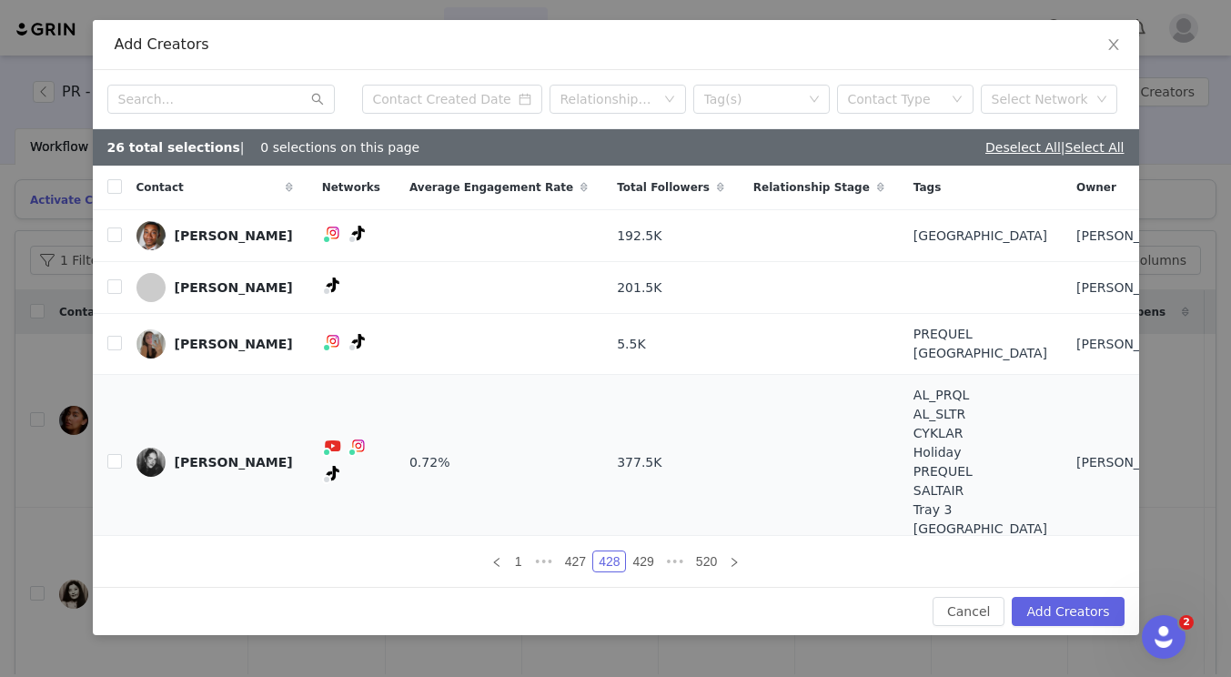
click at [94, 458] on td at bounding box center [107, 463] width 29 height 176
click at [106, 457] on td at bounding box center [107, 463] width 29 height 176
click at [116, 460] on input "checkbox" at bounding box center [114, 461] width 15 height 15
click at [540, 557] on span "•••" at bounding box center [544, 562] width 29 height 22
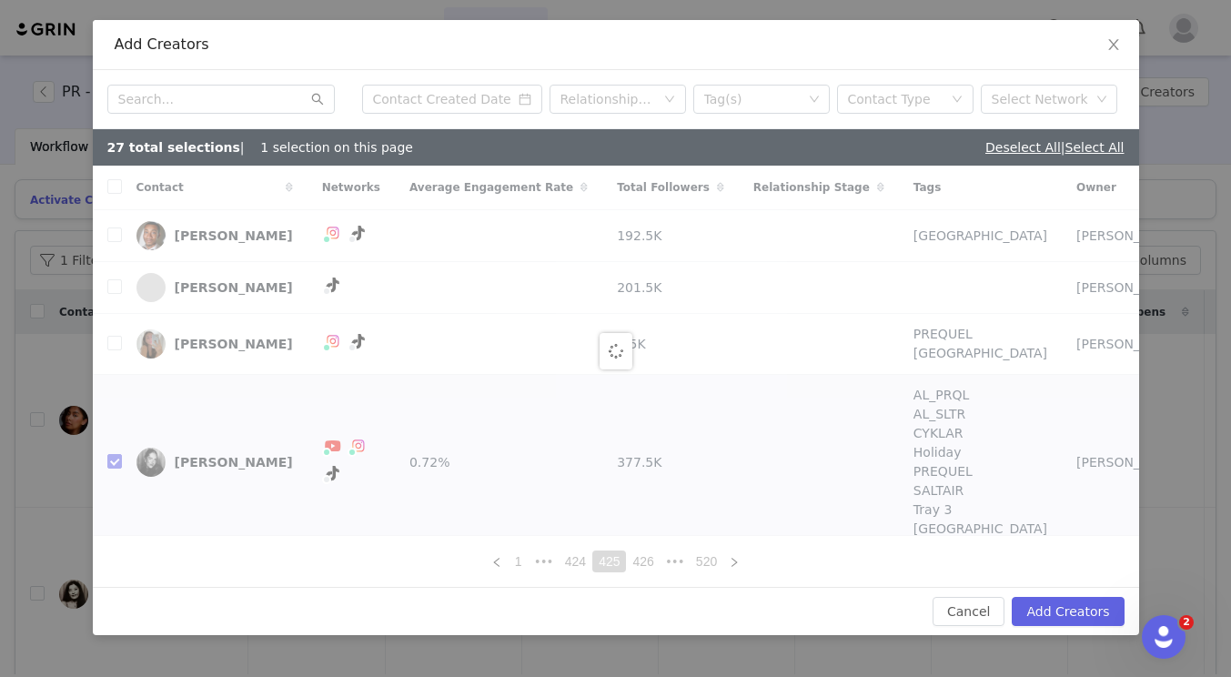
checkbox input "false"
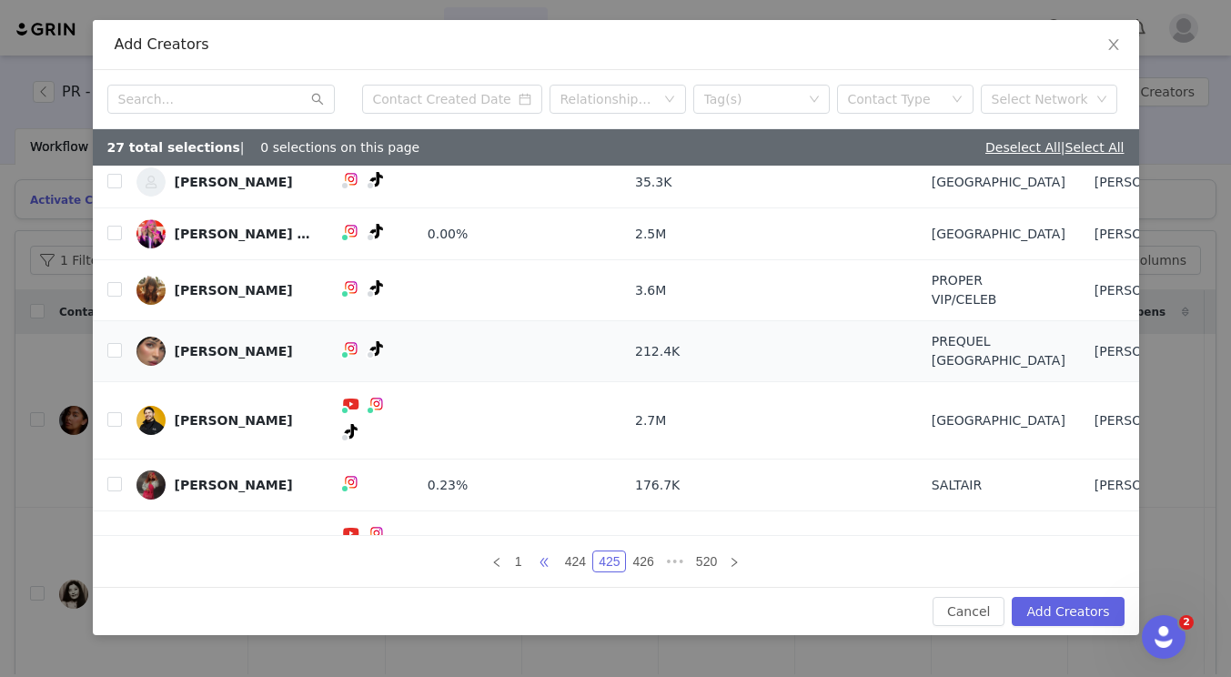
scroll to position [107, 0]
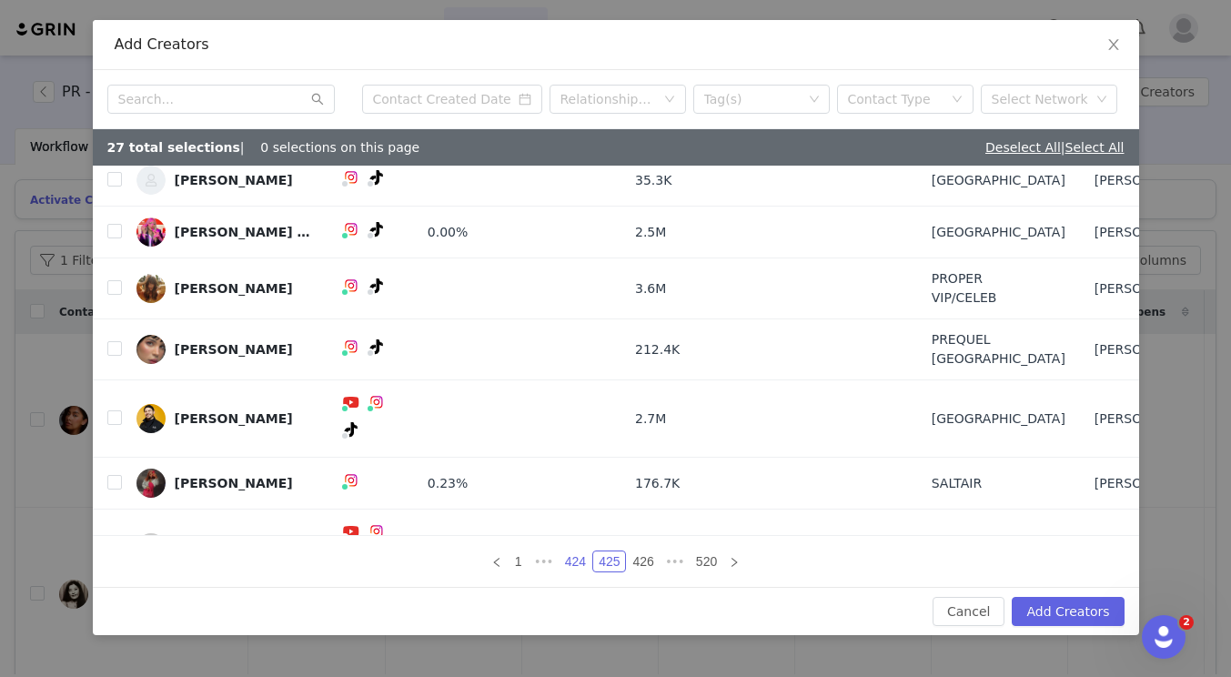
click at [570, 557] on link "424" at bounding box center [576, 562] width 32 height 20
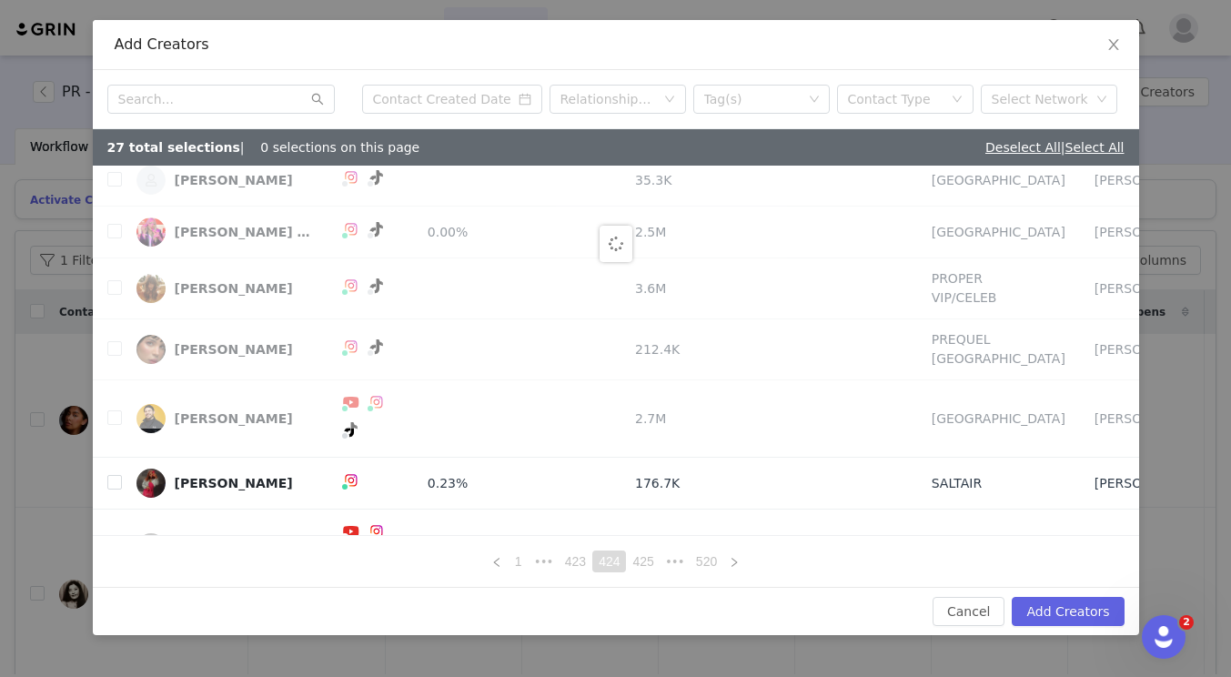
scroll to position [0, 0]
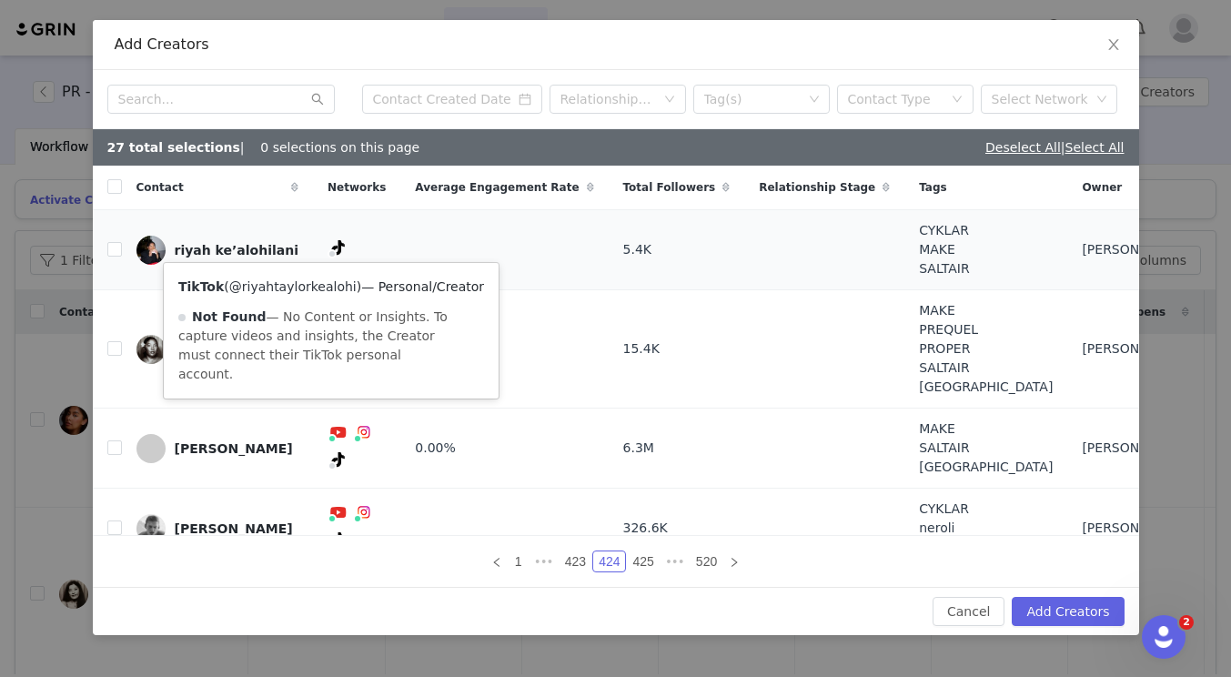
click at [319, 288] on link "@riyahtaylorkealohi" at bounding box center [292, 286] width 127 height 15
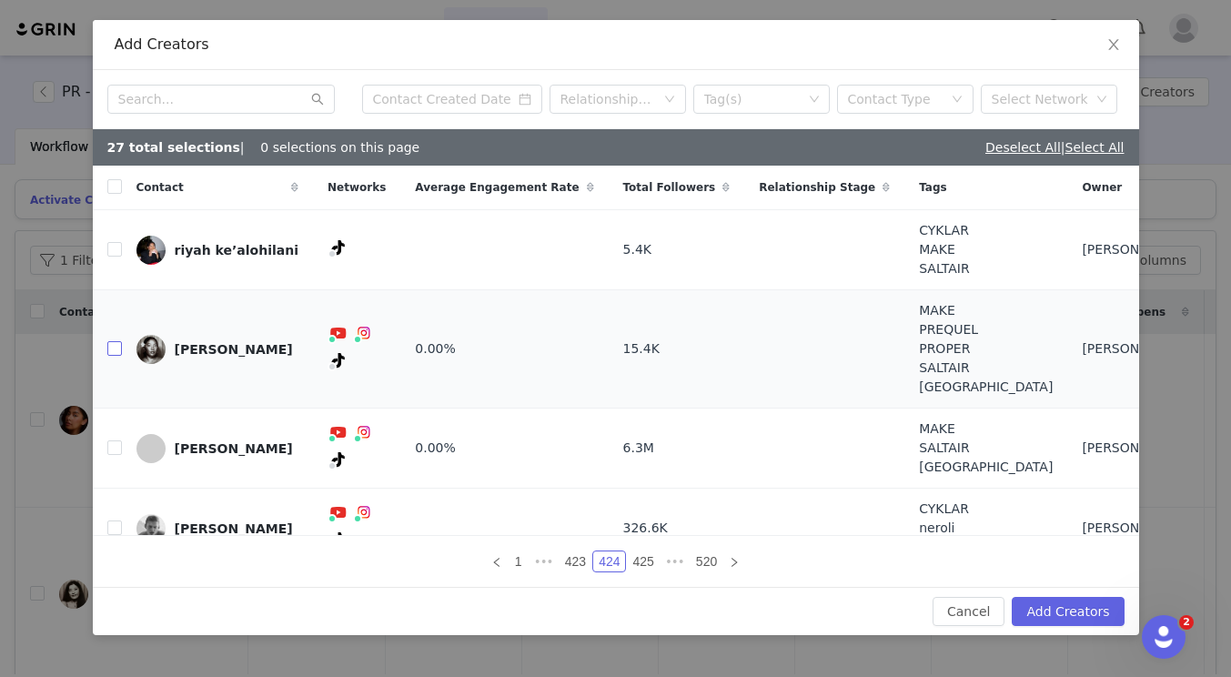
click at [115, 342] on input "checkbox" at bounding box center [114, 348] width 15 height 15
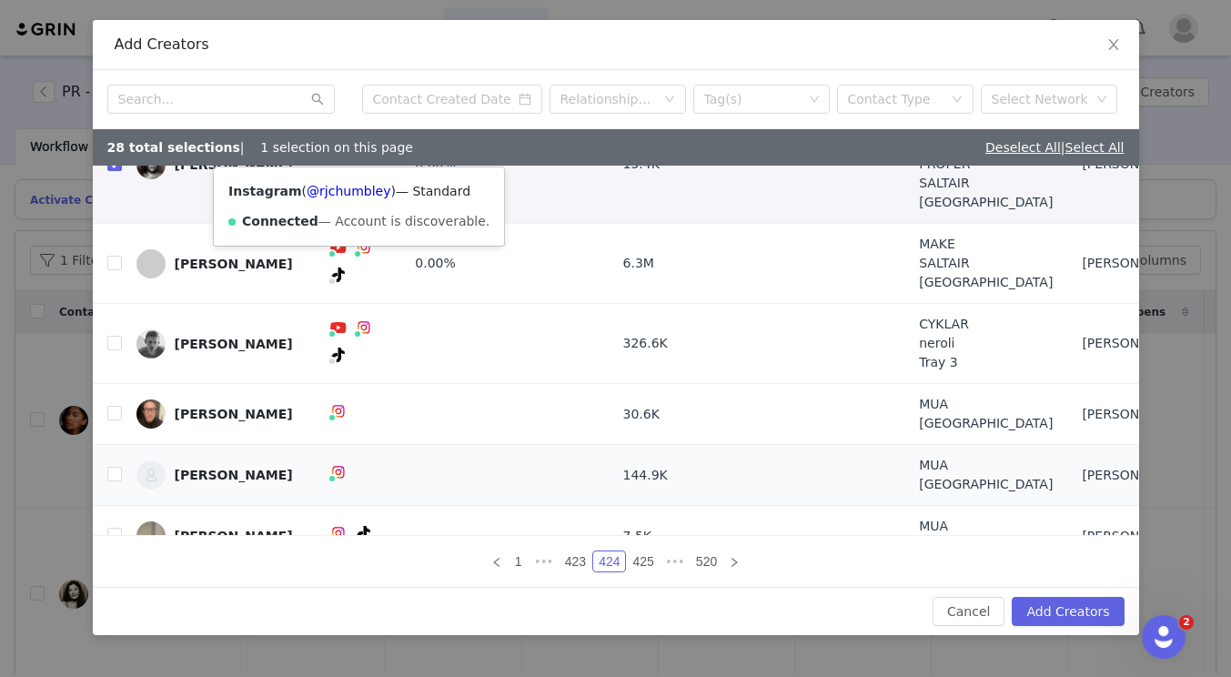
scroll to position [277, 0]
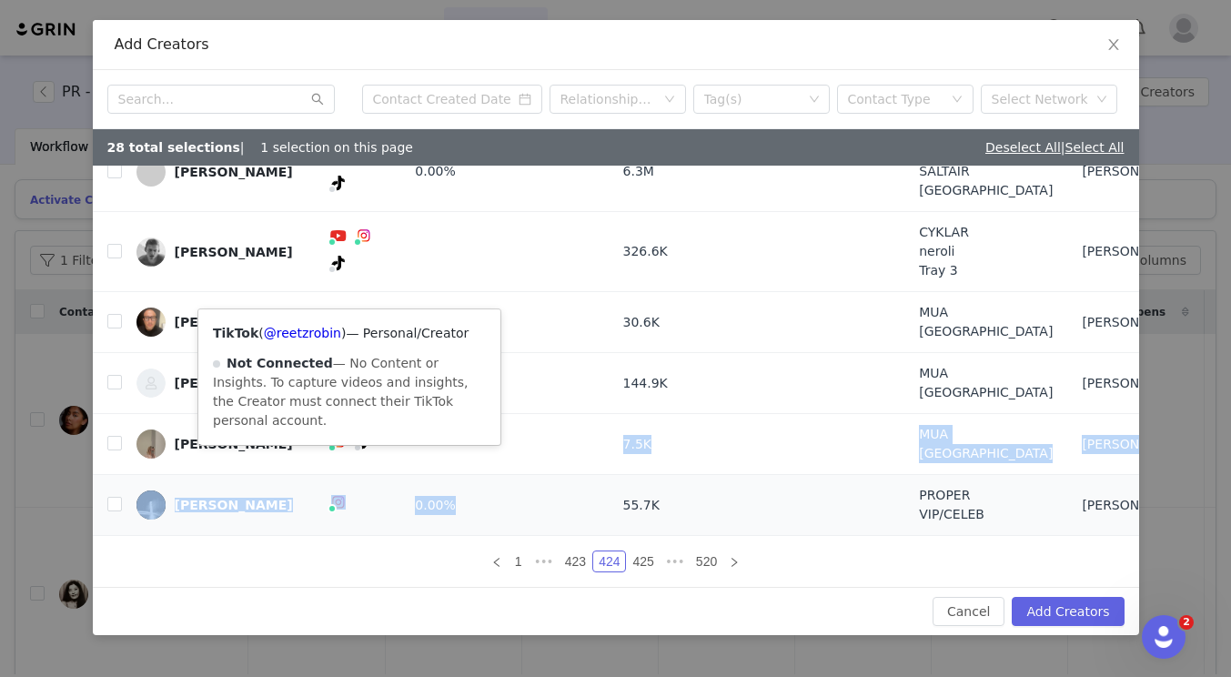
drag, startPoint x: 553, startPoint y: 505, endPoint x: 558, endPoint y: 516, distance: 11.8
click at [558, 516] on tbody "riyah ke’alohilani TikTok ( @riyahtaylorkealohi ) — Personal/Creator Not Found …" at bounding box center [648, 235] width 1110 height 603
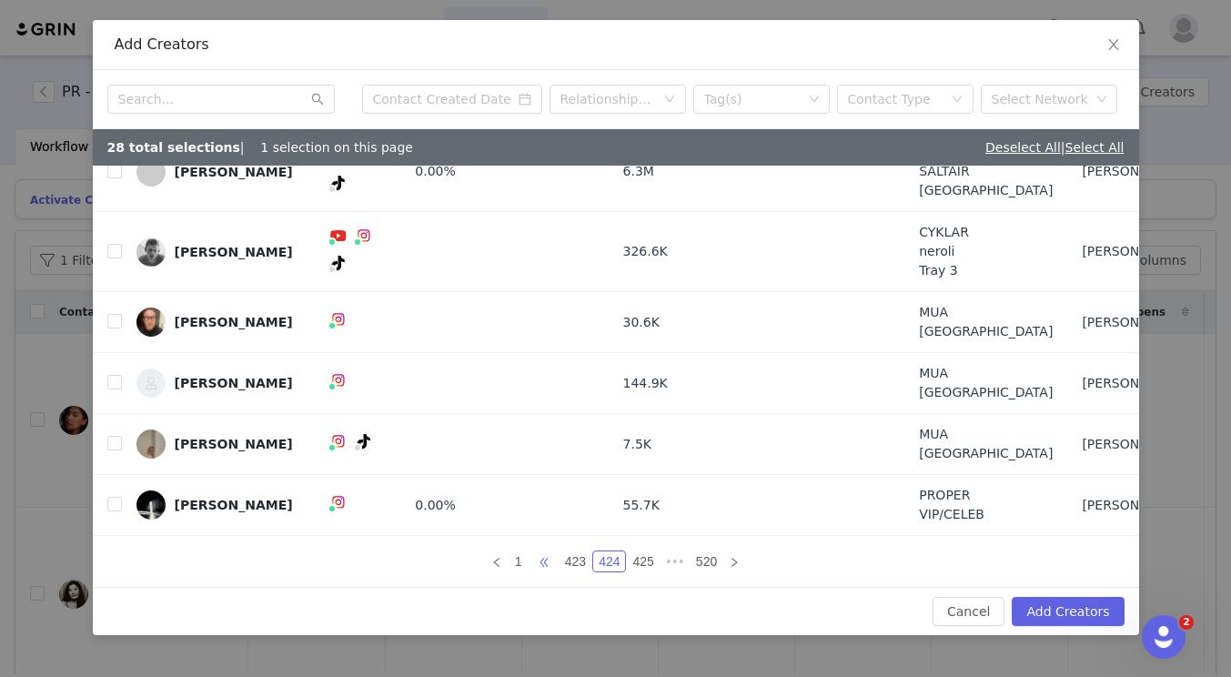
click at [552, 559] on span "•••" at bounding box center [544, 562] width 29 height 22
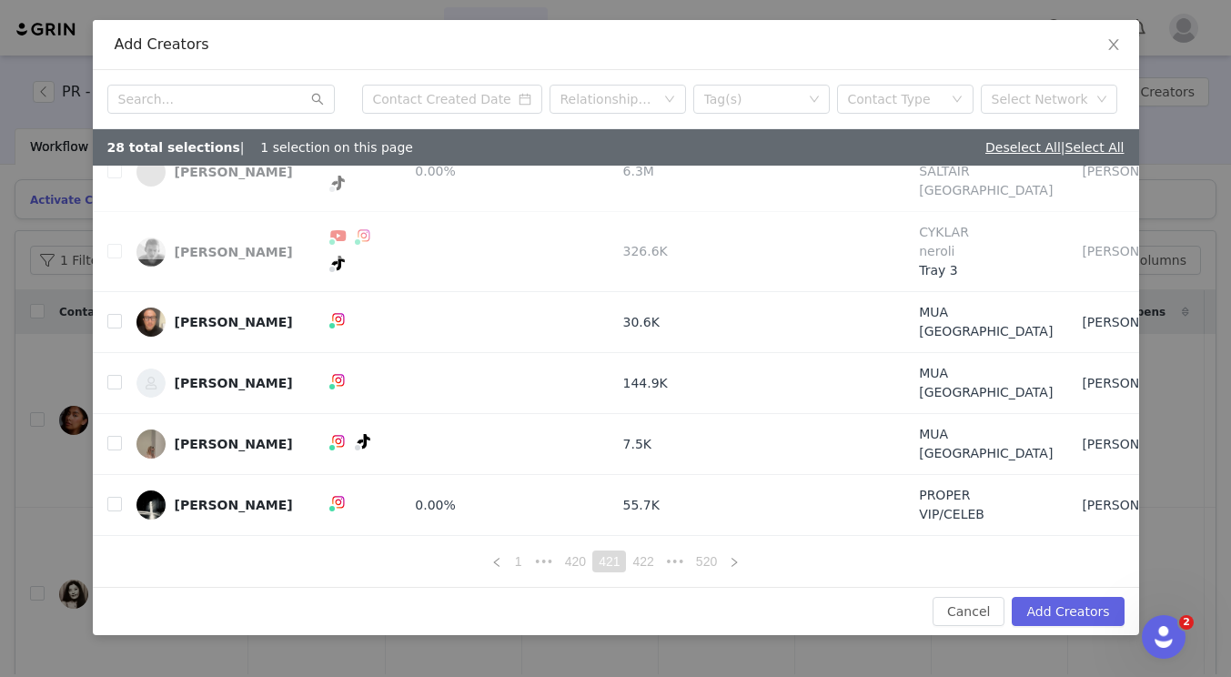
scroll to position [0, 0]
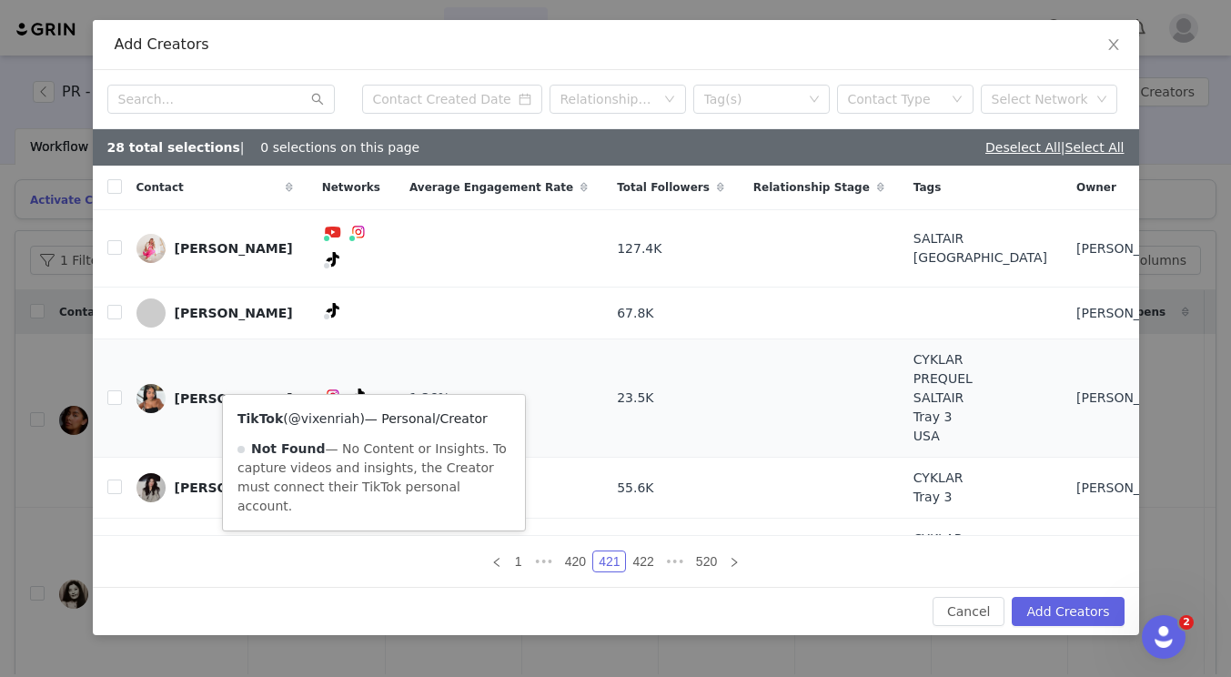
click at [318, 414] on link "@vixenriah" at bounding box center [325, 418] width 72 height 15
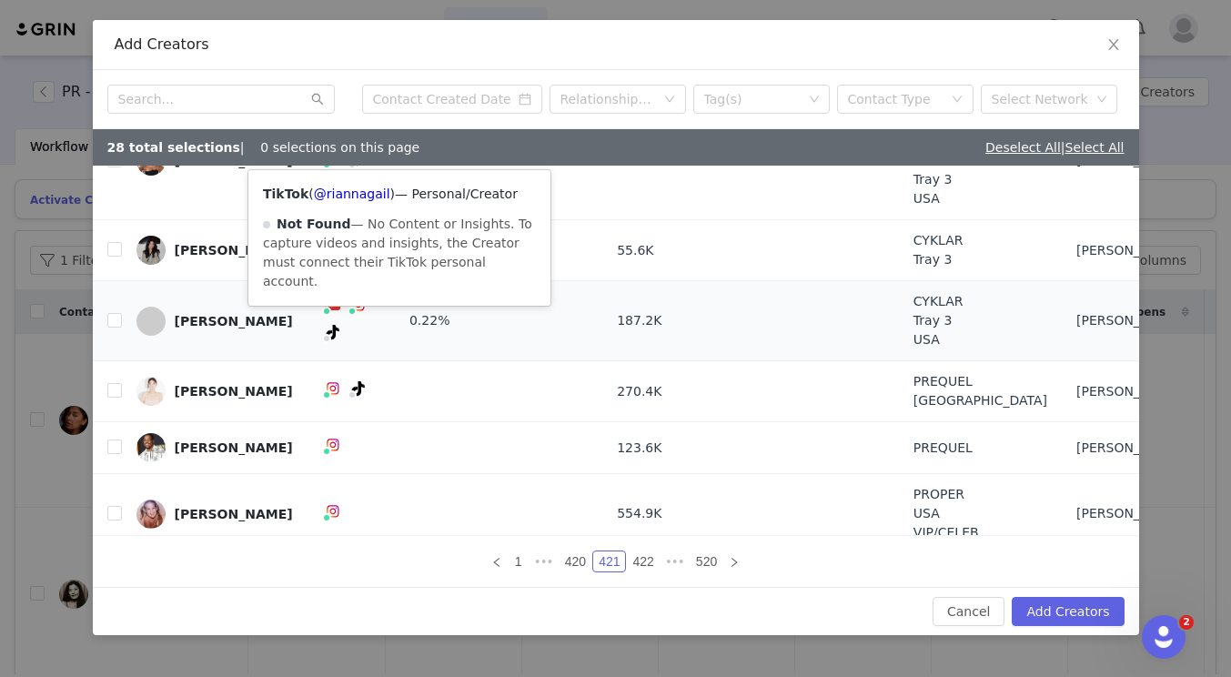
scroll to position [239, 0]
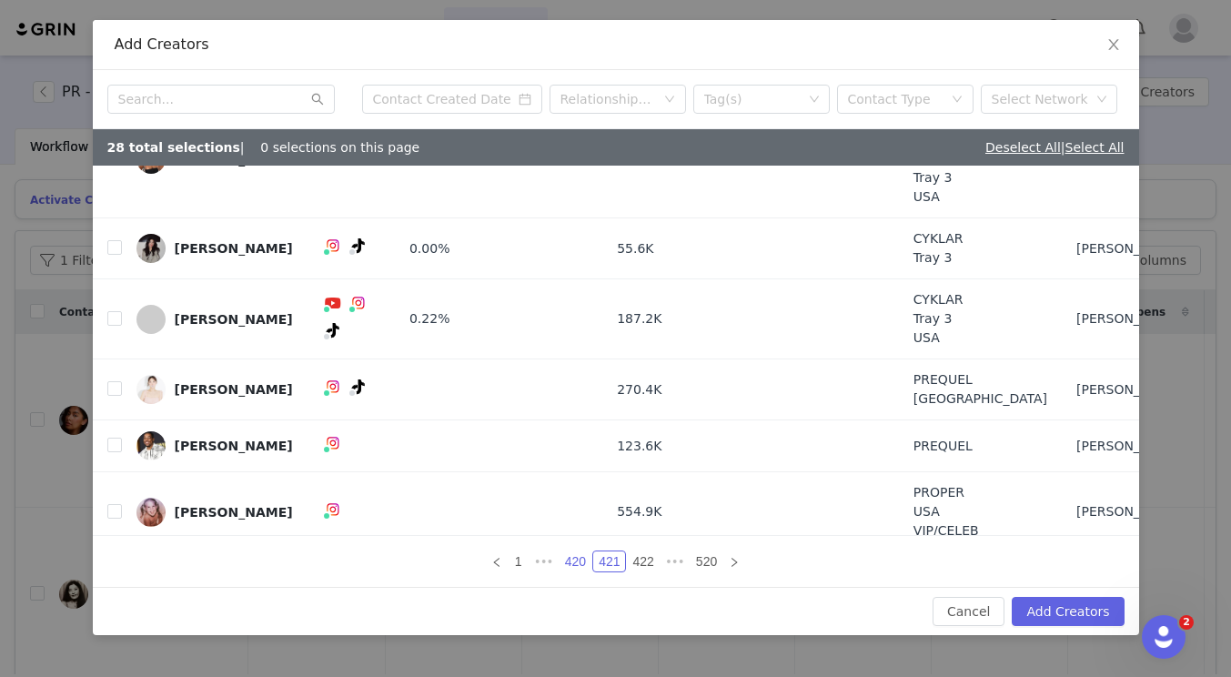
click at [574, 558] on link "420" at bounding box center [576, 562] width 32 height 20
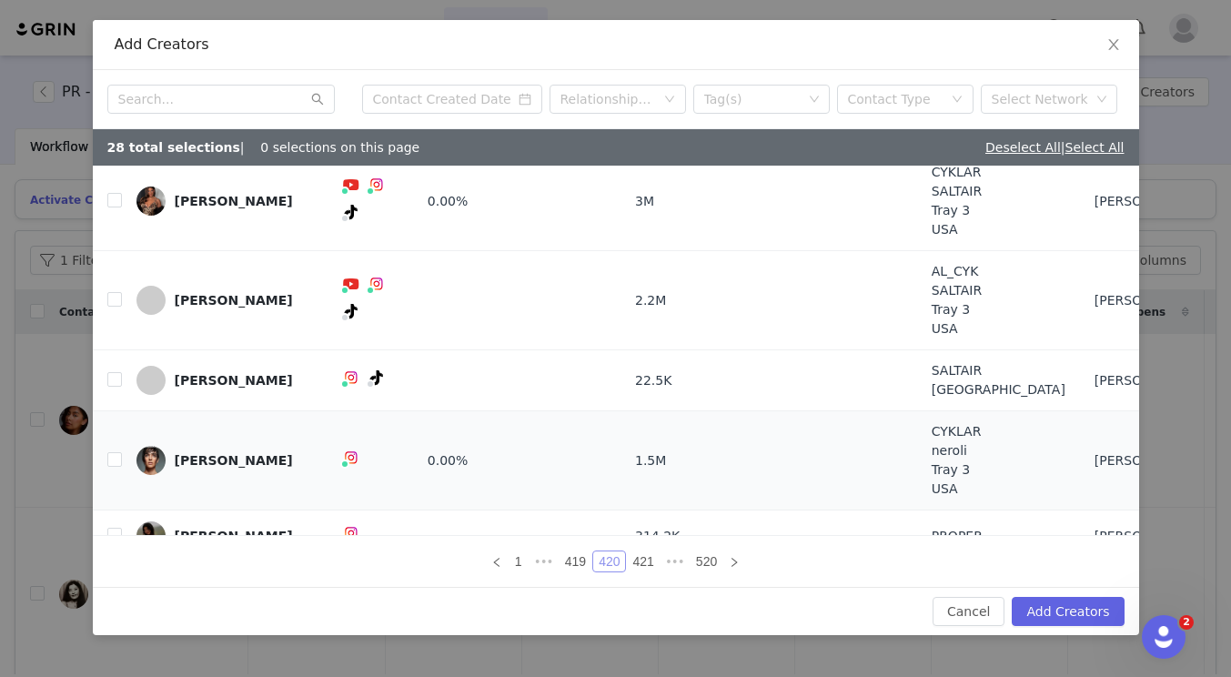
scroll to position [249, 0]
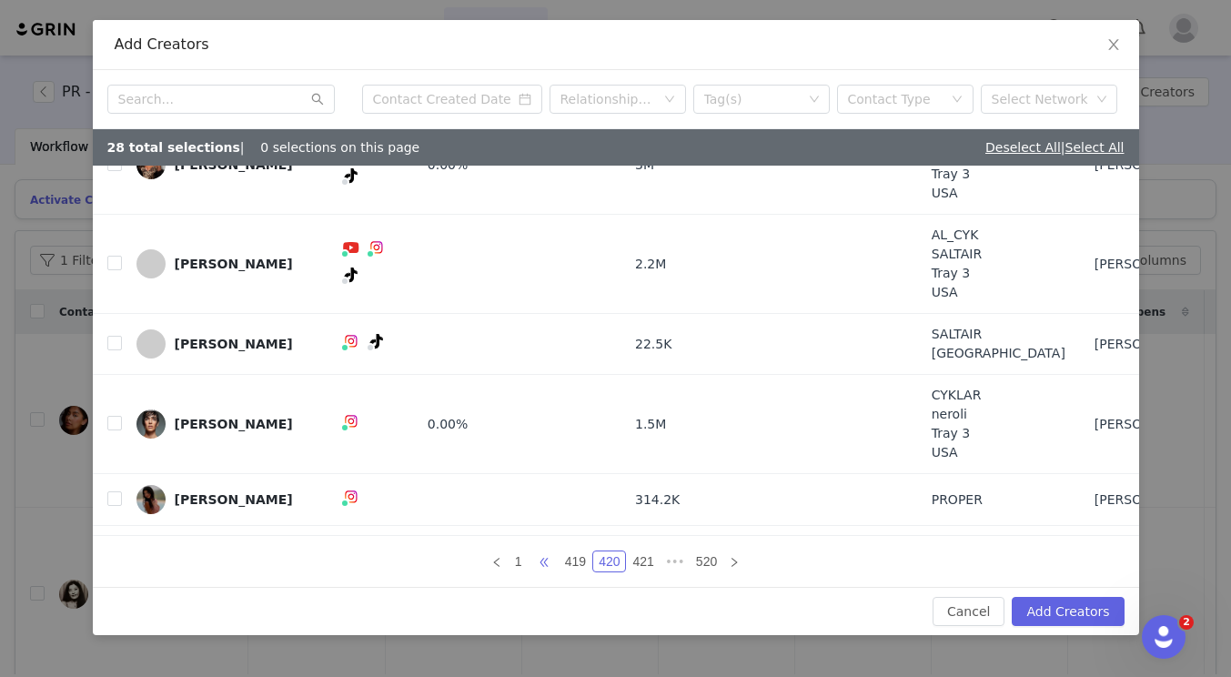
click at [542, 559] on span "•••" at bounding box center [544, 562] width 29 height 22
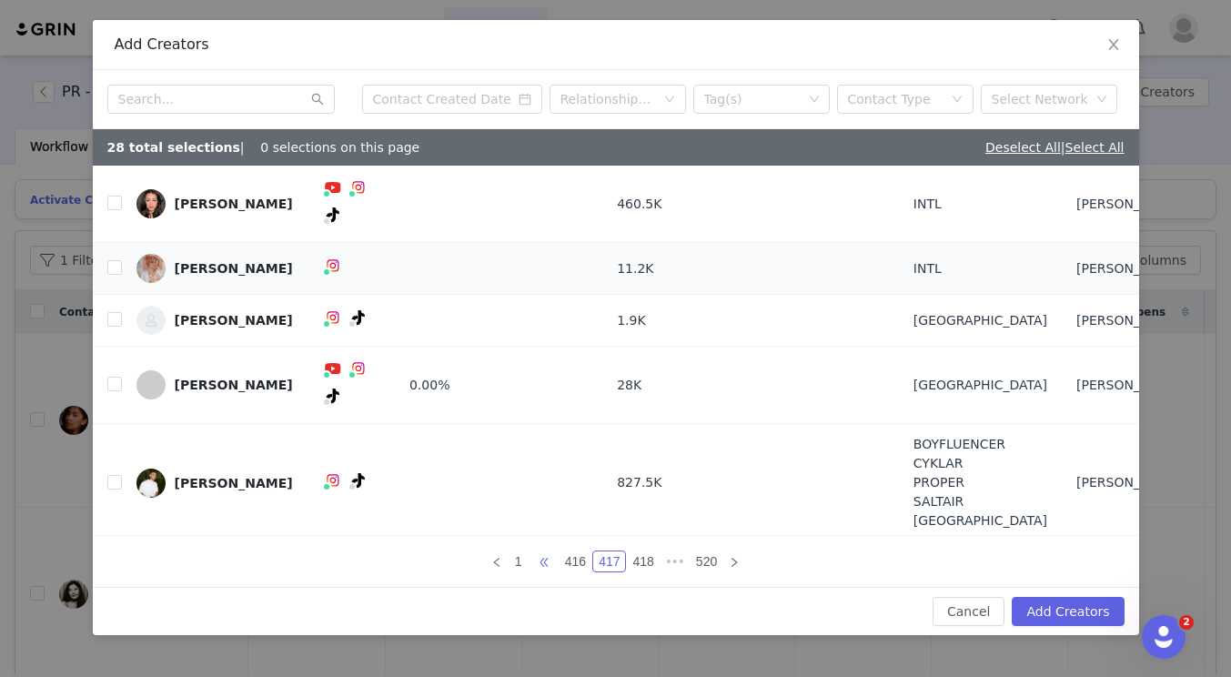
scroll to position [174, 0]
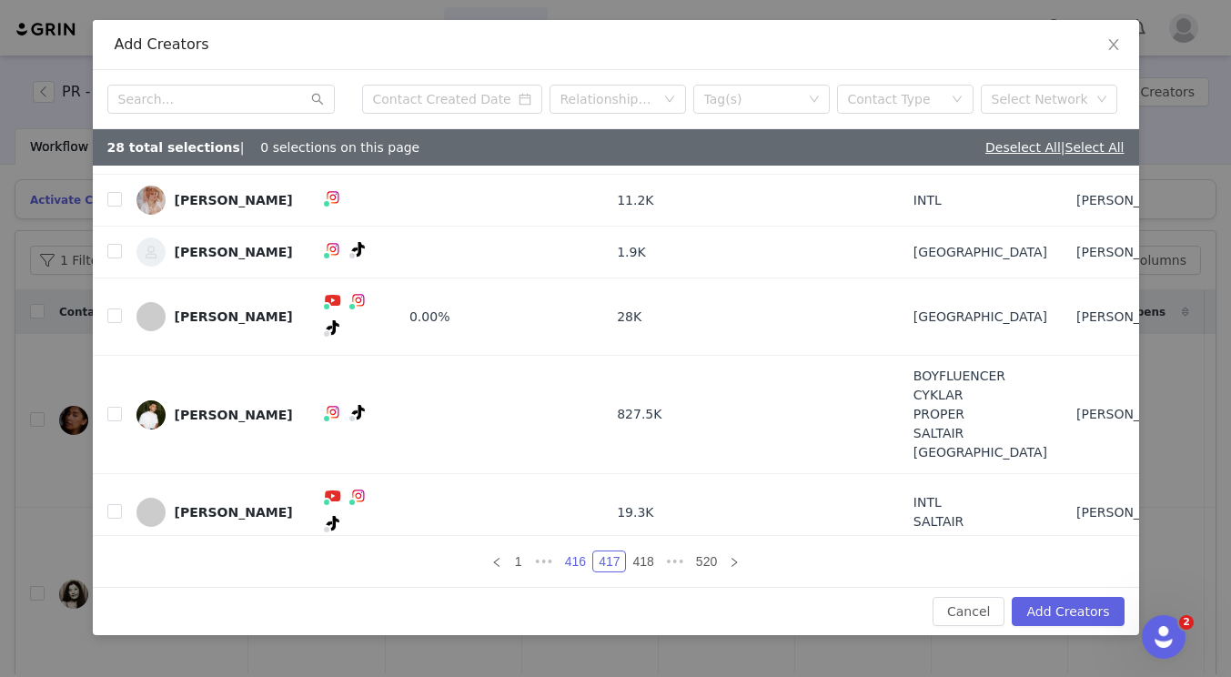
click at [575, 564] on link "416" at bounding box center [576, 562] width 32 height 20
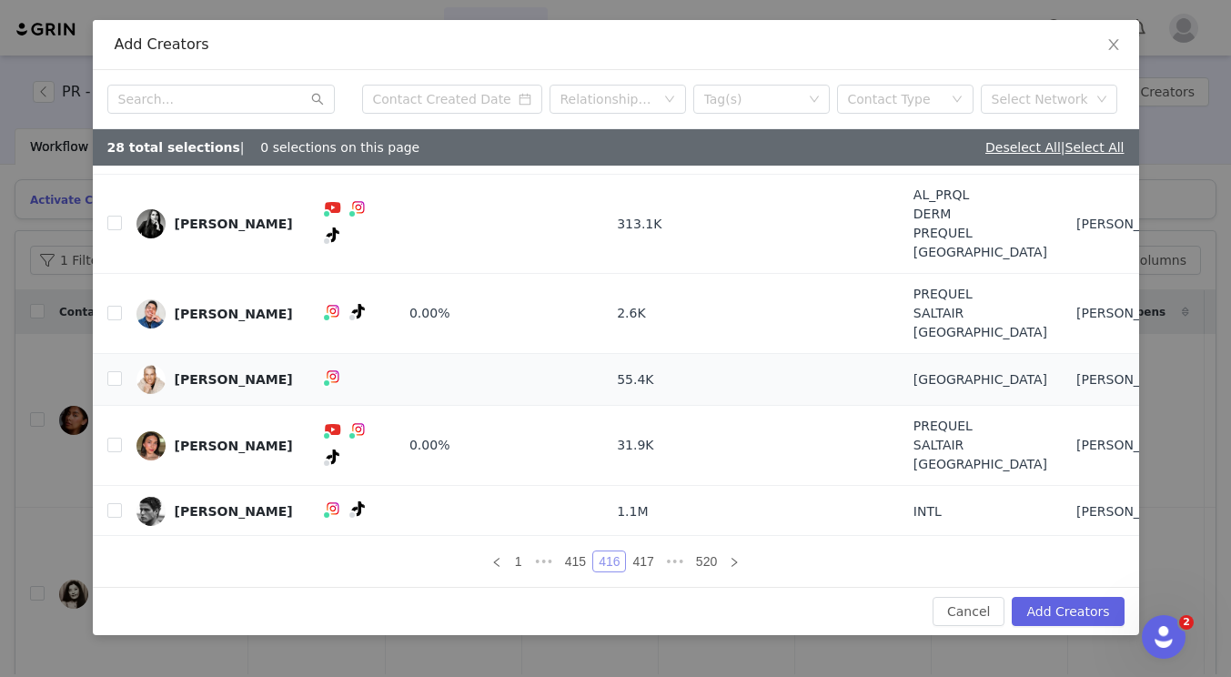
scroll to position [278, 0]
click at [541, 555] on span "•••" at bounding box center [544, 562] width 29 height 22
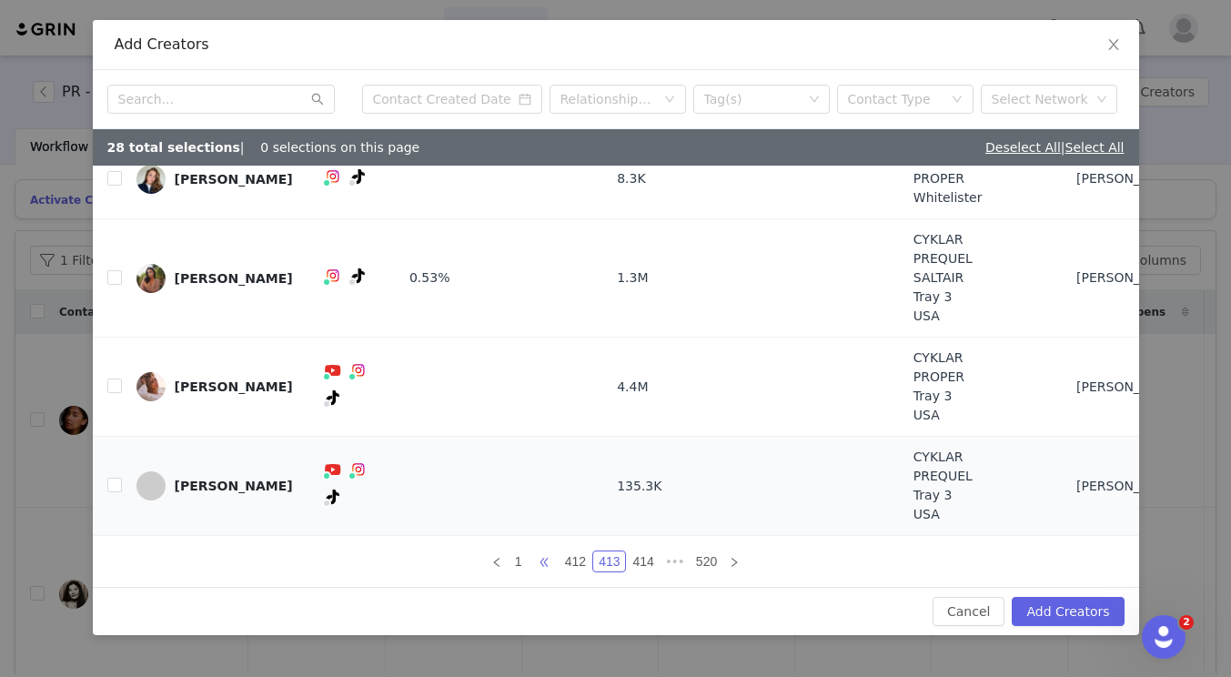
scroll to position [312, 0]
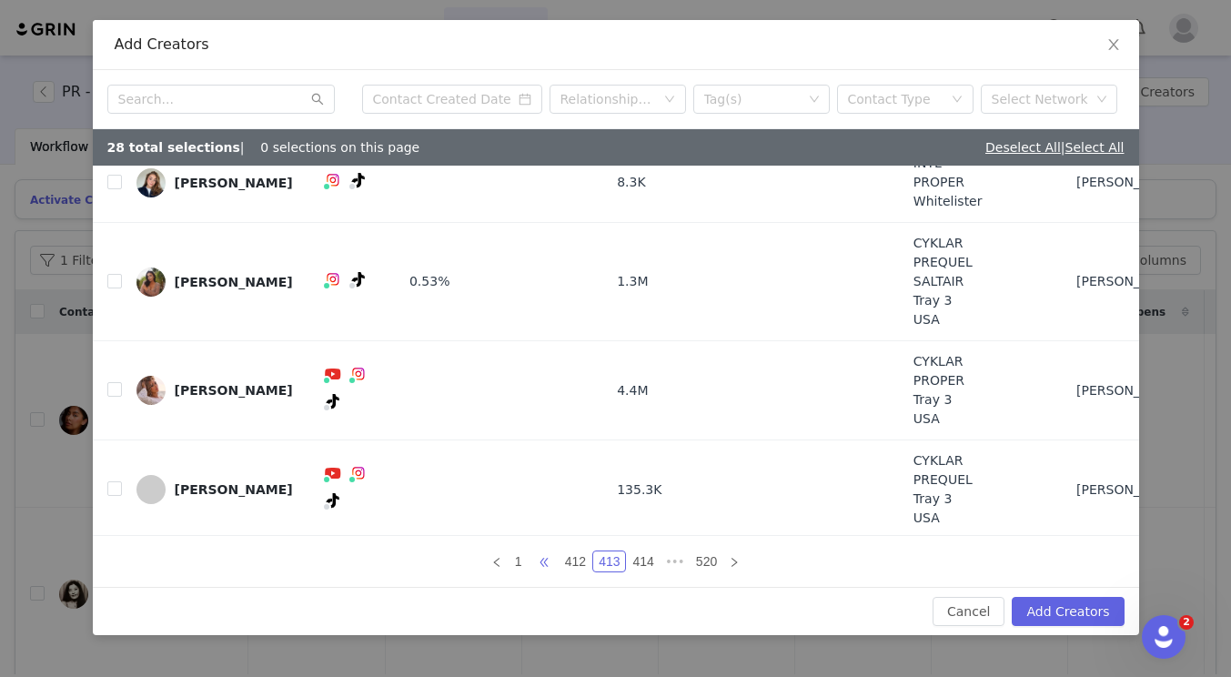
click at [543, 553] on span "•••" at bounding box center [544, 562] width 29 height 22
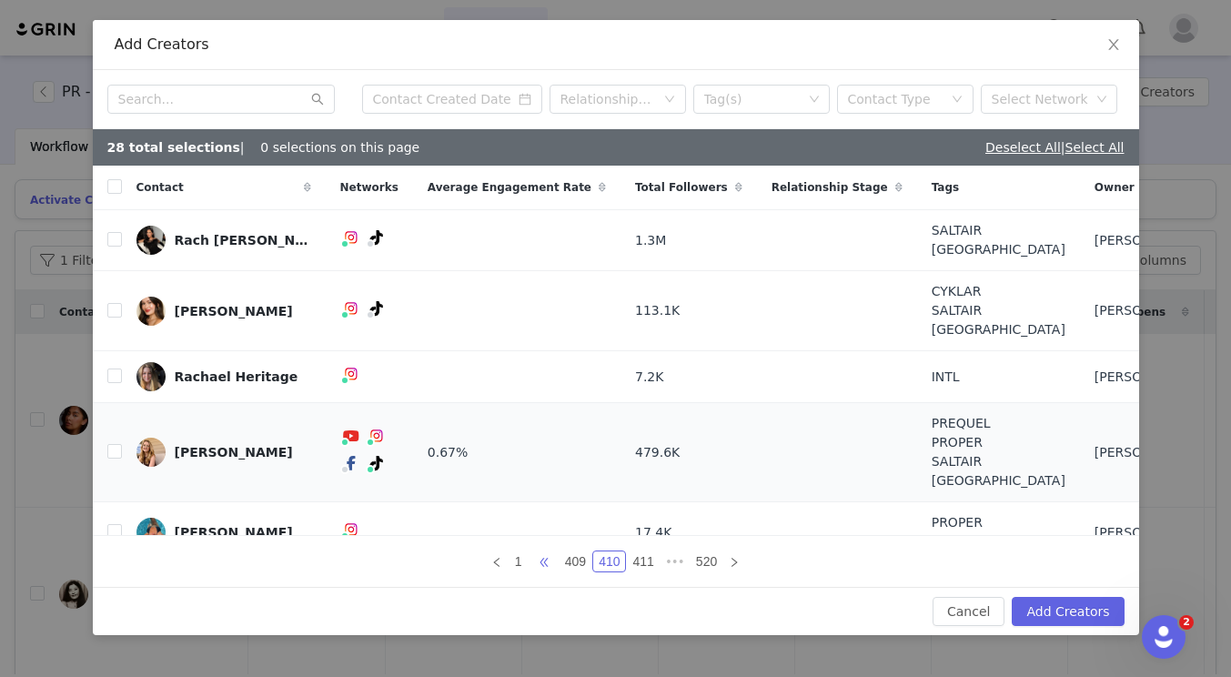
scroll to position [220, 0]
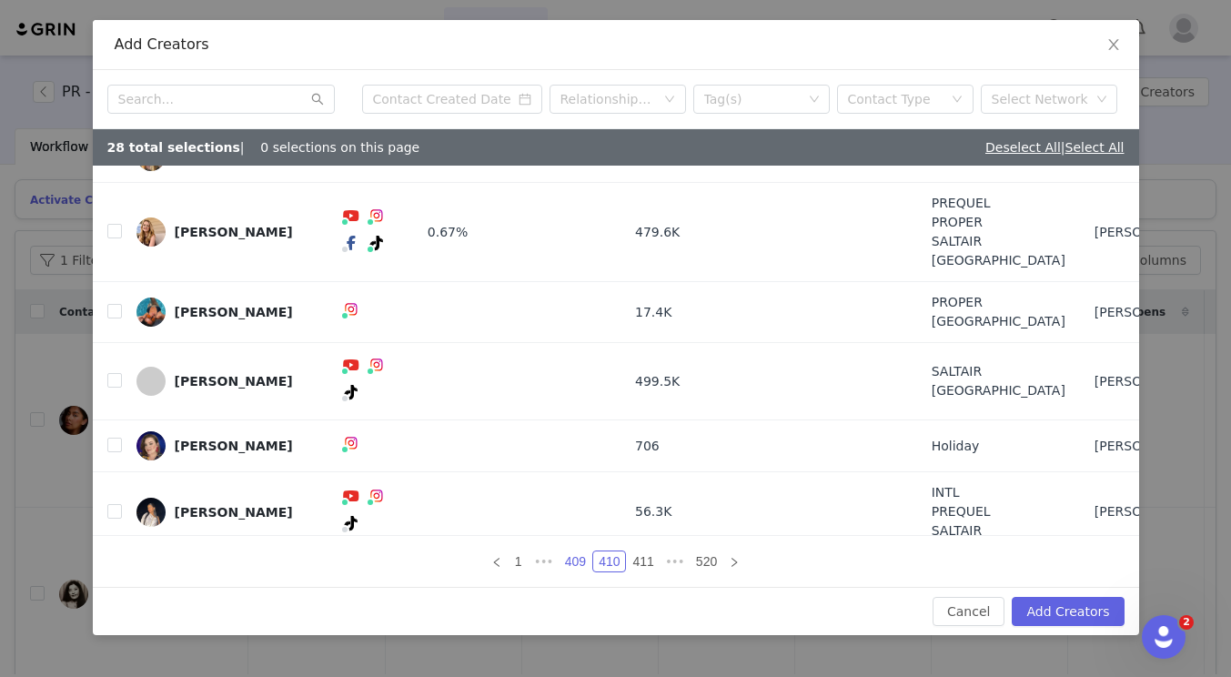
click at [570, 551] on li "409" at bounding box center [576, 562] width 34 height 22
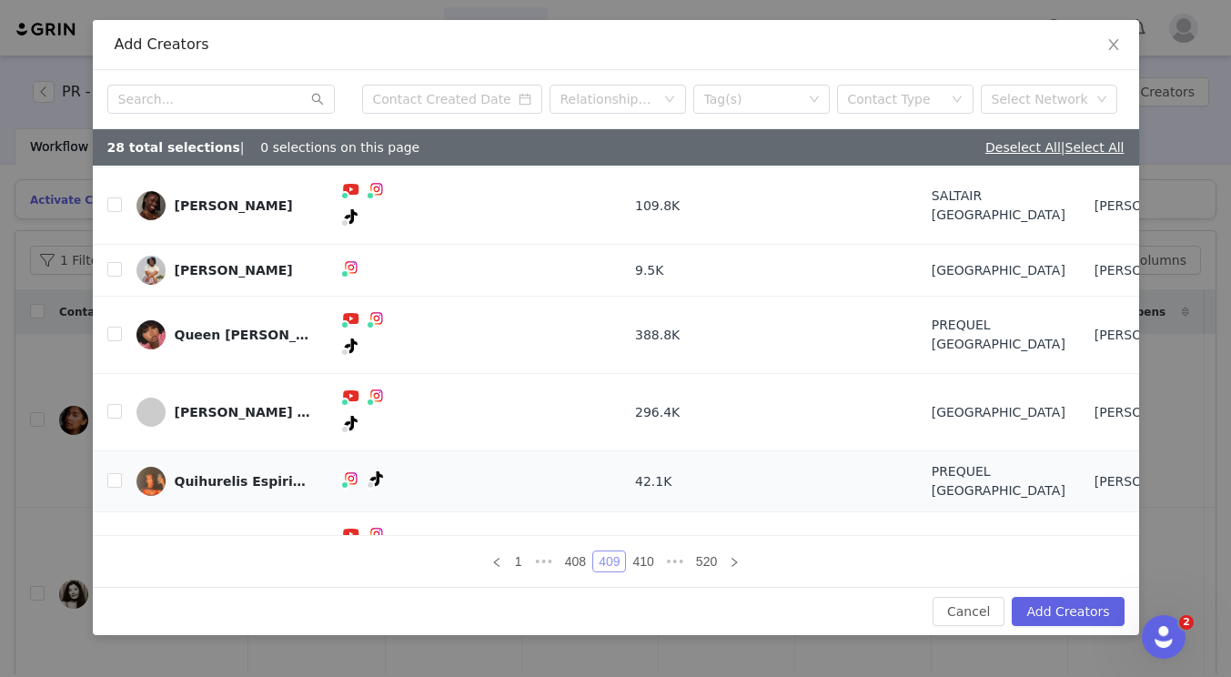
scroll to position [145, 0]
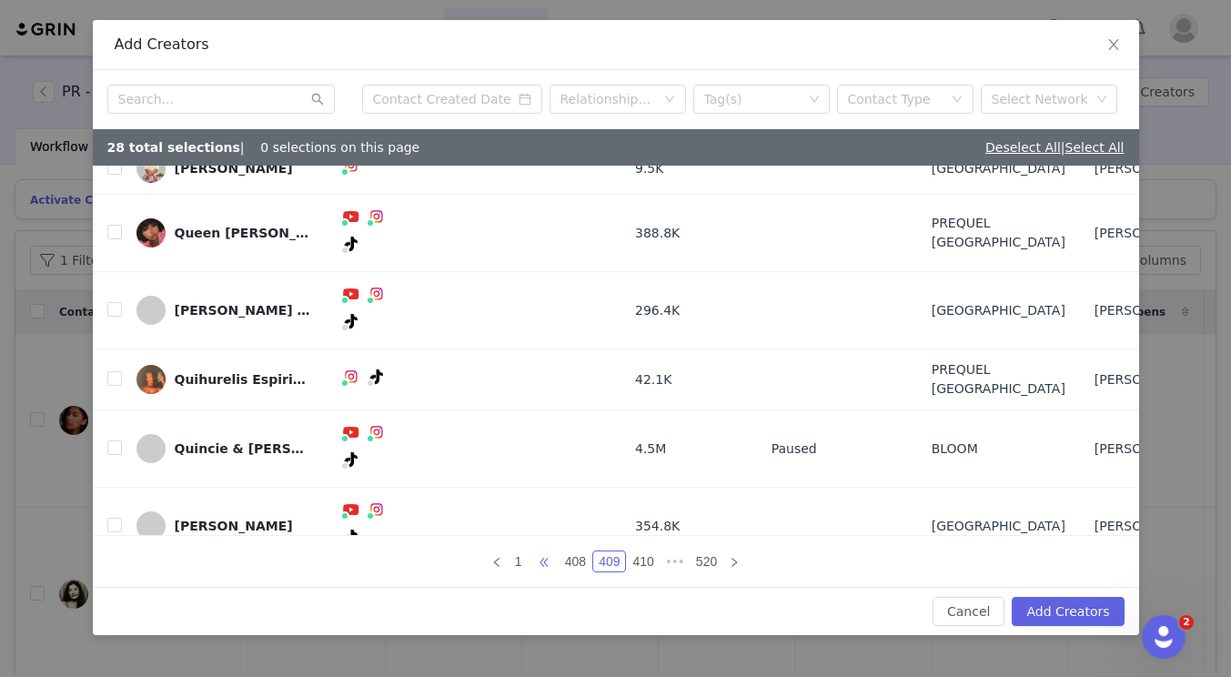
click at [542, 556] on span "•••" at bounding box center [544, 562] width 29 height 22
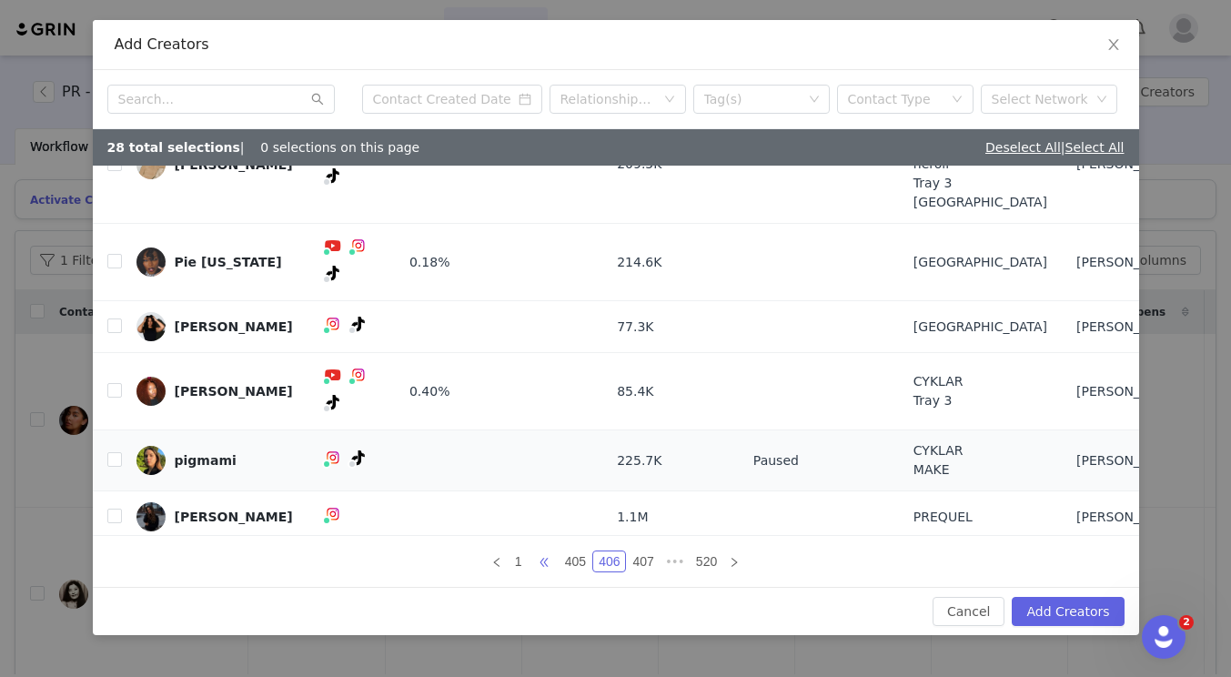
scroll to position [183, 0]
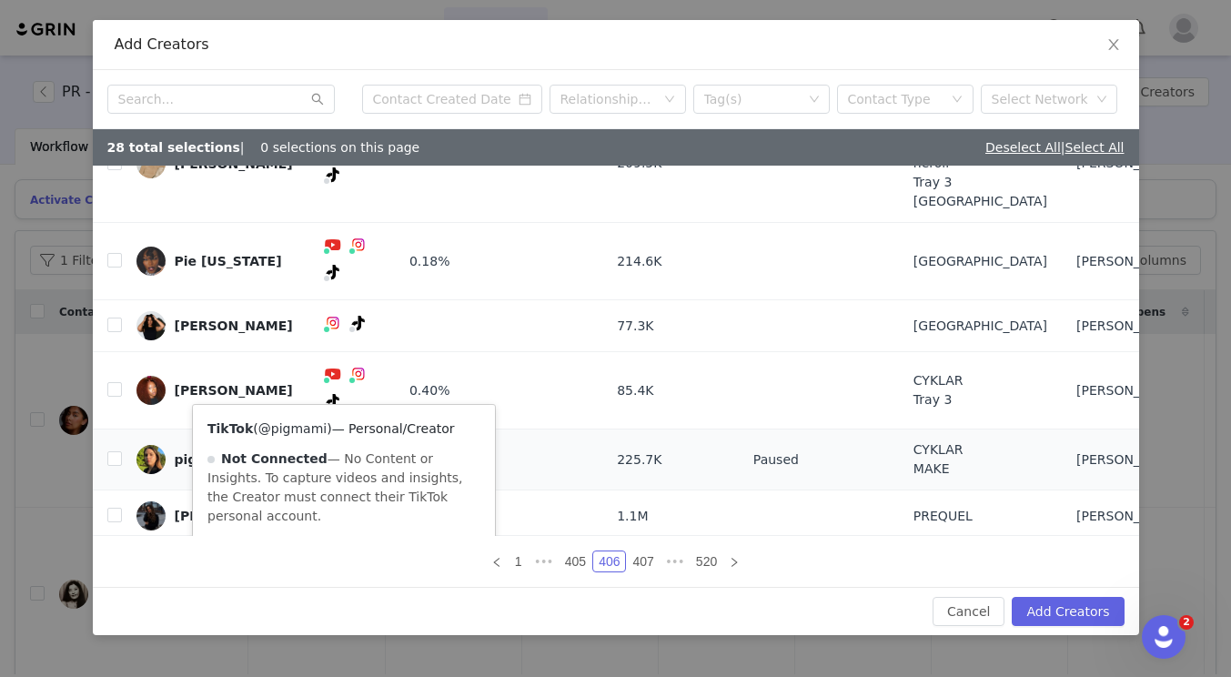
click at [308, 430] on link "@pigmami" at bounding box center [292, 428] width 68 height 15
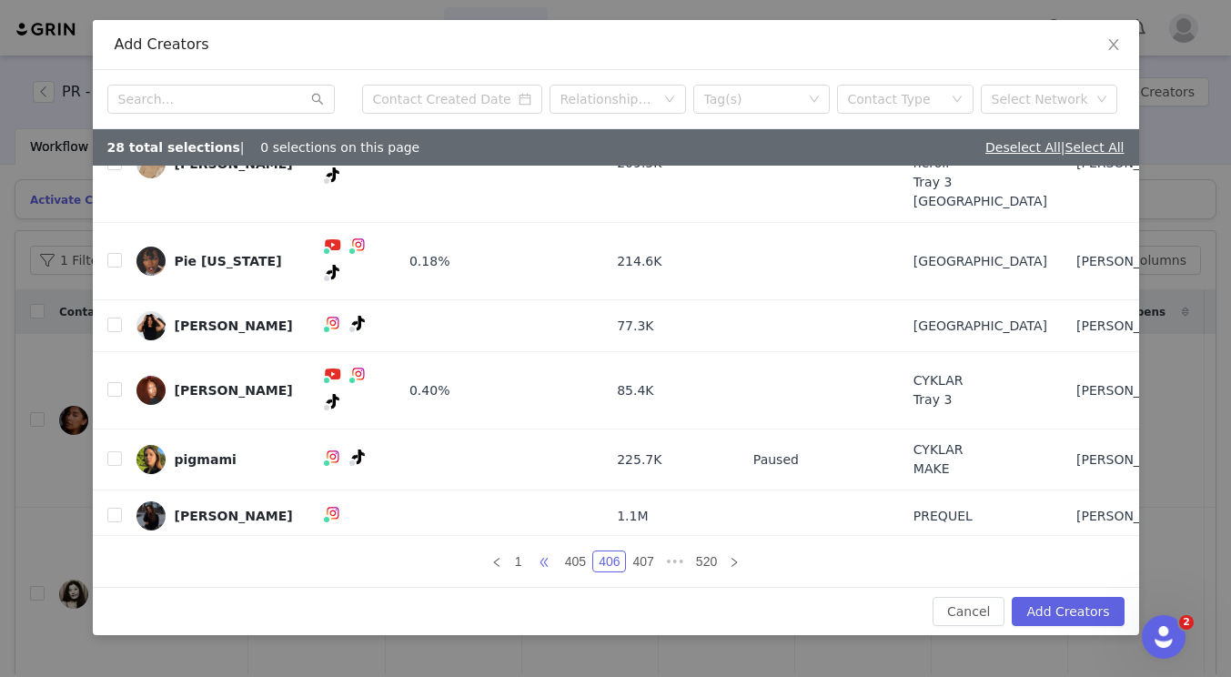
click at [546, 563] on span "•••" at bounding box center [544, 562] width 29 height 22
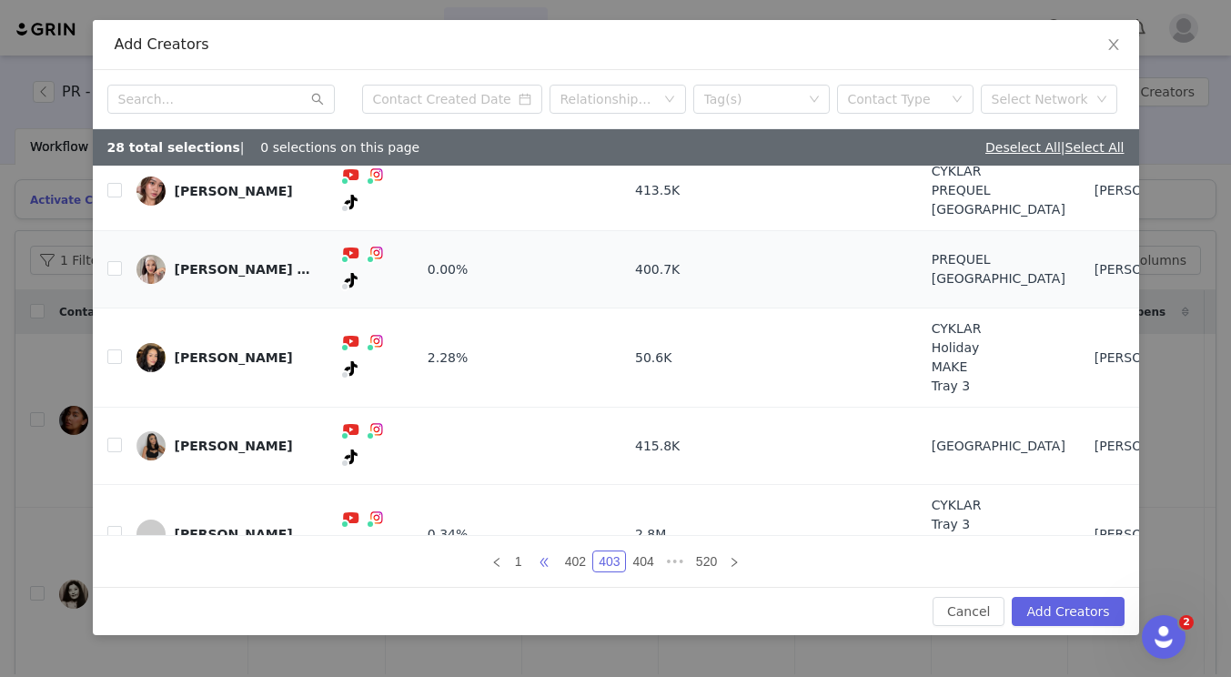
scroll to position [287, 0]
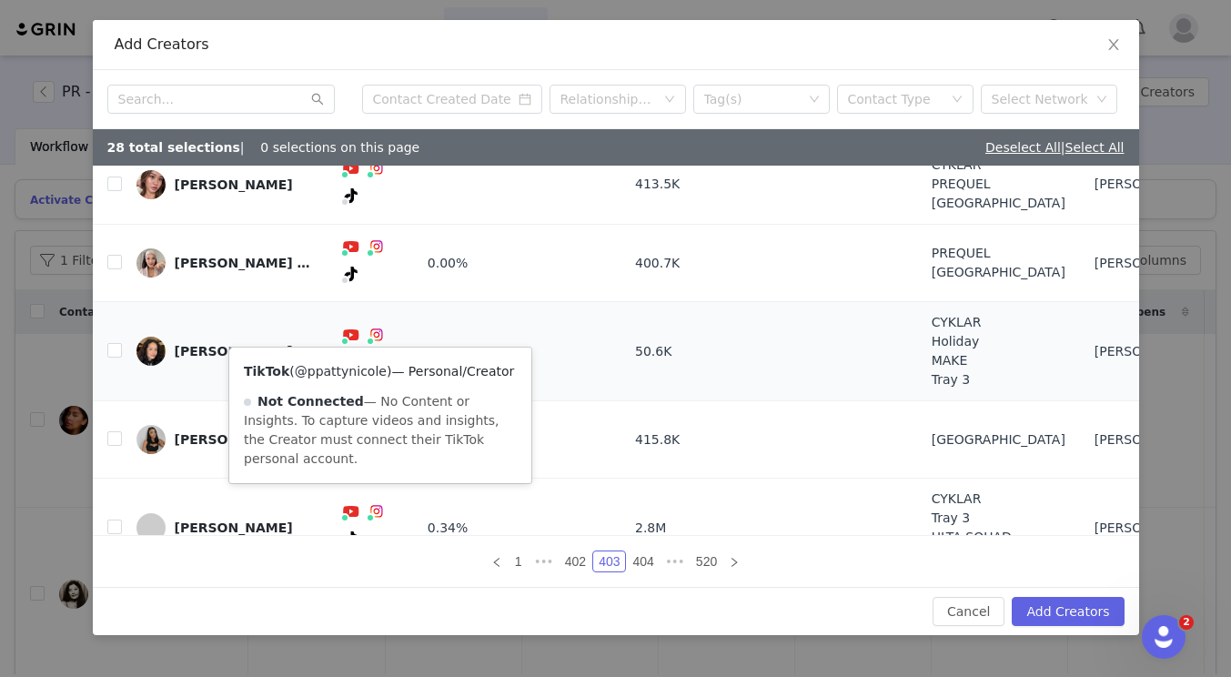
click at [371, 372] on link "@ppattynicole" at bounding box center [341, 371] width 92 height 15
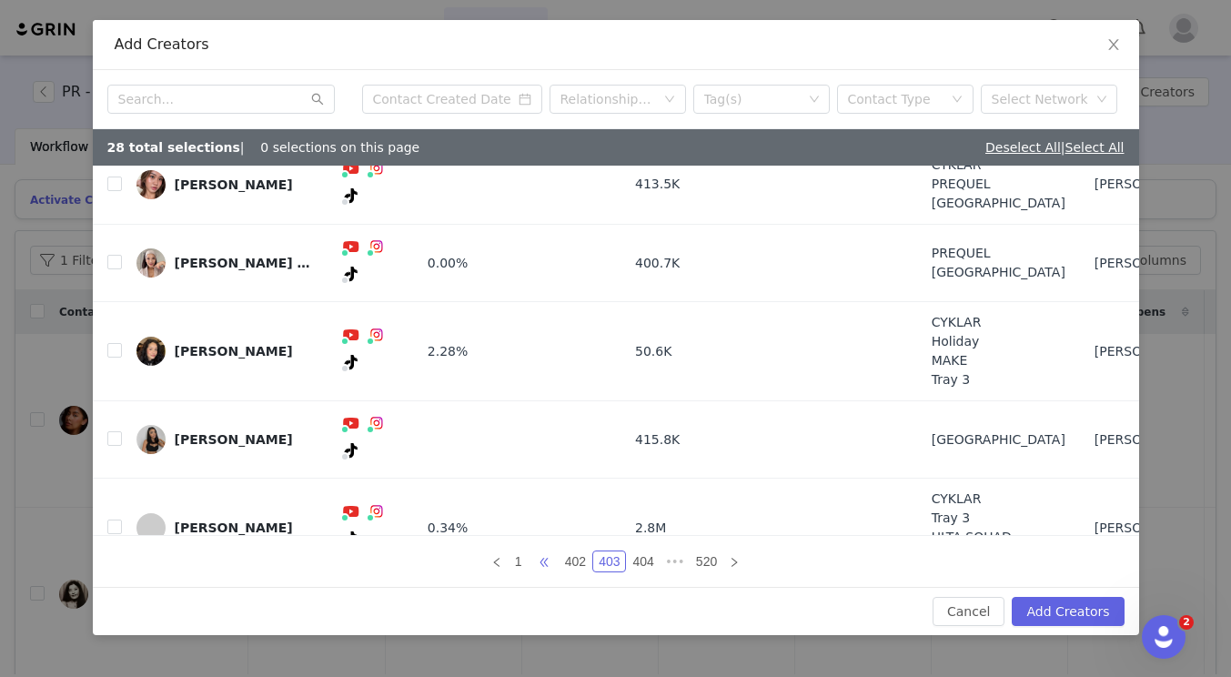
click at [547, 561] on span "•••" at bounding box center [544, 562] width 29 height 22
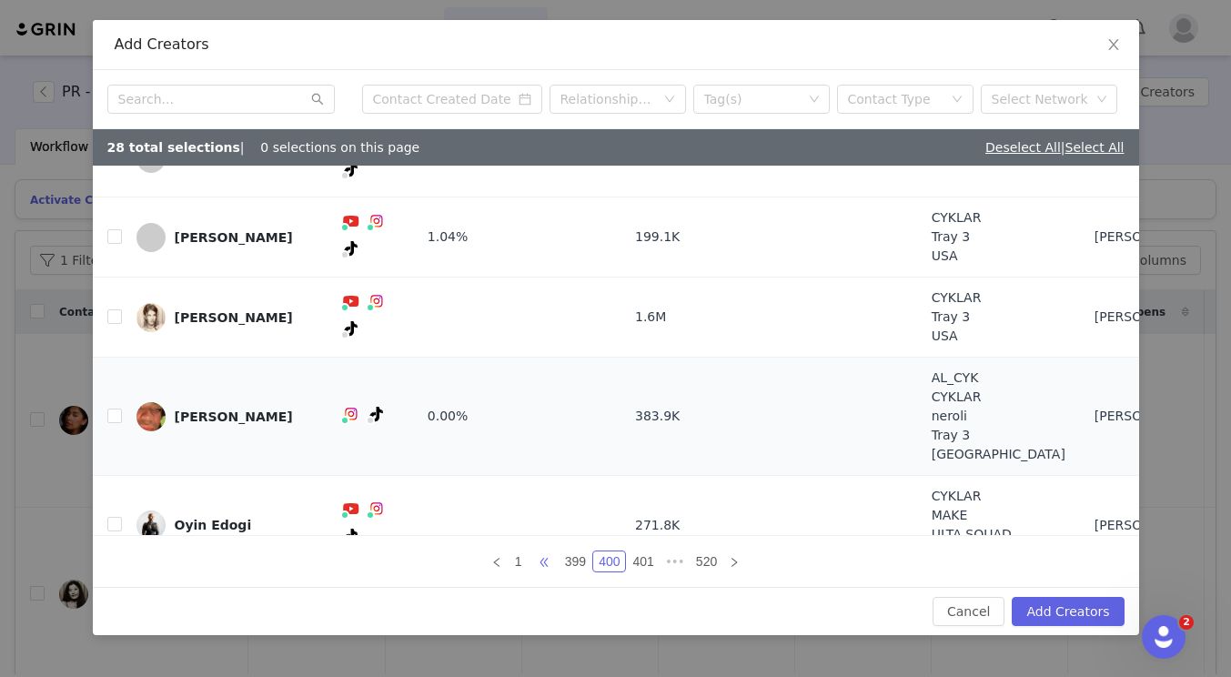
scroll to position [278, 0]
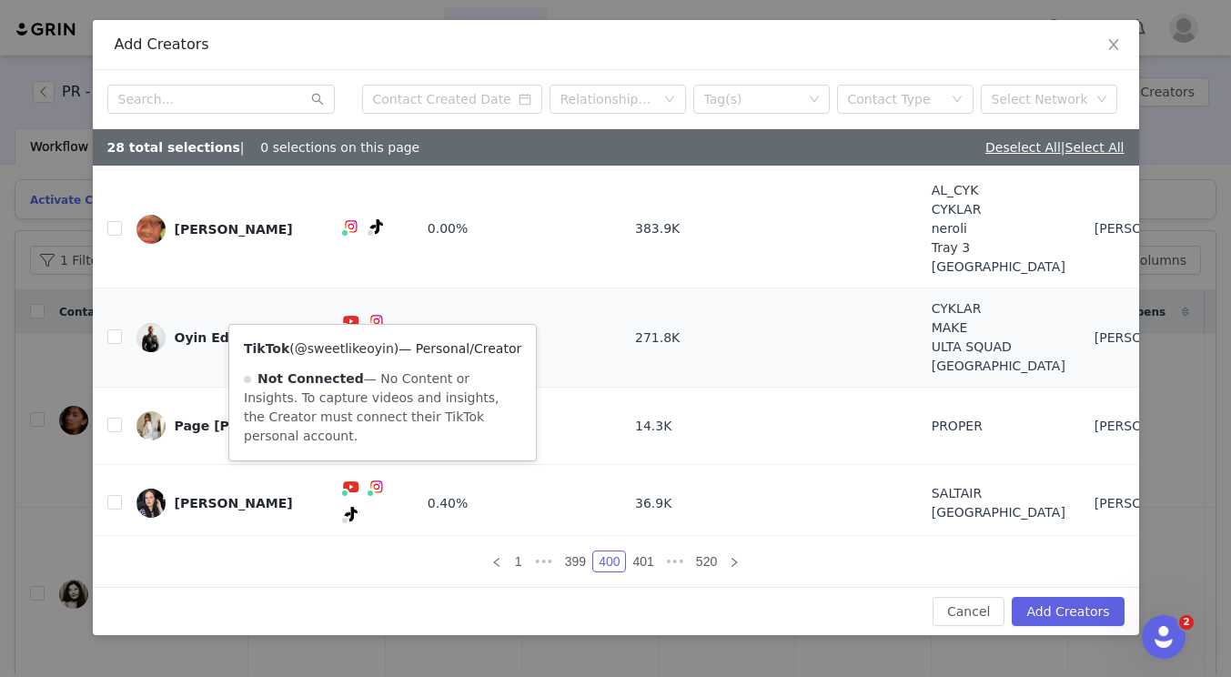
click at [365, 351] on link "@sweetlikeoyin" at bounding box center [344, 348] width 99 height 15
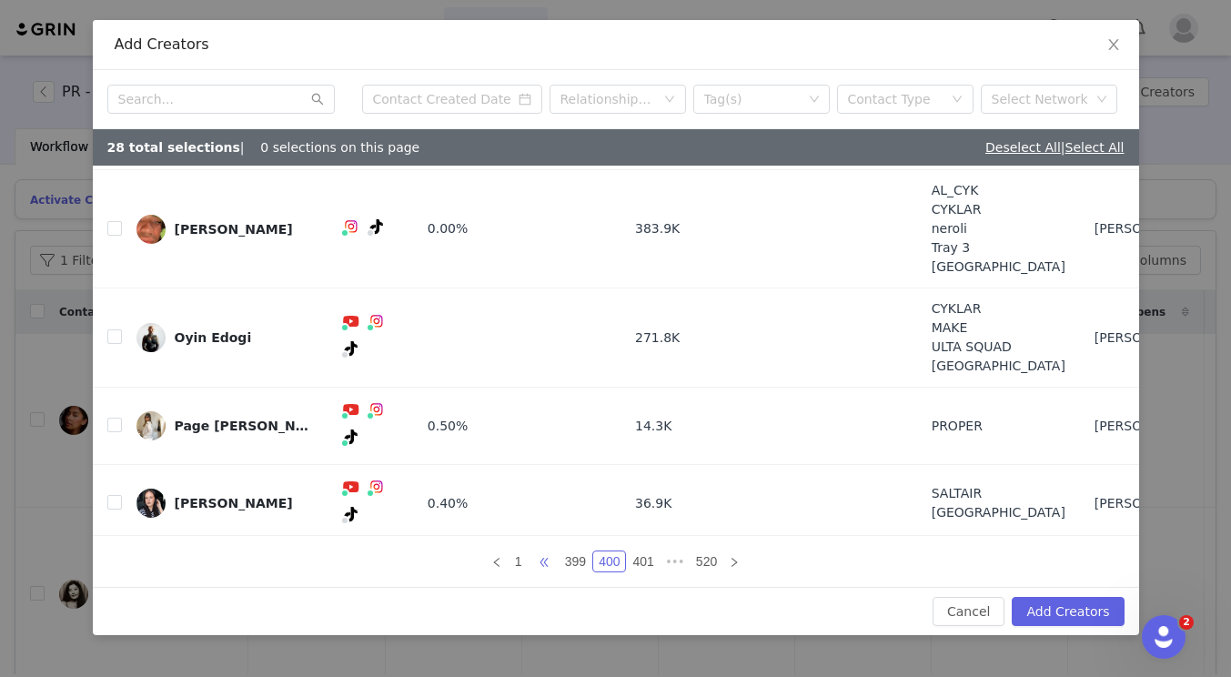
click at [541, 566] on span "•••" at bounding box center [544, 562] width 29 height 22
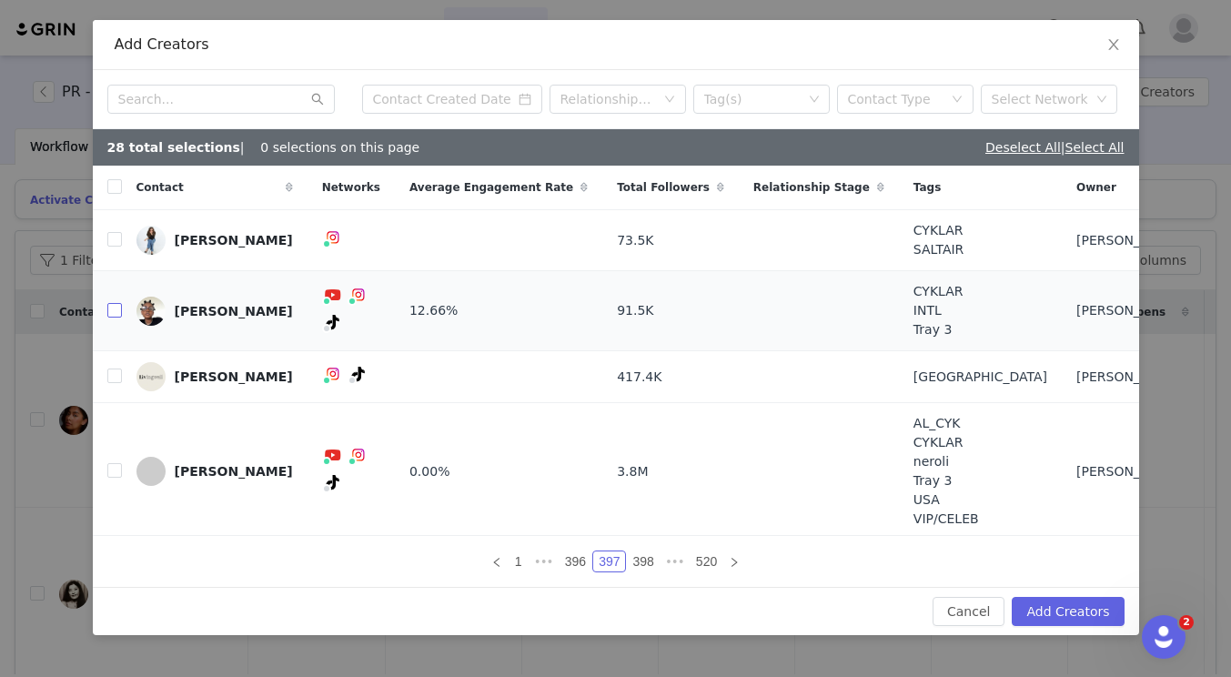
click at [108, 313] on input "checkbox" at bounding box center [114, 310] width 15 height 15
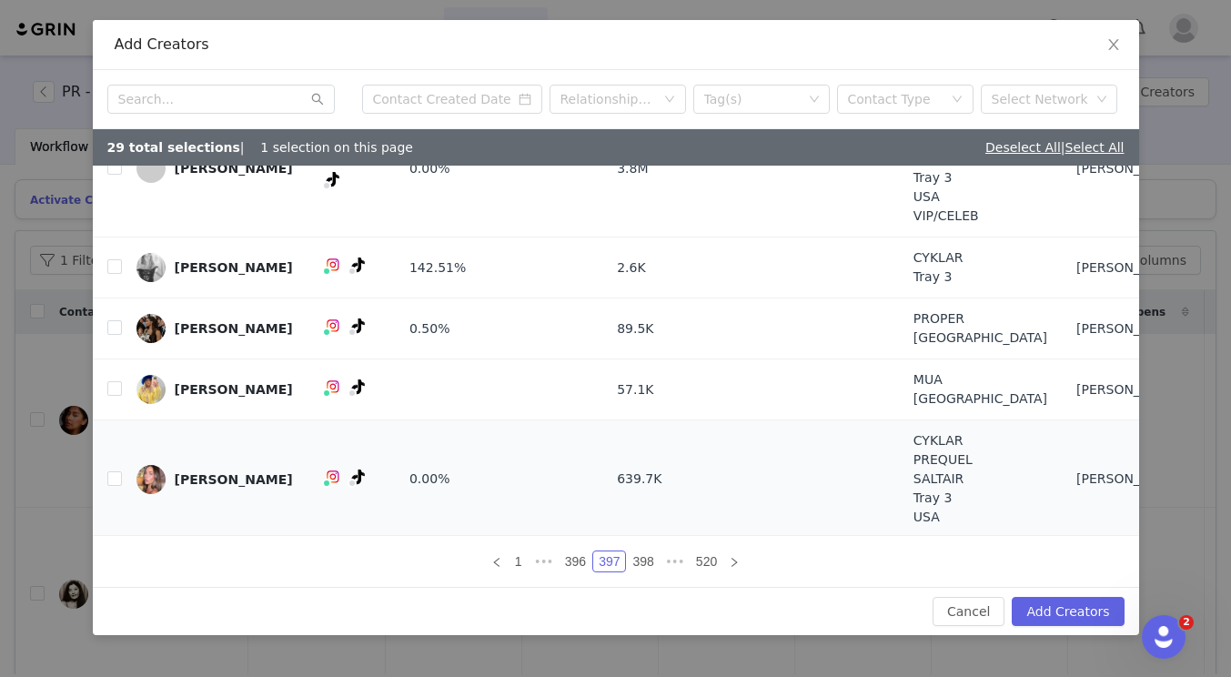
scroll to position [306, 0]
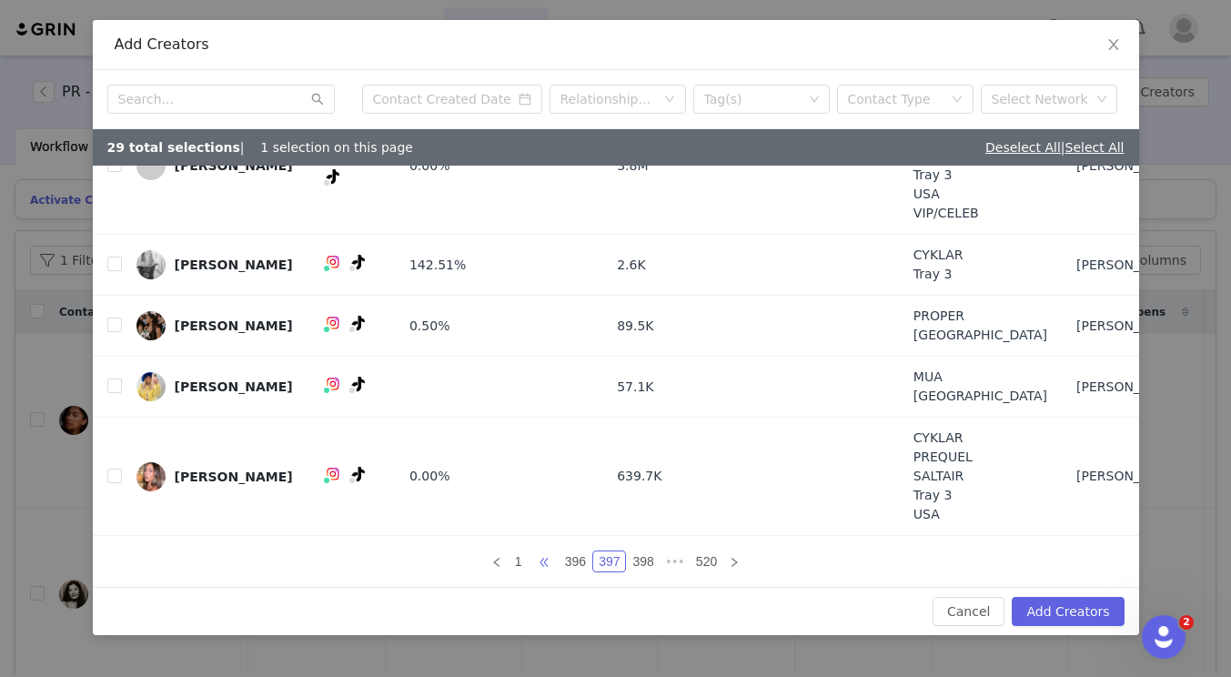
click at [535, 568] on span "•••" at bounding box center [544, 562] width 29 height 22
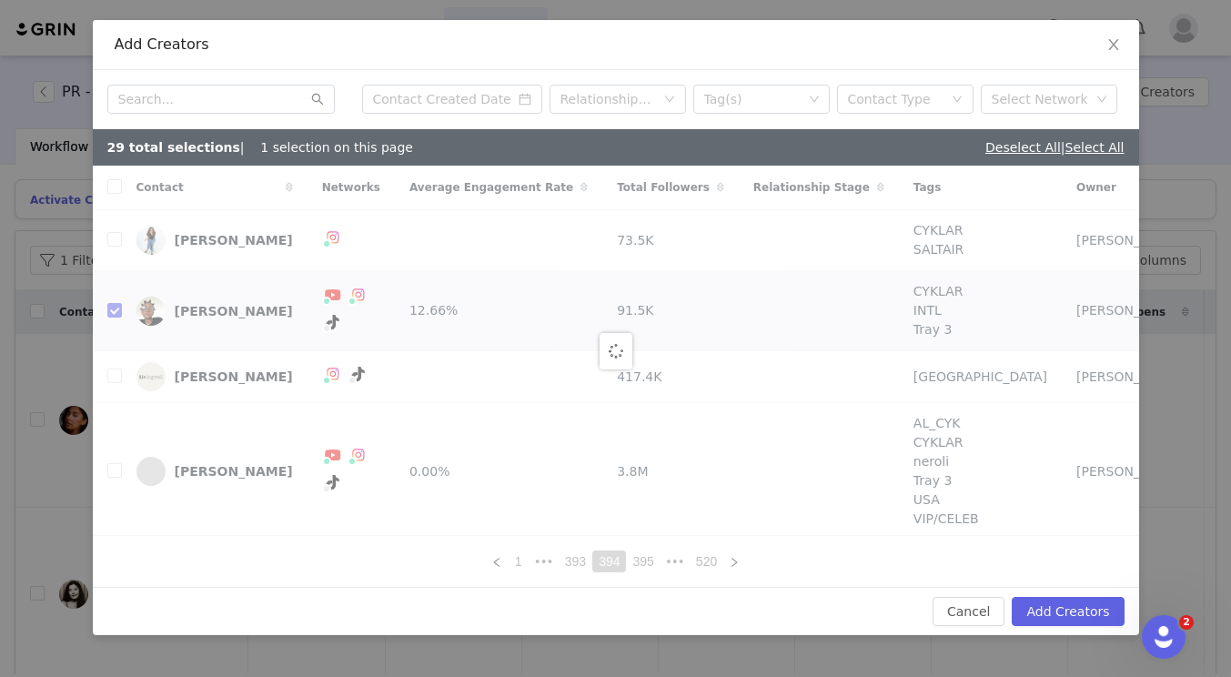
checkbox input "false"
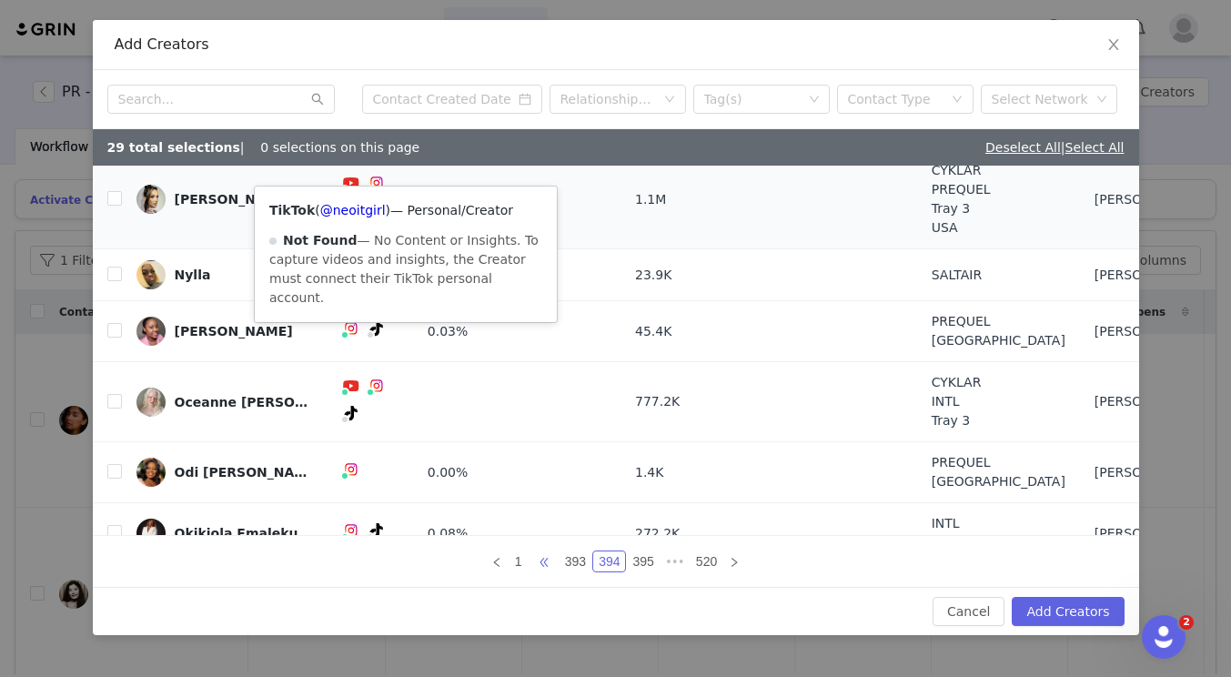
scroll to position [192, 0]
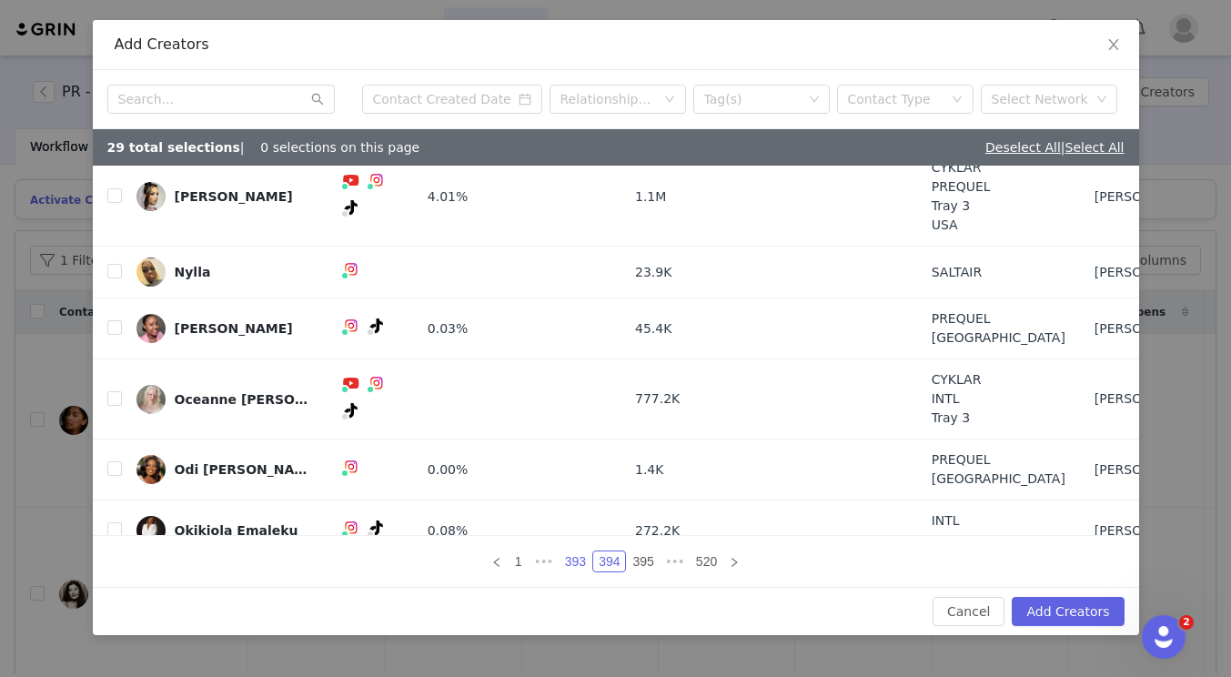
click at [565, 561] on link "393" at bounding box center [576, 562] width 32 height 20
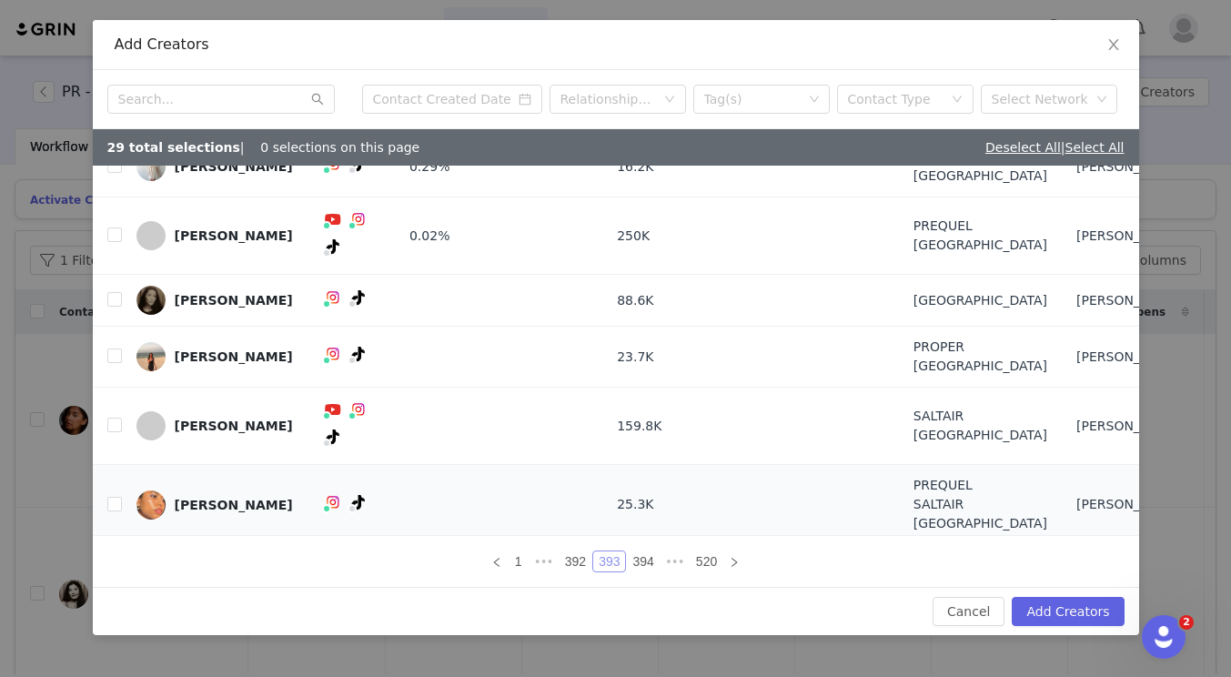
scroll to position [154, 0]
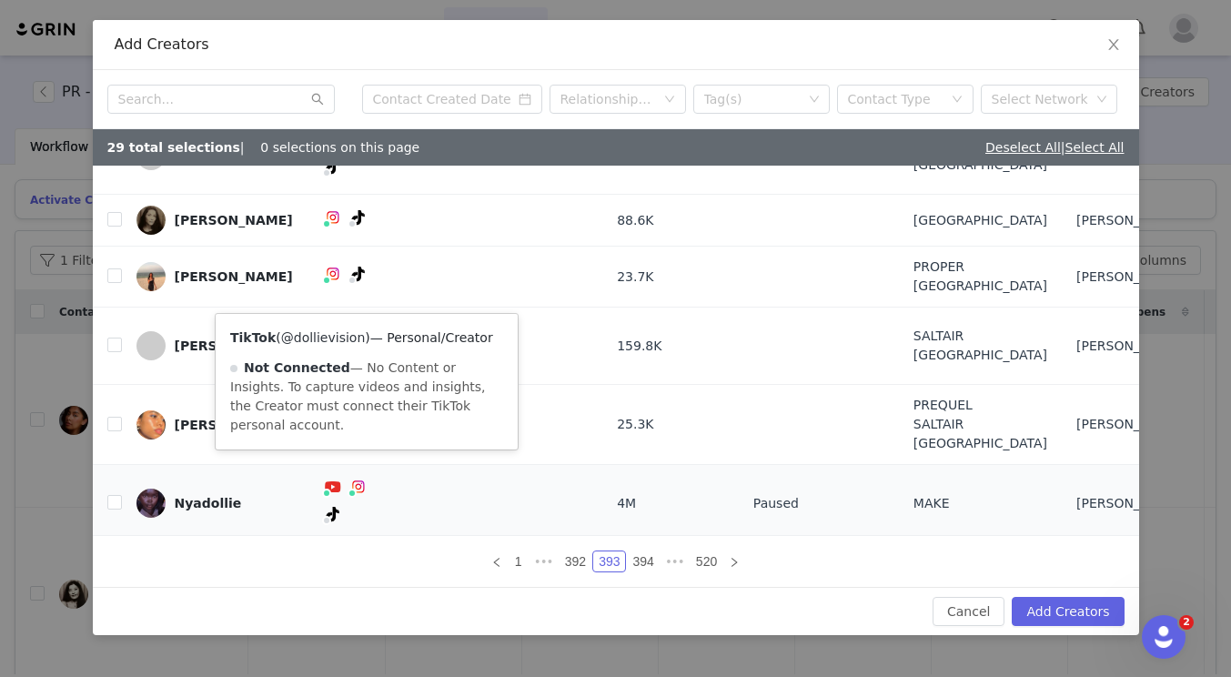
click at [350, 339] on link "@dollievision" at bounding box center [323, 337] width 85 height 15
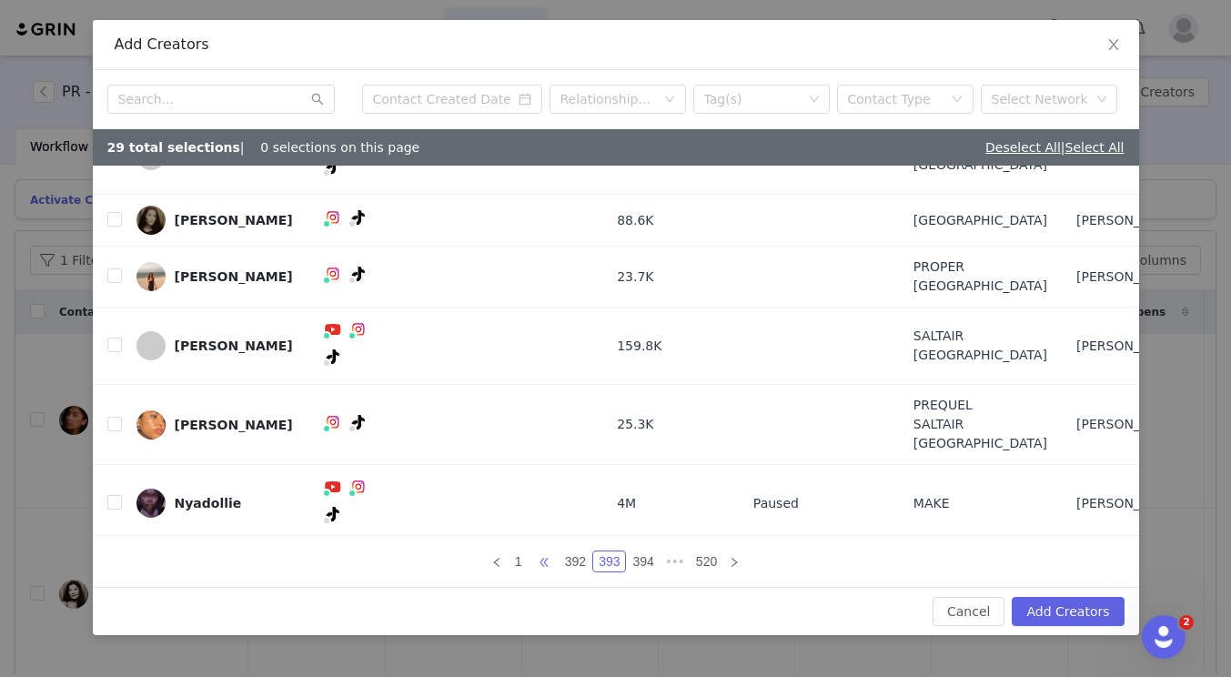
click at [546, 560] on span "•••" at bounding box center [544, 562] width 29 height 22
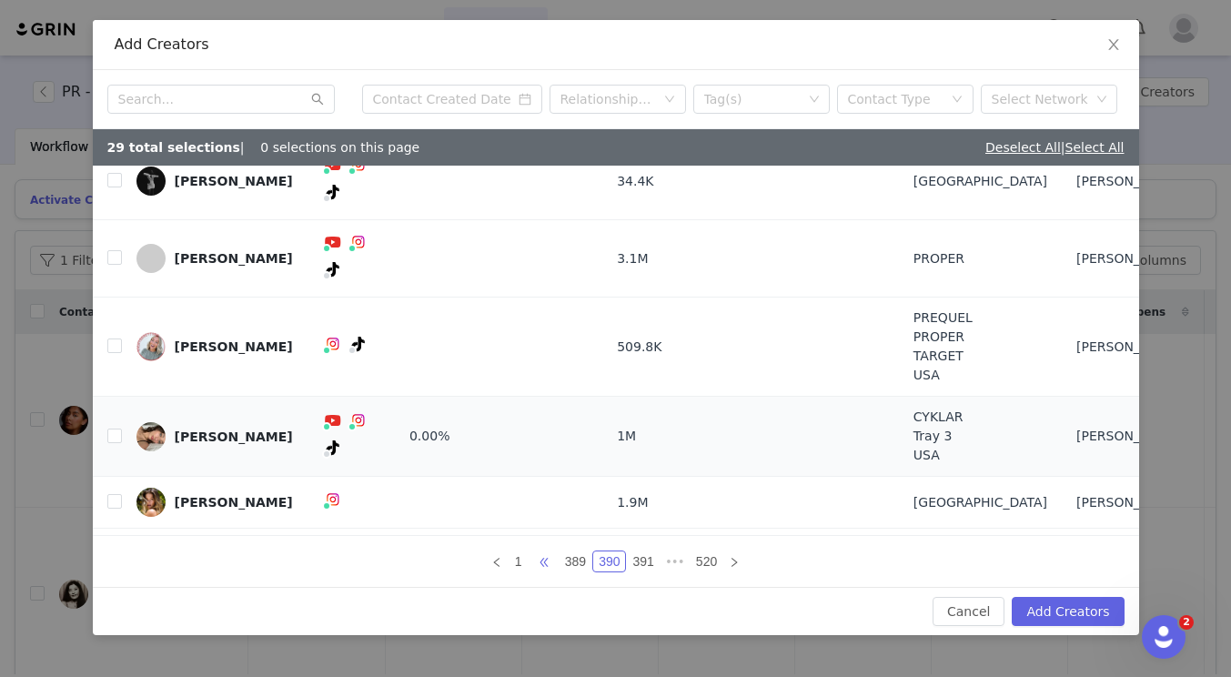
scroll to position [288, 0]
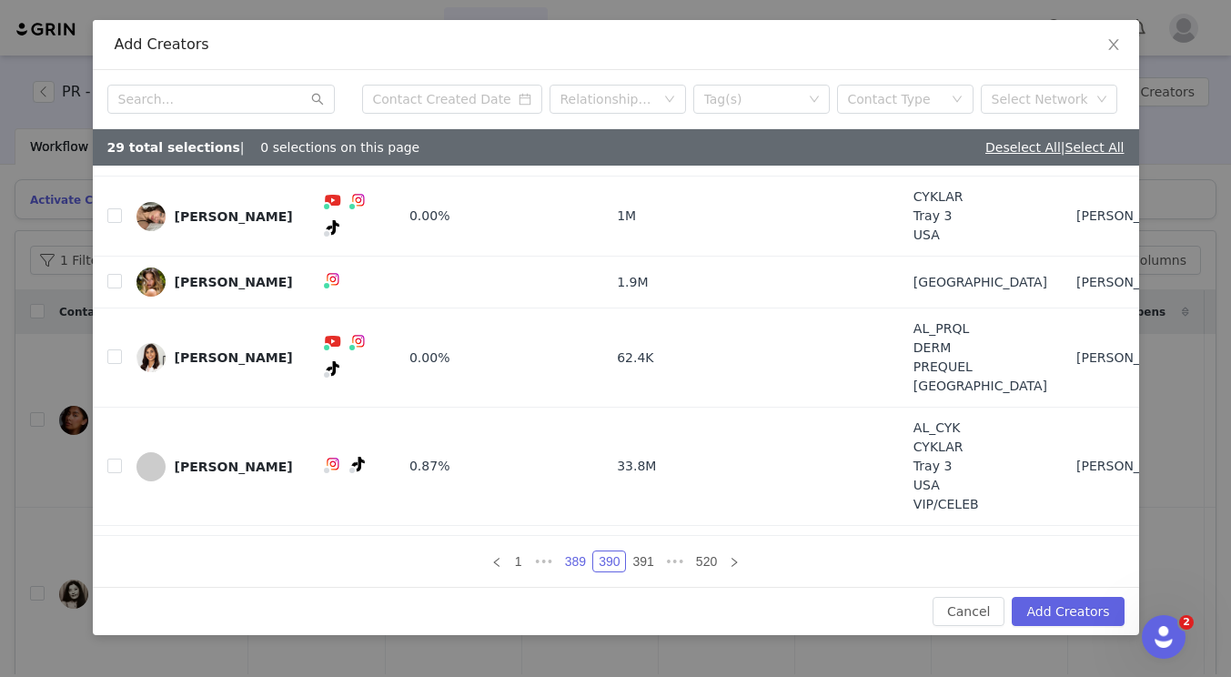
click at [572, 556] on link "389" at bounding box center [576, 562] width 32 height 20
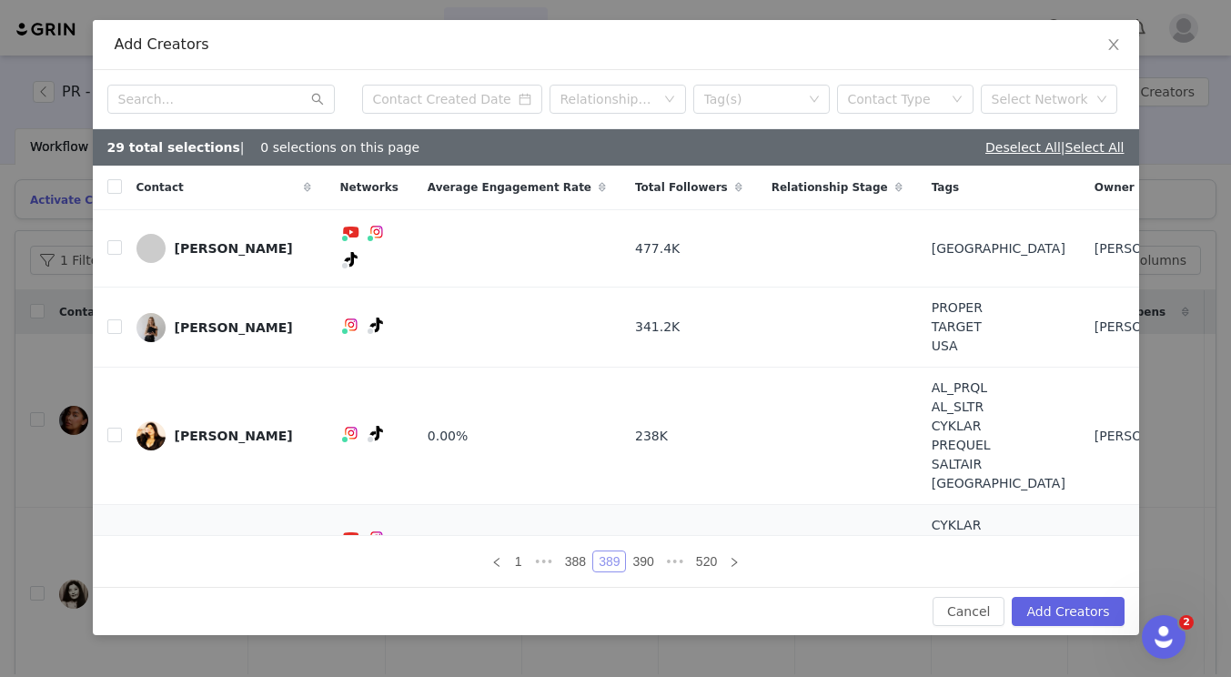
scroll to position [316, 0]
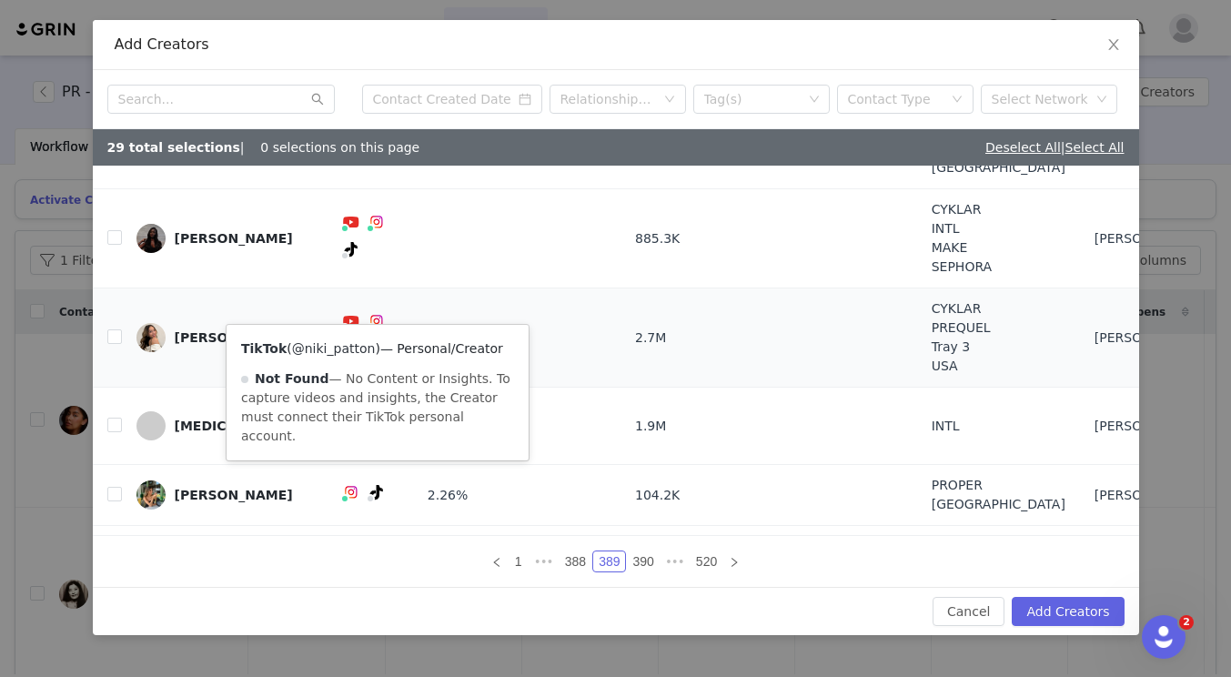
click at [344, 347] on link "@niki_patton" at bounding box center [334, 348] width 84 height 15
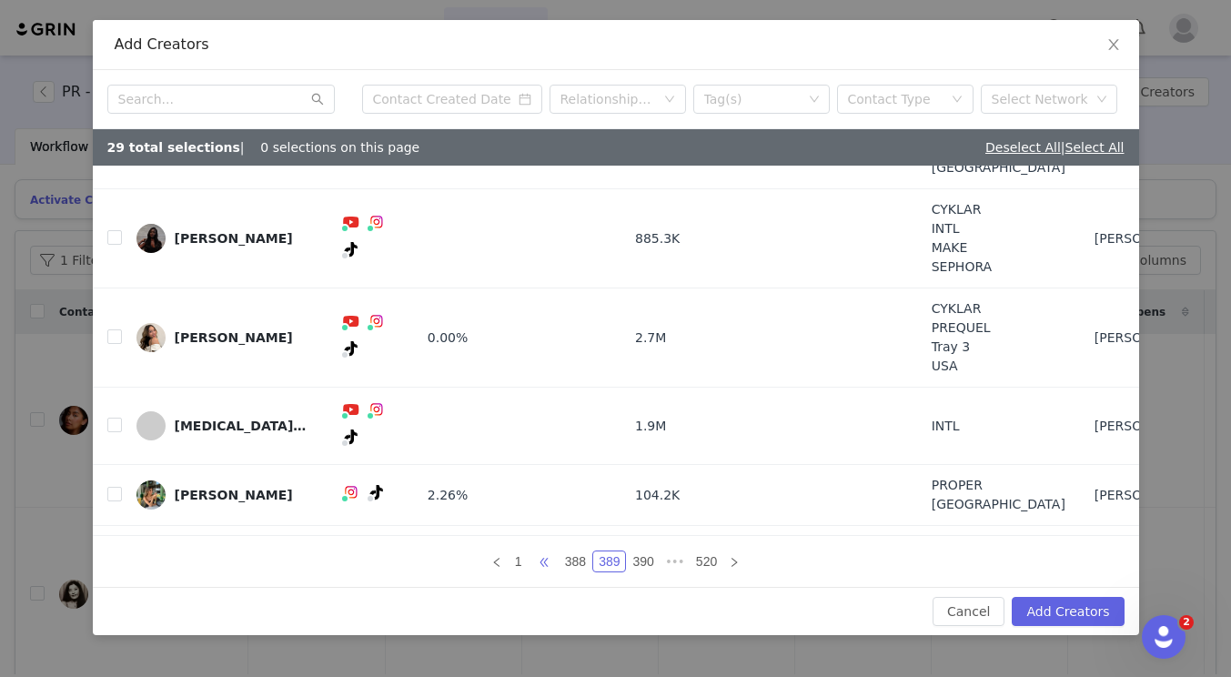
click at [546, 559] on span "•••" at bounding box center [544, 562] width 29 height 22
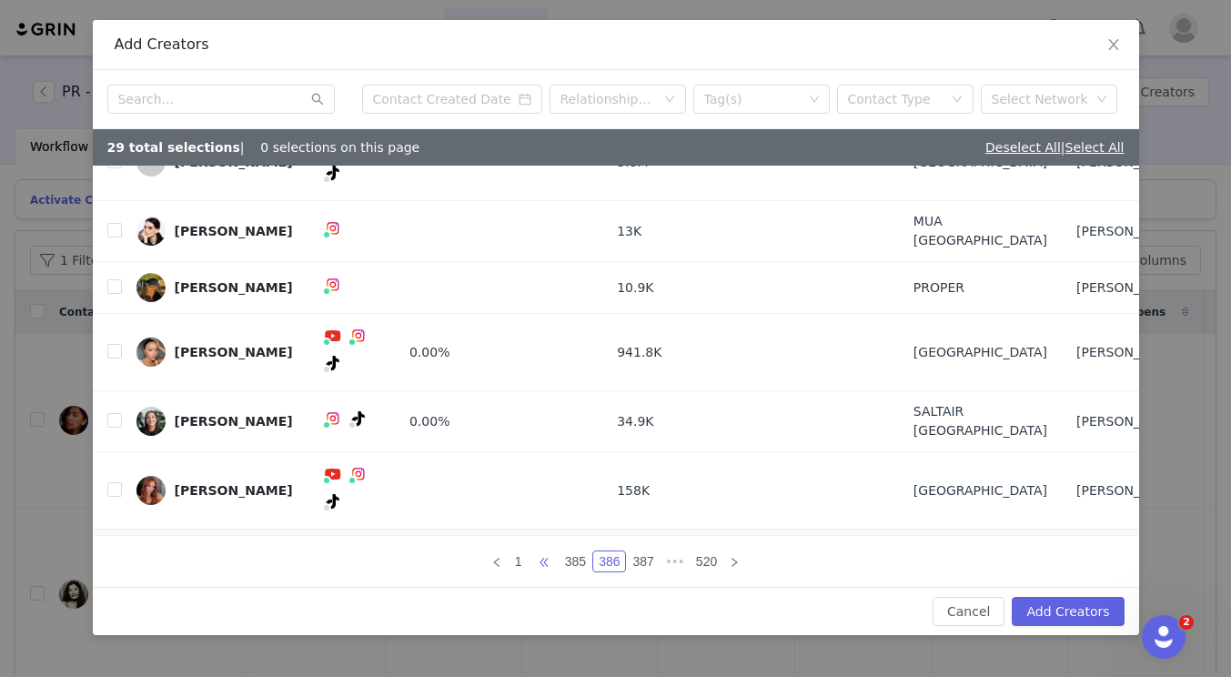
scroll to position [116, 0]
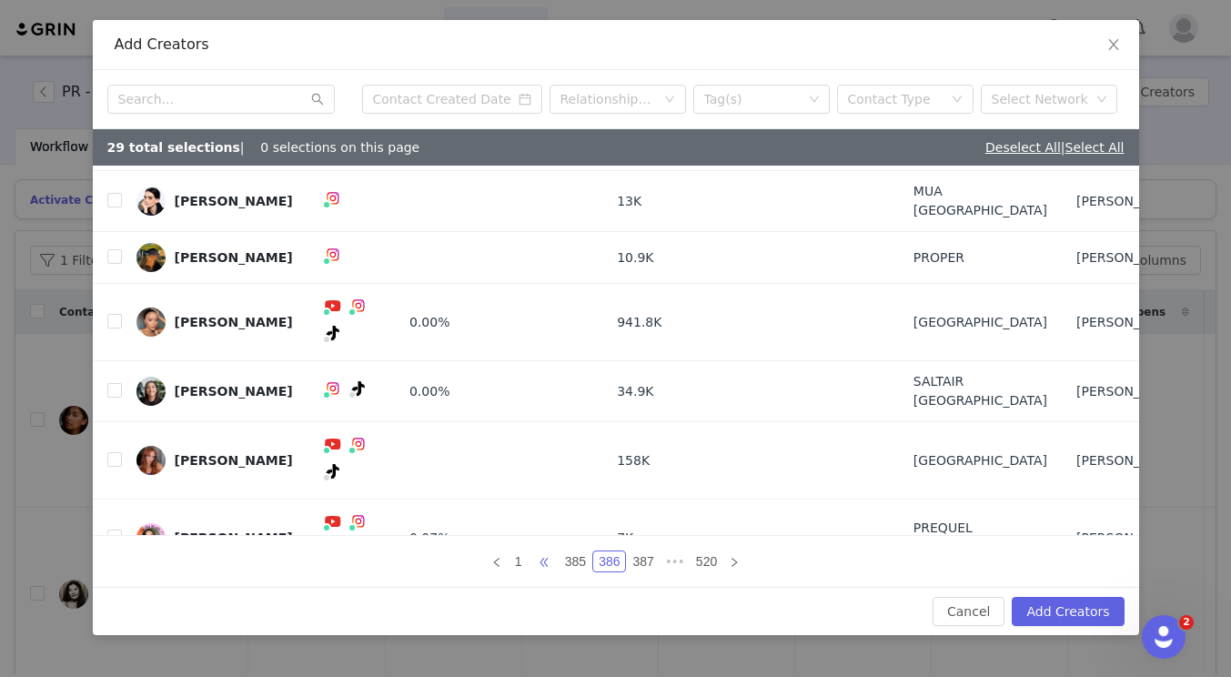
click at [552, 560] on span "•••" at bounding box center [544, 562] width 29 height 22
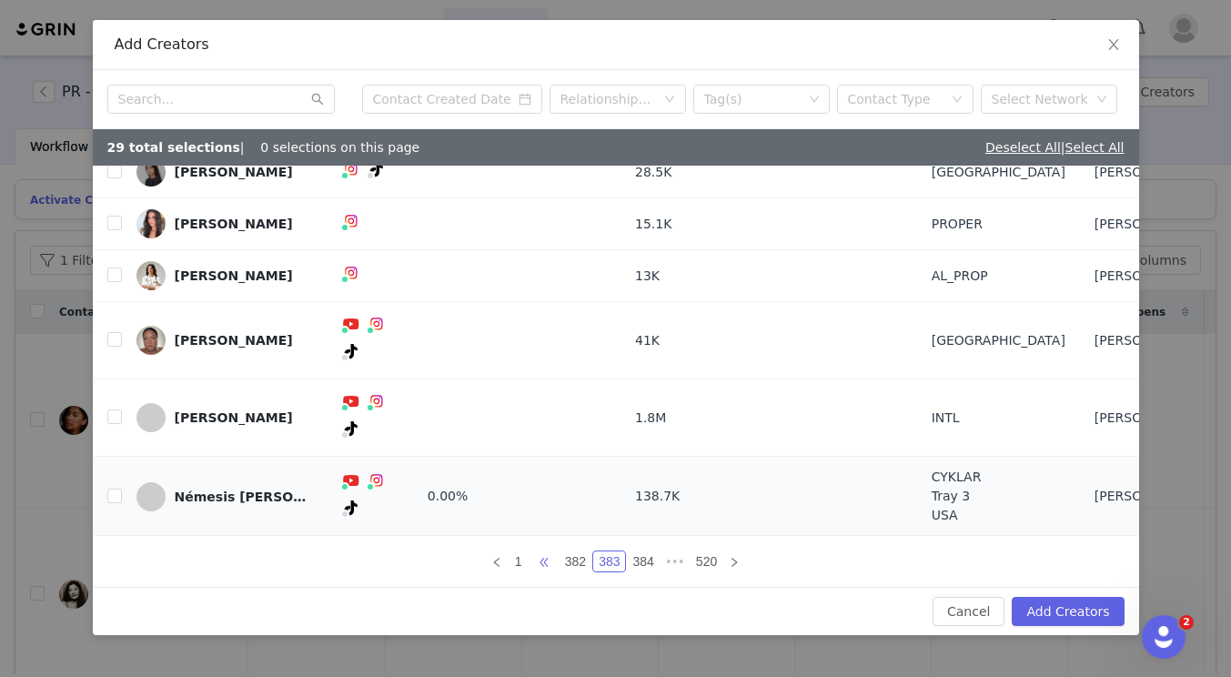
scroll to position [203, 0]
click at [550, 562] on span "•••" at bounding box center [544, 562] width 29 height 22
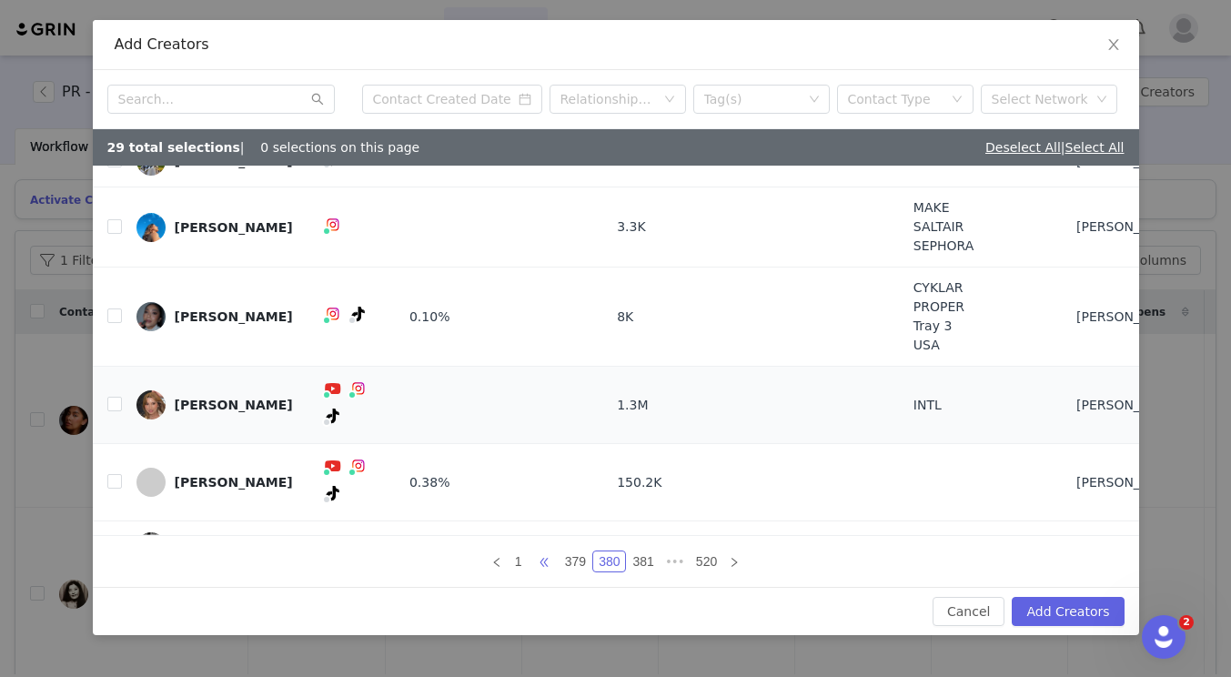
scroll to position [174, 0]
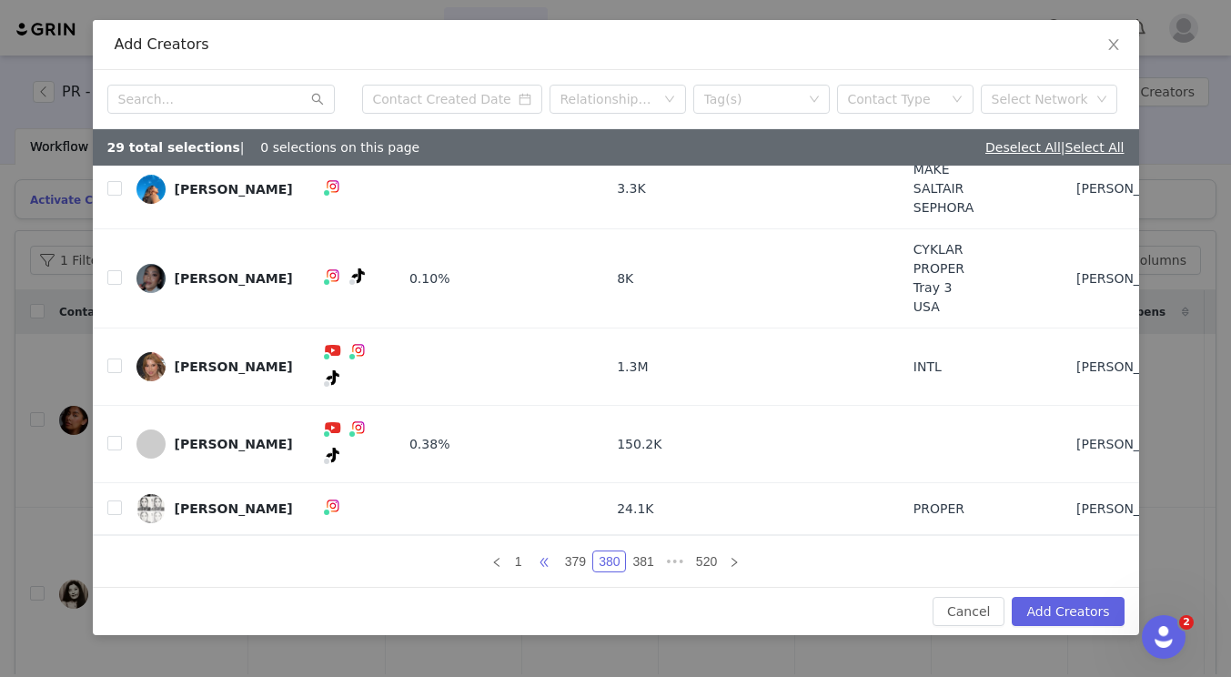
click at [542, 562] on span "•••" at bounding box center [544, 562] width 29 height 22
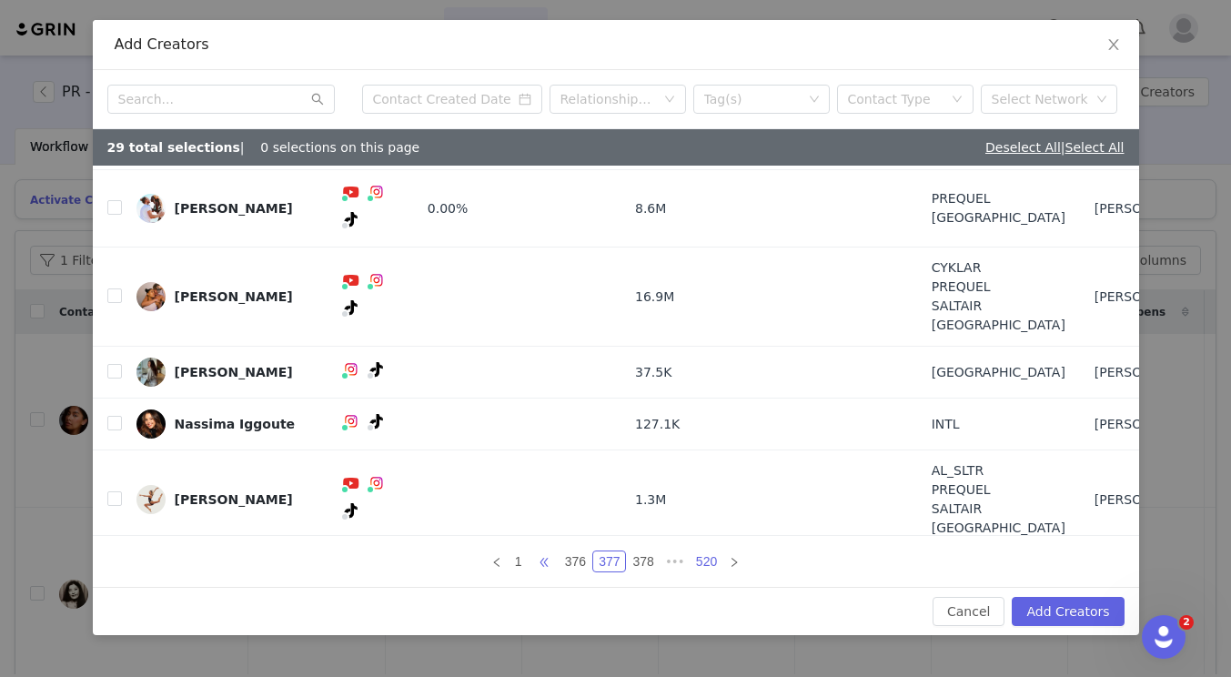
scroll to position [240, 0]
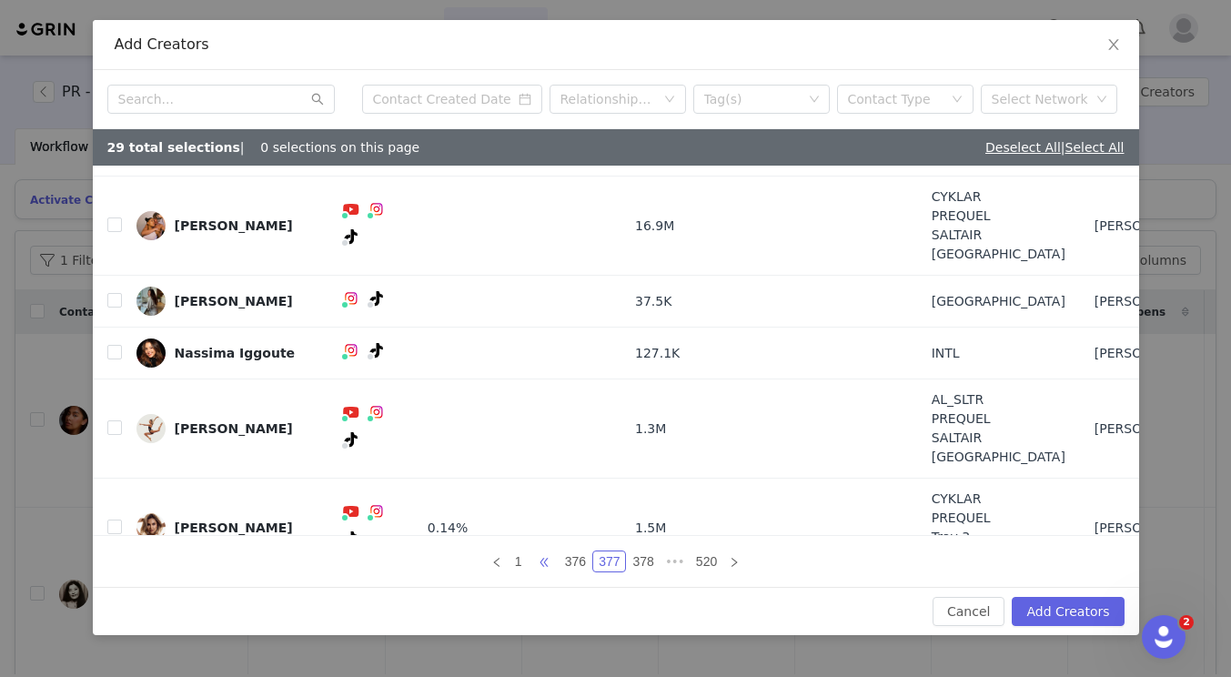
click at [545, 560] on span "•••" at bounding box center [544, 562] width 29 height 22
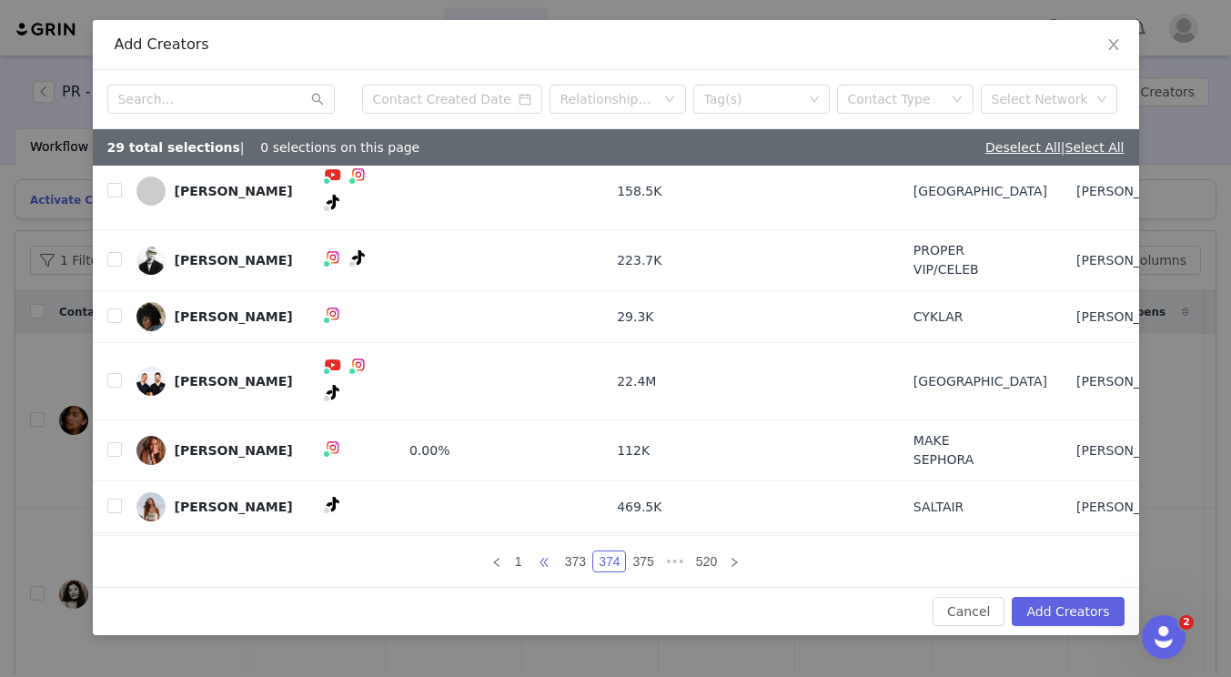
scroll to position [116, 0]
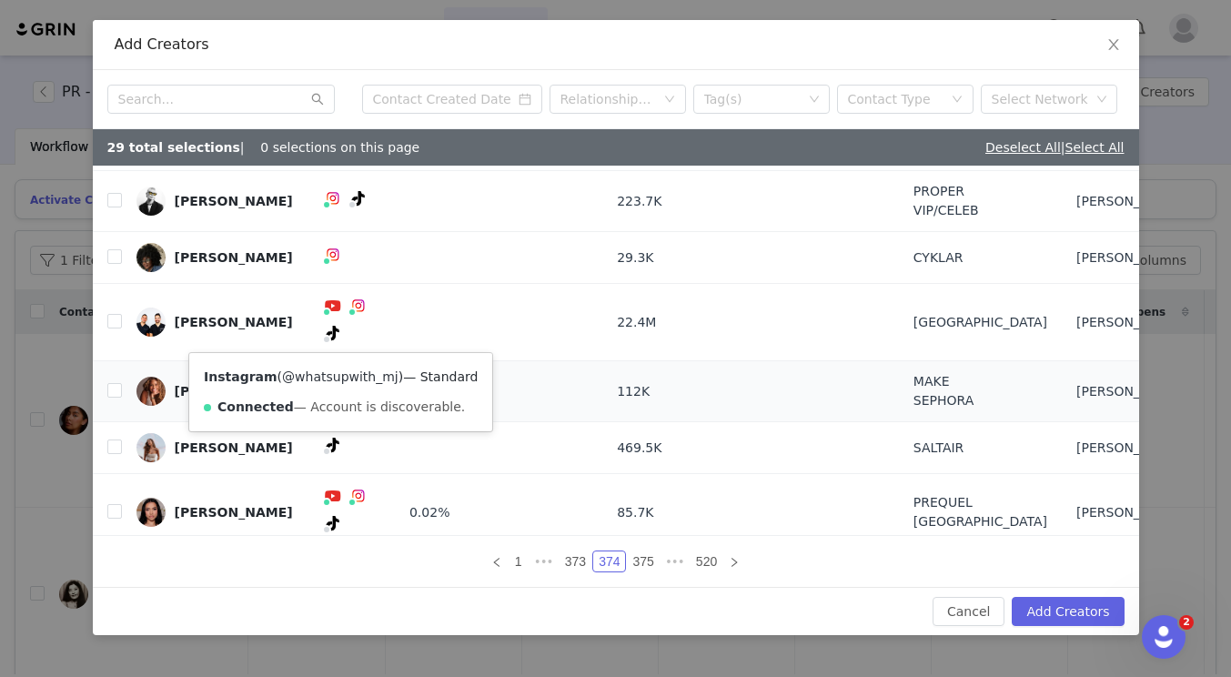
click at [338, 381] on link "@whatsupwith_mj" at bounding box center [340, 377] width 116 height 15
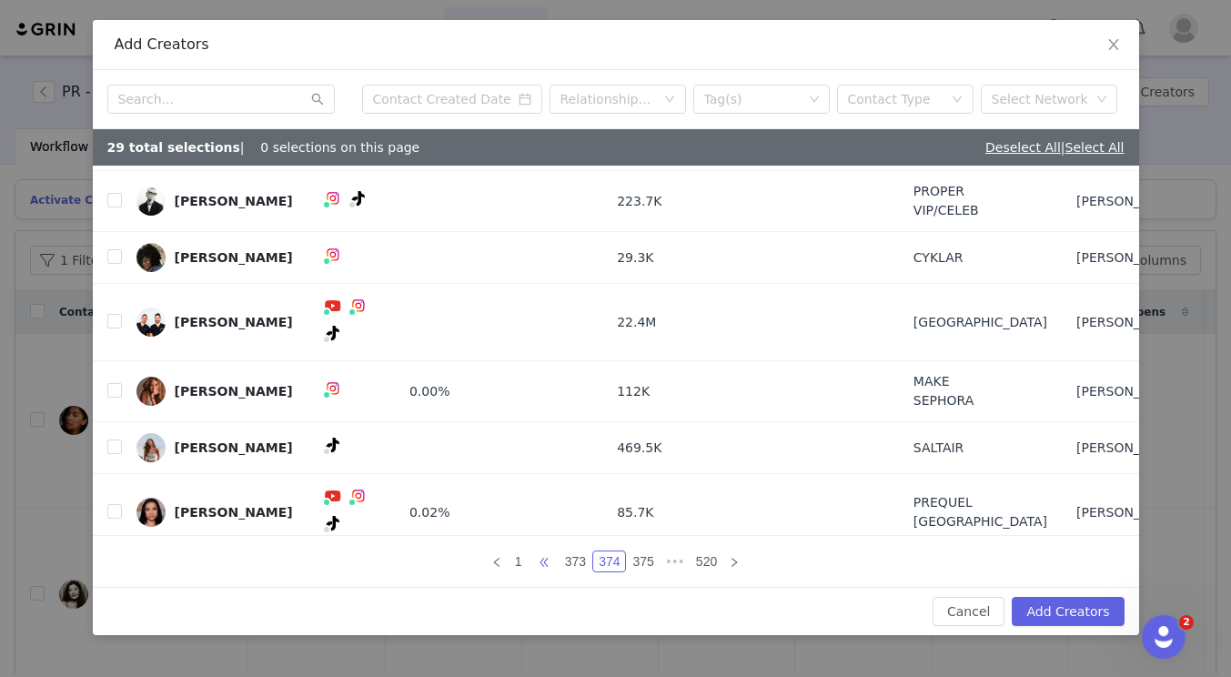
click at [548, 552] on span "•••" at bounding box center [544, 562] width 29 height 22
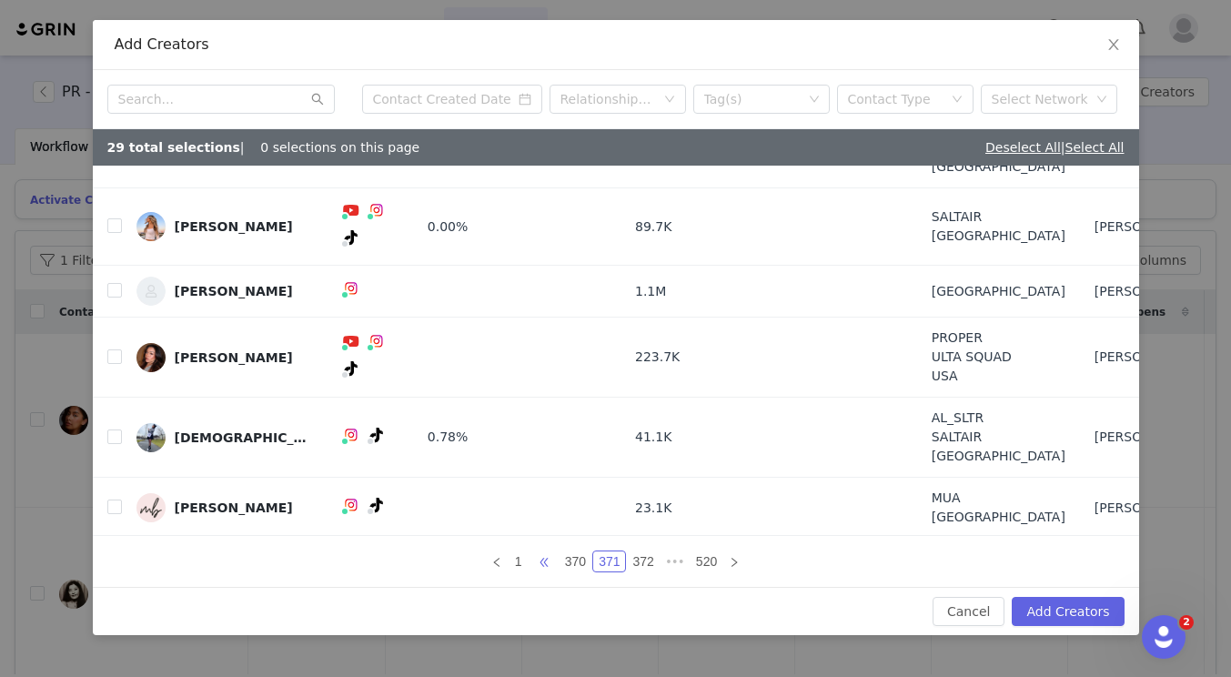
scroll to position [201, 0]
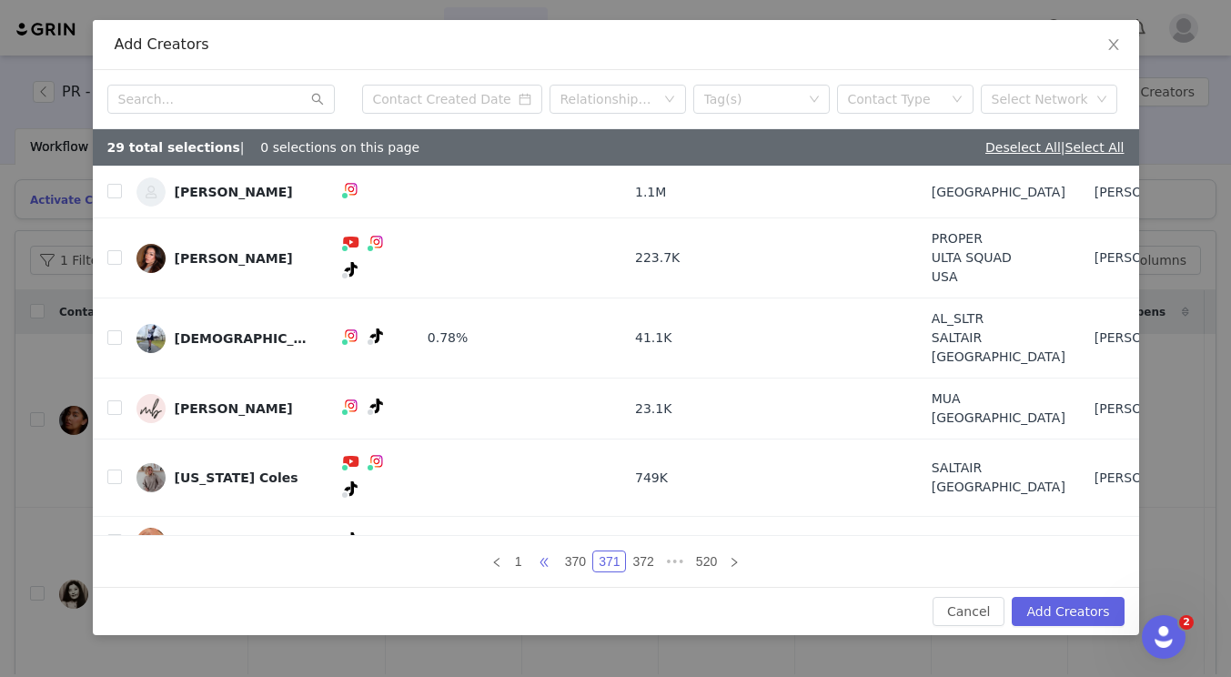
click at [544, 560] on span "•••" at bounding box center [544, 562] width 29 height 22
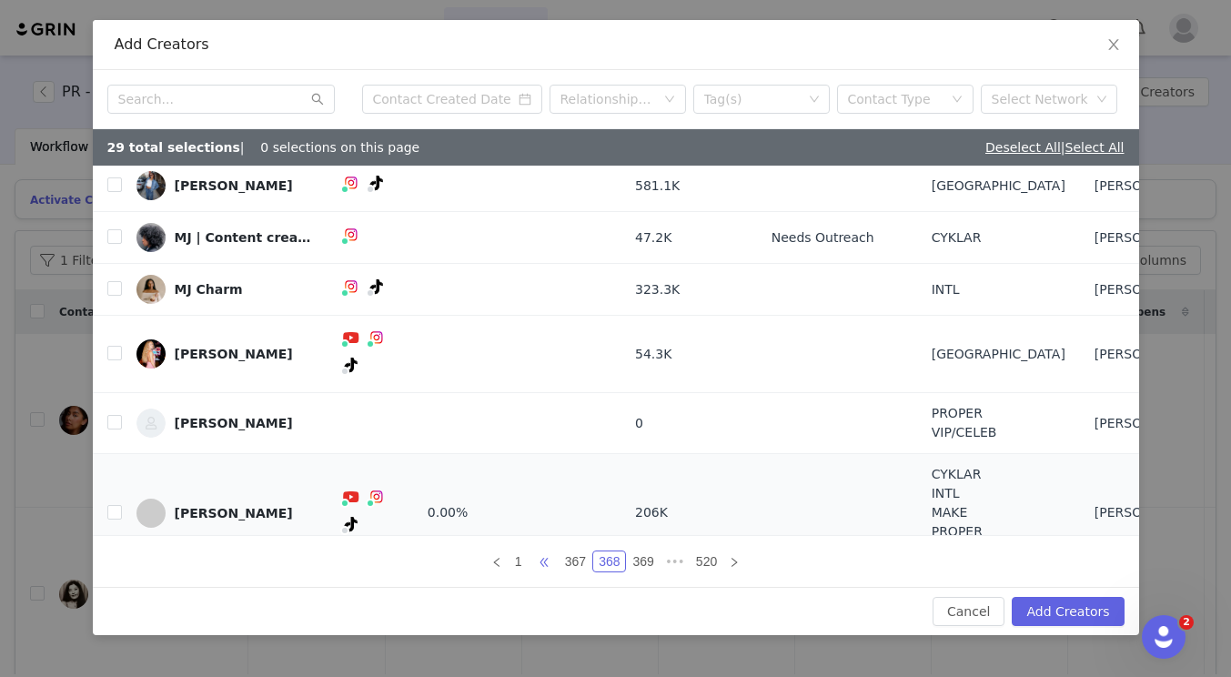
scroll to position [240, 0]
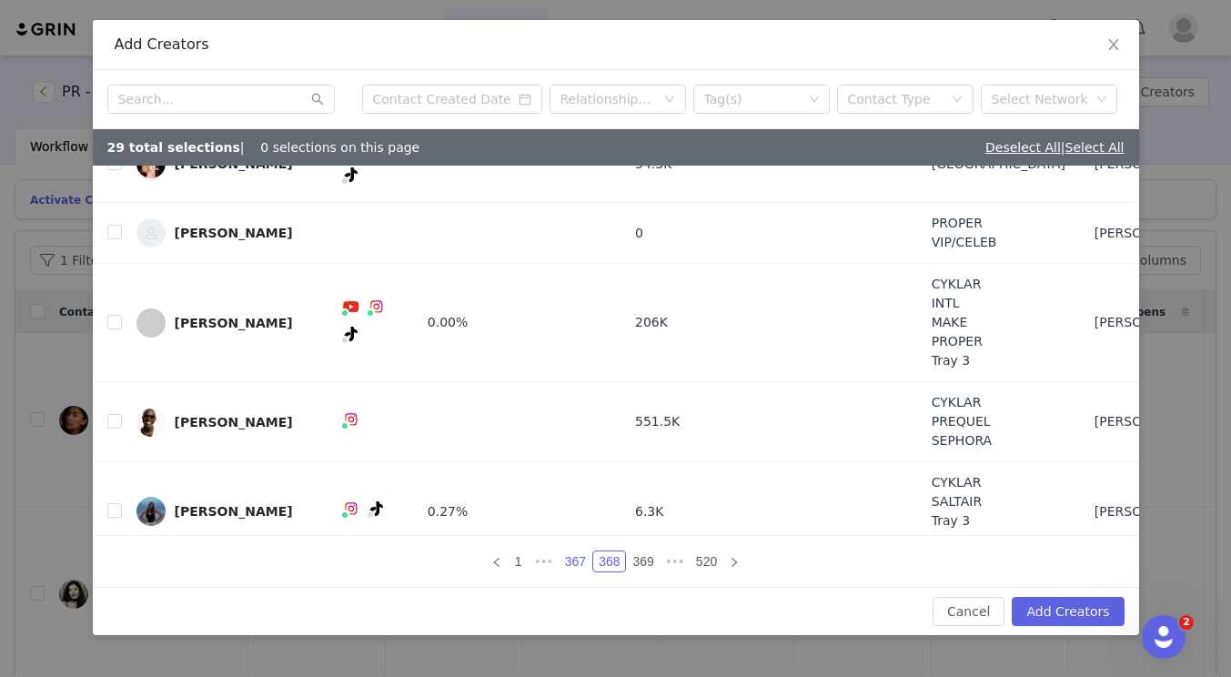
click at [571, 562] on link "367" at bounding box center [576, 562] width 32 height 20
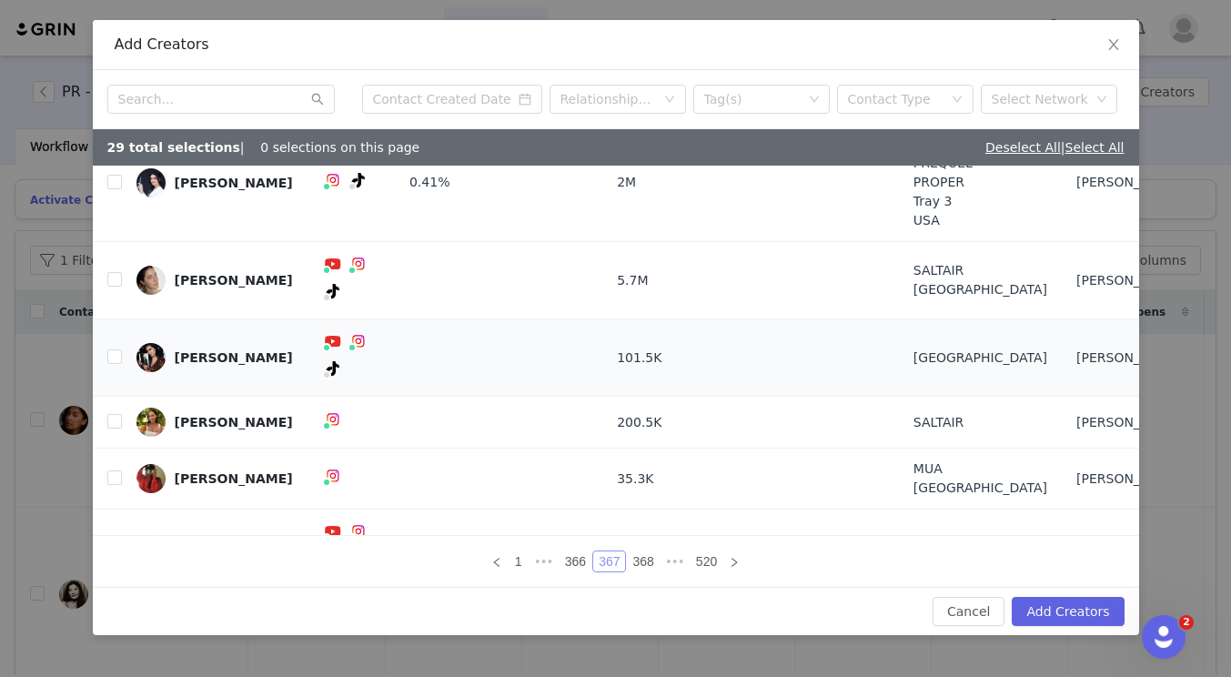
scroll to position [0, 0]
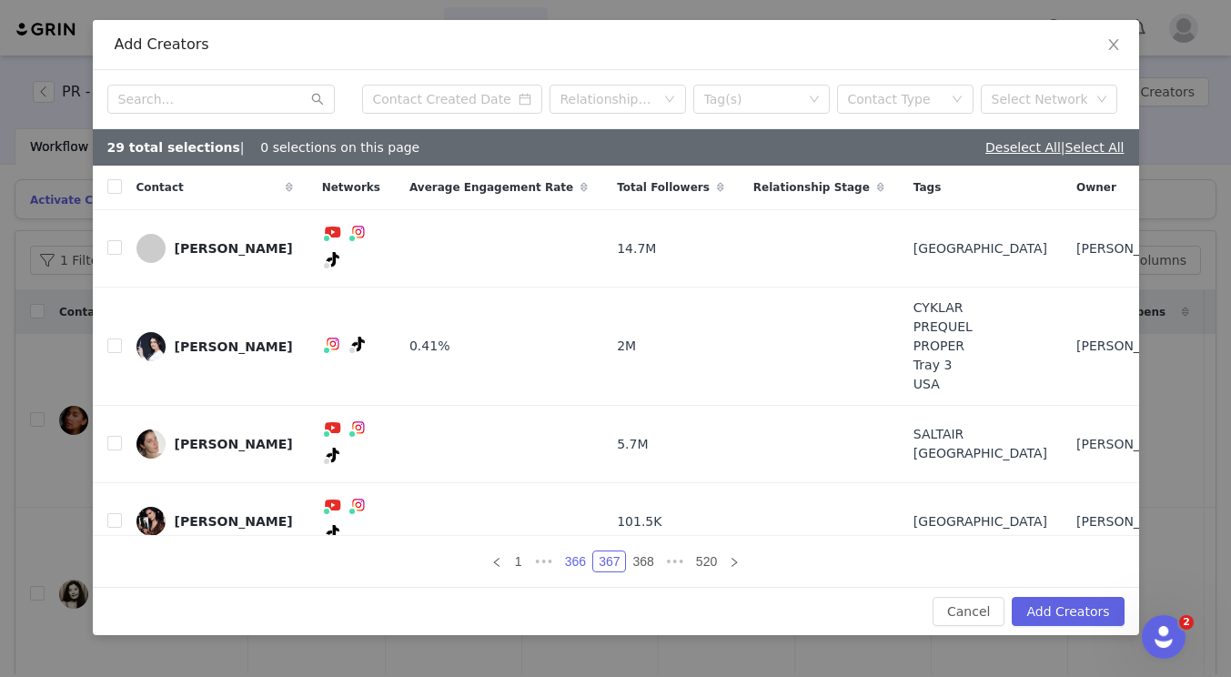
click at [572, 563] on link "366" at bounding box center [576, 562] width 32 height 20
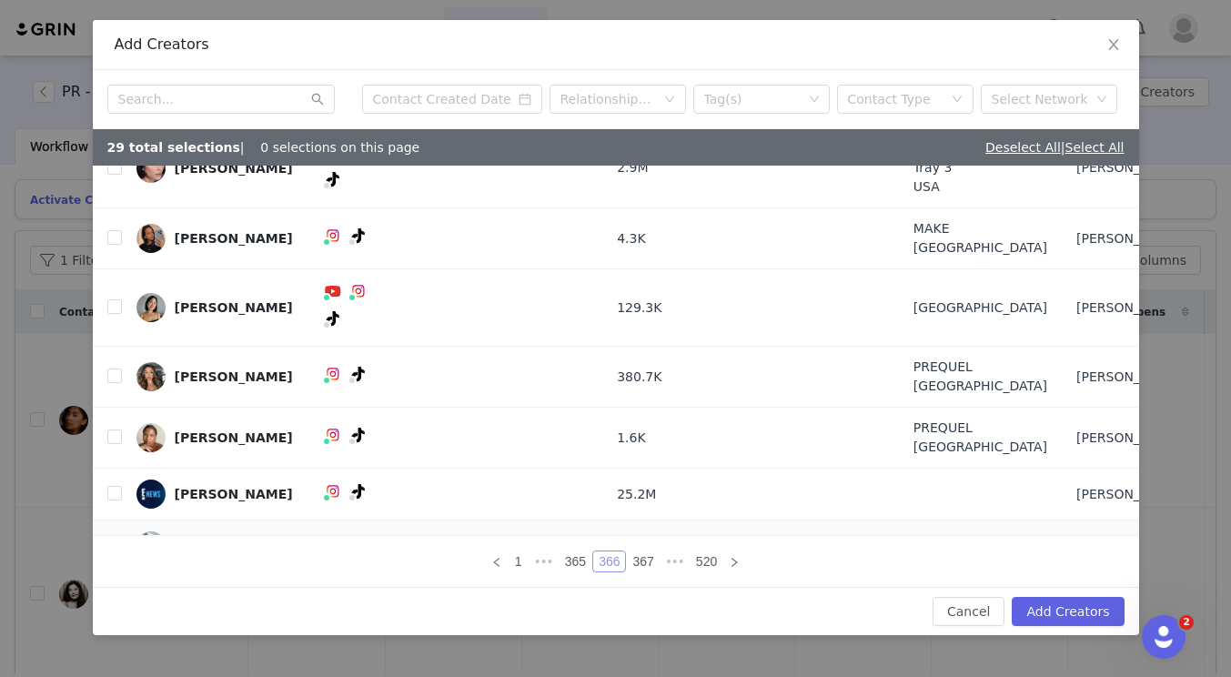
scroll to position [192, 0]
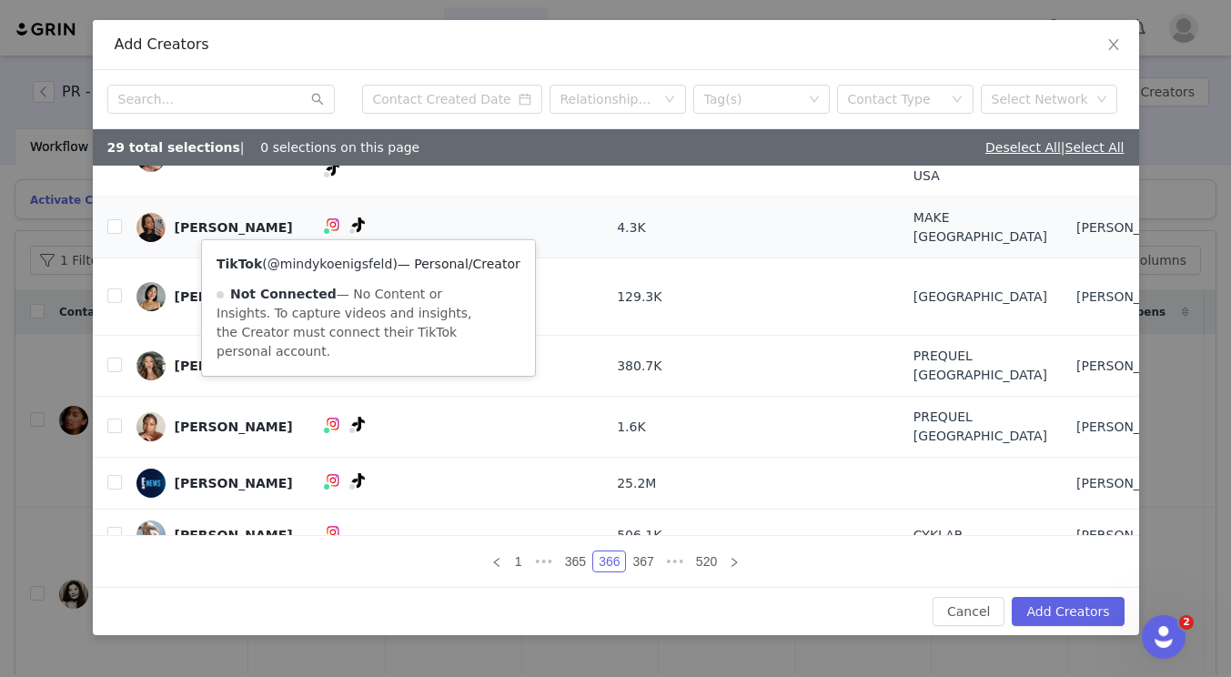
click at [335, 268] on link "@mindykoenigsfeld" at bounding box center [331, 264] width 126 height 15
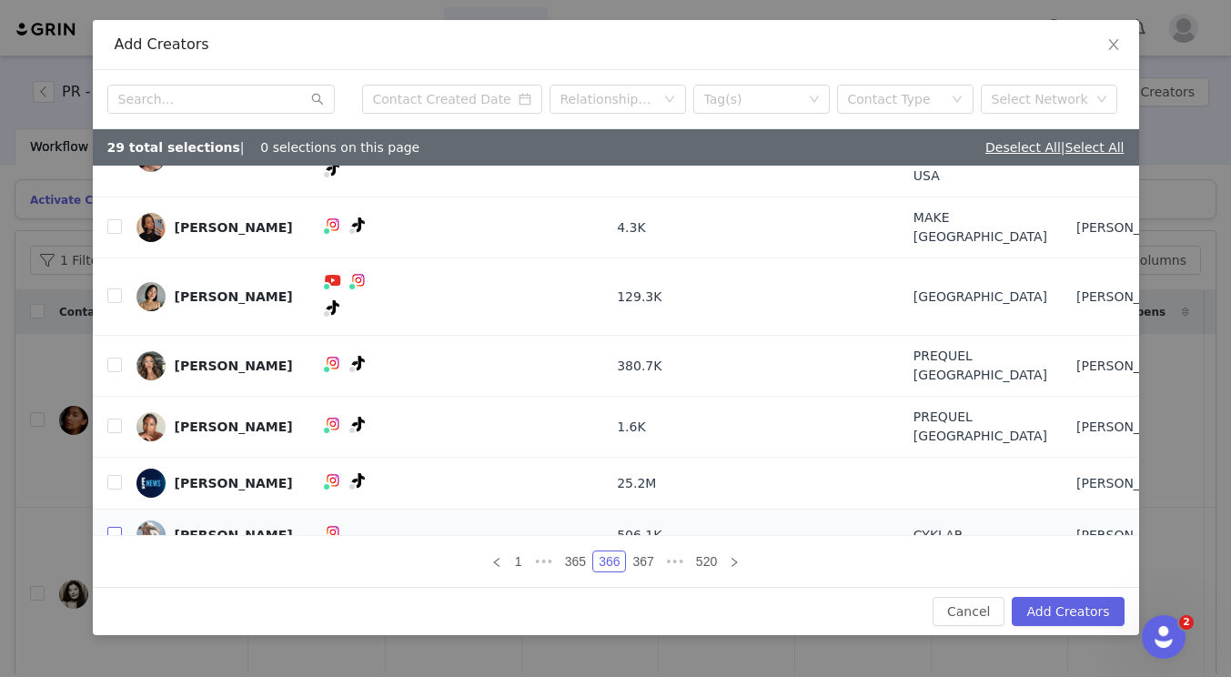
click at [116, 527] on input "checkbox" at bounding box center [114, 534] width 15 height 15
click at [536, 559] on span "•••" at bounding box center [544, 562] width 29 height 22
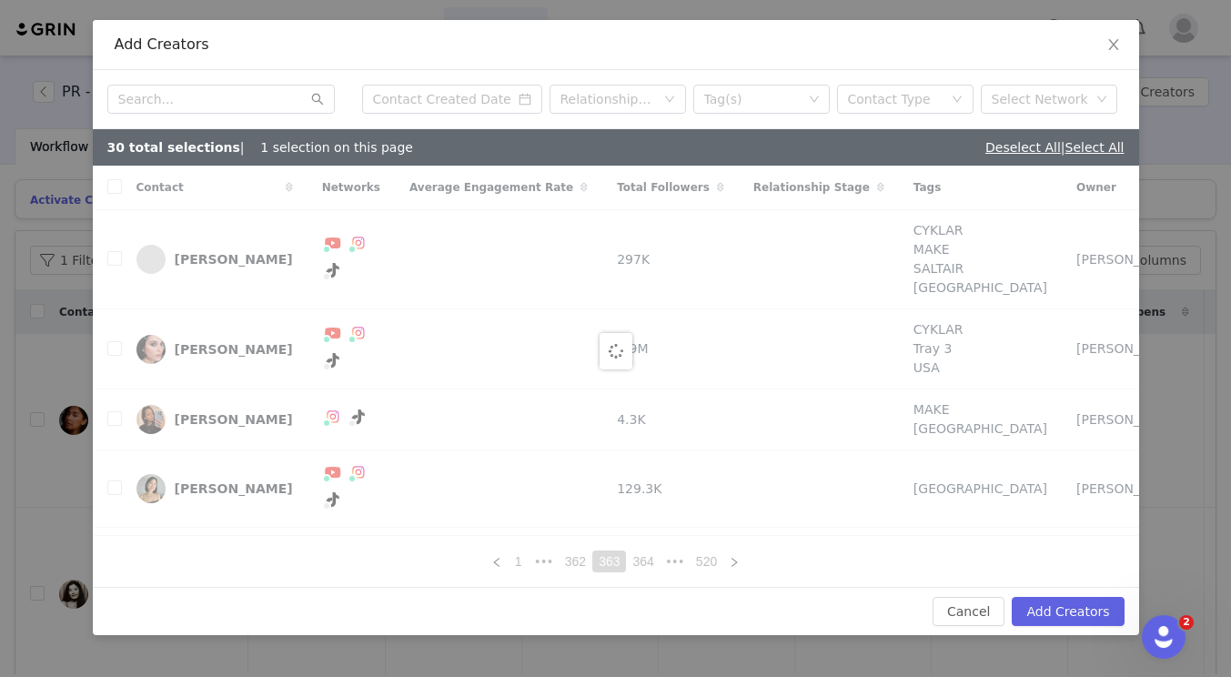
checkbox input "false"
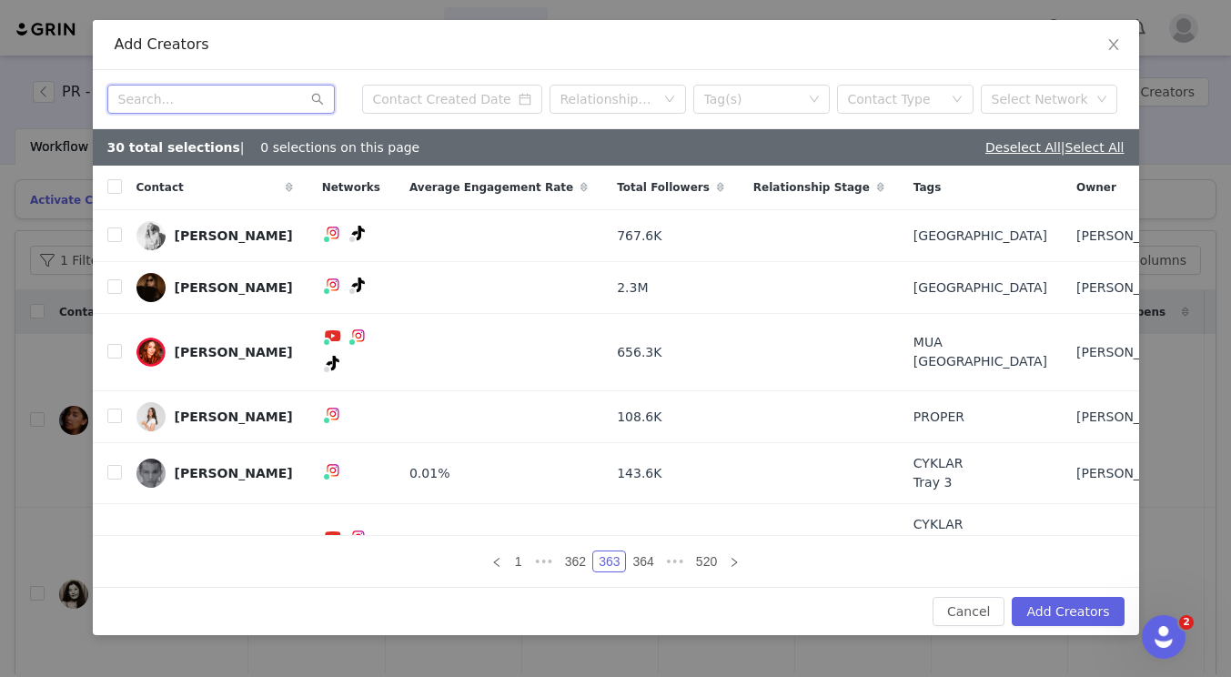
click at [208, 111] on input "text" at bounding box center [221, 99] width 228 height 29
type input "iris"
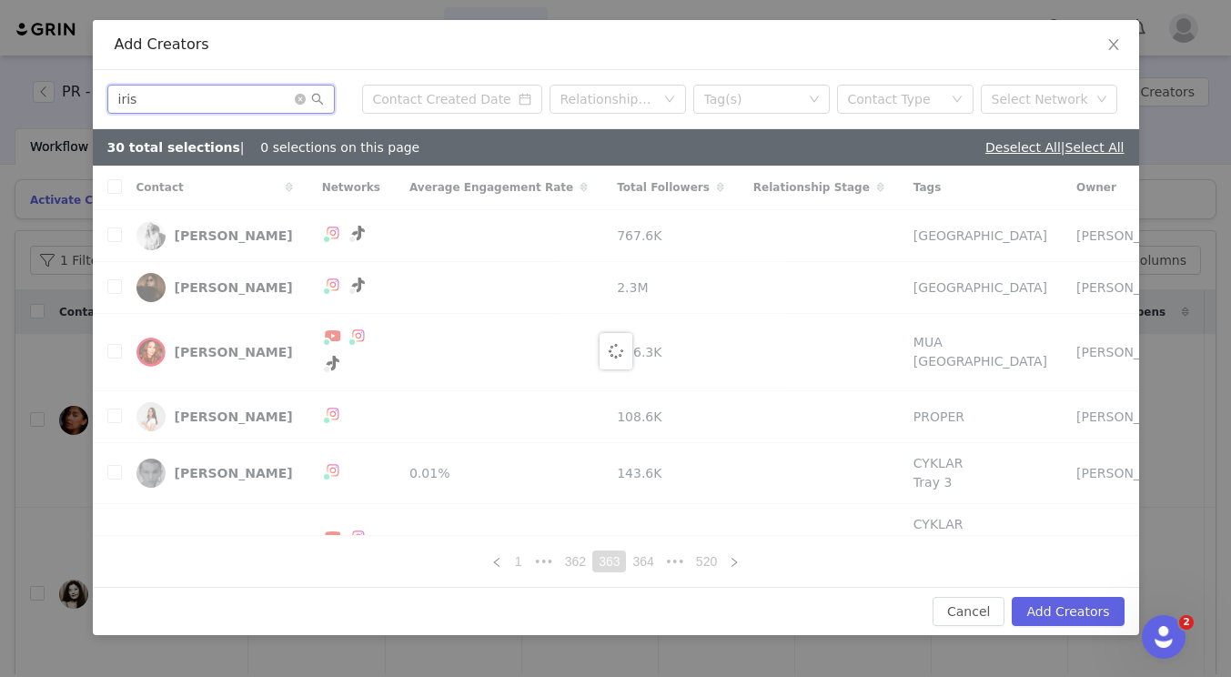
click at [261, 90] on input "iris" at bounding box center [221, 99] width 228 height 29
click at [262, 96] on input "iris" at bounding box center [221, 99] width 228 height 29
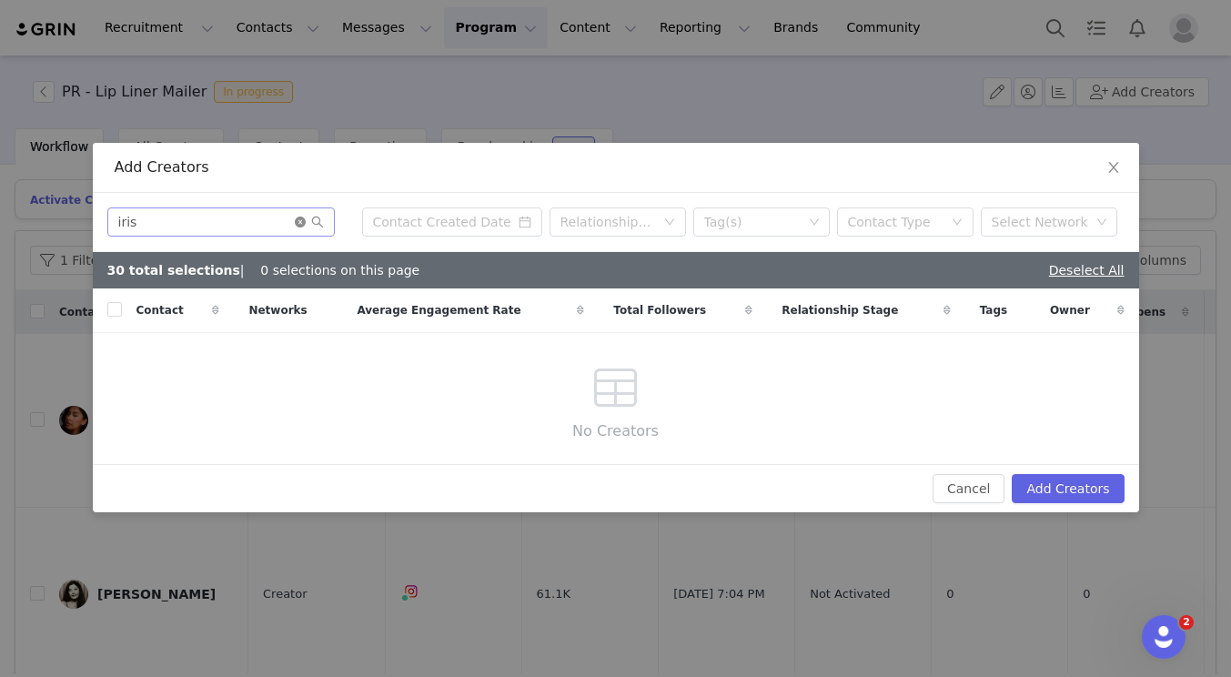
click at [302, 223] on icon "icon: close-circle" at bounding box center [300, 222] width 11 height 11
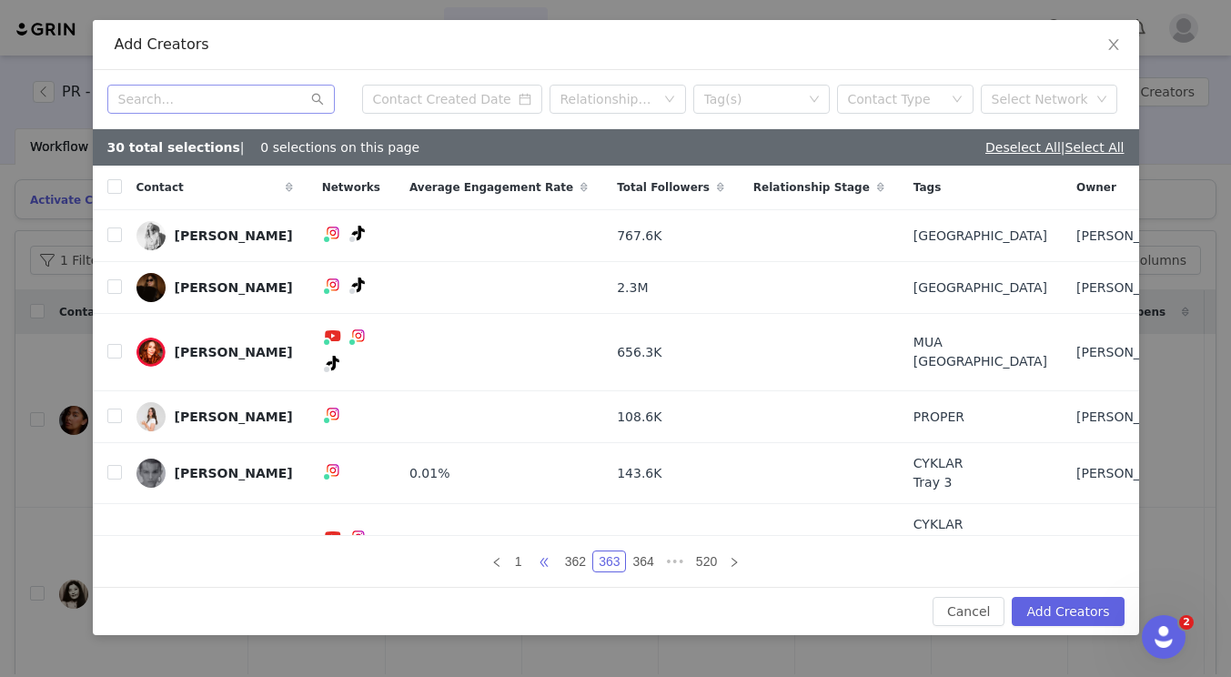
click at [552, 563] on span "•••" at bounding box center [544, 562] width 29 height 22
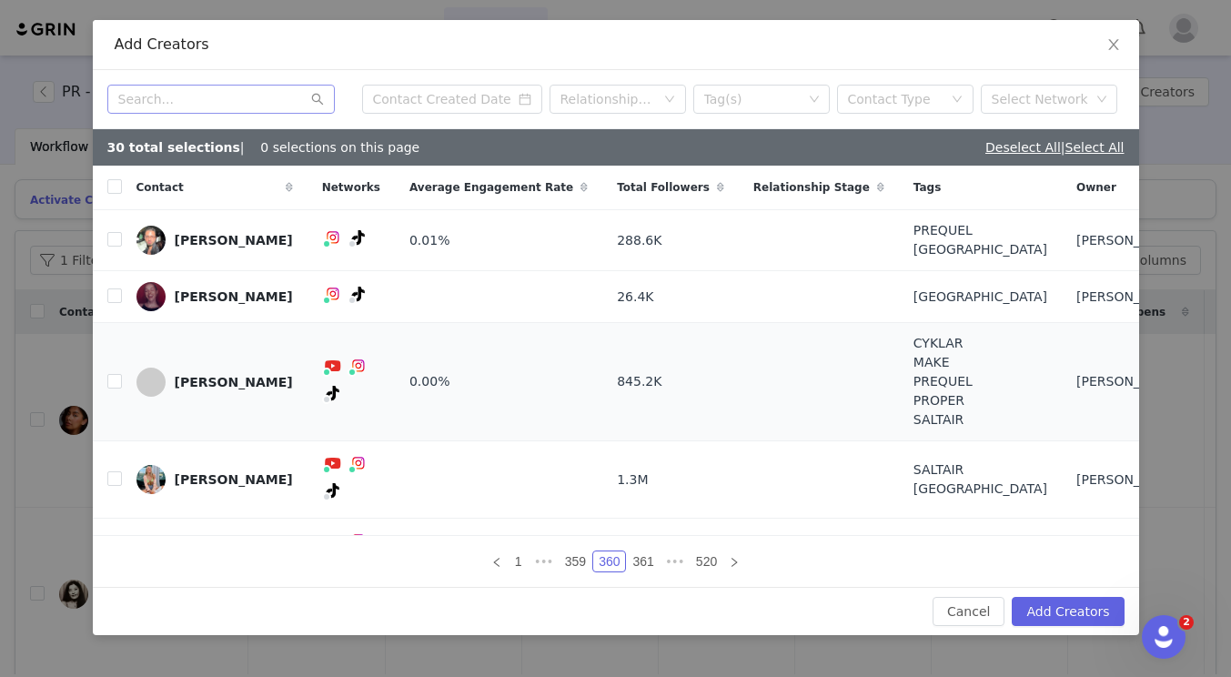
click at [106, 382] on td at bounding box center [107, 382] width 29 height 118
click at [122, 378] on td "[PERSON_NAME]" at bounding box center [215, 382] width 186 height 118
click at [116, 380] on input "checkbox" at bounding box center [114, 381] width 15 height 15
click at [569, 557] on link "359" at bounding box center [576, 562] width 32 height 20
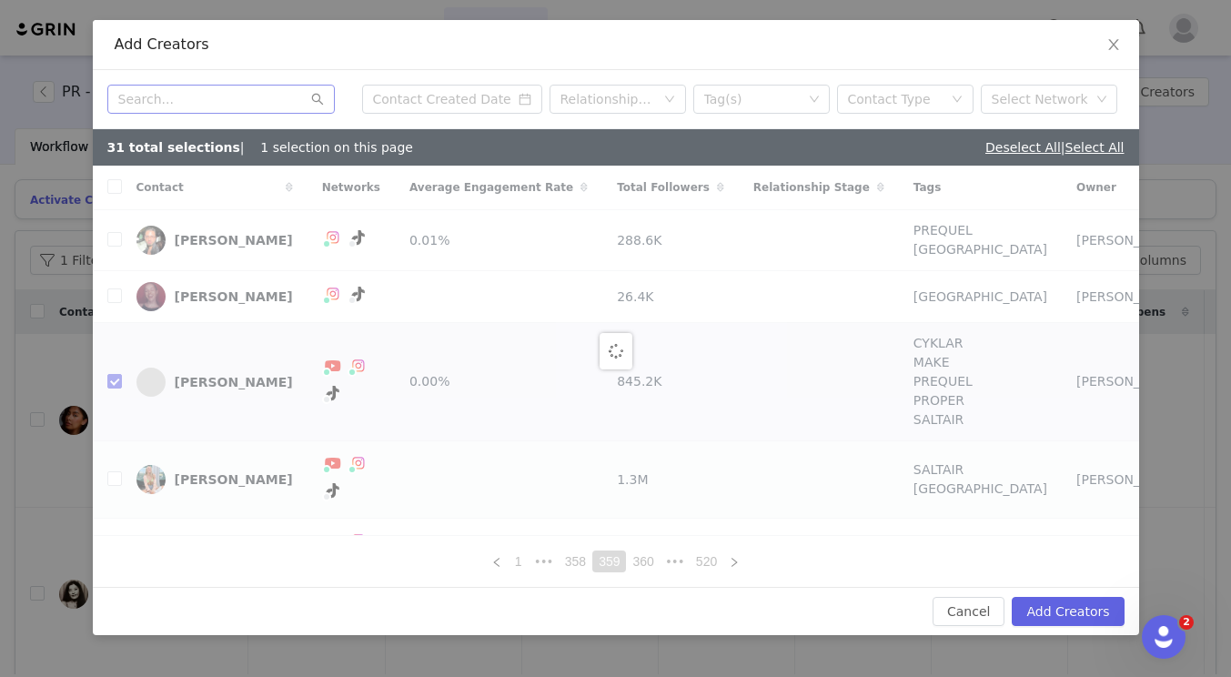
checkbox input "false"
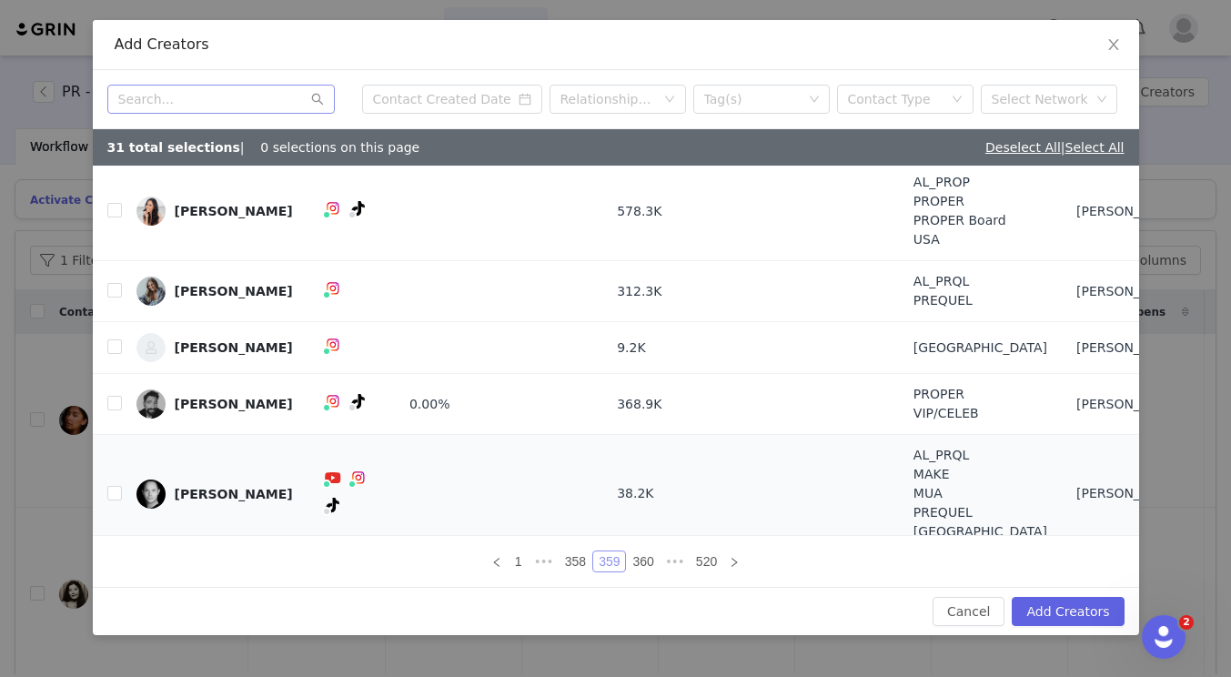
scroll to position [230, 0]
click at [116, 485] on input "checkbox" at bounding box center [114, 492] width 15 height 15
click at [572, 561] on link "358" at bounding box center [576, 562] width 32 height 20
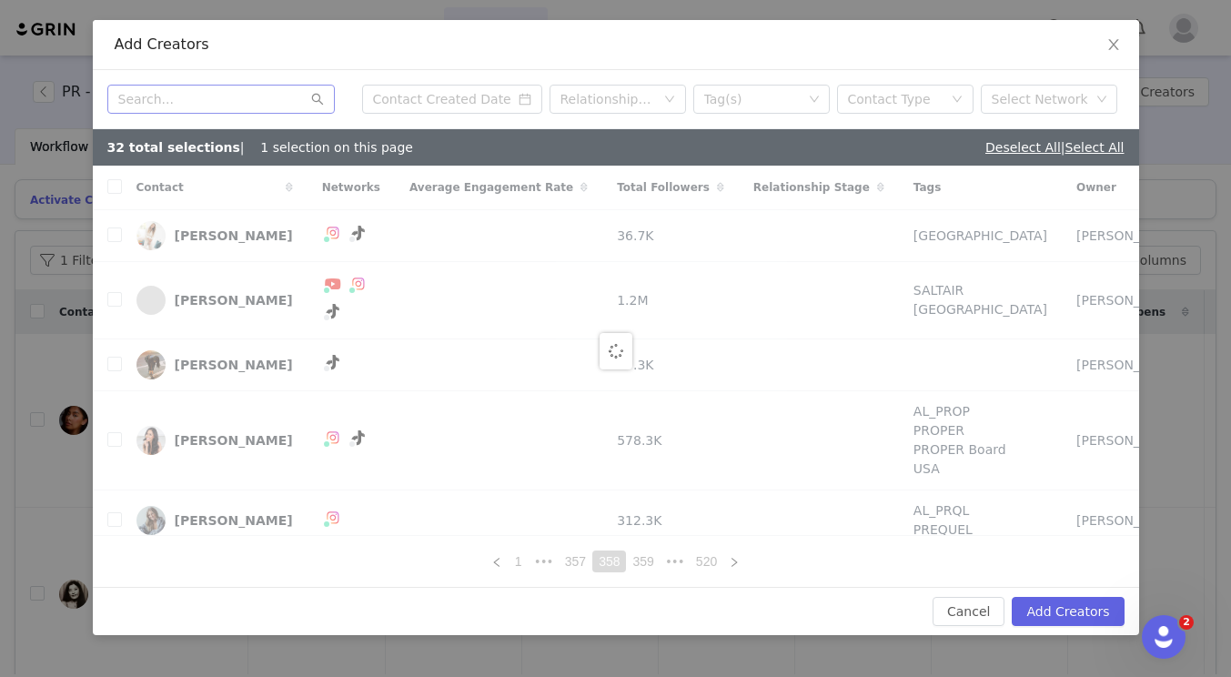
checkbox input "false"
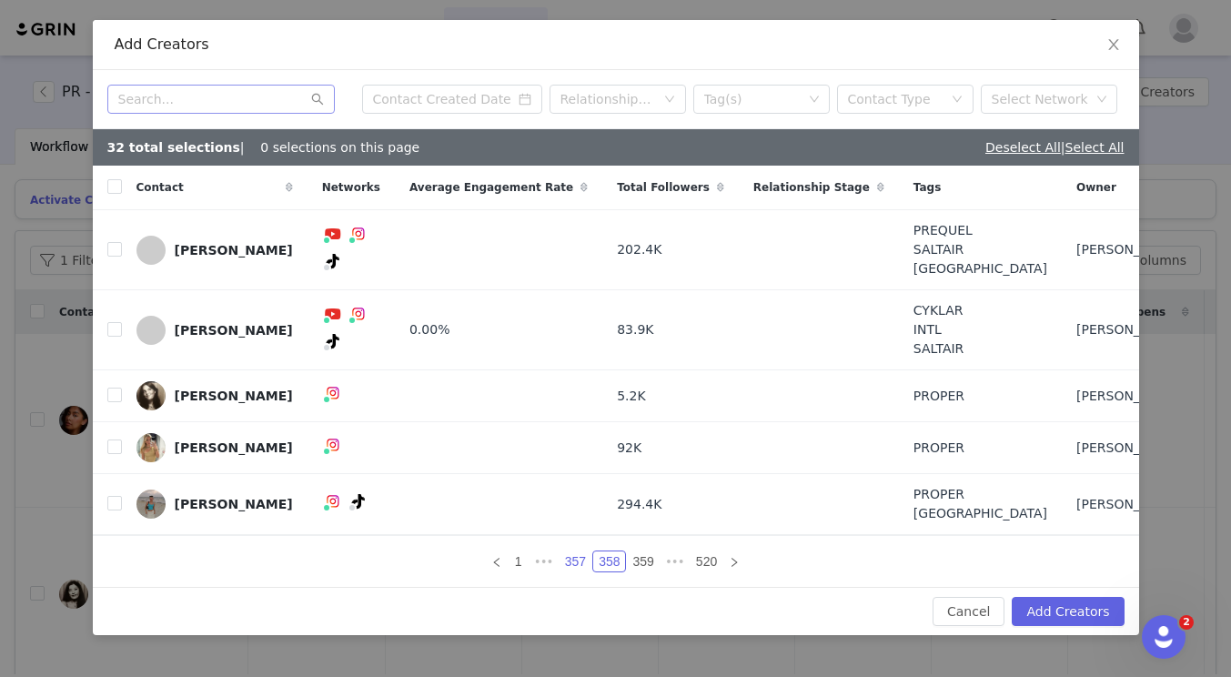
click at [570, 555] on link "357" at bounding box center [576, 562] width 32 height 20
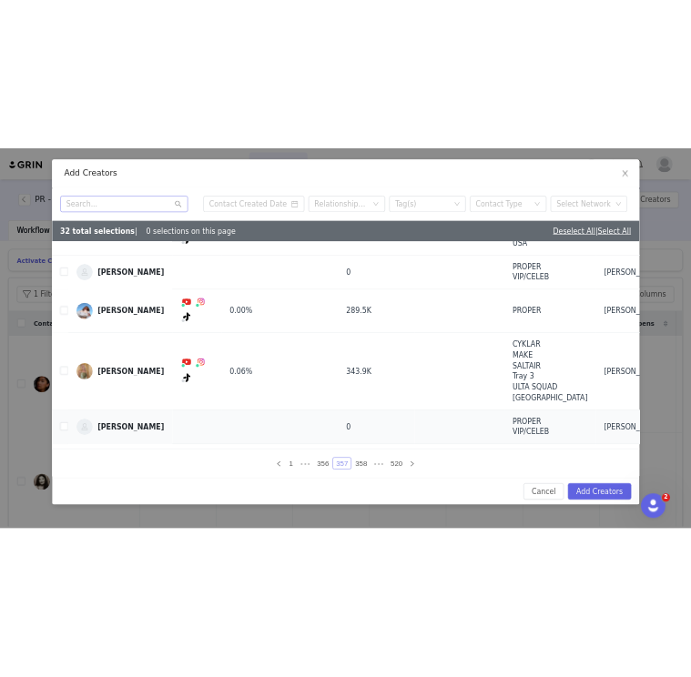
scroll to position [230, 0]
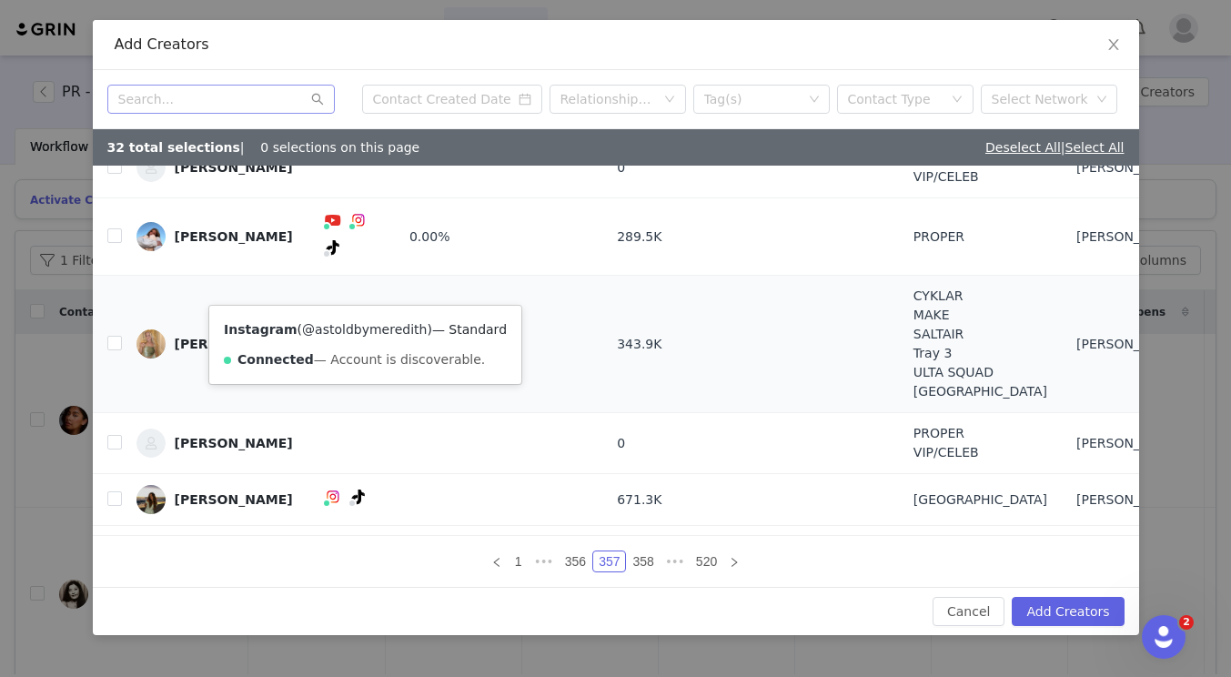
click at [361, 335] on link "@astoldbymeredith" at bounding box center [364, 329] width 125 height 15
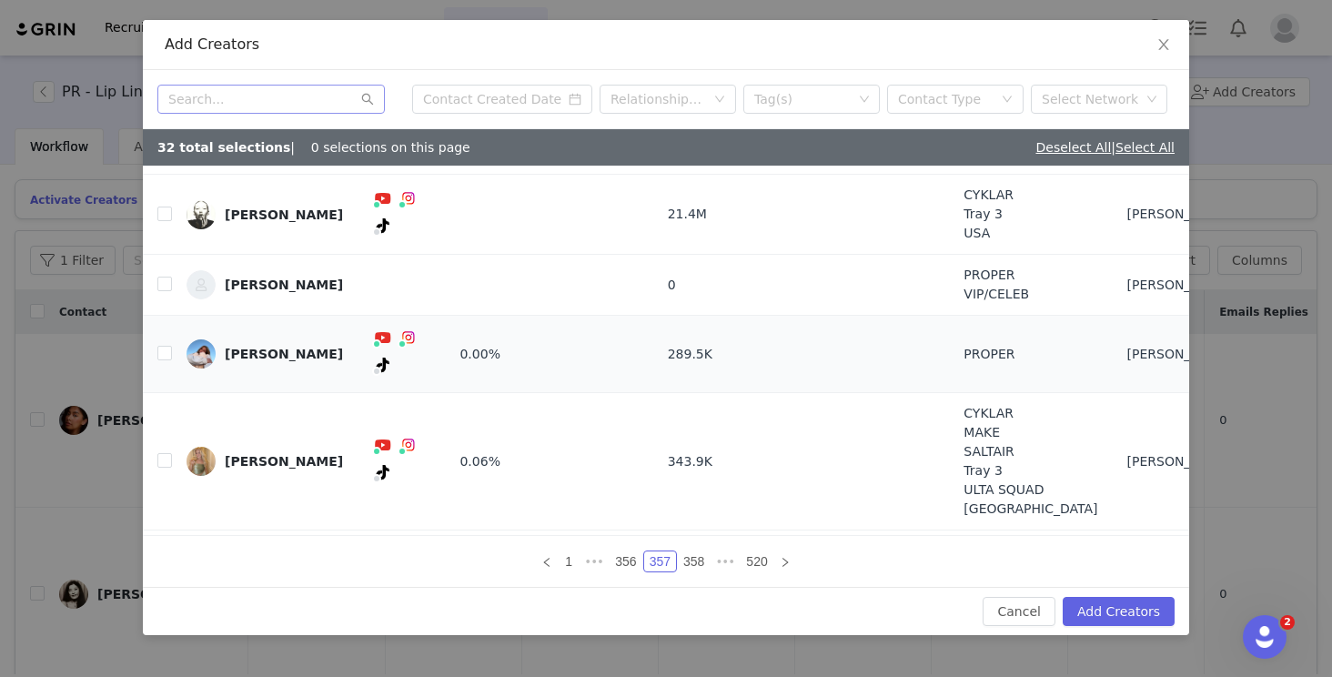
scroll to position [45, 0]
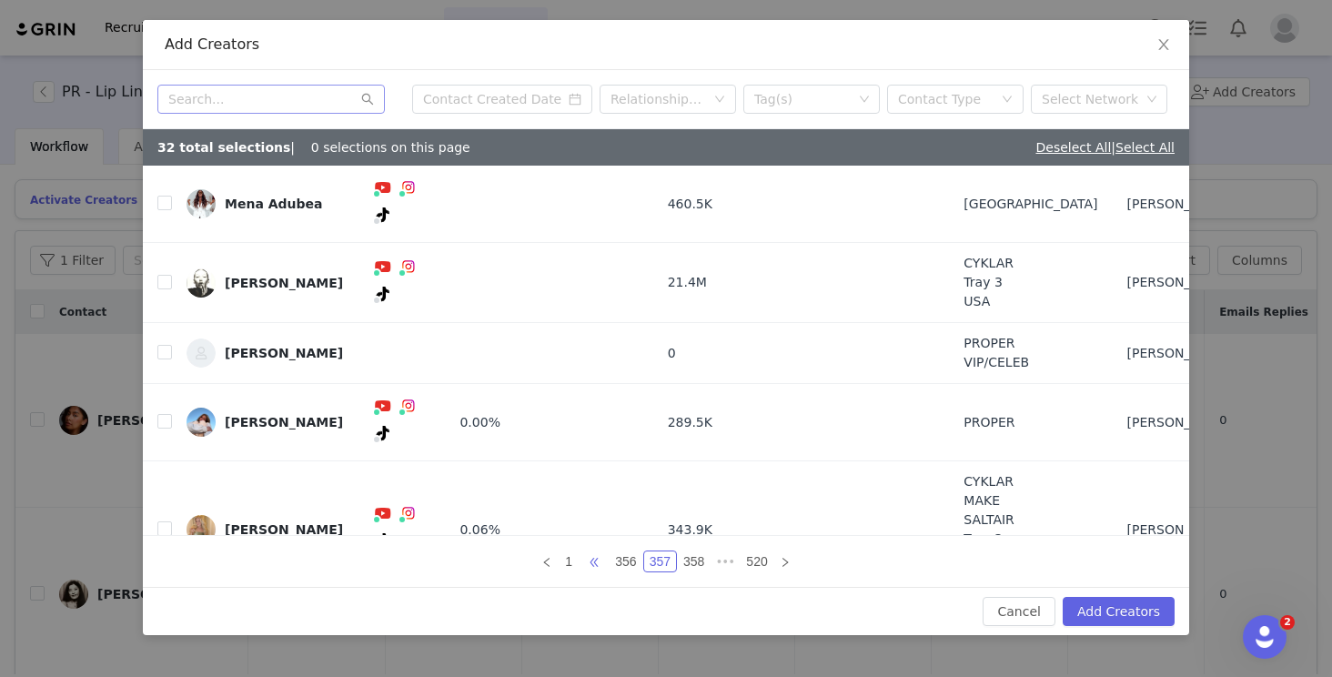
click at [593, 560] on span "•••" at bounding box center [594, 562] width 29 height 22
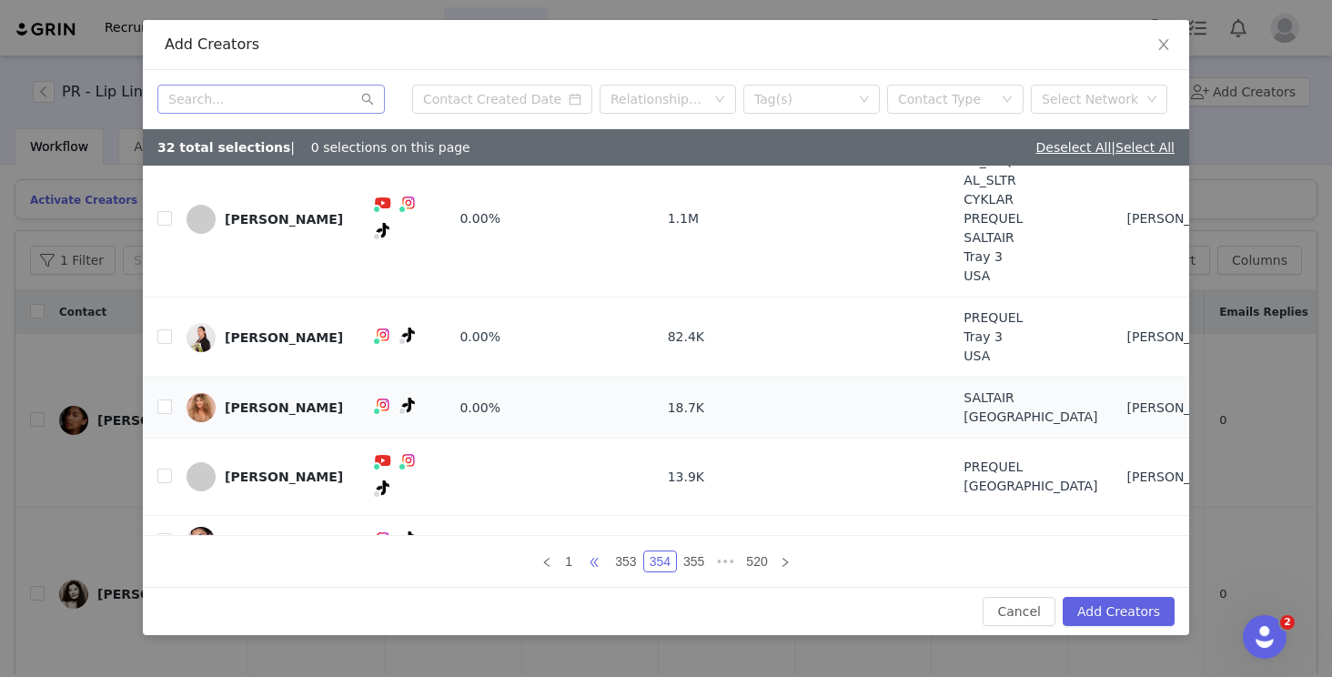
scroll to position [249, 0]
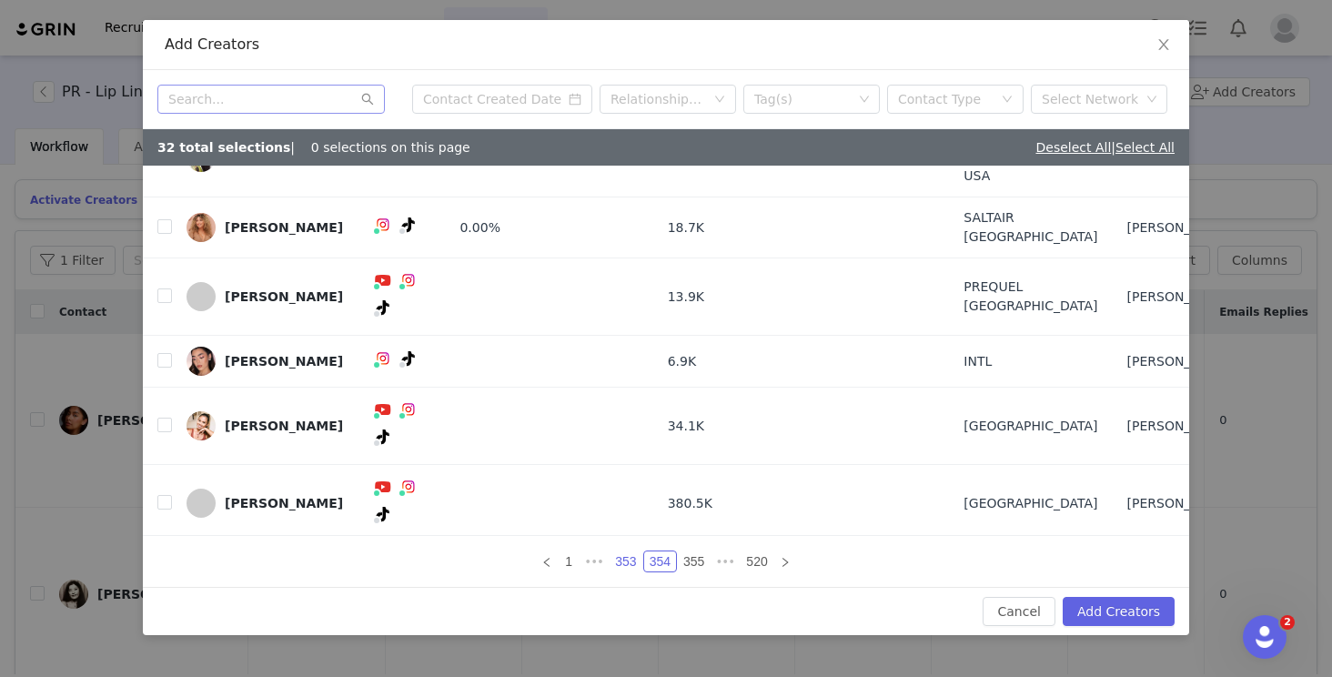
click at [616, 560] on link "353" at bounding box center [626, 562] width 32 height 20
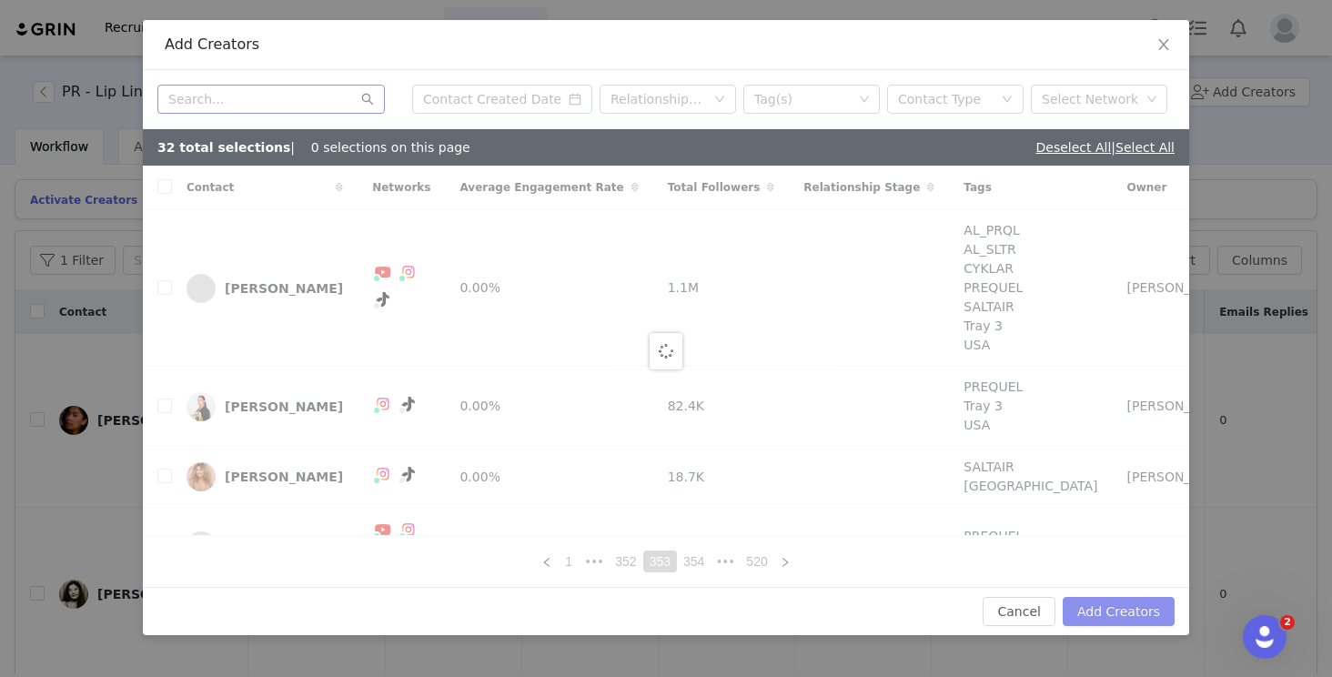
click at [1003, 607] on button "Add Creators" at bounding box center [1119, 611] width 112 height 29
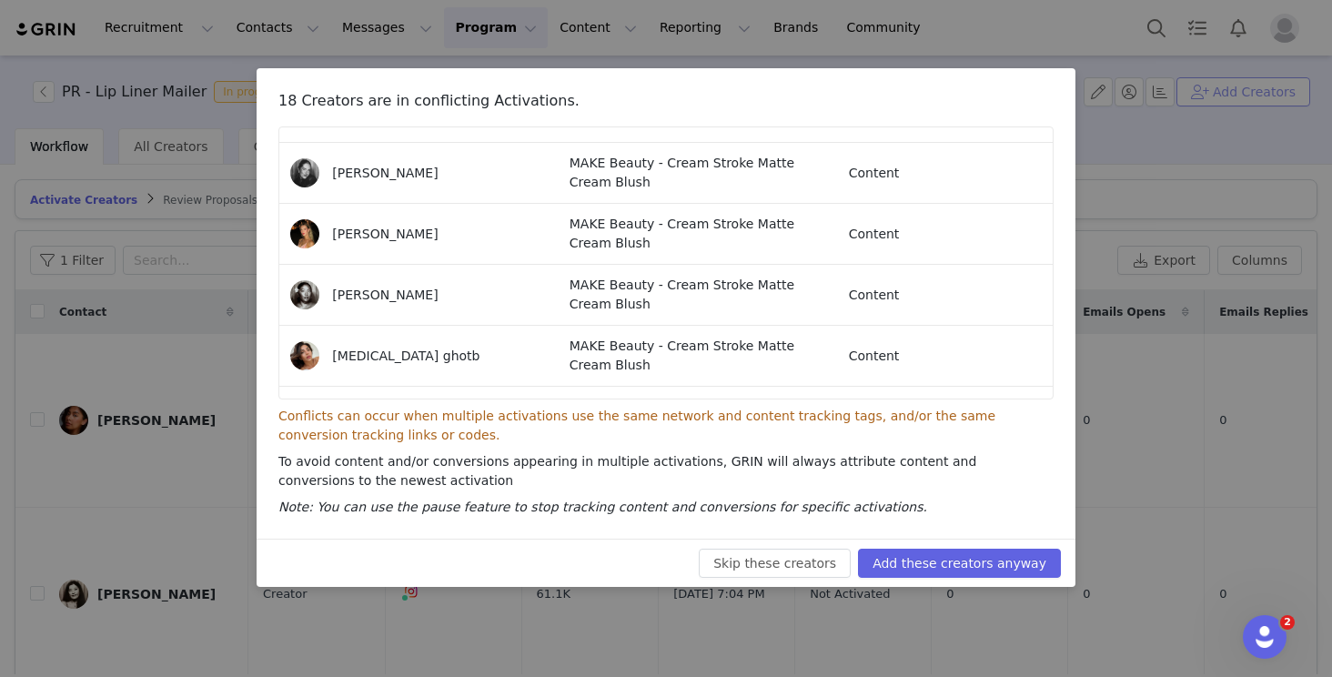
scroll to position [867, 0]
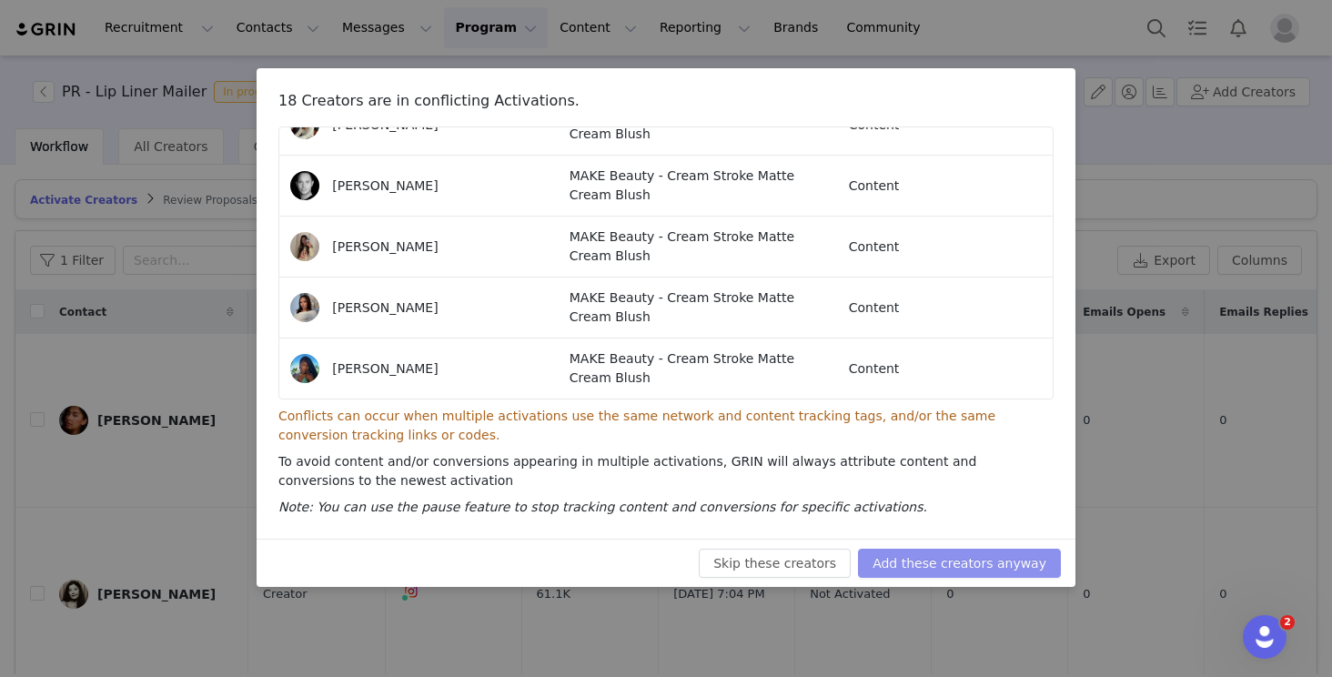
click at [922, 572] on button "Add these creators anyway" at bounding box center [959, 563] width 203 height 29
